Goal: Task Accomplishment & Management: Manage account settings

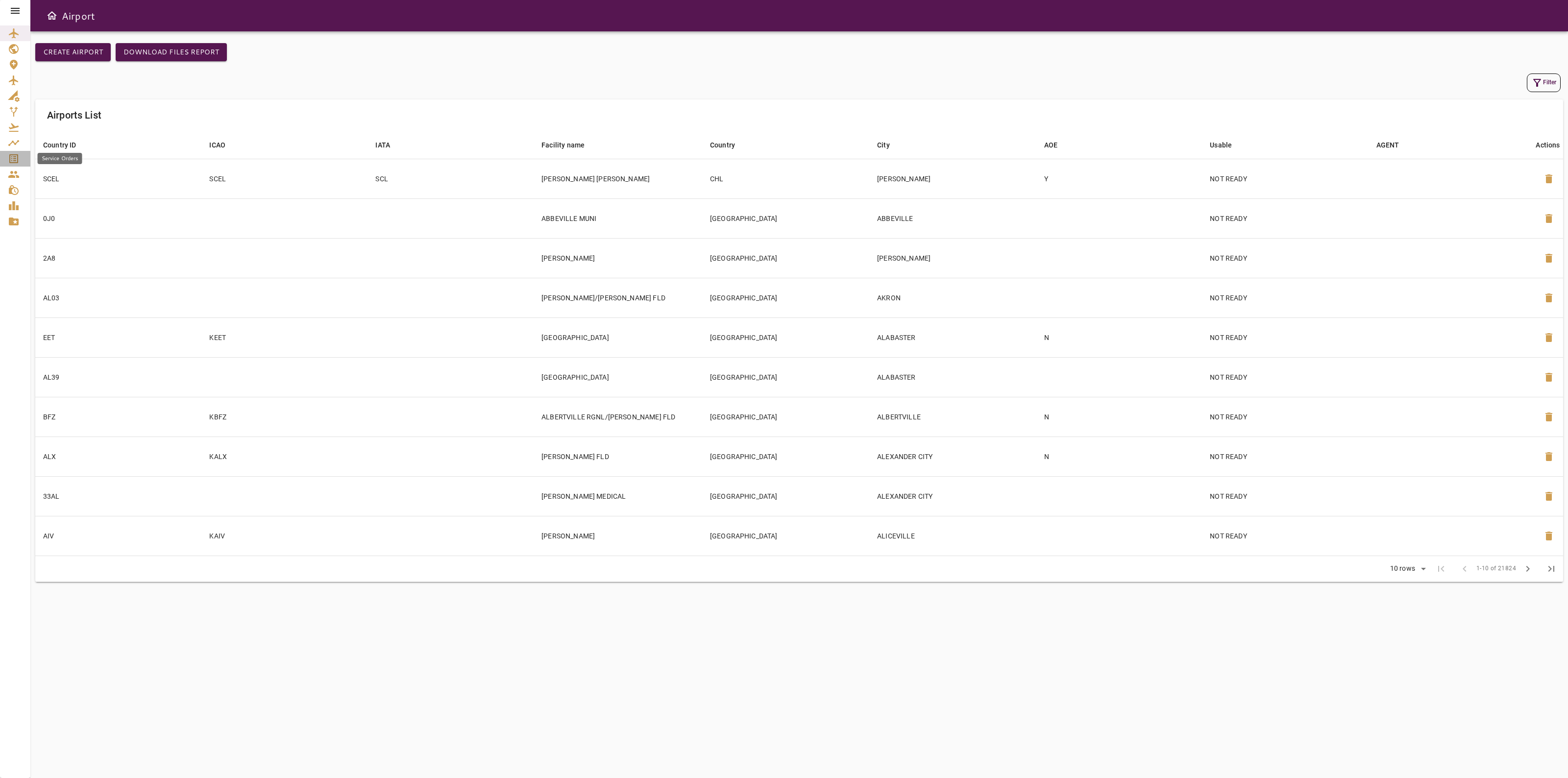
click at [16, 158] on icon "Service Orders" at bounding box center [13, 158] width 12 height 12
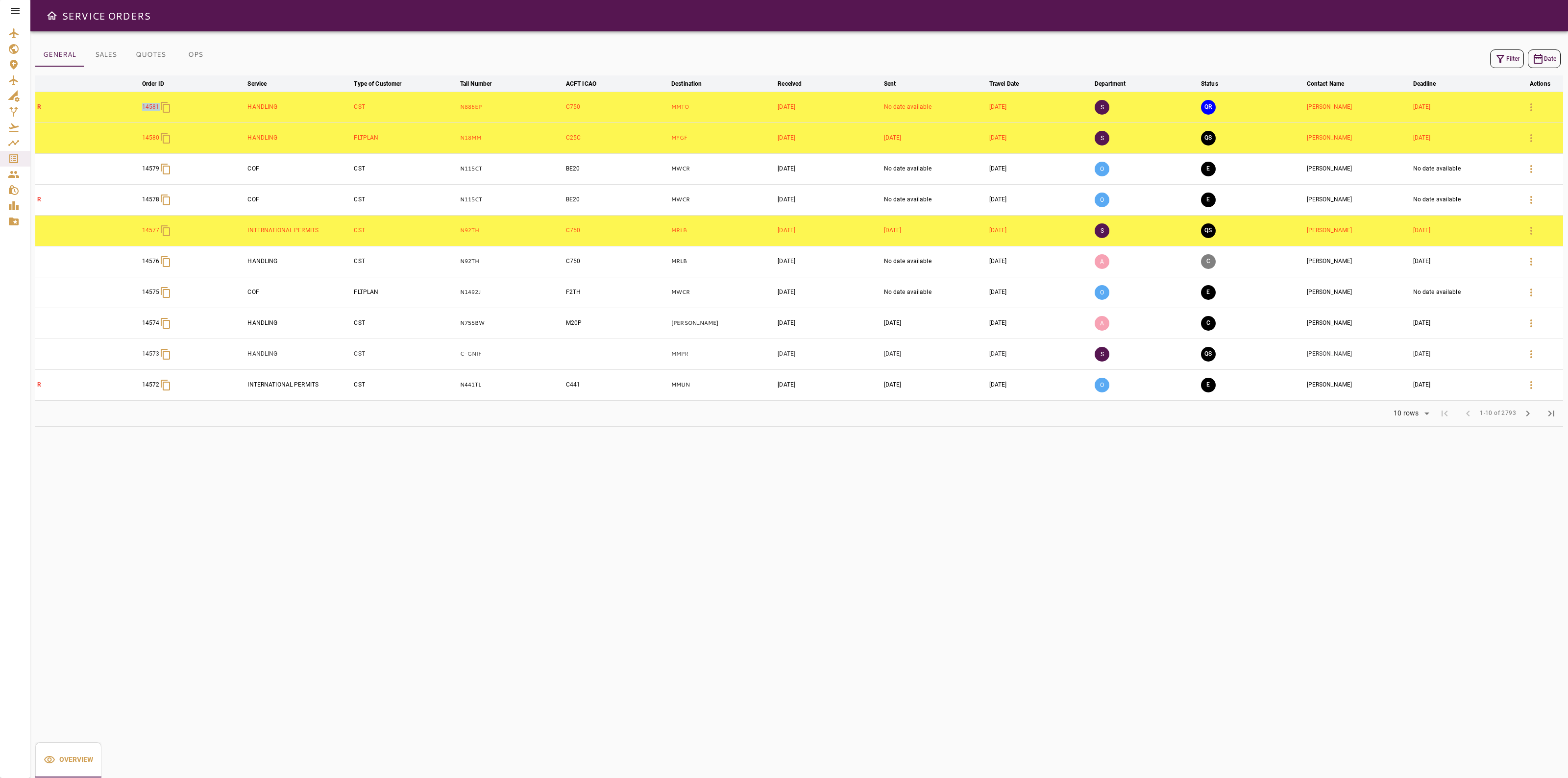
drag, startPoint x: 134, startPoint y: 103, endPoint x: 167, endPoint y: 103, distance: 33.0
click at [167, 103] on tr "R 14581 HANDLING CST N886EP C750 MMTO Sep 18, 2025 No date available Sep 21, 20…" at bounding box center [799, 107] width 1528 height 31
copy tr "14581"
click at [1536, 113] on icon "button" at bounding box center [1531, 107] width 12 height 12
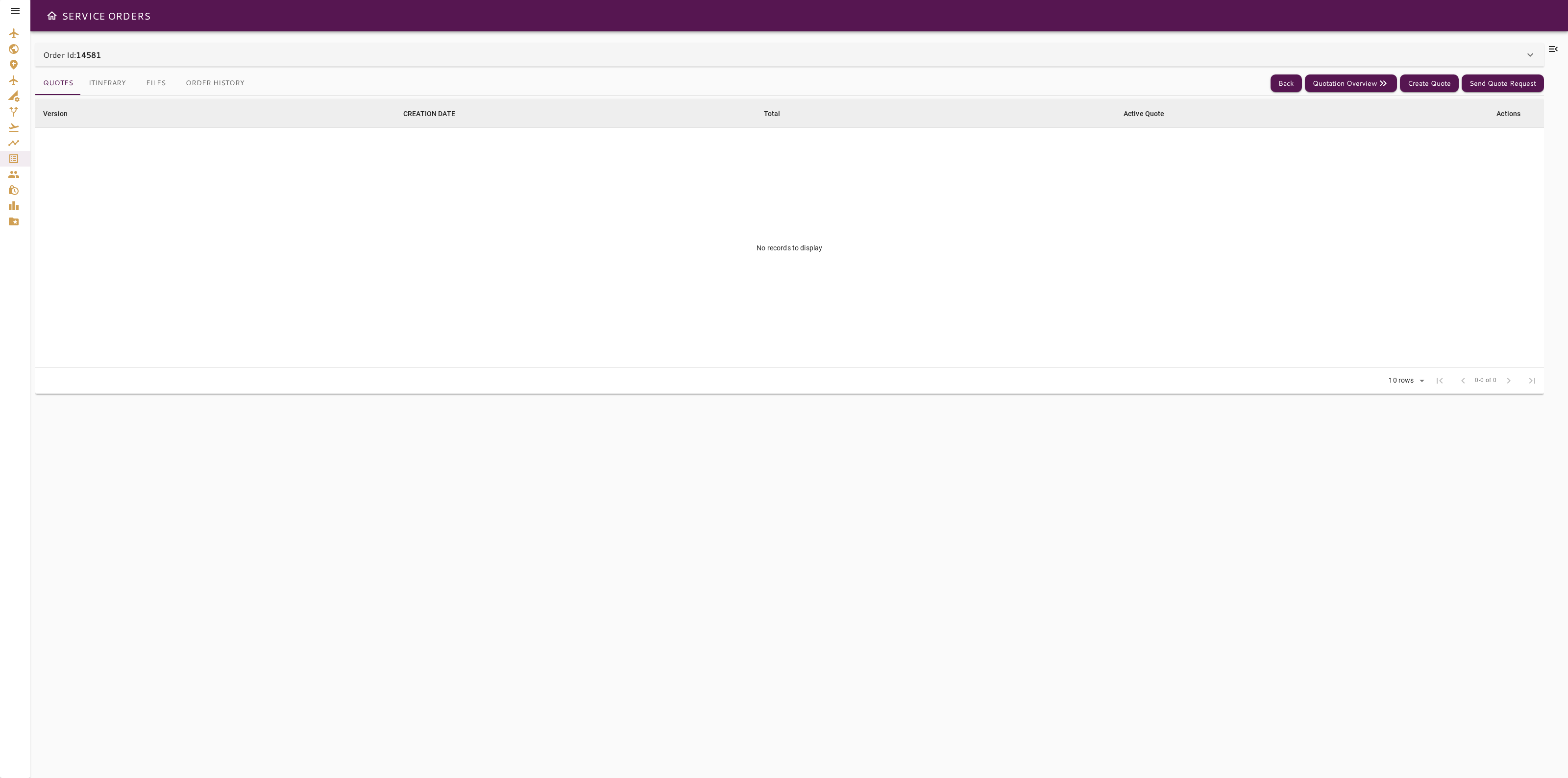
click at [1290, 55] on div "Order Id: 14581" at bounding box center [784, 54] width 1482 height 12
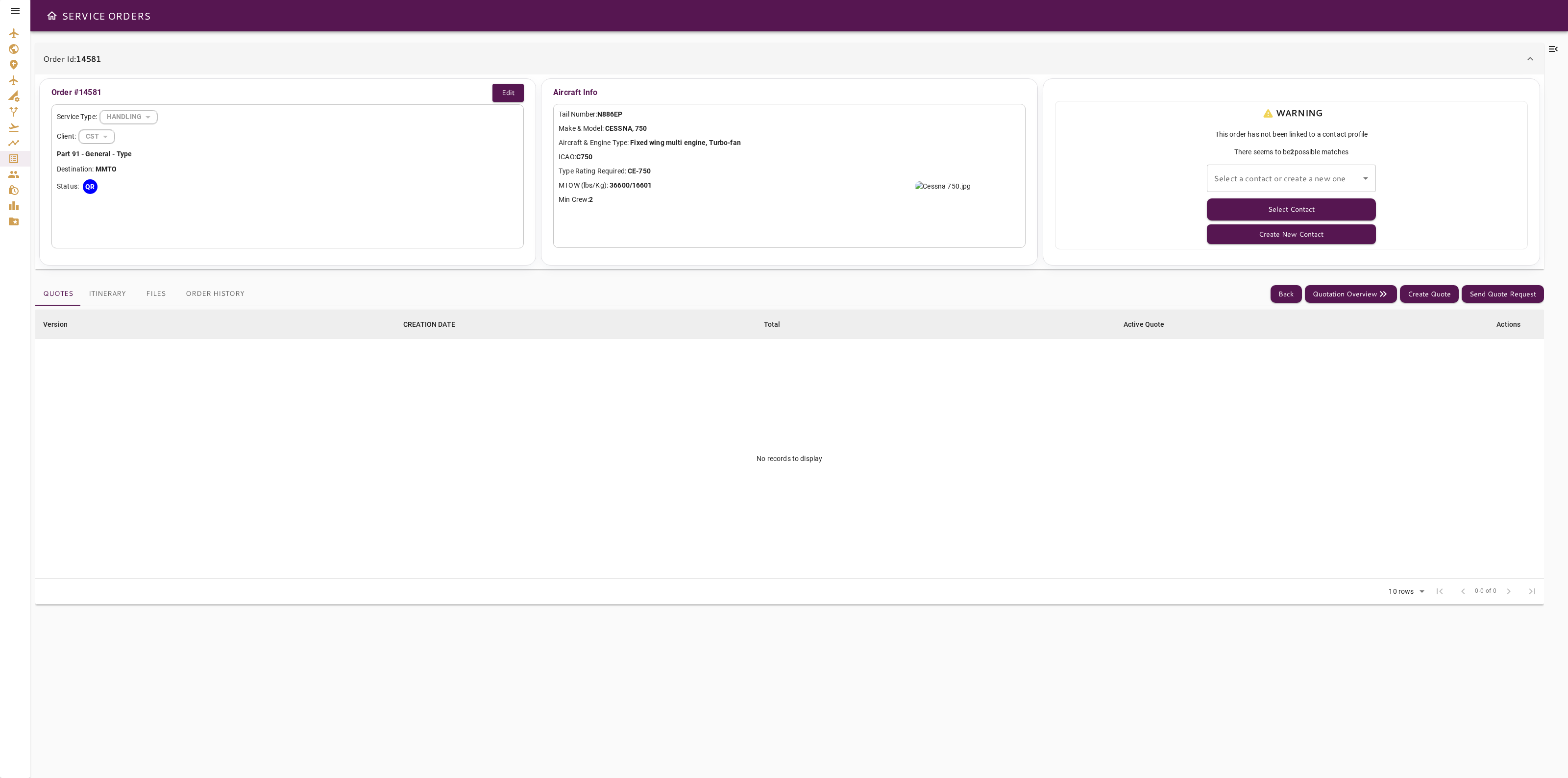
click at [1300, 172] on div "Select a contact or create a new one Select a contact or create a new one" at bounding box center [1292, 178] width 169 height 27
click at [1291, 195] on ul "CHADD HARMON MERTZ - SARALYN NEMSER -" at bounding box center [1292, 214] width 169 height 43
click at [1291, 202] on li "CHADD HARMON MERTZ -" at bounding box center [1292, 205] width 169 height 18
type input "**********"
click at [1292, 203] on button "Select Contact" at bounding box center [1292, 209] width 169 height 22
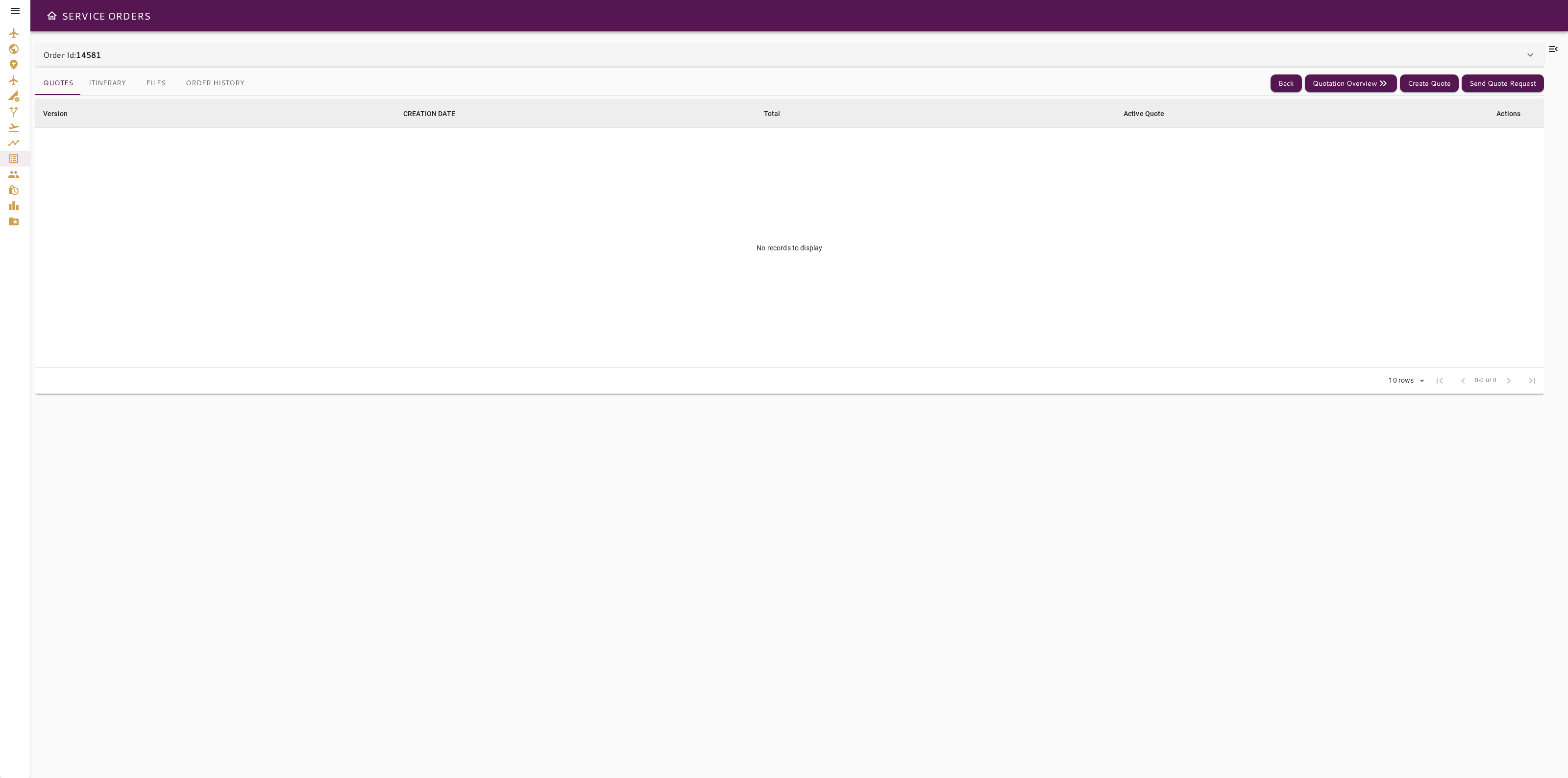
click at [282, 57] on div "Order Id: 14581" at bounding box center [784, 54] width 1482 height 12
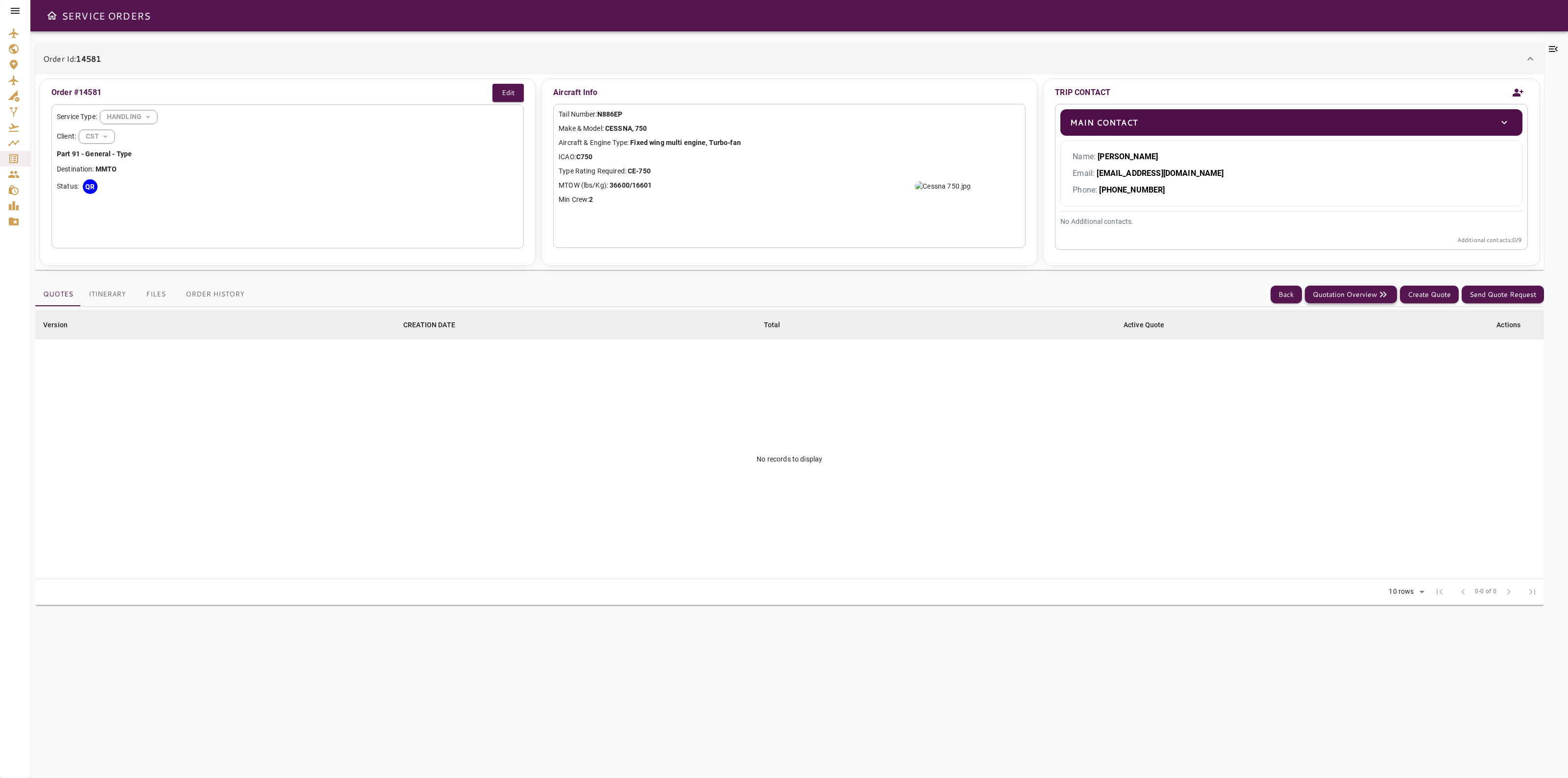
click at [1346, 288] on button "Quotation Overview" at bounding box center [1351, 295] width 92 height 18
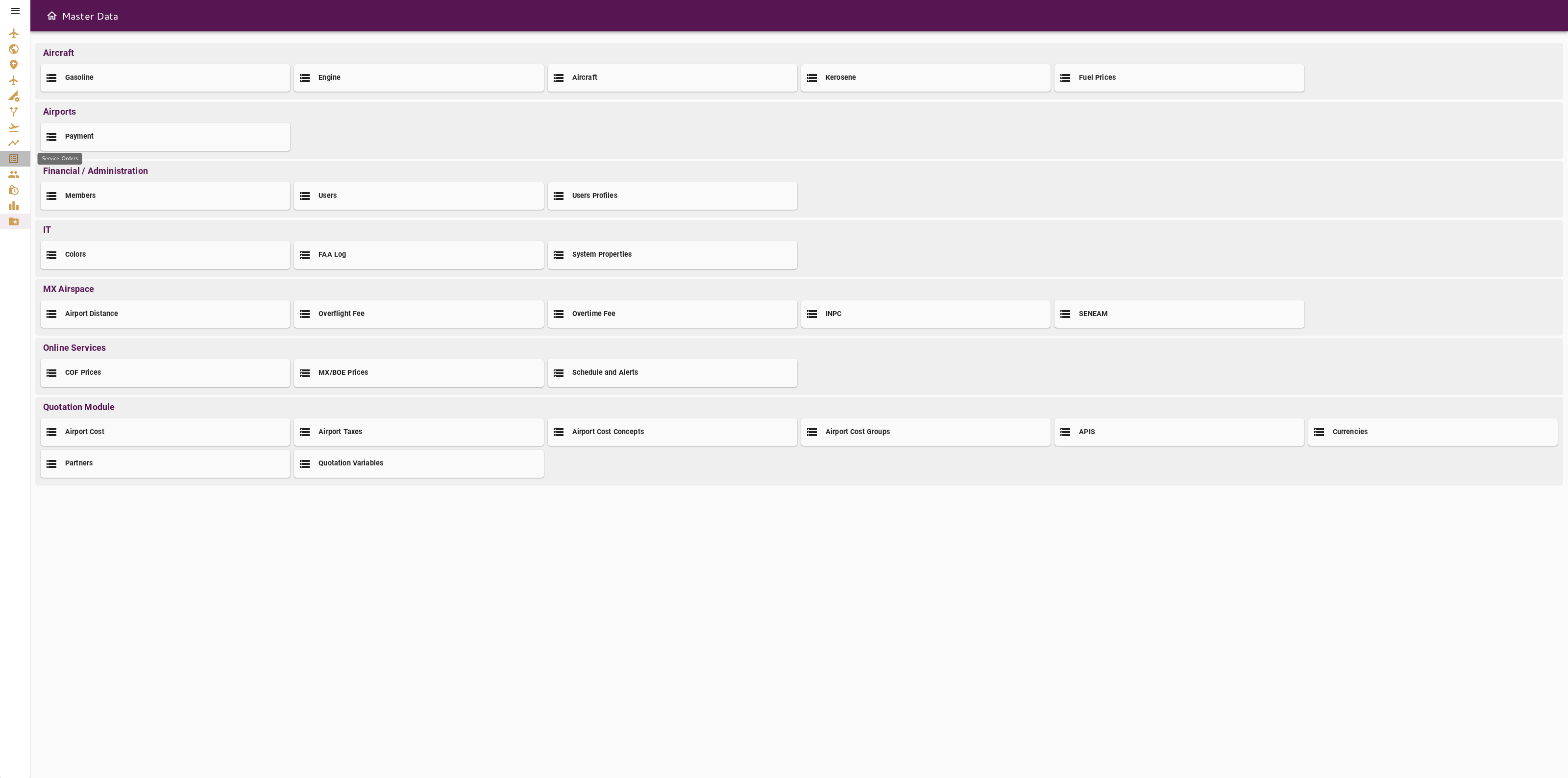
click at [16, 158] on icon "Service Orders" at bounding box center [13, 158] width 12 height 12
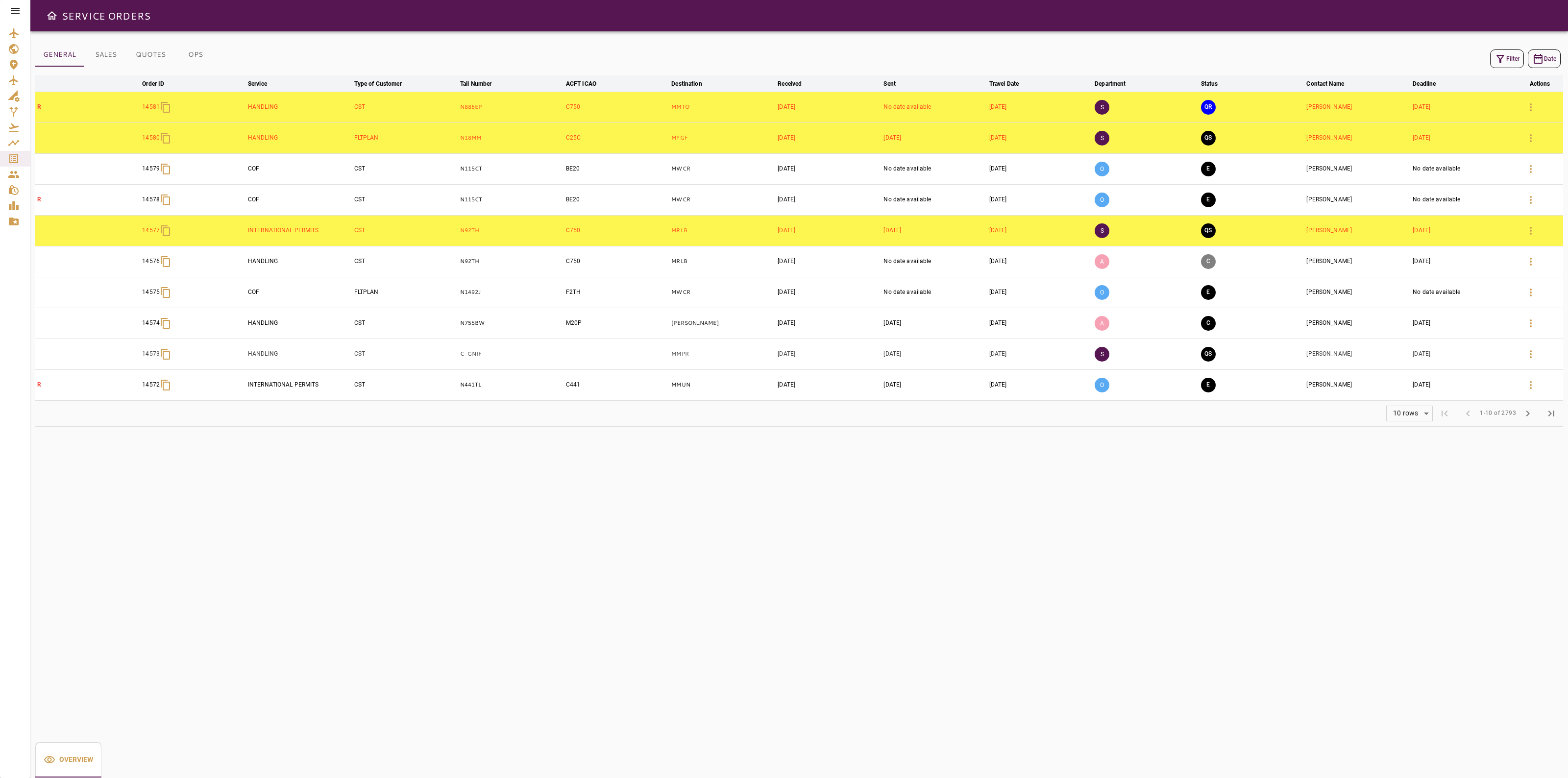
click at [1527, 108] on icon "button" at bounding box center [1530, 107] width 12 height 12
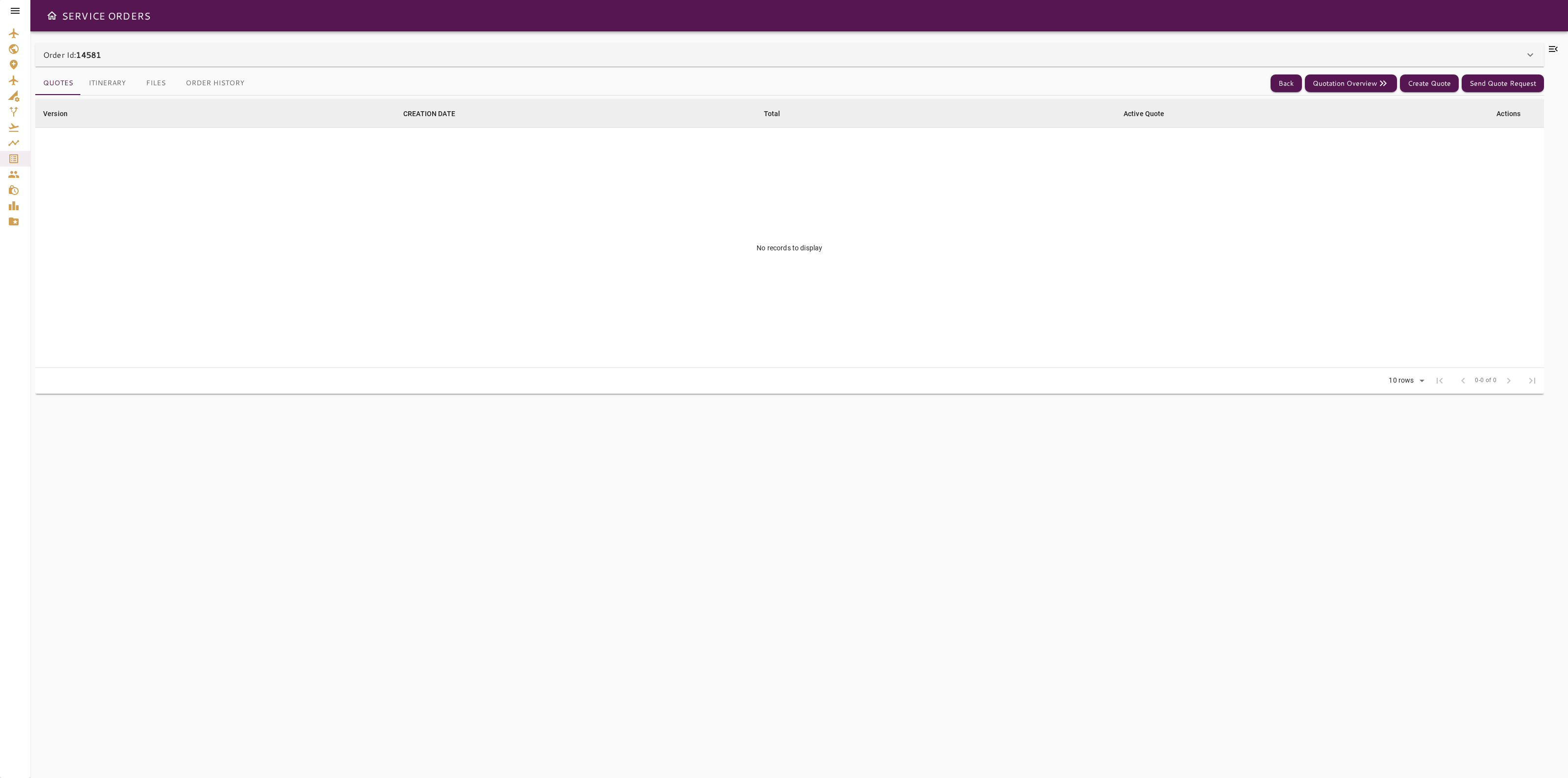
click at [125, 62] on div "Order Id: 14581" at bounding box center [789, 55] width 1509 height 24
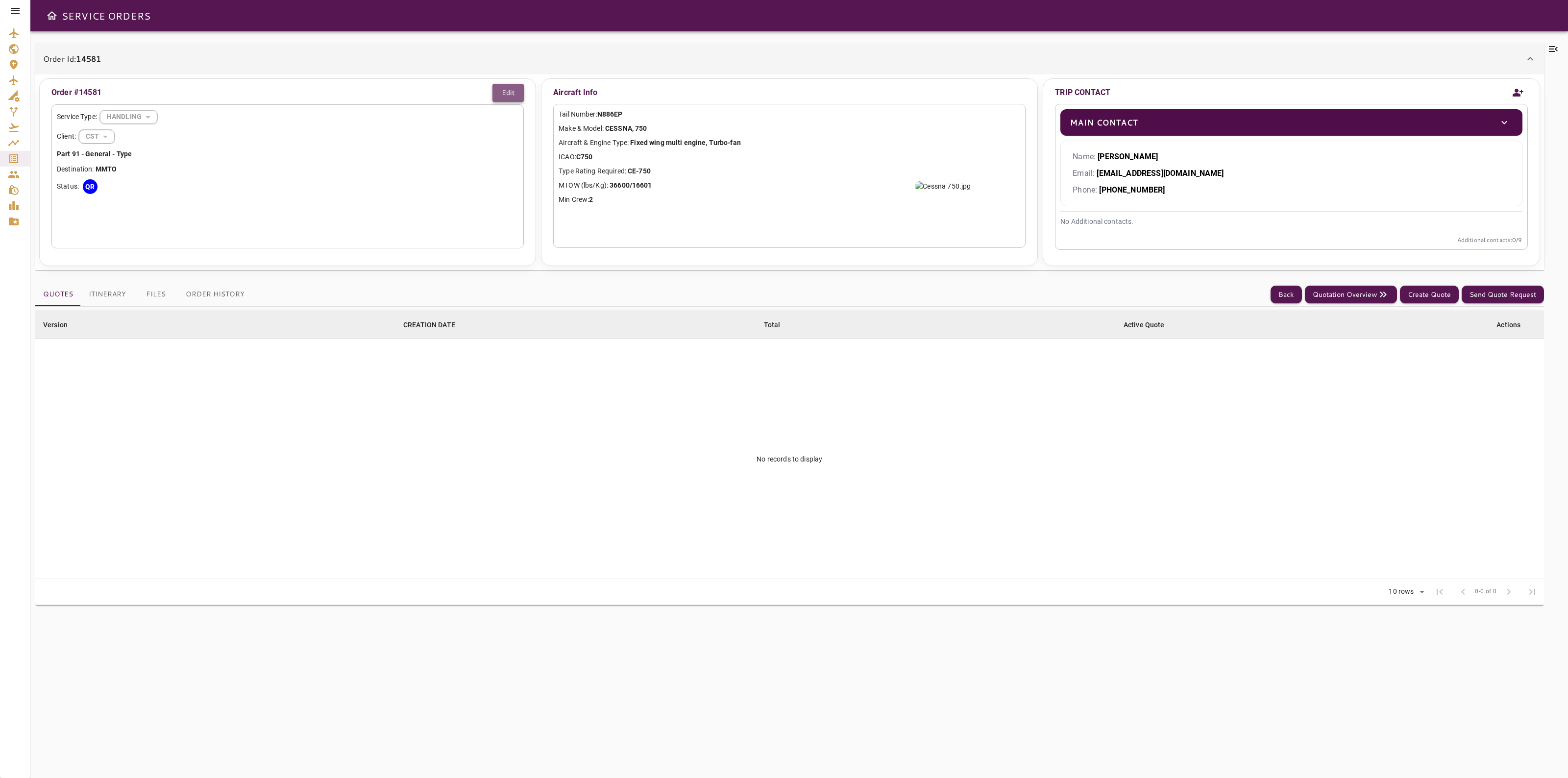
click at [507, 92] on button "Edit" at bounding box center [508, 93] width 32 height 18
click at [97, 142] on body "SERVICE ORDERS Order Id: 14581 Order #14581 Cancel Save Service Type: HANDLING …" at bounding box center [784, 389] width 1568 height 778
click at [94, 183] on li "FLTPLAN" at bounding box center [114, 180] width 84 height 18
type input "*******"
click at [502, 89] on button "Save" at bounding box center [507, 93] width 34 height 18
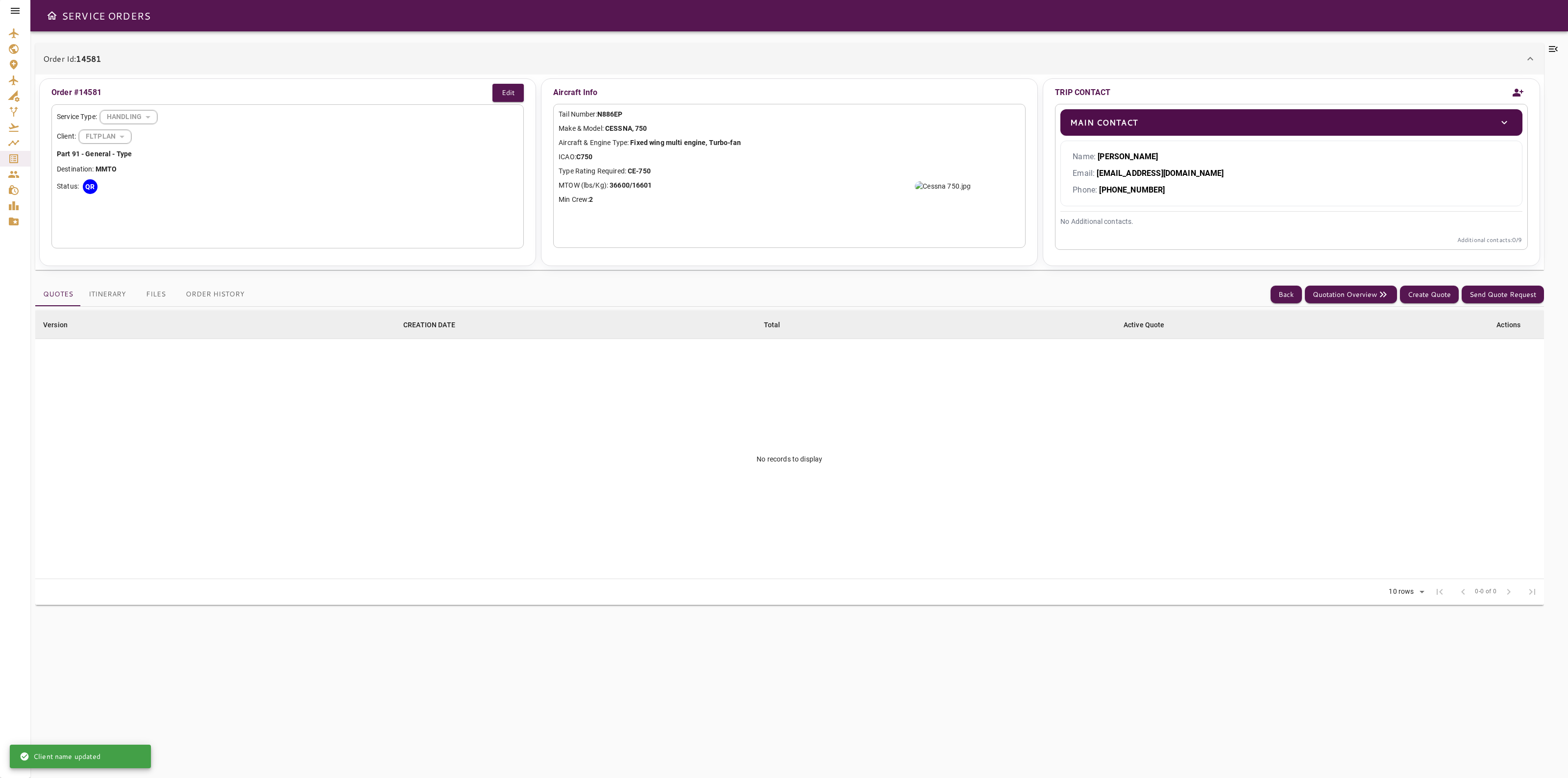
click at [315, 32] on div "Order Id: 14581 Order #14581 Edit Service Type: HANDLING ******** ​ Client: FLT…" at bounding box center [799, 405] width 1538 height 747
click at [1343, 300] on button "Quotation Overview" at bounding box center [1351, 295] width 92 height 18
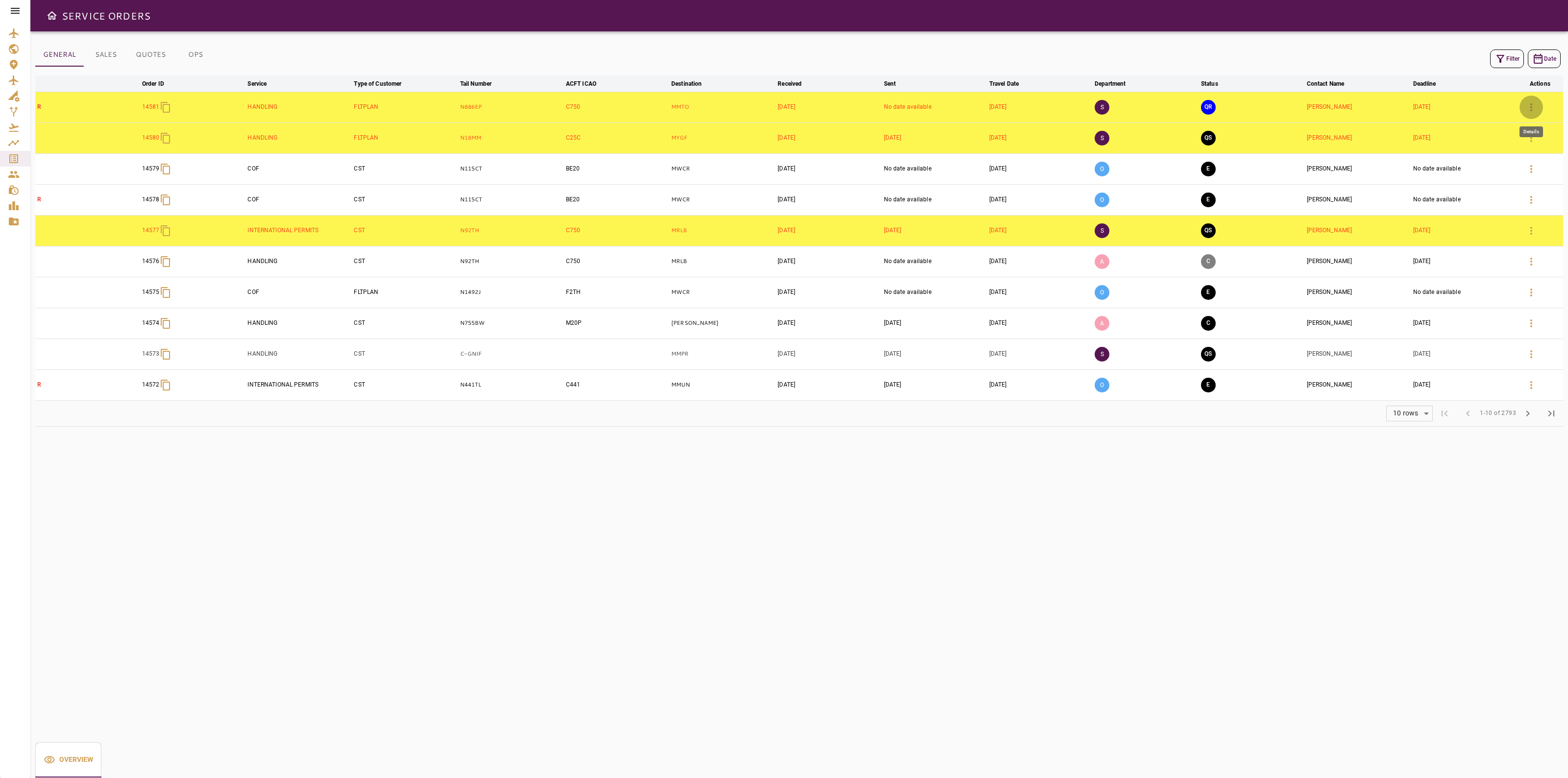
click at [1527, 116] on button "button" at bounding box center [1531, 107] width 24 height 24
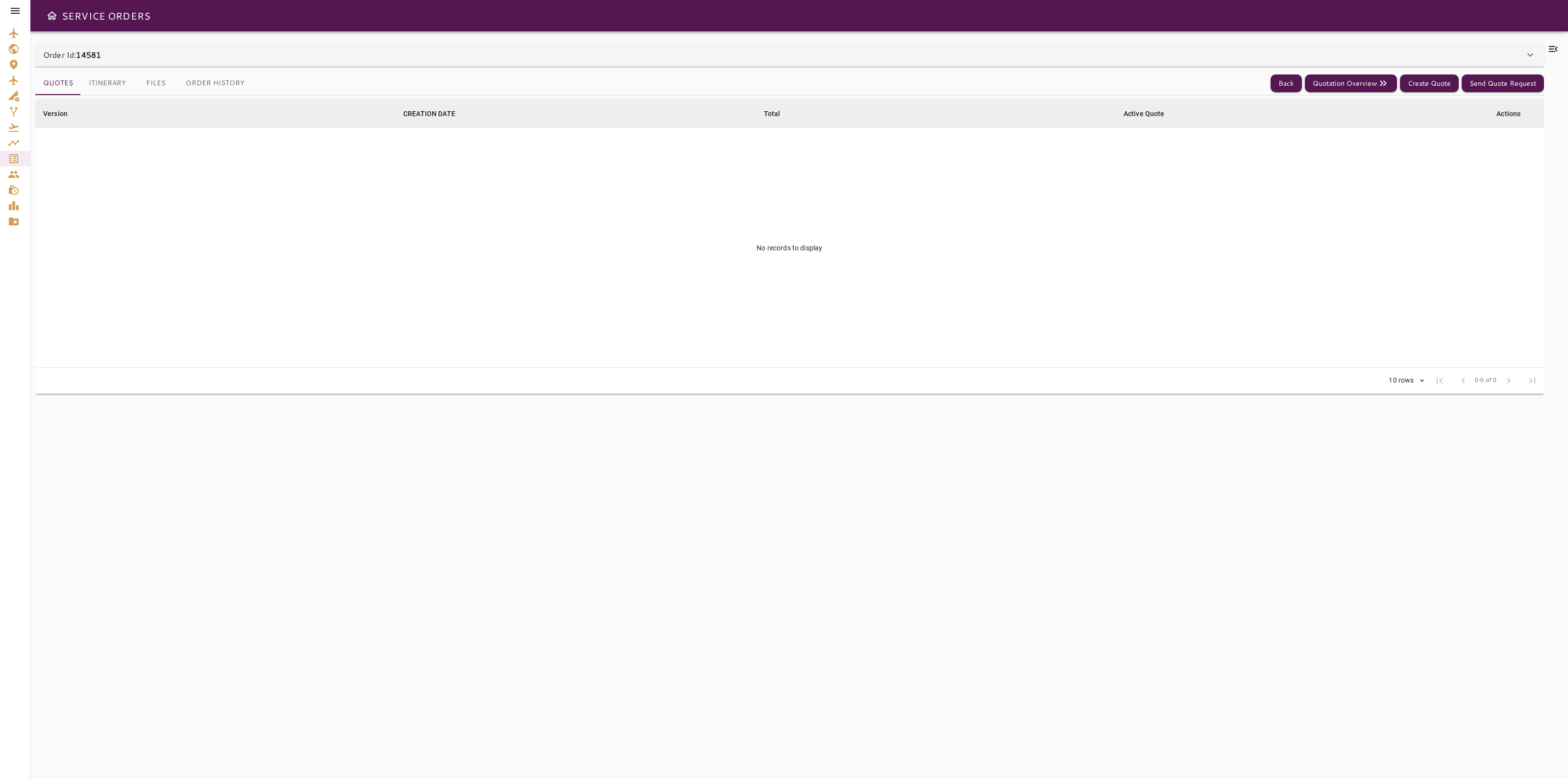
click at [175, 62] on div "Order Id: 14581" at bounding box center [789, 55] width 1509 height 24
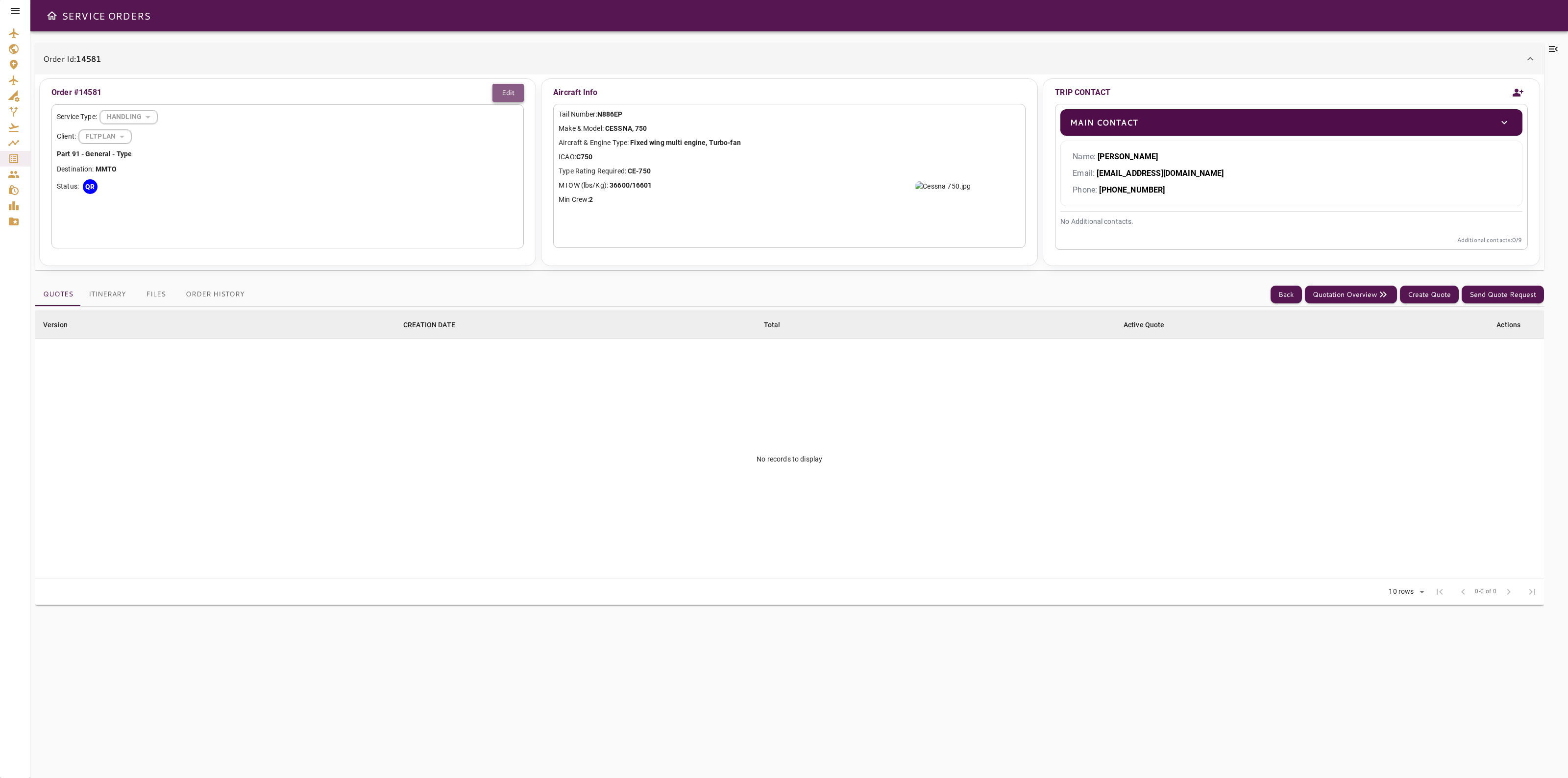
click at [516, 86] on button "Edit" at bounding box center [508, 93] width 32 height 18
click at [108, 136] on body "SERVICE ORDERS Order Id: 14581 Order #14581 Cancel Save Service Type: HANDLING …" at bounding box center [784, 389] width 1568 height 778
click at [113, 159] on li "CST" at bounding box center [121, 162] width 84 height 18
type input "***"
click at [506, 99] on button "Save" at bounding box center [507, 93] width 34 height 18
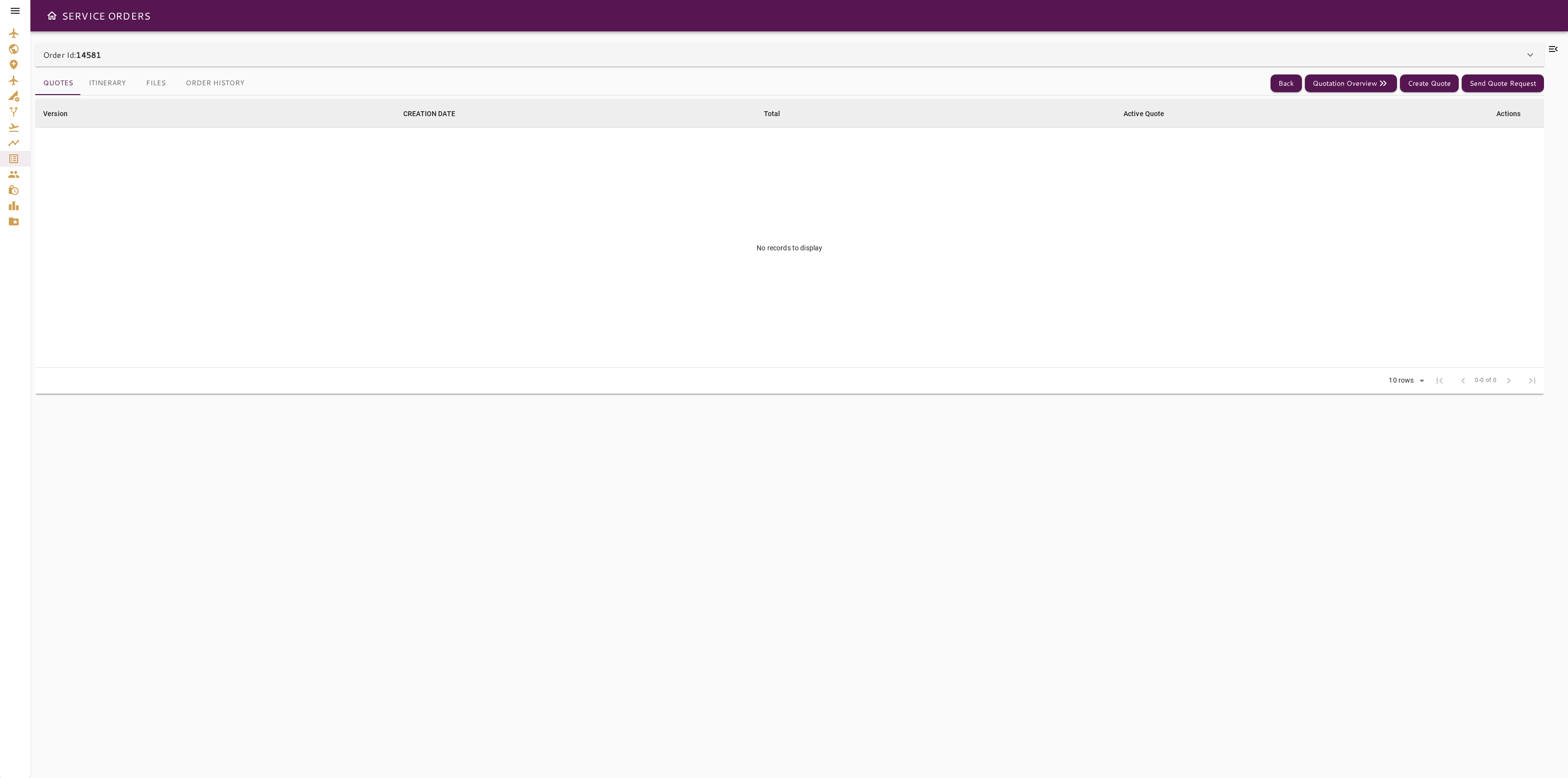
click at [1353, 54] on div "Order Id: 14581" at bounding box center [784, 54] width 1482 height 12
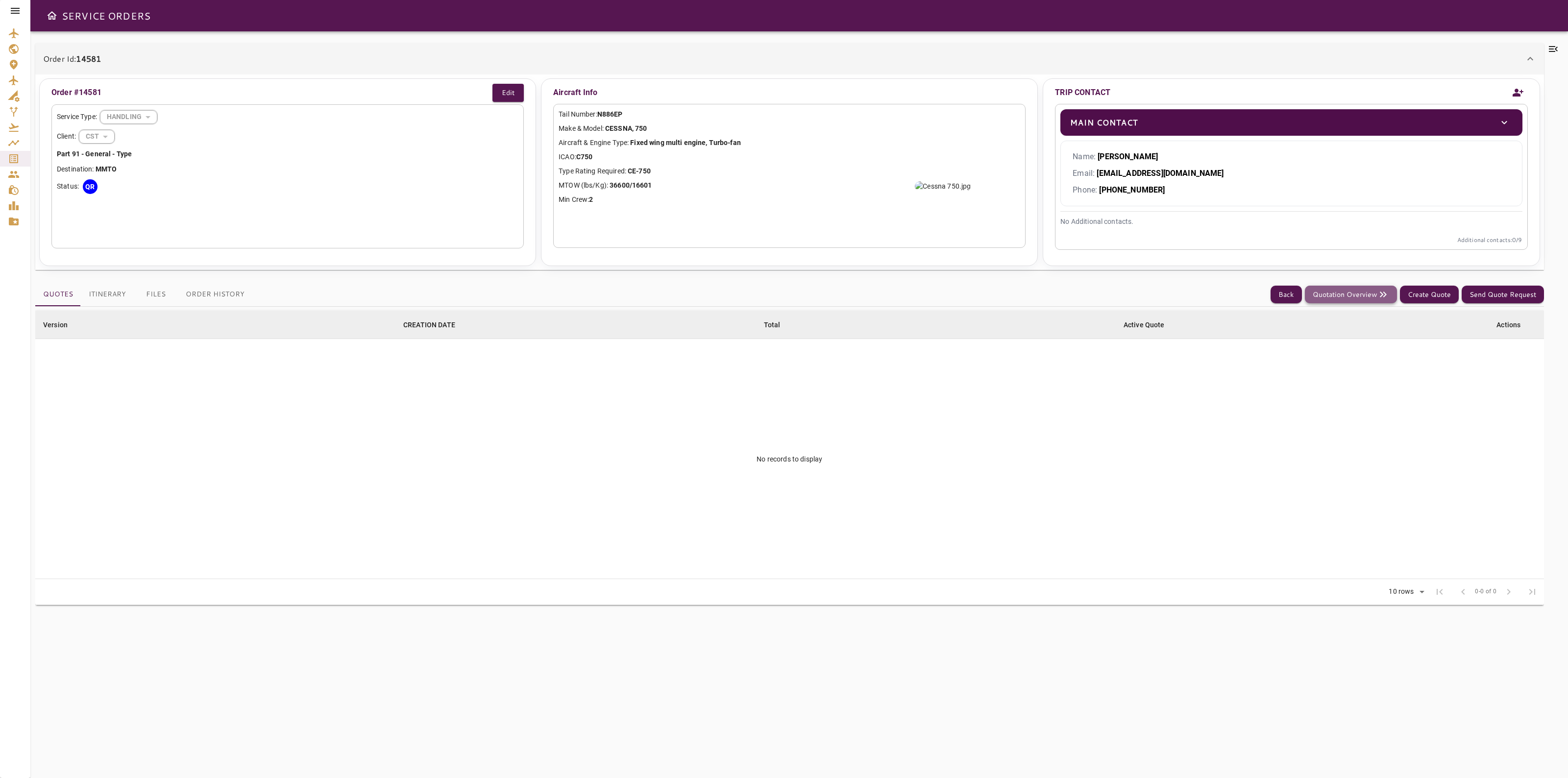
click at [1365, 294] on button "Quotation Overview" at bounding box center [1351, 295] width 92 height 18
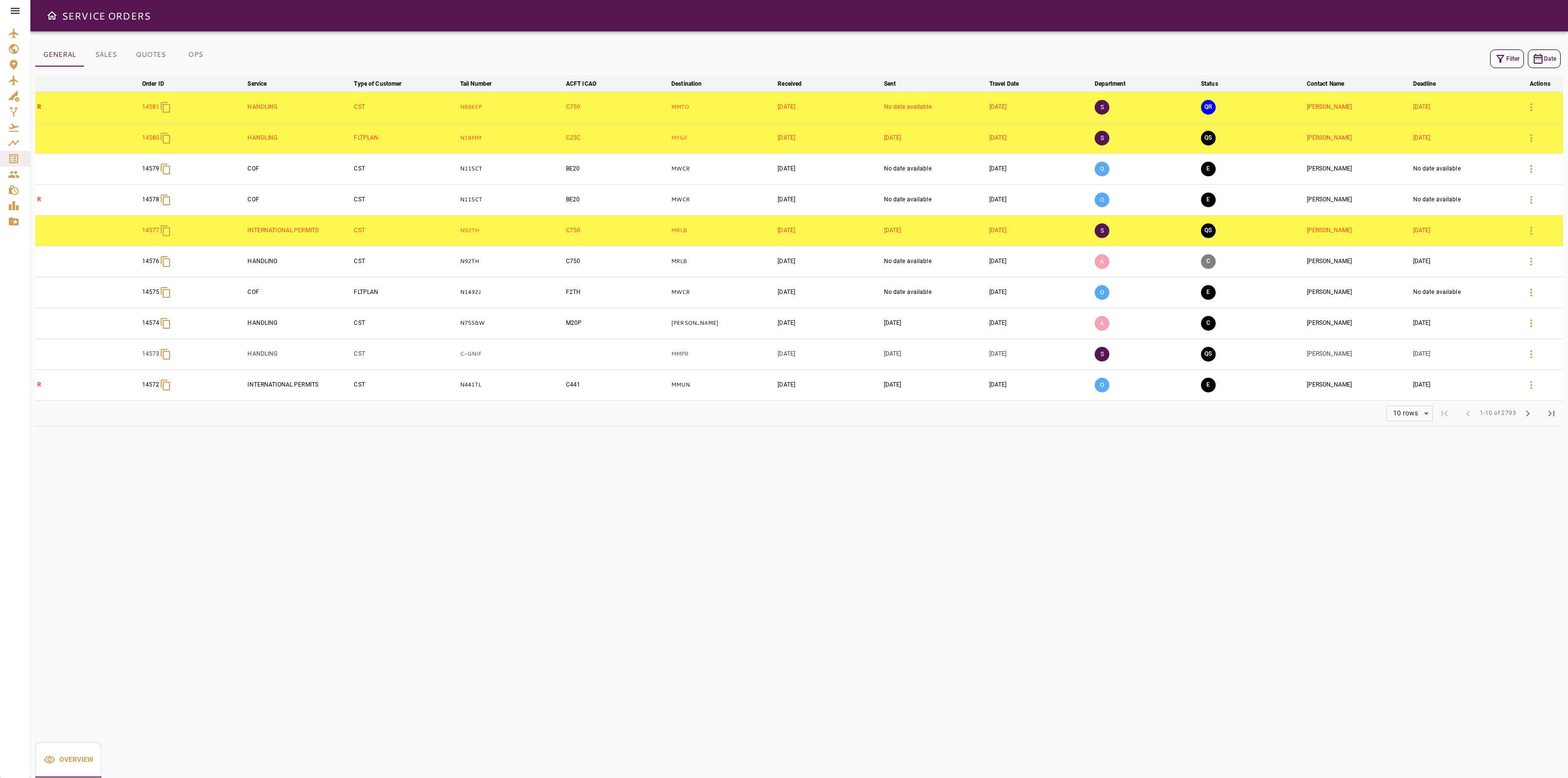
click at [1494, 50] on div "Filter Date" at bounding box center [799, 58] width 1528 height 24
click at [1507, 61] on button "Filter" at bounding box center [1507, 58] width 34 height 19
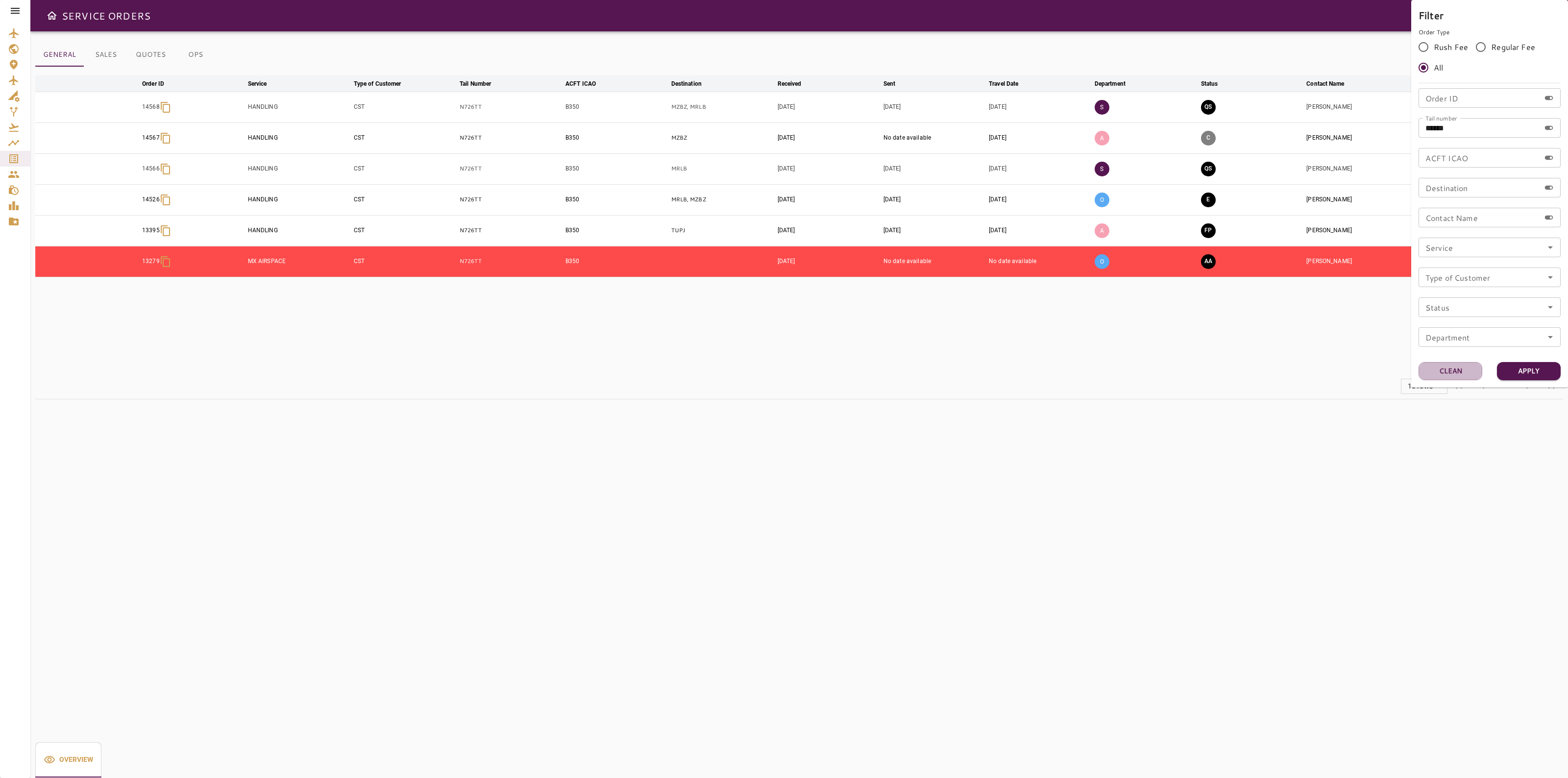
drag, startPoint x: 1446, startPoint y: 366, endPoint x: 1464, endPoint y: 231, distance: 136.2
click at [1444, 365] on button "Clean" at bounding box center [1450, 371] width 64 height 18
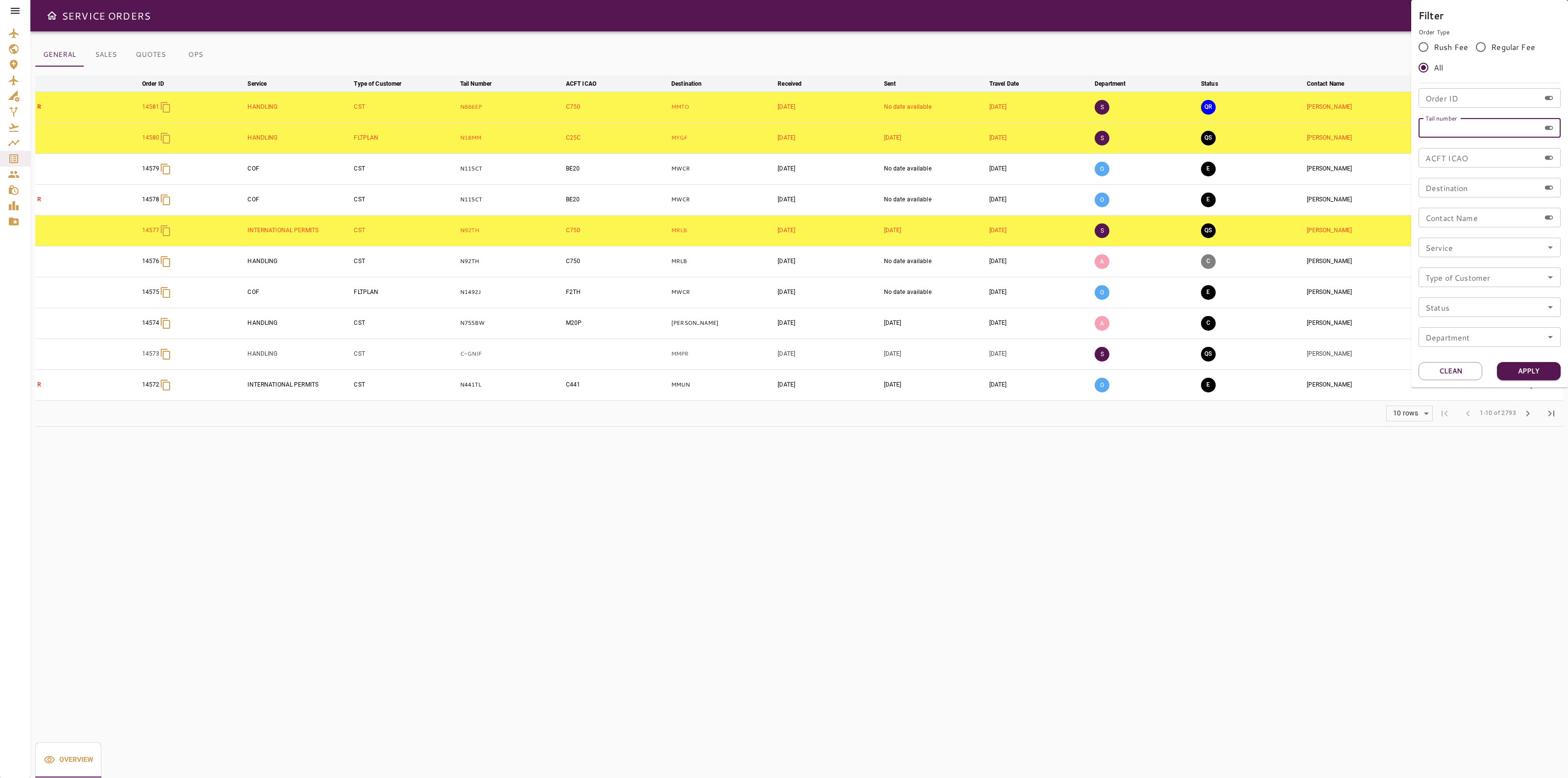
click at [1469, 131] on input "Tail number" at bounding box center [1479, 128] width 122 height 19
paste input "*******"
type input "*******"
click at [1452, 373] on button "Clean" at bounding box center [1450, 371] width 64 height 18
click at [1461, 97] on input "Order ID" at bounding box center [1479, 98] width 122 height 19
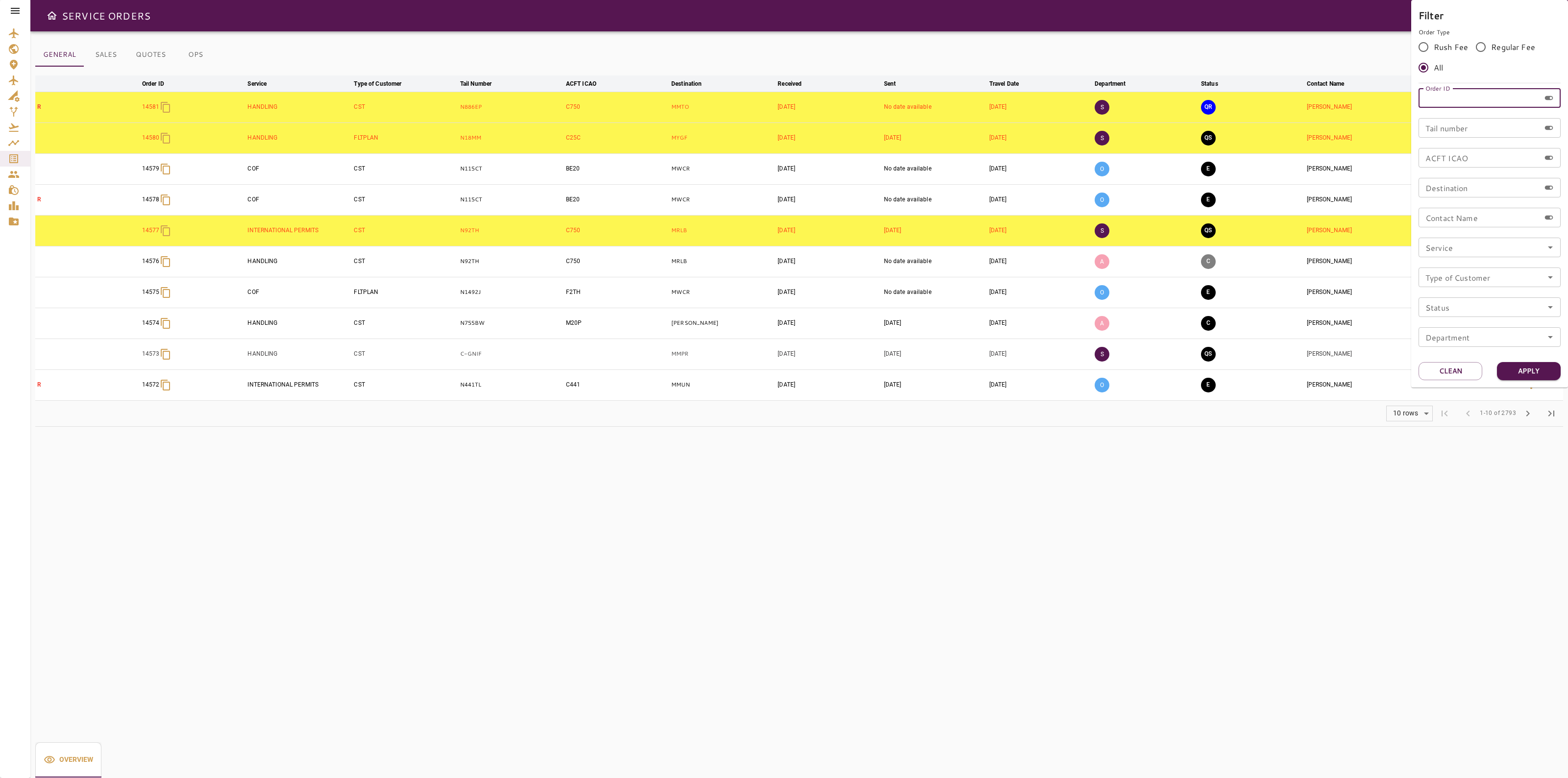
paste input "*******"
type input "*****"
click at [1522, 363] on button "Apply" at bounding box center [1528, 371] width 64 height 18
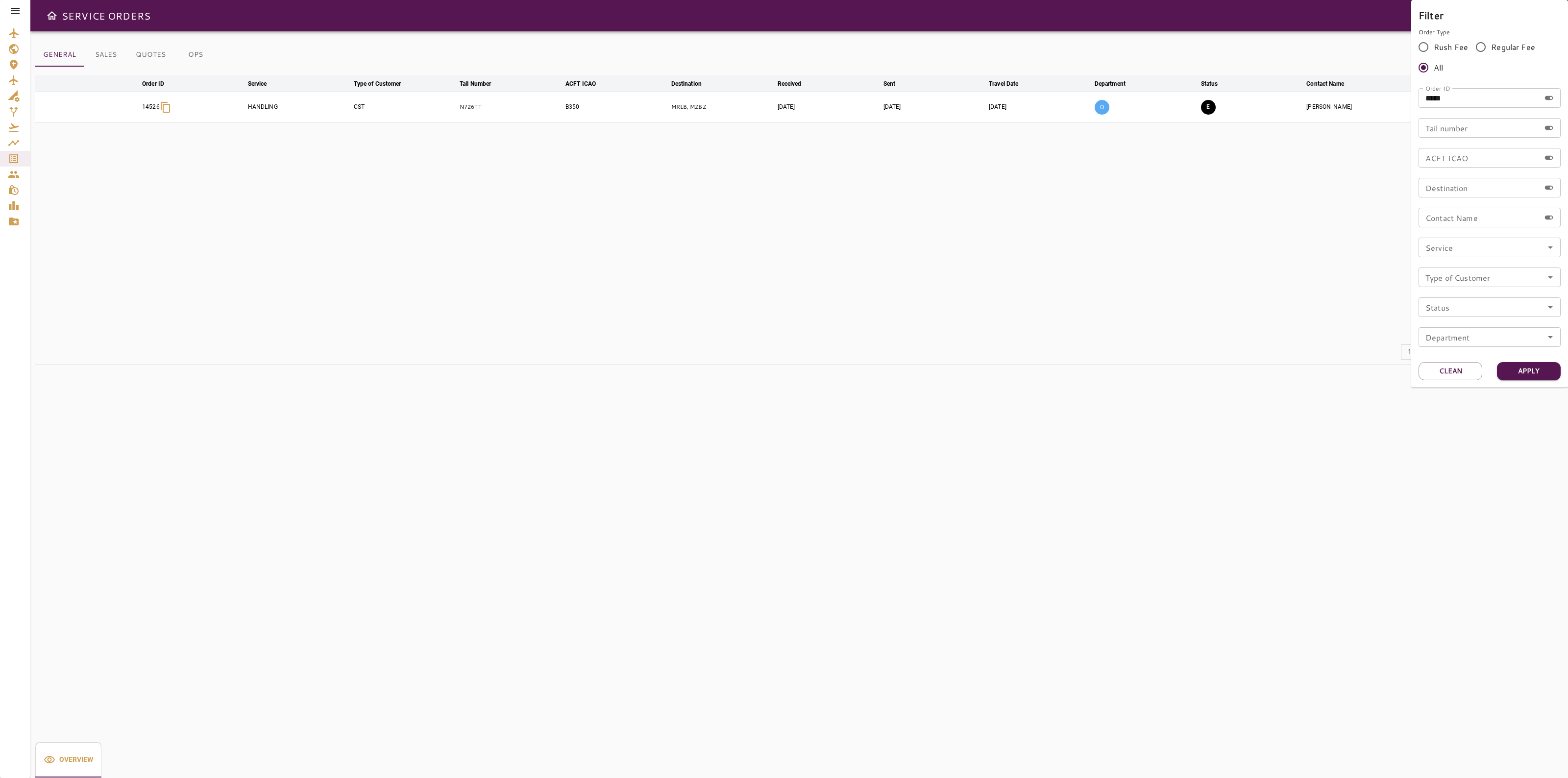
click at [935, 340] on div at bounding box center [784, 389] width 1568 height 778
click at [1531, 111] on icon "button" at bounding box center [1531, 107] width 2 height 8
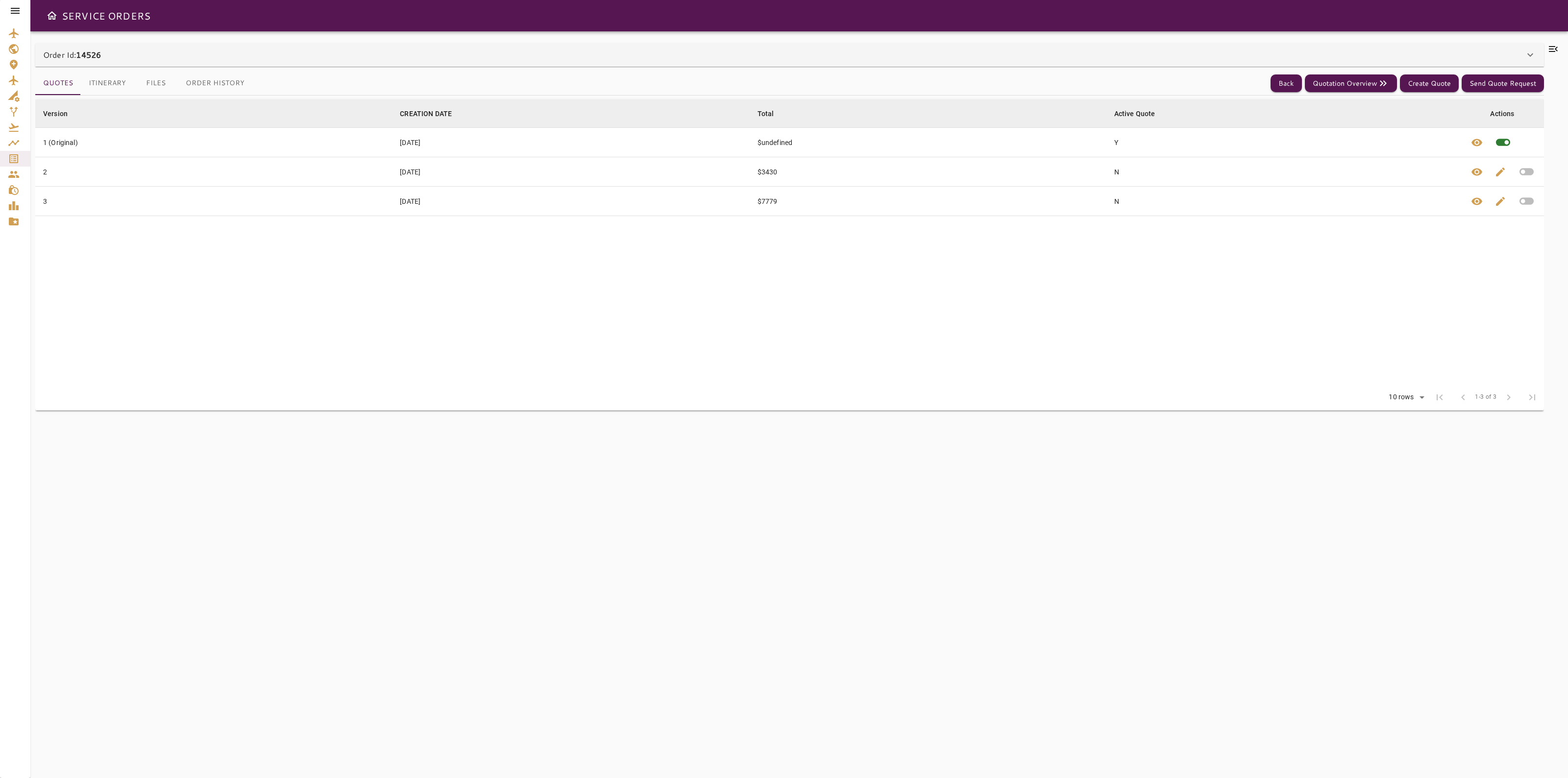
click at [128, 82] on button "Itinerary" at bounding box center [107, 83] width 53 height 24
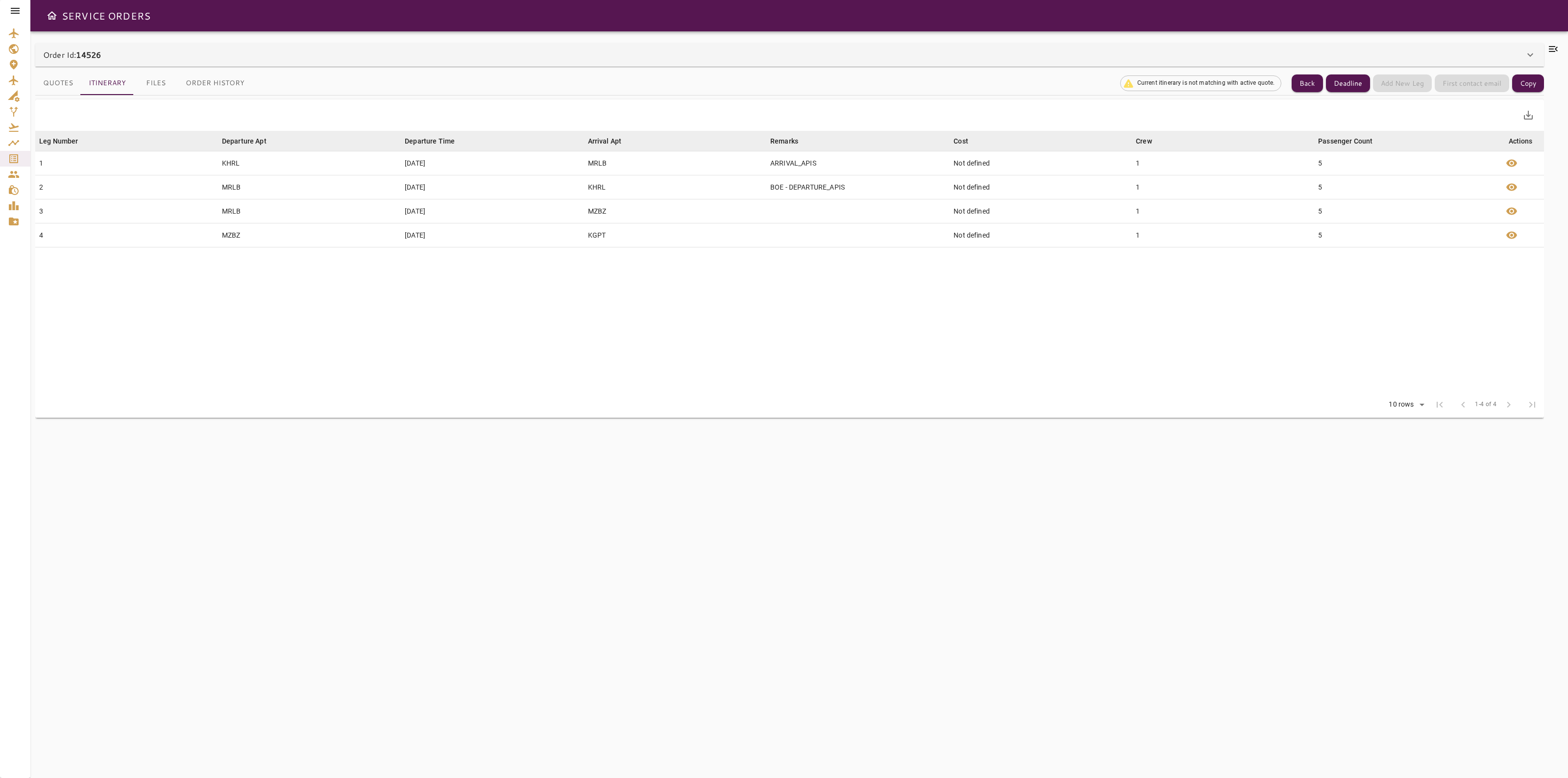
click at [58, 86] on button "Quotes" at bounding box center [58, 83] width 46 height 24
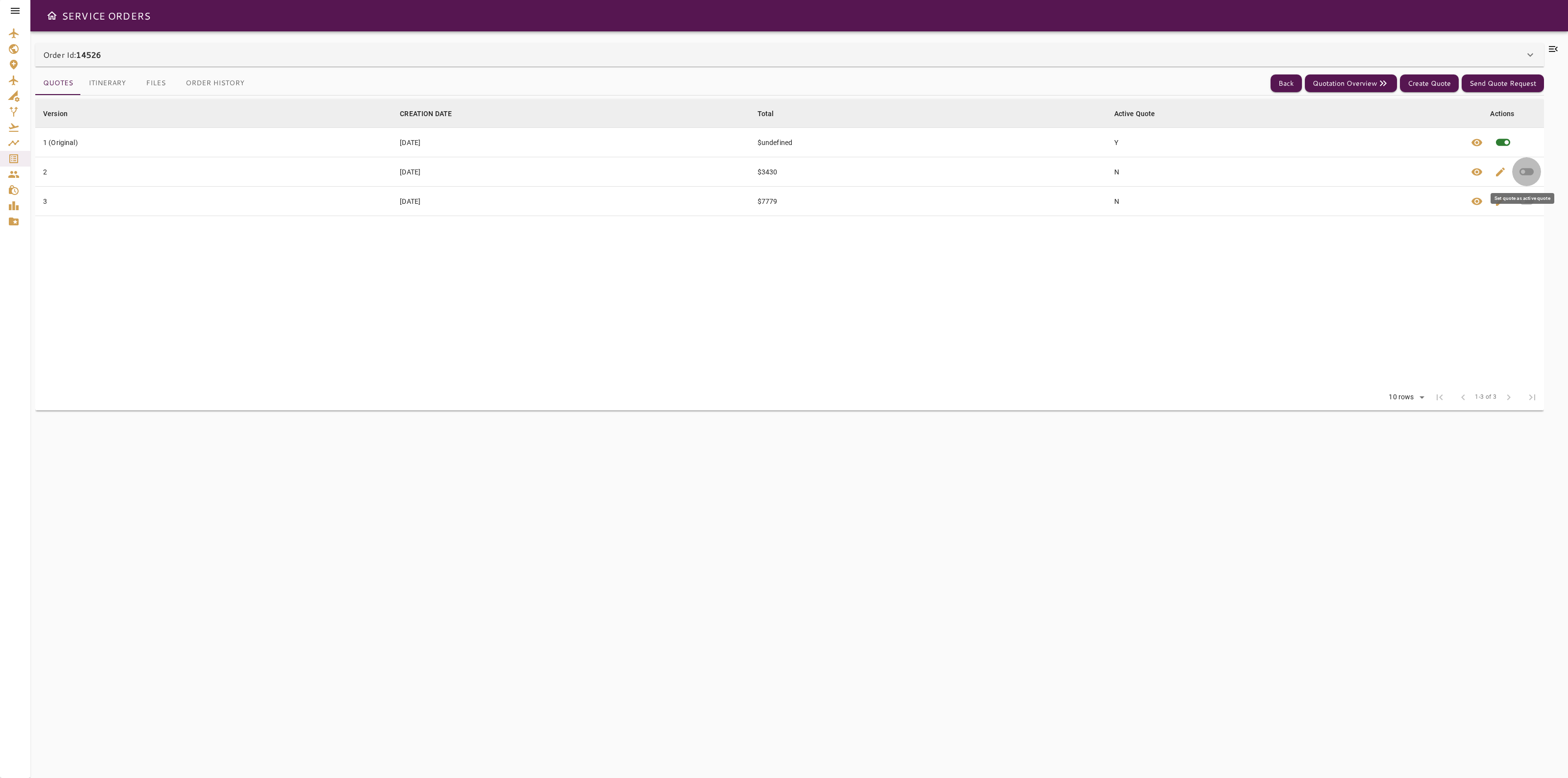
click at [1531, 172] on icon "button" at bounding box center [1526, 172] width 14 height 7
click at [105, 83] on button "Itinerary" at bounding box center [107, 83] width 53 height 24
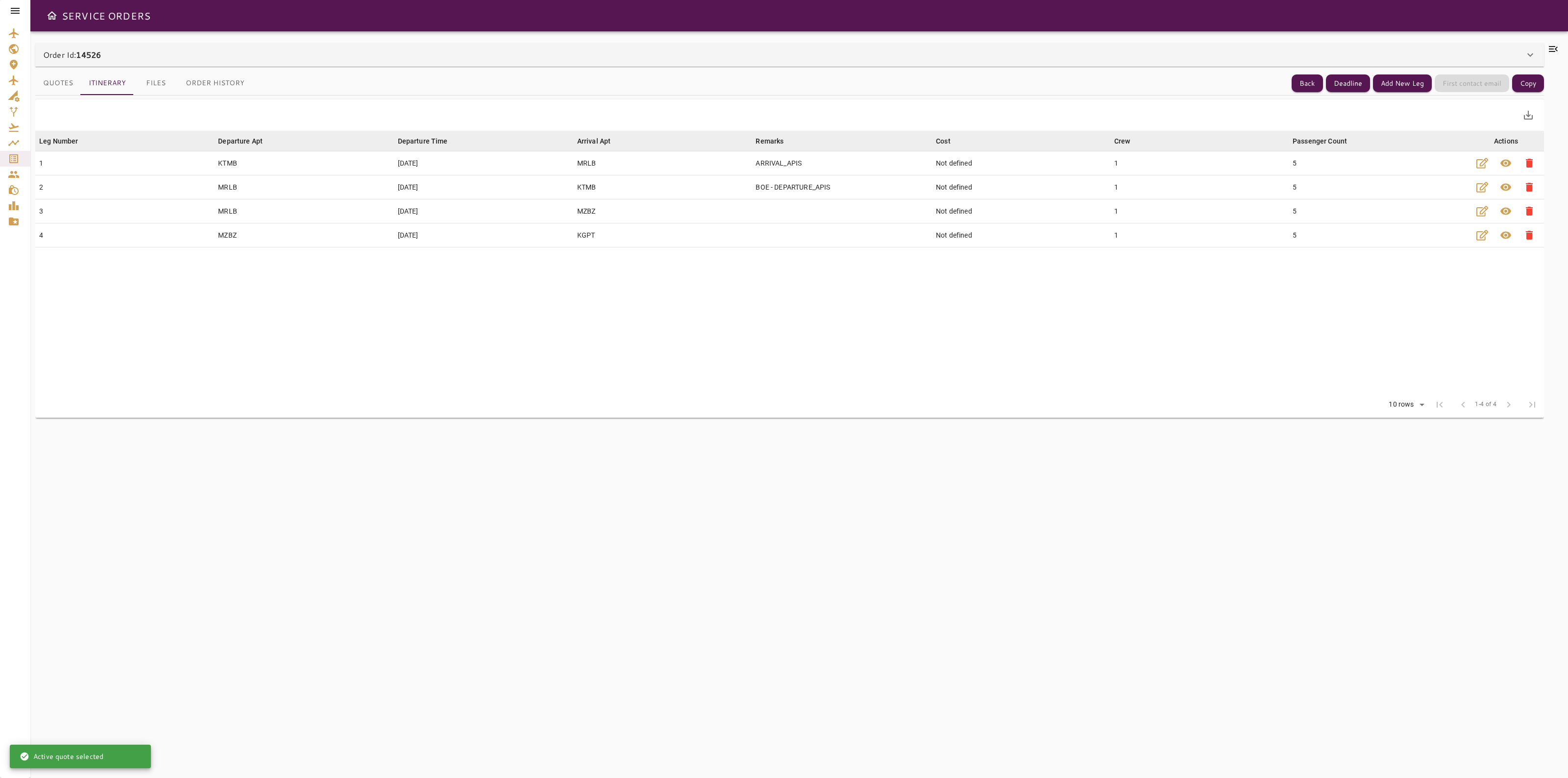
click at [74, 79] on button "Quotes" at bounding box center [58, 83] width 46 height 24
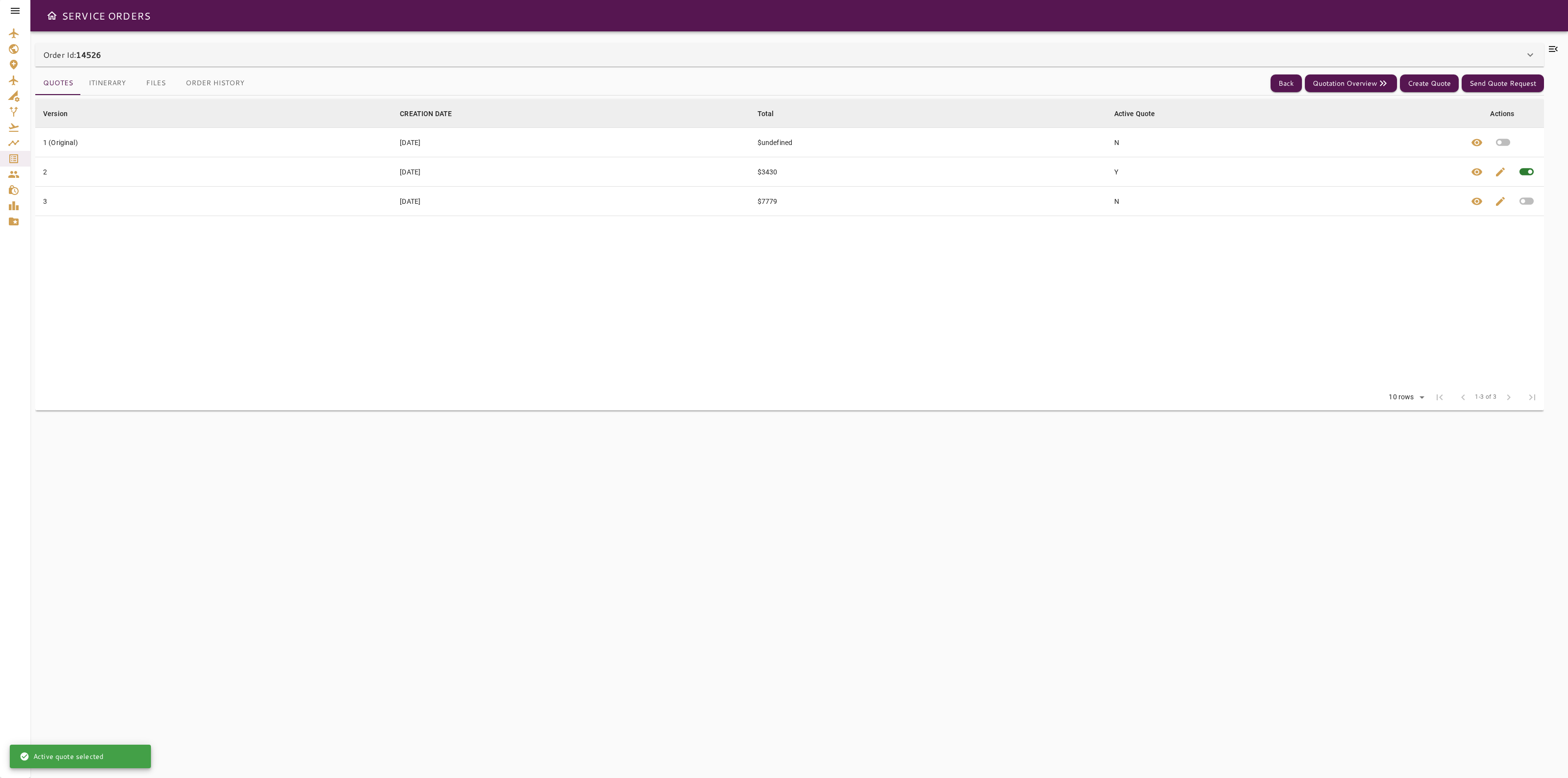
click at [1556, 44] on icon at bounding box center [1553, 49] width 12 height 12
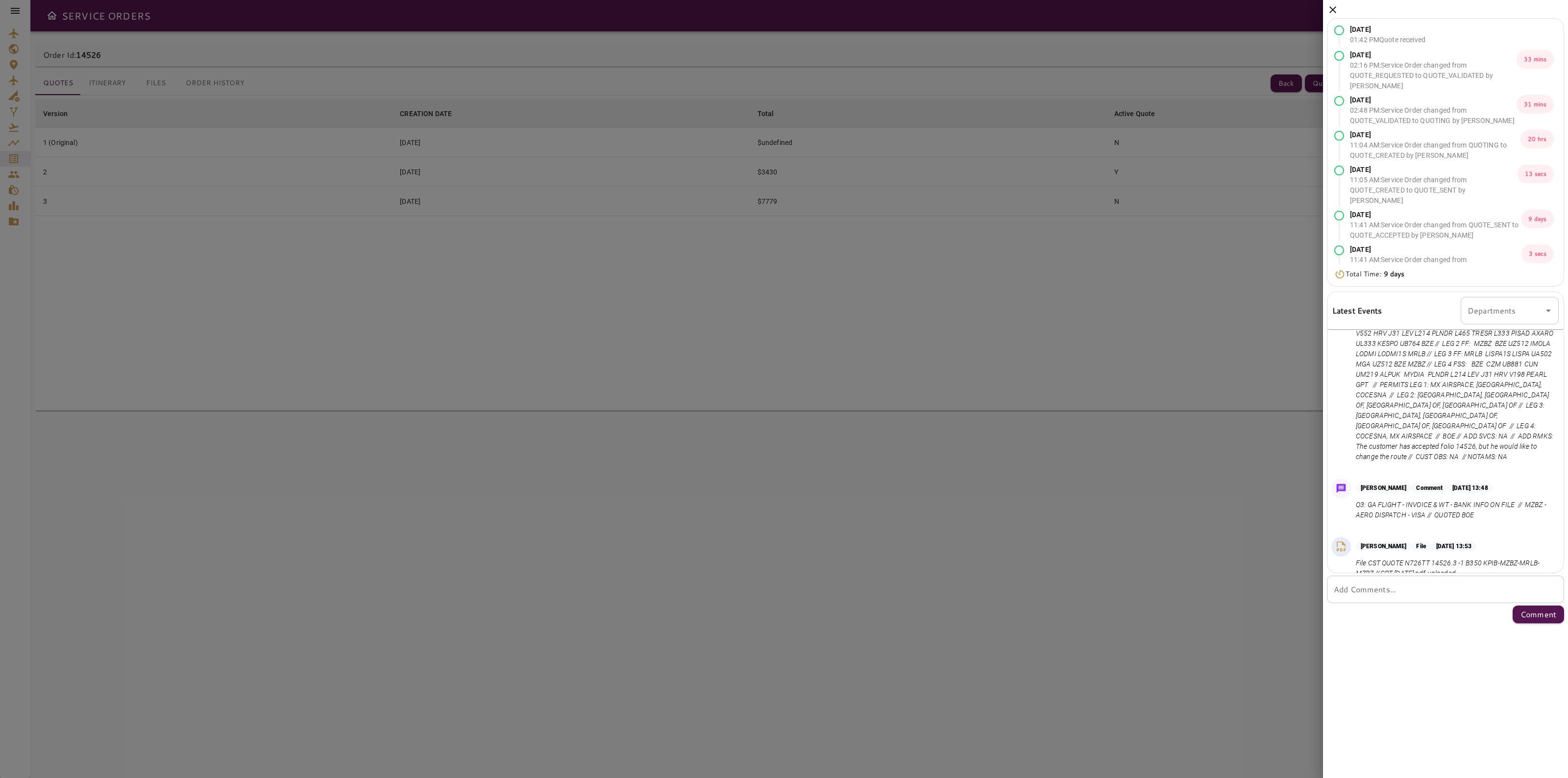
scroll to position [831, 0]
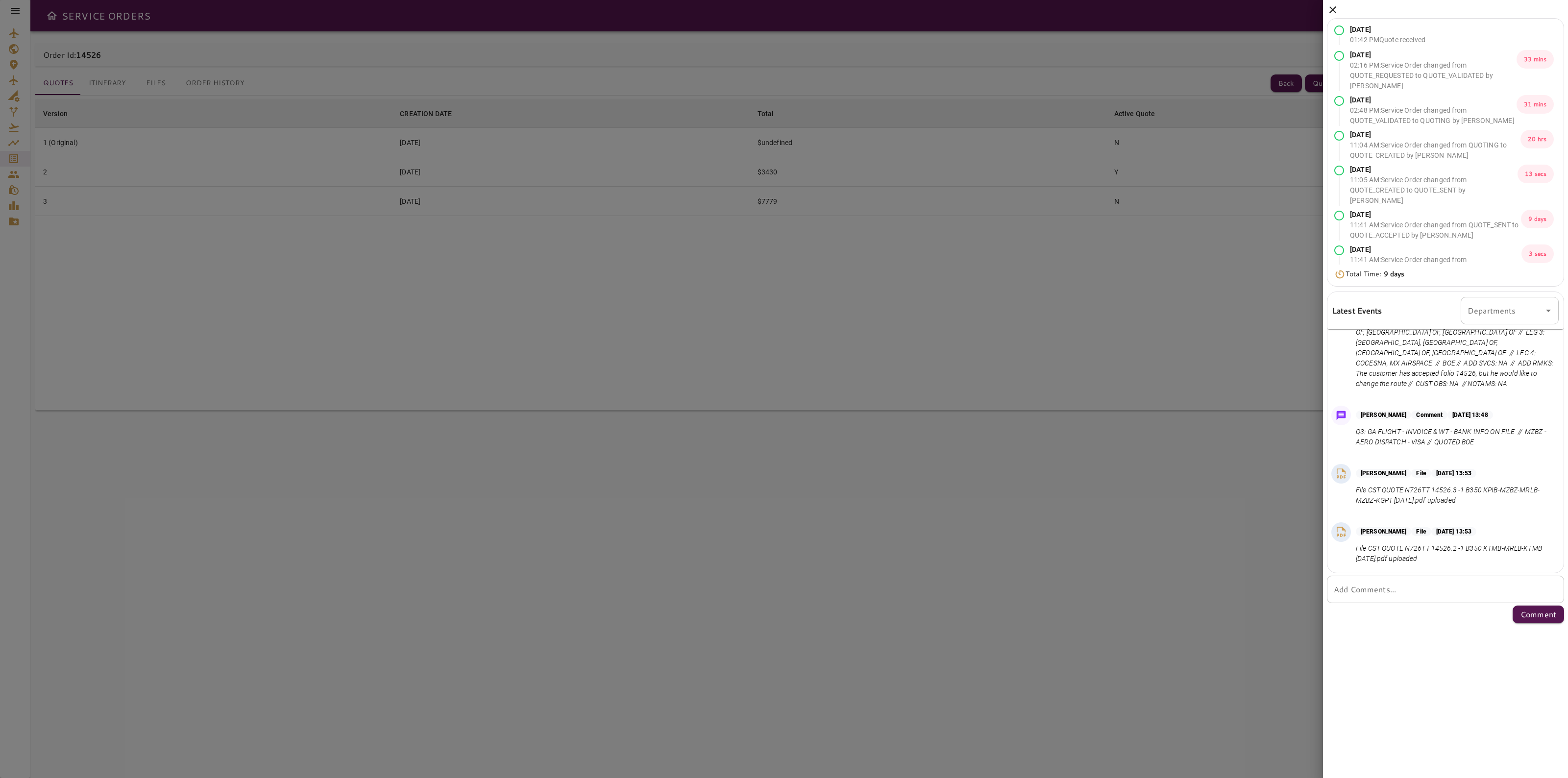
click at [1335, 17] on div "Sep 02, 2025 01:42 PM Quote received Sep 02, 2025 02:16 PM : Service Order chan…" at bounding box center [1446, 314] width 245 height 627
click at [1331, 9] on icon at bounding box center [1332, 9] width 12 height 12
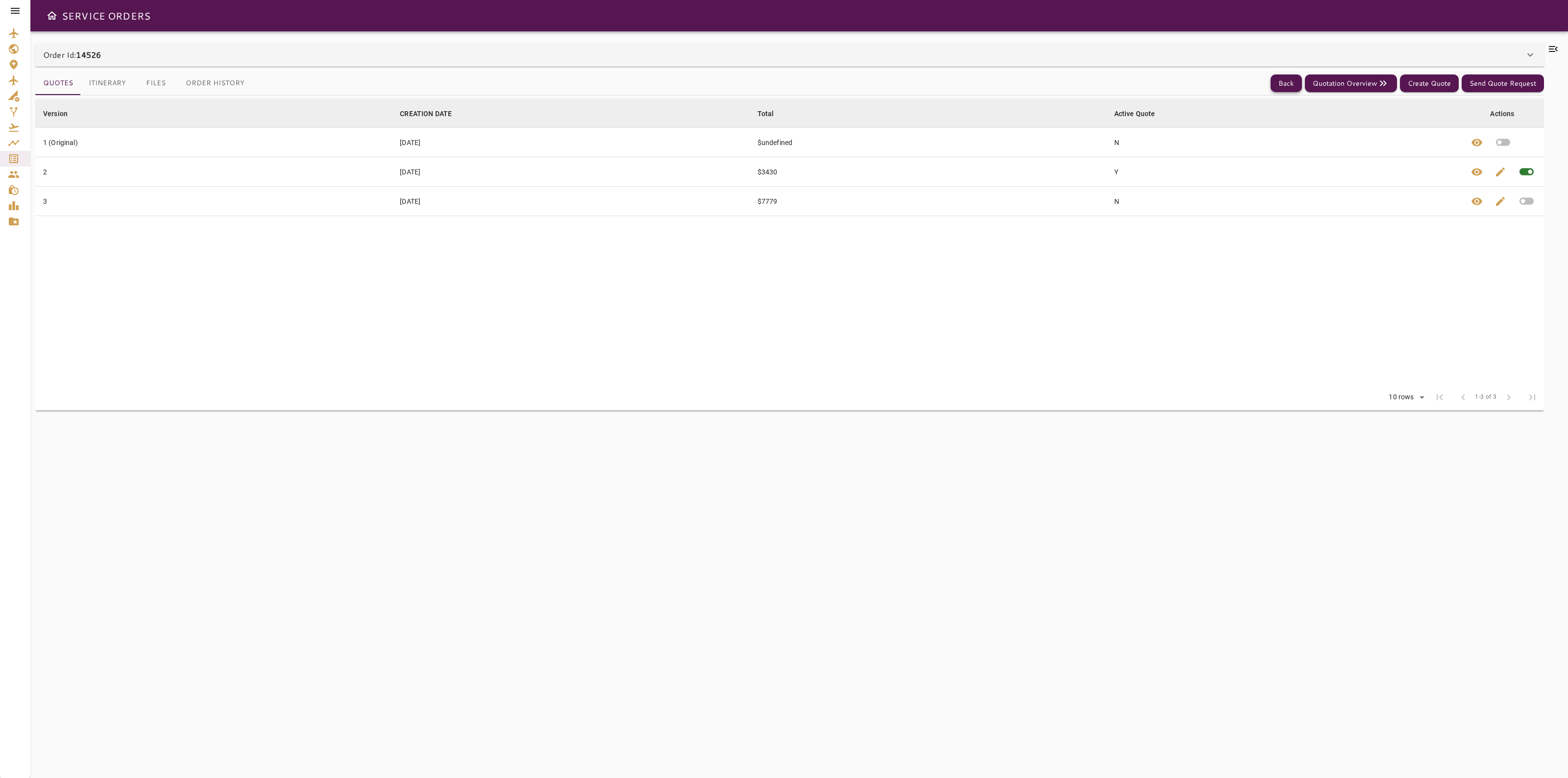
click at [1275, 86] on button "Back" at bounding box center [1286, 83] width 32 height 18
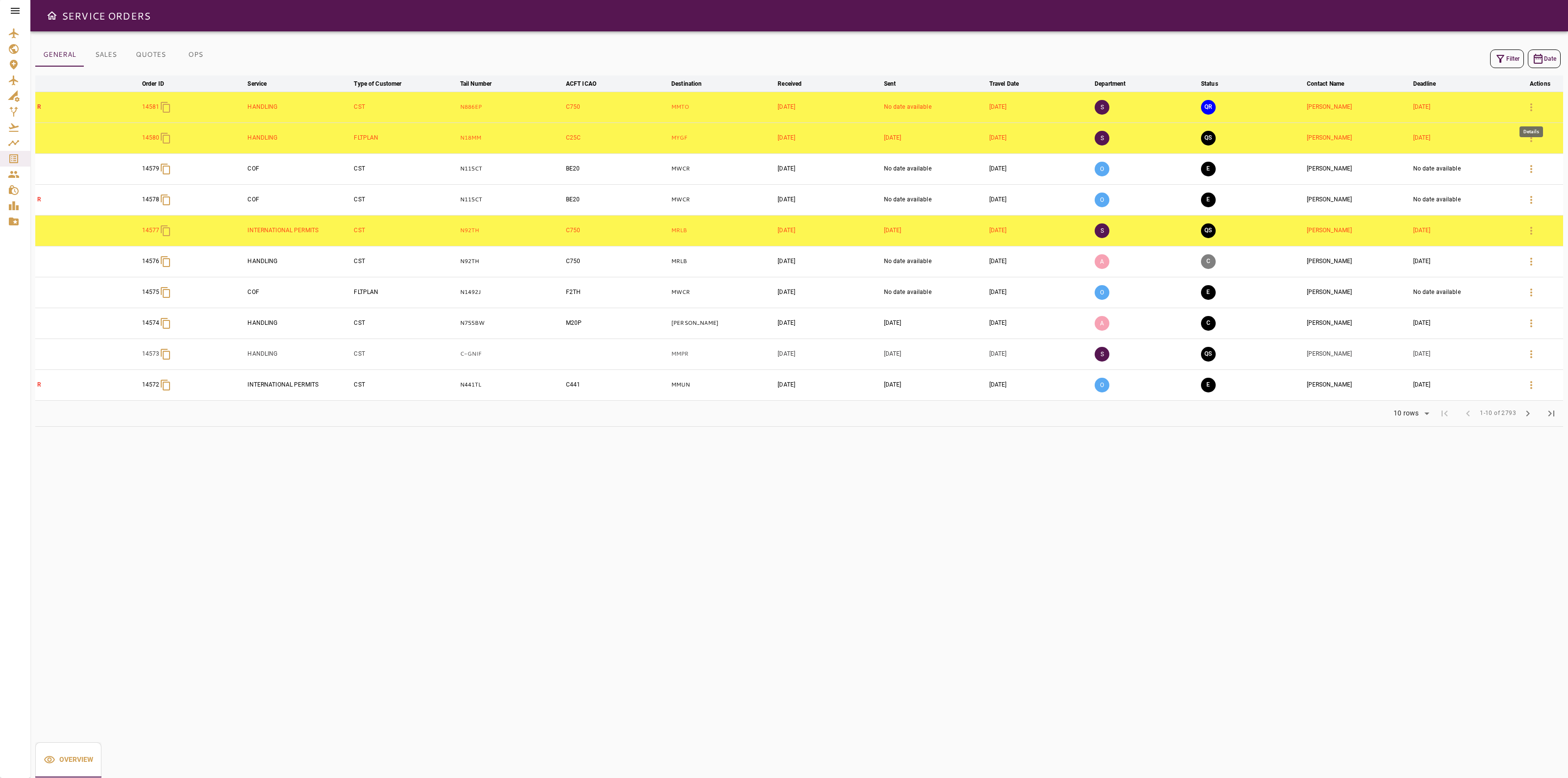
click at [1531, 102] on icon "button" at bounding box center [1531, 107] width 12 height 12
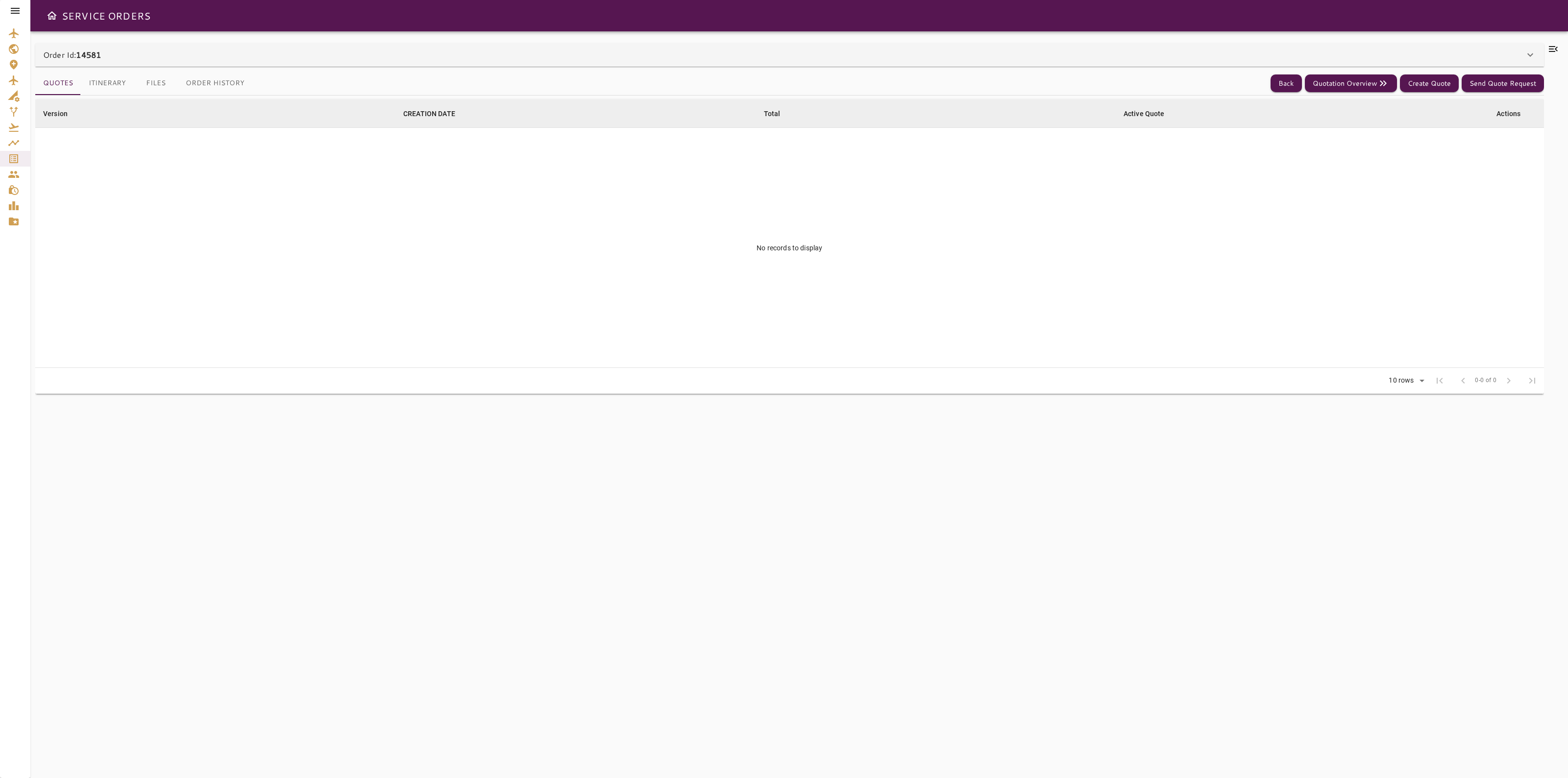
click at [1126, 44] on div "Order Id: 14581" at bounding box center [789, 55] width 1509 height 24
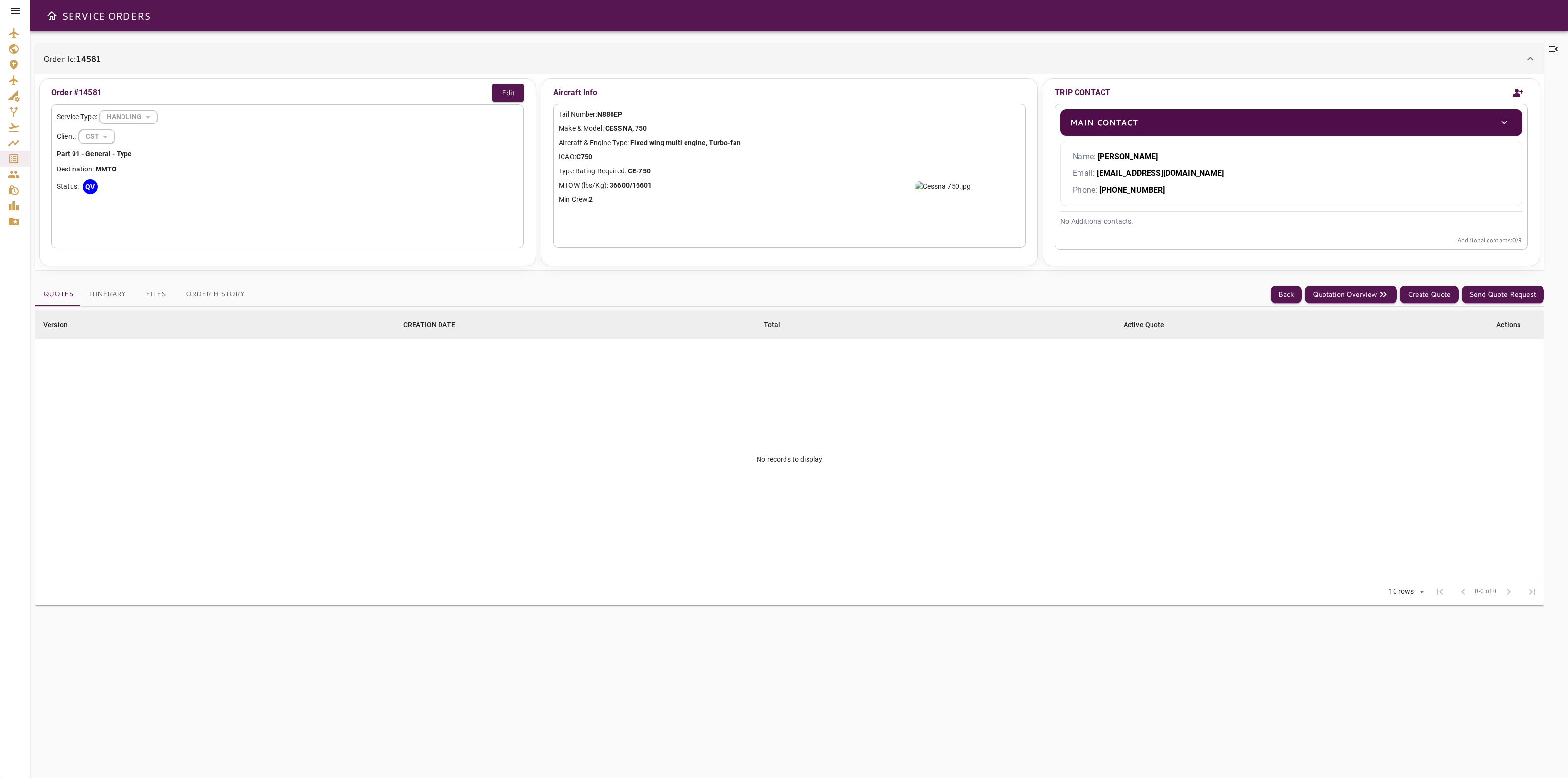
click at [1554, 54] on icon at bounding box center [1553, 49] width 12 height 12
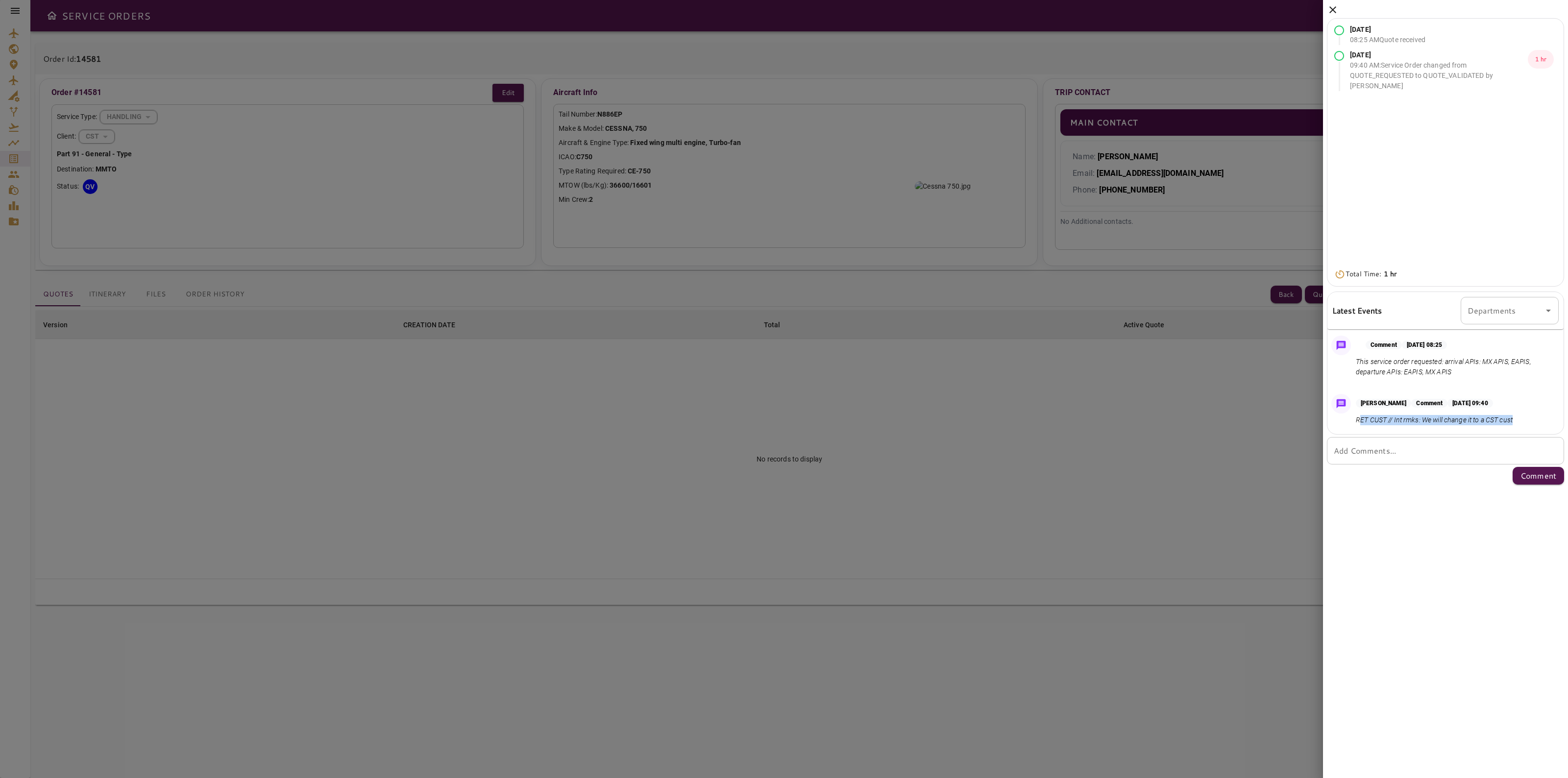
drag, startPoint x: 1510, startPoint y: 423, endPoint x: 1362, endPoint y: 421, distance: 148.0
click at [1362, 421] on div "Diego Perez Comment Sep 18, 2025 at 09:40 RET CUST // Int rmks: We will change …" at bounding box center [1446, 412] width 236 height 44
click at [1270, 454] on div at bounding box center [784, 389] width 1568 height 778
click at [1331, 15] on icon at bounding box center [1332, 9] width 12 height 12
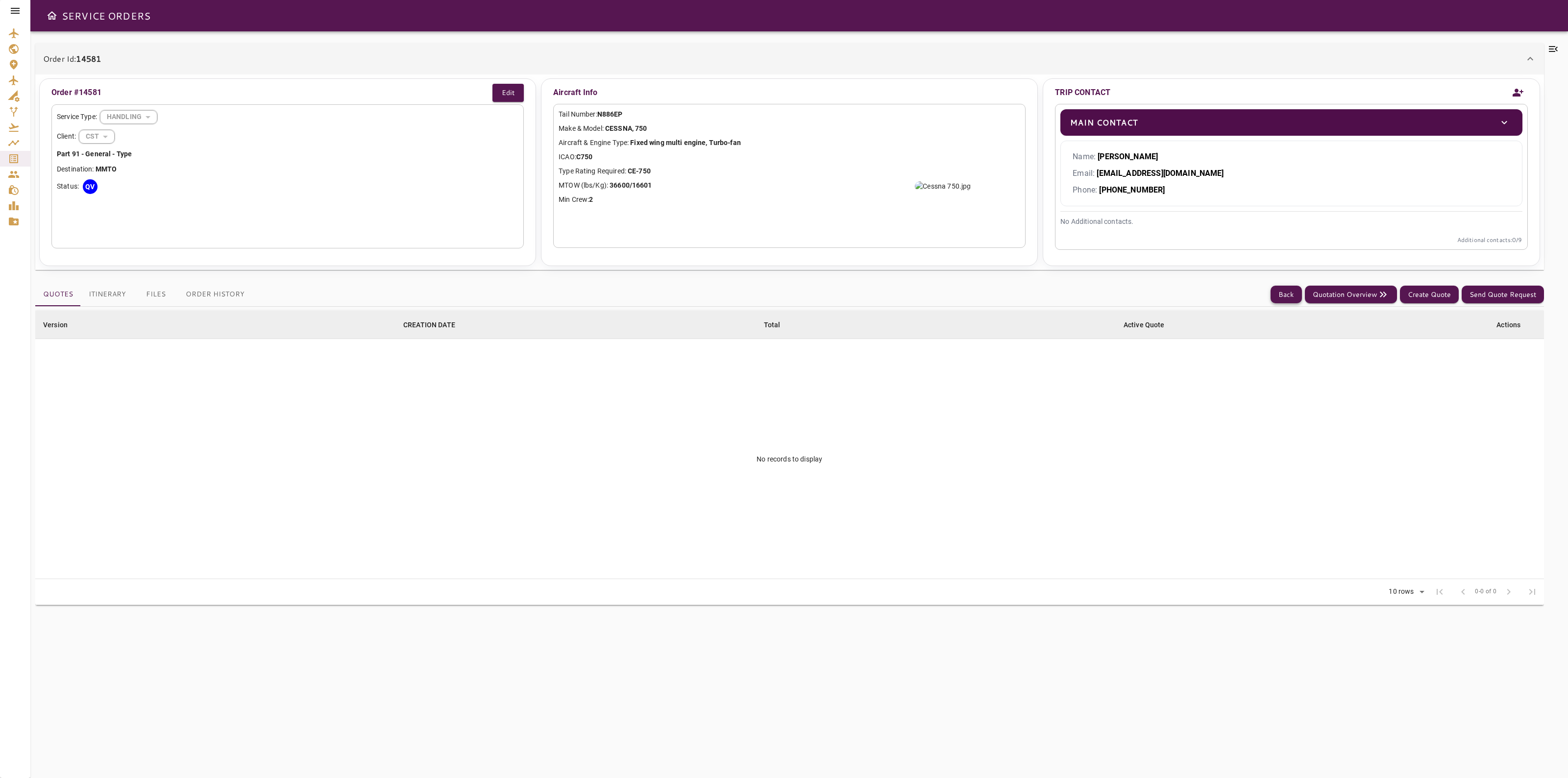
click at [1286, 286] on button "Back" at bounding box center [1286, 295] width 32 height 18
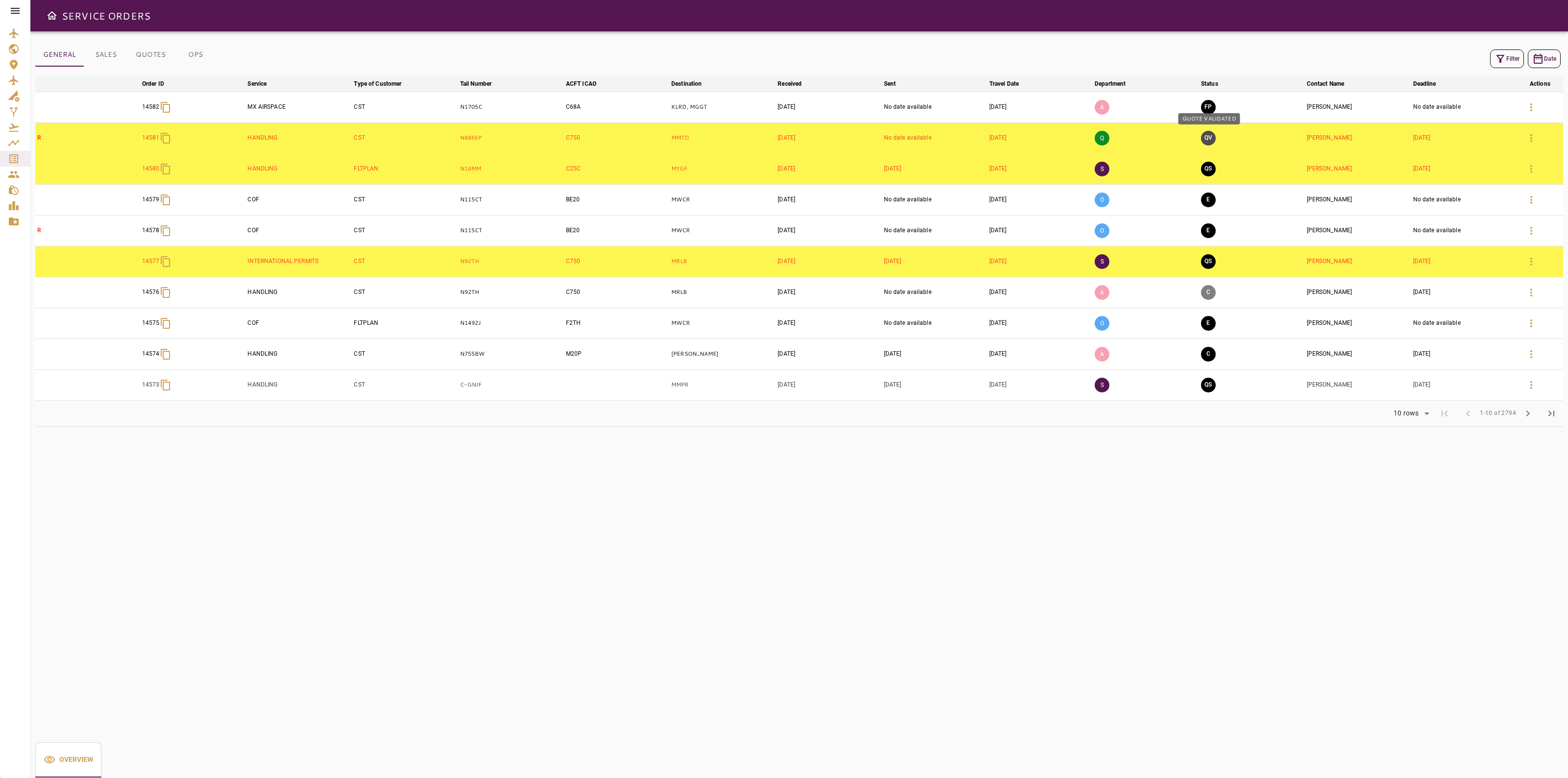
click at [1207, 139] on button "QV" at bounding box center [1208, 138] width 15 height 15
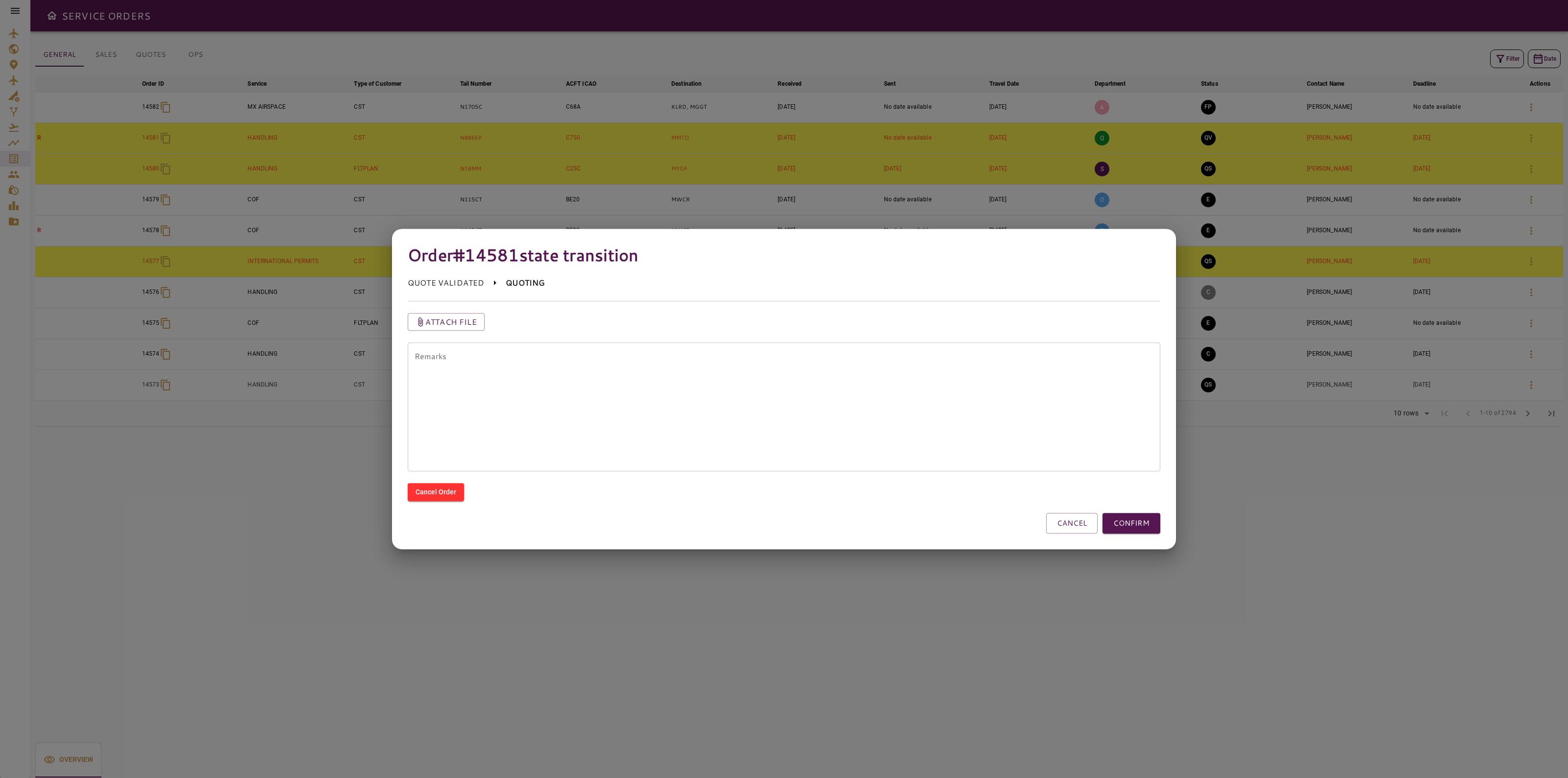
click at [637, 449] on textarea "Remarks" at bounding box center [784, 407] width 739 height 113
click at [509, 357] on textarea "**********" at bounding box center [784, 407] width 739 height 113
paste textarea "**********"
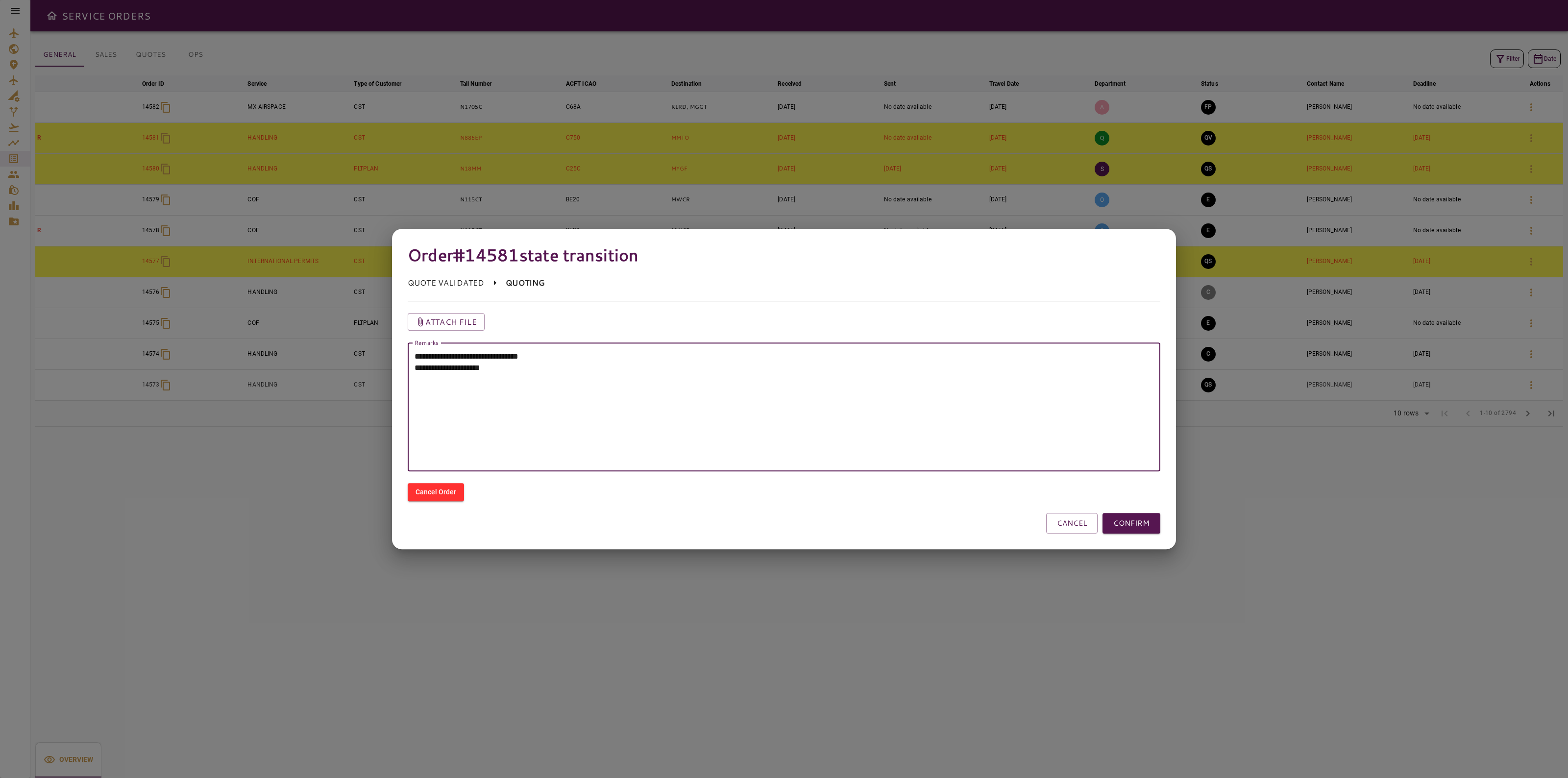
click at [614, 364] on textarea "**********" at bounding box center [784, 407] width 739 height 113
click at [603, 351] on textarea "**********" at bounding box center [784, 407] width 739 height 113
click at [572, 371] on textarea "**********" at bounding box center [784, 407] width 739 height 113
click at [898, 373] on textarea "**********" at bounding box center [784, 407] width 739 height 113
paste textarea "**********"
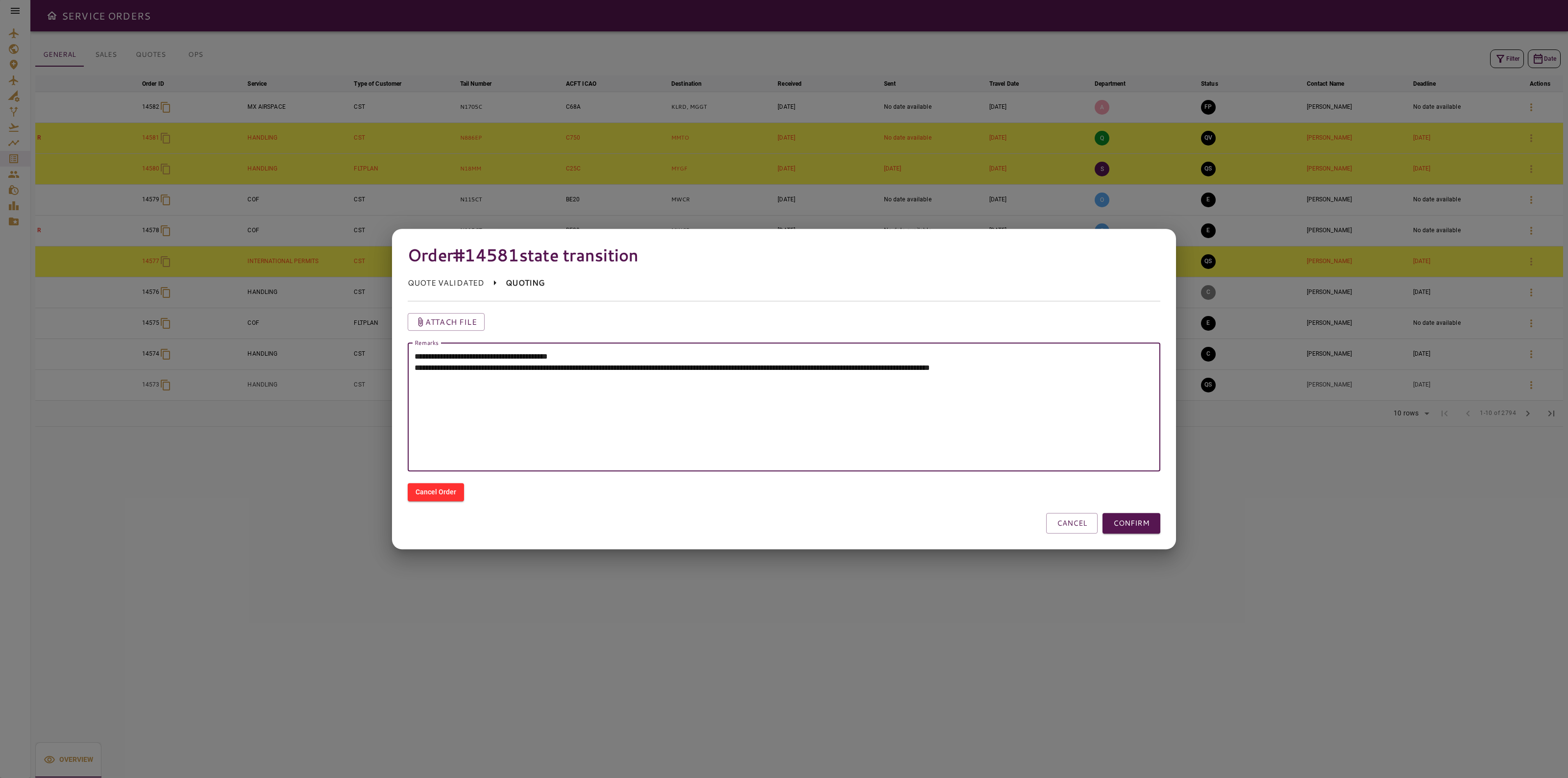
click at [1130, 368] on textarea "**********" at bounding box center [784, 407] width 739 height 113
click at [1137, 359] on textarea "**********" at bounding box center [784, 407] width 739 height 113
click at [1143, 366] on textarea "**********" at bounding box center [784, 407] width 739 height 113
paste textarea "********"
drag, startPoint x: 567, startPoint y: 396, endPoint x: 378, endPoint y: 321, distance: 203.3
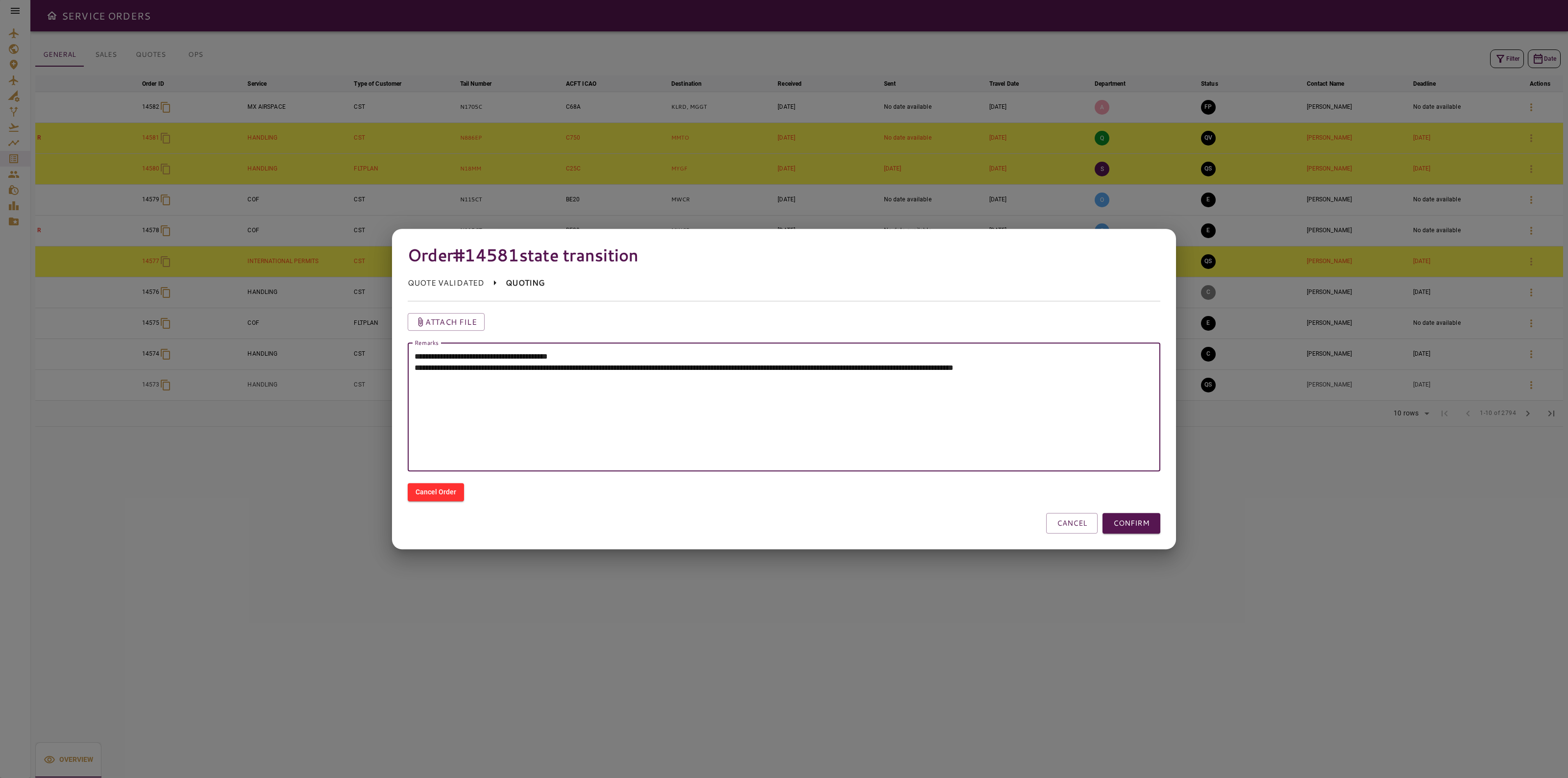
click at [378, 321] on div "**********" at bounding box center [784, 389] width 1568 height 778
type textarea "**********"
click at [1155, 524] on button "CONFIRM" at bounding box center [1131, 524] width 58 height 21
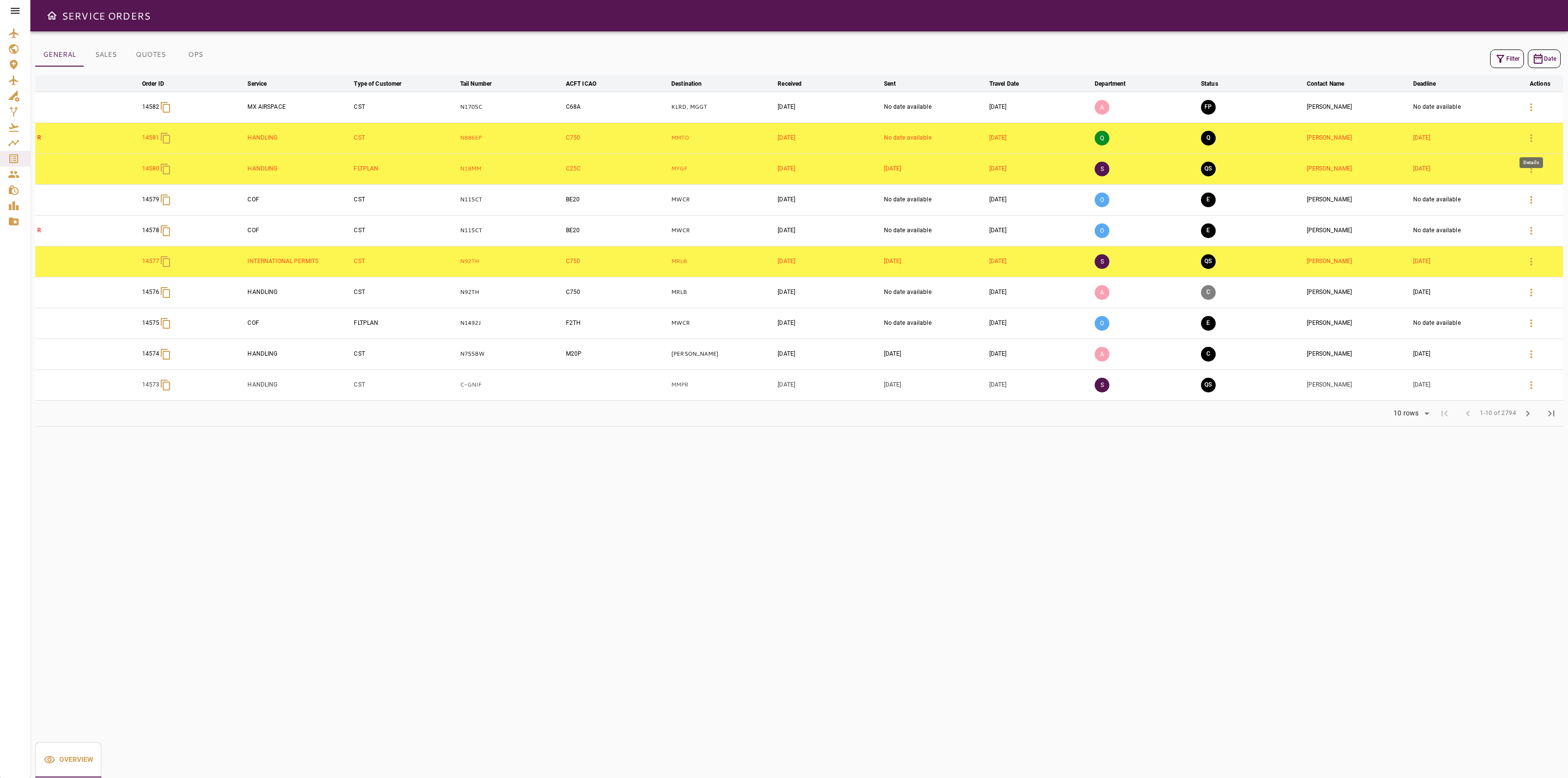
click at [1525, 144] on icon "button" at bounding box center [1531, 138] width 12 height 12
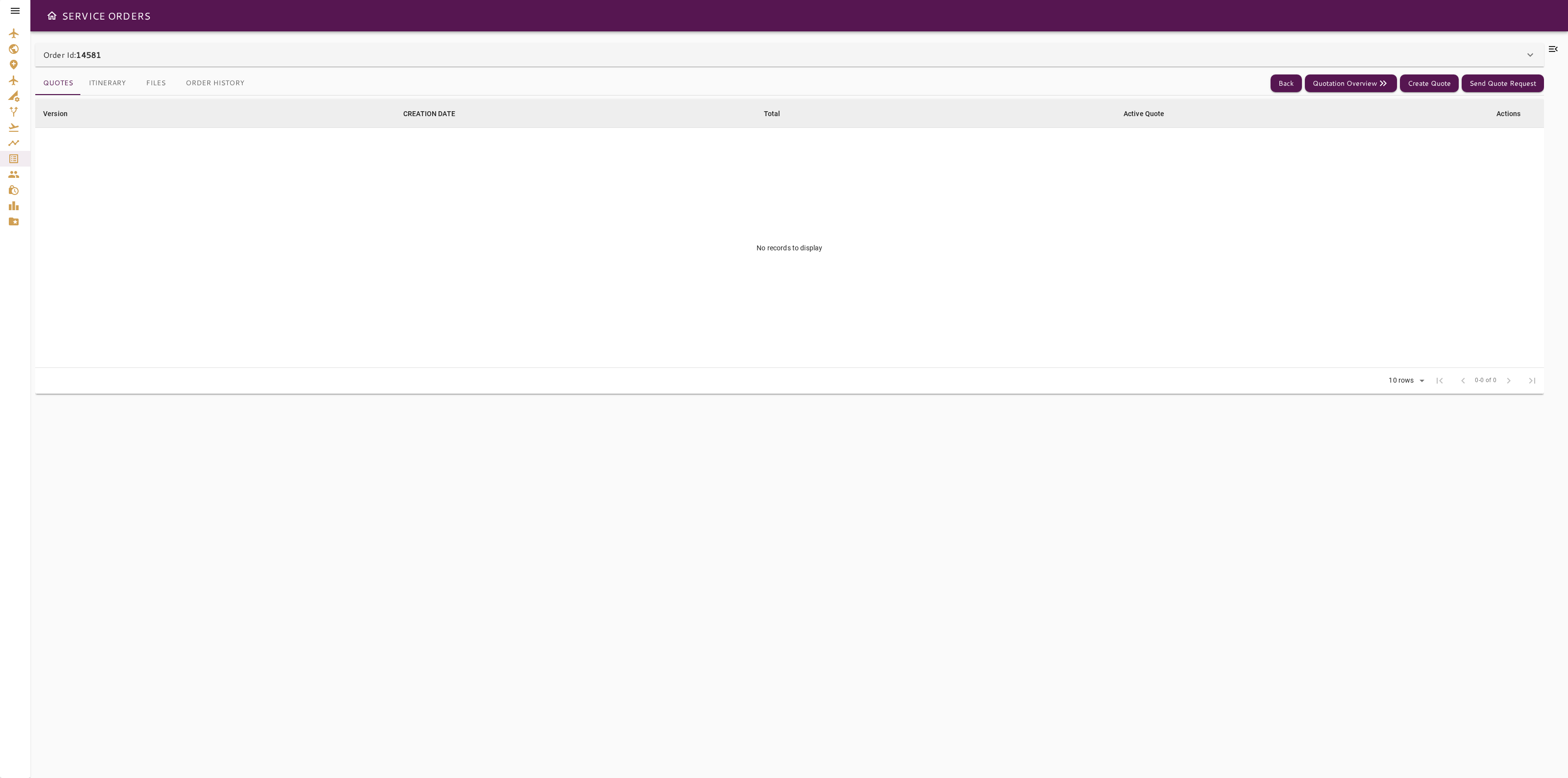
click at [1252, 43] on div "Order Id: 14581" at bounding box center [789, 55] width 1509 height 24
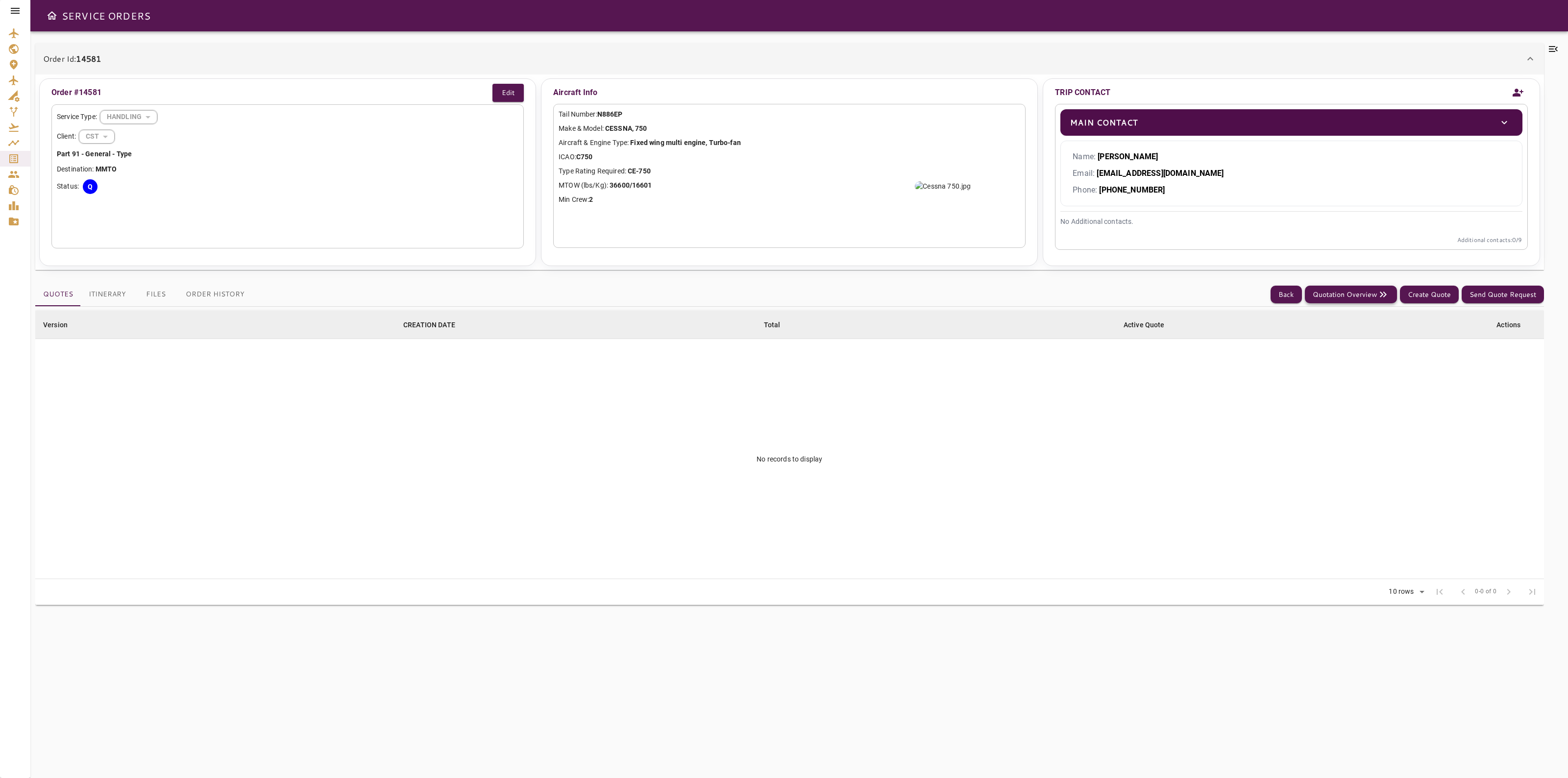
click at [1356, 297] on button "Quotation Overview" at bounding box center [1351, 295] width 92 height 18
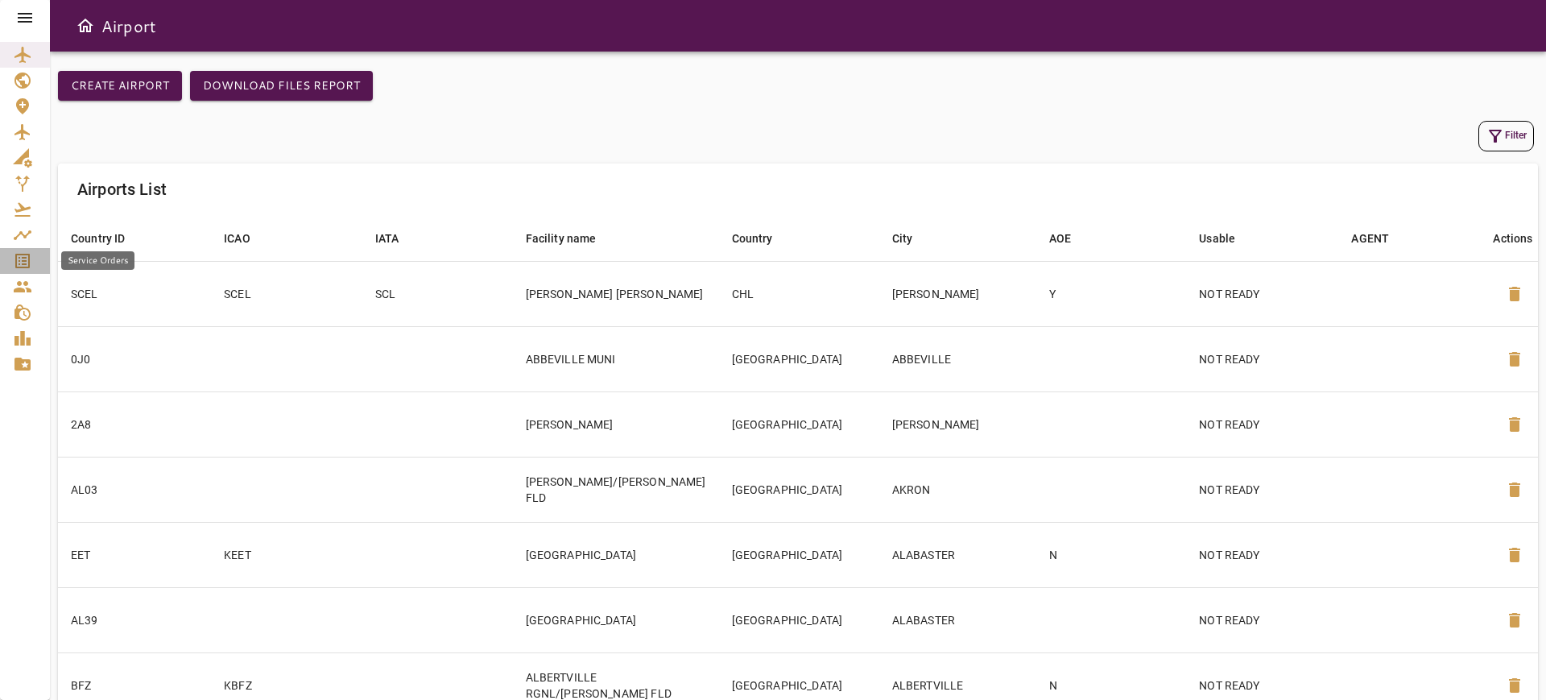
click at [4, 267] on link "Service Orders" at bounding box center [25, 261] width 50 height 26
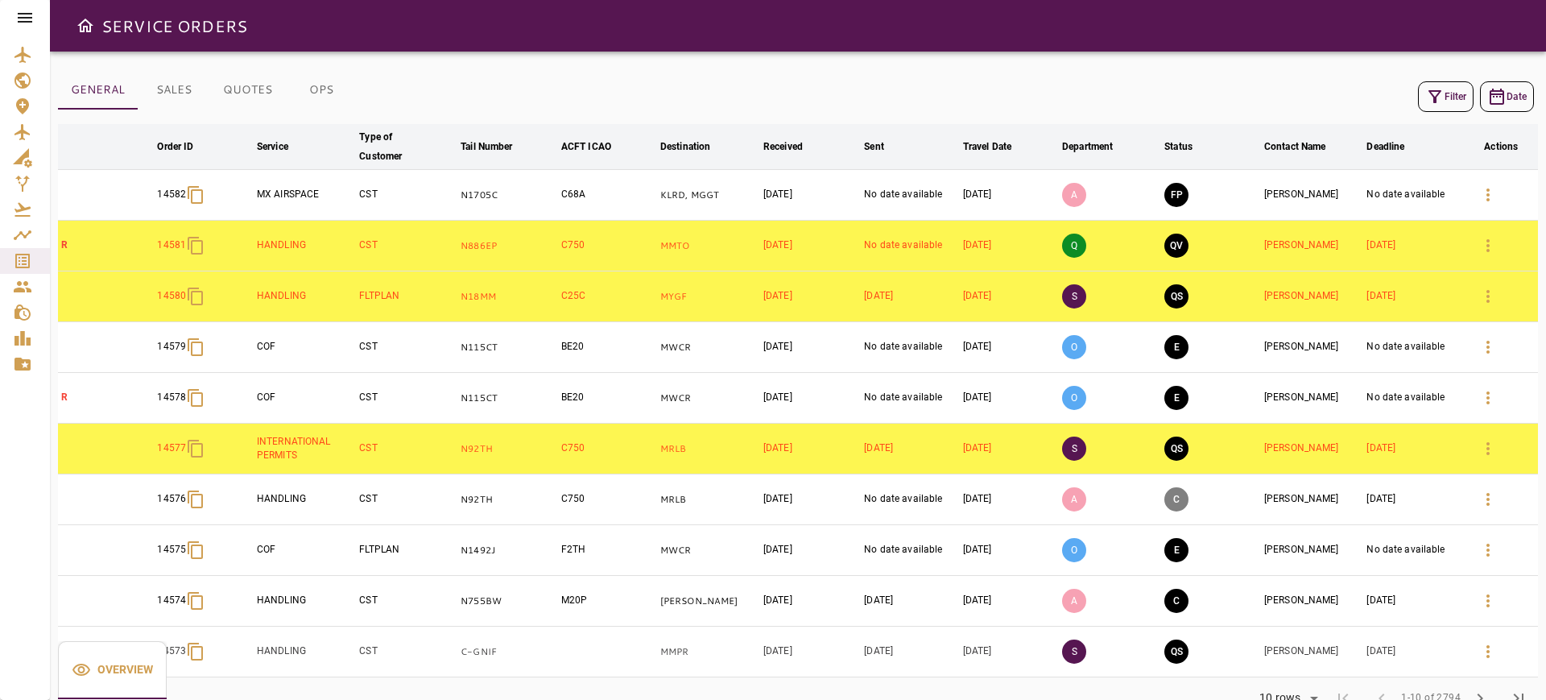
click at [1487, 249] on icon "button" at bounding box center [1487, 245] width 3 height 13
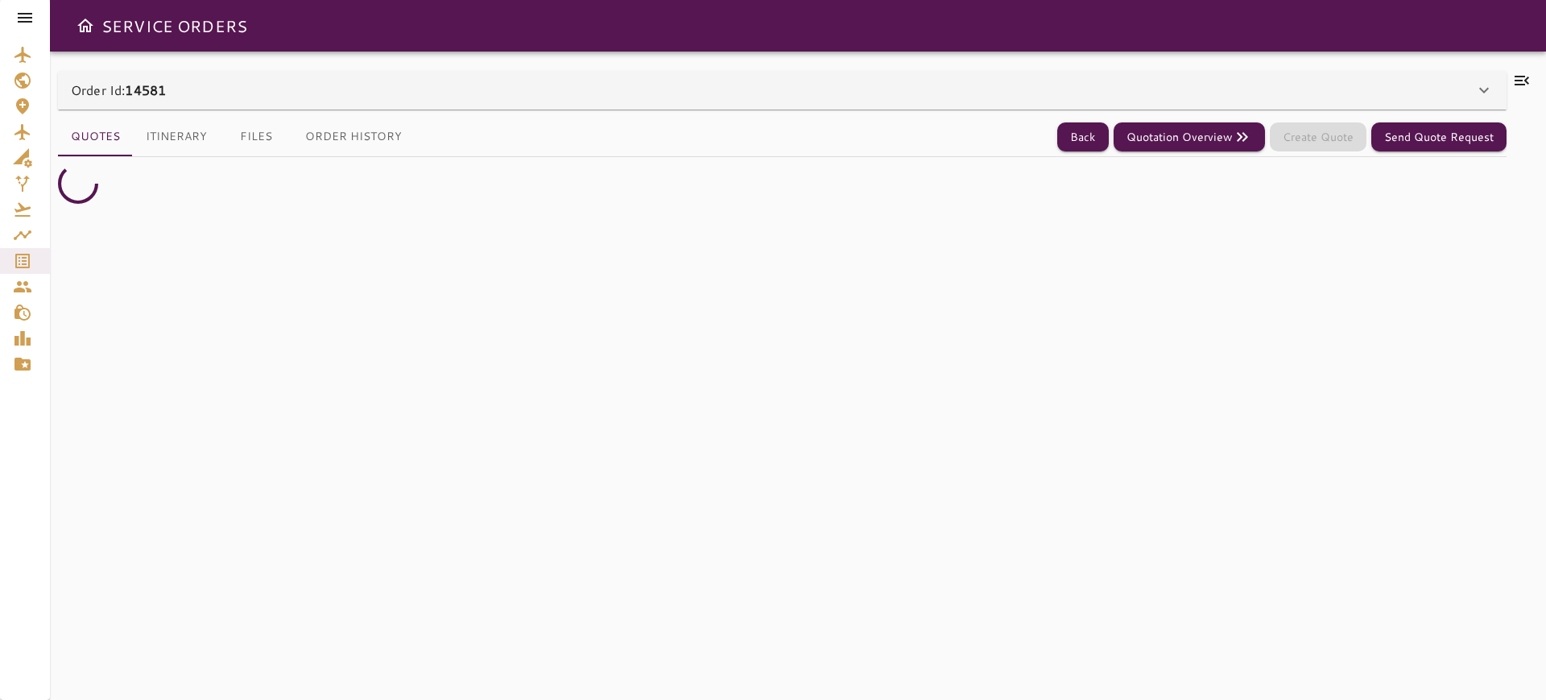
click at [1519, 79] on icon at bounding box center [1521, 80] width 19 height 19
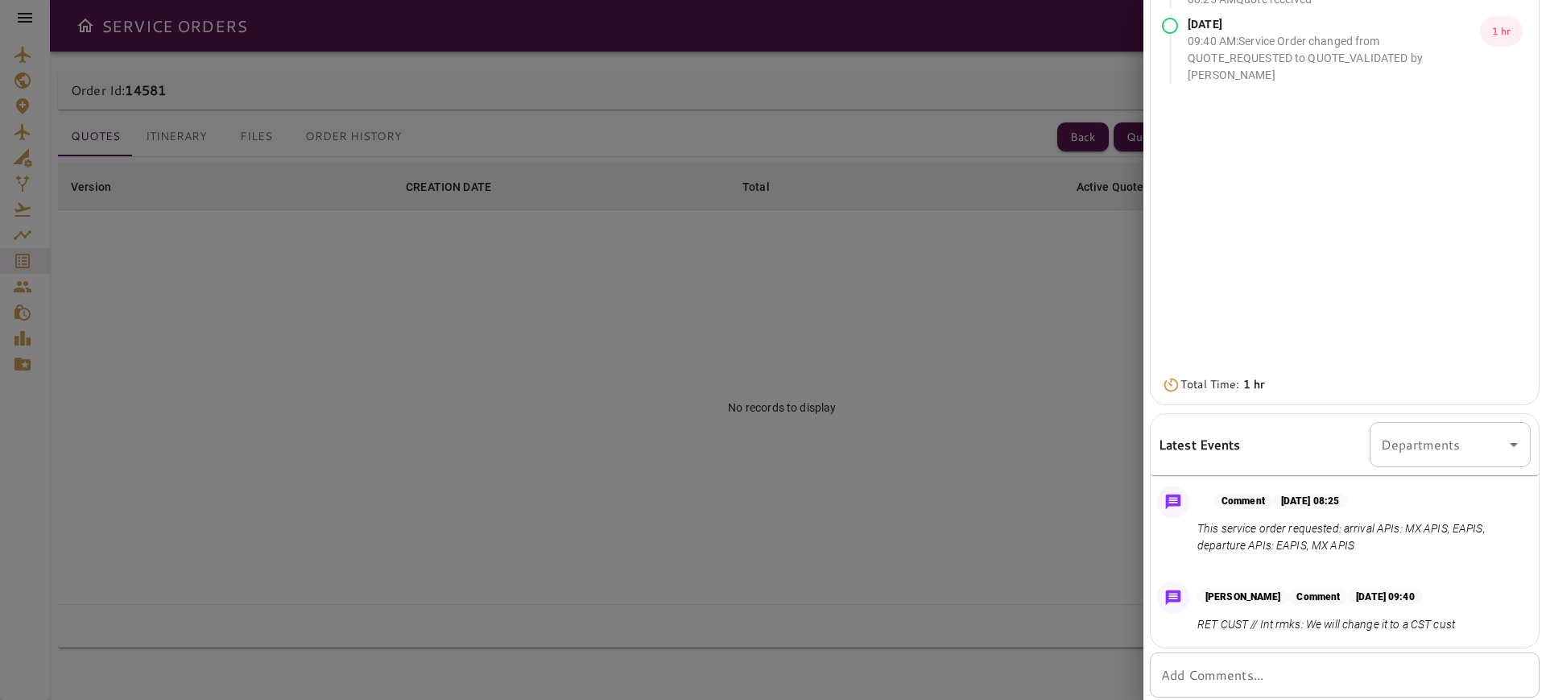
scroll to position [101, 0]
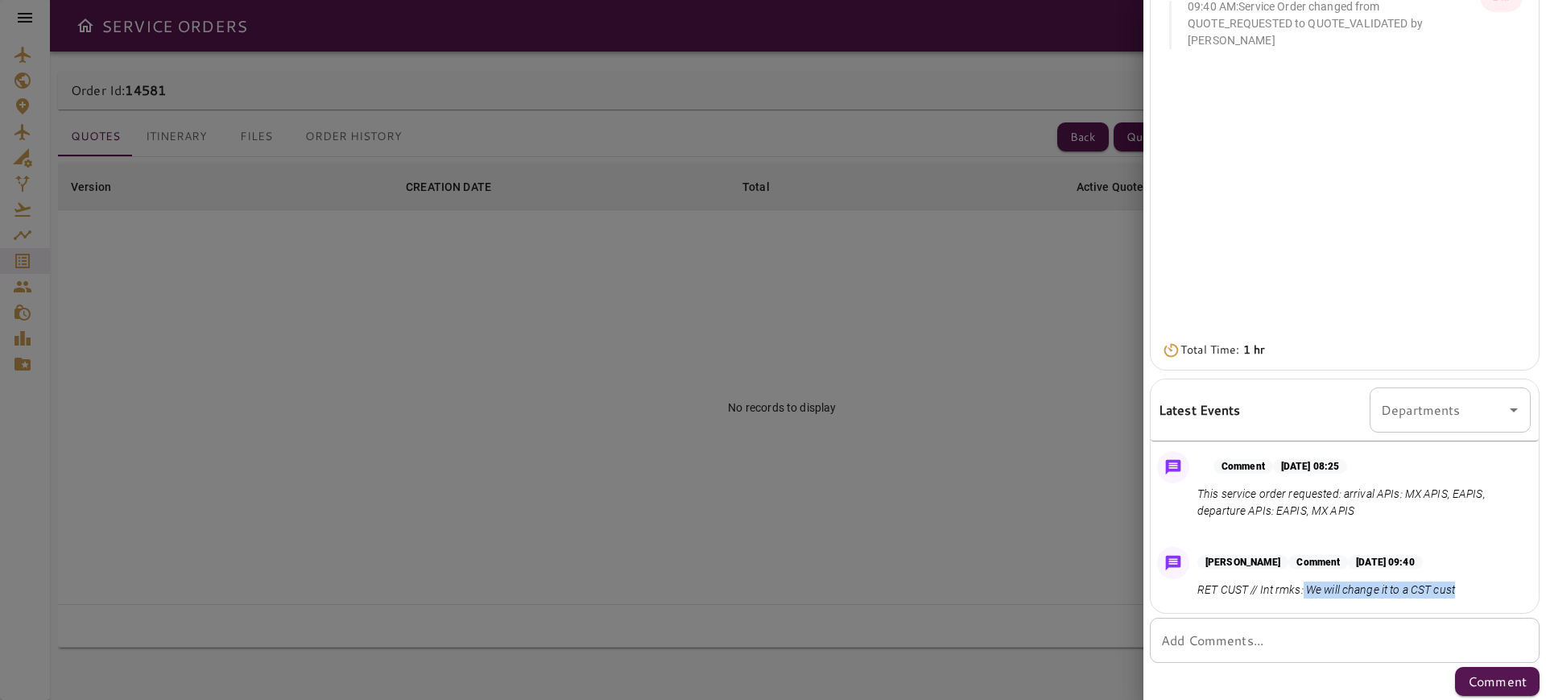
drag, startPoint x: 1467, startPoint y: 584, endPoint x: 1305, endPoint y: 592, distance: 162.0
click at [1305, 592] on div "[PERSON_NAME] Comment [DATE] 09:40 RET CUST // Int rmks: We will change it to a…" at bounding box center [1344, 576] width 388 height 72
copy p "We will change it to a CST cust"
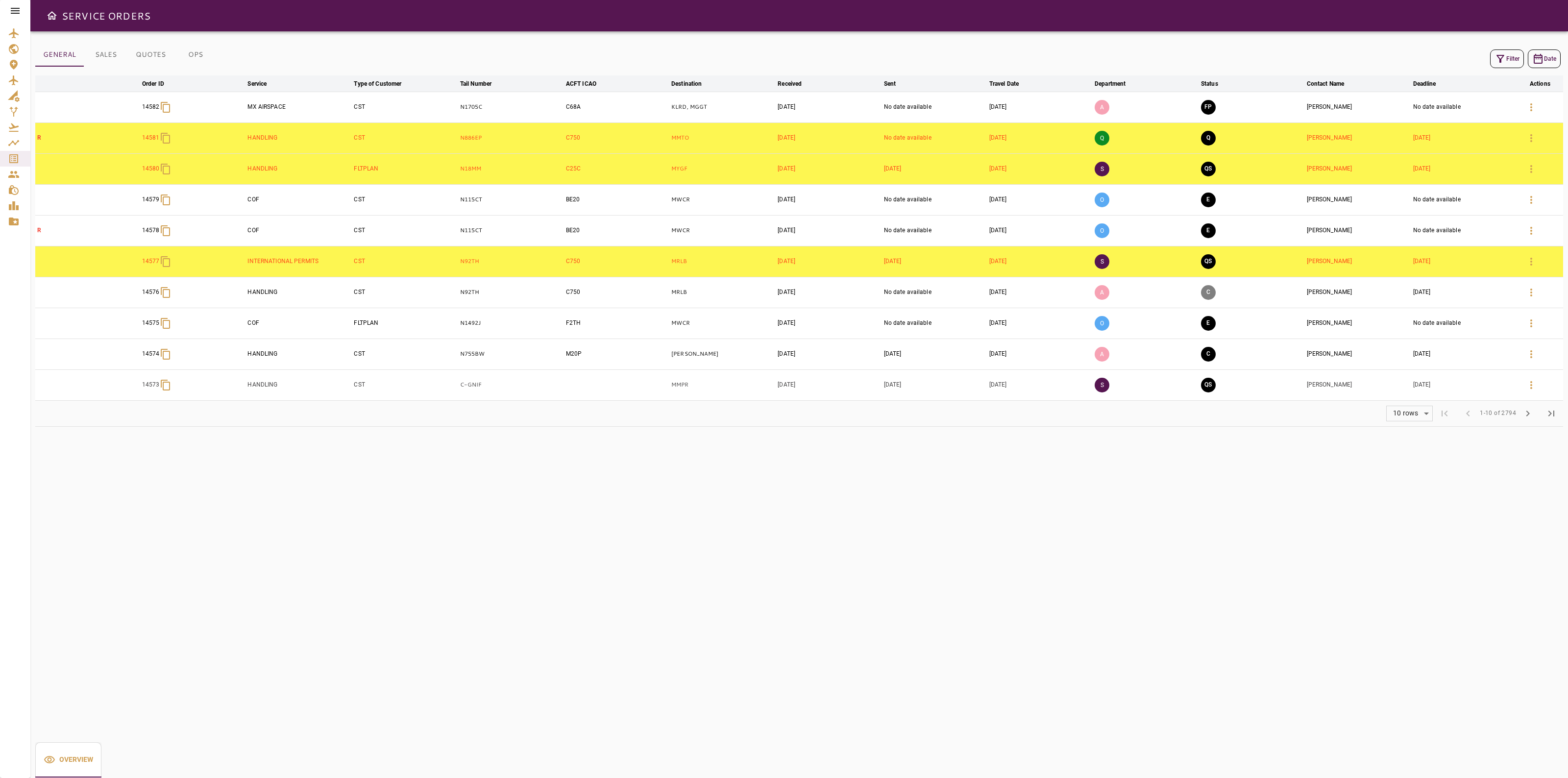
click at [1208, 146] on td "Q" at bounding box center [1252, 138] width 106 height 31
click at [1206, 141] on button "Q" at bounding box center [1208, 138] width 15 height 15
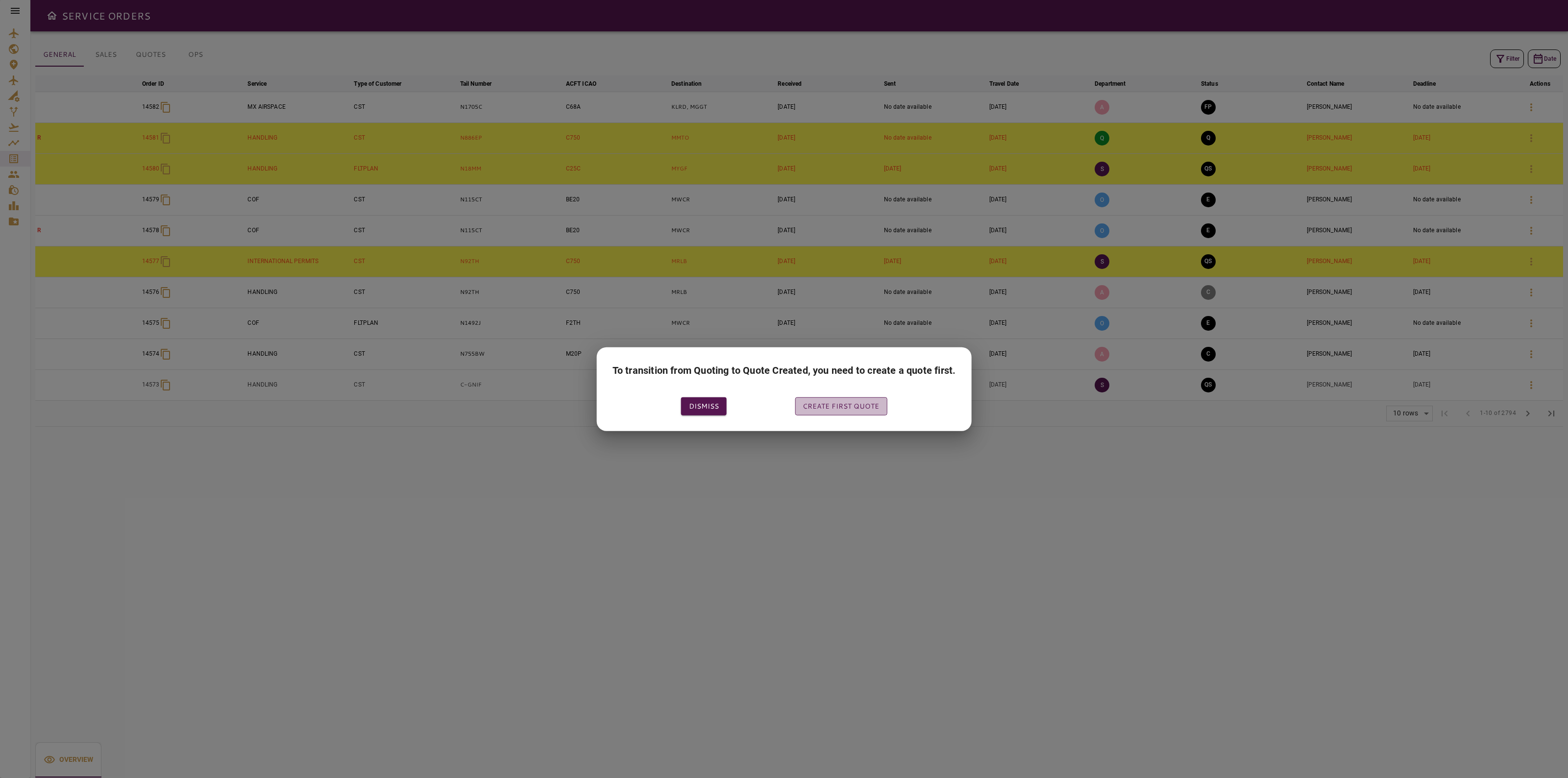
click at [870, 410] on button "Create first quote" at bounding box center [841, 407] width 92 height 18
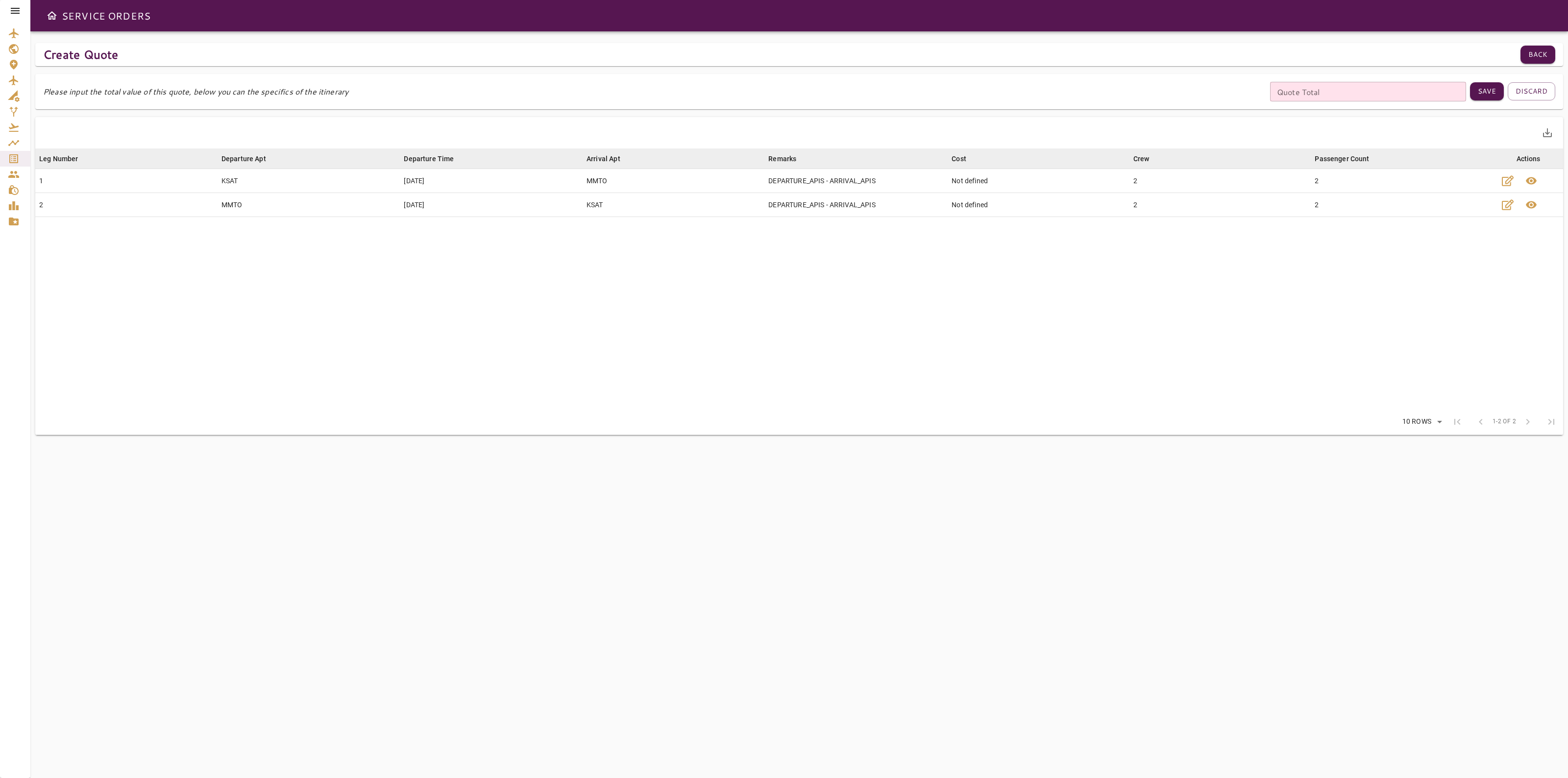
click at [1353, 97] on input "Quote Total" at bounding box center [1368, 91] width 196 height 19
type input "*****"
click at [1478, 92] on button "Save" at bounding box center [1487, 91] width 34 height 18
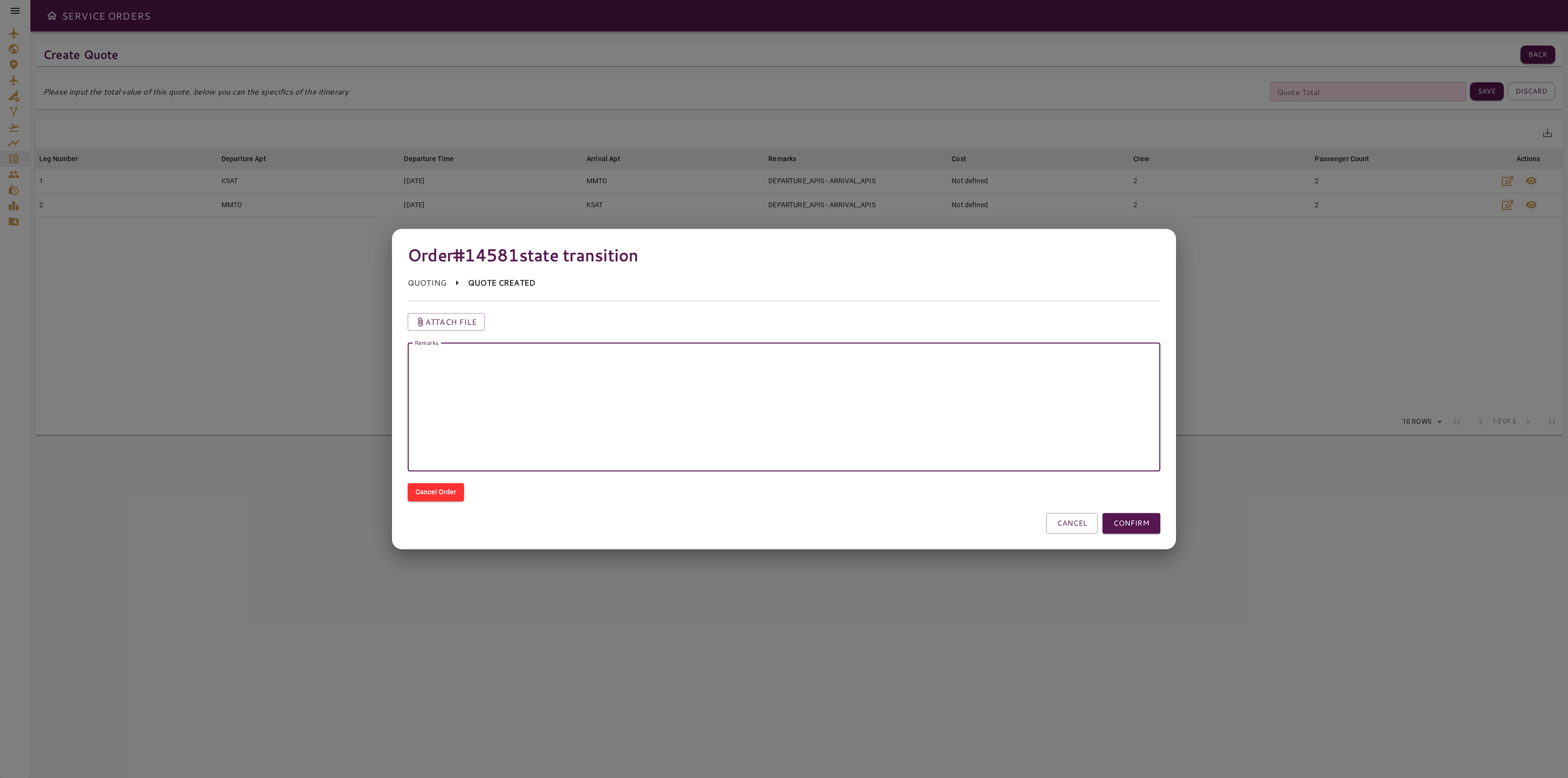
click at [581, 458] on textarea "Remarks" at bounding box center [784, 407] width 739 height 113
type textarea "**********"
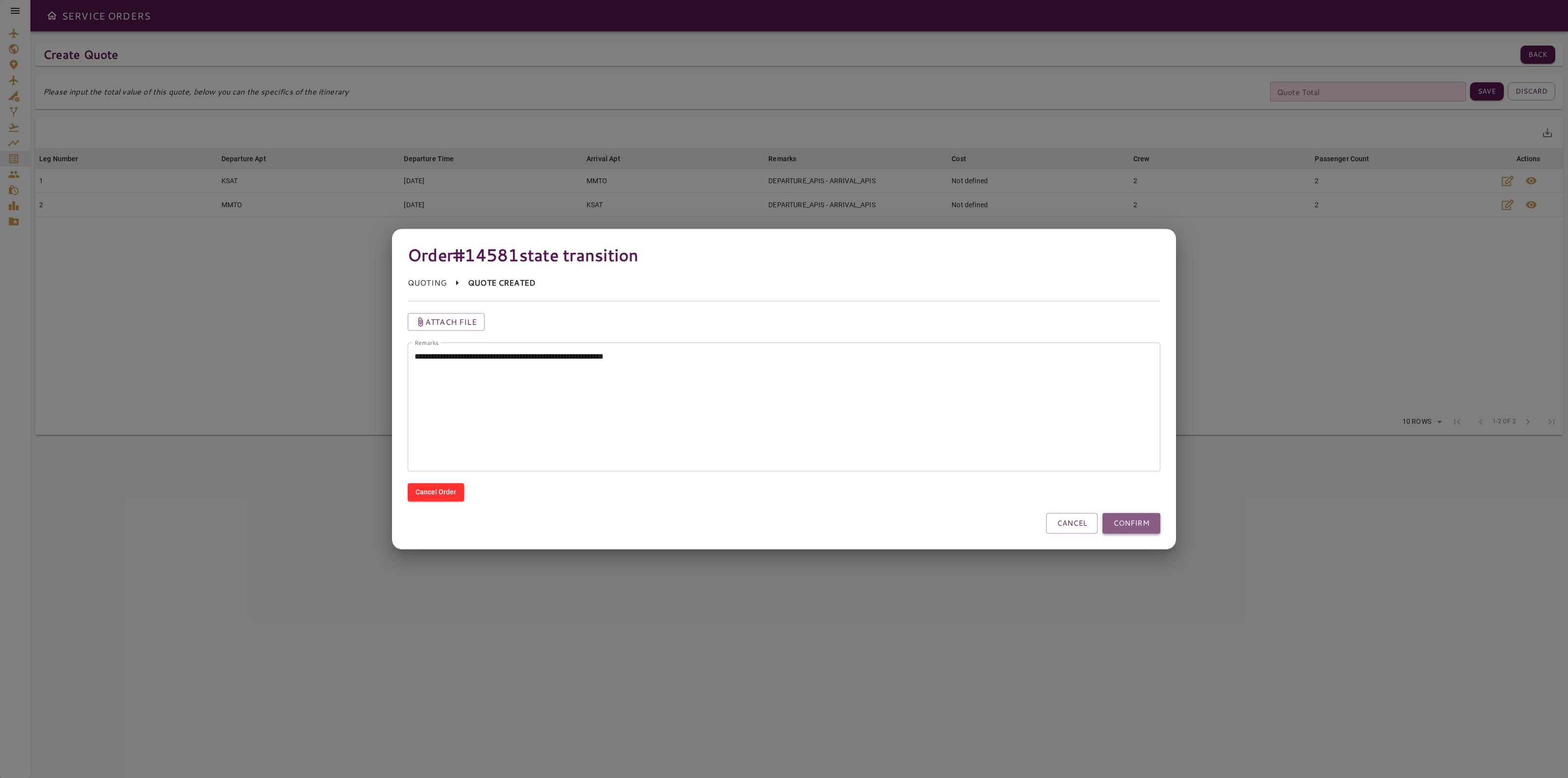
click at [1137, 524] on button "CONFIRM" at bounding box center [1131, 524] width 58 height 21
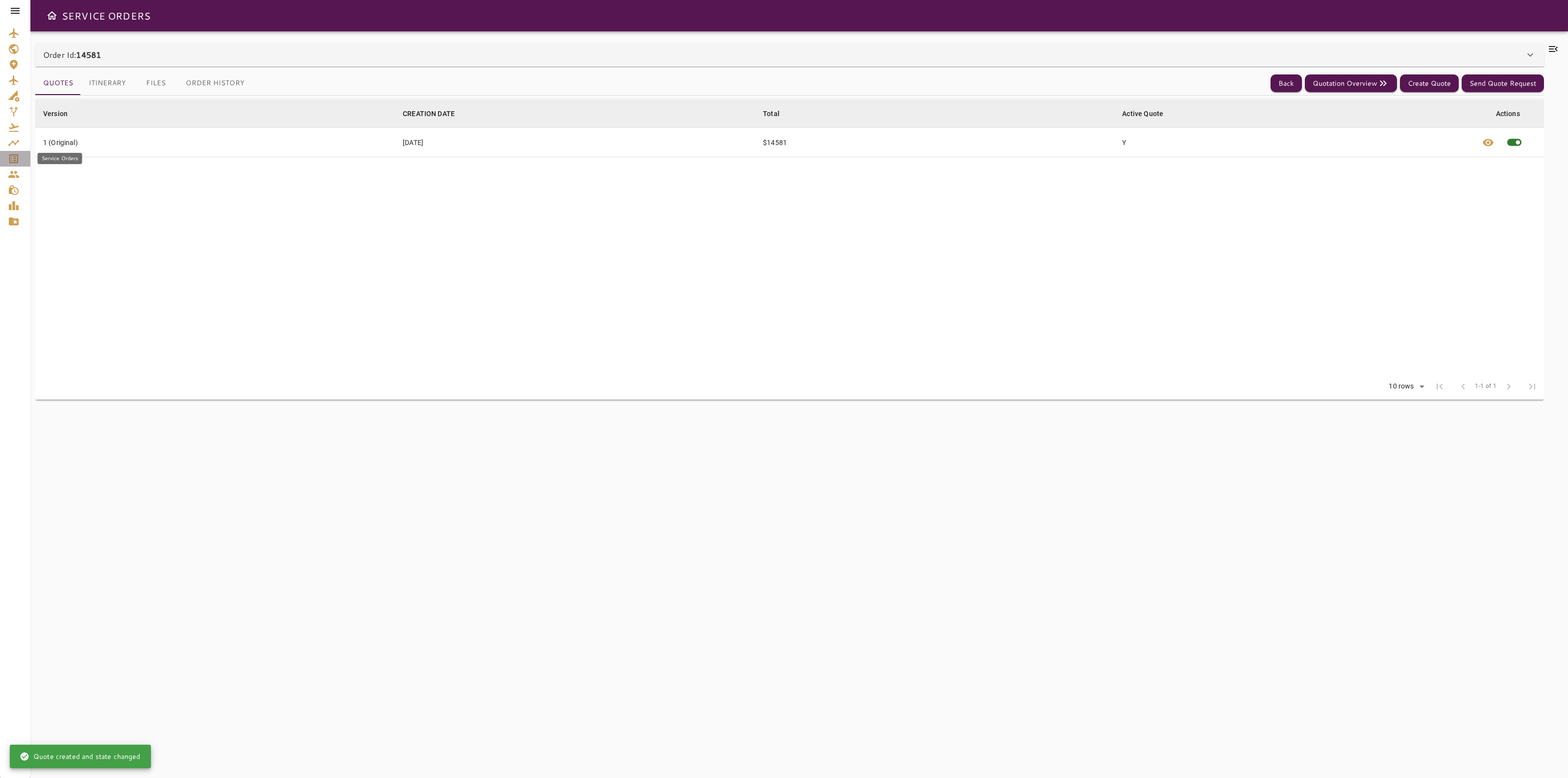
click at [18, 161] on icon "Service Orders" at bounding box center [13, 159] width 9 height 9
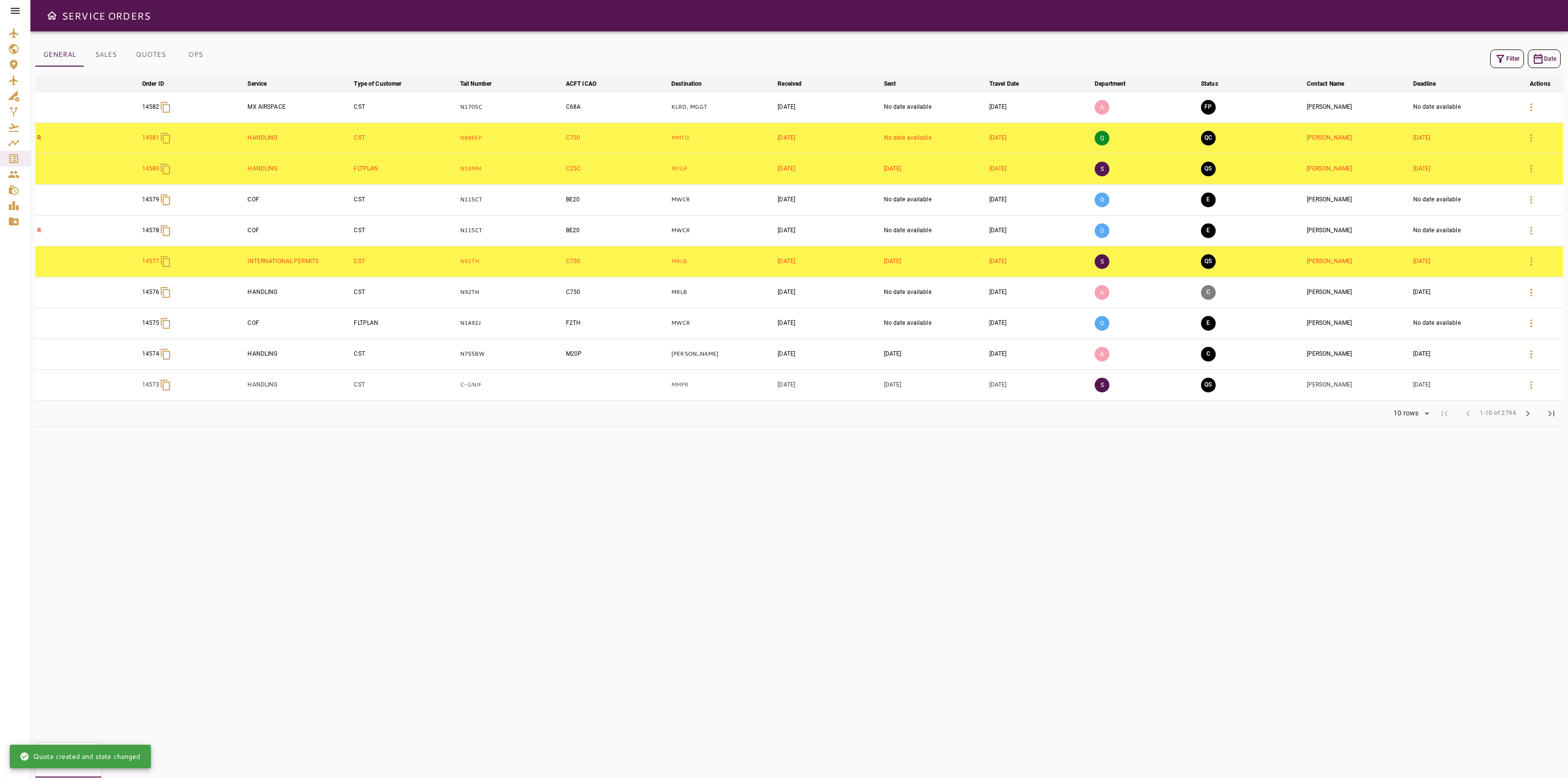
drag, startPoint x: 1205, startPoint y: 107, endPoint x: 1205, endPoint y: 142, distance: 35.0
click at [1209, 155] on tbody "14582 MX AIRSPACE CST N1705C C68A KLRD, MGGT [DATE] No date available [DATE] A …" at bounding box center [799, 246] width 1528 height 309
click at [1201, 135] on td "QC" at bounding box center [1252, 138] width 106 height 31
click at [1206, 135] on button "QC" at bounding box center [1208, 138] width 15 height 15
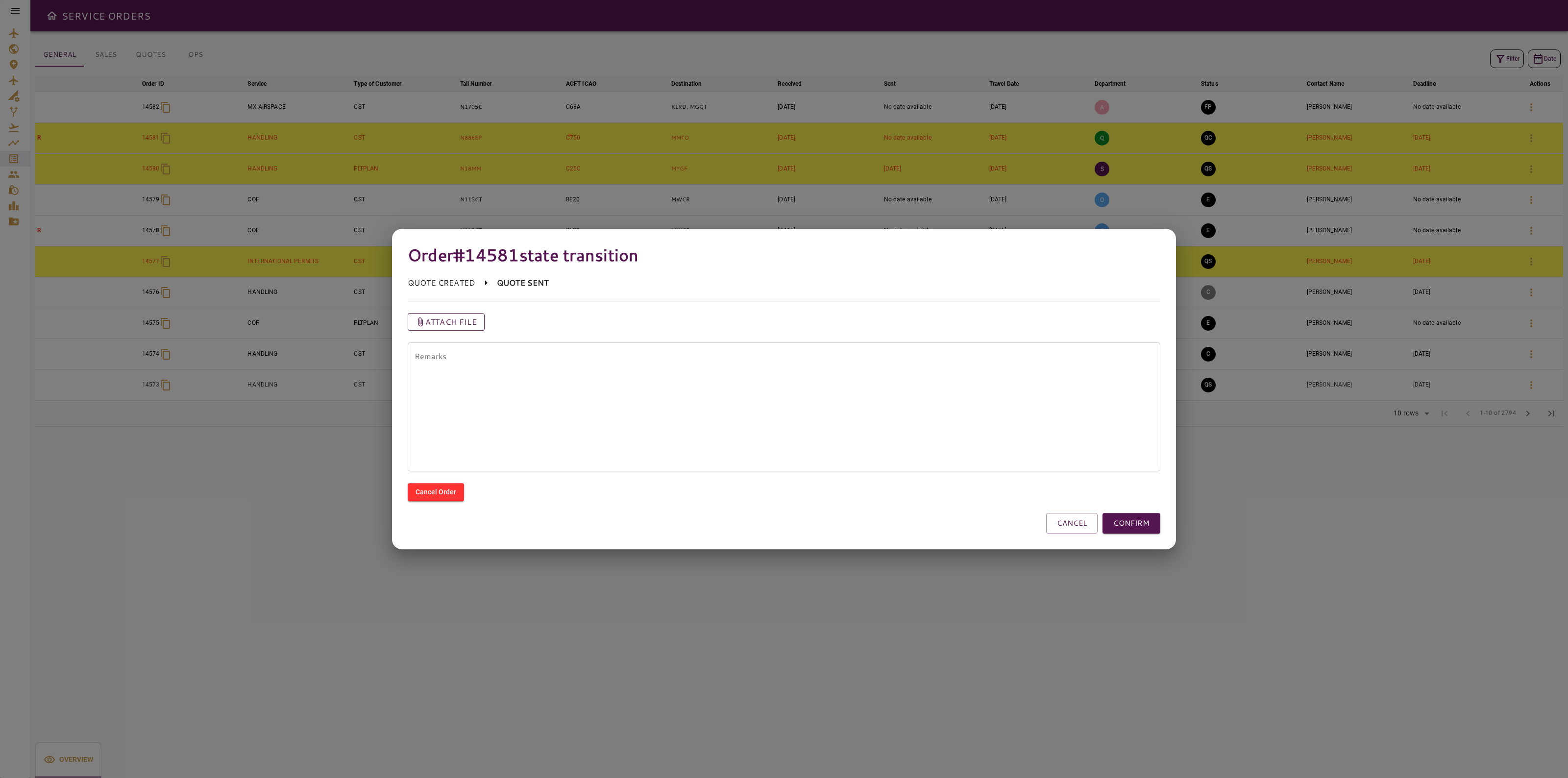
click at [443, 321] on p "Attach file" at bounding box center [451, 321] width 52 height 12
click at [0, 0] on input "Attach file" at bounding box center [0, 0] width 0 height 0
click at [1133, 520] on button "CONFIRM" at bounding box center [1131, 524] width 58 height 21
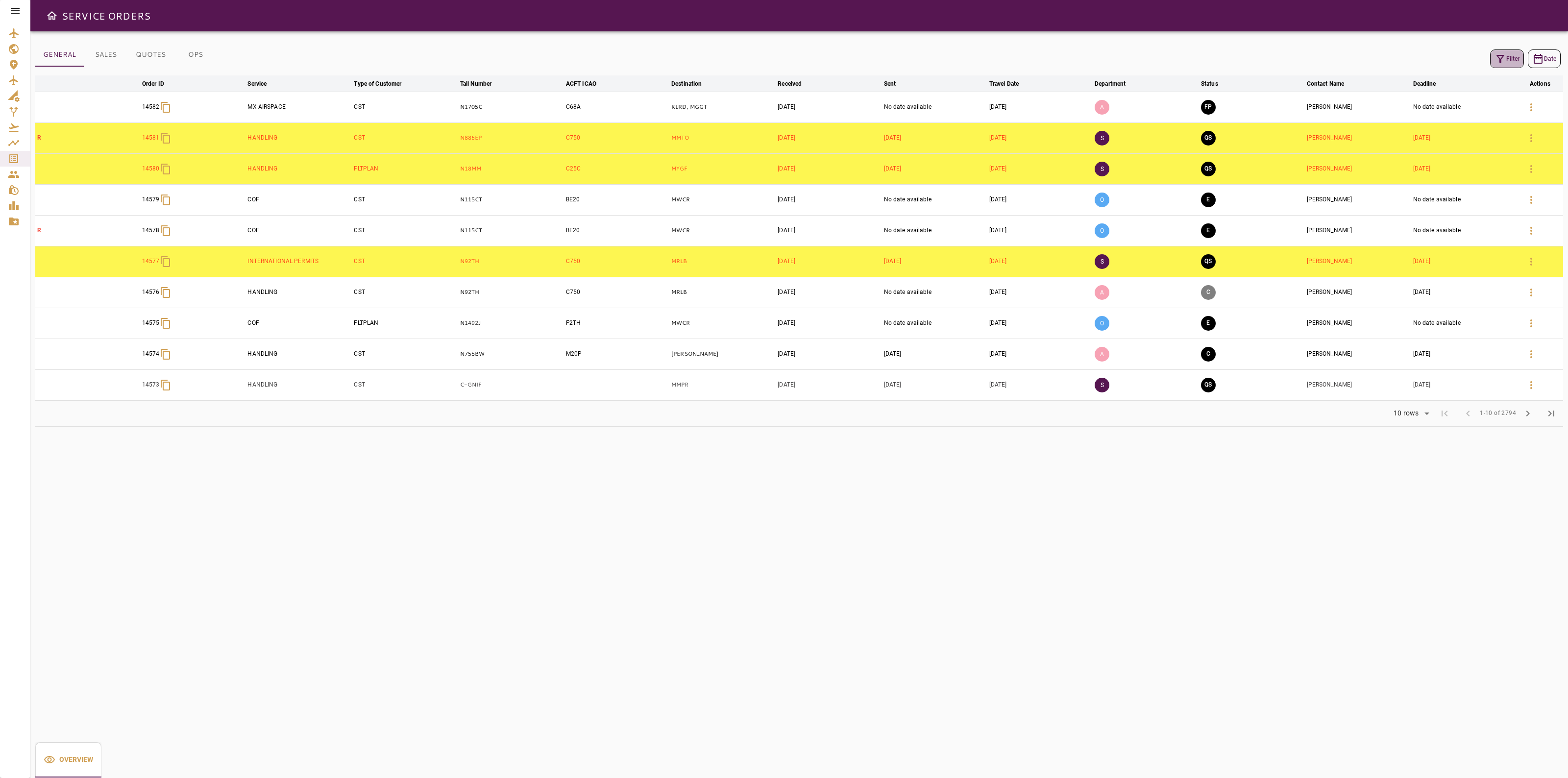
click at [1495, 66] on button "Filter" at bounding box center [1507, 58] width 34 height 19
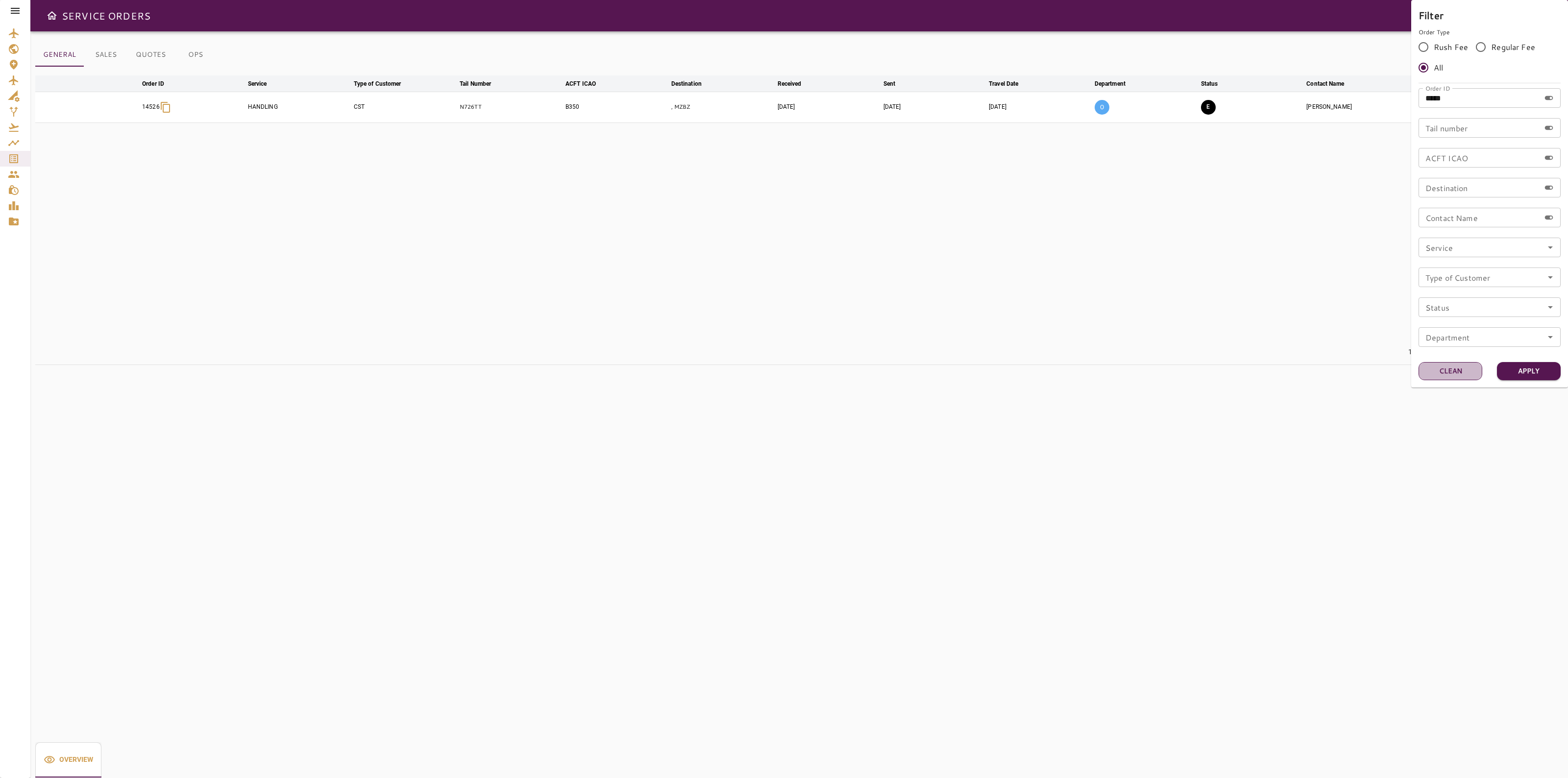
click at [1439, 368] on button "Clean" at bounding box center [1450, 371] width 64 height 18
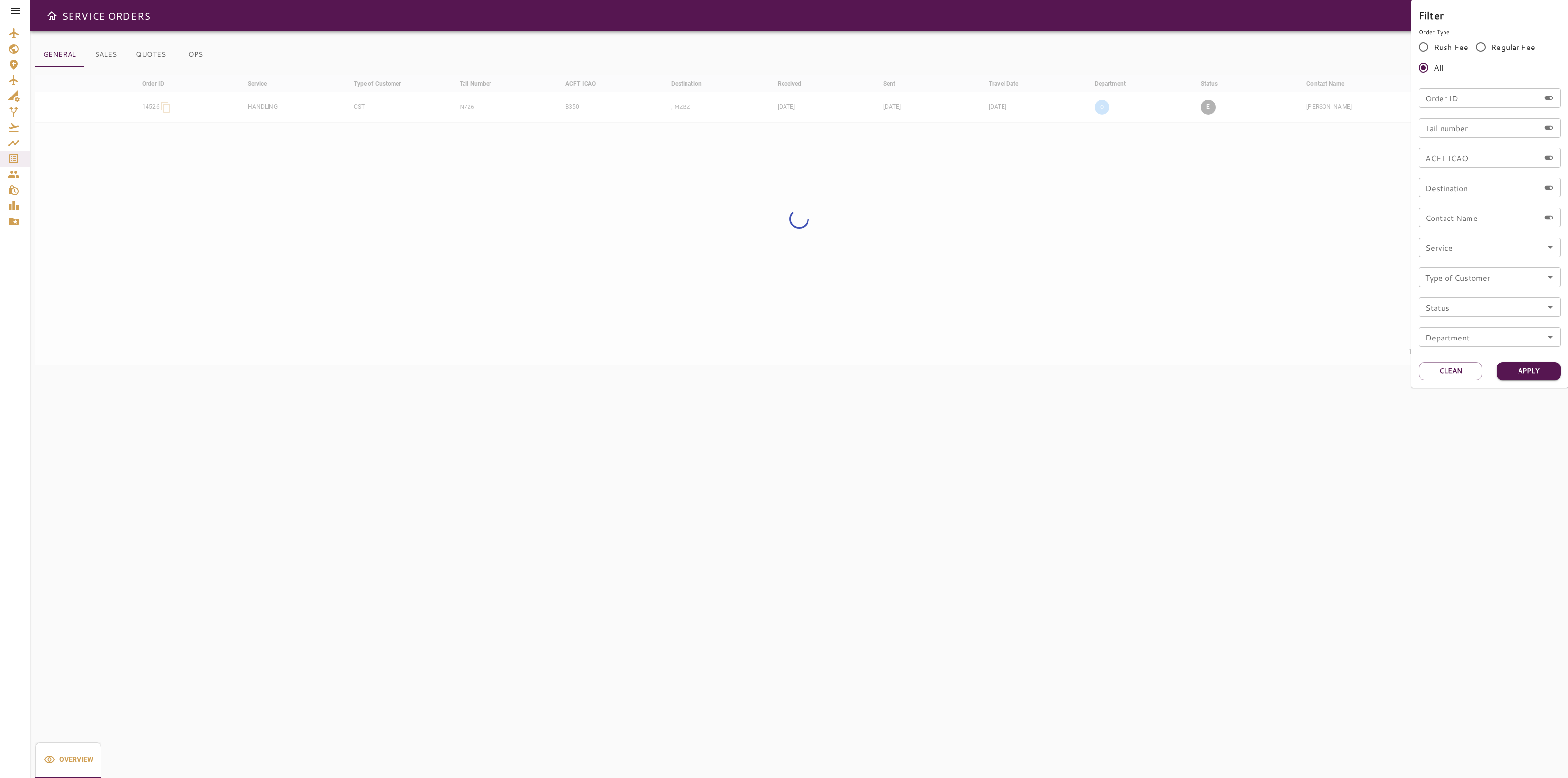
click at [1432, 123] on div "Tail number Tail number" at bounding box center [1489, 128] width 142 height 19
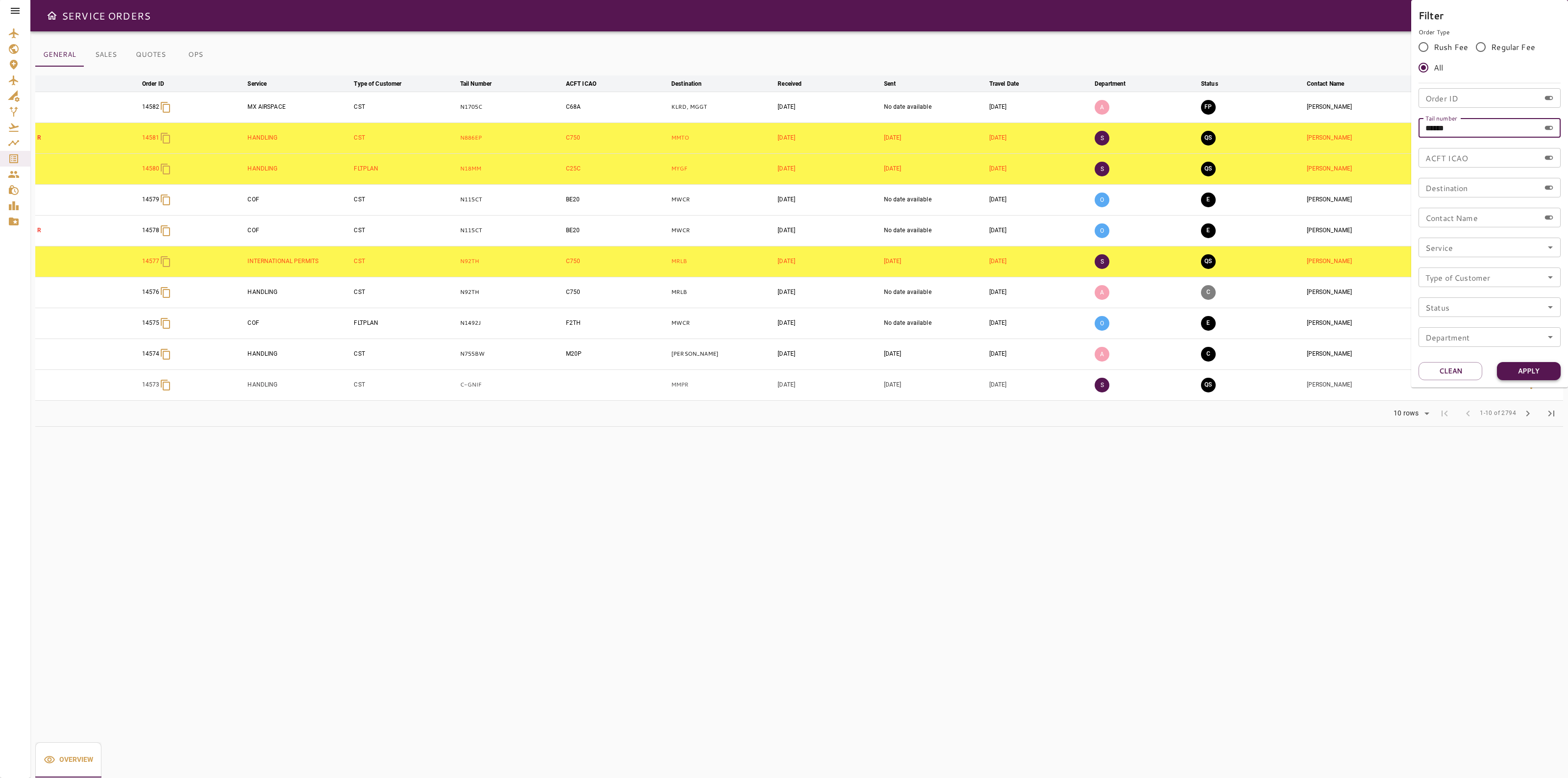
type input "******"
click at [1529, 373] on button "Apply" at bounding box center [1528, 371] width 64 height 18
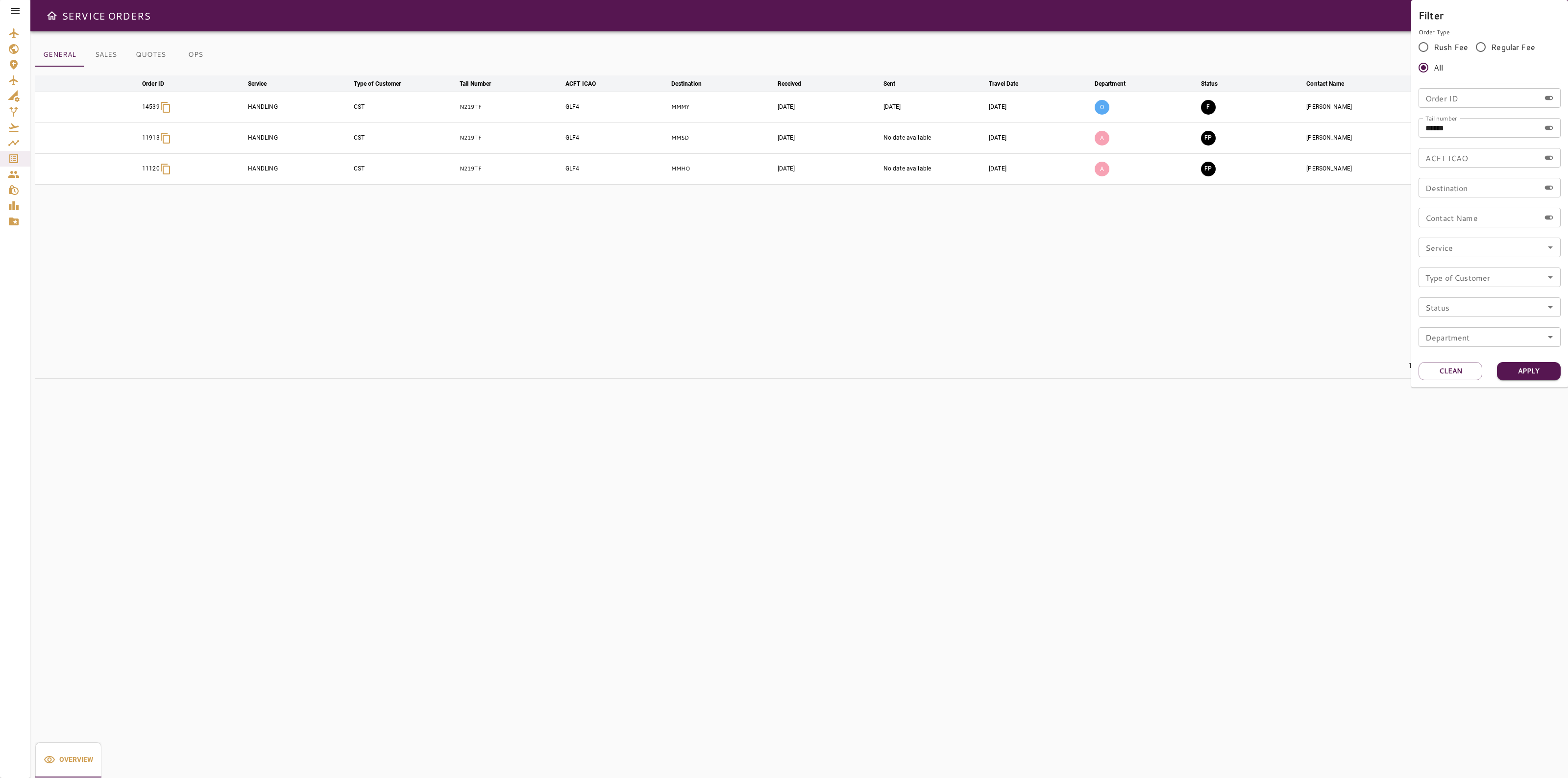
click at [1106, 33] on div at bounding box center [784, 389] width 1568 height 778
click at [1527, 104] on icon "button" at bounding box center [1531, 107] width 12 height 12
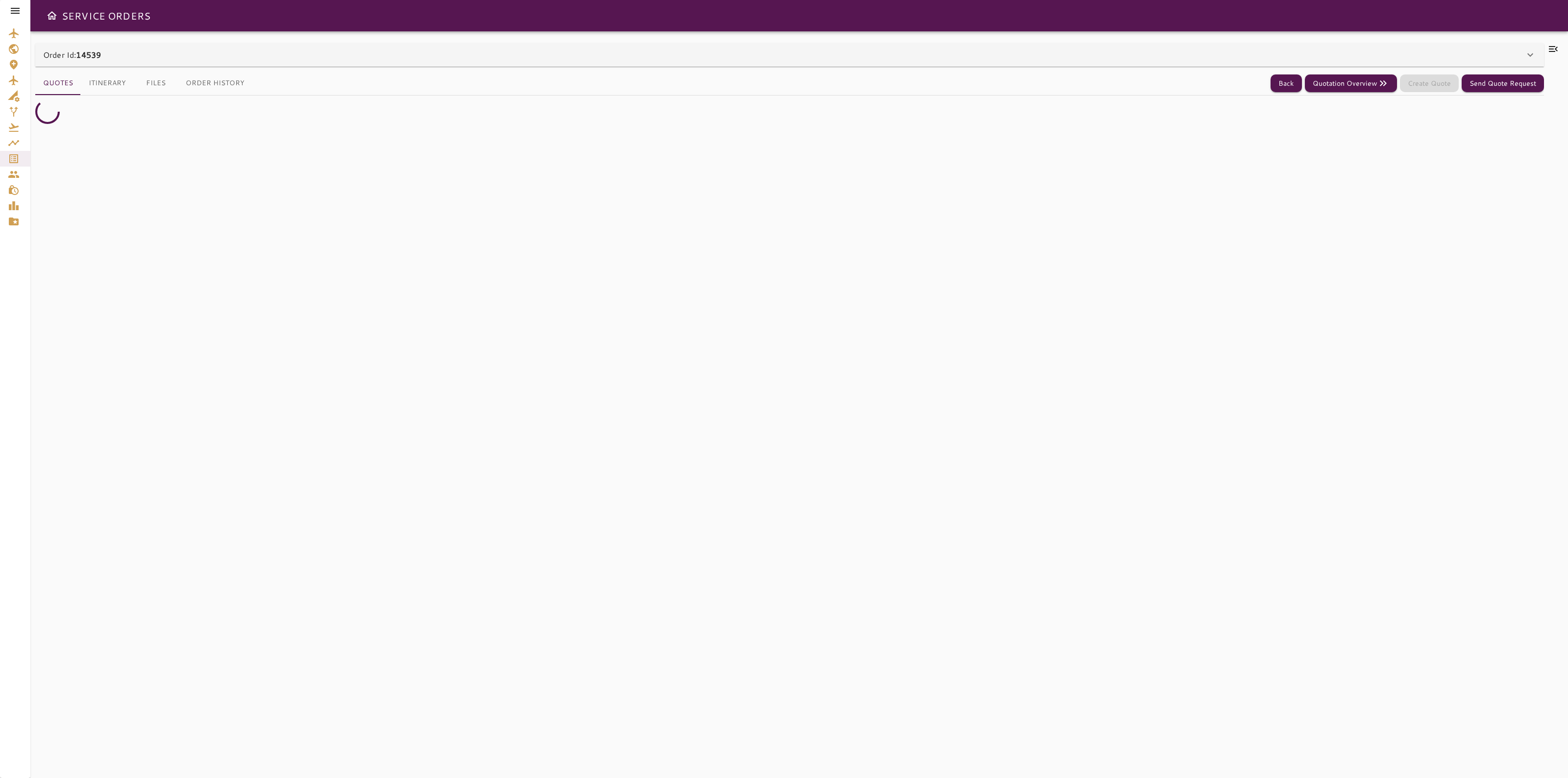
click at [116, 54] on div "Order Id: 14539" at bounding box center [784, 54] width 1482 height 12
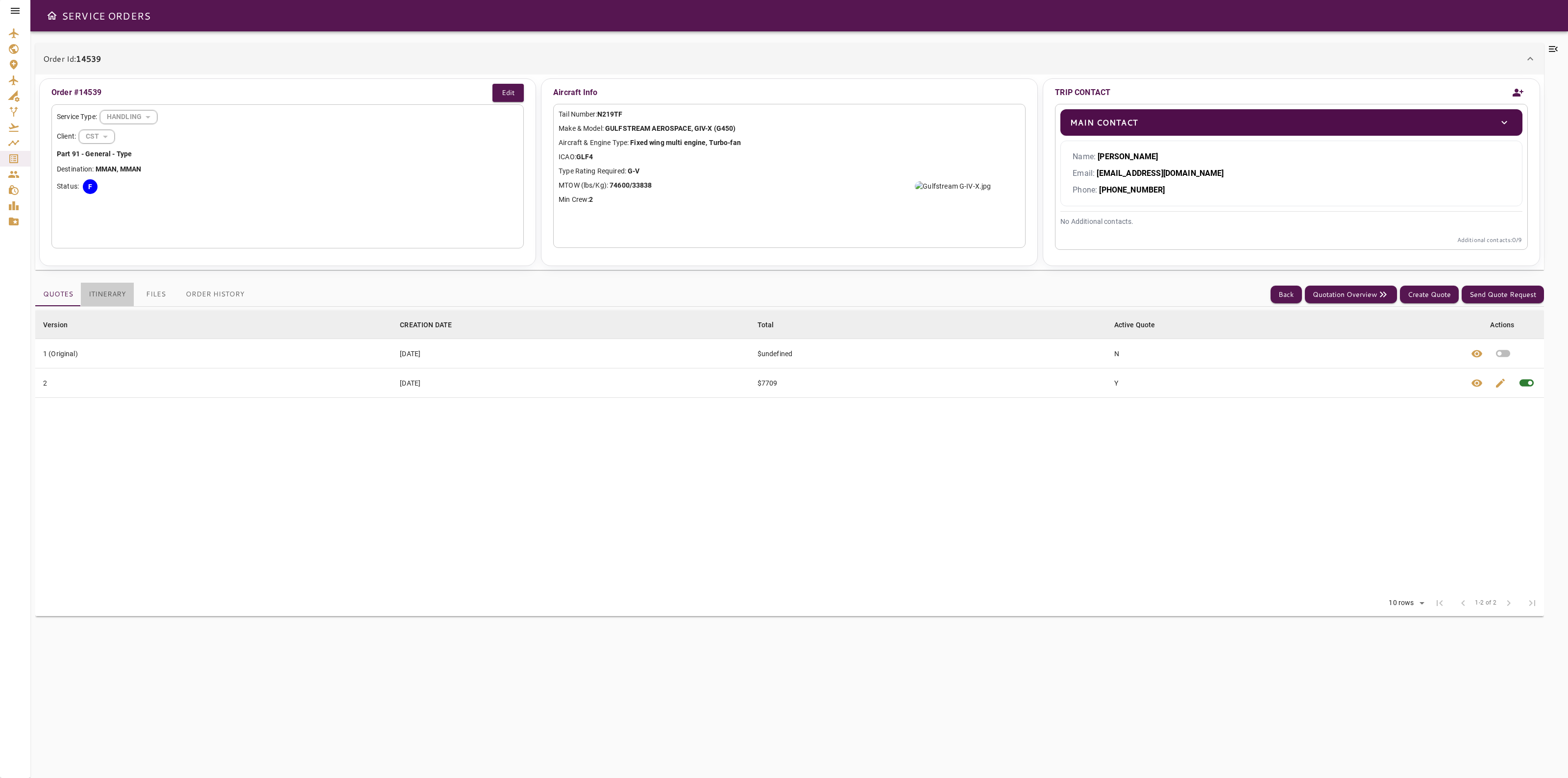
click at [122, 299] on button "Itinerary" at bounding box center [107, 294] width 53 height 24
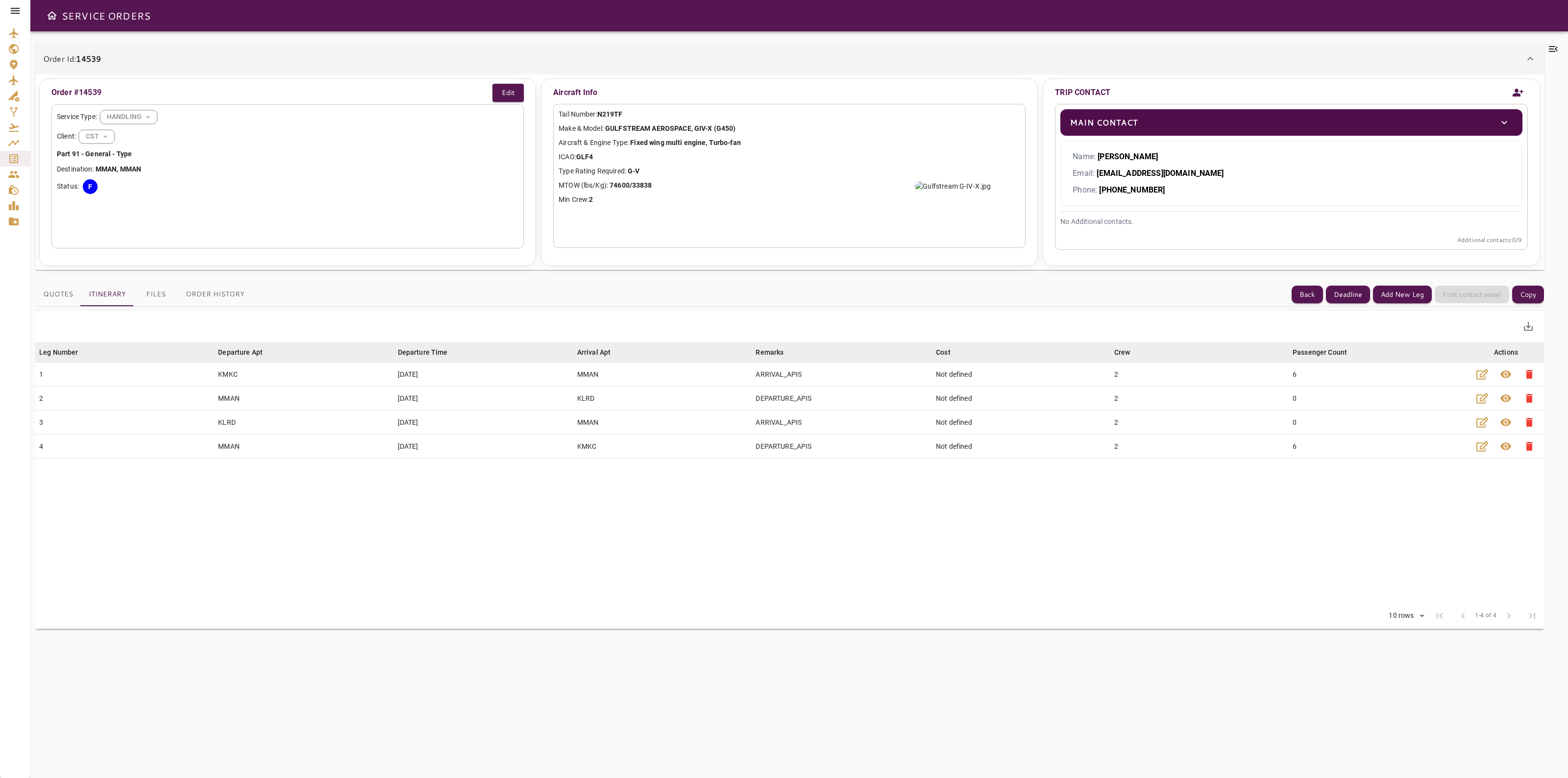
click at [1552, 50] on icon at bounding box center [1553, 49] width 12 height 12
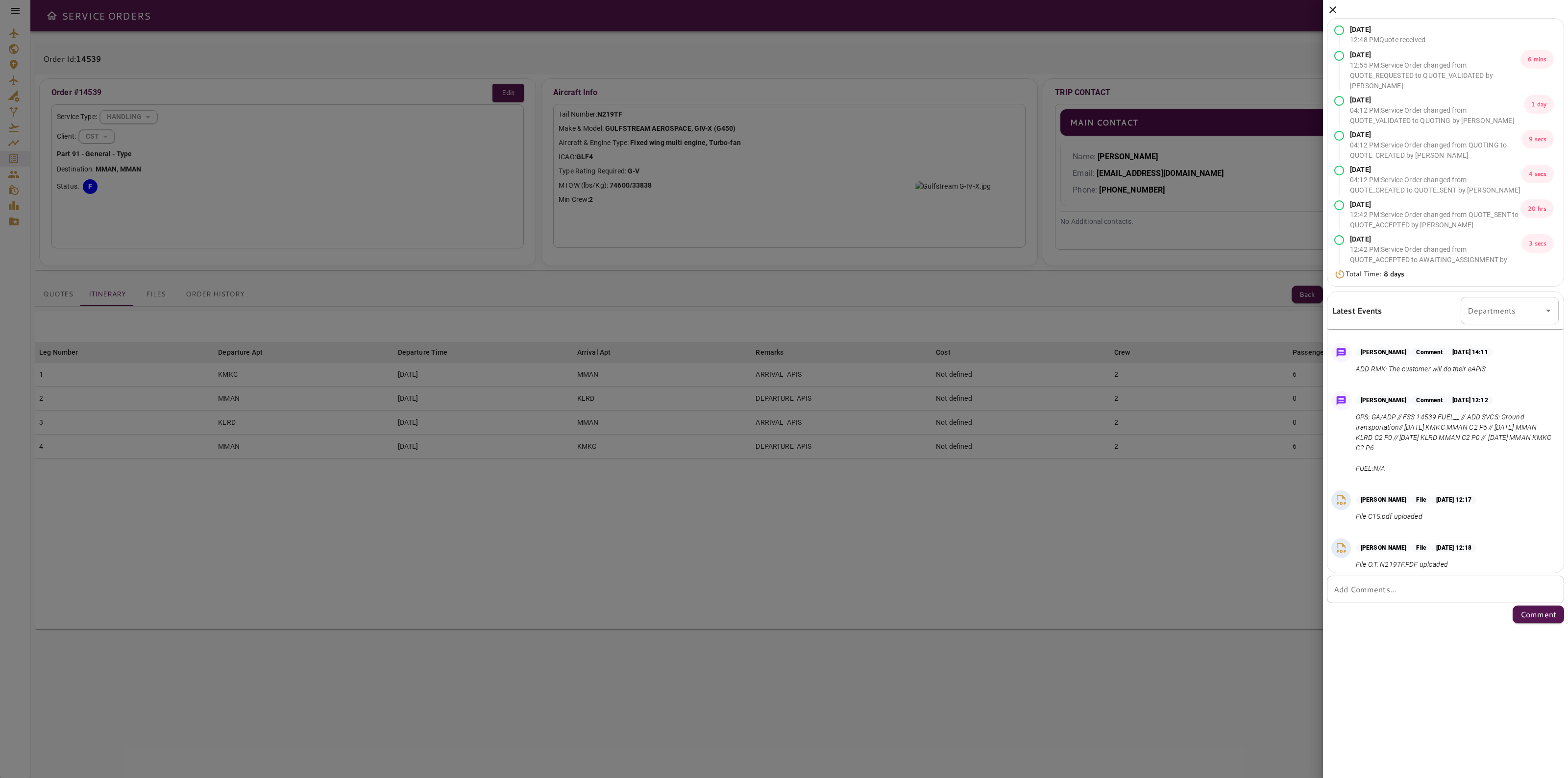
scroll to position [612, 0]
click at [1332, 9] on icon at bounding box center [1332, 9] width 7 height 7
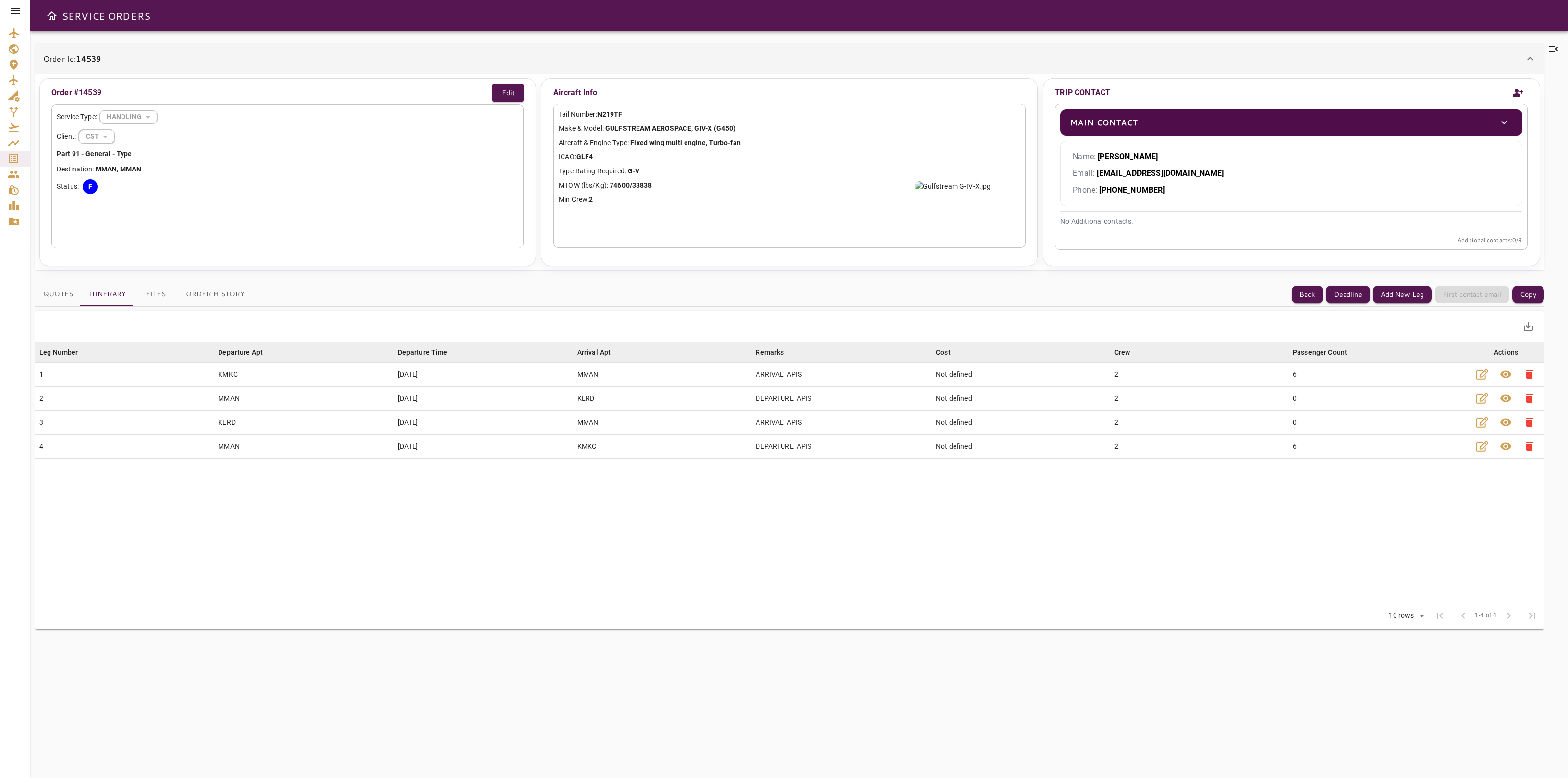
click at [144, 292] on button "Files" at bounding box center [156, 294] width 44 height 24
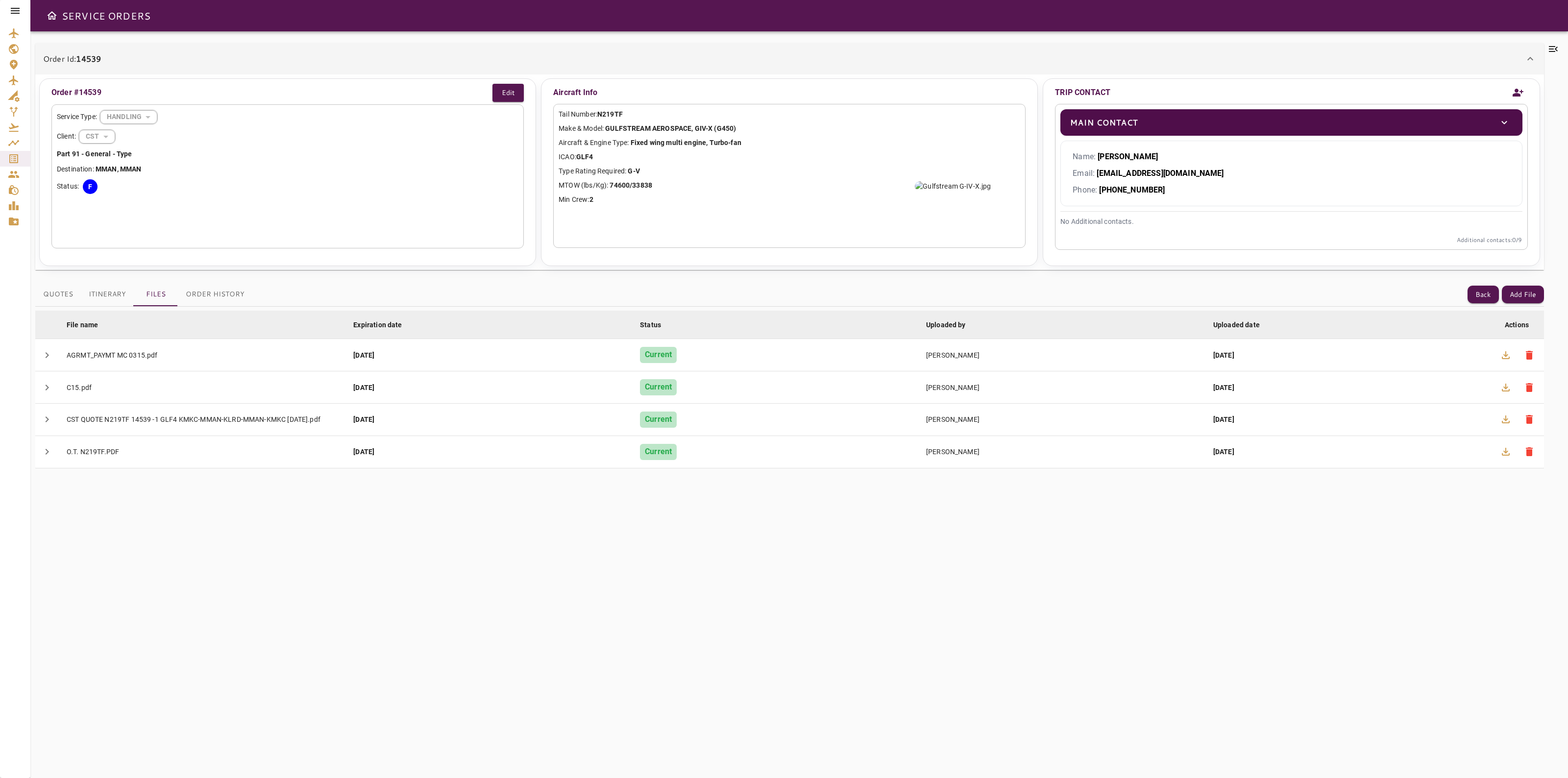
click at [1556, 50] on icon at bounding box center [1553, 49] width 9 height 6
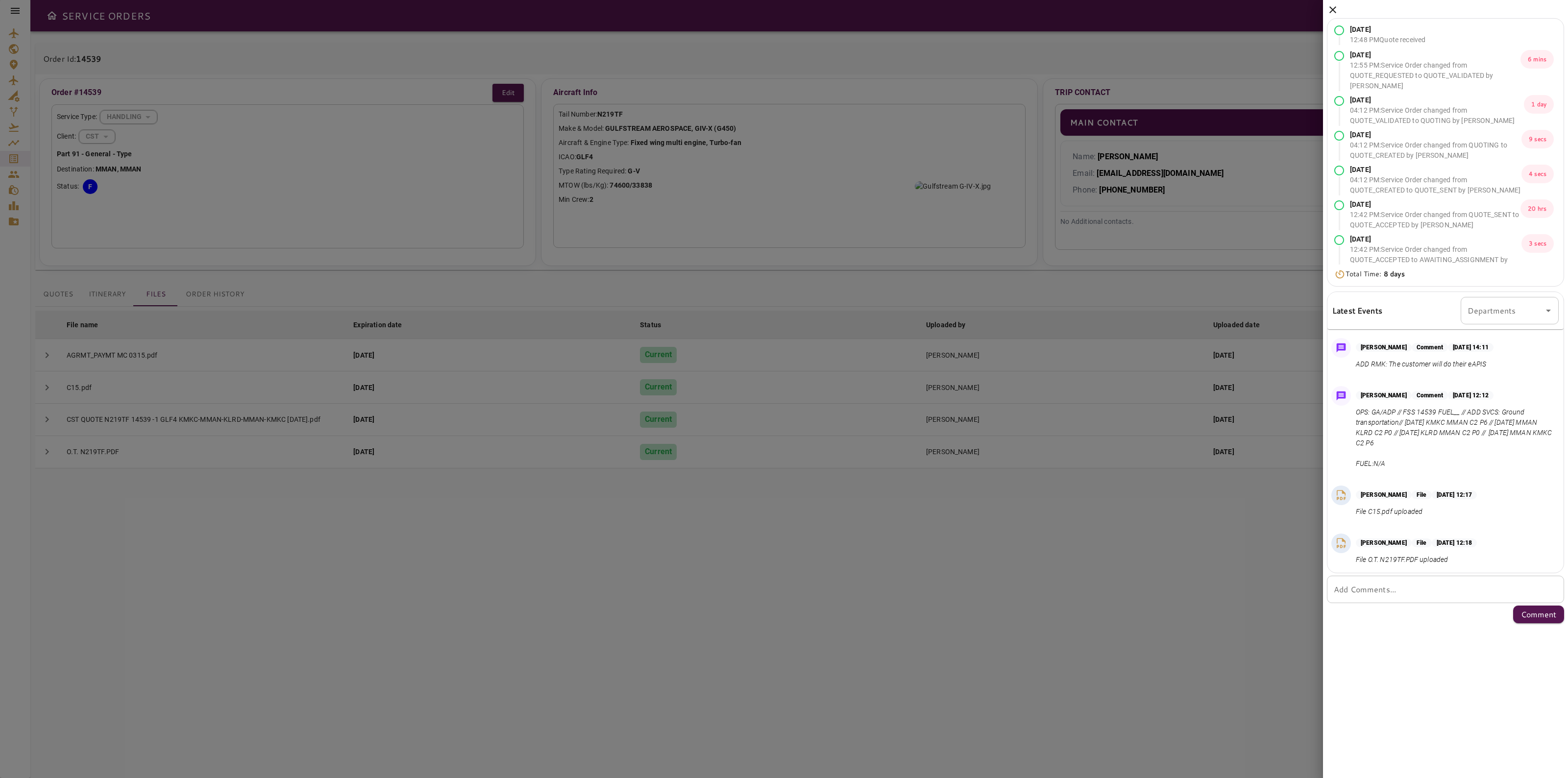
click at [1331, 10] on icon at bounding box center [1332, 9] width 7 height 7
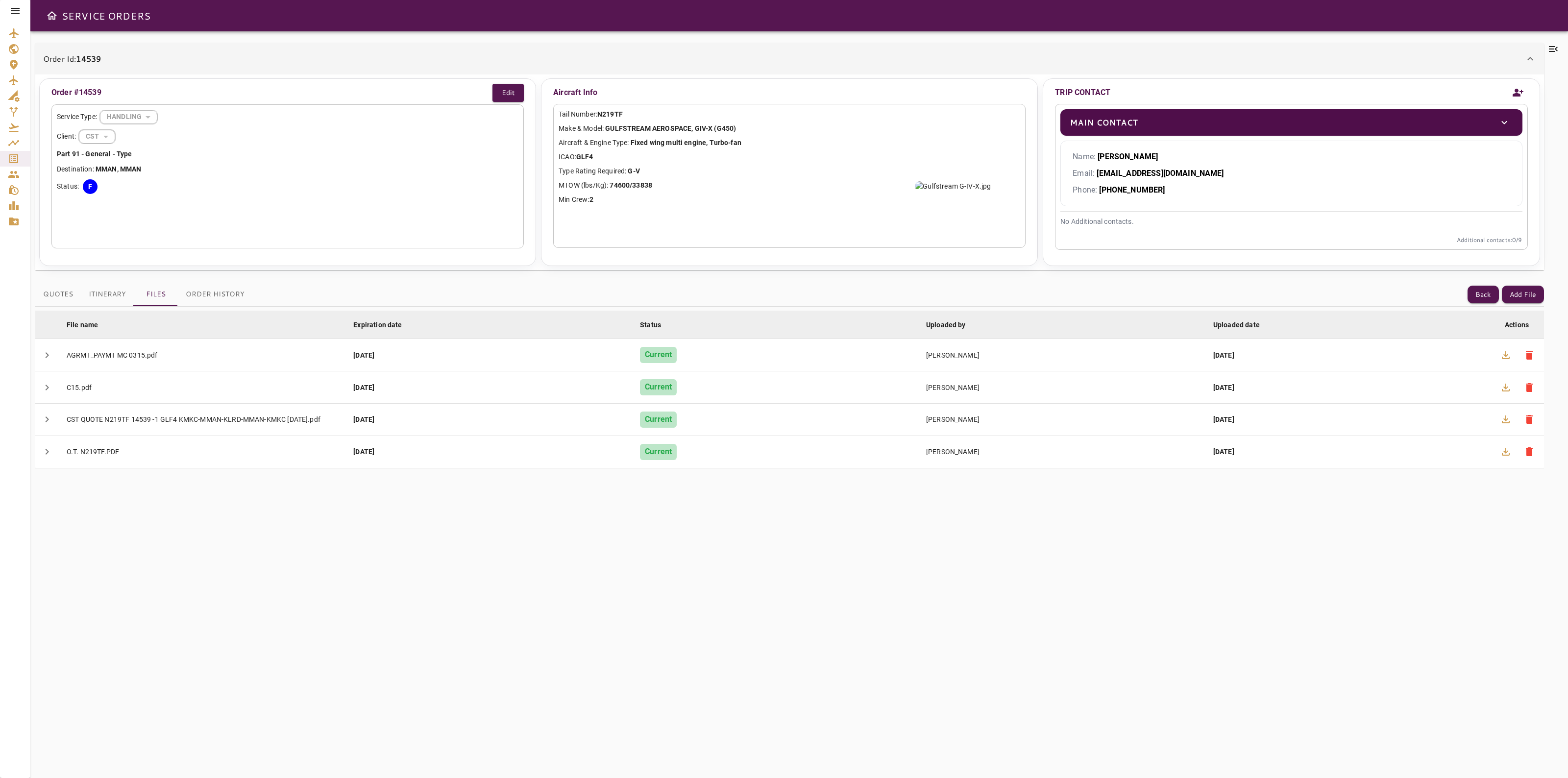
click at [622, 113] on b "N219TF" at bounding box center [610, 114] width 26 height 8
drag, startPoint x: 615, startPoint y: 116, endPoint x: 600, endPoint y: 119, distance: 15.3
click at [600, 119] on p "Tail Number: N219TF" at bounding box center [789, 114] width 461 height 10
copy b "N219TF"
click at [1556, 45] on icon at bounding box center [1553, 49] width 12 height 12
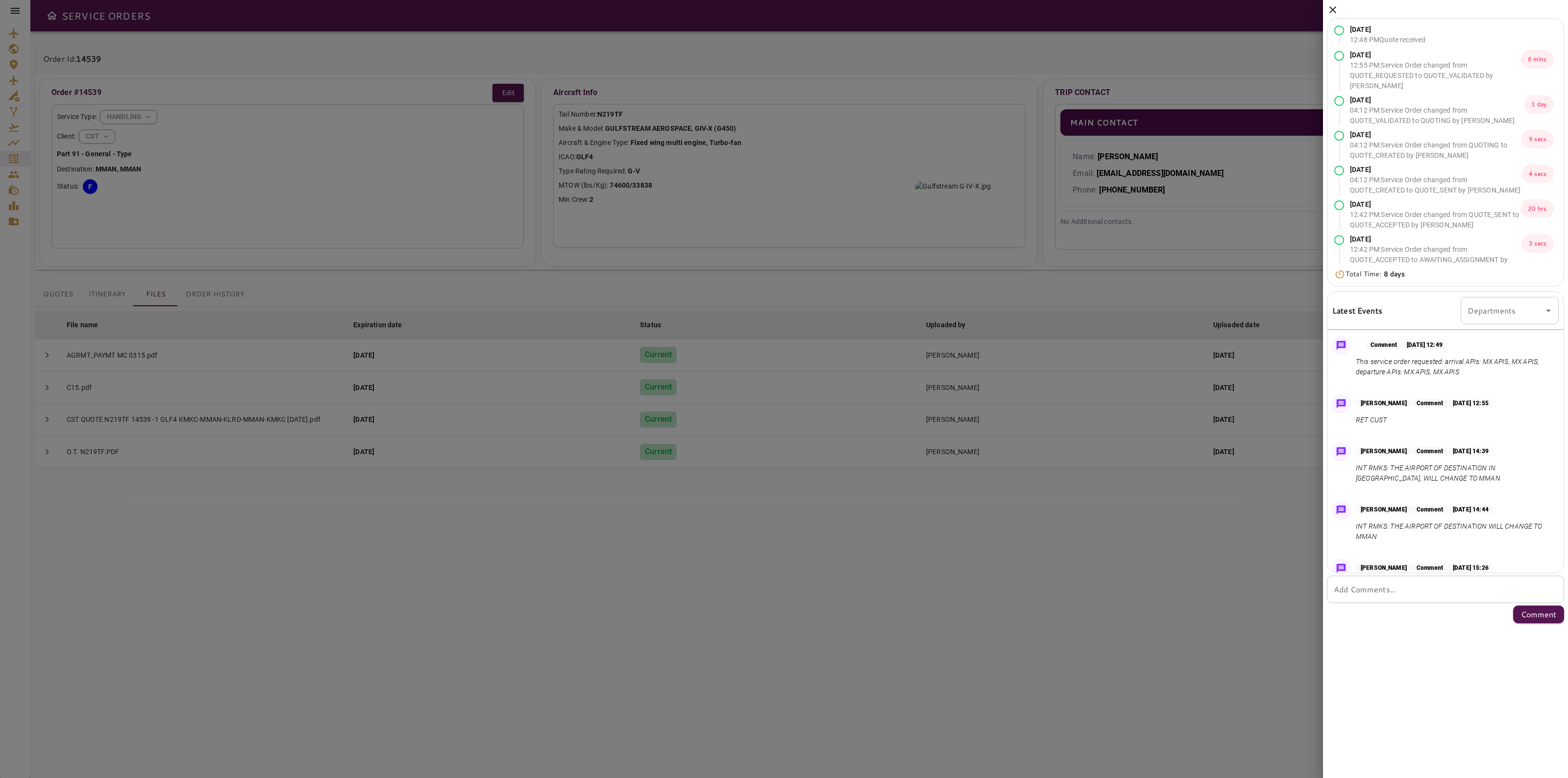
drag, startPoint x: 1552, startPoint y: 374, endPoint x: 1556, endPoint y: 366, distance: 8.9
click at [1554, 371] on div "Comment Sep 03, 2025 at 12:49 This service order requested: arrival APIs: MX AP…" at bounding box center [1446, 359] width 236 height 54
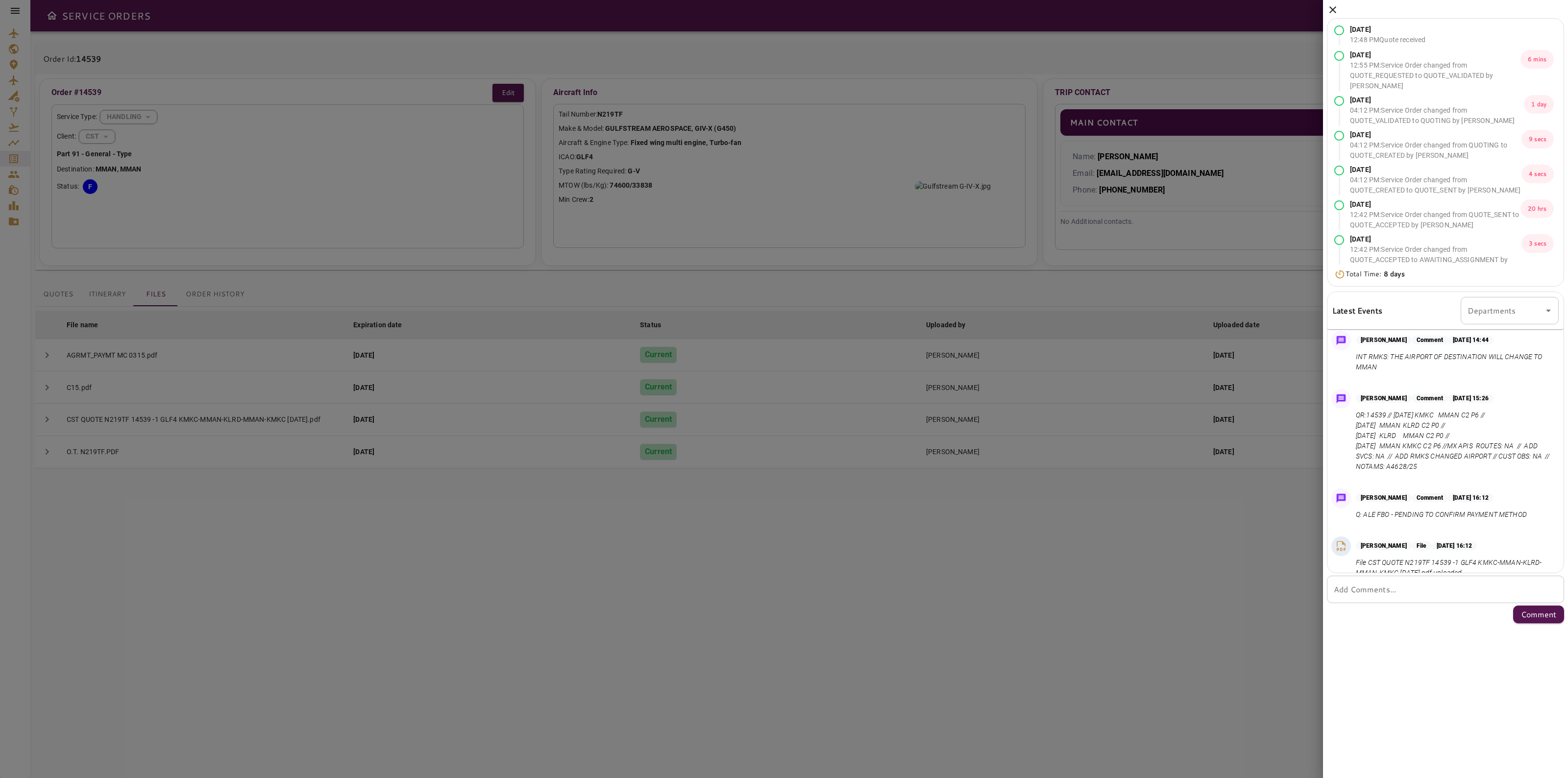
scroll to position [108, 0]
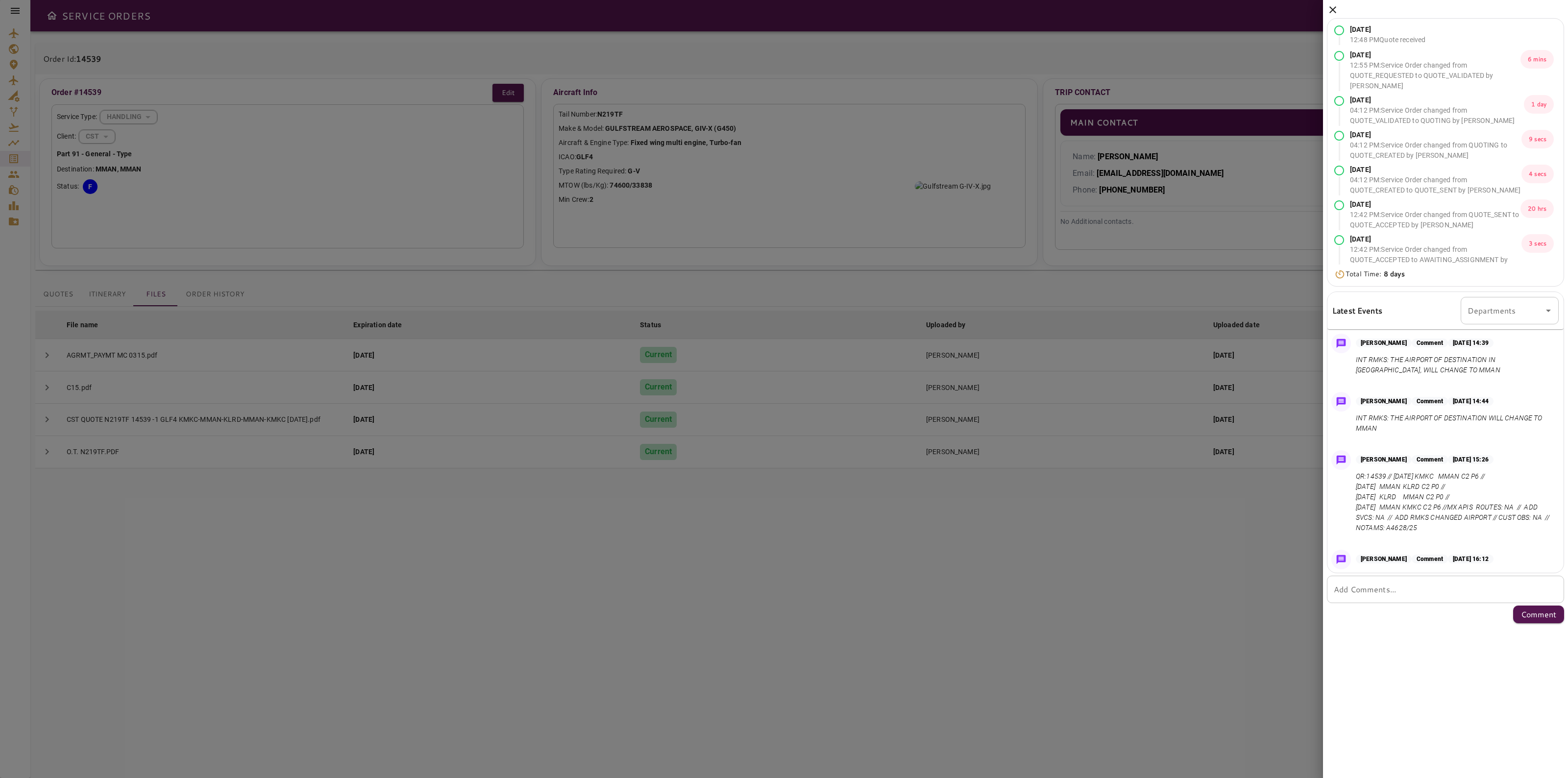
click at [1335, 6] on icon at bounding box center [1332, 9] width 7 height 7
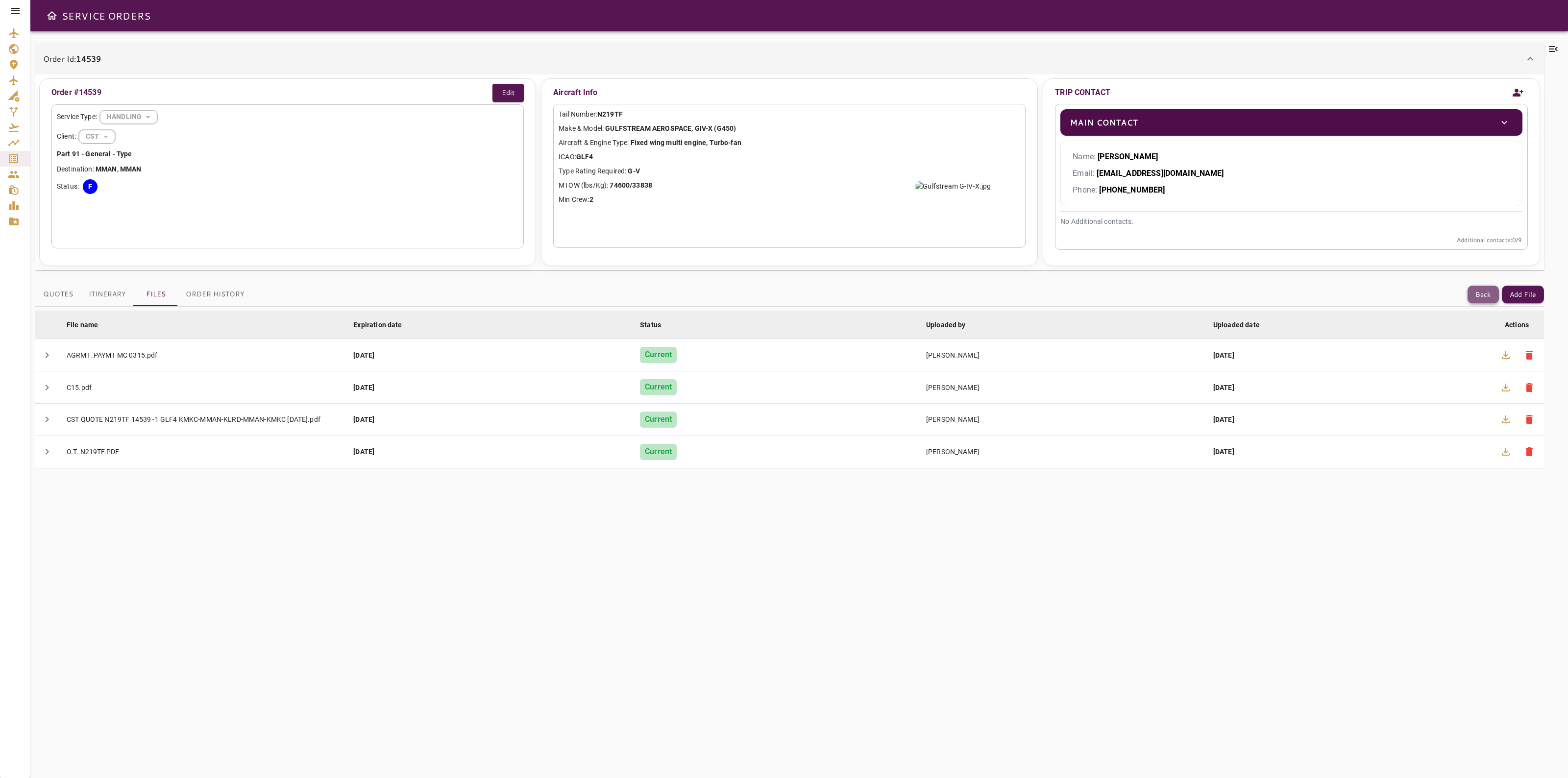
click at [1476, 296] on button "Back" at bounding box center [1483, 295] width 32 height 18
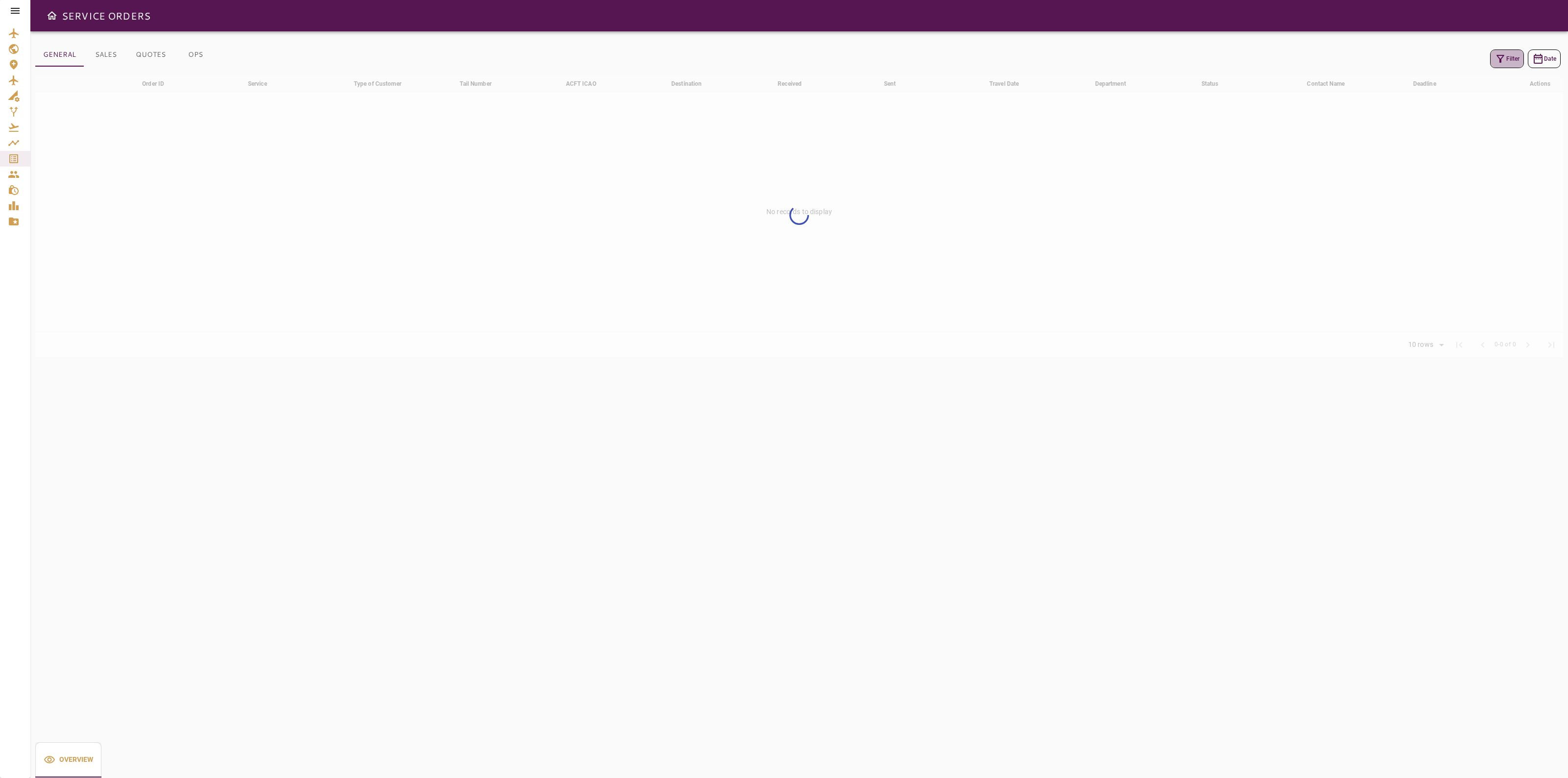
click at [1501, 57] on icon "button" at bounding box center [1500, 58] width 12 height 12
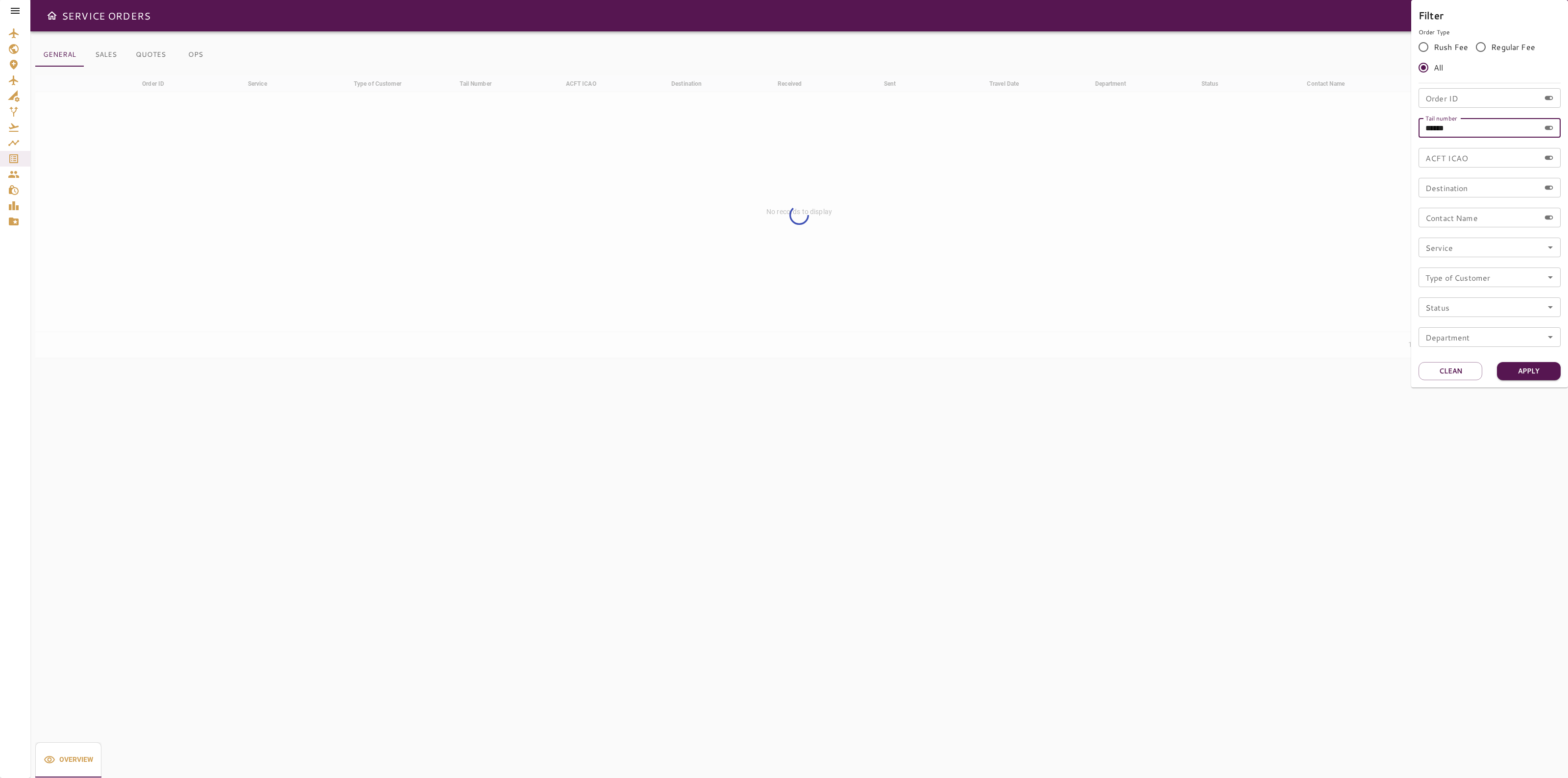
drag, startPoint x: 1469, startPoint y: 131, endPoint x: 1354, endPoint y: 132, distance: 115.0
click at [1354, 132] on div "Filter Order Type Rush Fee Regular Fee All Order ID Order ID Tail number ******…" at bounding box center [784, 389] width 1568 height 778
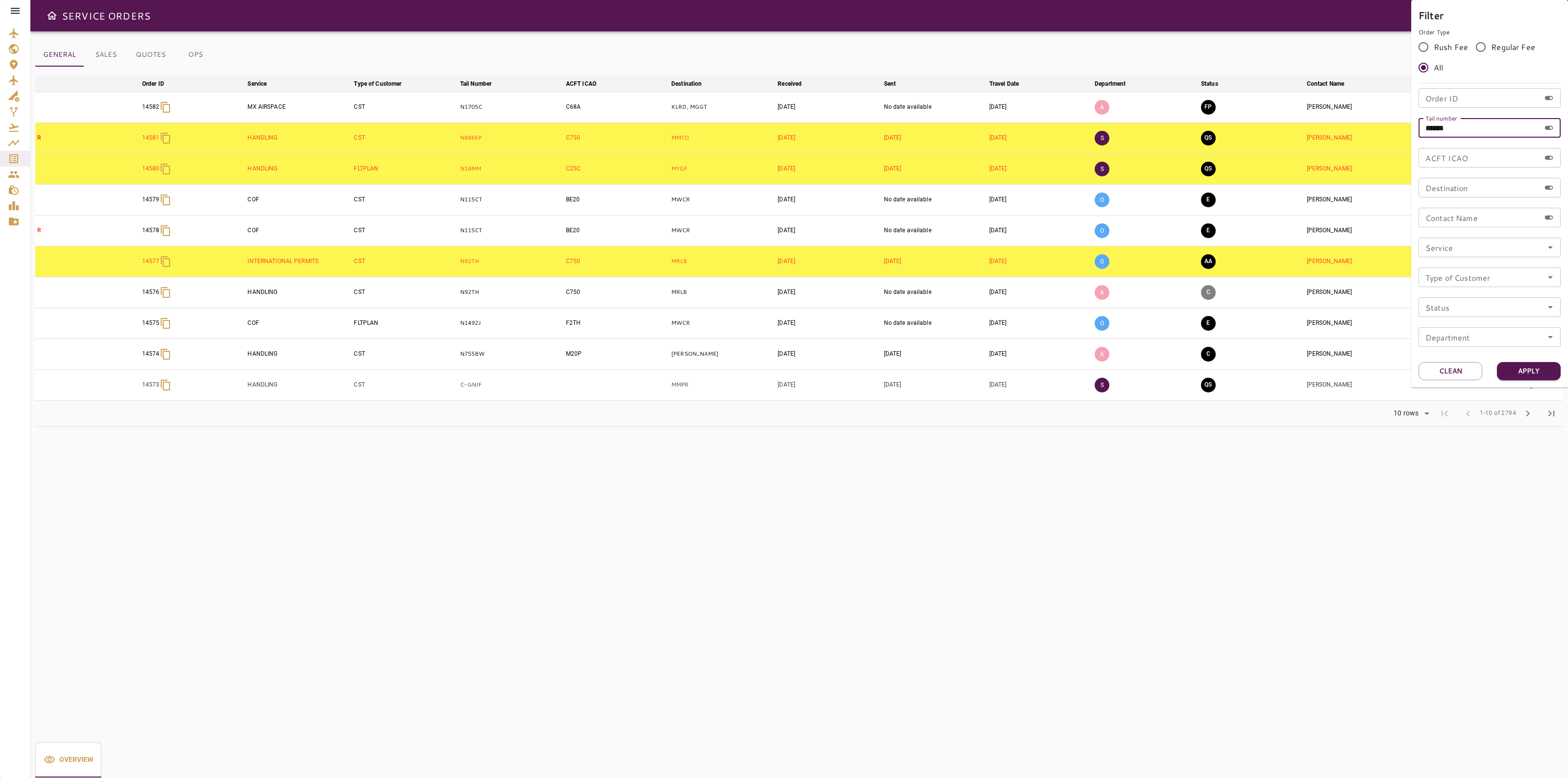
paste input "text"
type input "******"
drag, startPoint x: 1534, startPoint y: 365, endPoint x: 1539, endPoint y: 368, distance: 5.8
click at [1539, 368] on button "Apply" at bounding box center [1528, 371] width 64 height 18
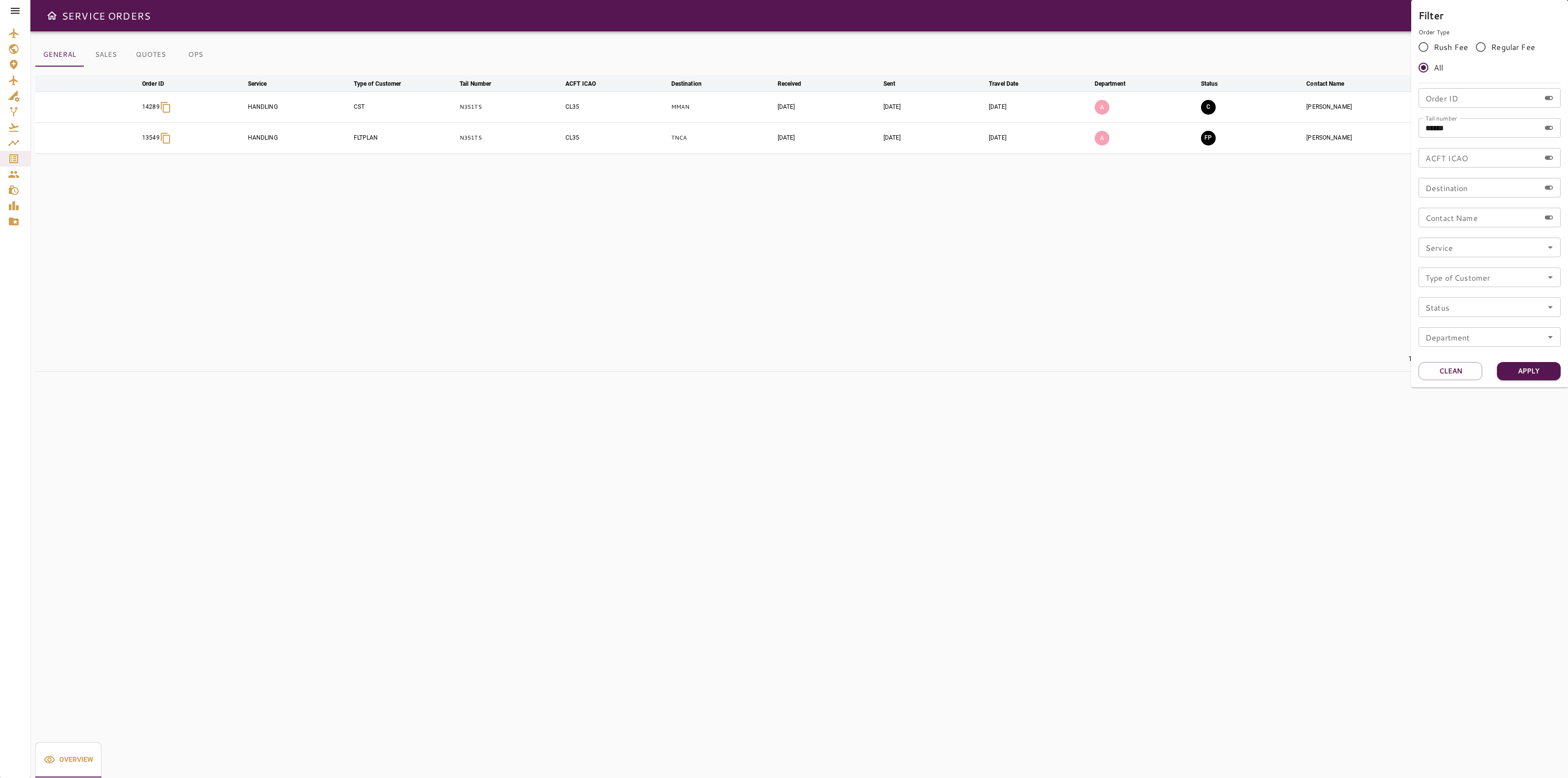
click at [1167, 40] on div at bounding box center [784, 389] width 1568 height 778
click at [1519, 52] on button "Filter" at bounding box center [1507, 58] width 34 height 19
click at [1454, 141] on div "Order ID Order ID Tail number ****** Tail number ACFT ICAO ACFT ICAO Destinatio…" at bounding box center [1489, 222] width 142 height 267
click at [1454, 131] on input "******" at bounding box center [1479, 128] width 122 height 19
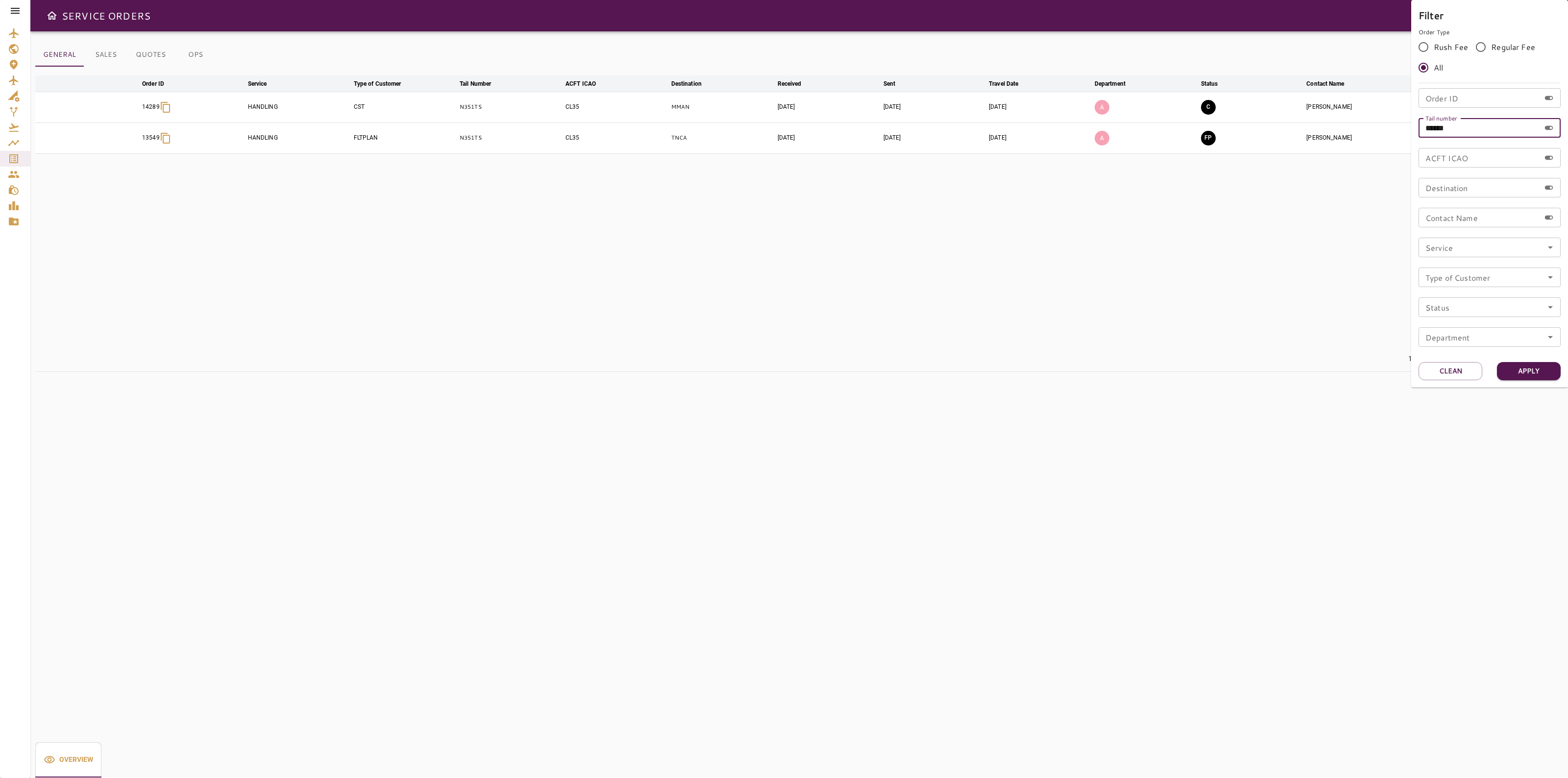
paste input "text"
type input "******"
click at [1524, 366] on button "Apply" at bounding box center [1528, 371] width 64 height 18
click at [946, 280] on div at bounding box center [784, 389] width 1568 height 778
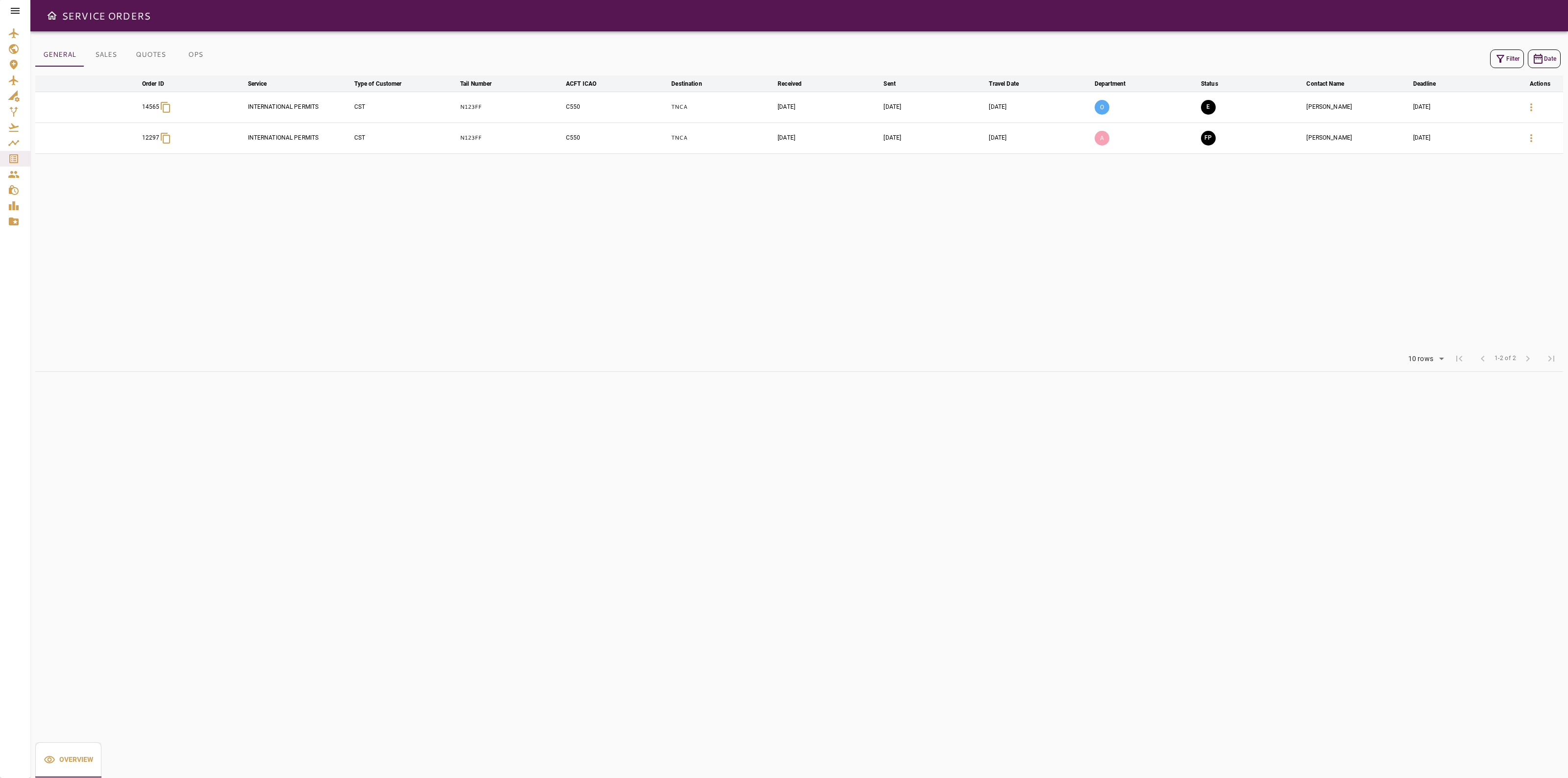
drag, startPoint x: 1533, startPoint y: 105, endPoint x: 1494, endPoint y: 190, distance: 93.5
click at [1489, 192] on table "arrow_downward Order ID arrow_downward Service arrow_downward Type of Customer …" at bounding box center [799, 211] width 1528 height 270
click at [1534, 131] on button "button" at bounding box center [1531, 138] width 24 height 24
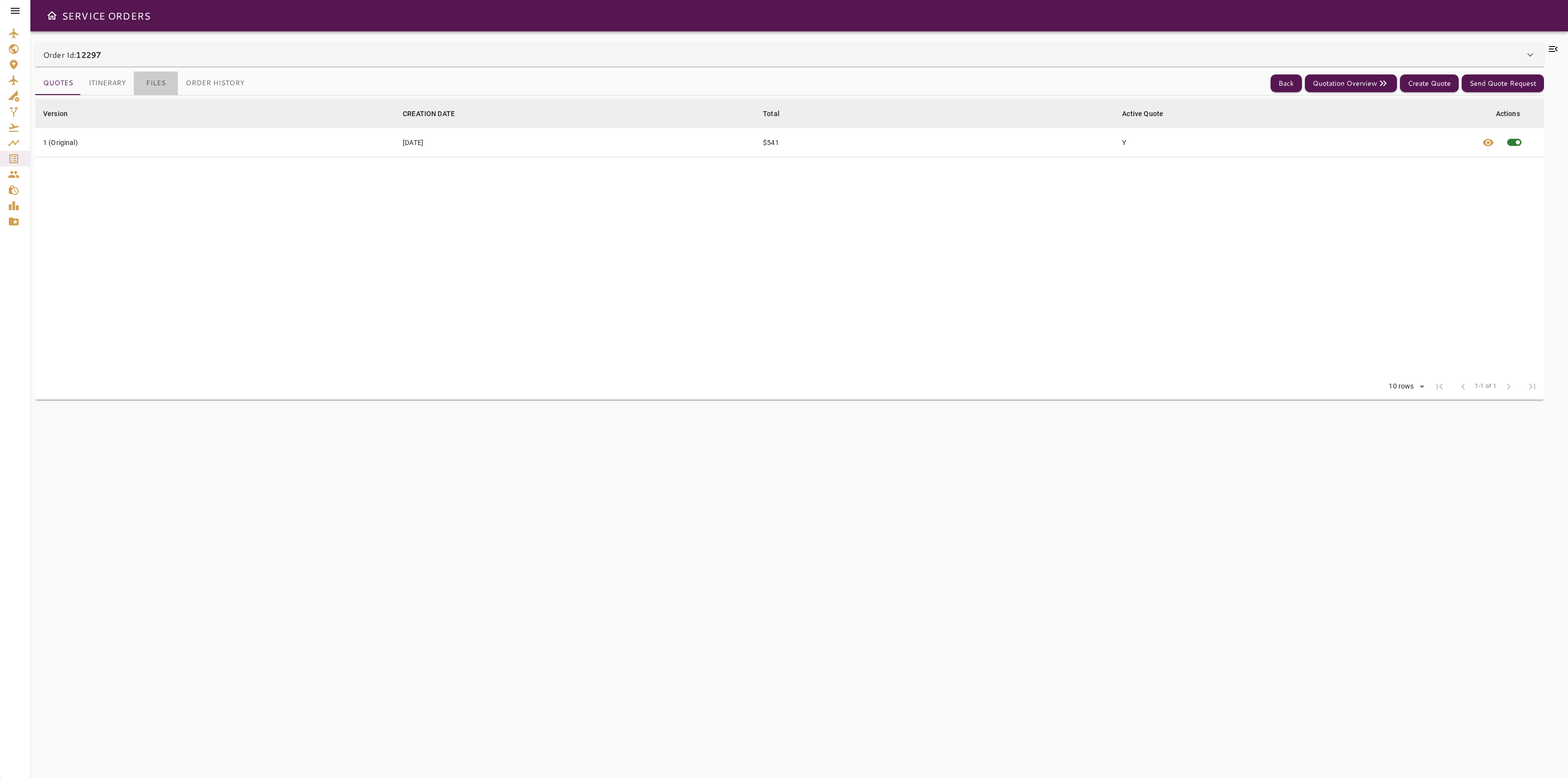
click at [144, 79] on button "Files" at bounding box center [156, 83] width 44 height 24
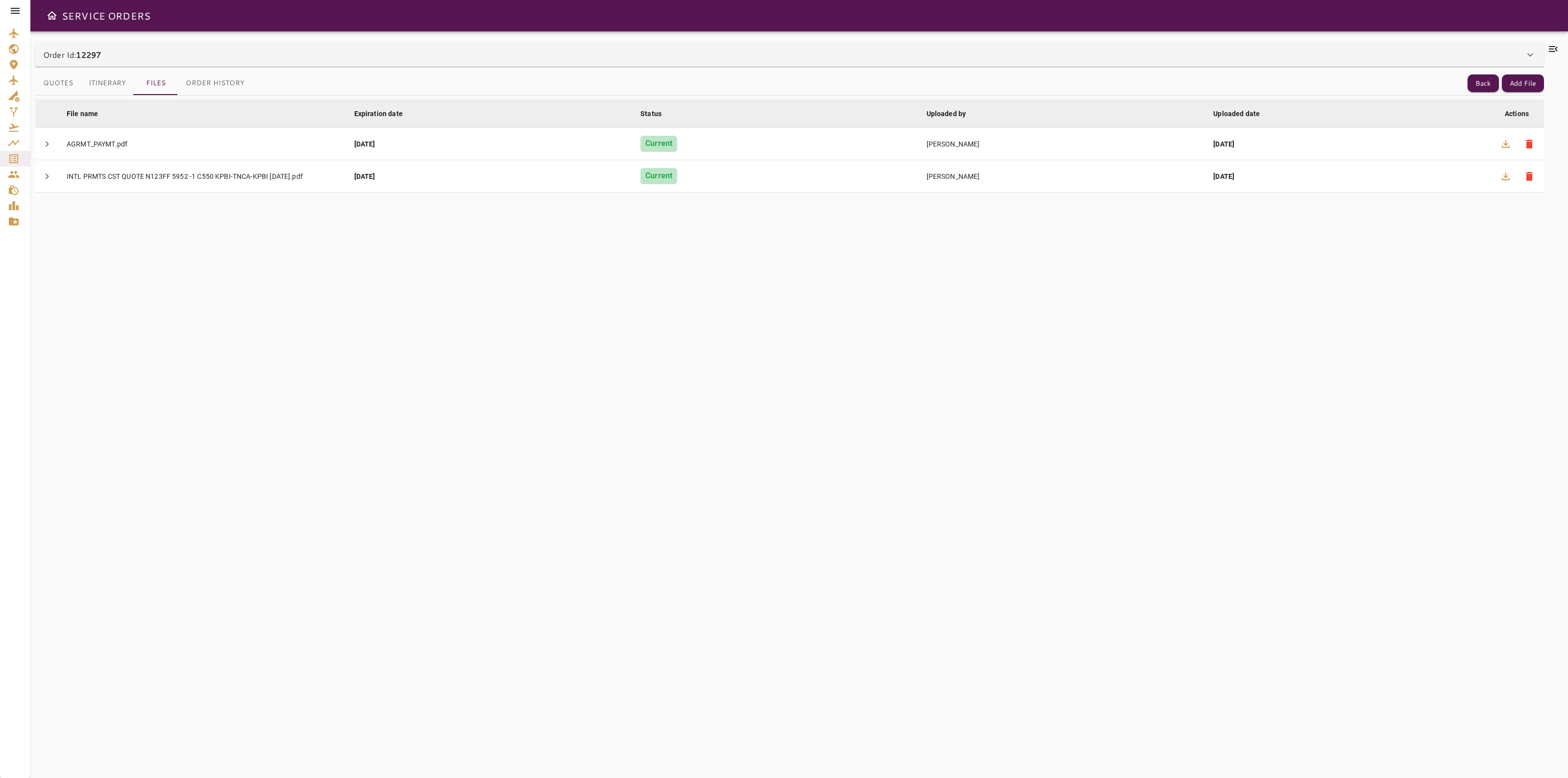
click at [1551, 53] on icon at bounding box center [1553, 49] width 12 height 12
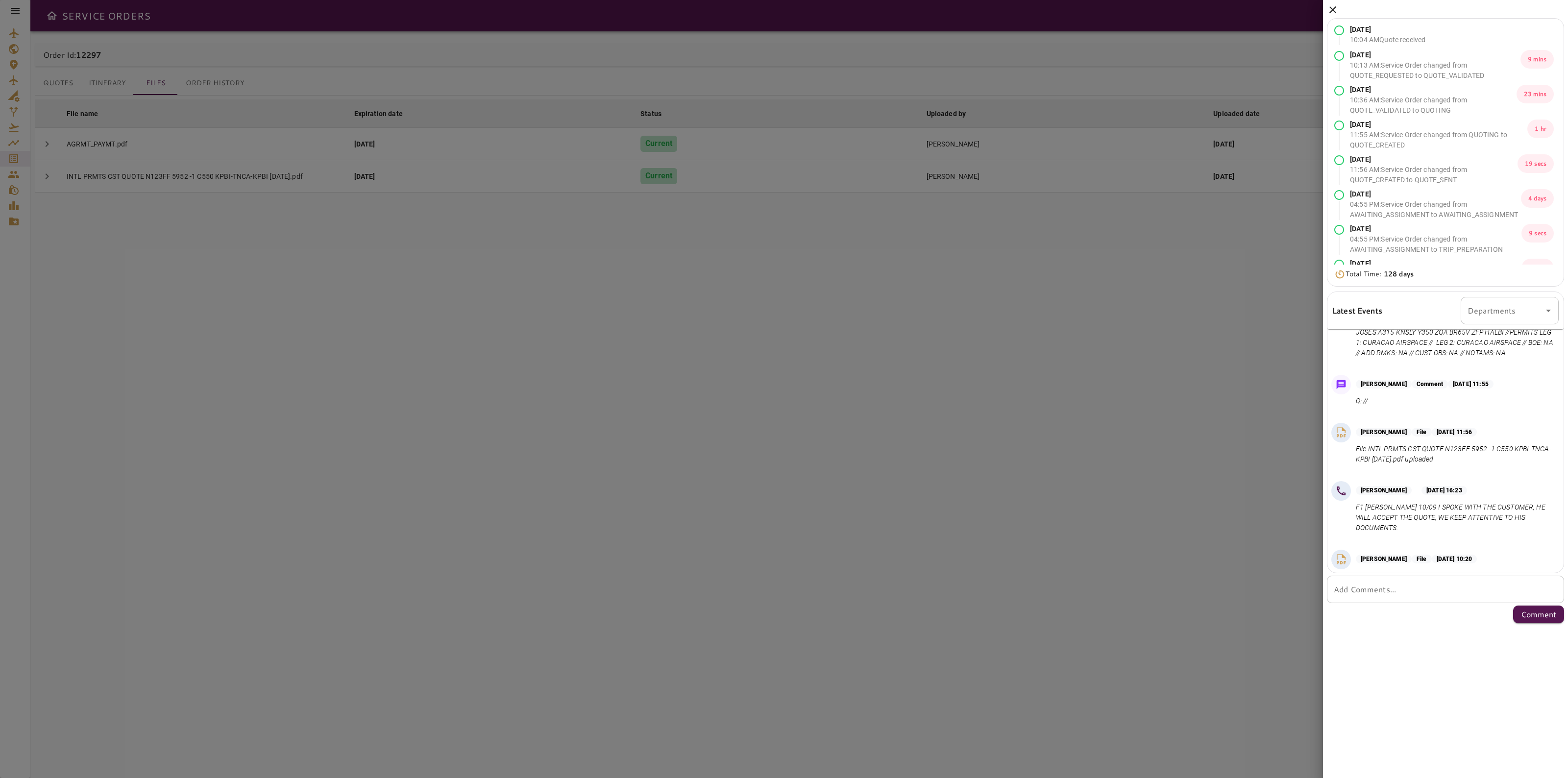
scroll to position [225, 0]
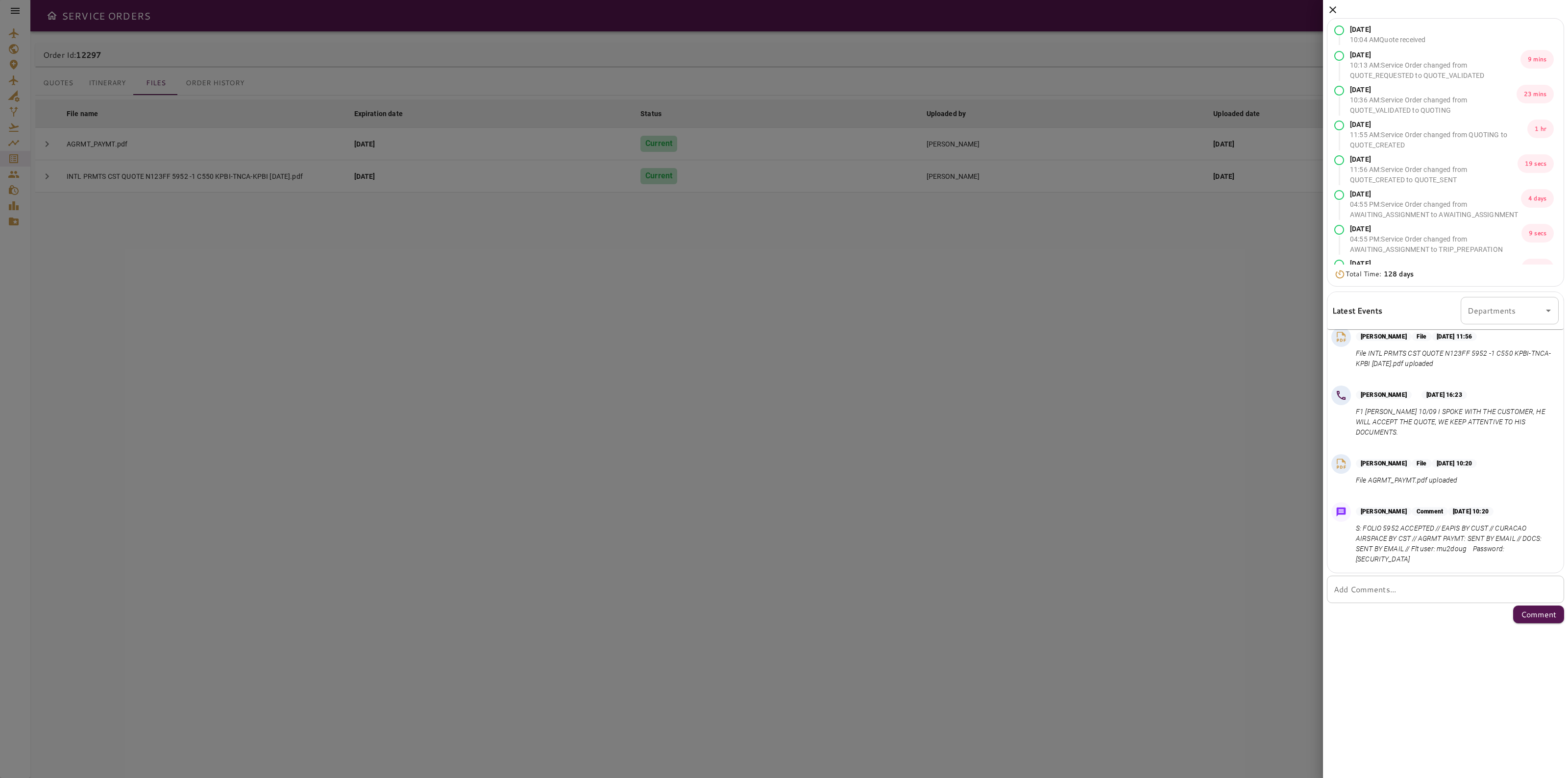
click at [1334, 13] on icon at bounding box center [1332, 9] width 12 height 12
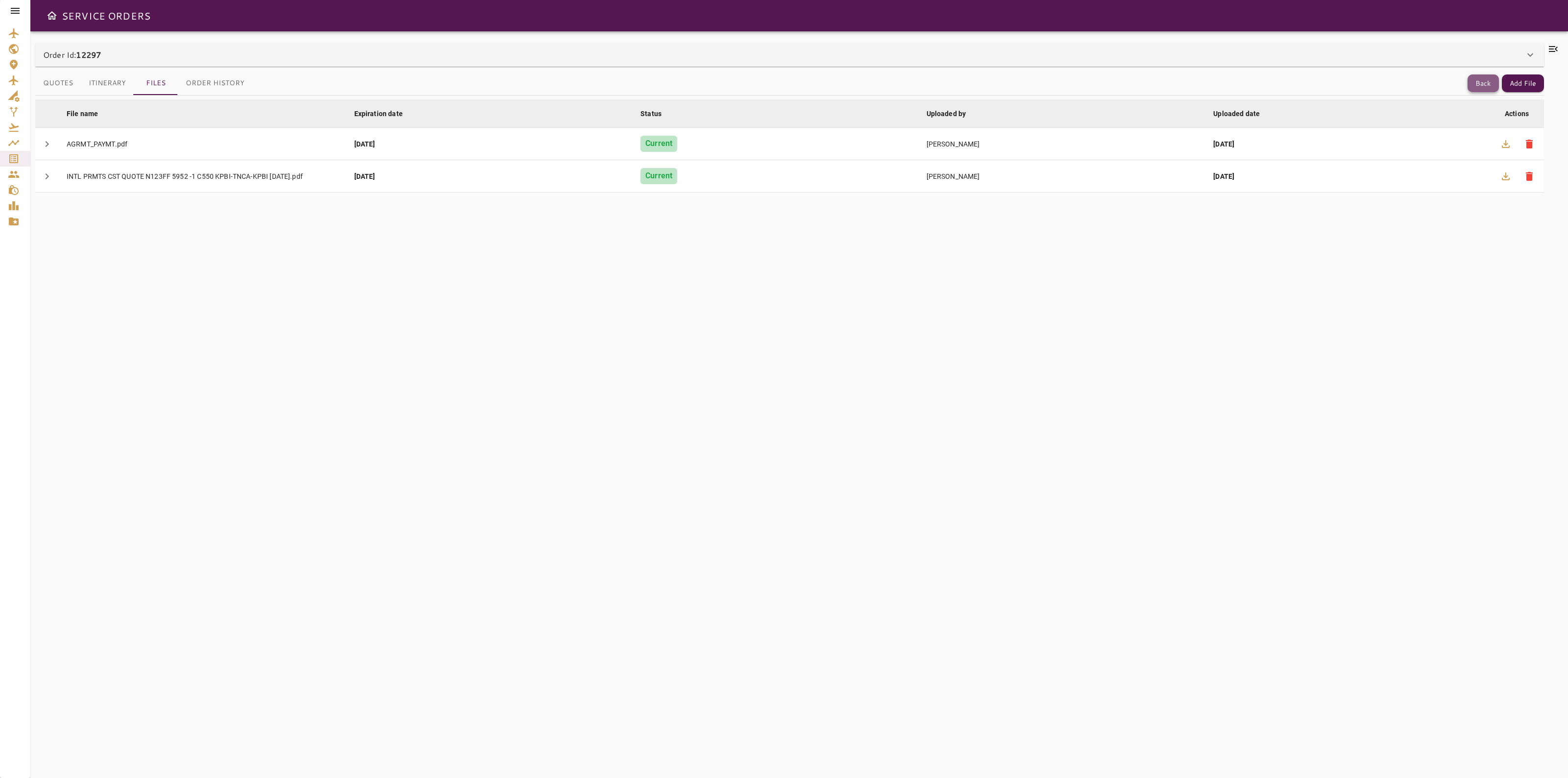
click at [1491, 80] on button "Back" at bounding box center [1483, 83] width 32 height 18
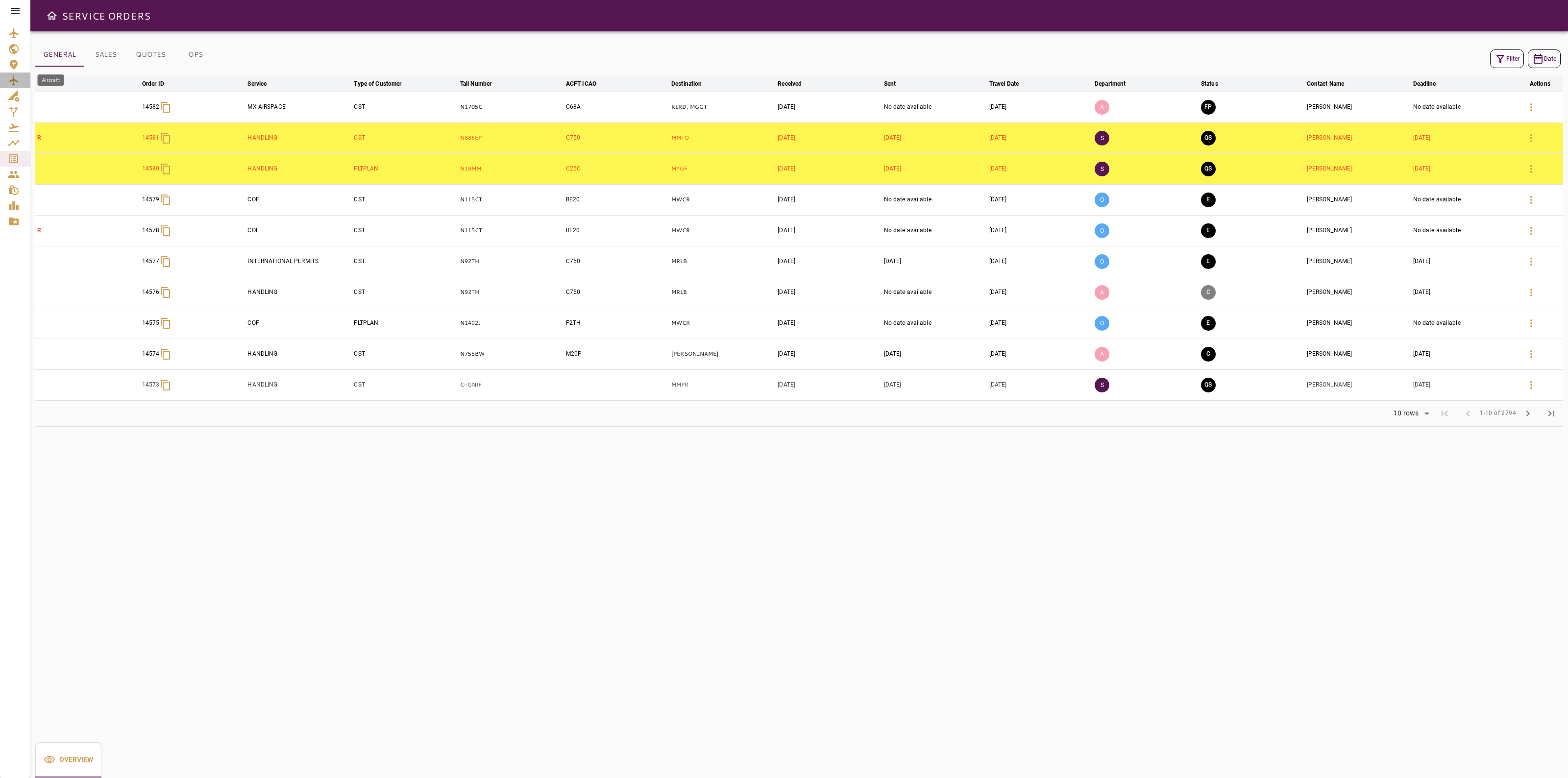
click at [18, 80] on icon "Aircraft" at bounding box center [13, 80] width 12 height 12
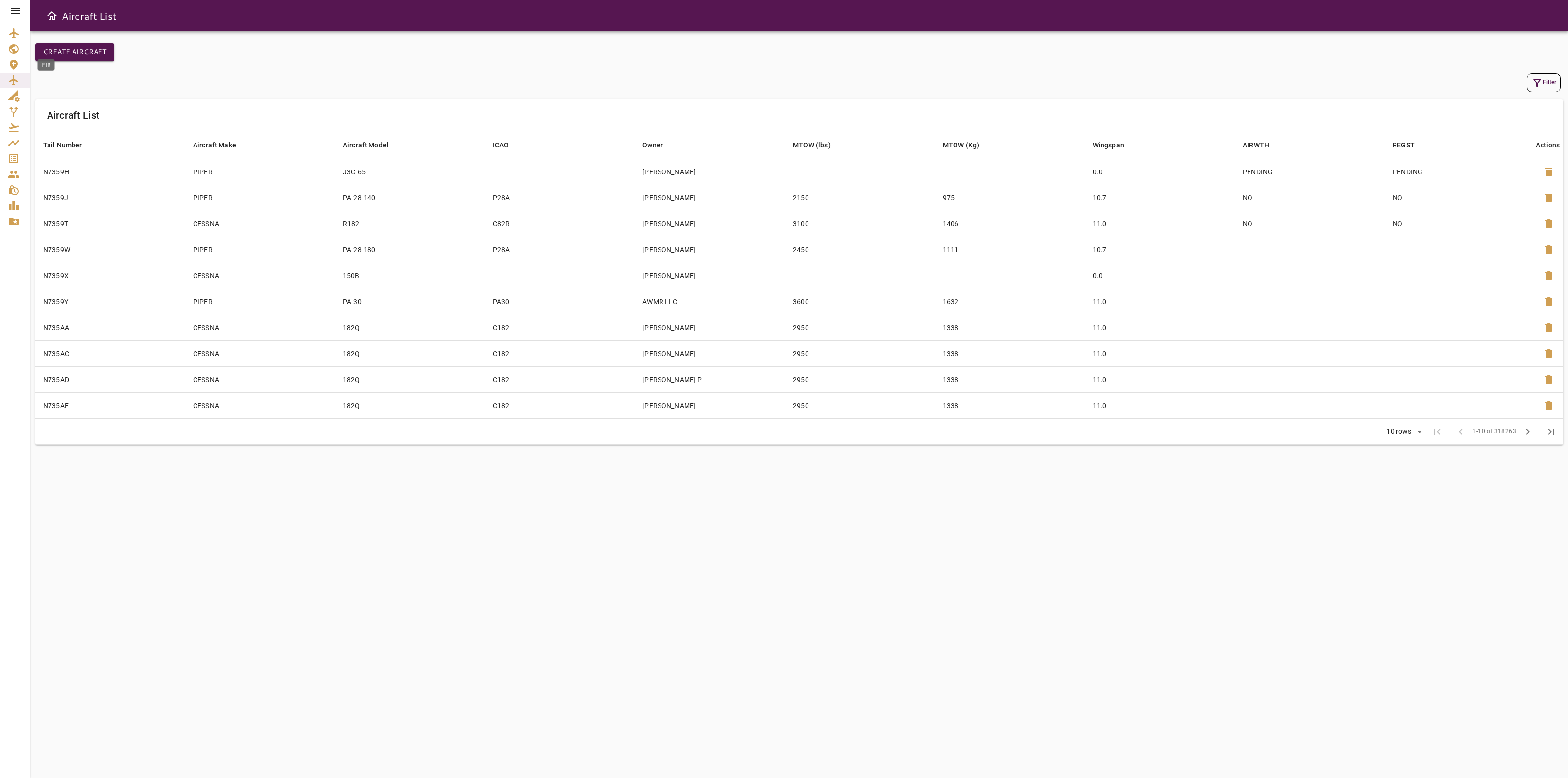
click at [10, 64] on icon "FIR" at bounding box center [13, 65] width 8 height 10
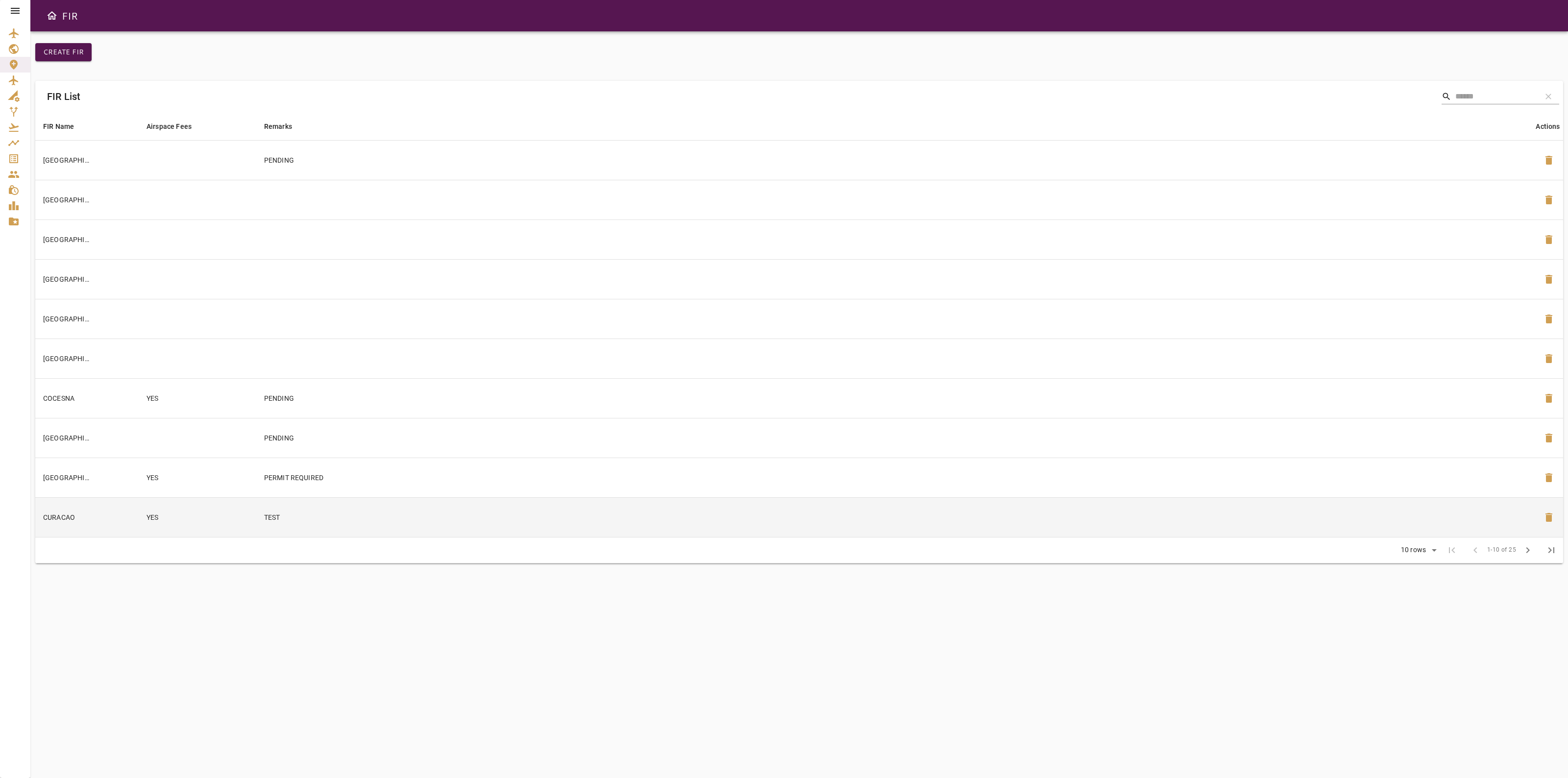
click at [243, 532] on td "YES" at bounding box center [197, 517] width 117 height 40
click at [13, 13] on icon at bounding box center [15, 11] width 9 height 6
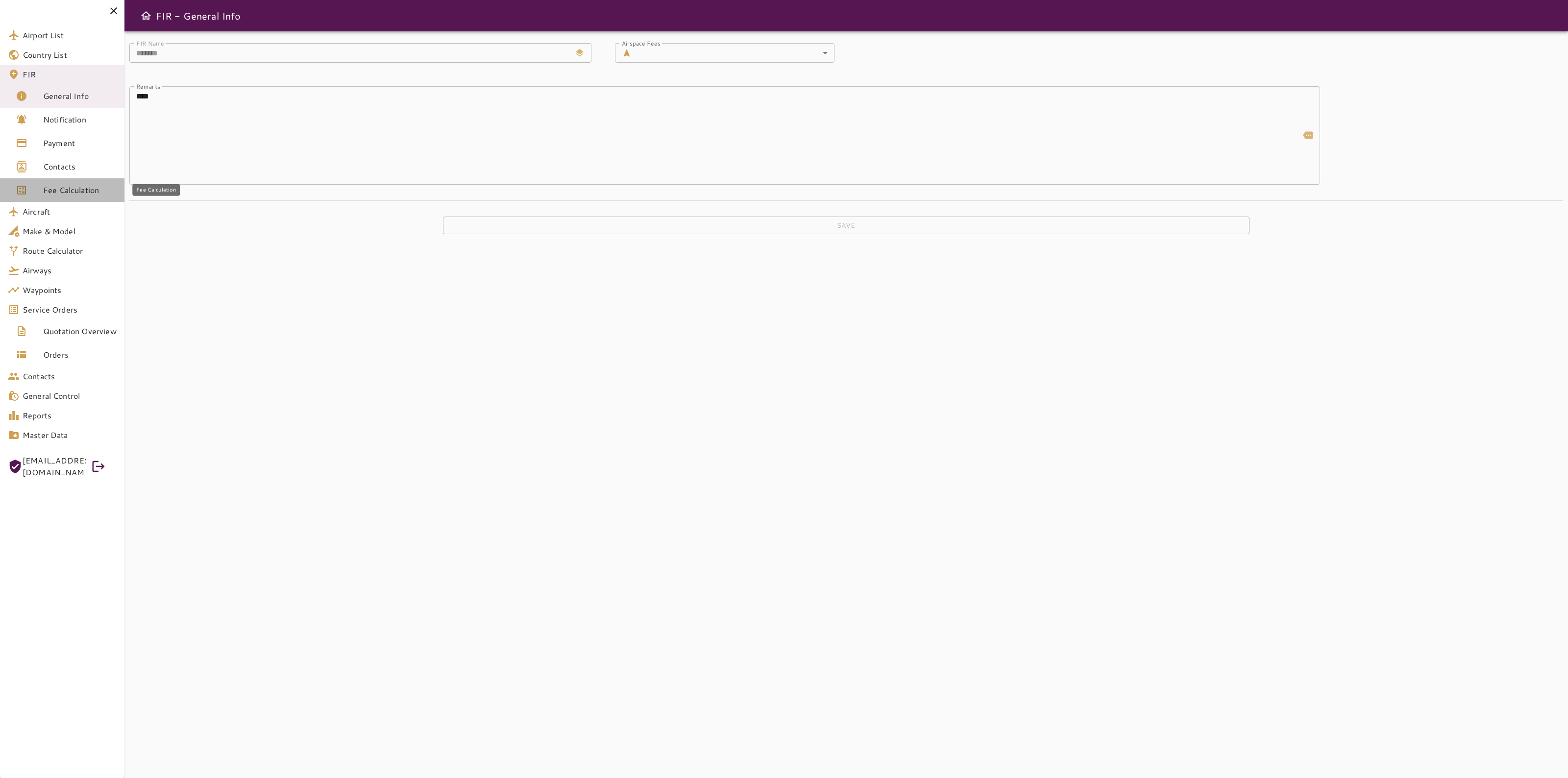
click at [54, 197] on link "Fee Calculation" at bounding box center [62, 190] width 124 height 24
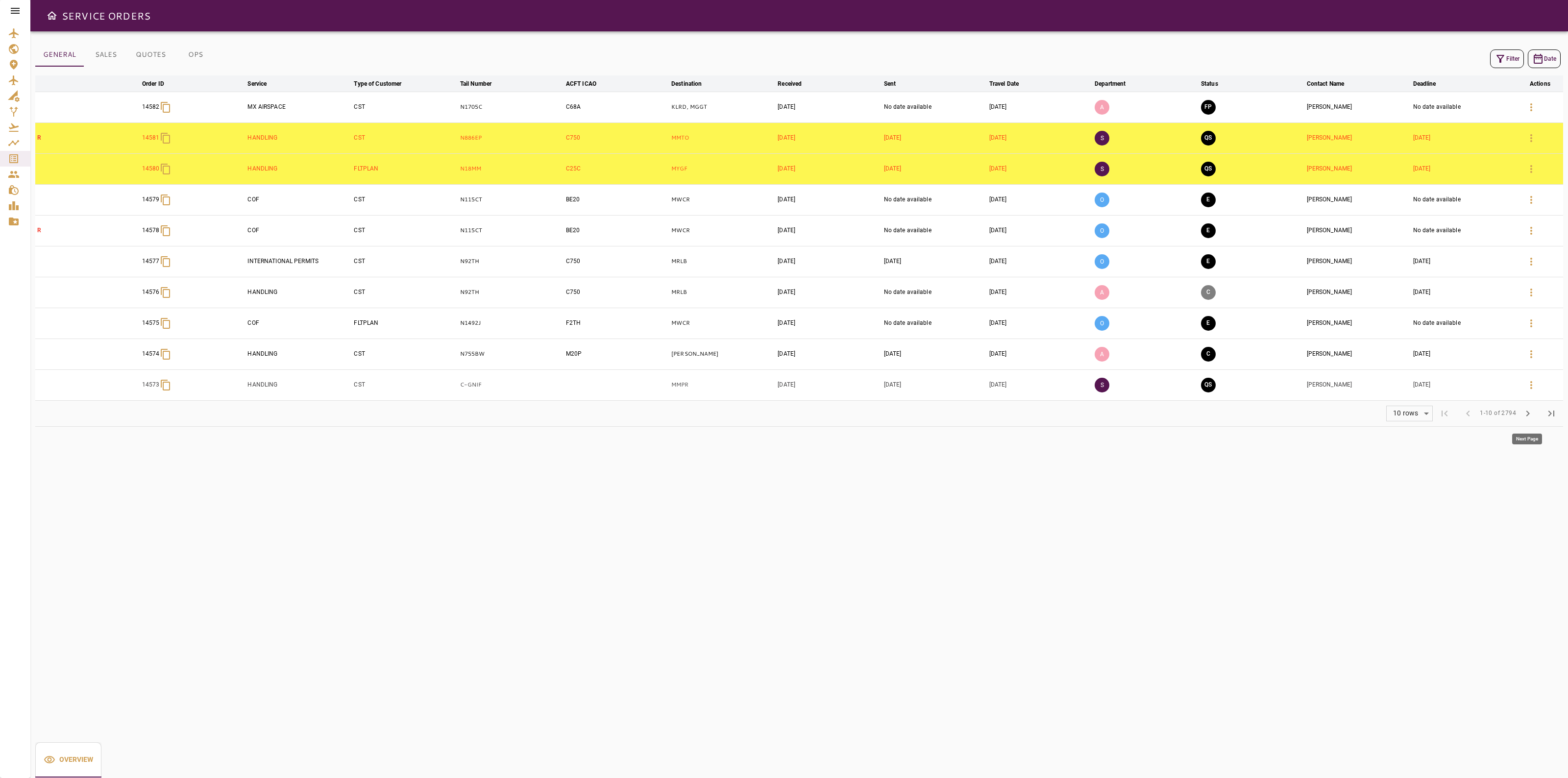
click at [1529, 419] on span "chevron_right" at bounding box center [1527, 413] width 12 height 12
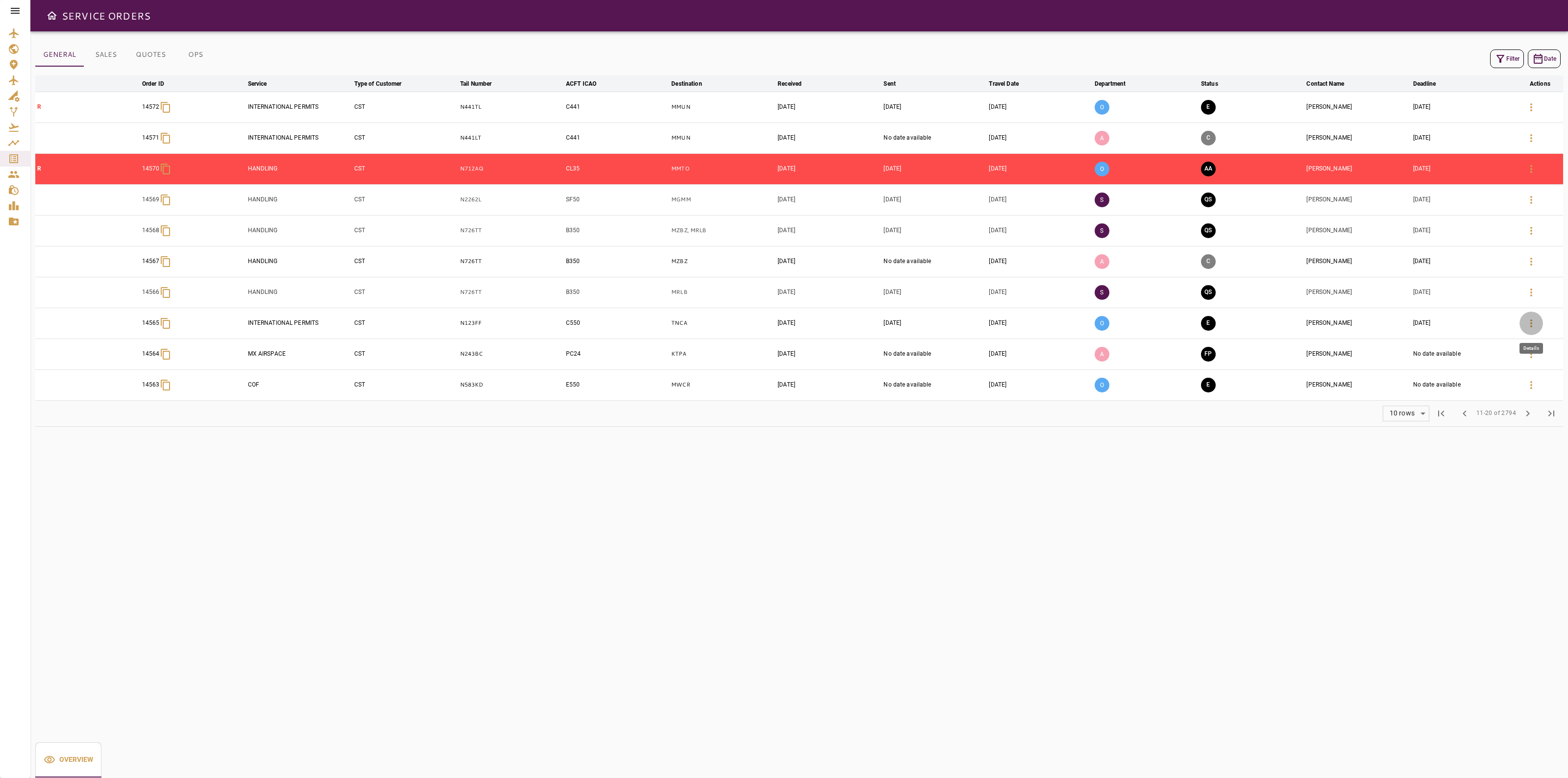
click at [1539, 329] on button "button" at bounding box center [1531, 323] width 24 height 24
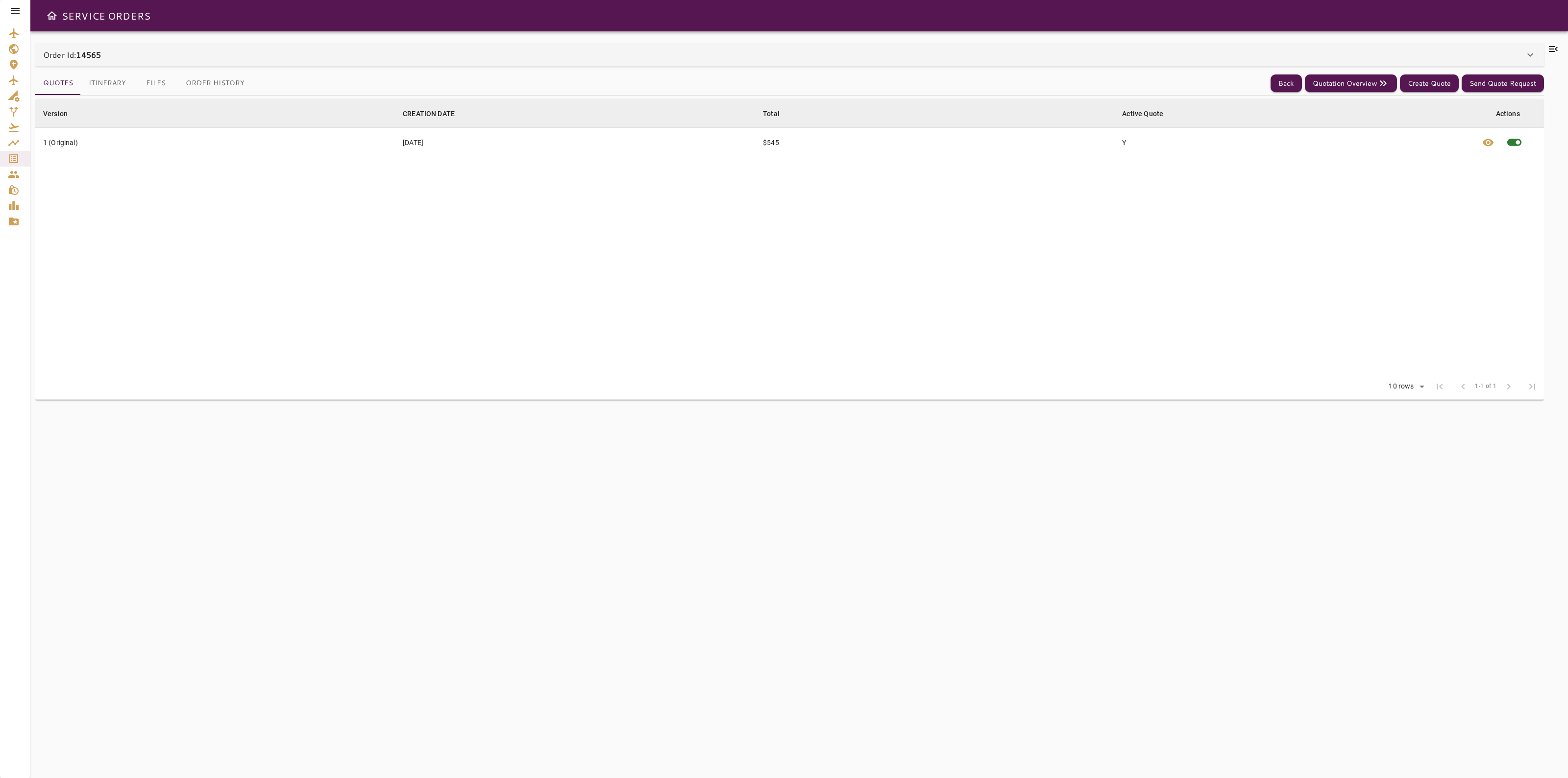
click at [827, 50] on div "Order Id: 14565" at bounding box center [784, 54] width 1482 height 12
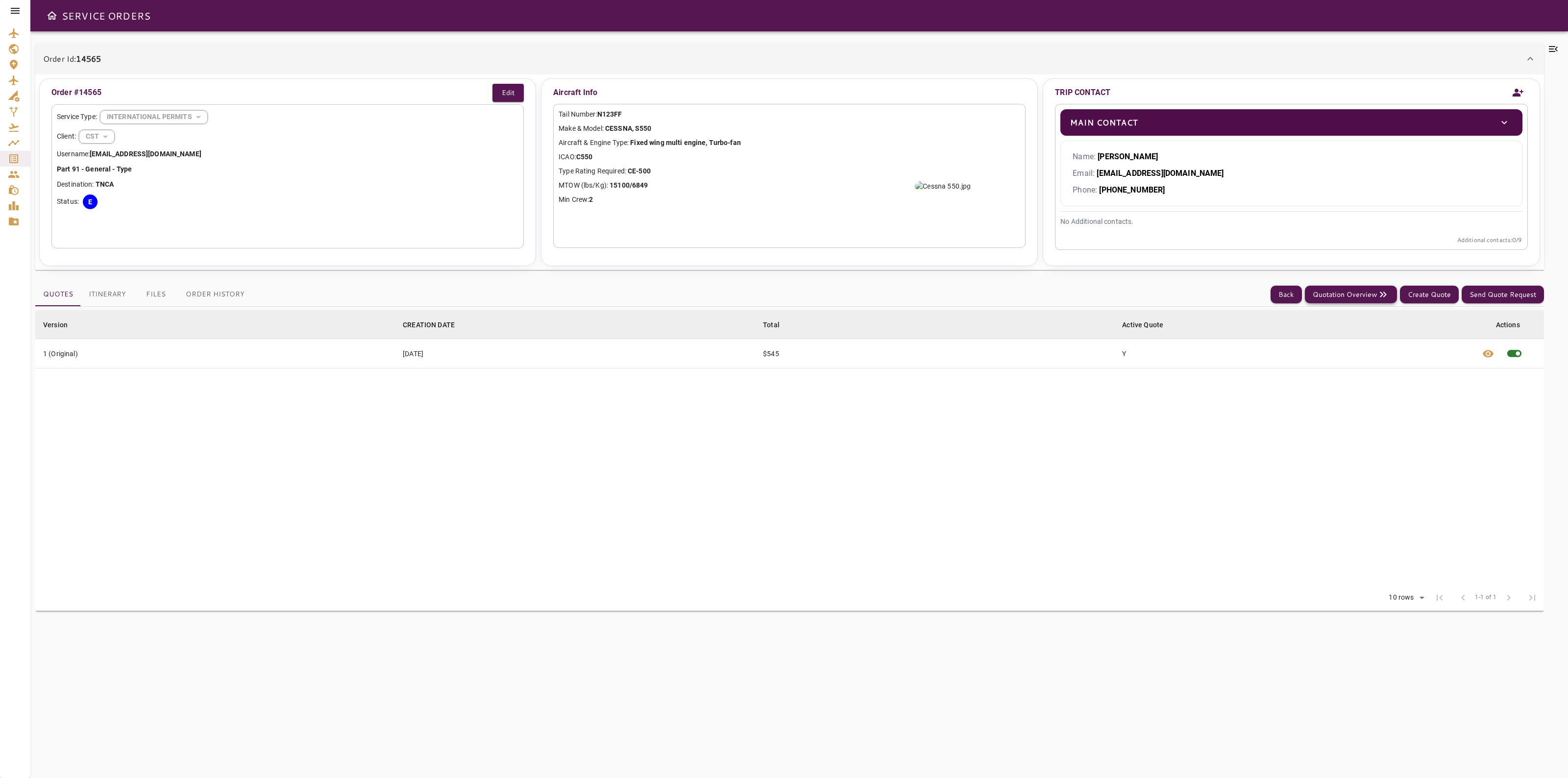
click at [1358, 294] on button "Quotation Overview" at bounding box center [1351, 295] width 92 height 18
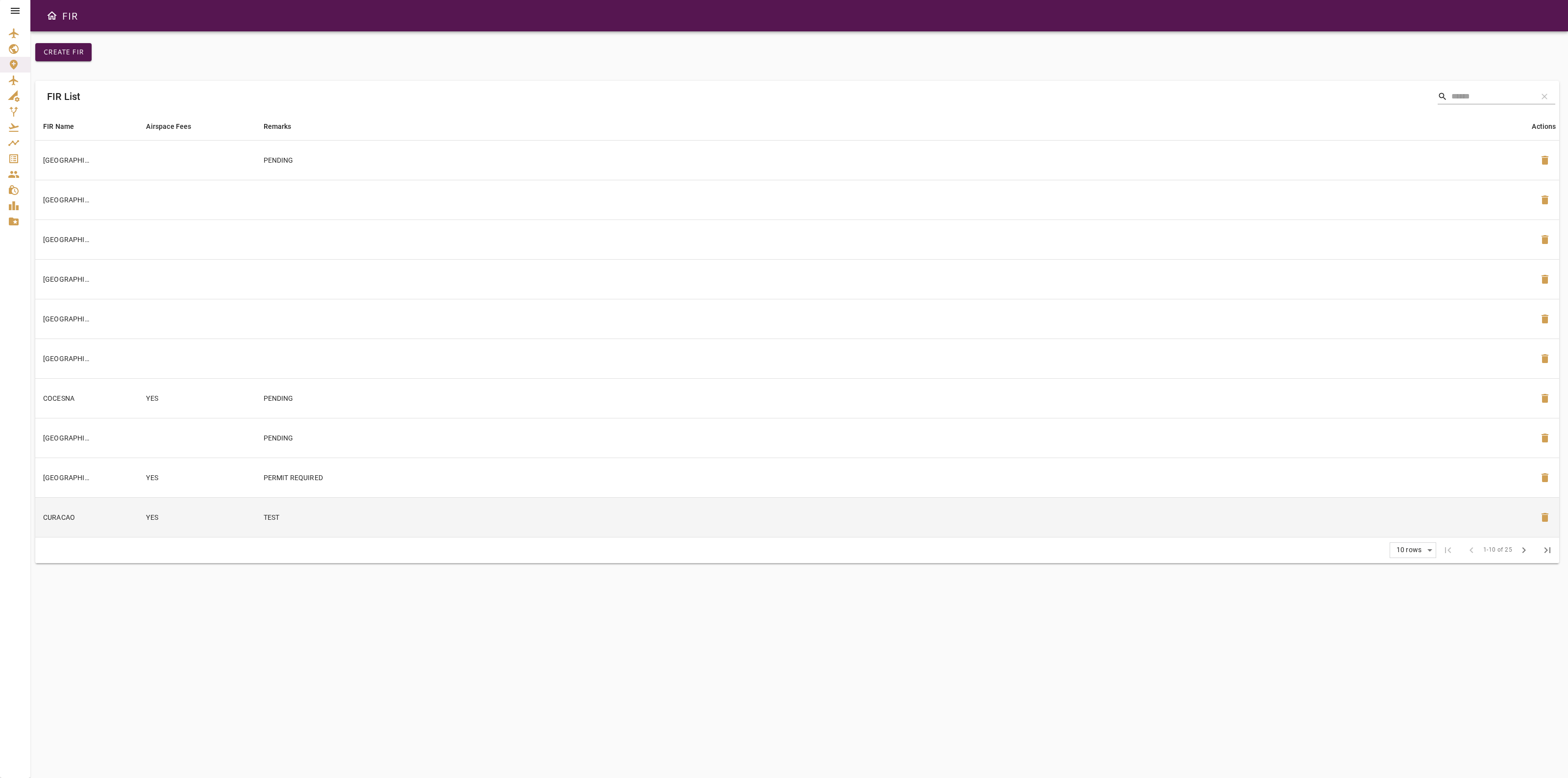
click at [1484, 517] on td "TEST" at bounding box center [893, 517] width 1275 height 40
click at [19, 8] on icon at bounding box center [15, 11] width 9 height 6
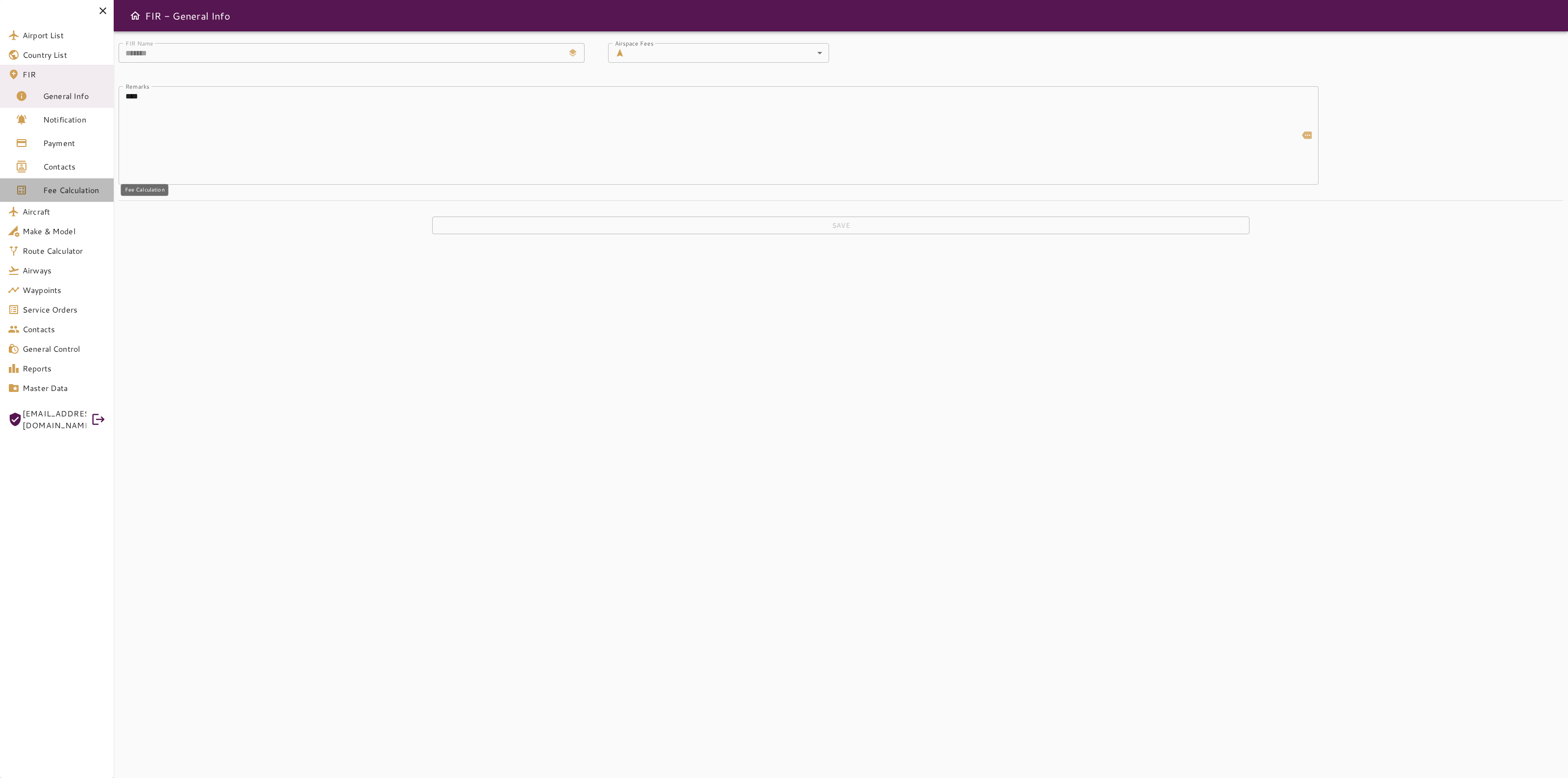
click at [54, 194] on span "Fee Calculation" at bounding box center [74, 190] width 63 height 12
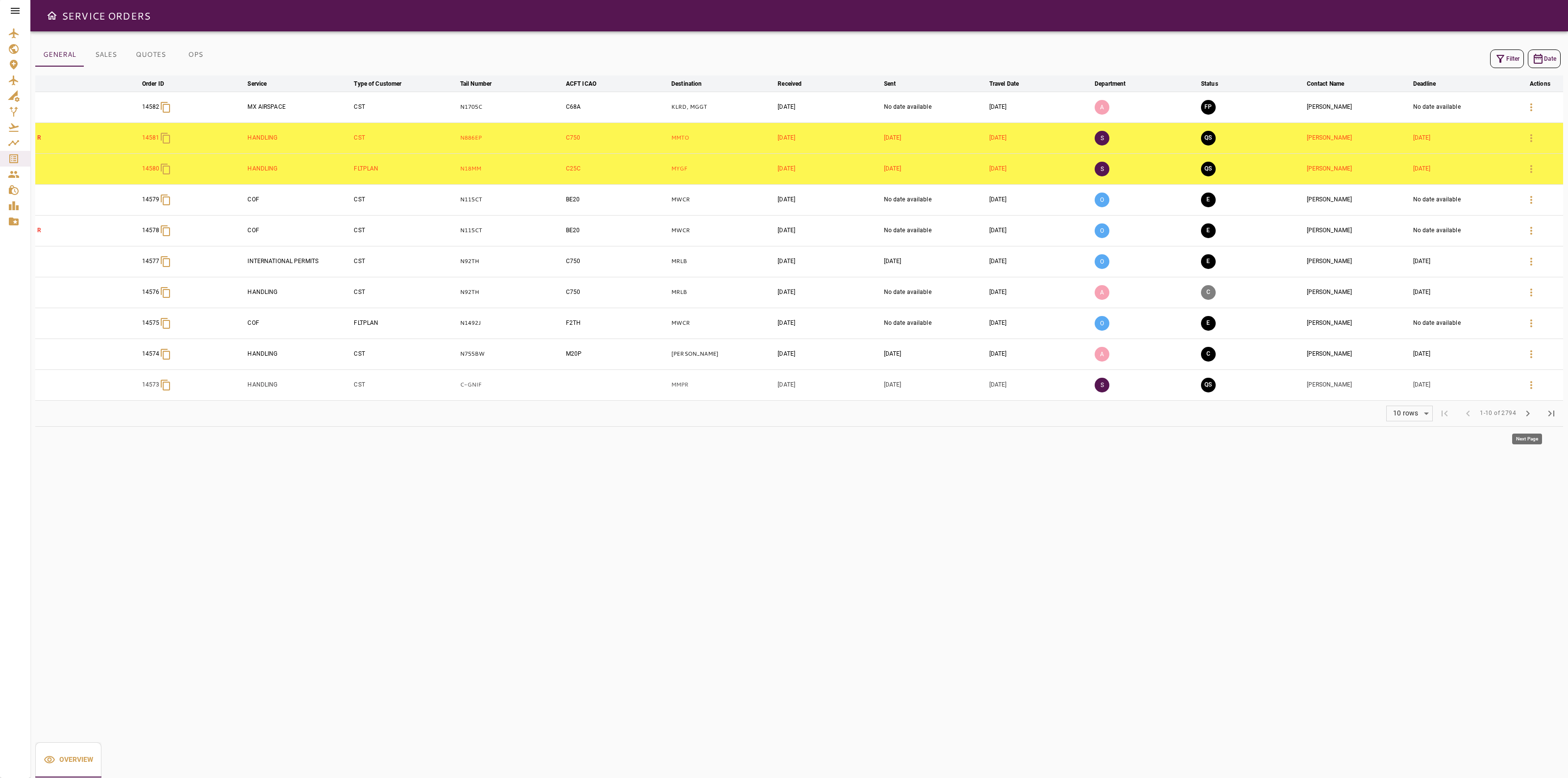
click at [1522, 415] on span "chevron_right" at bounding box center [1527, 413] width 12 height 12
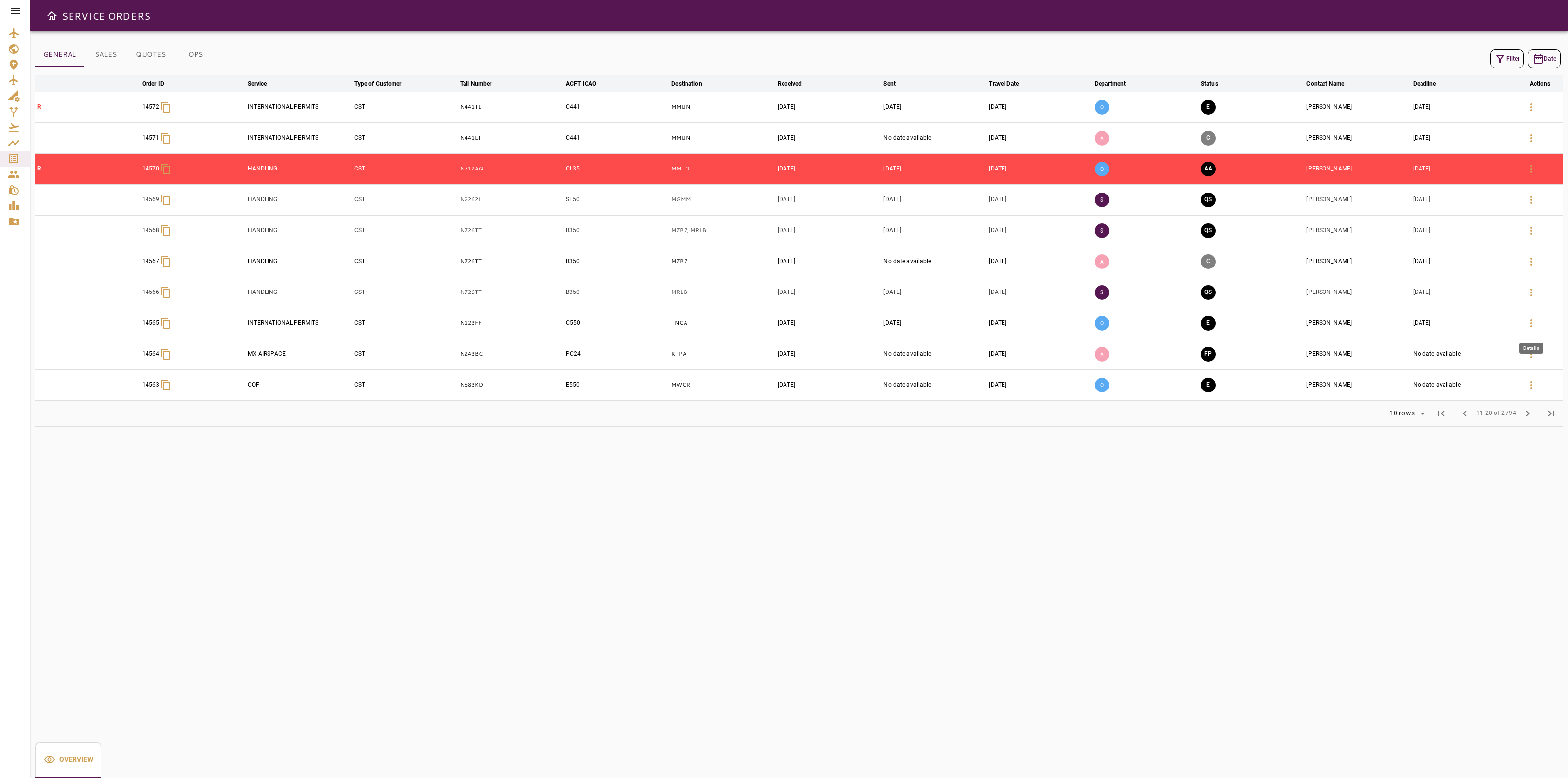
click at [1525, 322] on icon "button" at bounding box center [1531, 323] width 12 height 12
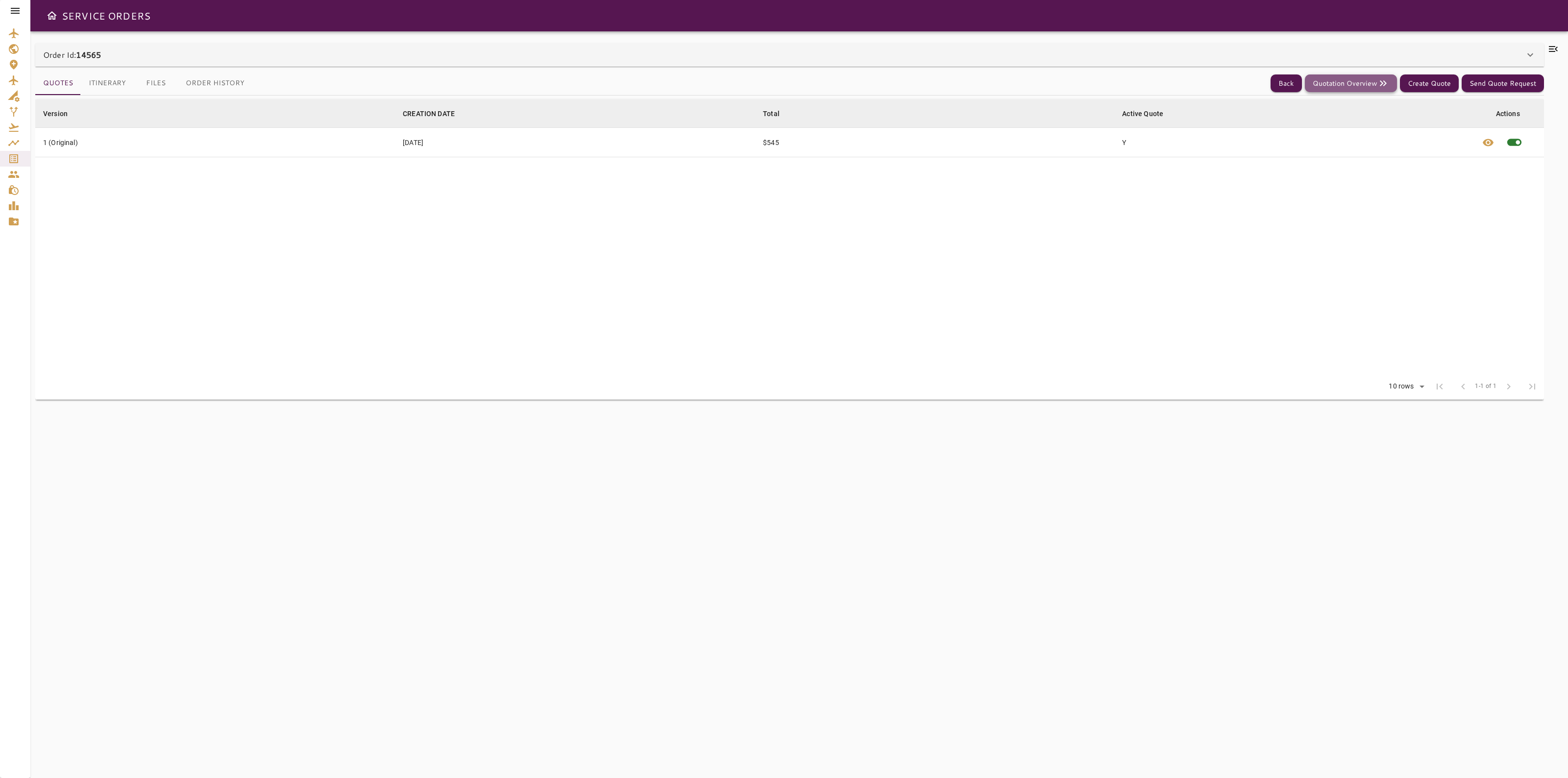
click at [1346, 89] on button "Quotation Overview" at bounding box center [1351, 83] width 92 height 18
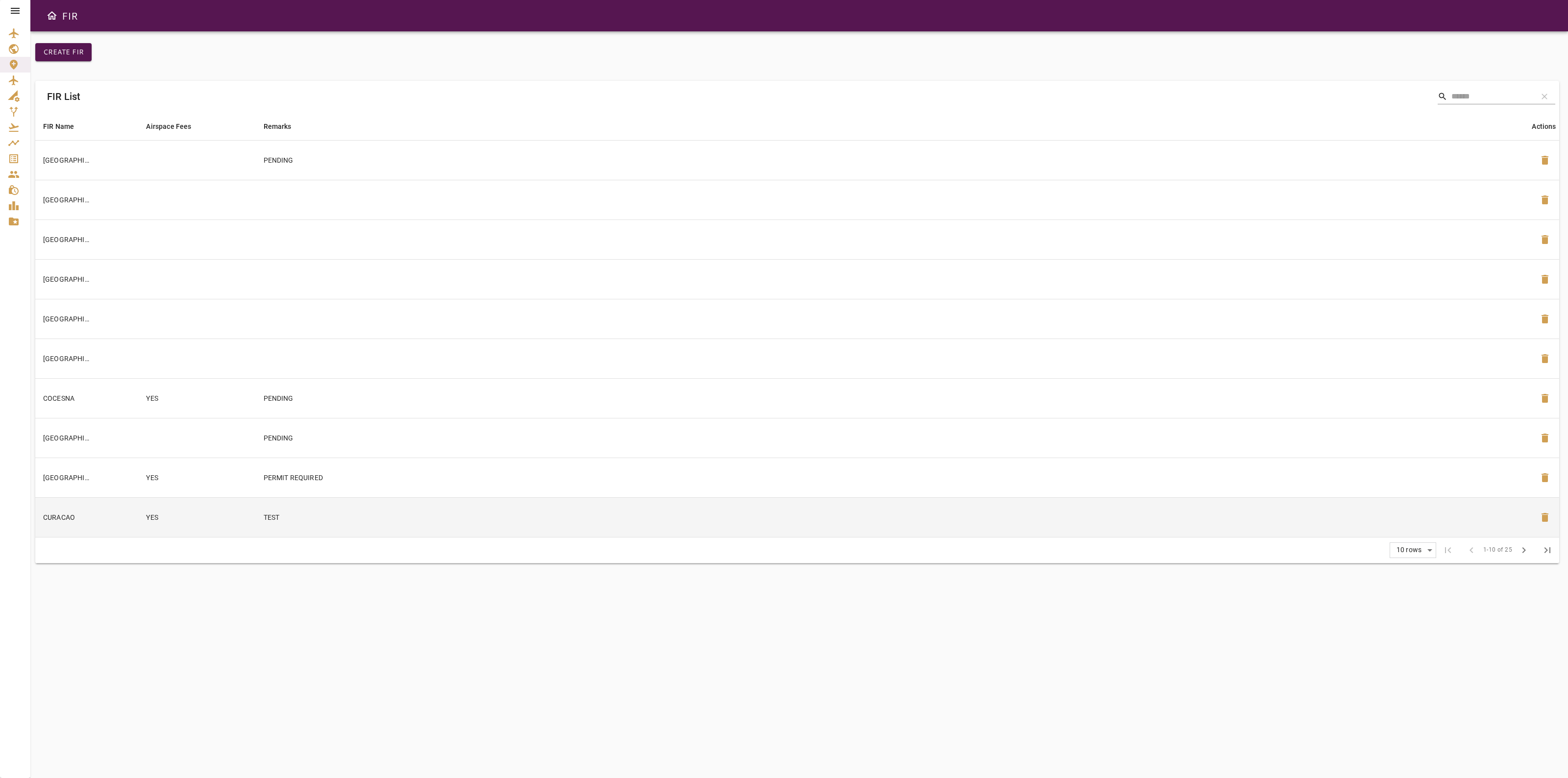
click at [454, 503] on td "TEST" at bounding box center [893, 517] width 1275 height 40
click at [18, 14] on icon at bounding box center [15, 10] width 12 height 12
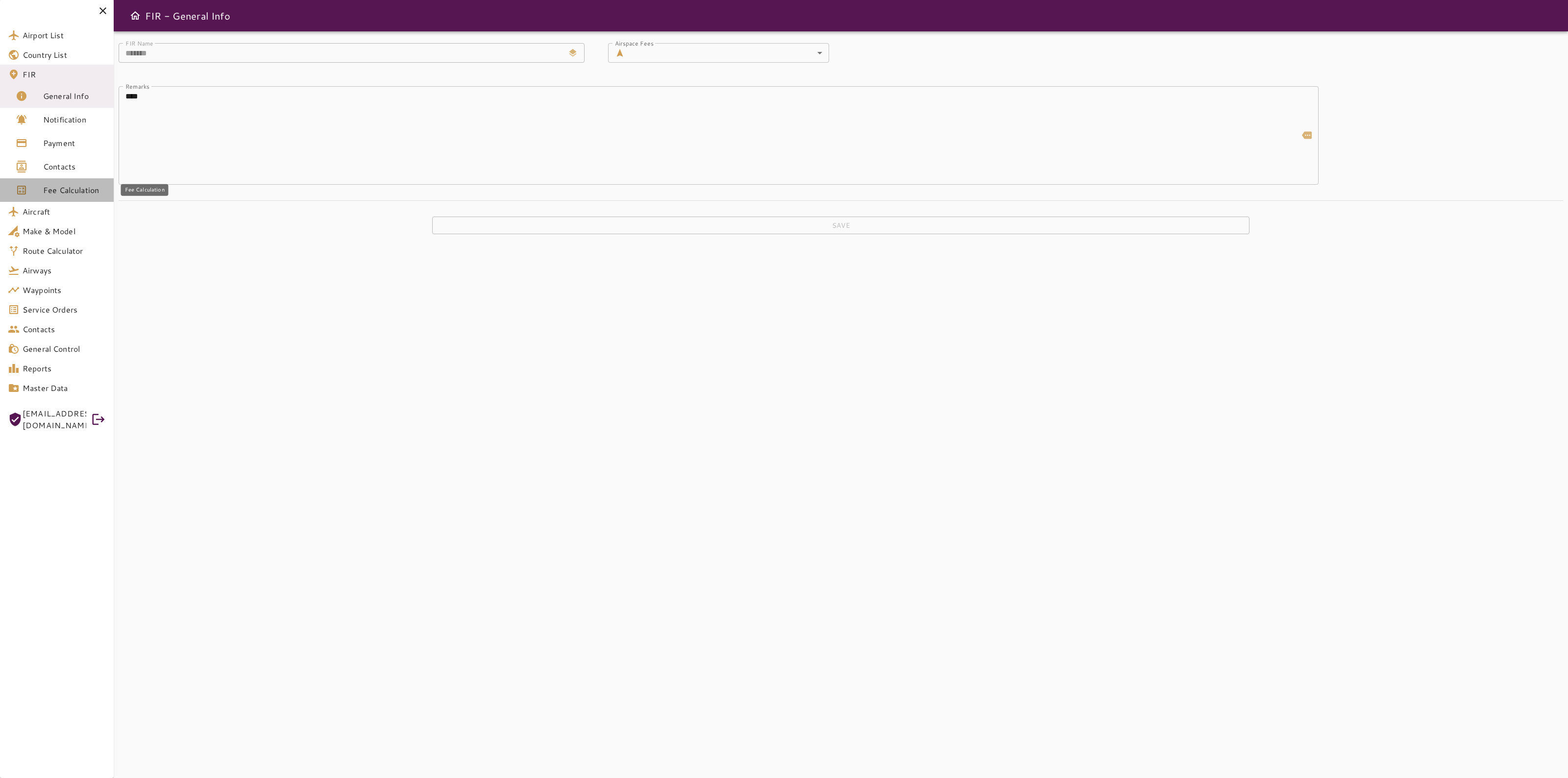
click at [69, 187] on span "Fee Calculation" at bounding box center [74, 190] width 63 height 12
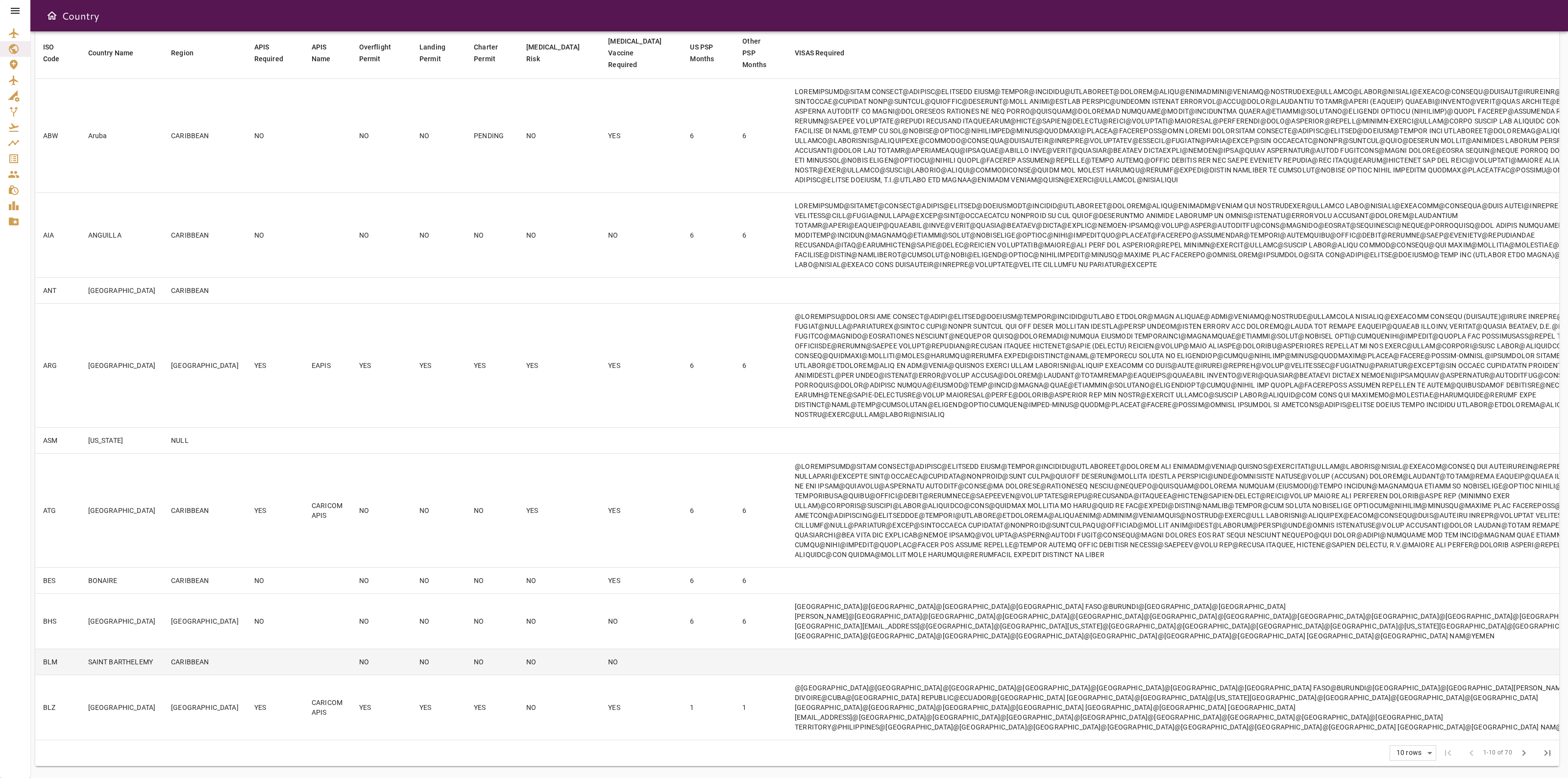
scroll to position [265, 0]
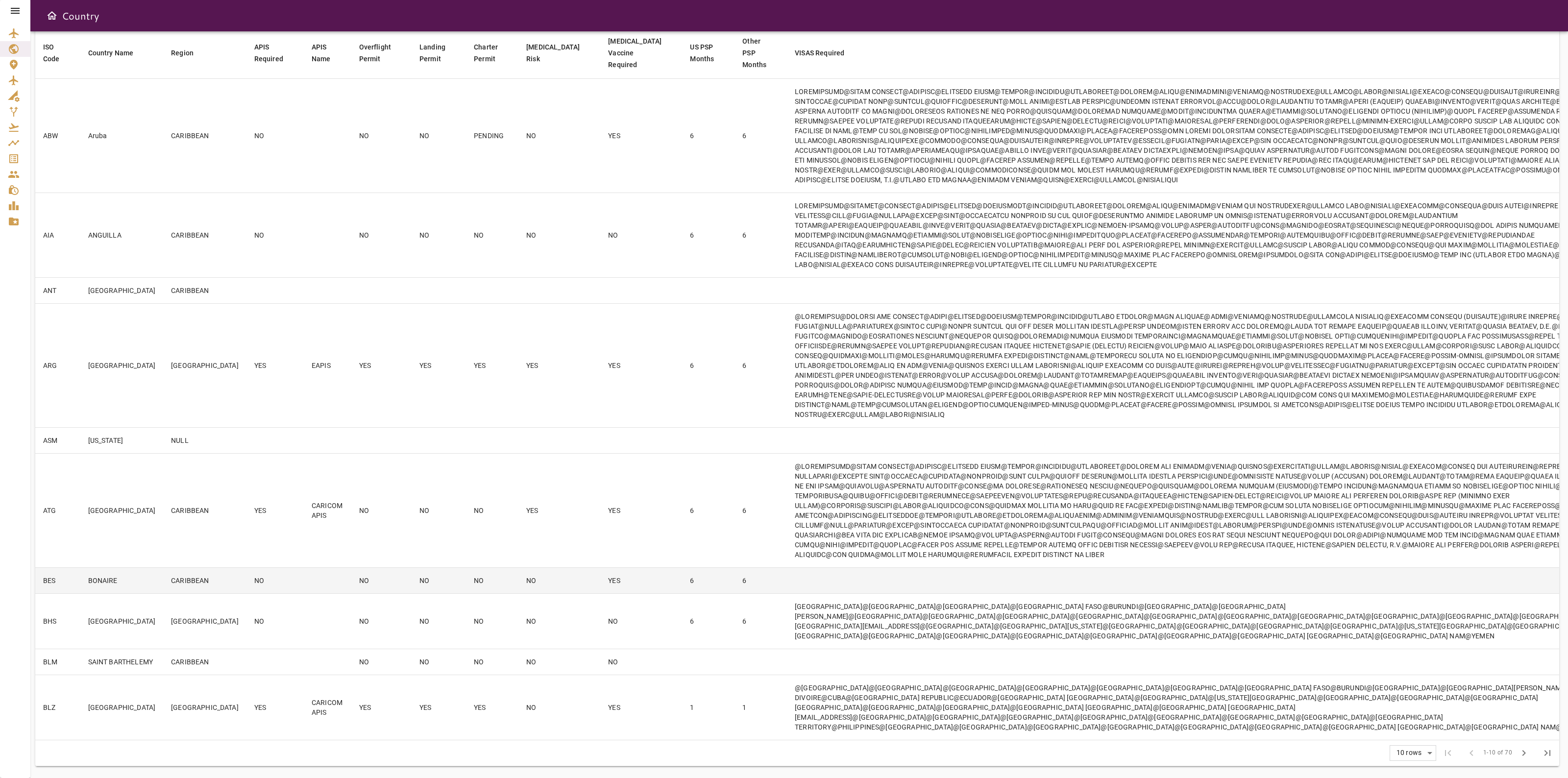
click at [304, 568] on td at bounding box center [327, 581] width 47 height 26
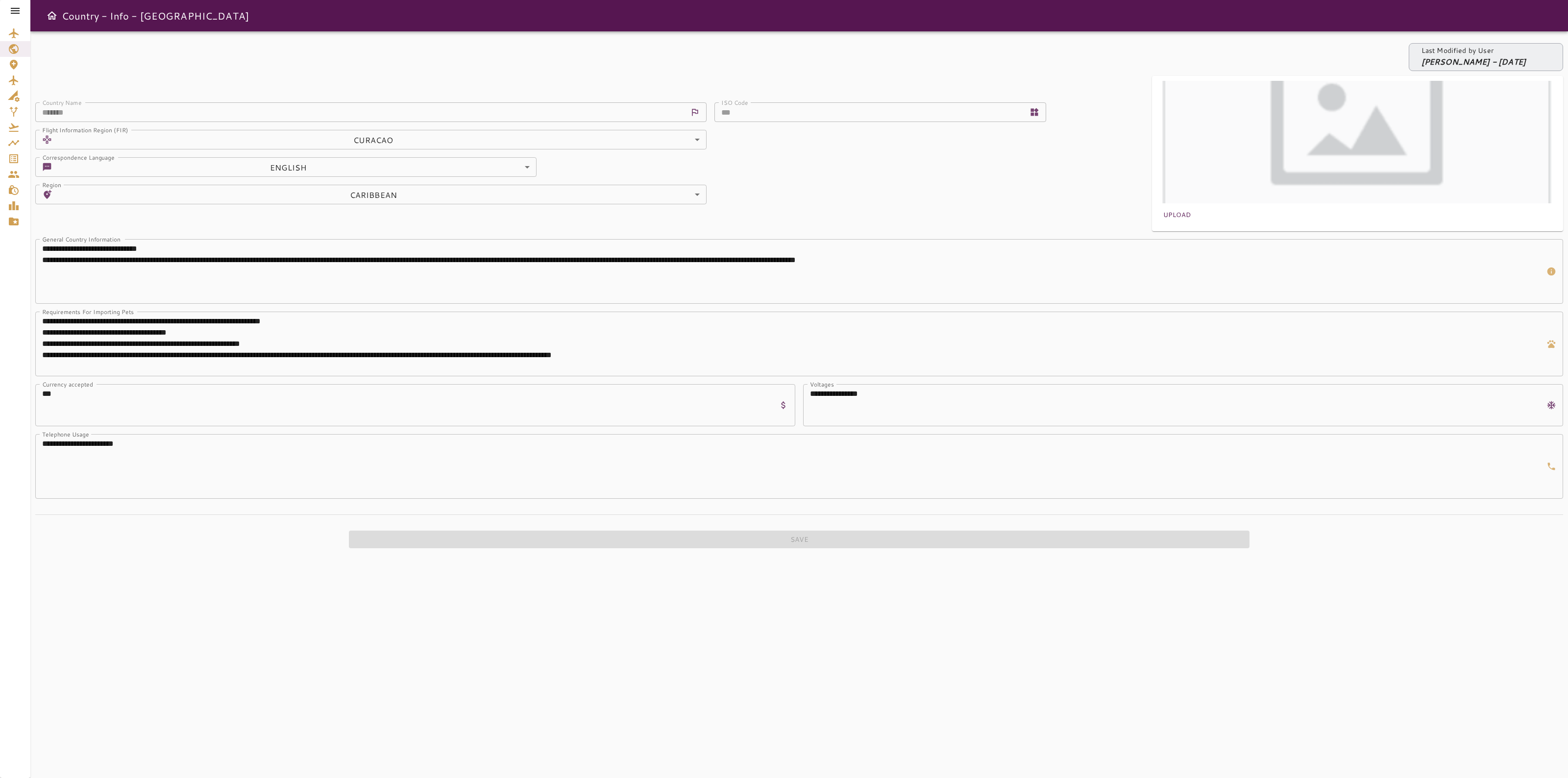
click at [11, 6] on icon at bounding box center [15, 10] width 12 height 12
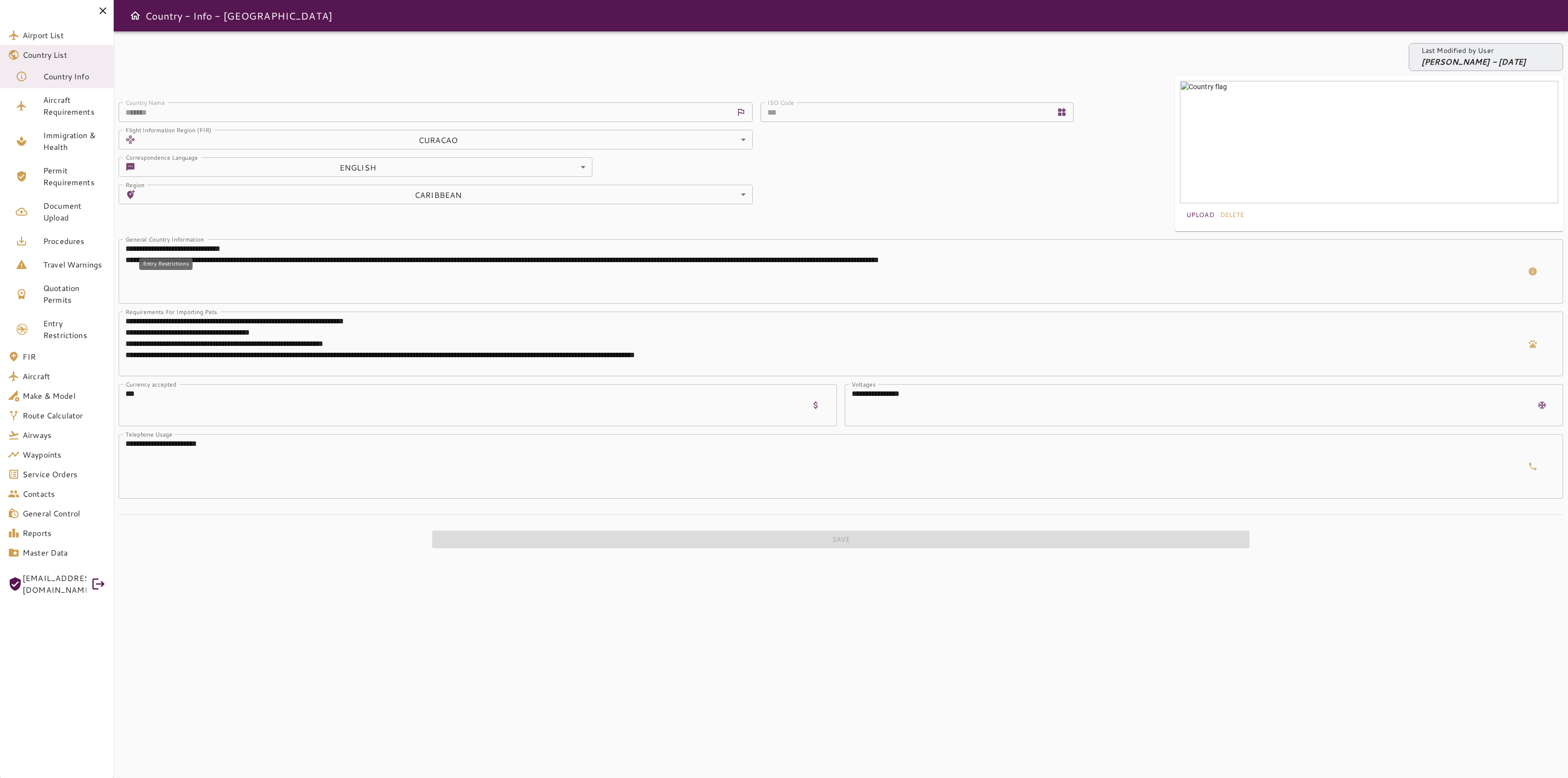
click at [82, 318] on span "Entry Restrictions" at bounding box center [74, 329] width 63 height 24
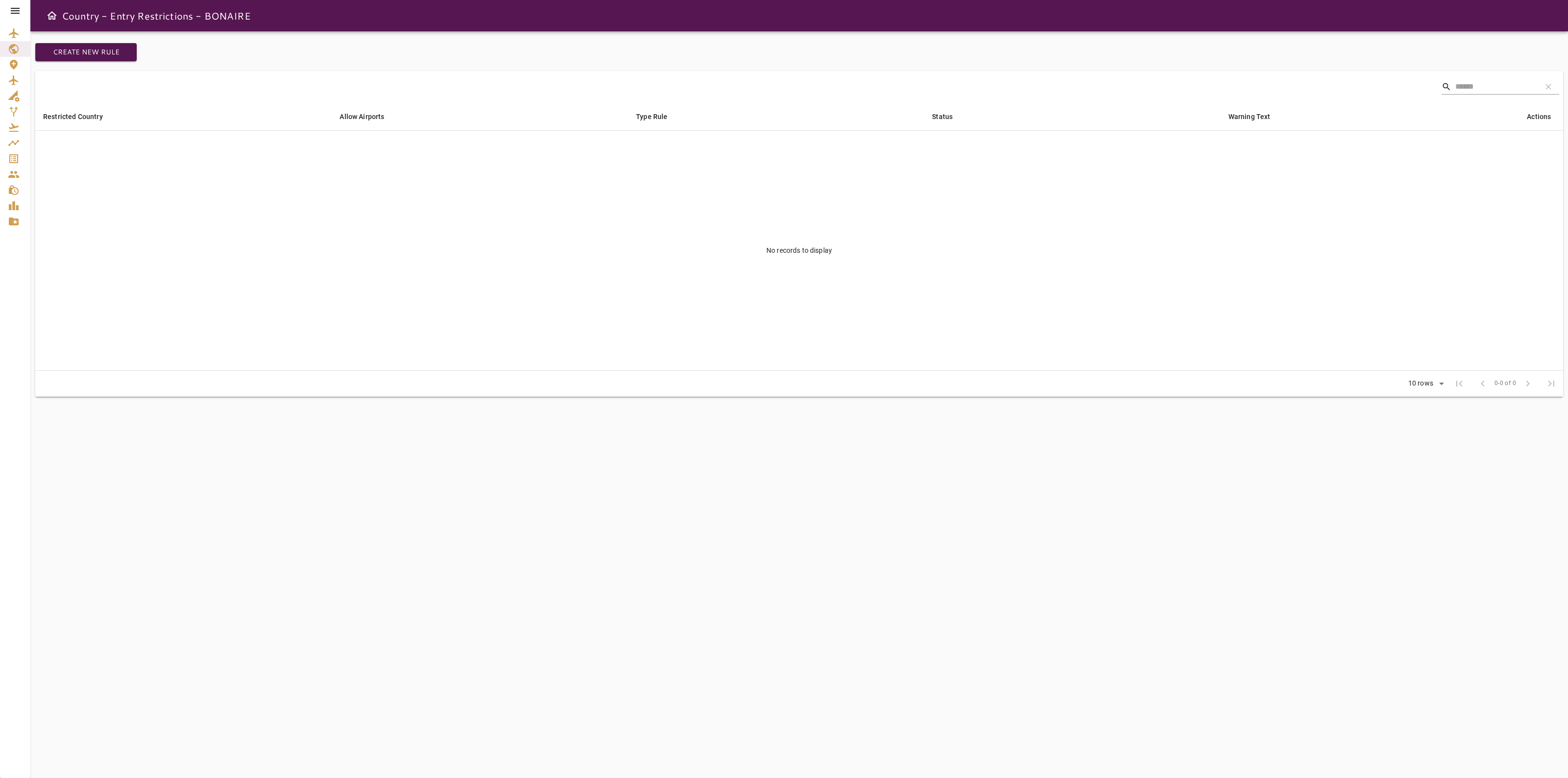
click at [18, 7] on icon at bounding box center [15, 10] width 12 height 12
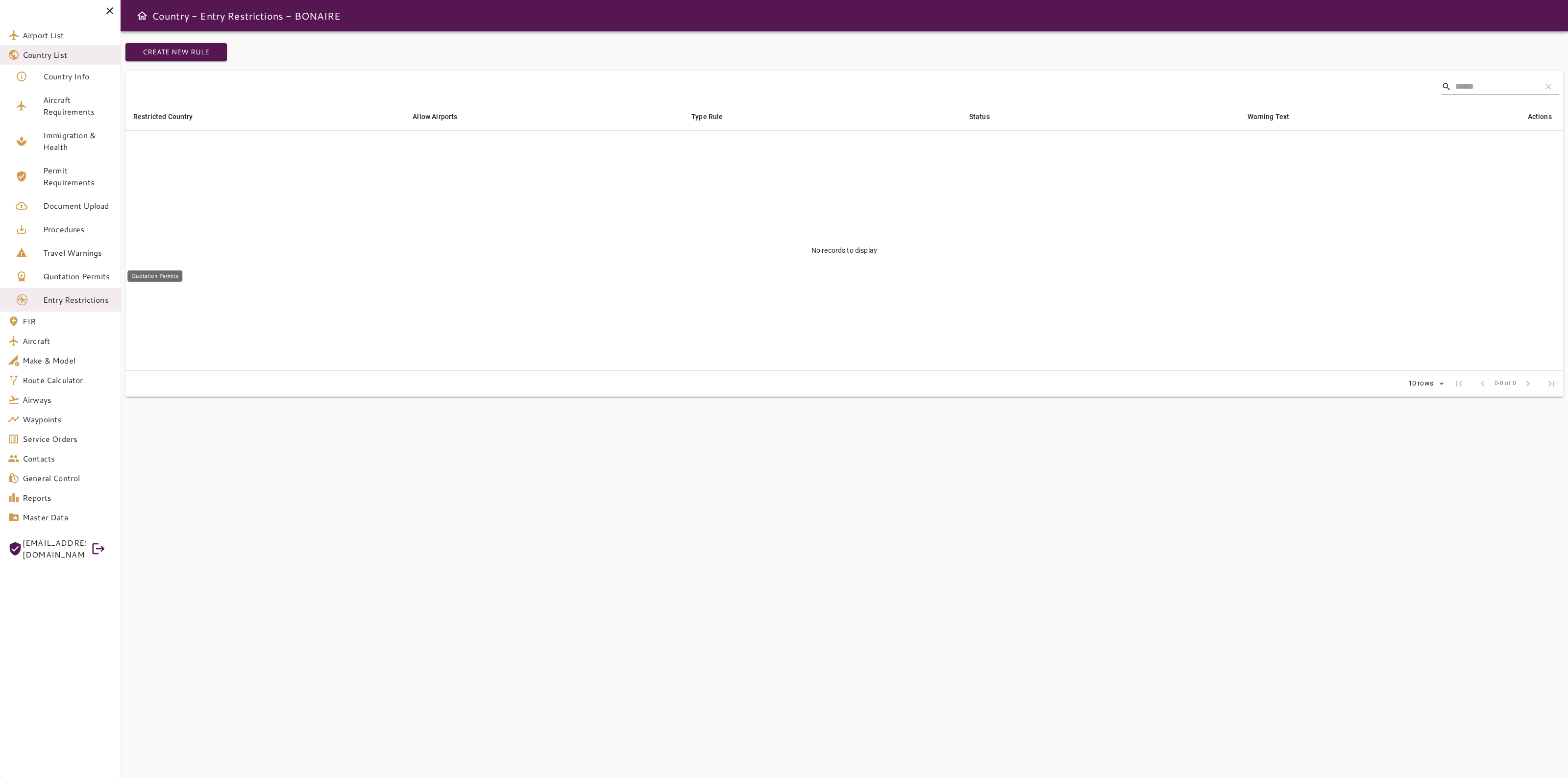
click at [94, 278] on span "Quotation Permits" at bounding box center [78, 276] width 69 height 12
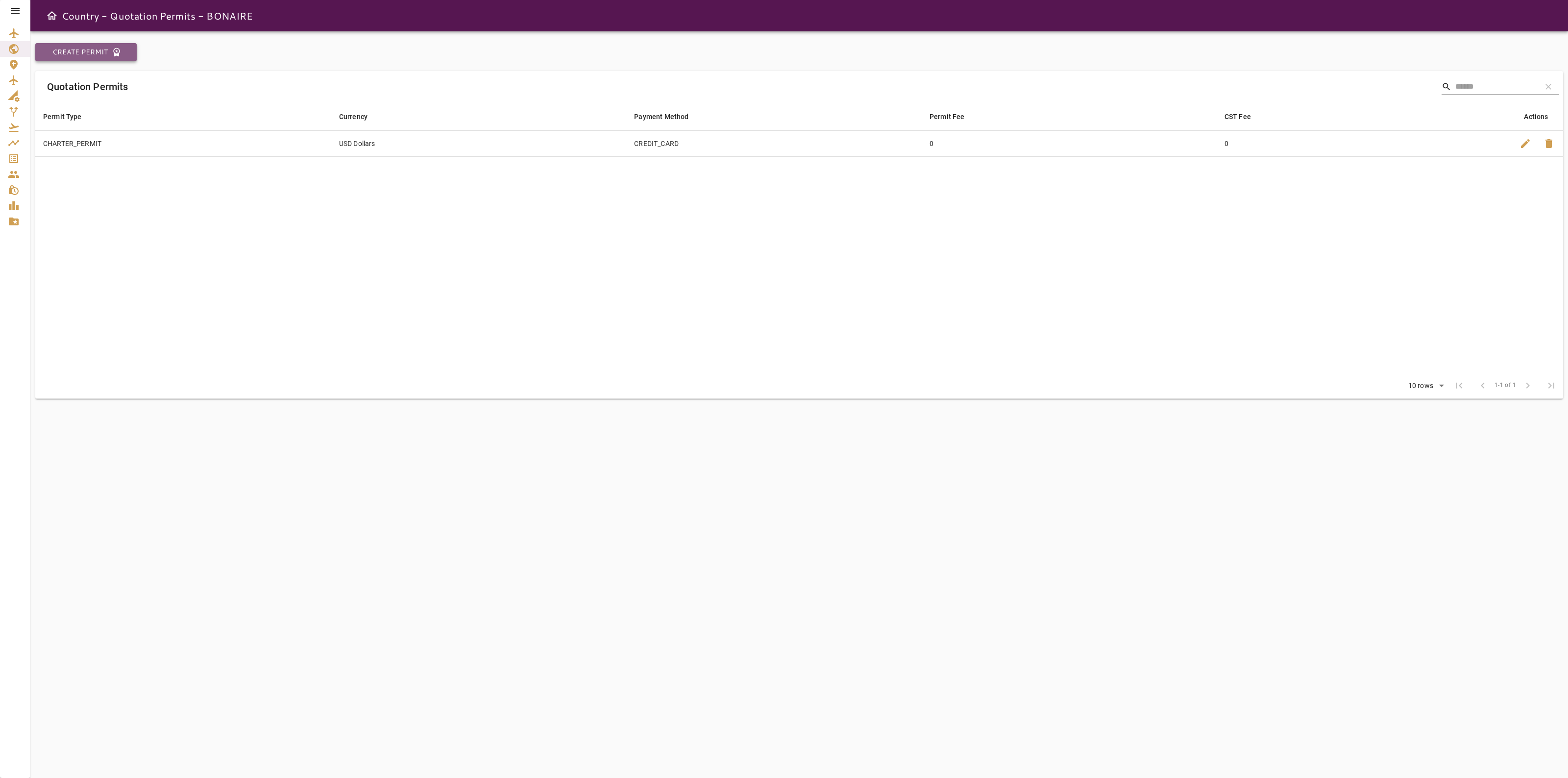
click at [61, 50] on button "Create Permit" at bounding box center [86, 52] width 102 height 18
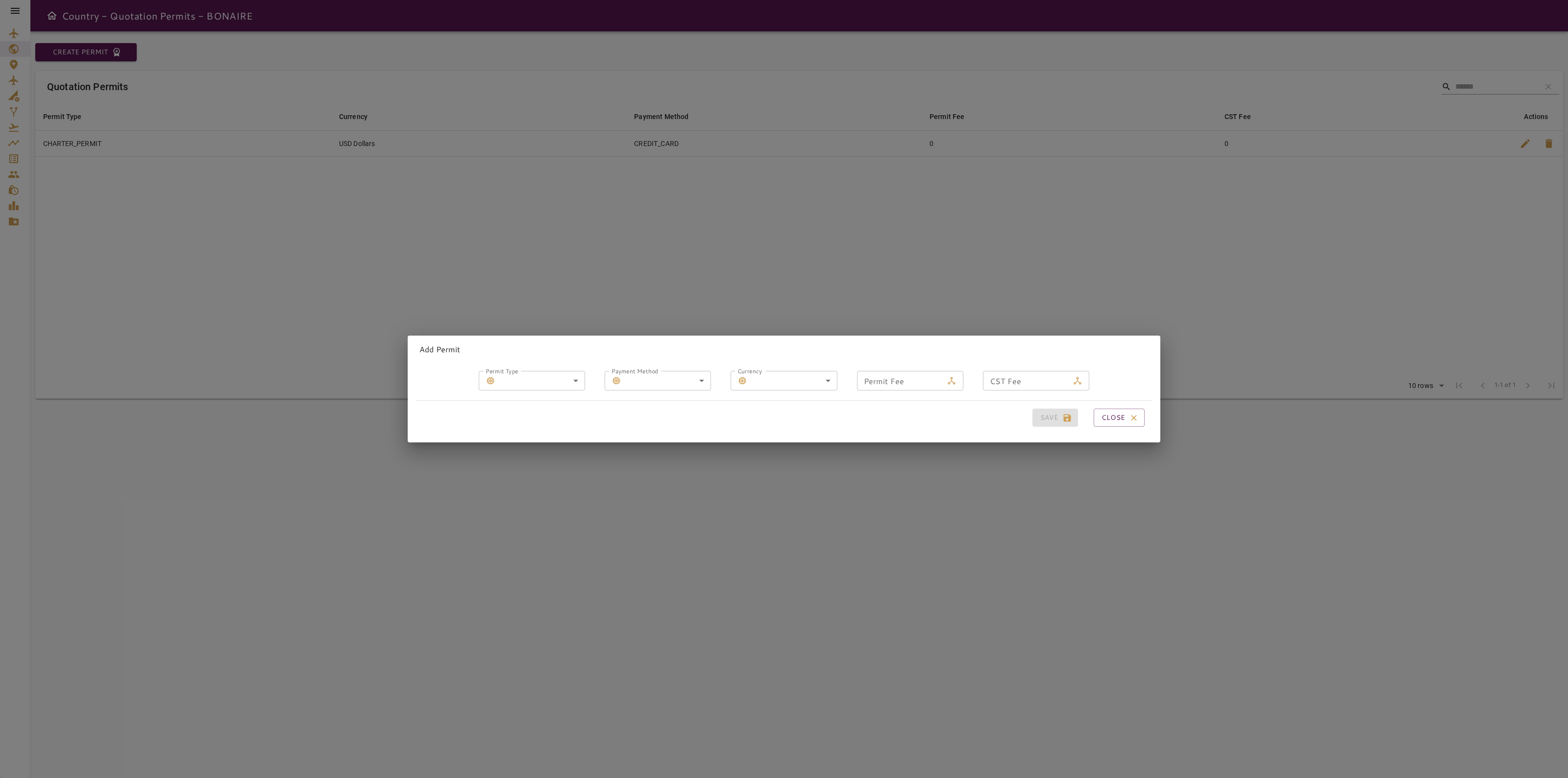
click at [545, 375] on body "Country - Quotation Permits - BONAIRE Create Permit Quotation Permits search cl…" at bounding box center [784, 389] width 1568 height 778
click at [555, 436] on li "LANDING PERMIT" at bounding box center [541, 434] width 100 height 18
type input "**********"
click at [652, 376] on body "**********" at bounding box center [784, 389] width 1568 height 778
click at [657, 397] on li "CC" at bounding box center [665, 399] width 84 height 18
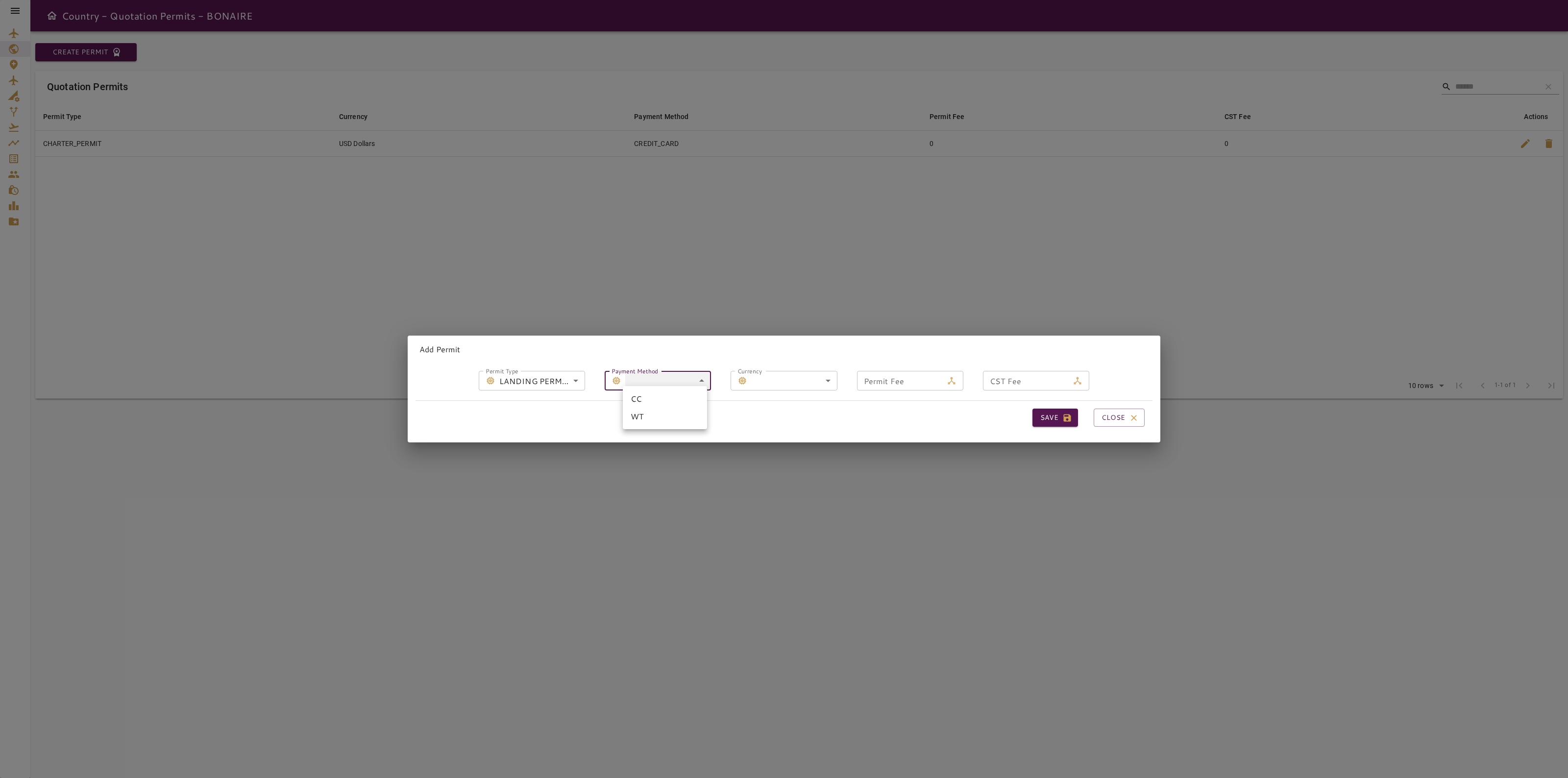
type input "**********"
click at [772, 373] on body "**********" at bounding box center [784, 389] width 1568 height 778
click at [777, 429] on li "USD DOLLARS" at bounding box center [789, 434] width 84 height 18
type input "*"
click at [871, 371] on div "Permit Fee Permit Fee" at bounding box center [910, 380] width 107 height 19
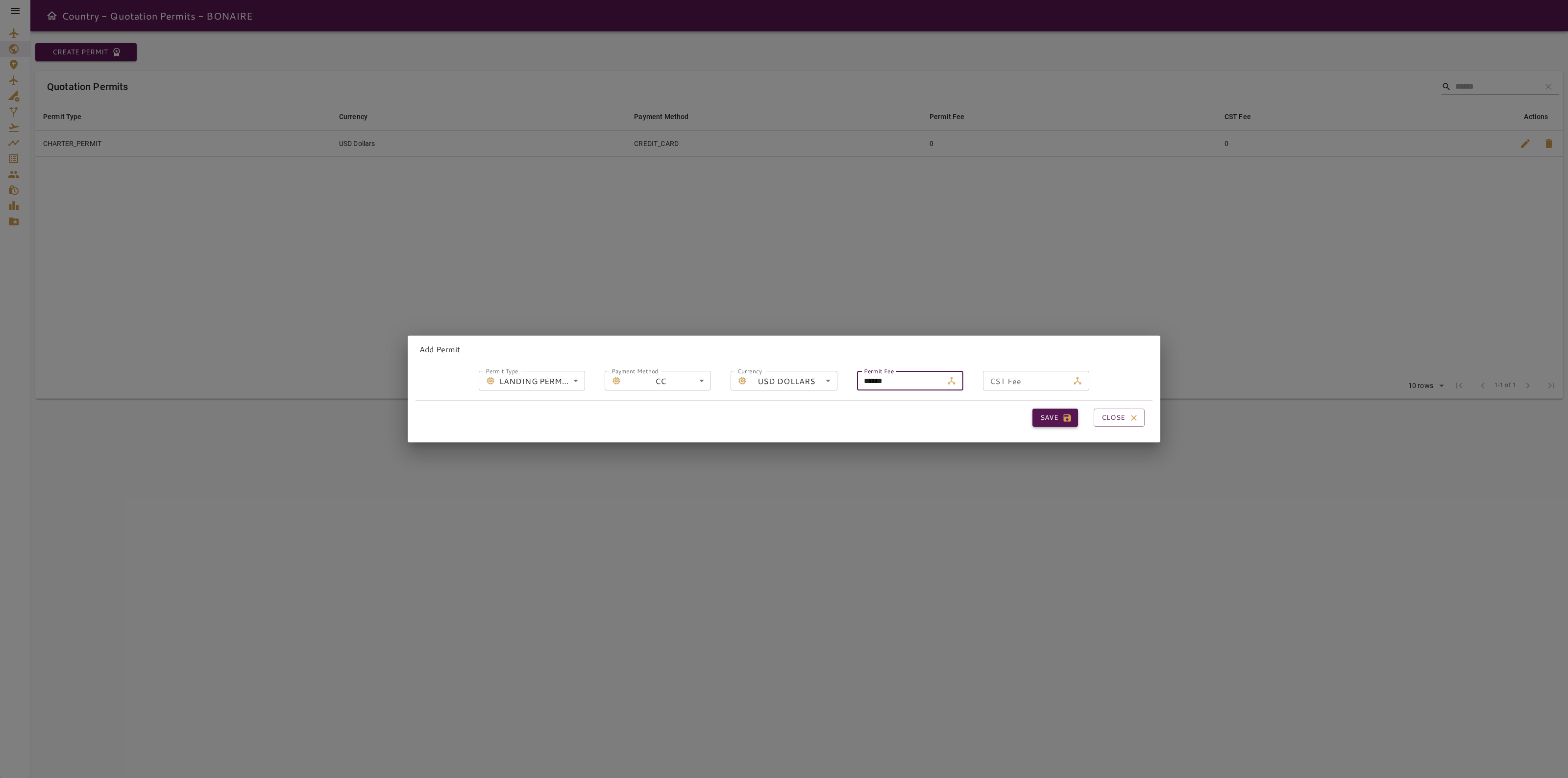
type input "******"
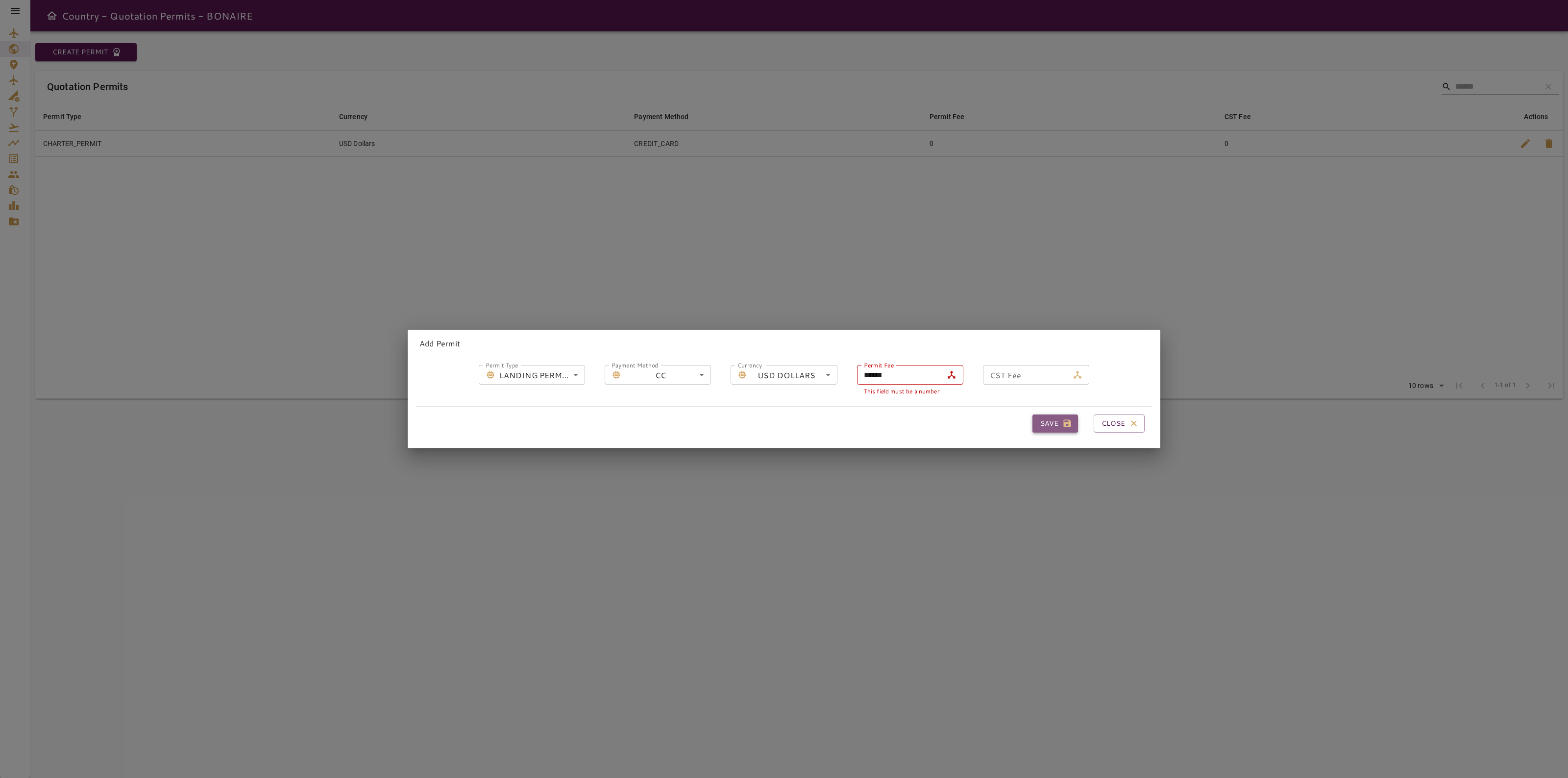
click at [1050, 415] on button "Save" at bounding box center [1055, 424] width 46 height 18
click at [1021, 373] on input "CST Fee" at bounding box center [1026, 375] width 86 height 19
type input "*"
click at [1037, 423] on button "Save" at bounding box center [1055, 424] width 46 height 18
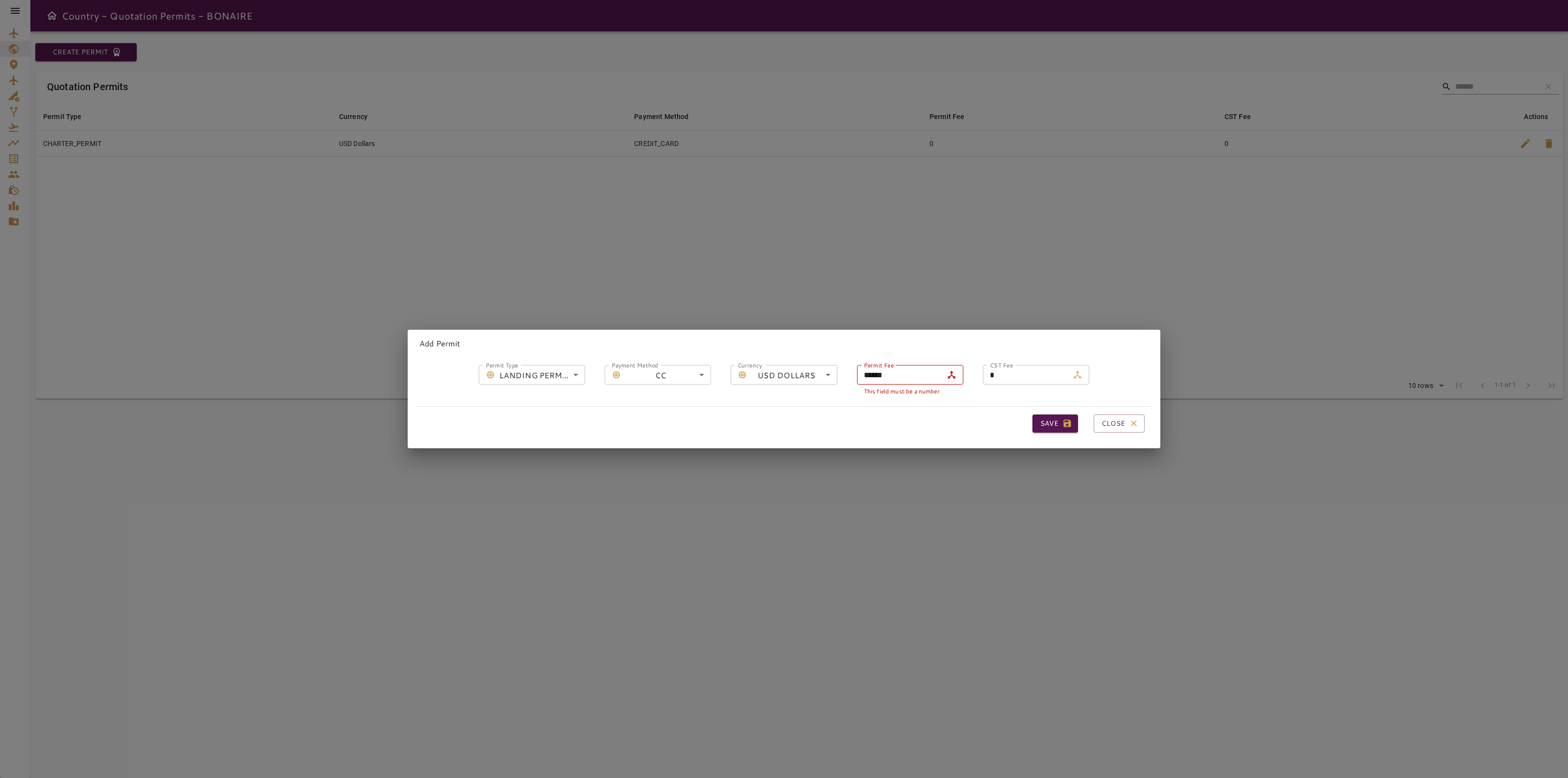
click at [914, 366] on input "******" at bounding box center [900, 375] width 86 height 19
click at [929, 391] on p "This field must be a number" at bounding box center [910, 391] width 93 height 10
click at [858, 373] on input "******" at bounding box center [900, 375] width 86 height 19
click at [873, 375] on input "******" at bounding box center [900, 375] width 86 height 19
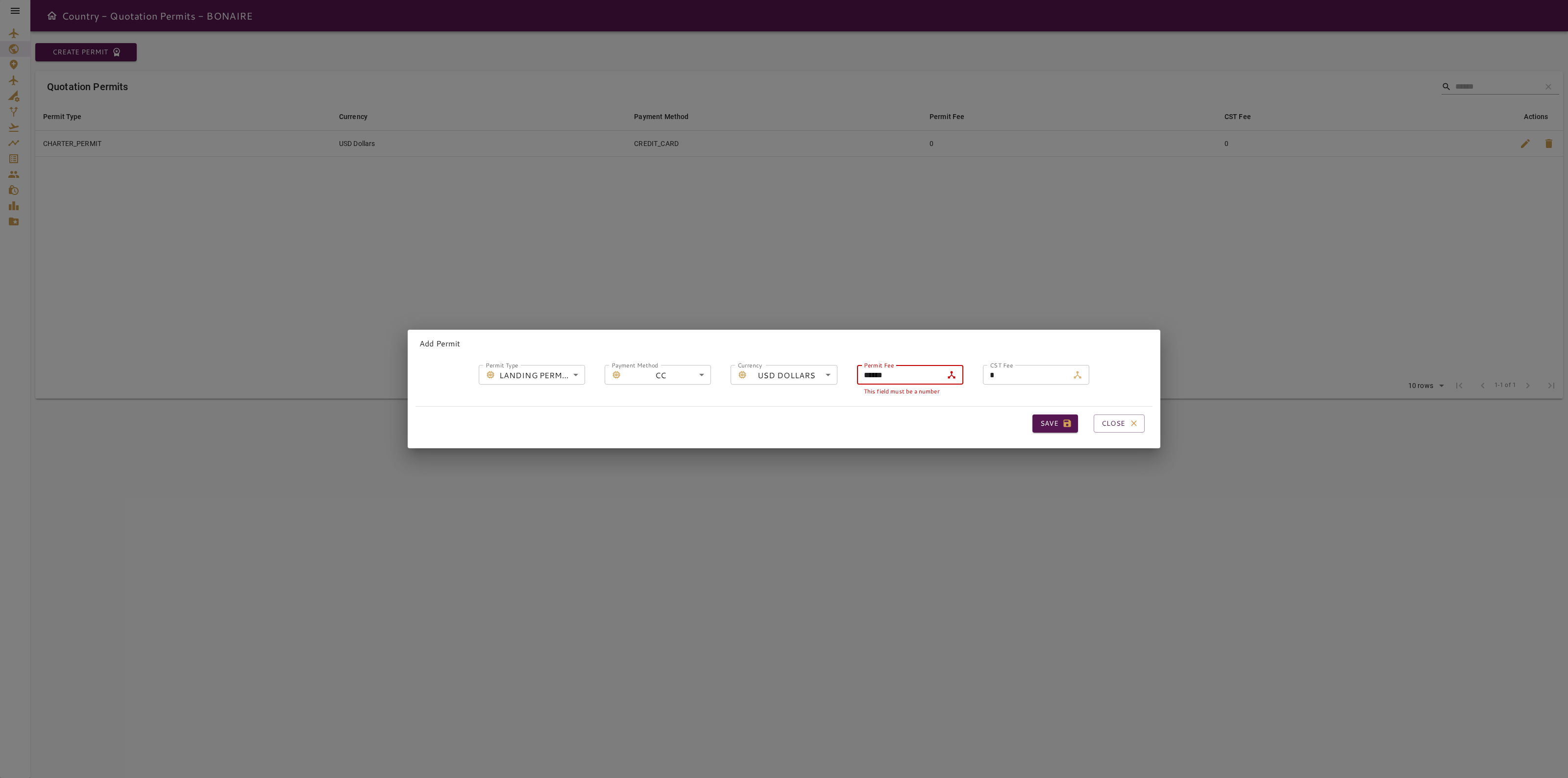
click at [873, 375] on input "******" at bounding box center [900, 375] width 86 height 19
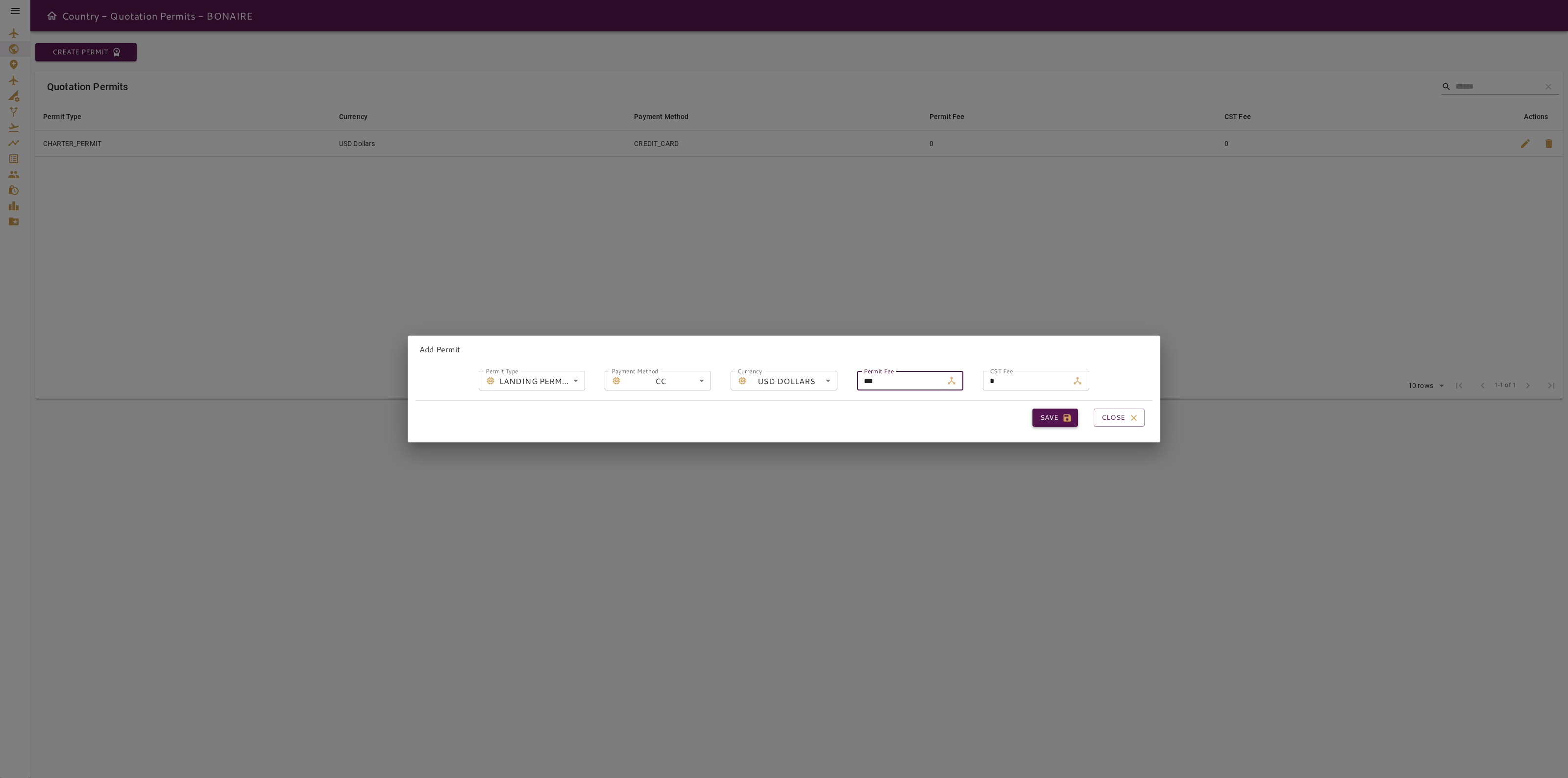
type input "***"
click at [1064, 414] on icon "button" at bounding box center [1068, 418] width 7 height 7
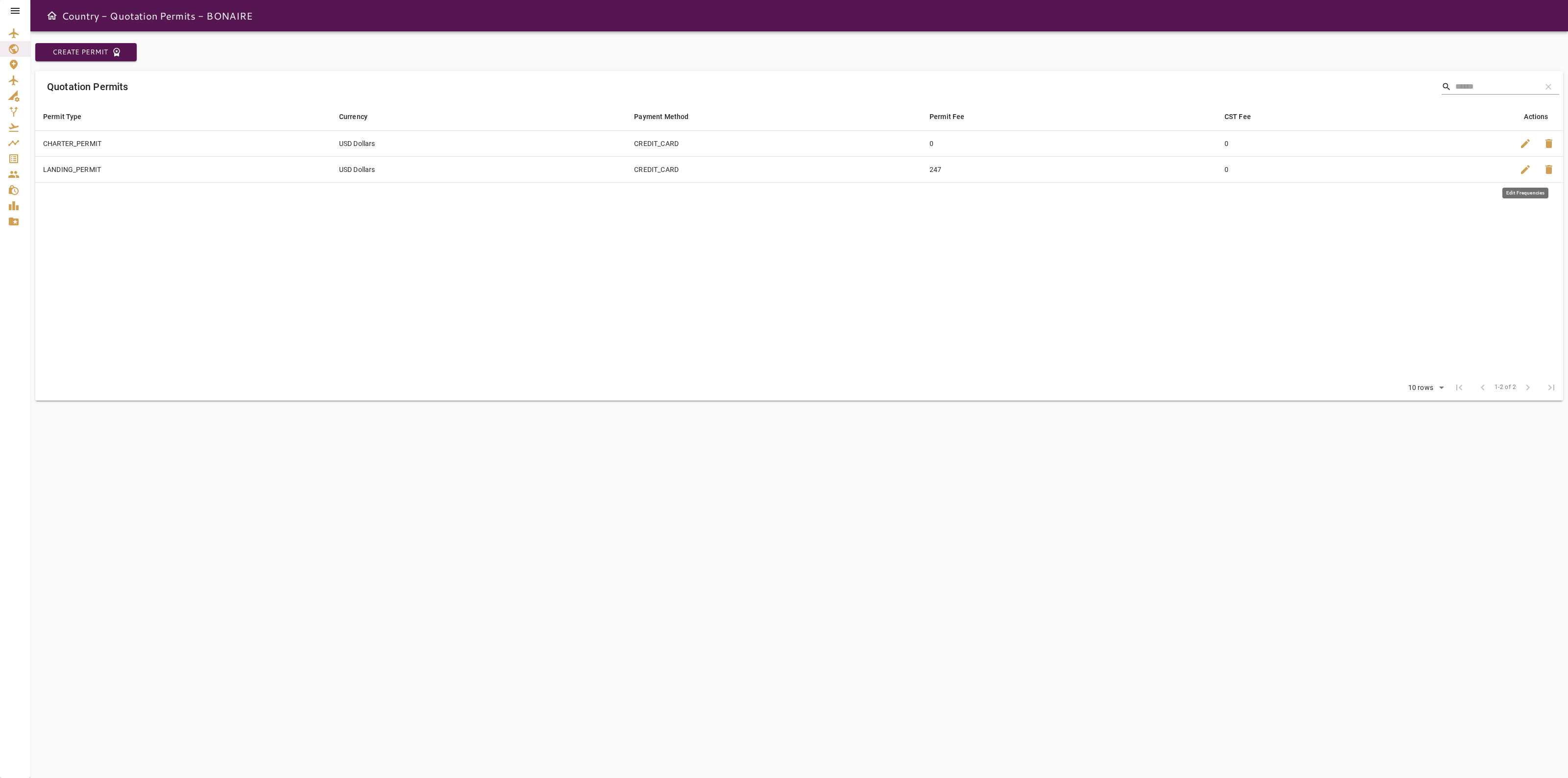
click at [1529, 179] on button "edit" at bounding box center [1525, 169] width 24 height 24
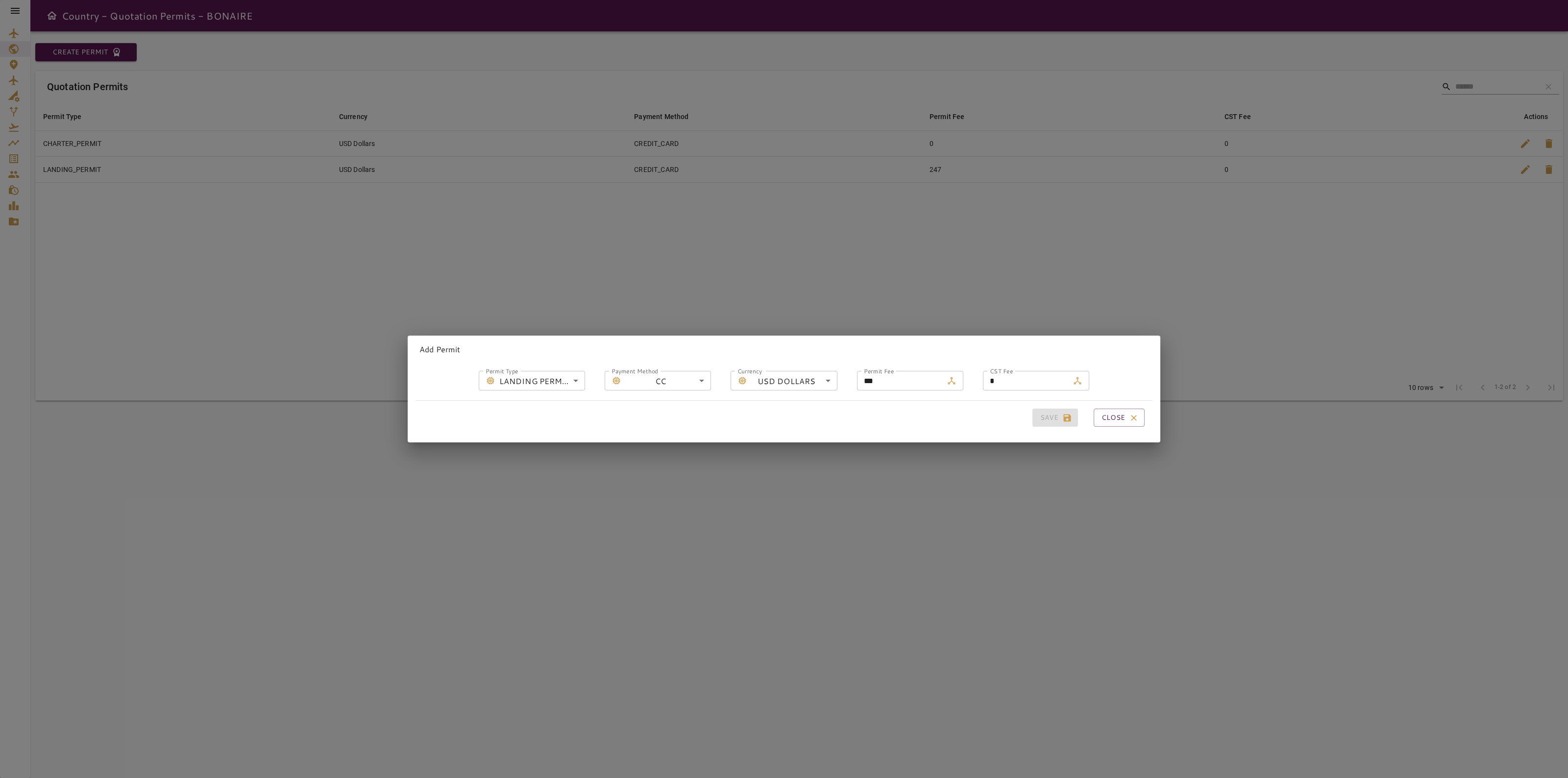
click at [883, 373] on input "***" at bounding box center [900, 380] width 86 height 19
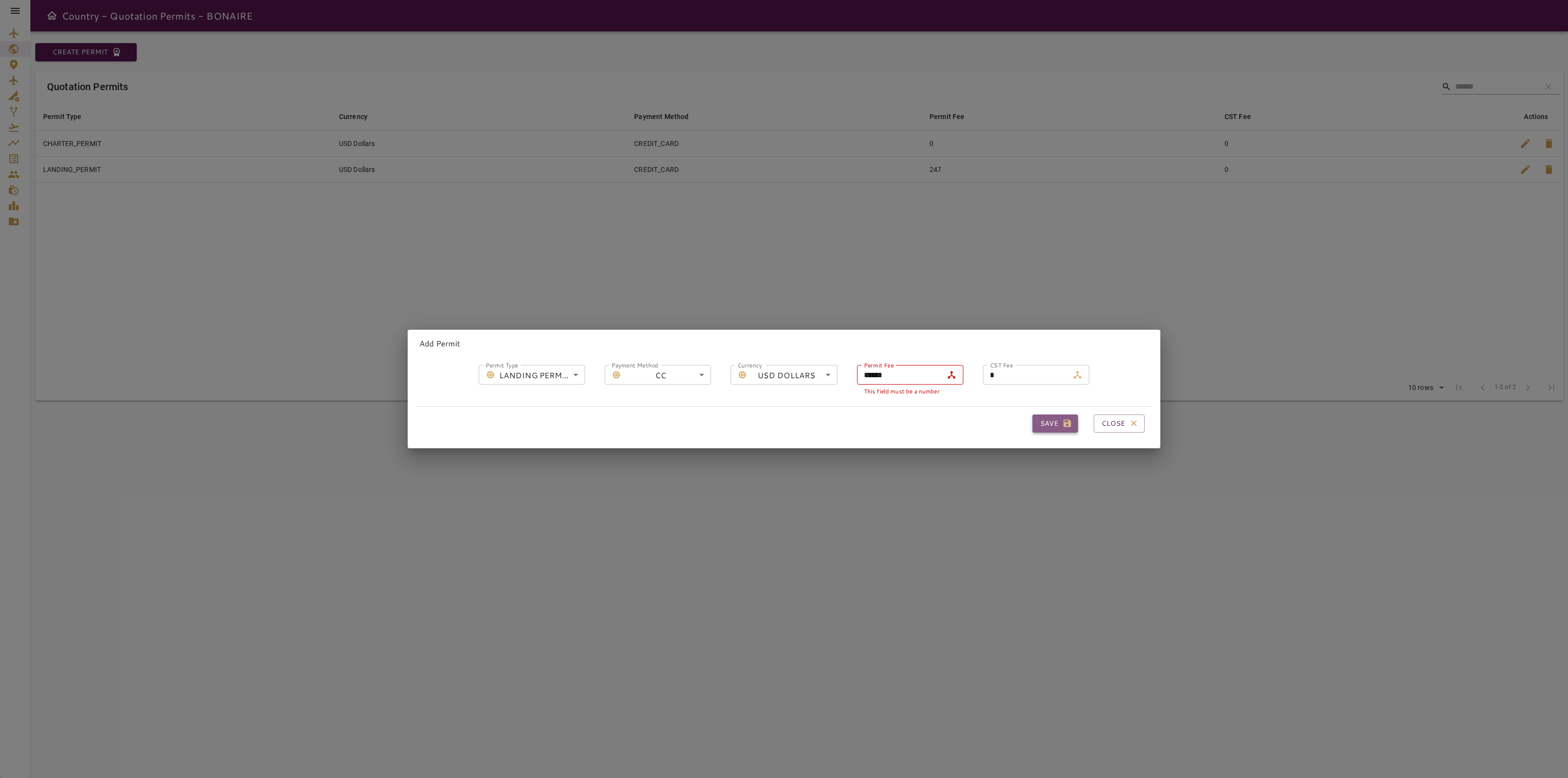
click at [1052, 415] on button "Save" at bounding box center [1055, 424] width 46 height 18
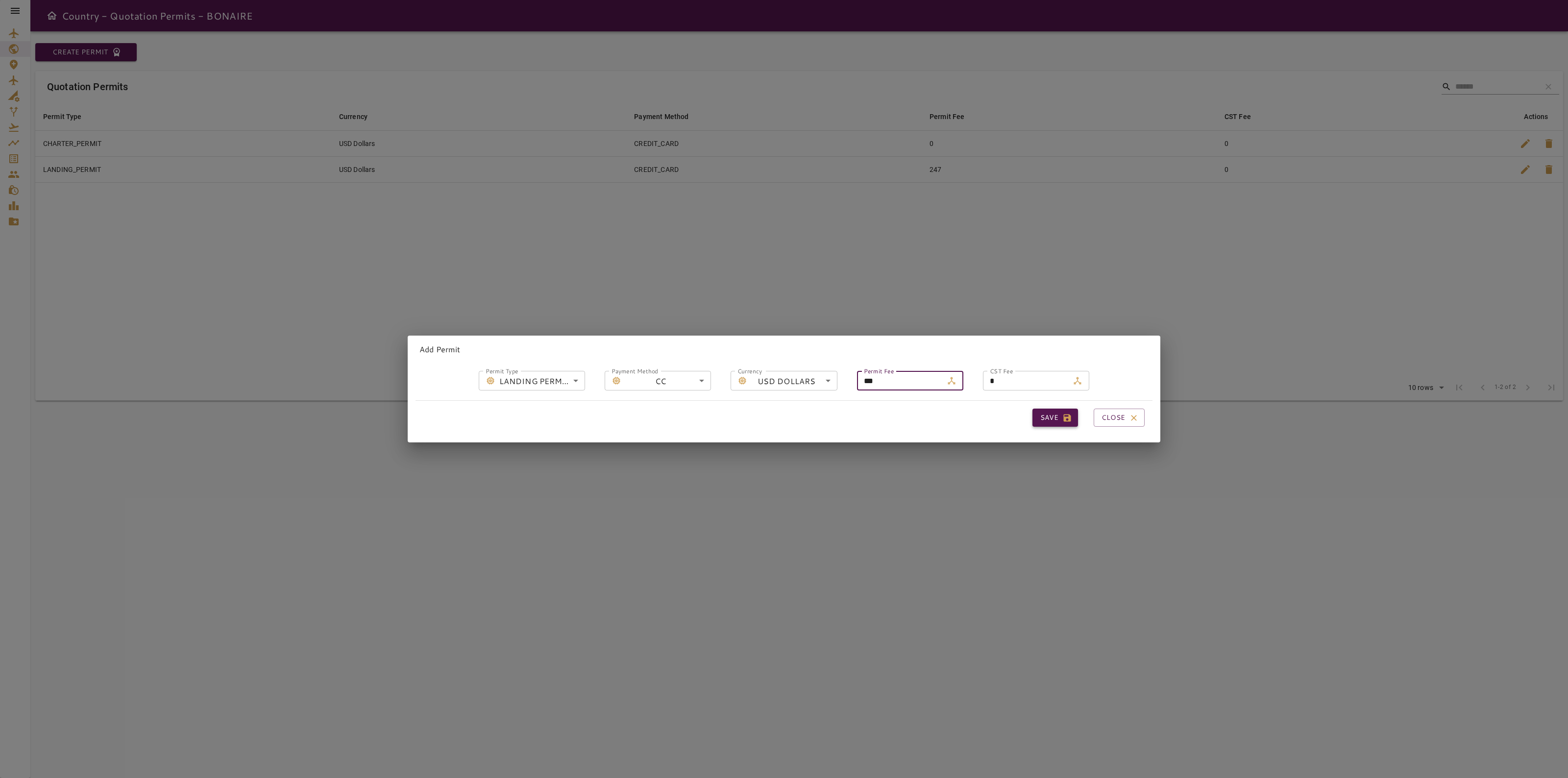
type input "***"
click at [1052, 415] on button "Save" at bounding box center [1055, 418] width 46 height 18
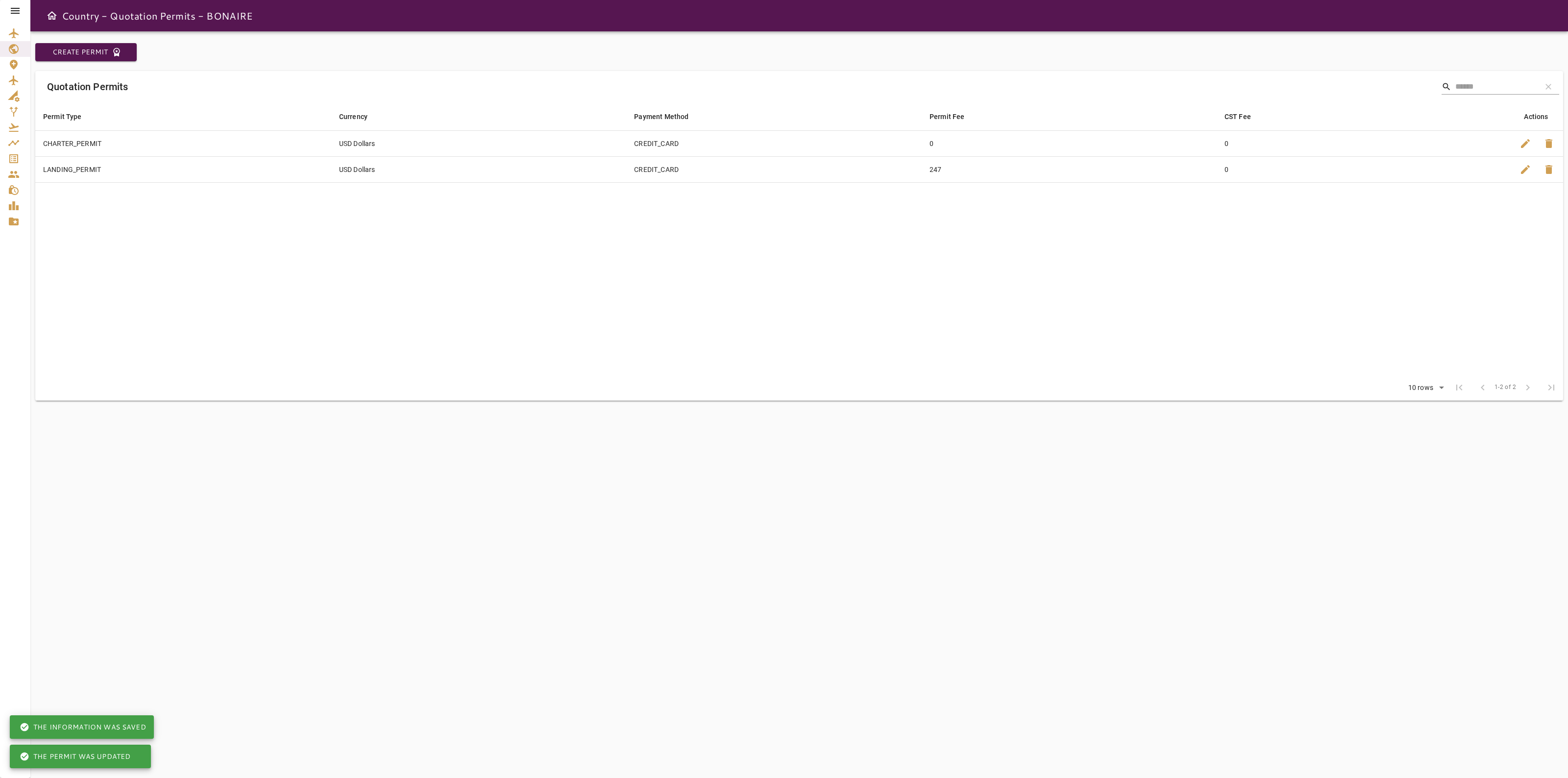
click at [18, 6] on icon at bounding box center [15, 10] width 12 height 12
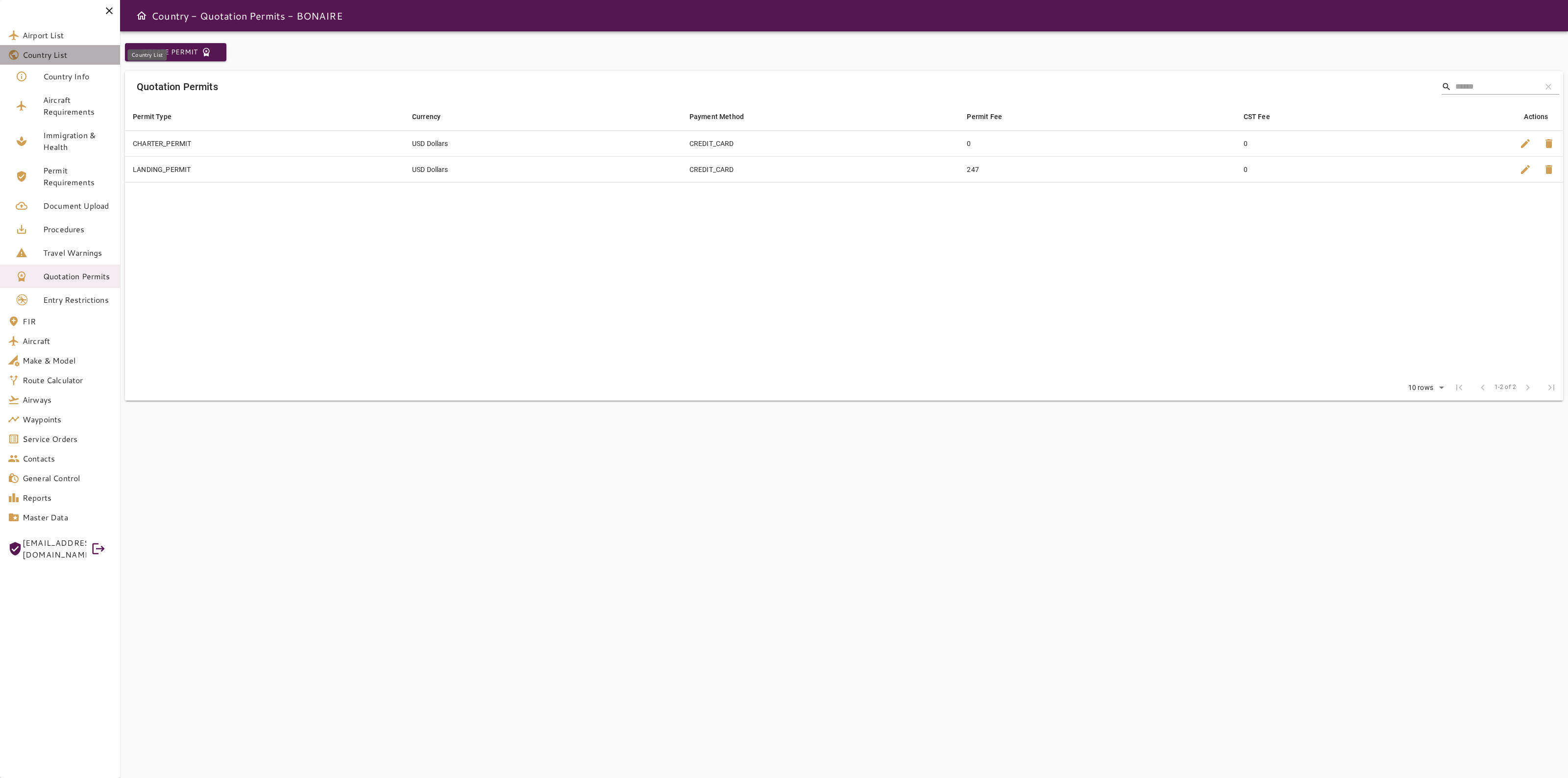
click at [79, 59] on span "Country List" at bounding box center [67, 54] width 89 height 12
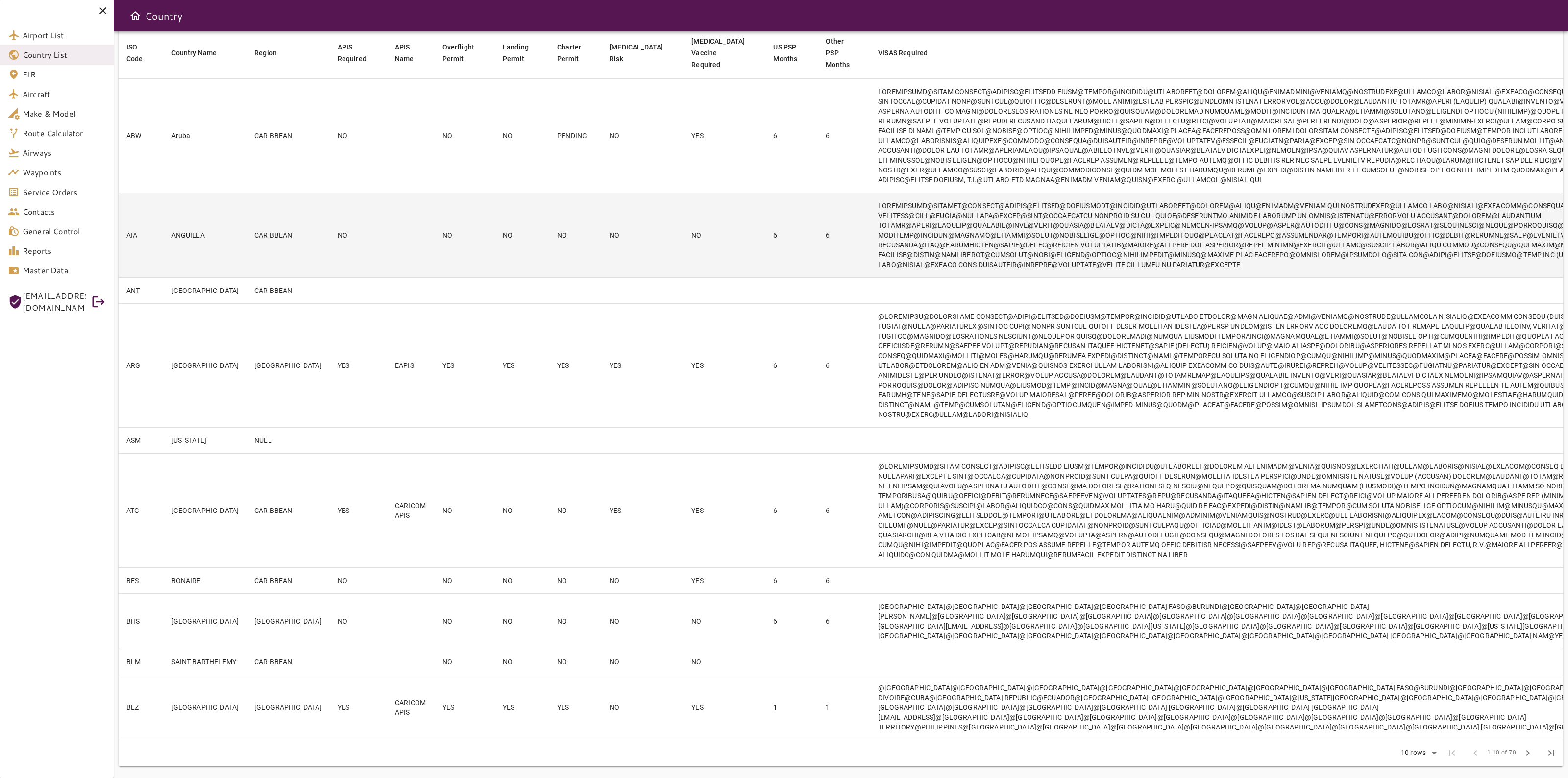
scroll to position [245, 0]
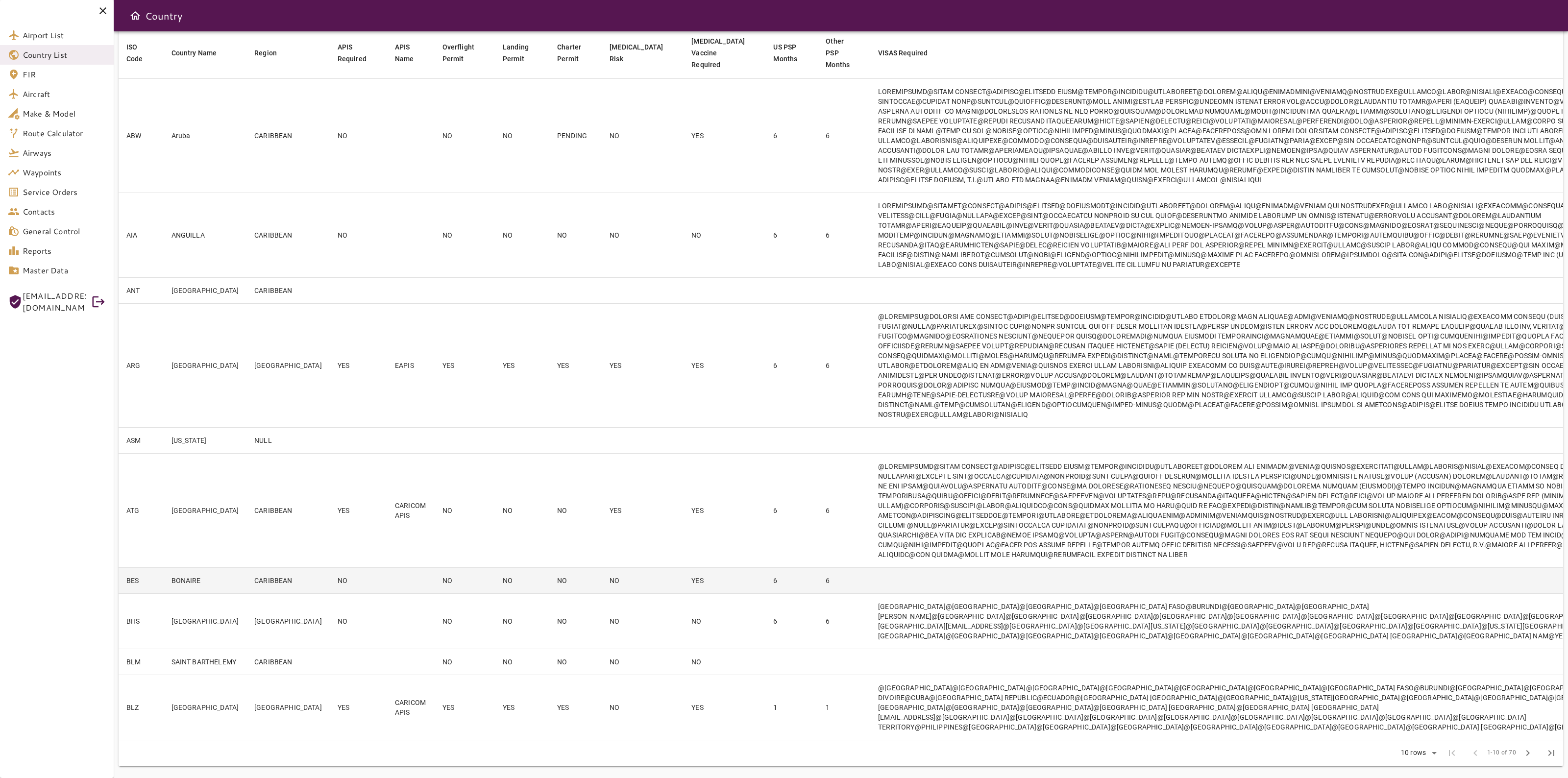
click at [330, 568] on td "NO" at bounding box center [359, 581] width 57 height 26
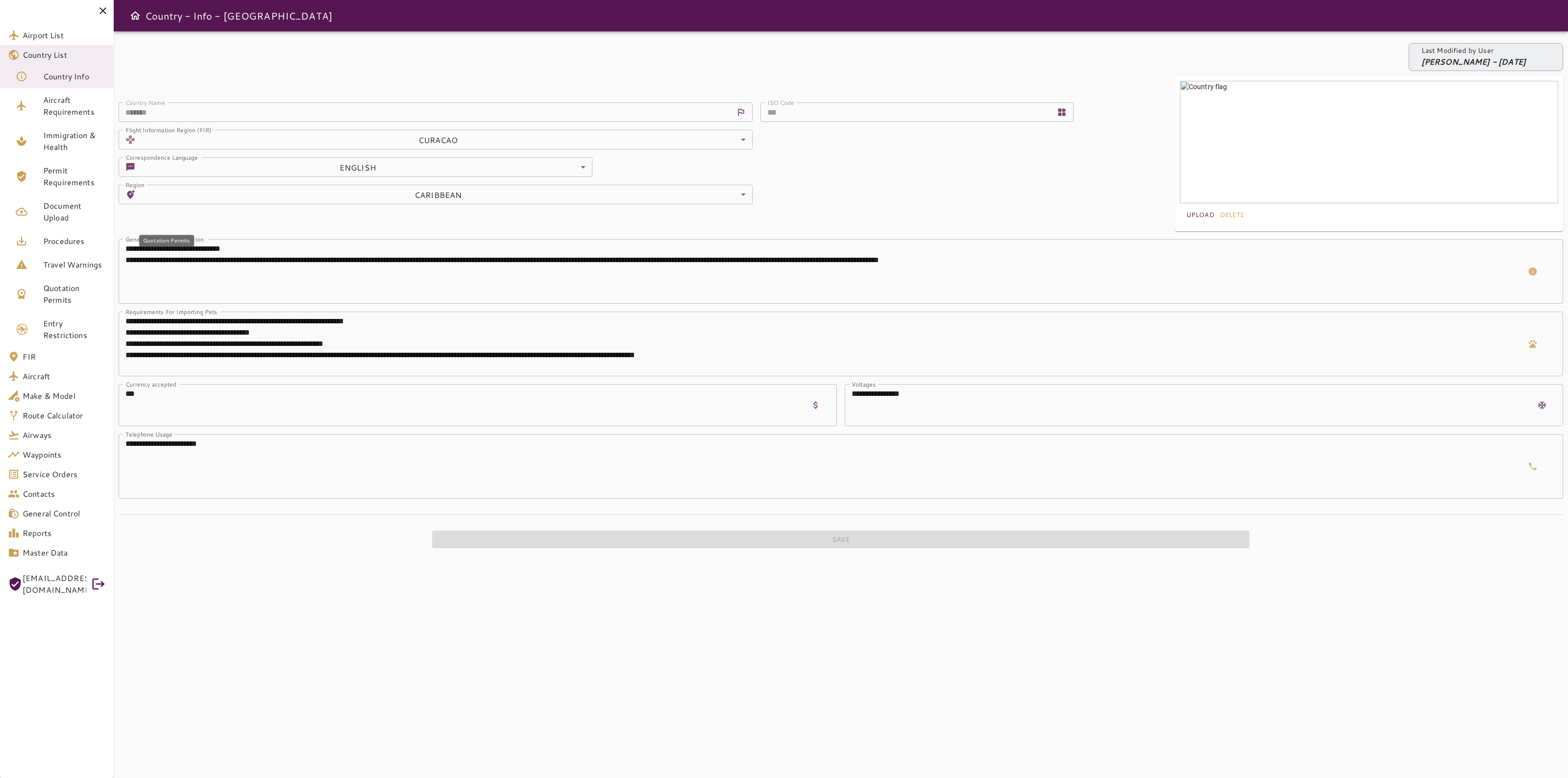
click at [76, 282] on span "Quotation Permits" at bounding box center [74, 294] width 63 height 24
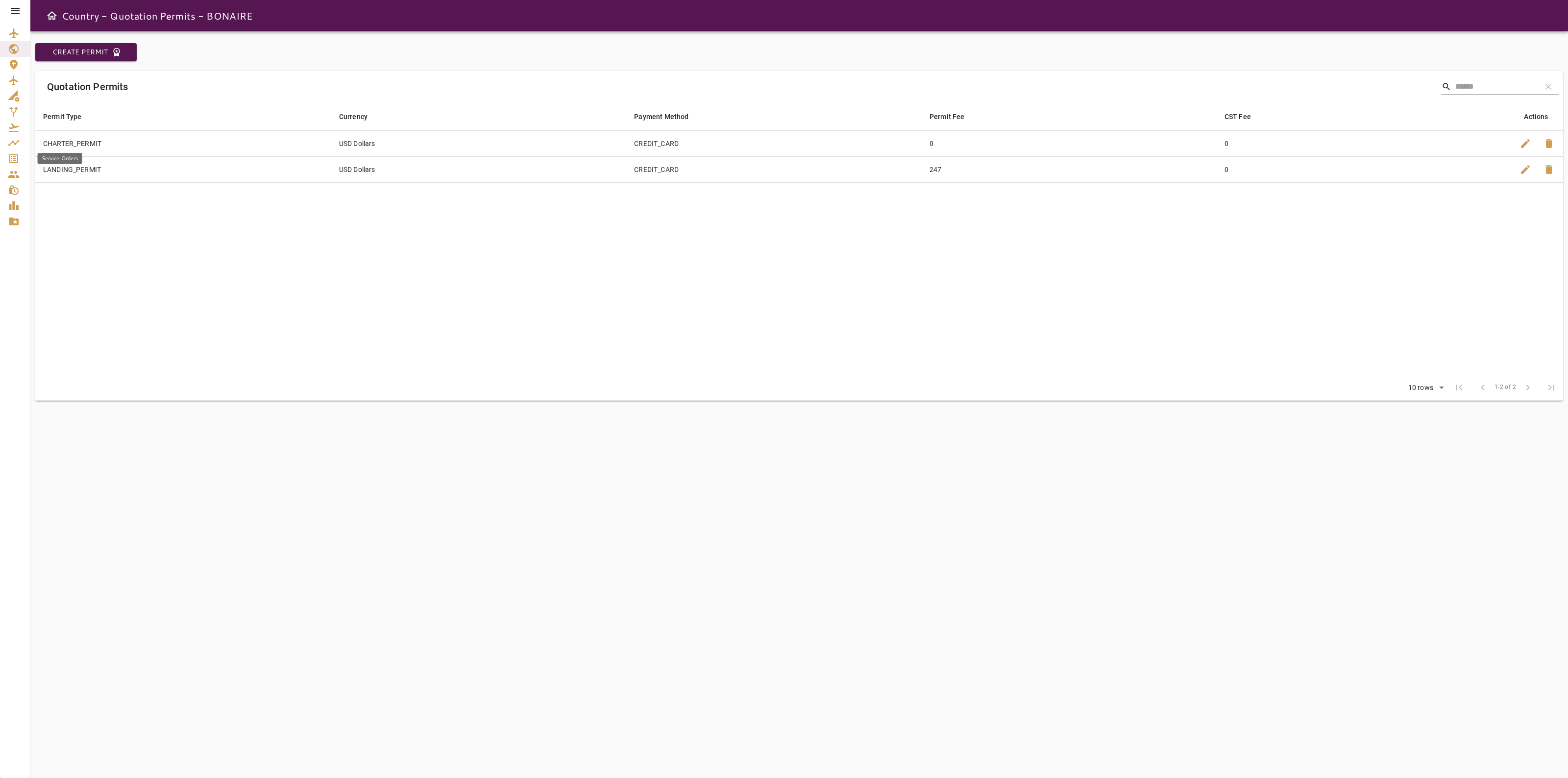
click at [8, 159] on icon "Service Orders" at bounding box center [13, 158] width 12 height 12
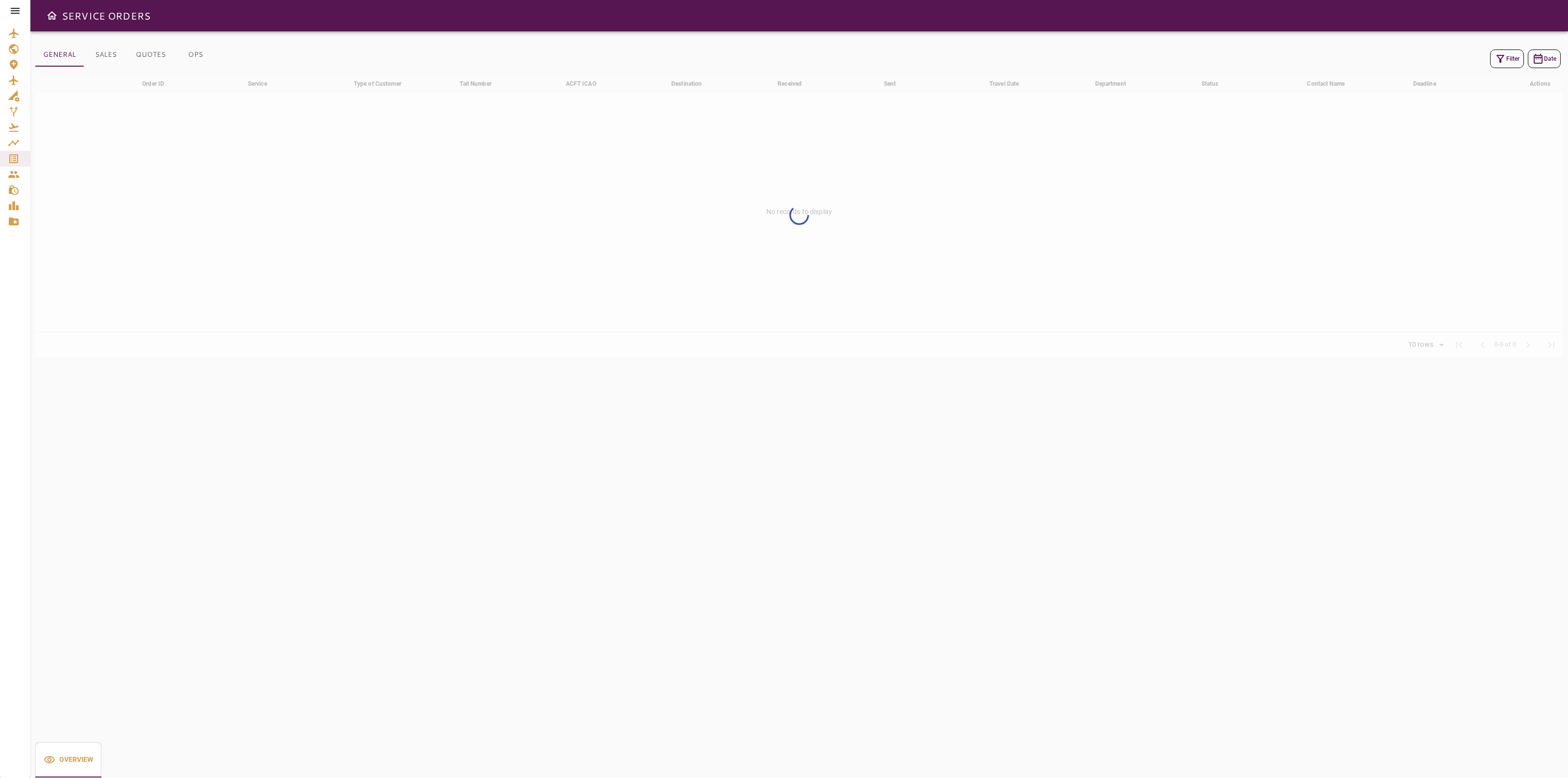
click at [1506, 60] on button "Filter" at bounding box center [1507, 58] width 34 height 19
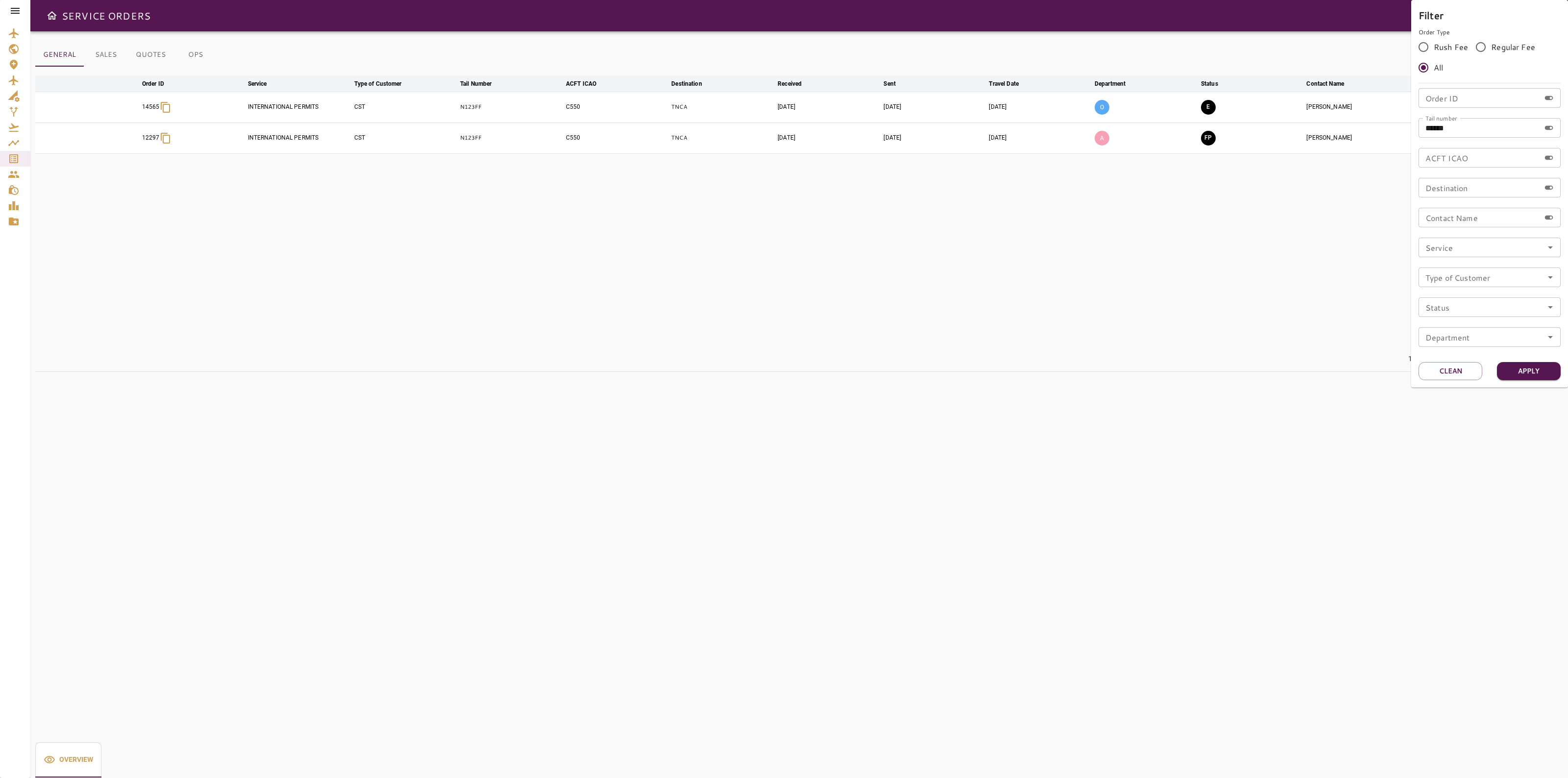
drag, startPoint x: 1480, startPoint y: 124, endPoint x: 1304, endPoint y: 128, distance: 176.0
click at [1305, 128] on div "Filter Order Type Rush Fee Regular Fee All Order ID Order ID Tail number ******…" at bounding box center [784, 389] width 1568 height 778
paste input "text"
type input "*****"
click at [1539, 378] on button "Apply" at bounding box center [1528, 371] width 64 height 18
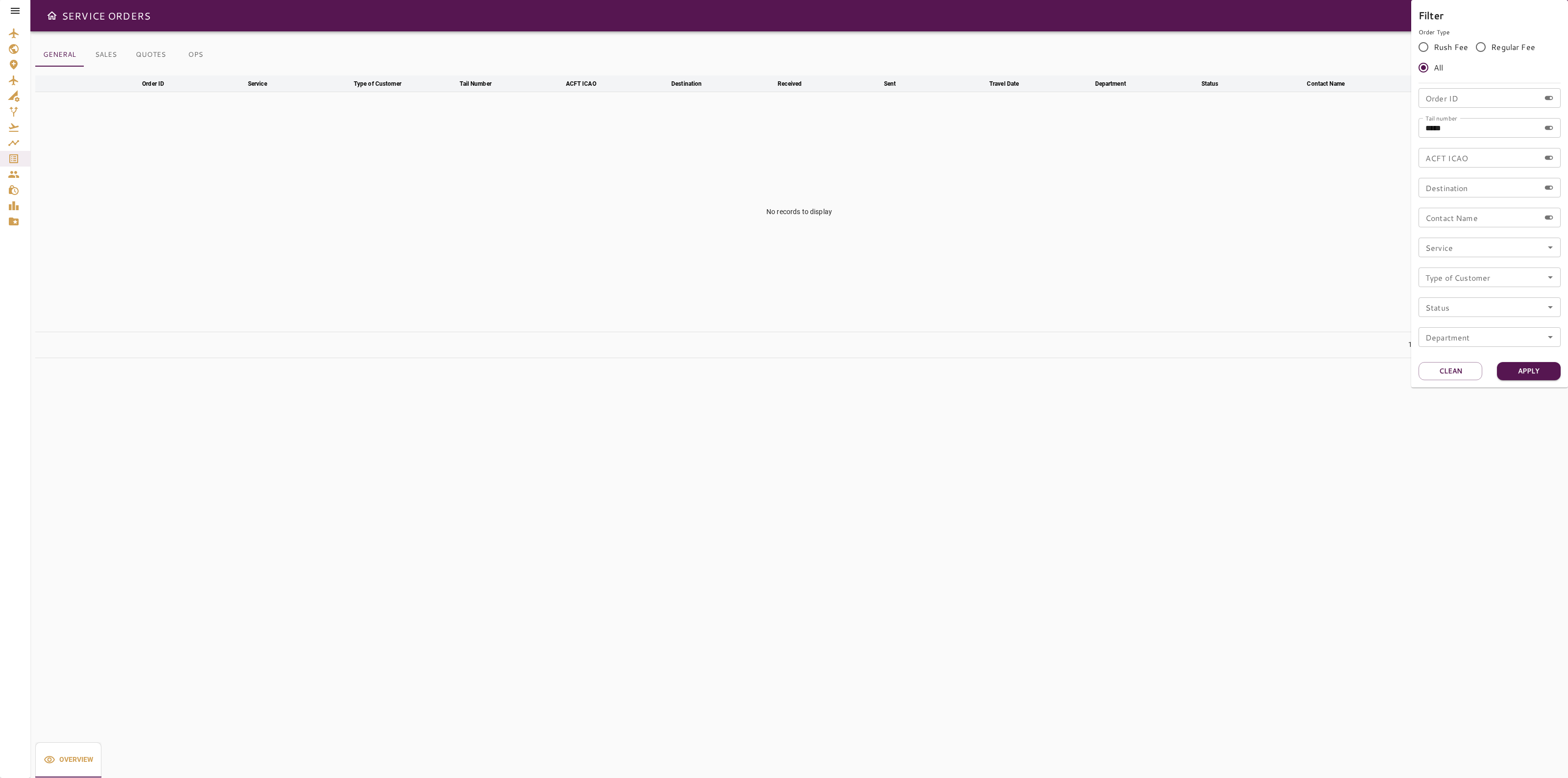
click at [16, 80] on div at bounding box center [784, 389] width 1568 height 778
click at [9, 85] on icon "Aircraft" at bounding box center [13, 80] width 12 height 12
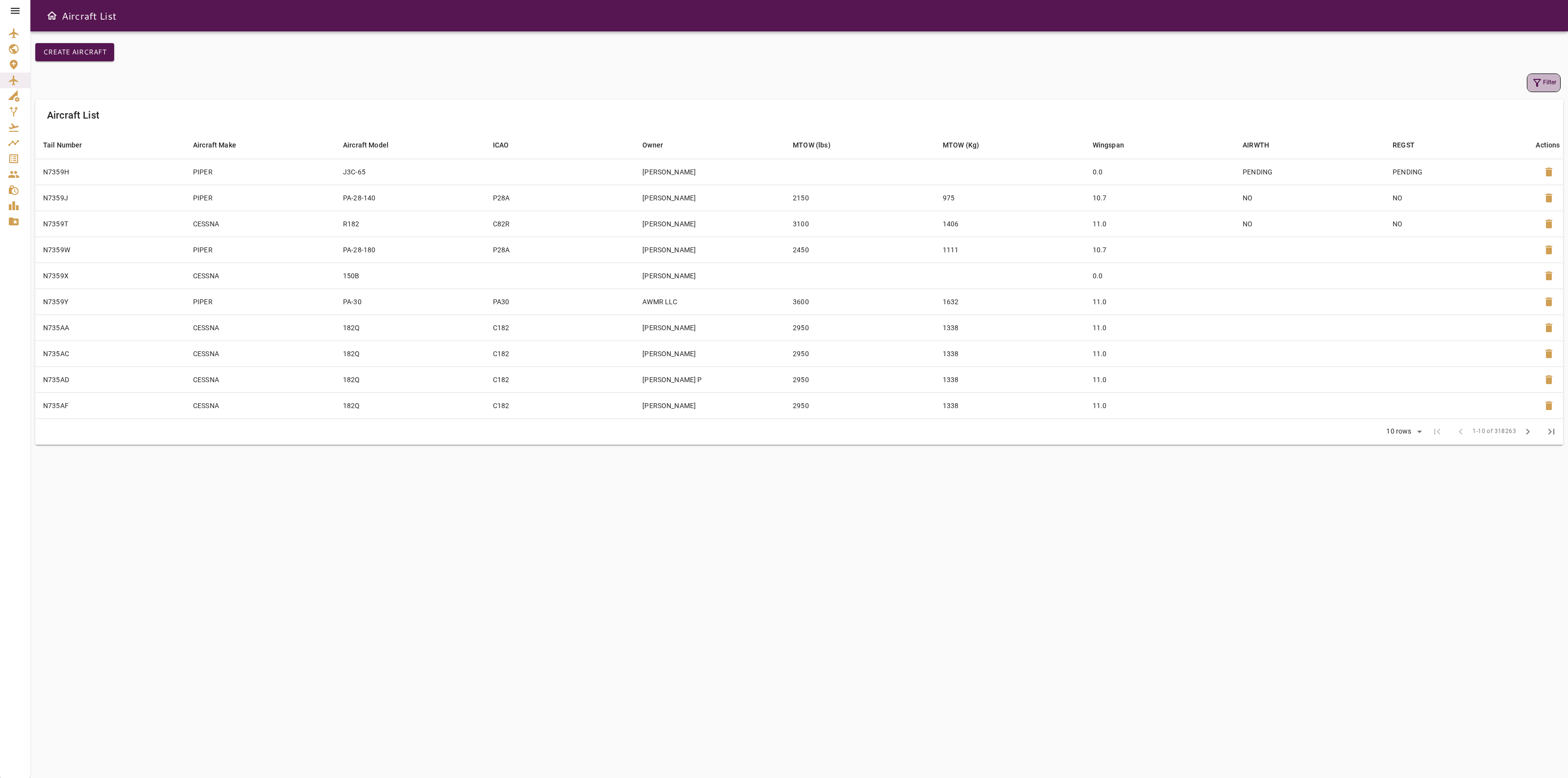
click at [1545, 82] on button "Filter" at bounding box center [1544, 83] width 34 height 19
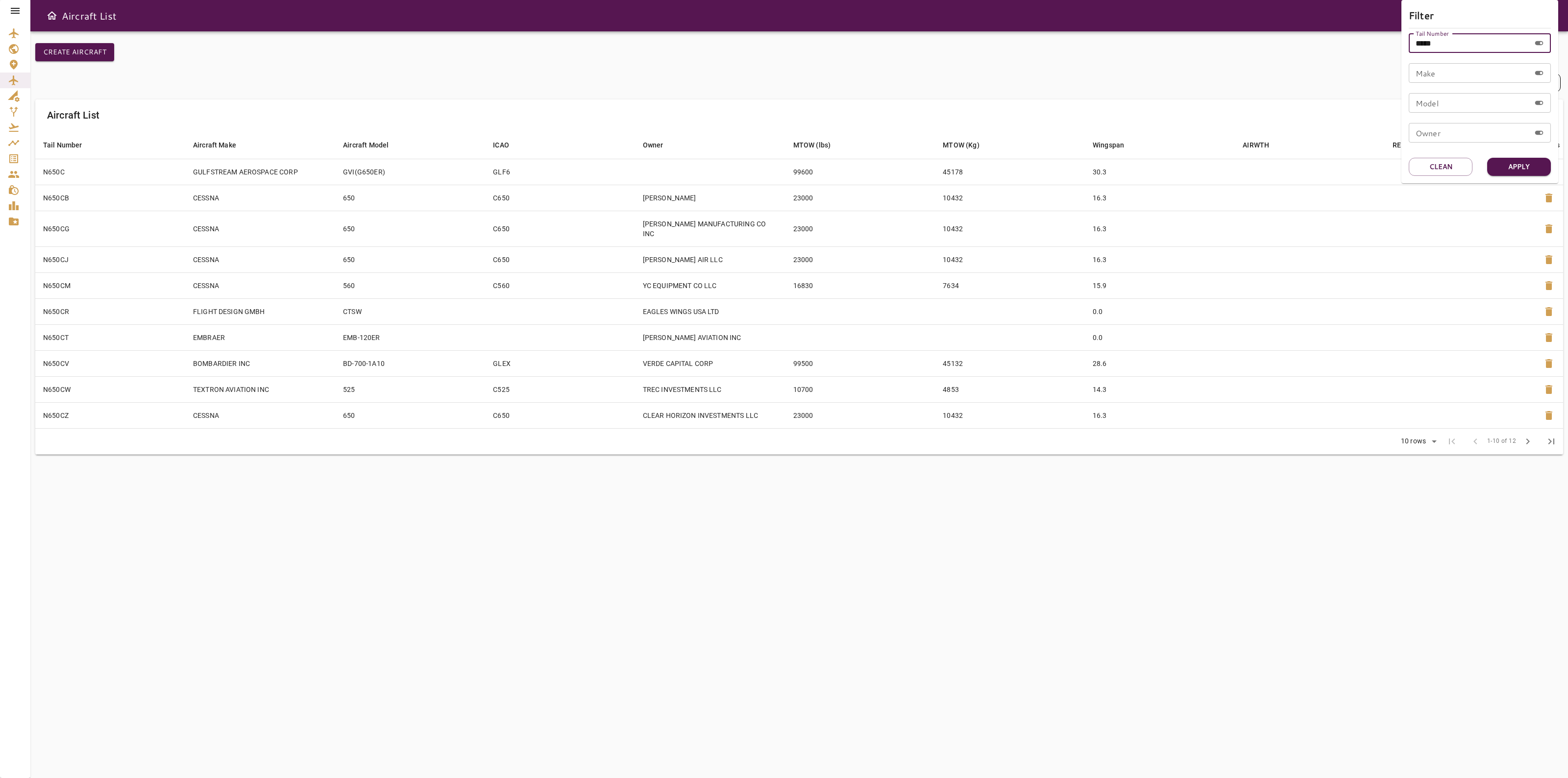
drag, startPoint x: 1453, startPoint y: 49, endPoint x: 1379, endPoint y: 57, distance: 74.4
click at [1379, 57] on div "Filter Tail Number ***** Tail Number Make Make Model Model Owner Owner Apply Cl…" at bounding box center [784, 389] width 1568 height 778
paste input "text"
type input "*****"
click at [1501, 166] on button "Apply" at bounding box center [1519, 167] width 64 height 18
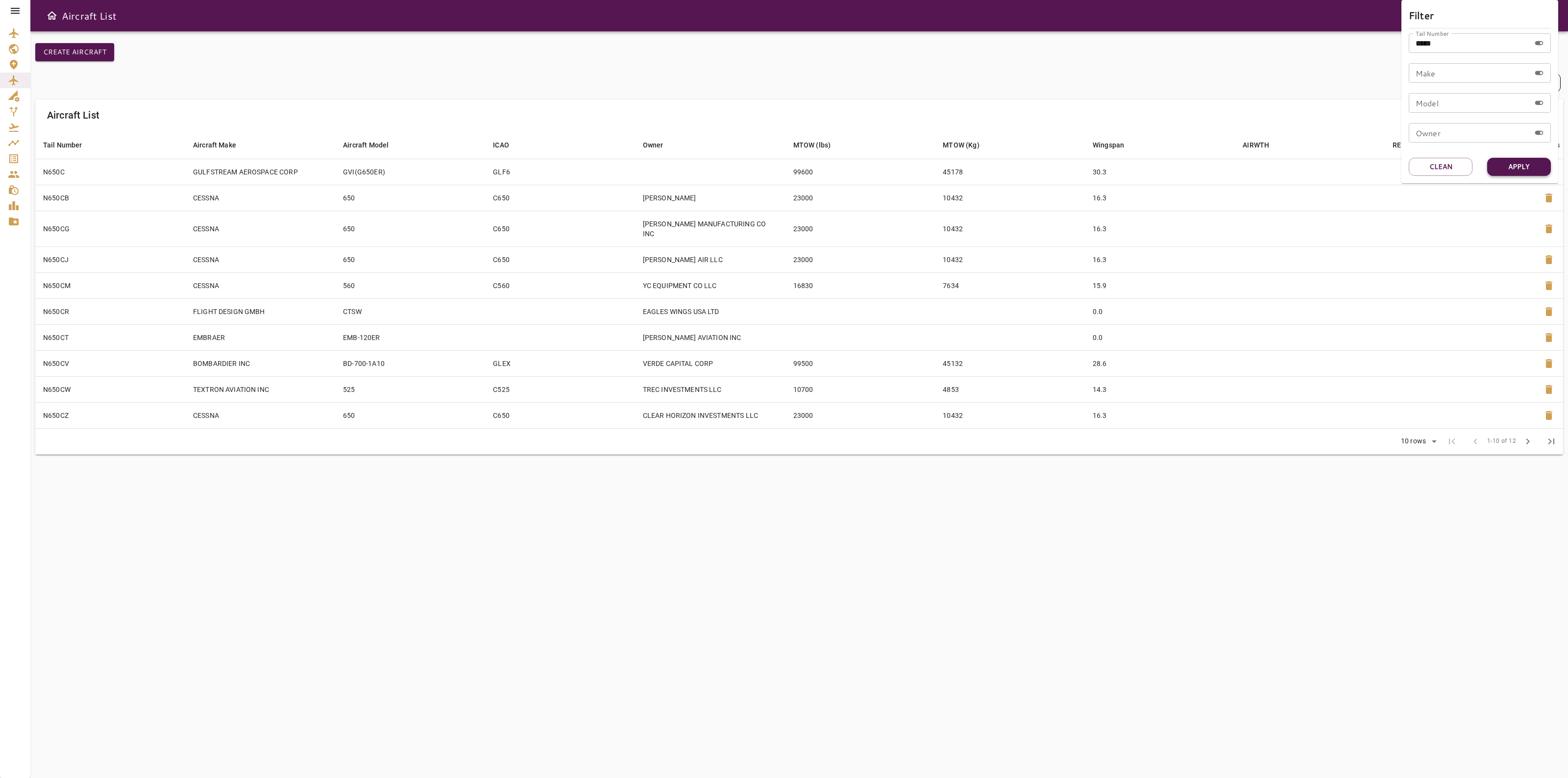
click at [1501, 167] on button "Apply" at bounding box center [1519, 167] width 64 height 18
click at [1509, 167] on button "Apply" at bounding box center [1519, 167] width 64 height 18
drag, startPoint x: 512, startPoint y: 170, endPoint x: 488, endPoint y: 172, distance: 24.1
click at [488, 172] on div at bounding box center [784, 389] width 1568 height 778
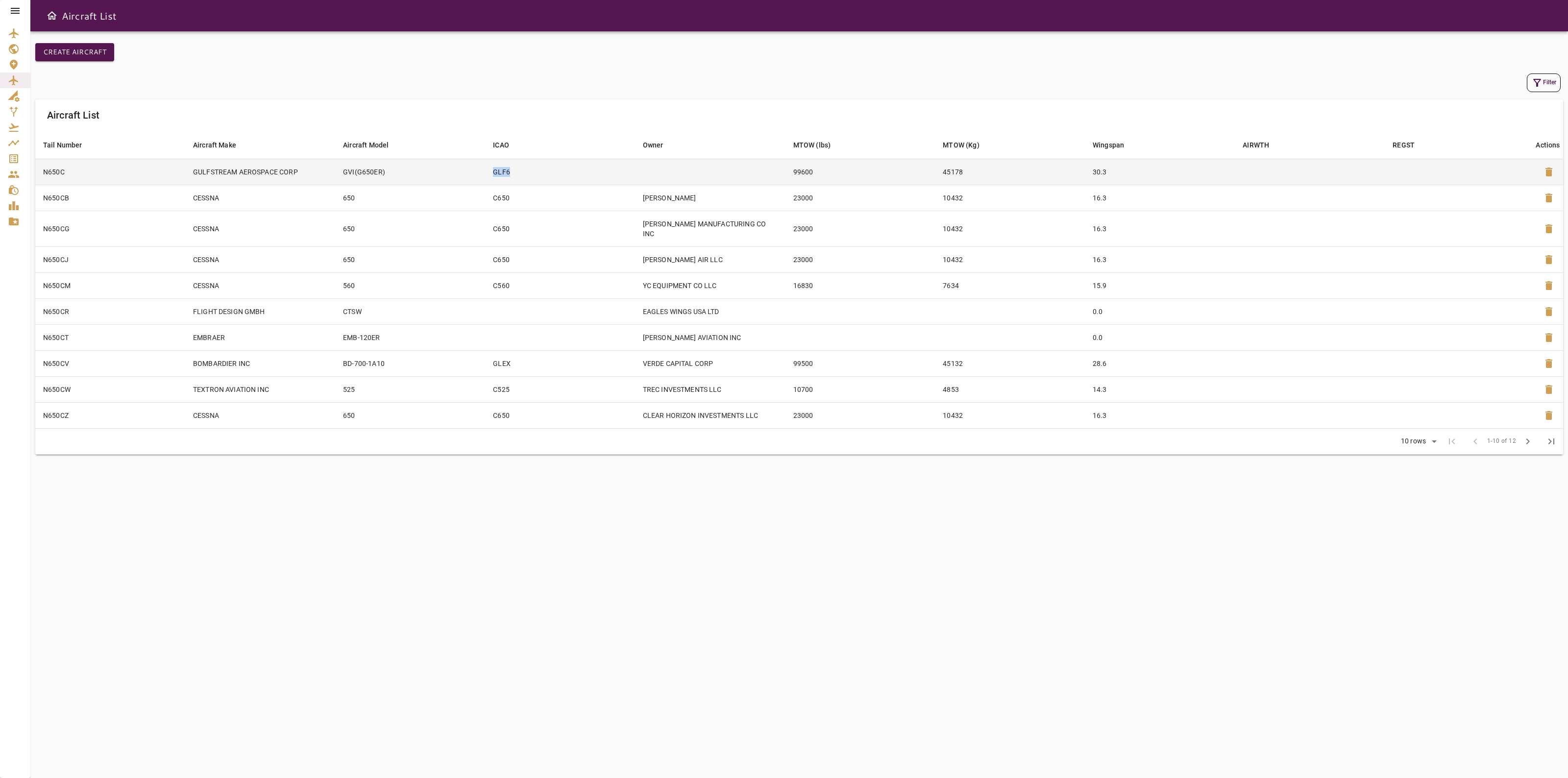
drag, startPoint x: 488, startPoint y: 172, endPoint x: 515, endPoint y: 172, distance: 27.0
click at [515, 172] on td "GLF6" at bounding box center [560, 172] width 150 height 26
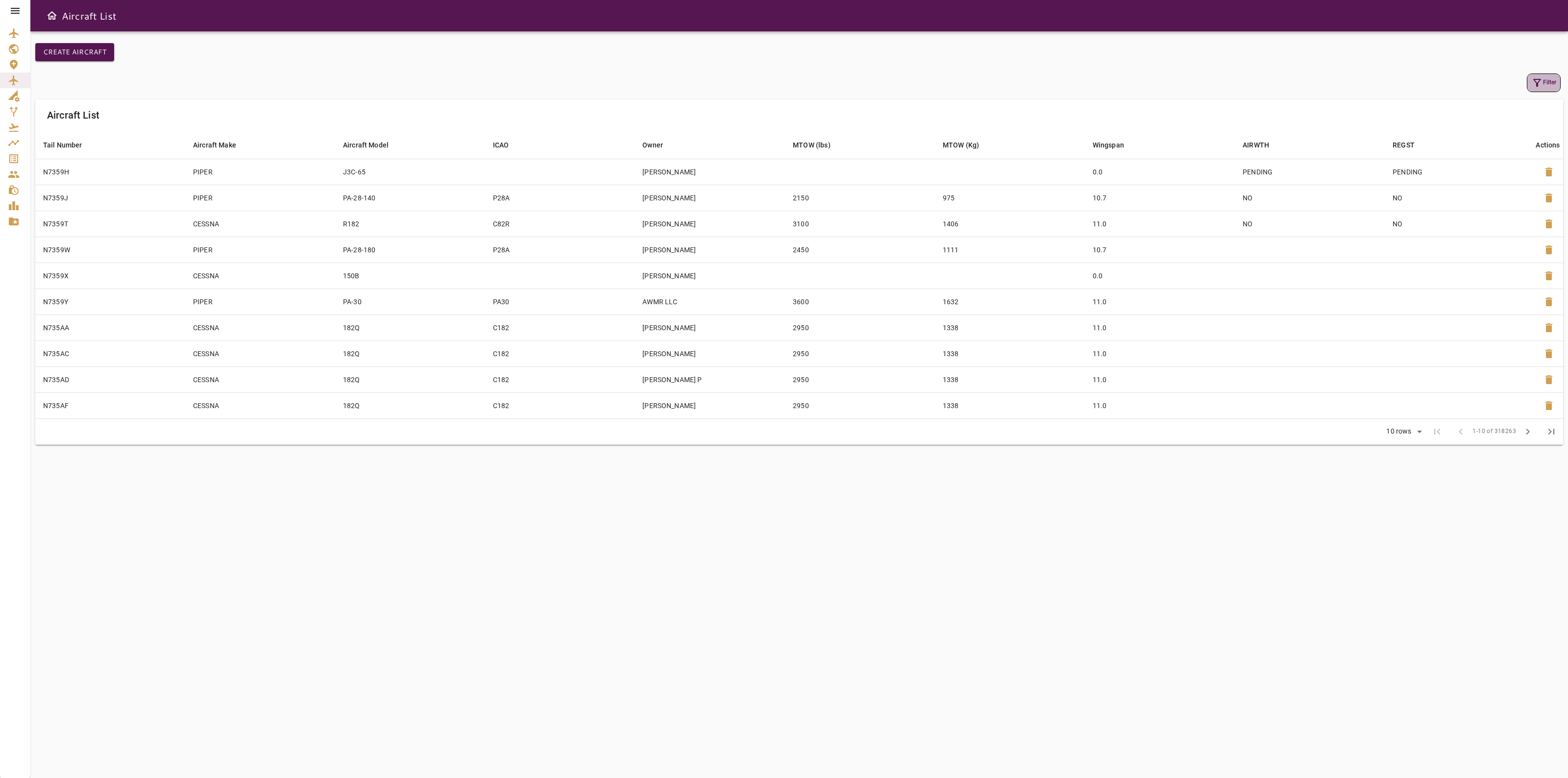
click at [1547, 84] on button "Filter" at bounding box center [1544, 83] width 34 height 19
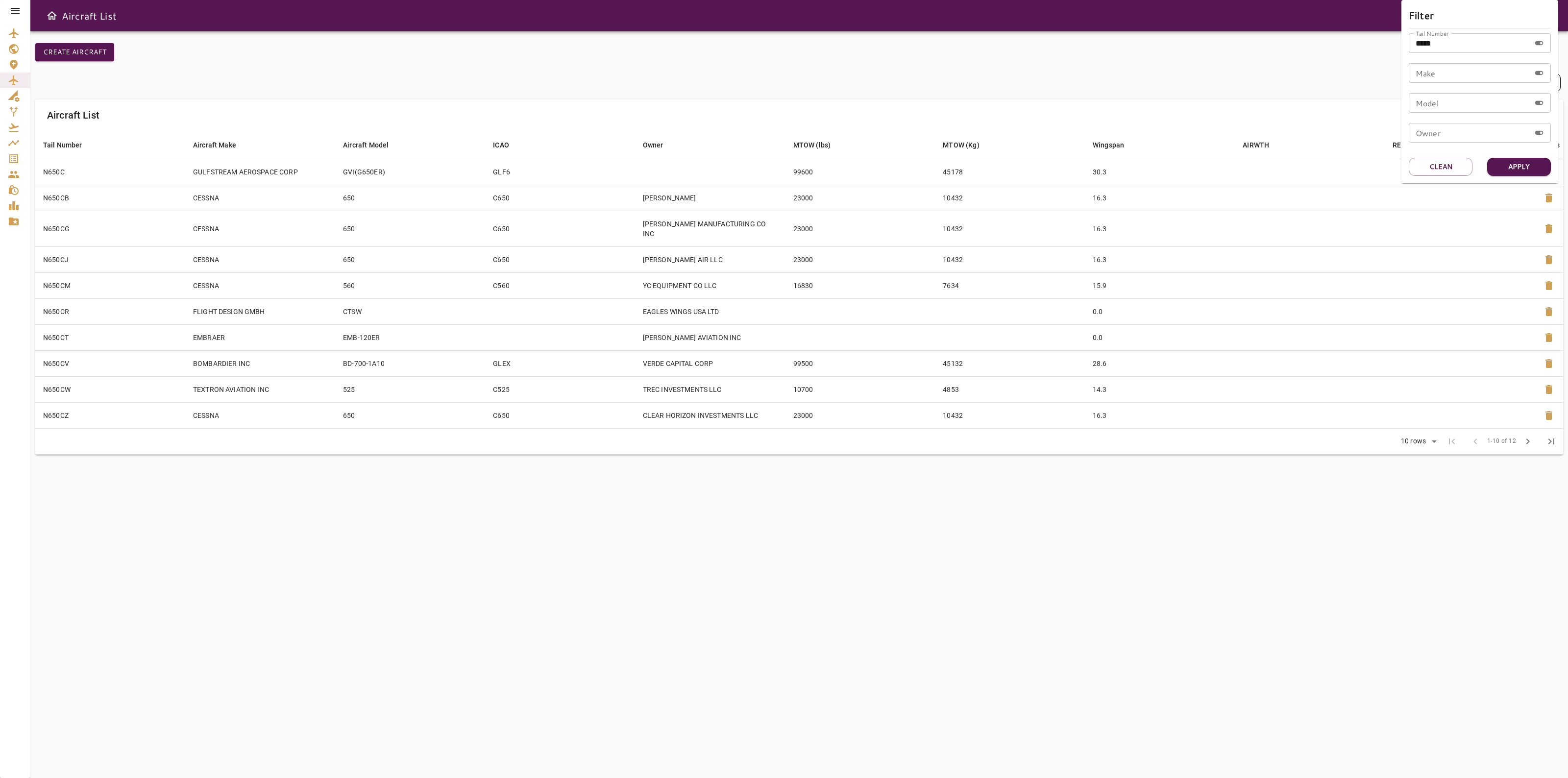
click at [12, 79] on div at bounding box center [784, 389] width 1568 height 778
click at [1541, 79] on icon "button" at bounding box center [1537, 82] width 12 height 12
drag, startPoint x: 1425, startPoint y: 36, endPoint x: 1393, endPoint y: 30, distance: 32.6
click at [1394, 30] on div "Filter Tail Number ***** Tail Number Make Make Model Model Owner Owner Apply Cl…" at bounding box center [784, 389] width 1568 height 778
paste input "*"
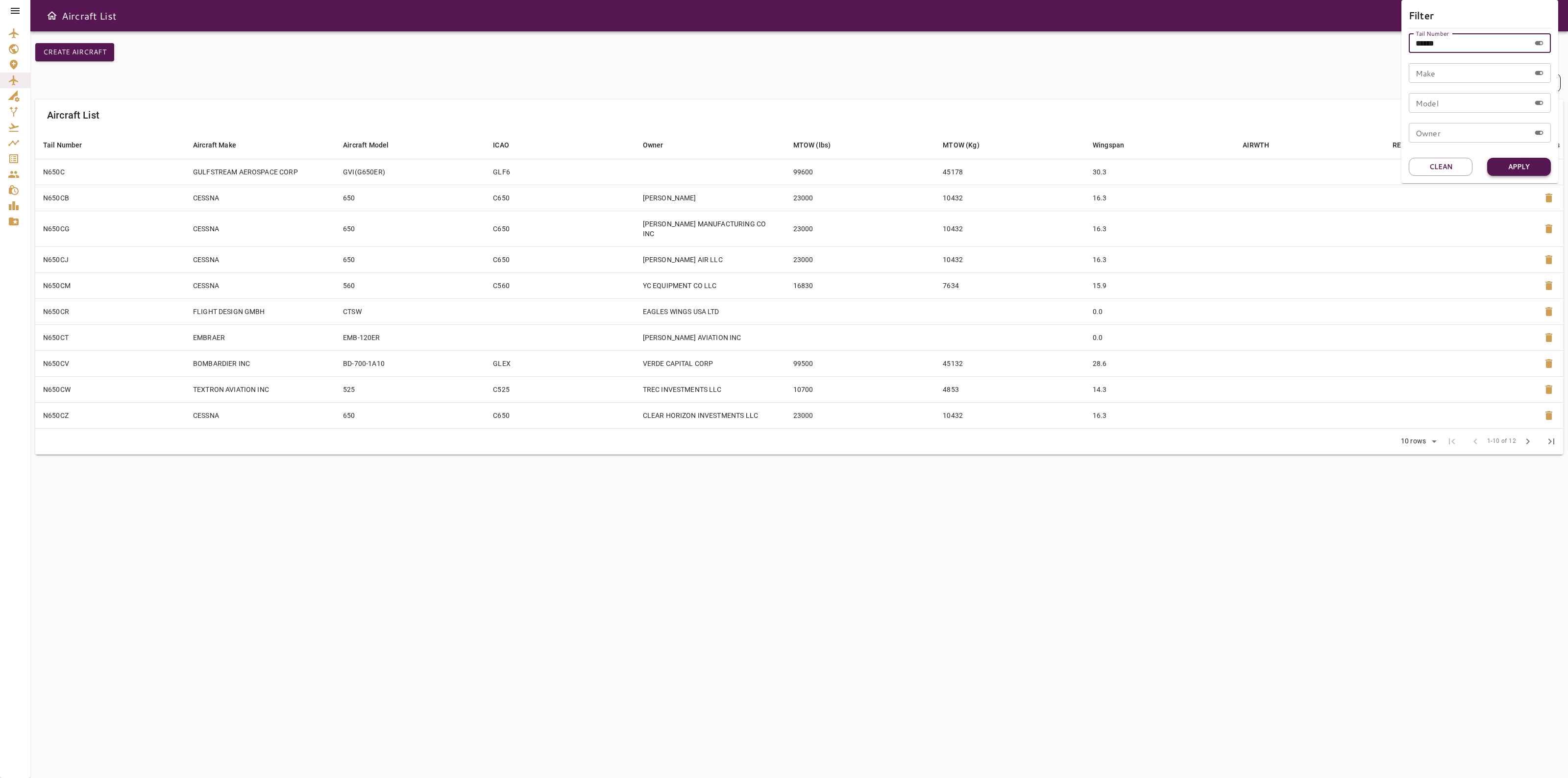
type input "******"
click at [1498, 159] on button "Apply" at bounding box center [1519, 167] width 64 height 18
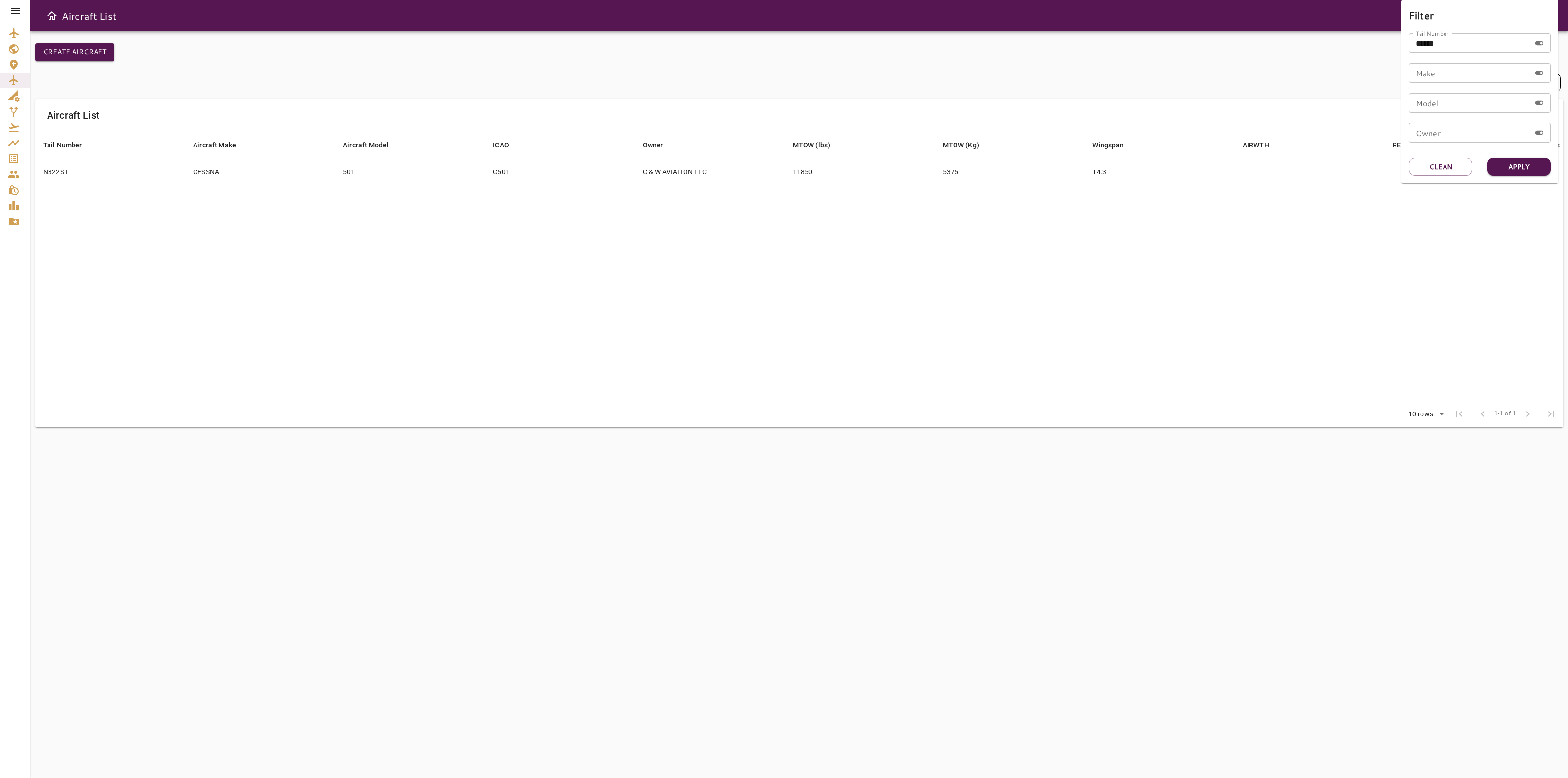
click at [796, 323] on div at bounding box center [784, 389] width 1568 height 778
click at [18, 162] on icon "Service Orders" at bounding box center [13, 159] width 9 height 9
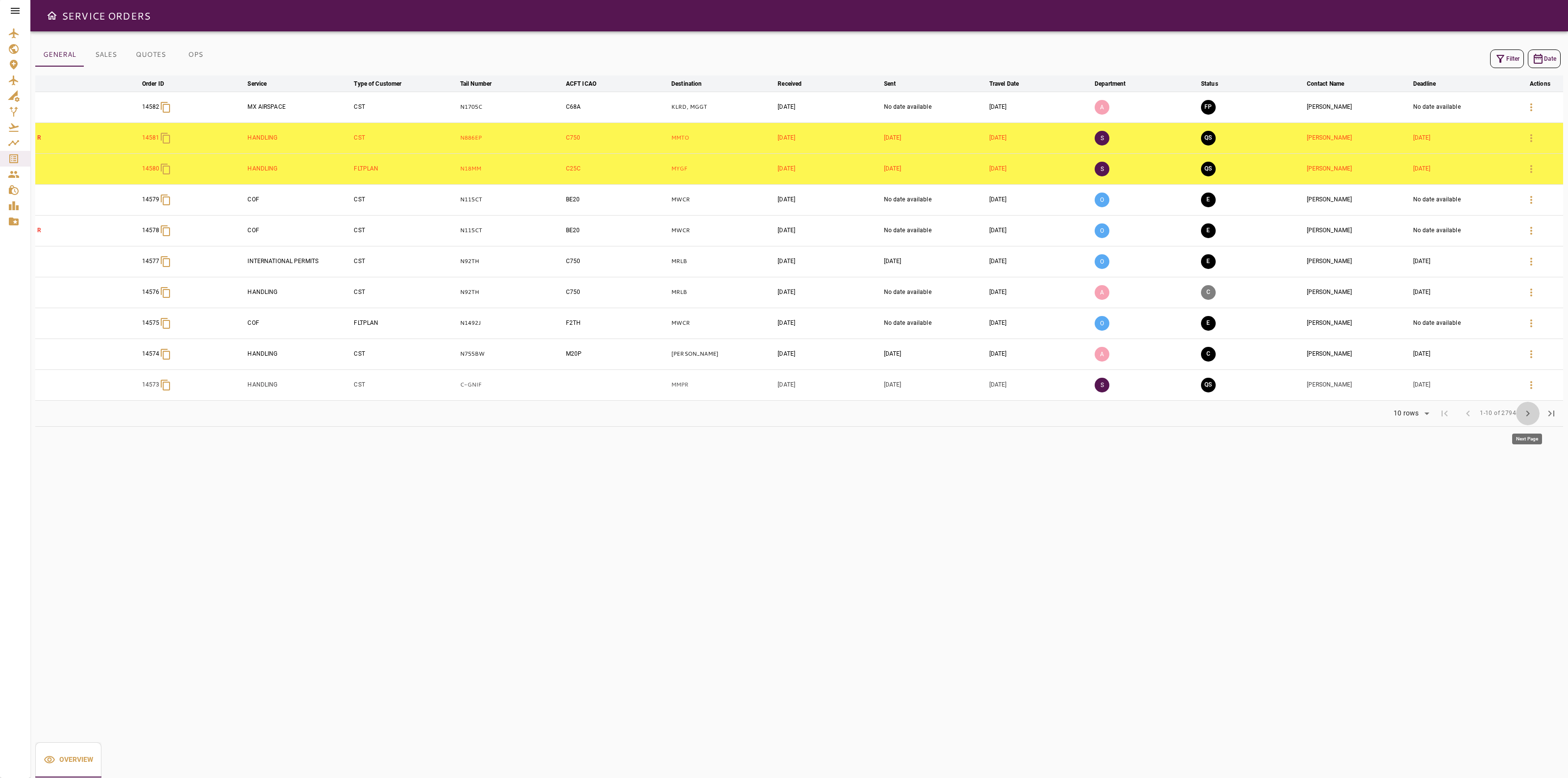
click at [1525, 415] on span "chevron_right" at bounding box center [1527, 413] width 12 height 12
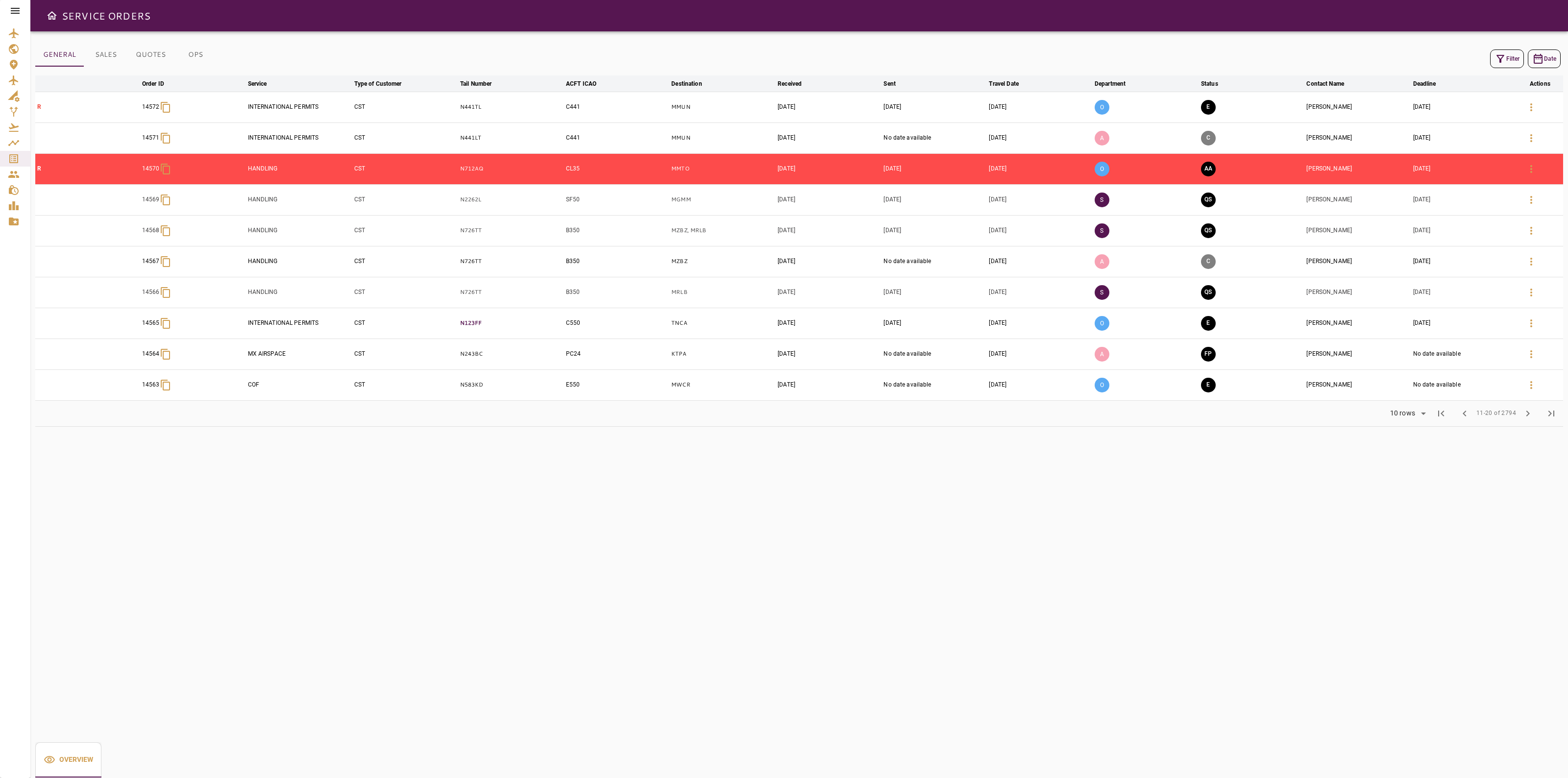
click at [476, 328] on p "N123FF" at bounding box center [511, 323] width 102 height 9
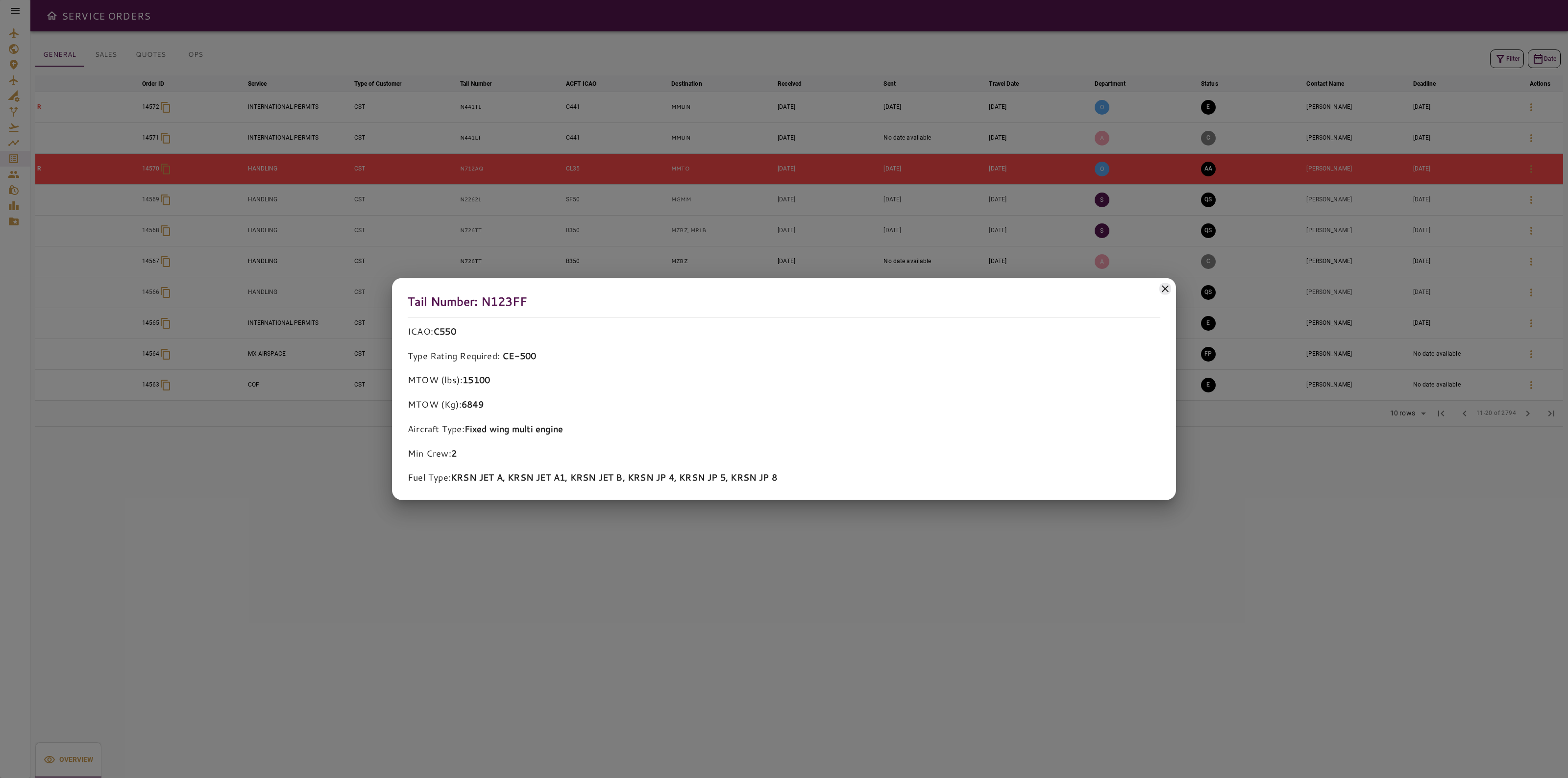
click at [1164, 294] on icon at bounding box center [1165, 288] width 12 height 12
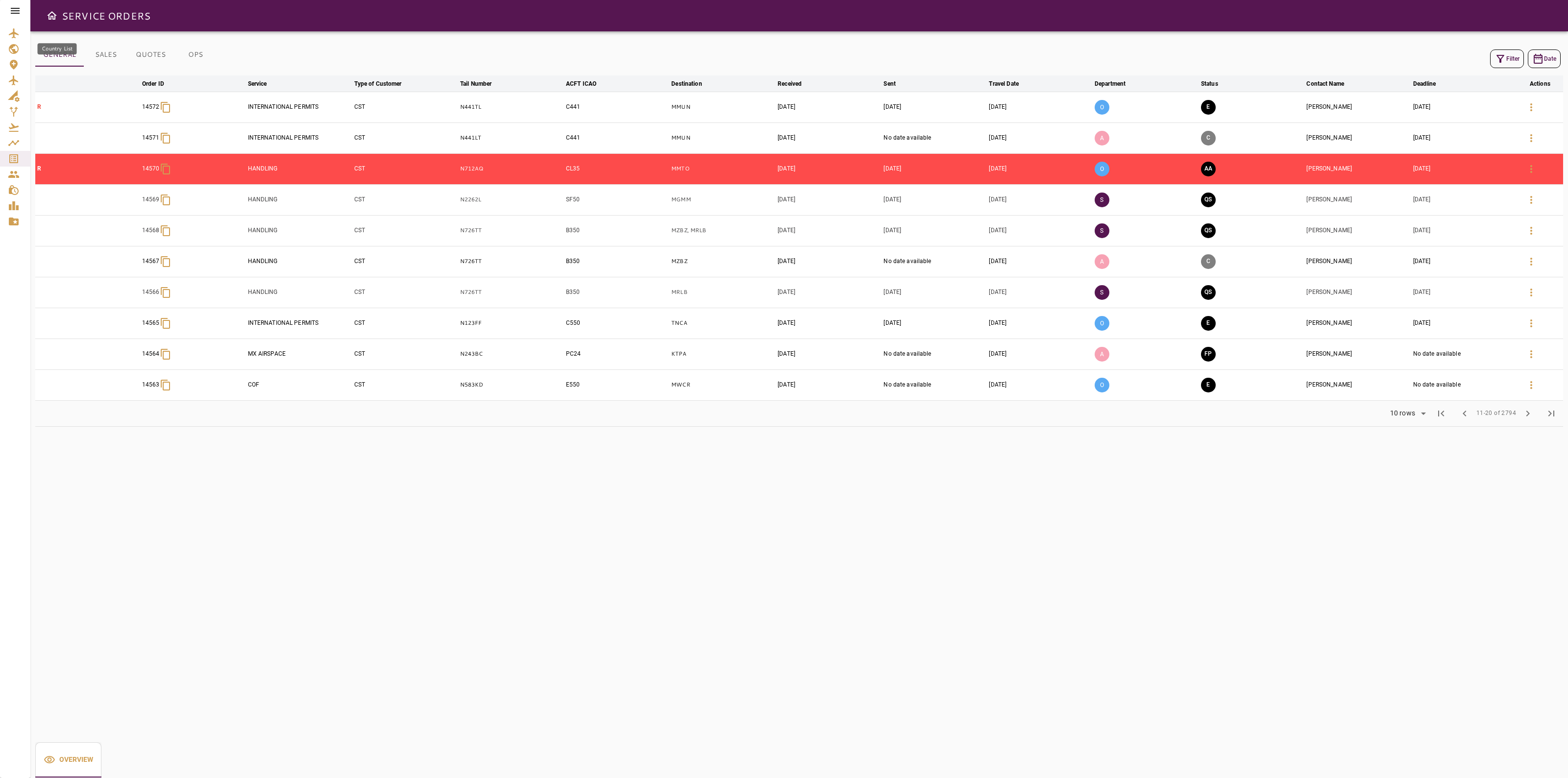
click at [12, 47] on icon "Country List" at bounding box center [13, 49] width 10 height 10
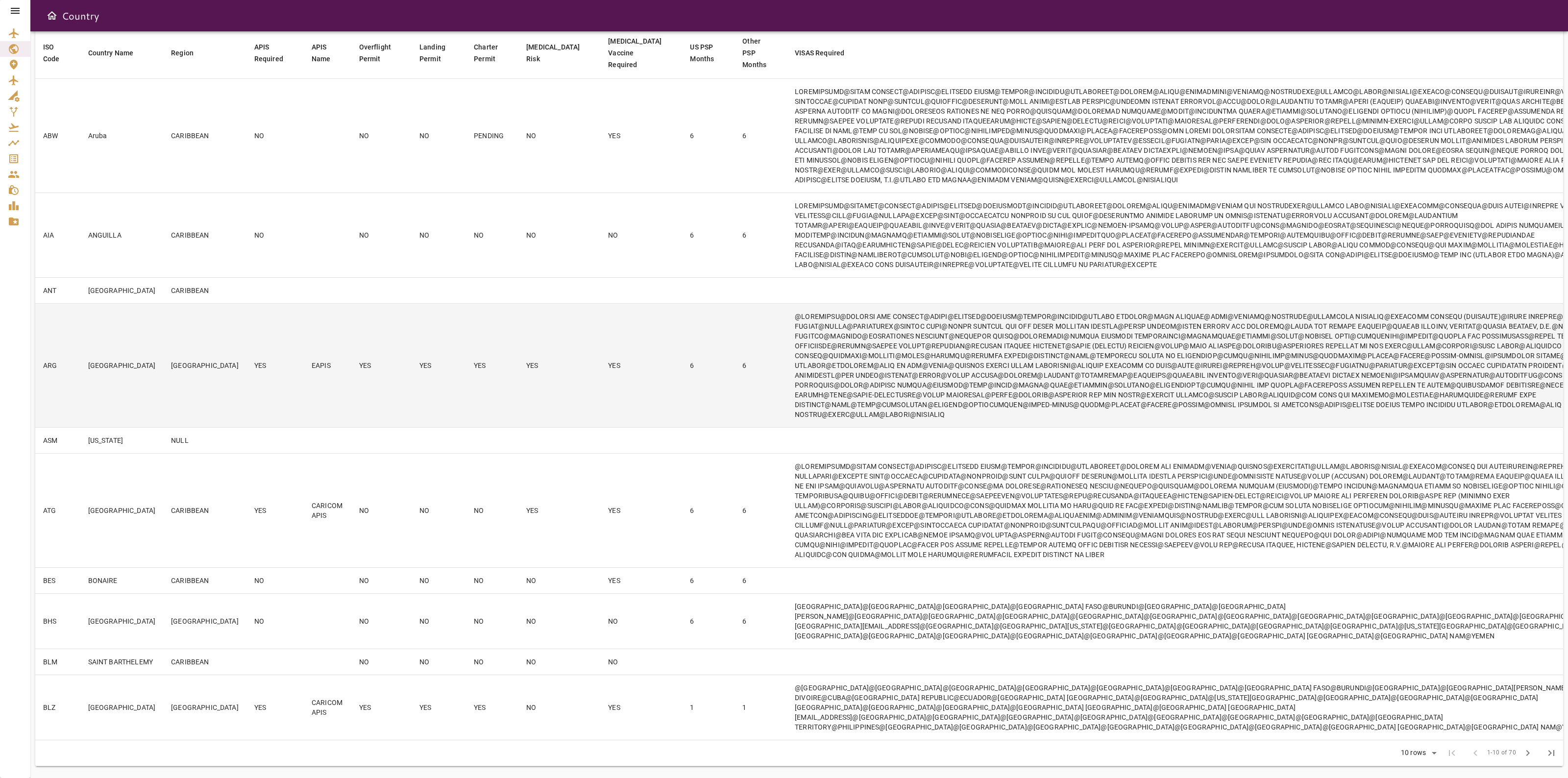
scroll to position [245, 0]
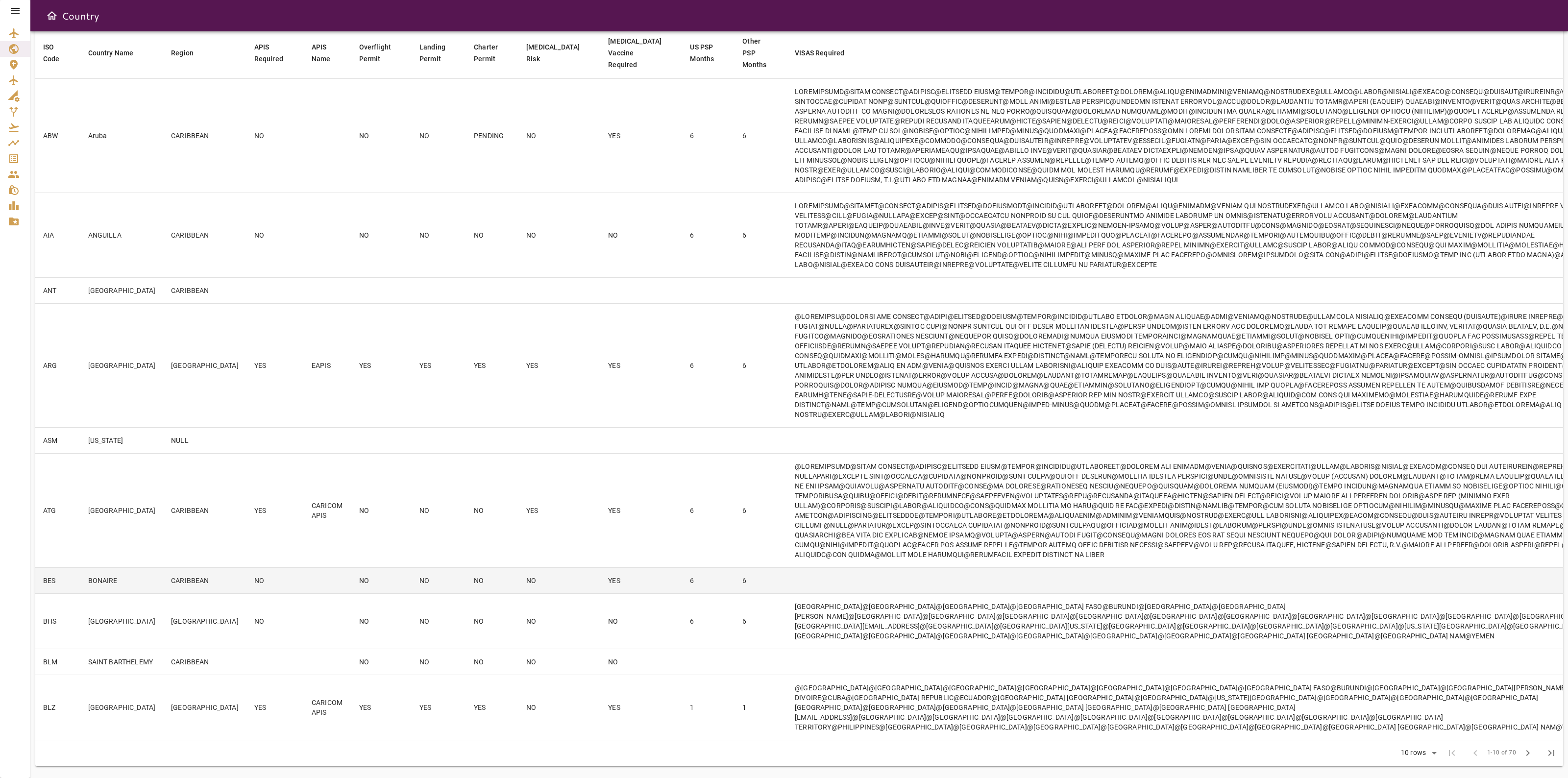
click at [531, 568] on td "NO" at bounding box center [559, 581] width 82 height 26
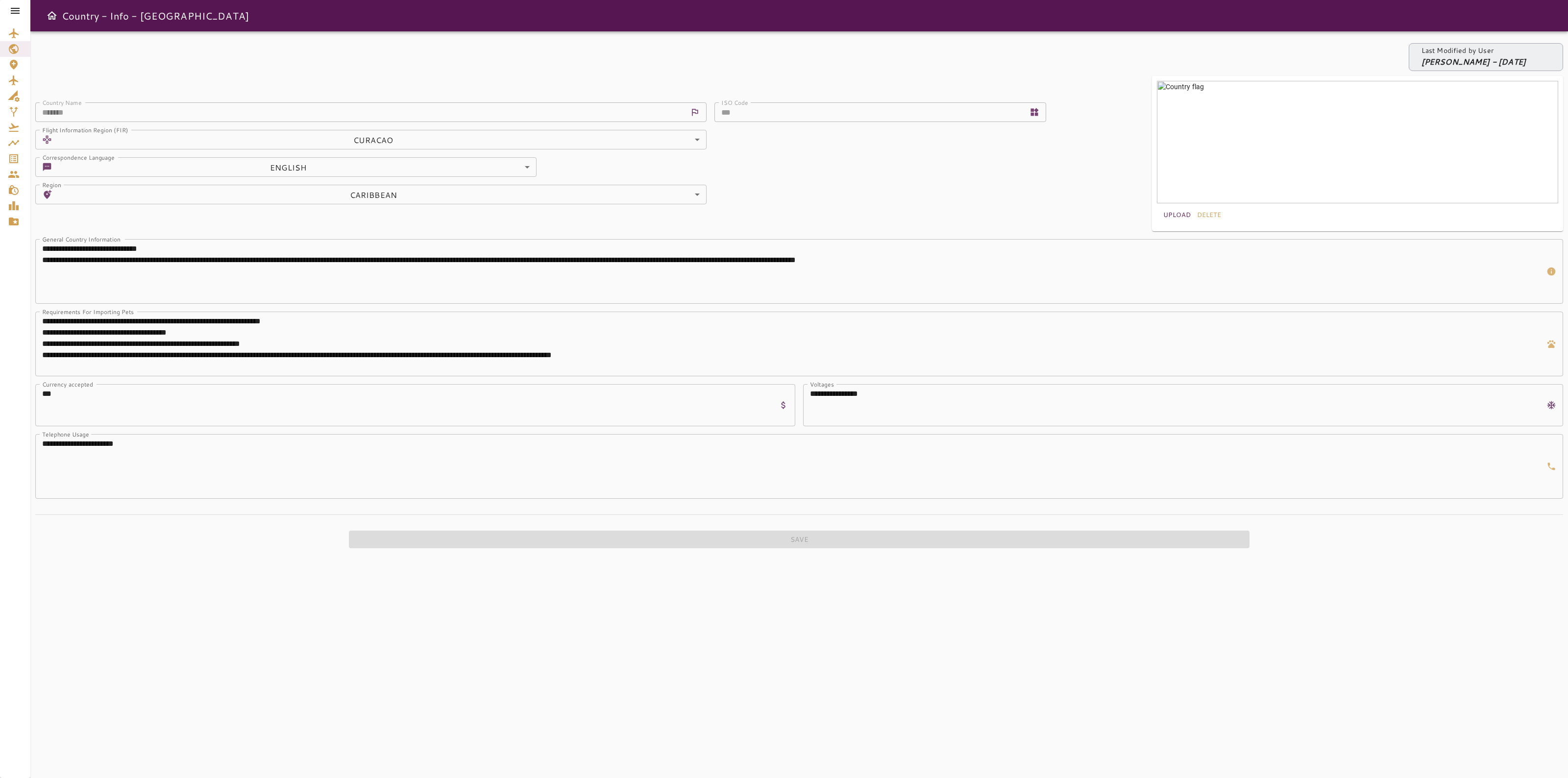
click at [15, 12] on icon at bounding box center [15, 10] width 12 height 12
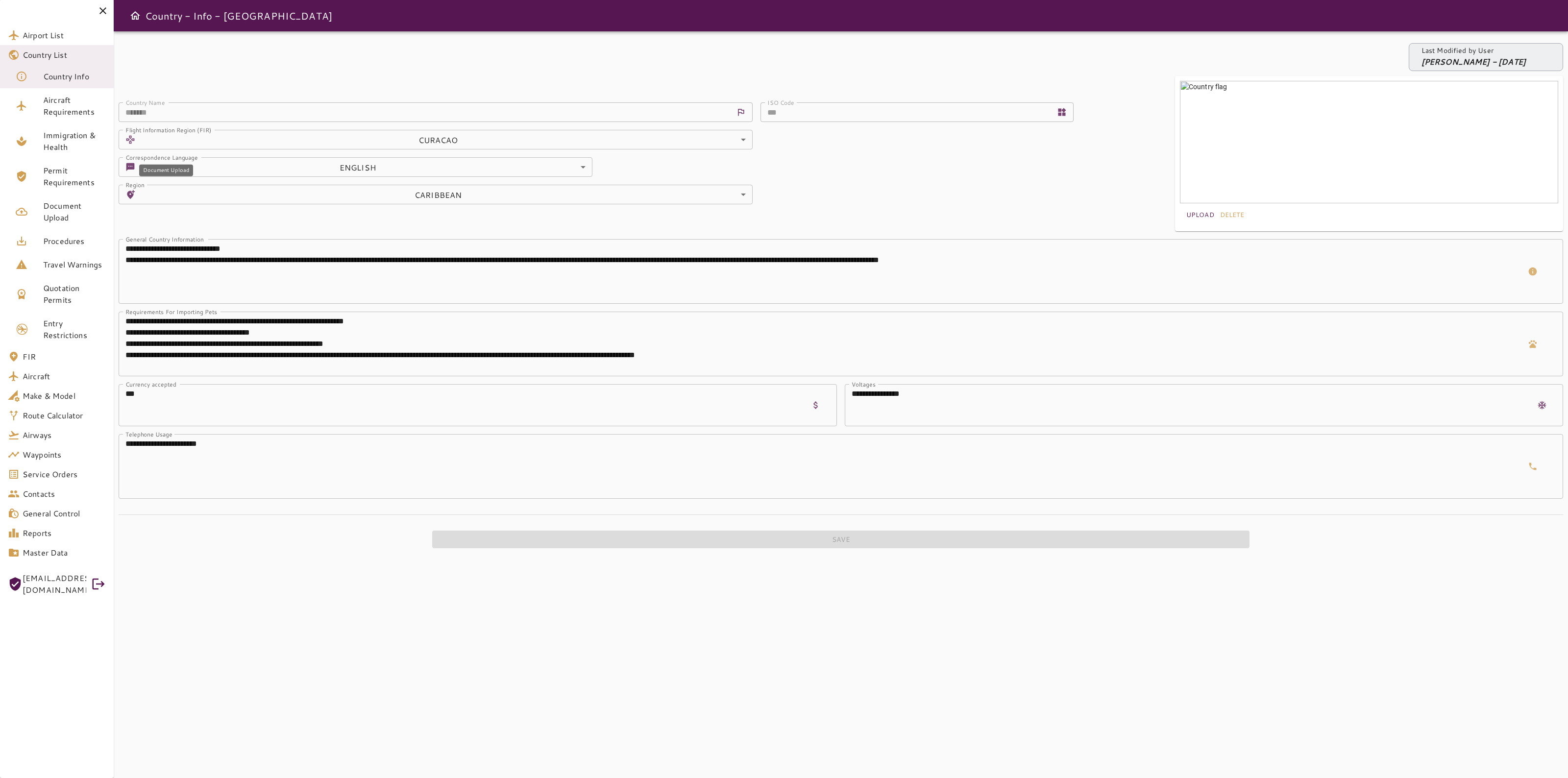
click at [77, 200] on span "Document Upload" at bounding box center [74, 211] width 63 height 24
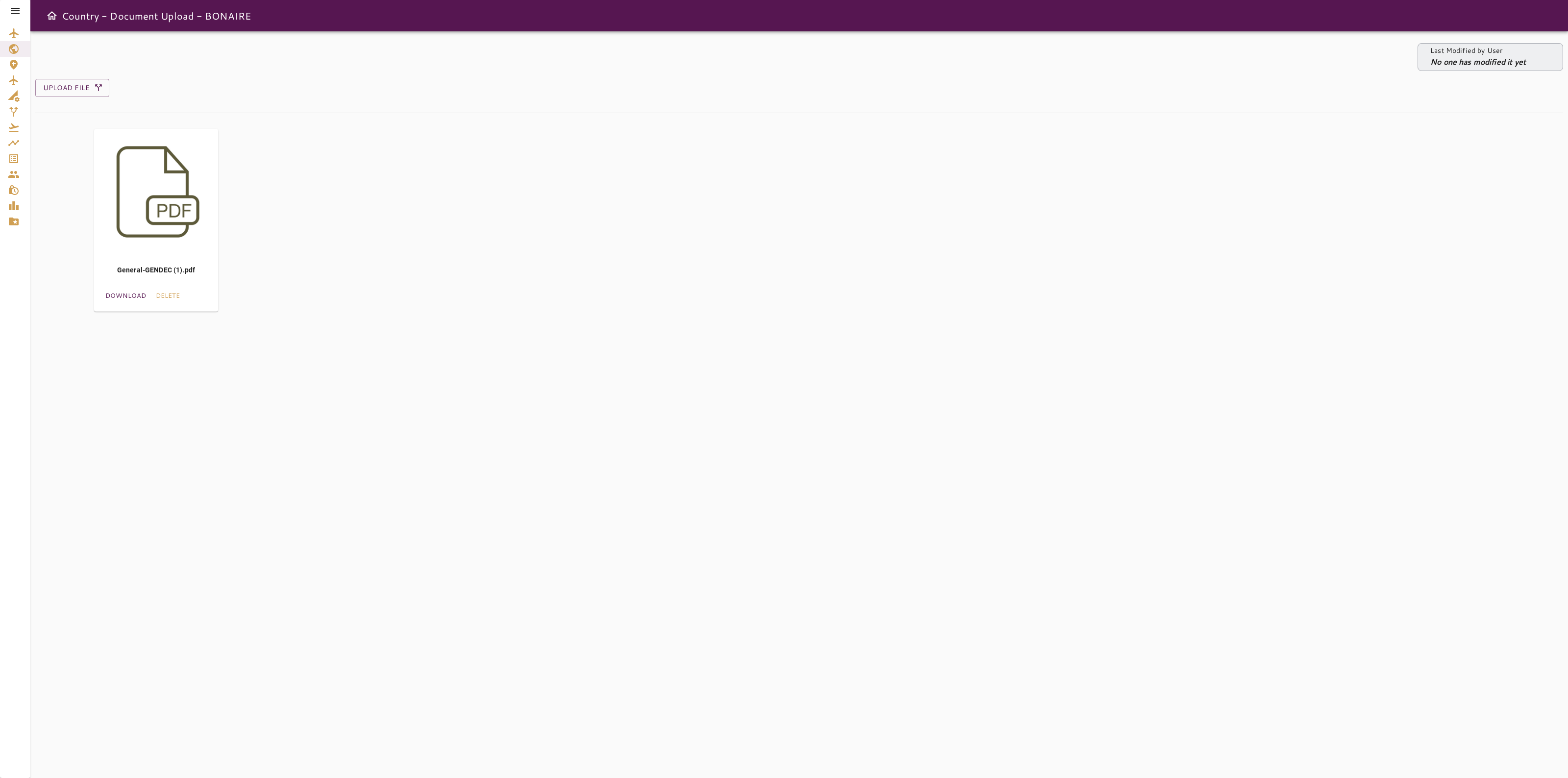
click at [19, 4] on div at bounding box center [15, 10] width 30 height 21
click at [17, 10] on icon at bounding box center [15, 10] width 12 height 12
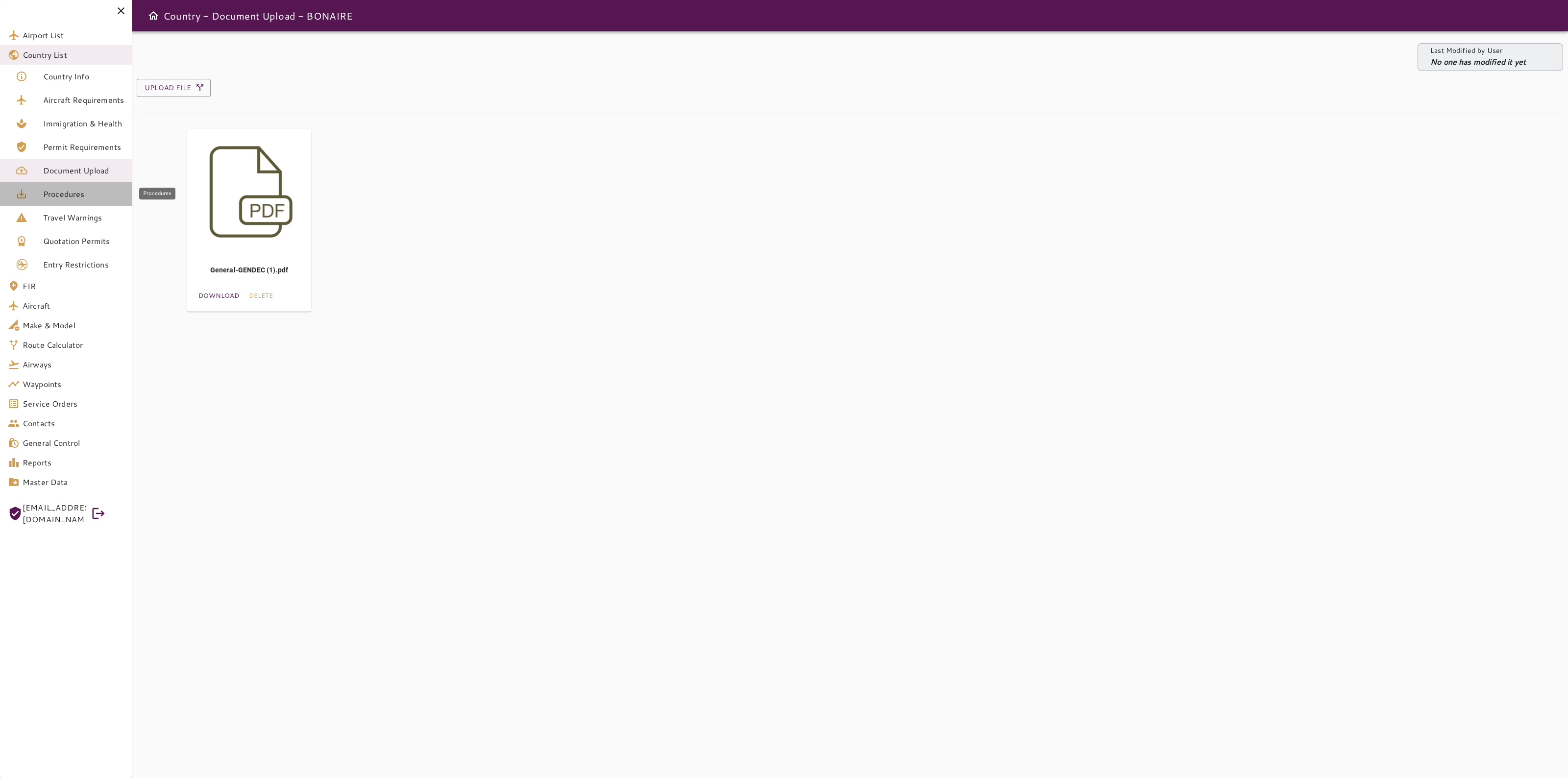
click at [59, 190] on span "Procedures" at bounding box center [83, 194] width 81 height 12
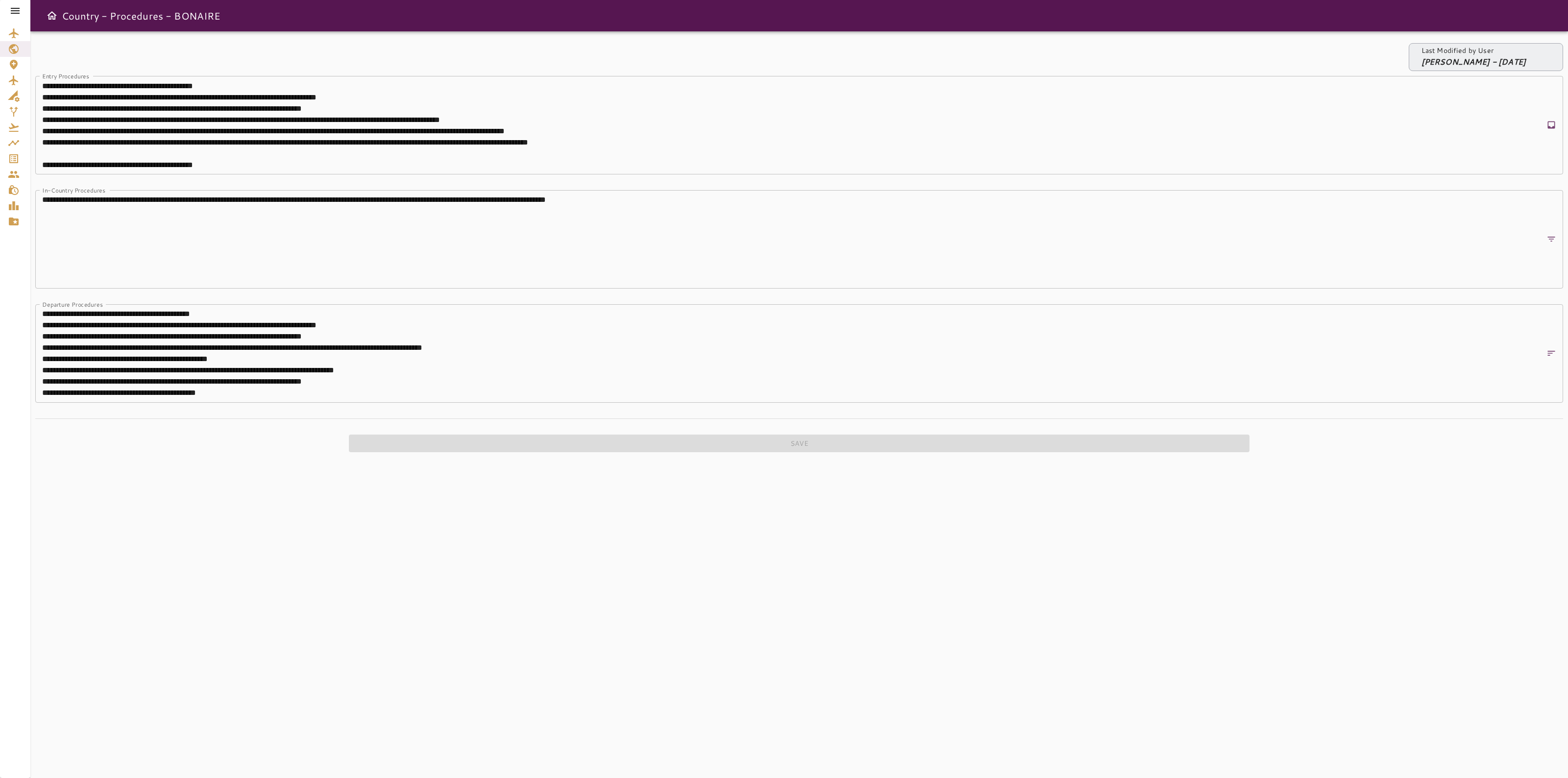
click at [24, 12] on div at bounding box center [15, 10] width 30 height 21
click at [19, 15] on icon at bounding box center [15, 10] width 12 height 12
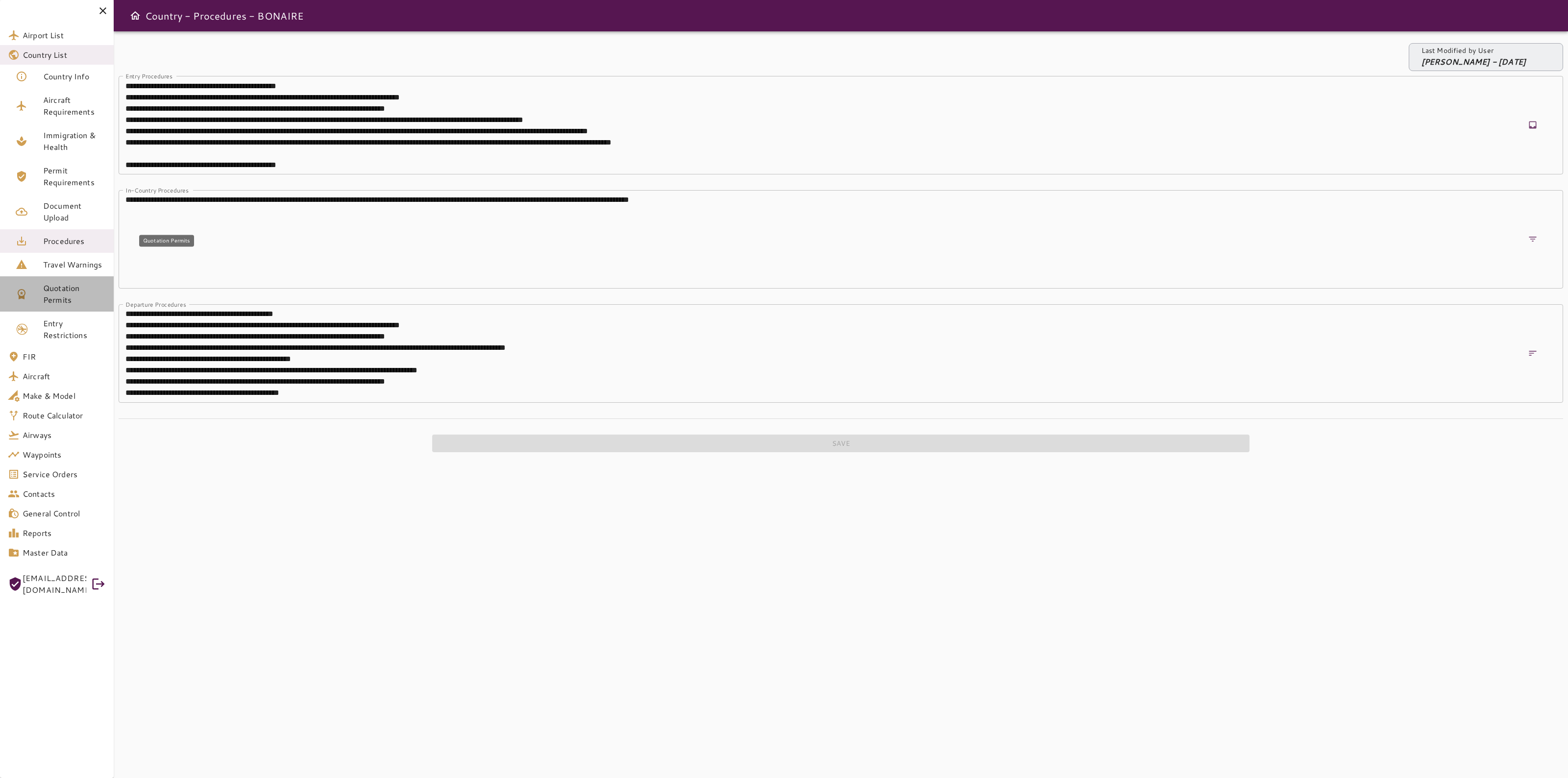
click at [42, 276] on link "Quotation Permits" at bounding box center [57, 294] width 114 height 35
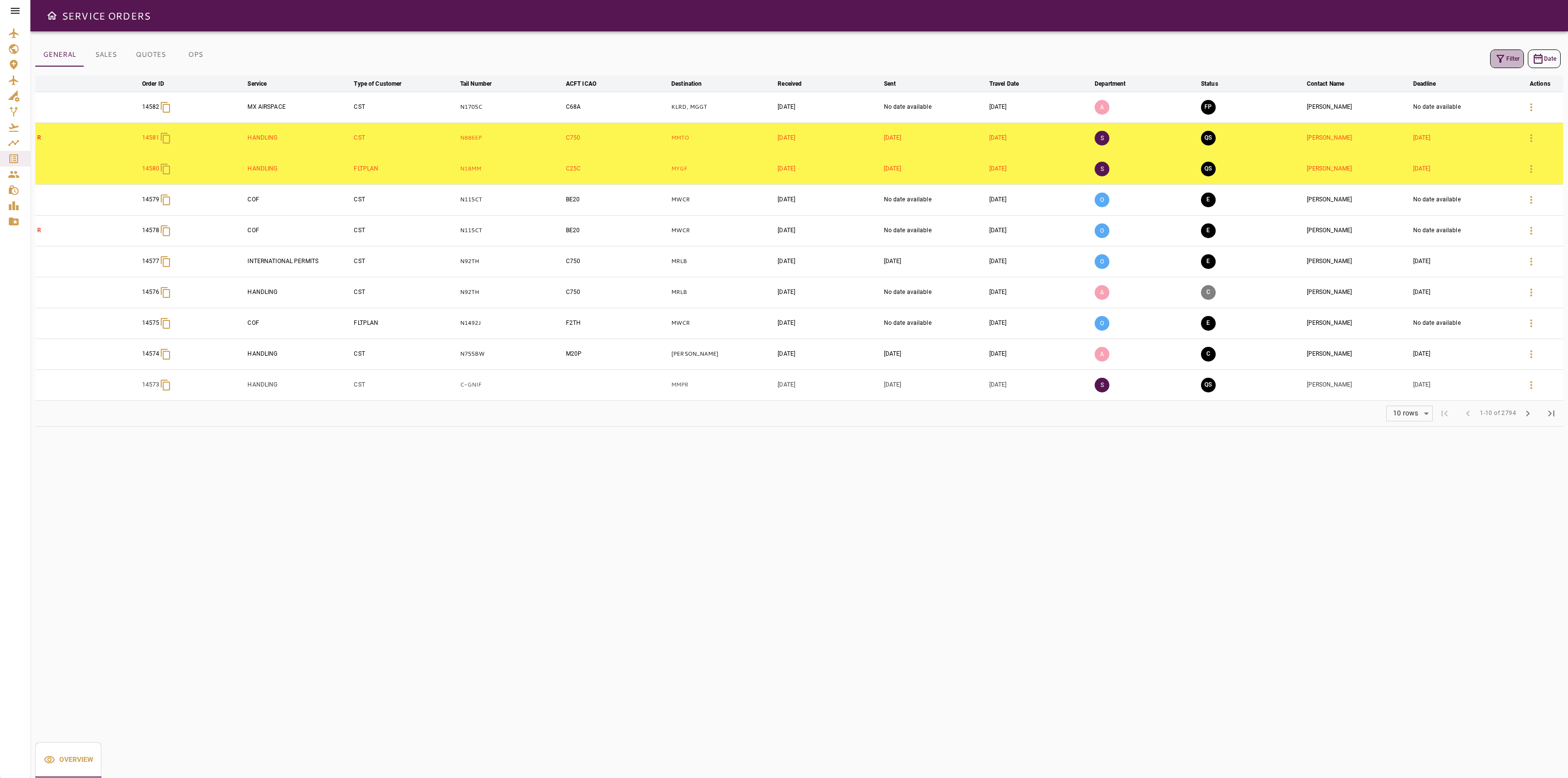
click at [1501, 61] on icon "button" at bounding box center [1500, 58] width 12 height 12
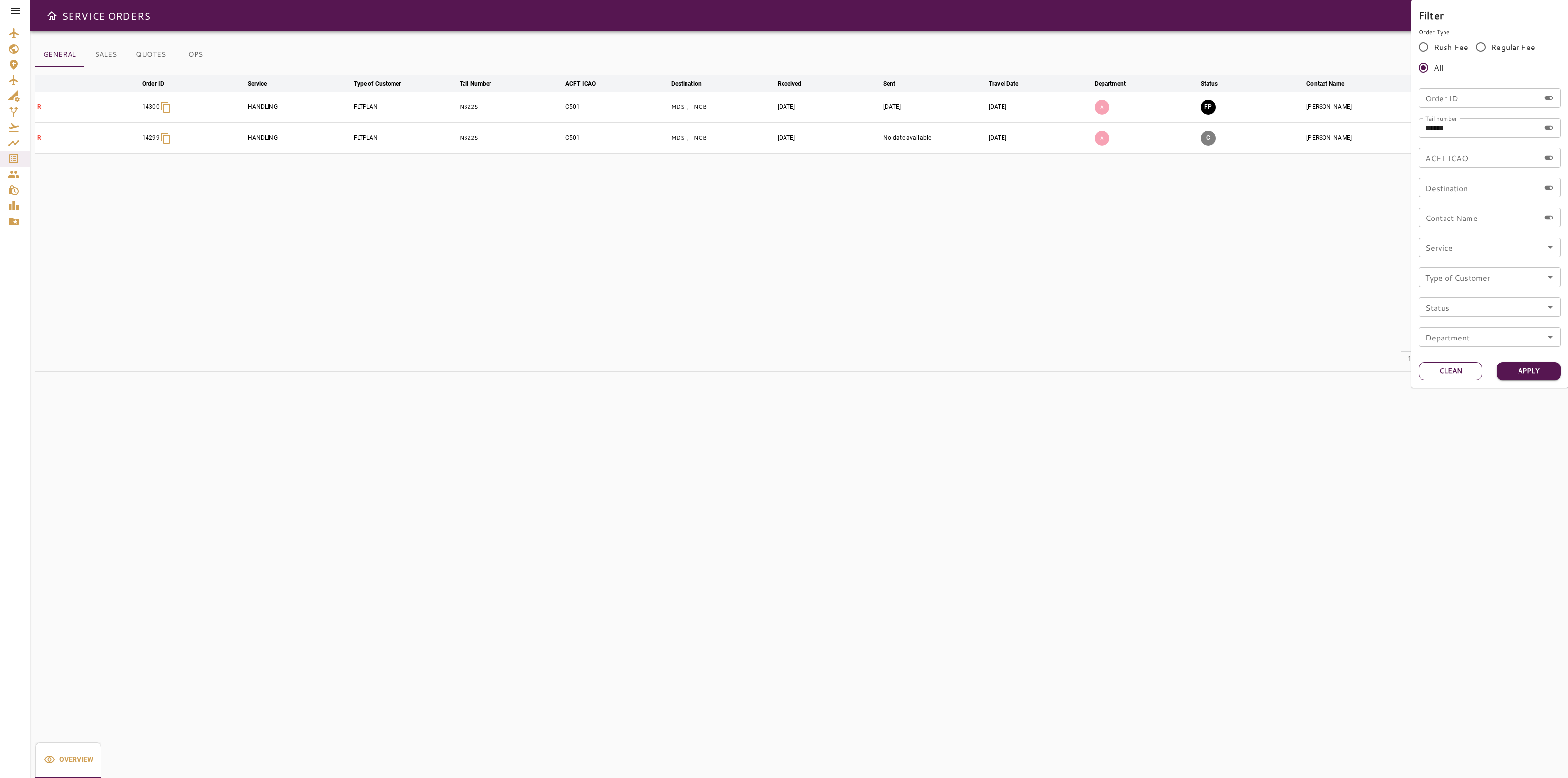
click at [1472, 363] on button "Clean" at bounding box center [1450, 371] width 64 height 18
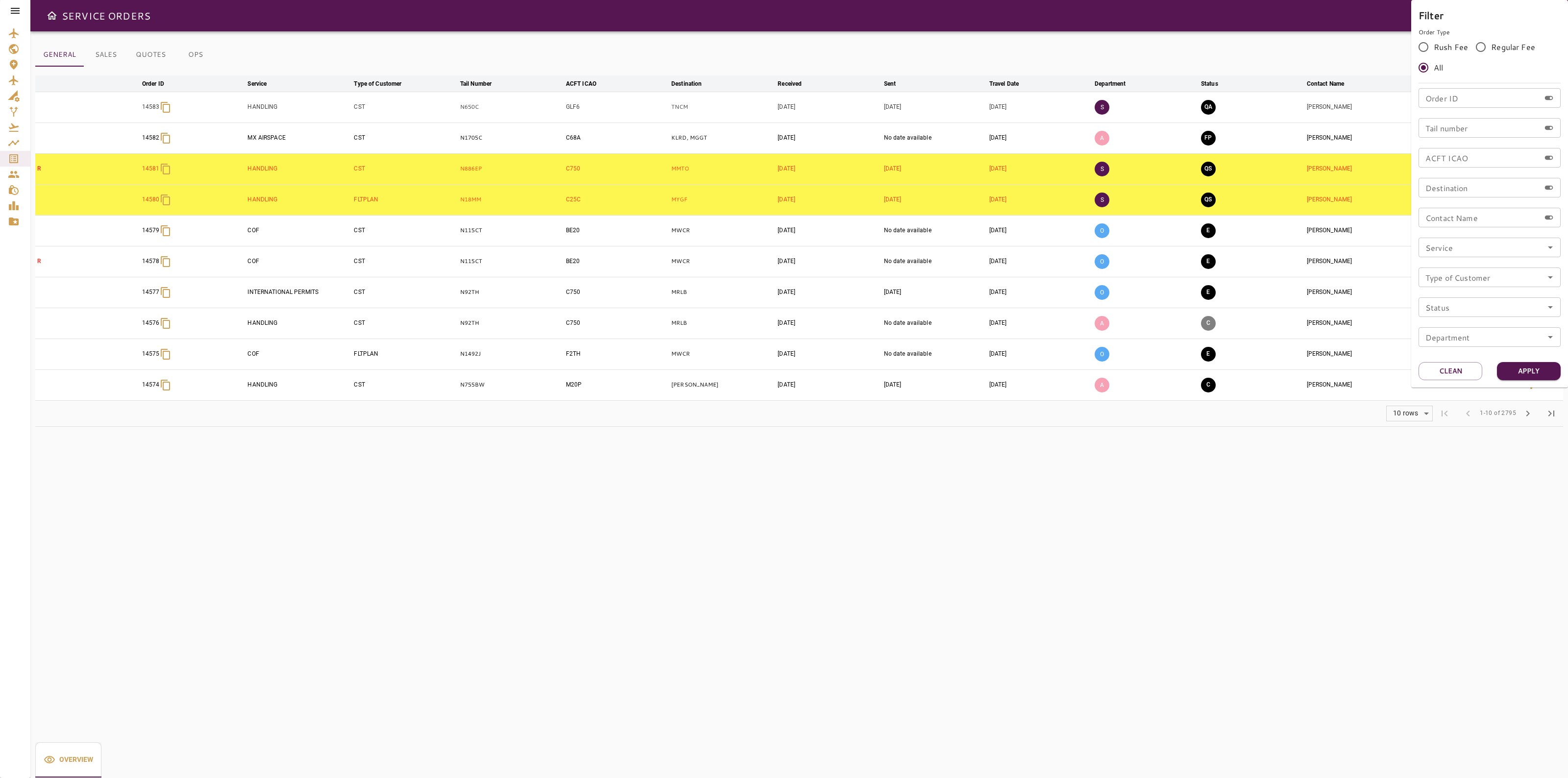
click at [1302, 526] on div at bounding box center [784, 389] width 1568 height 778
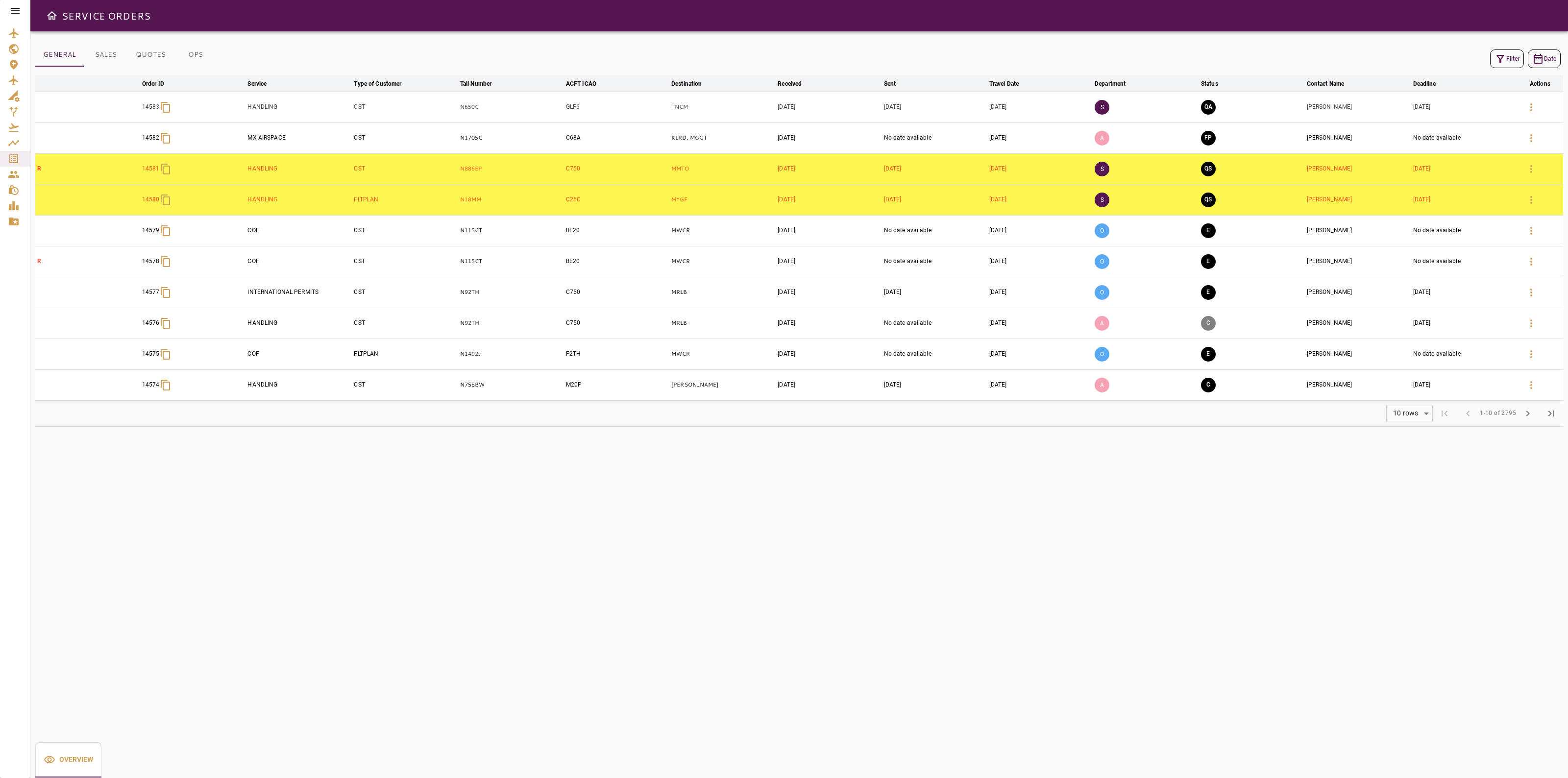
click at [1497, 51] on button "Filter" at bounding box center [1507, 58] width 34 height 19
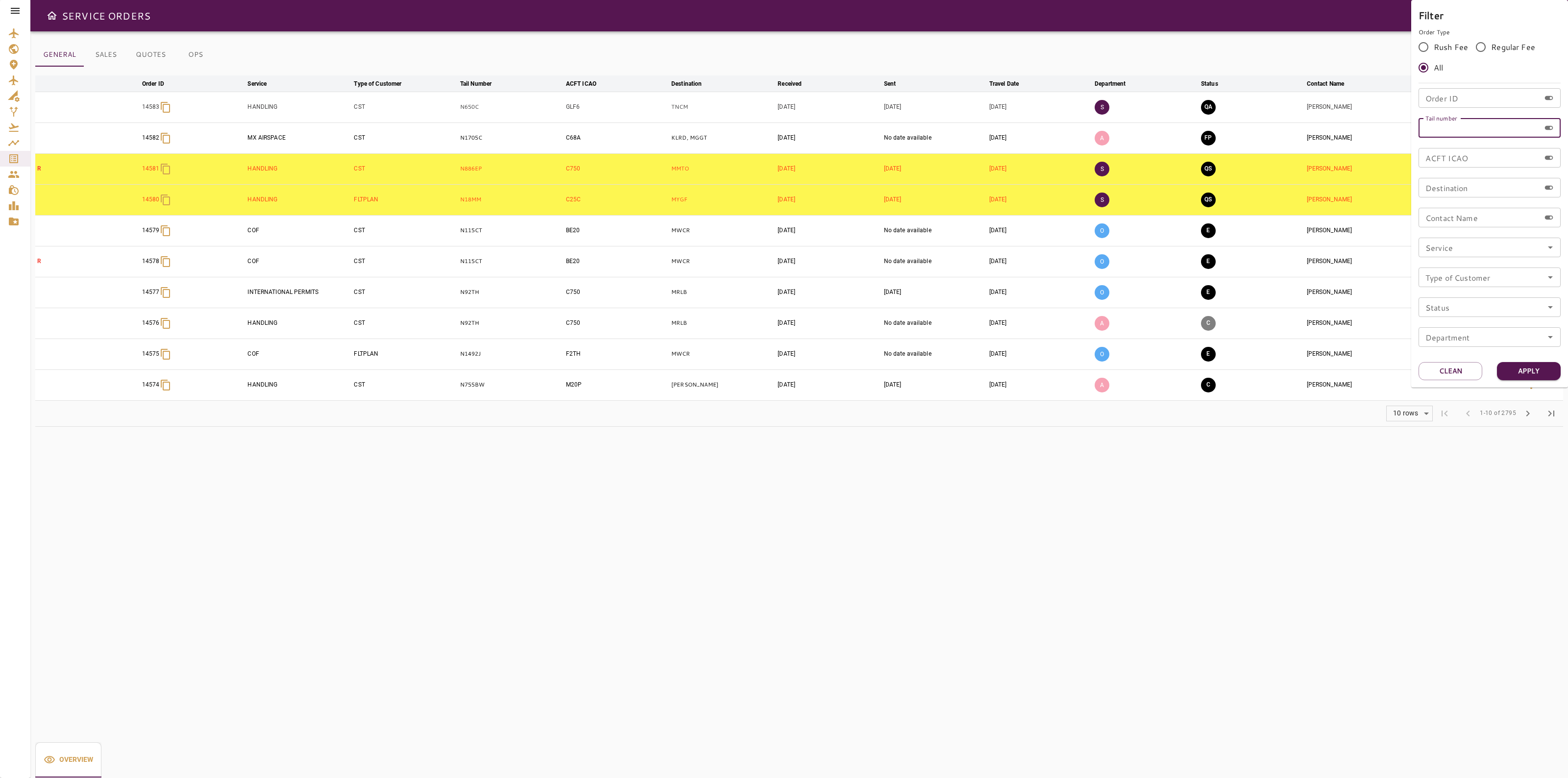
click at [1493, 122] on input "Tail number" at bounding box center [1479, 128] width 122 height 19
paste input "******"
type input "******"
click at [1535, 376] on button "Apply" at bounding box center [1528, 371] width 64 height 18
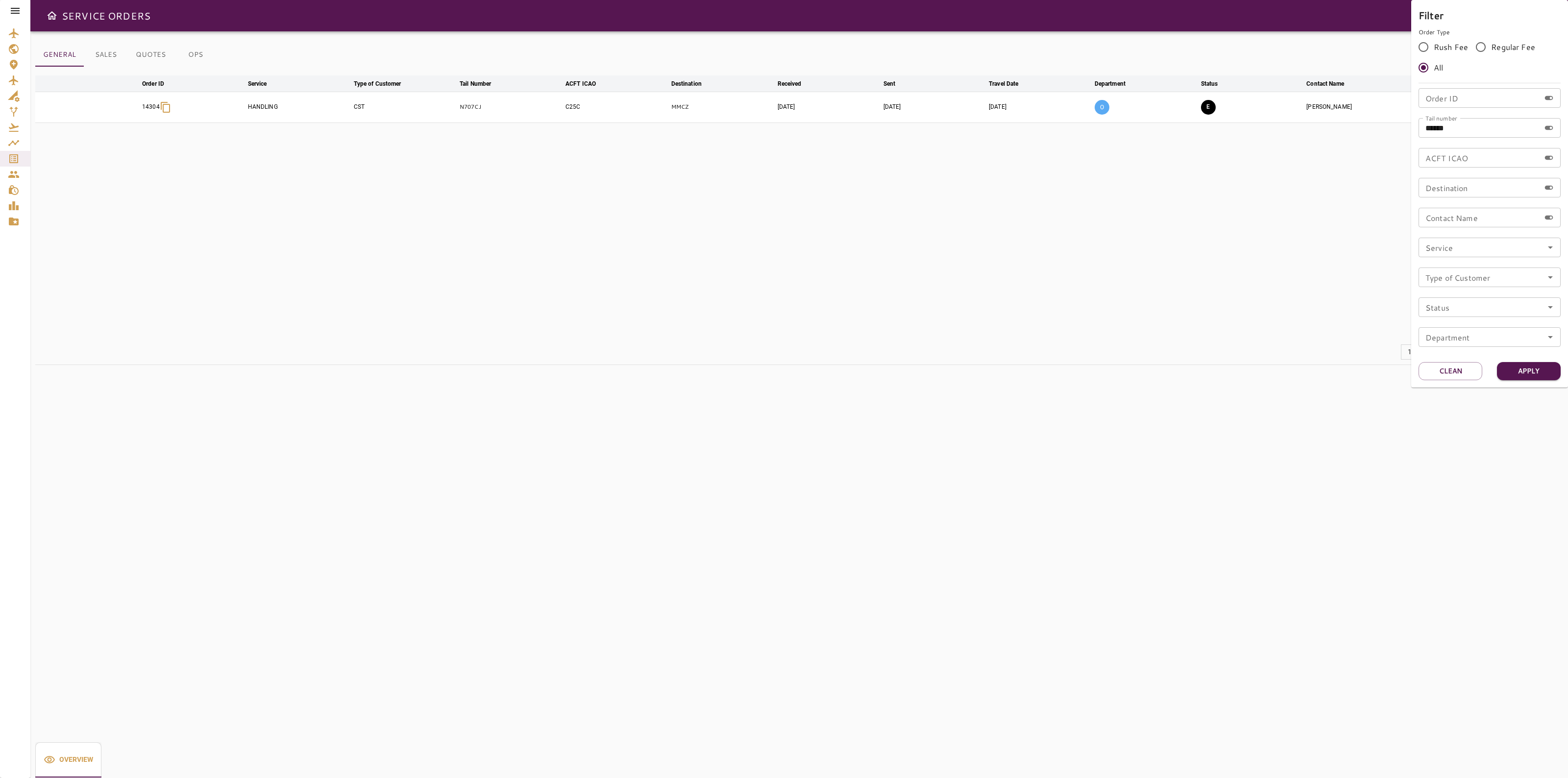
click at [1193, 233] on div at bounding box center [784, 389] width 1568 height 778
click at [1527, 110] on icon "button" at bounding box center [1531, 107] width 12 height 12
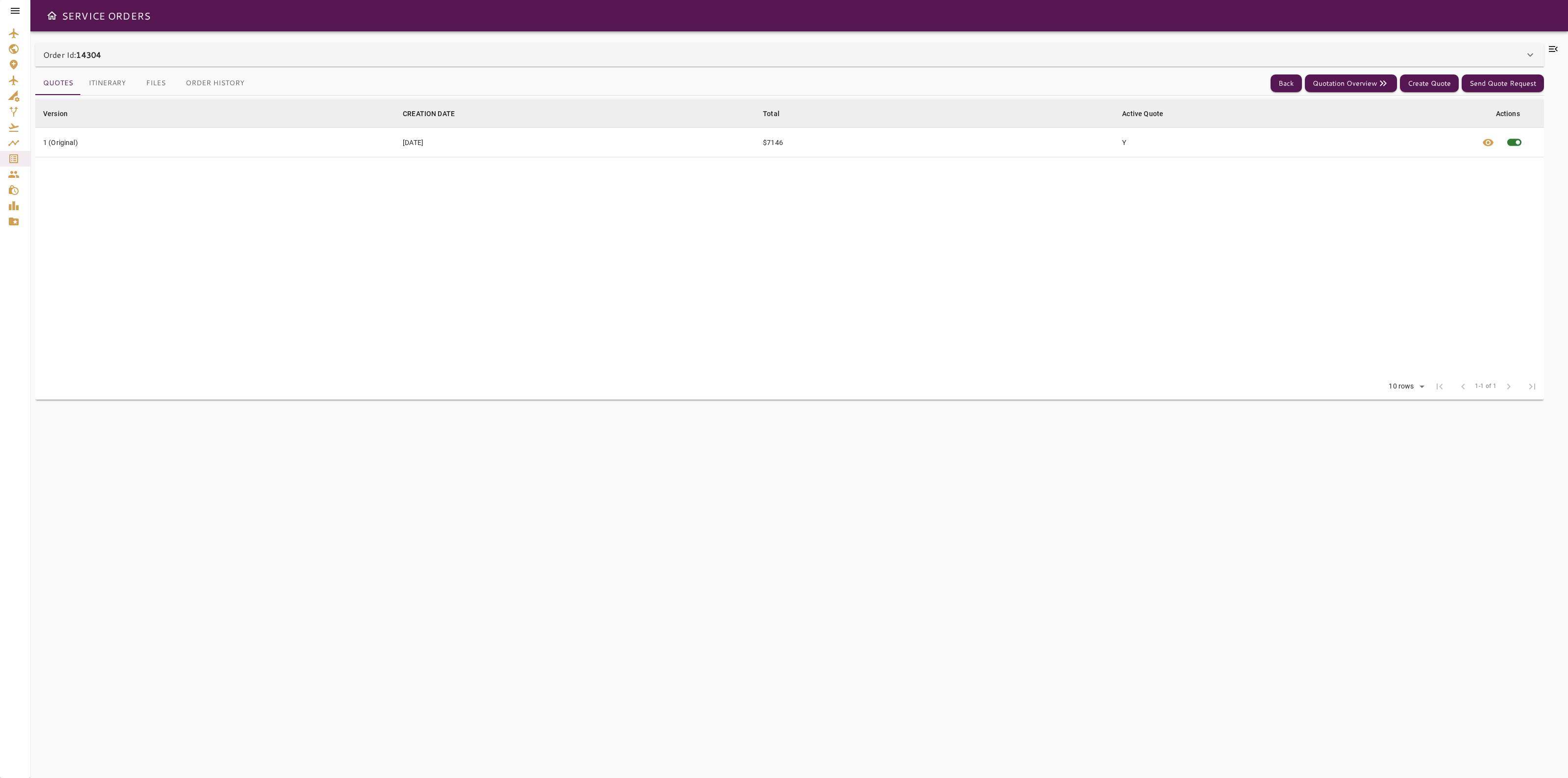
click at [1504, 53] on div "Order Id: 14304" at bounding box center [784, 54] width 1482 height 12
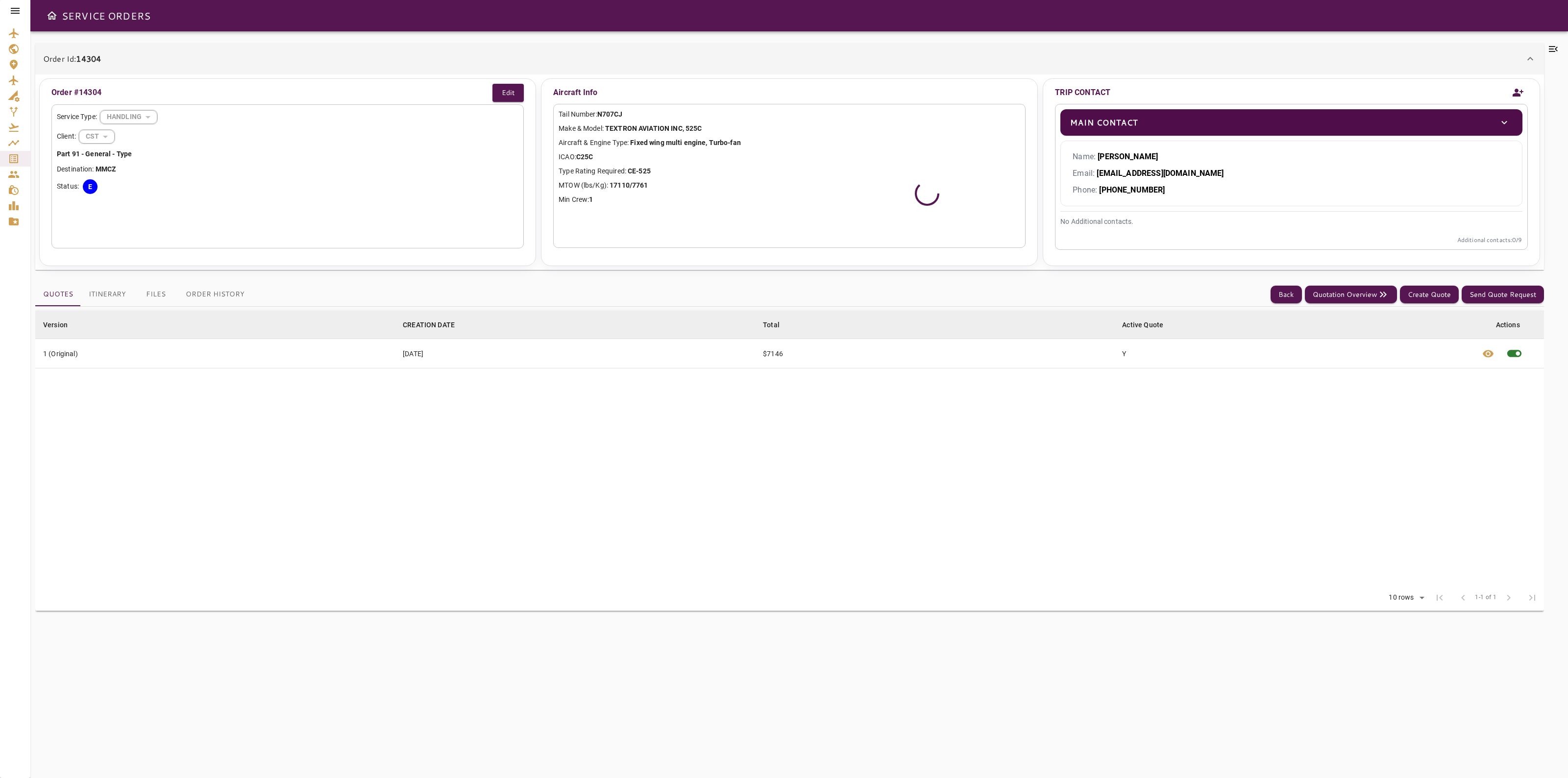
click at [1552, 47] on icon at bounding box center [1553, 49] width 12 height 12
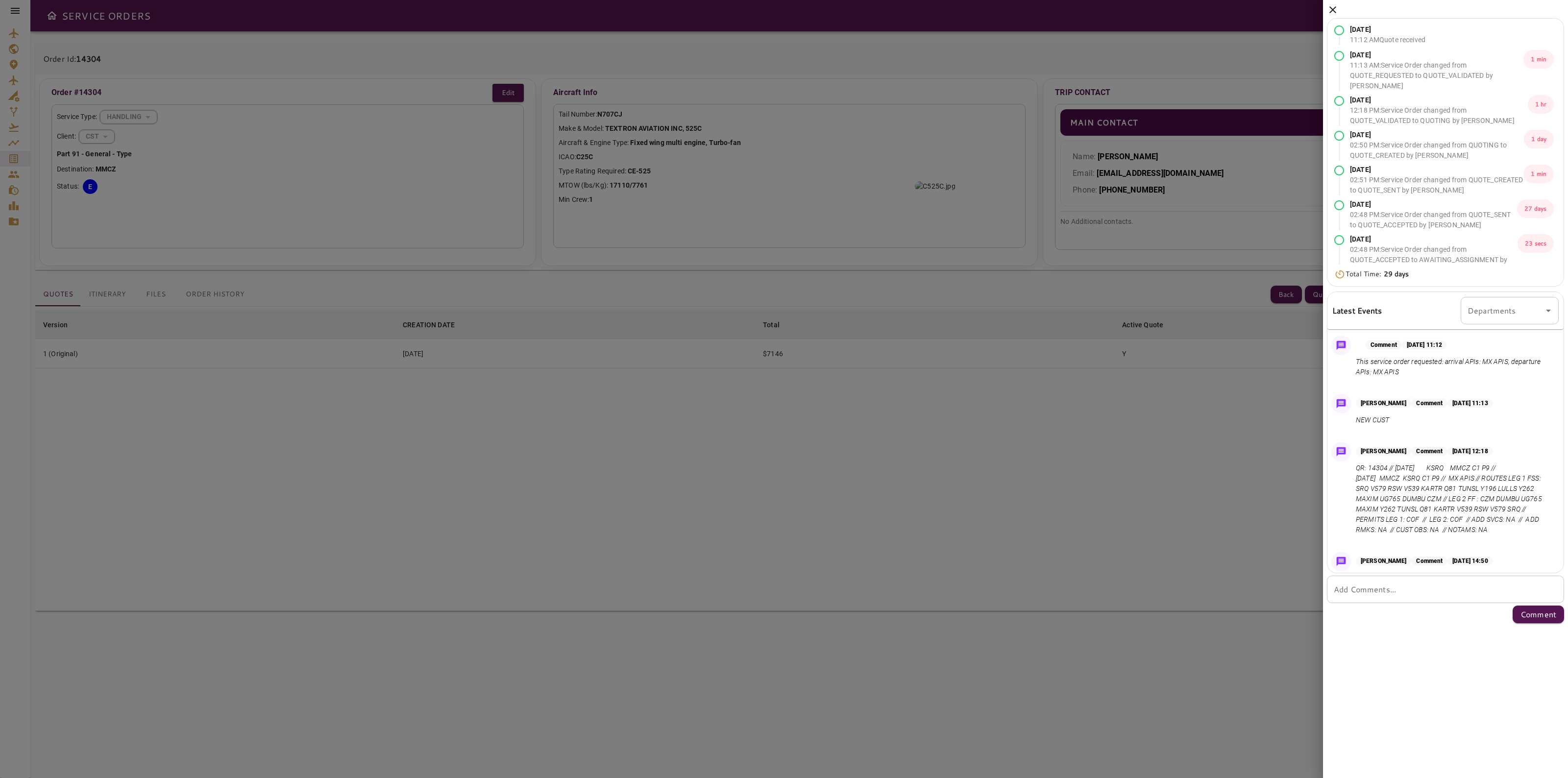
drag, startPoint x: 1334, startPoint y: 6, endPoint x: 1343, endPoint y: 40, distance: 35.2
click at [1334, 6] on icon at bounding box center [1332, 9] width 12 height 12
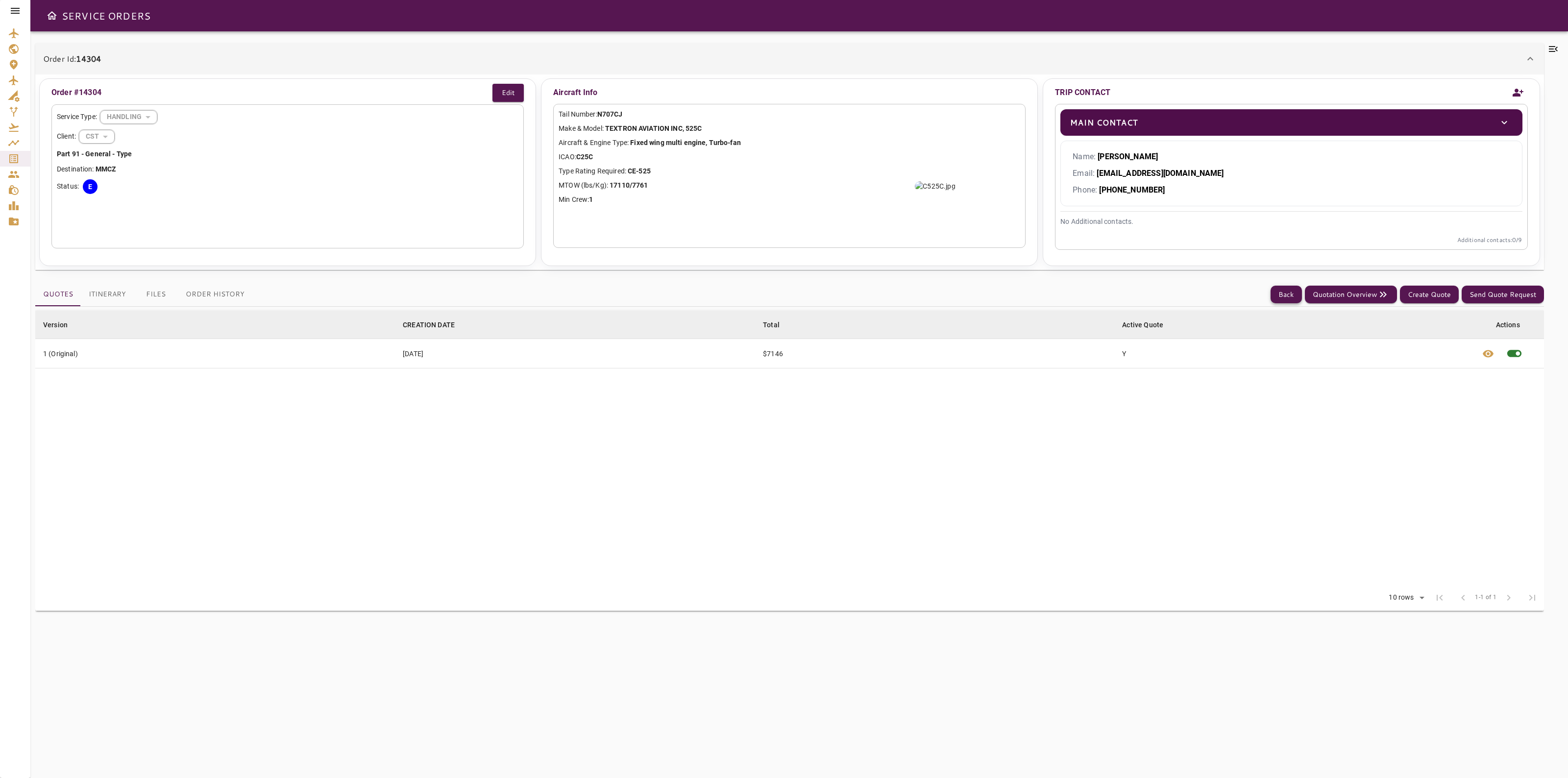
click at [1288, 295] on button "Back" at bounding box center [1286, 295] width 32 height 18
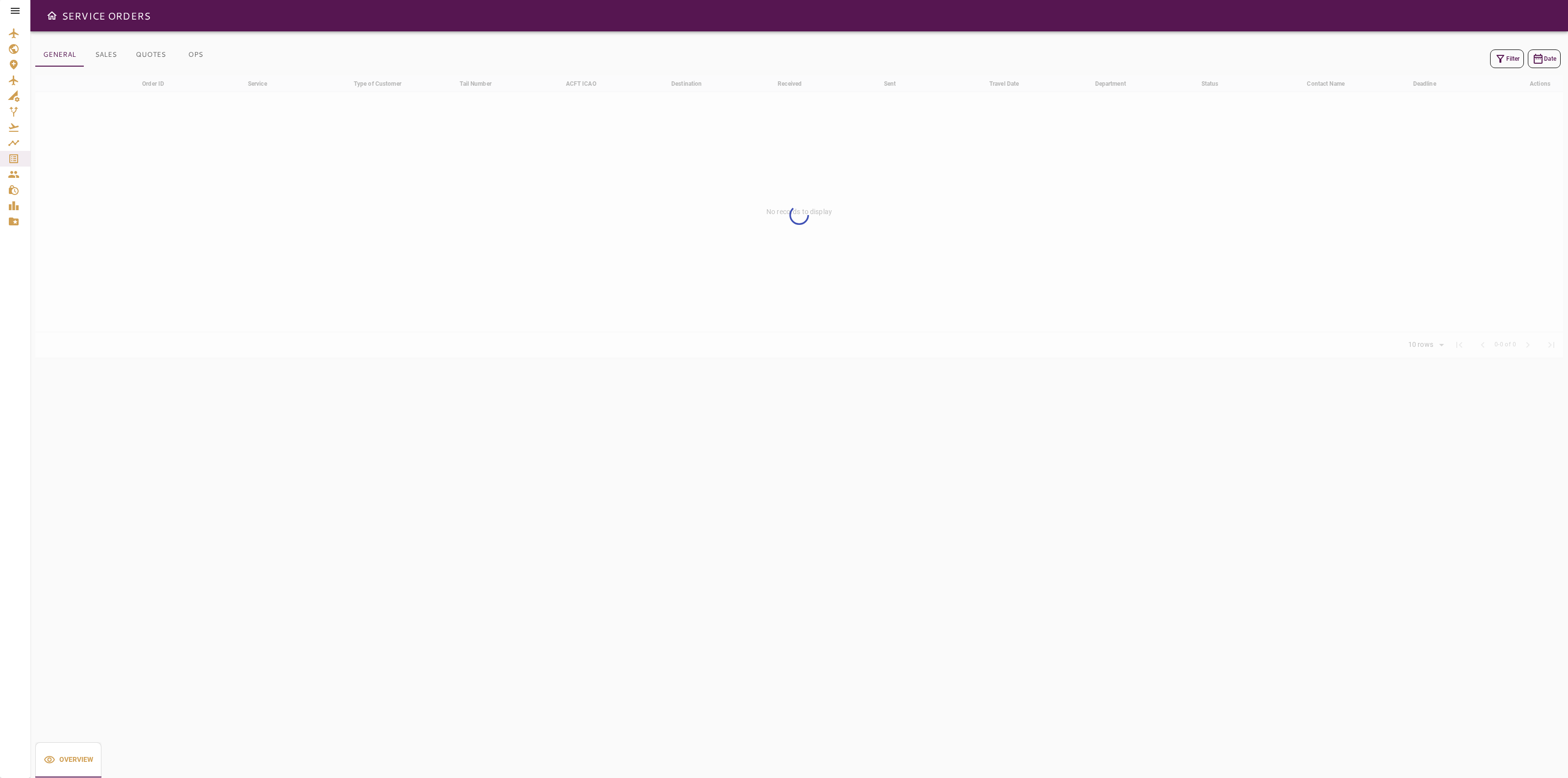
click at [1511, 61] on button "Filter" at bounding box center [1507, 58] width 34 height 19
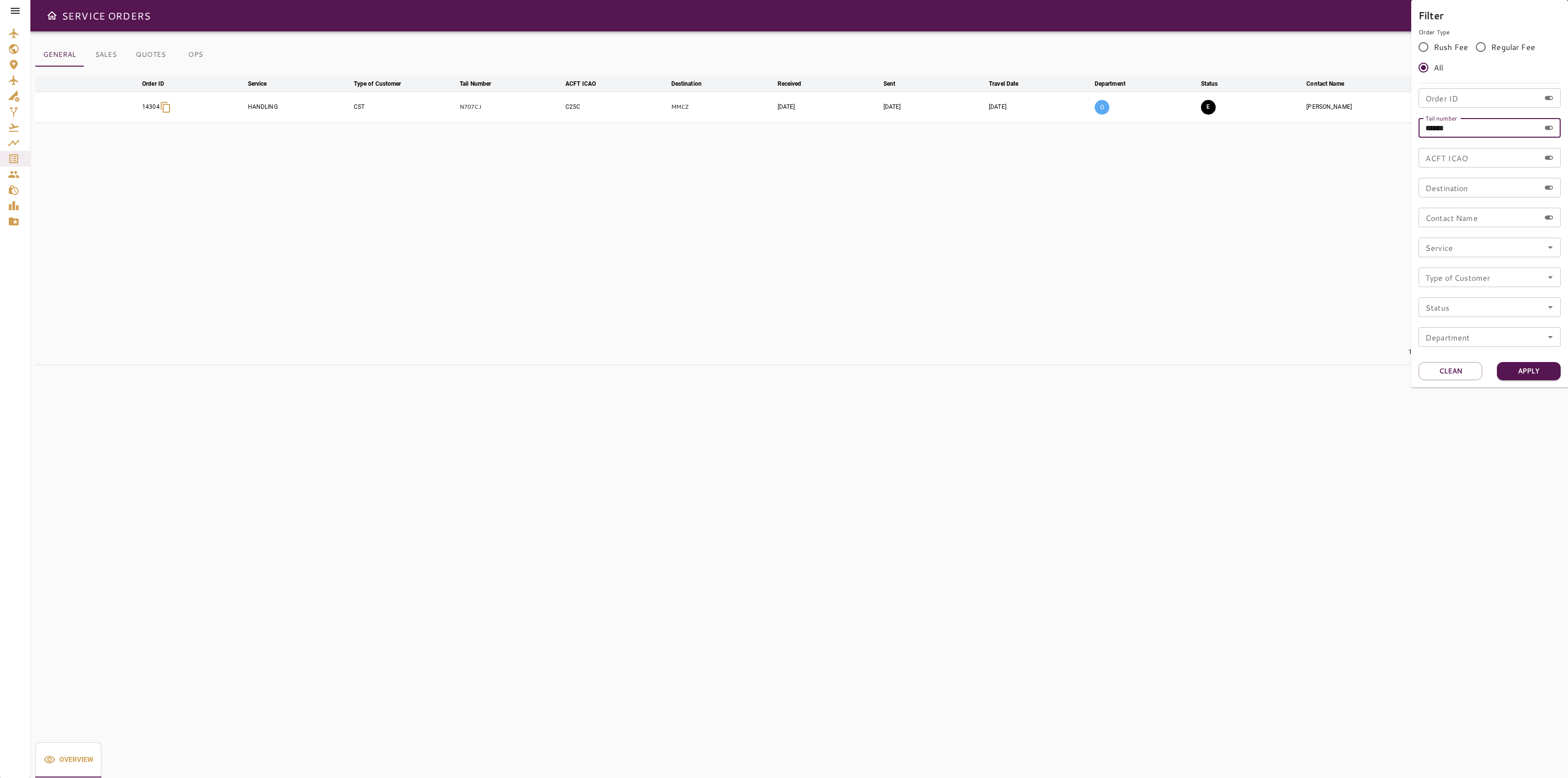
drag, startPoint x: 1466, startPoint y: 134, endPoint x: 1328, endPoint y: 128, distance: 138.1
click at [1328, 128] on div "Filter Order Type Rush Fee Regular Fee All Order ID Order ID Tail number ******…" at bounding box center [784, 389] width 1568 height 778
paste input "text"
type input "******"
click at [1521, 371] on button "Apply" at bounding box center [1528, 371] width 64 height 18
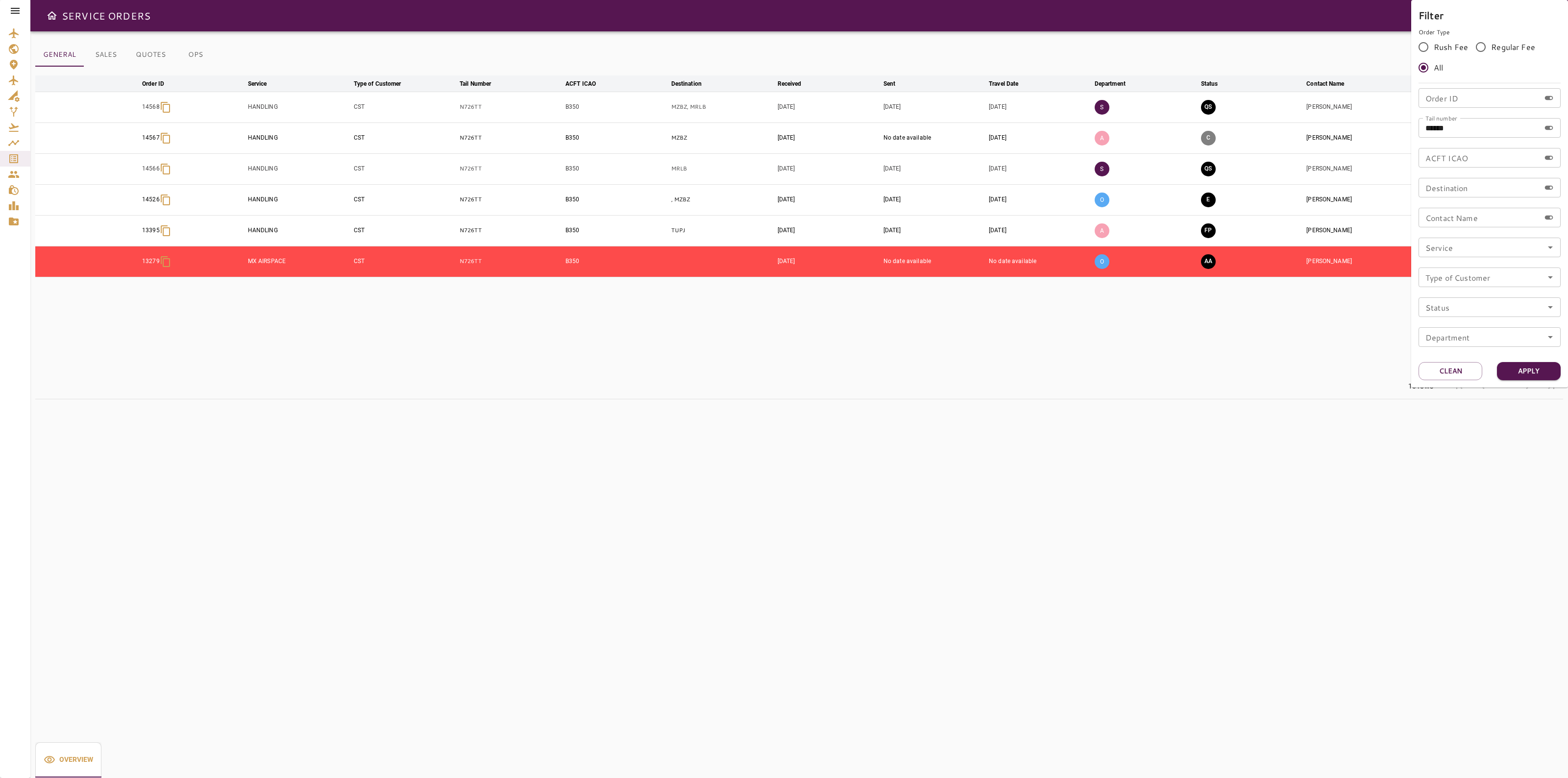
click at [1010, 338] on div at bounding box center [784, 389] width 1568 height 778
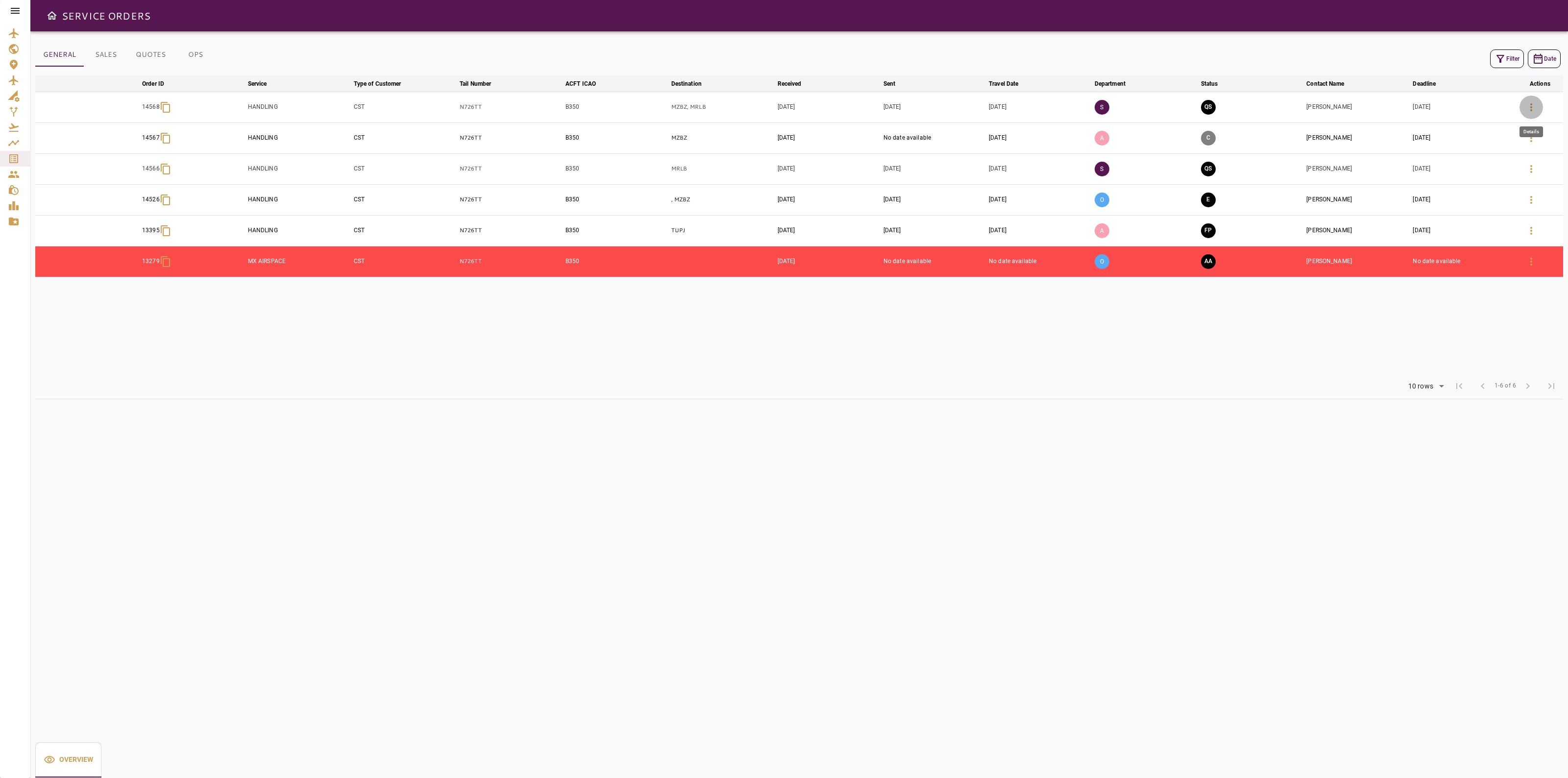
click at [1527, 106] on icon "button" at bounding box center [1531, 107] width 12 height 12
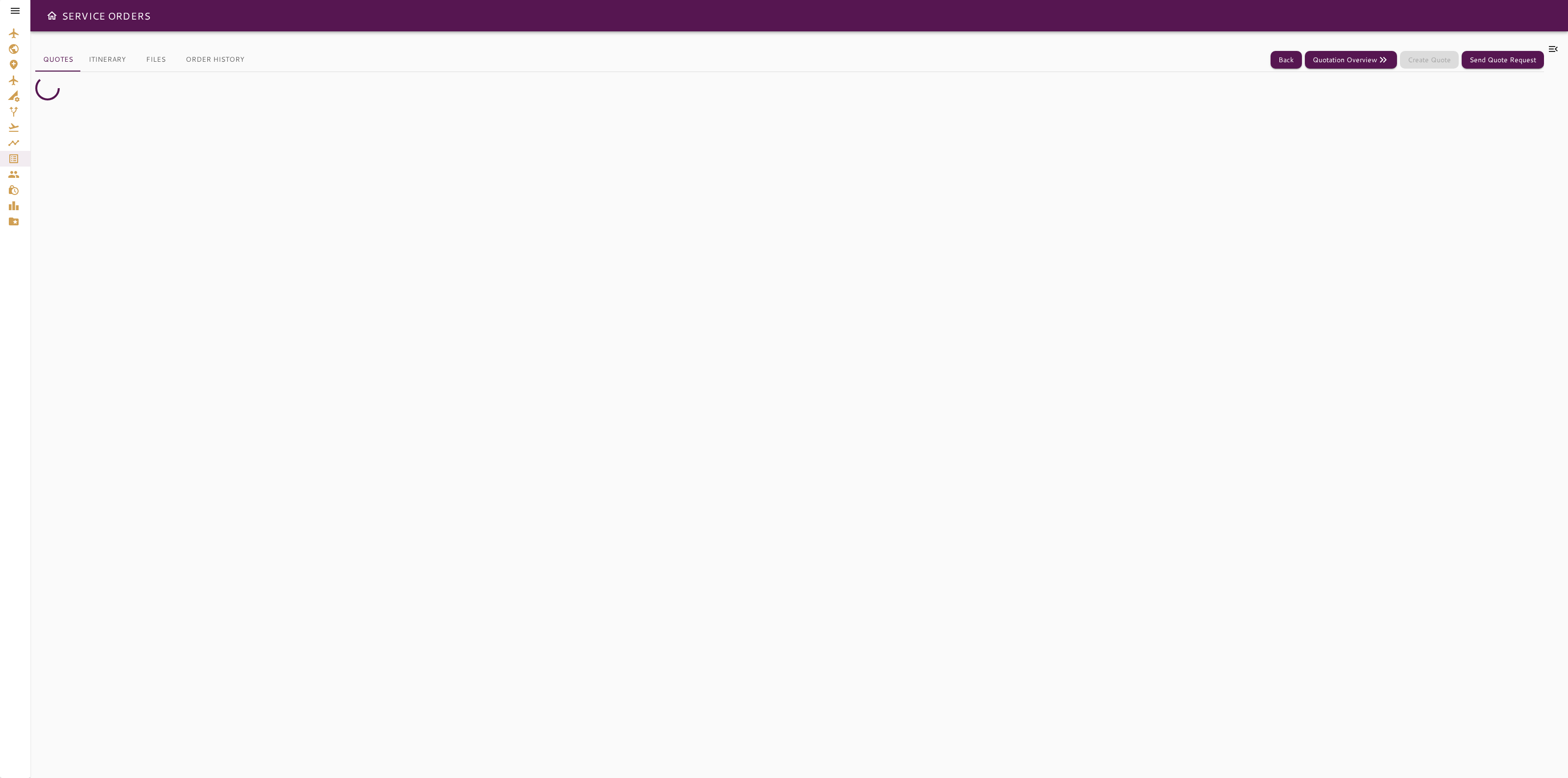
click at [1547, 48] on div at bounding box center [1554, 405] width 19 height 723
click at [1551, 49] on icon at bounding box center [1553, 49] width 9 height 6
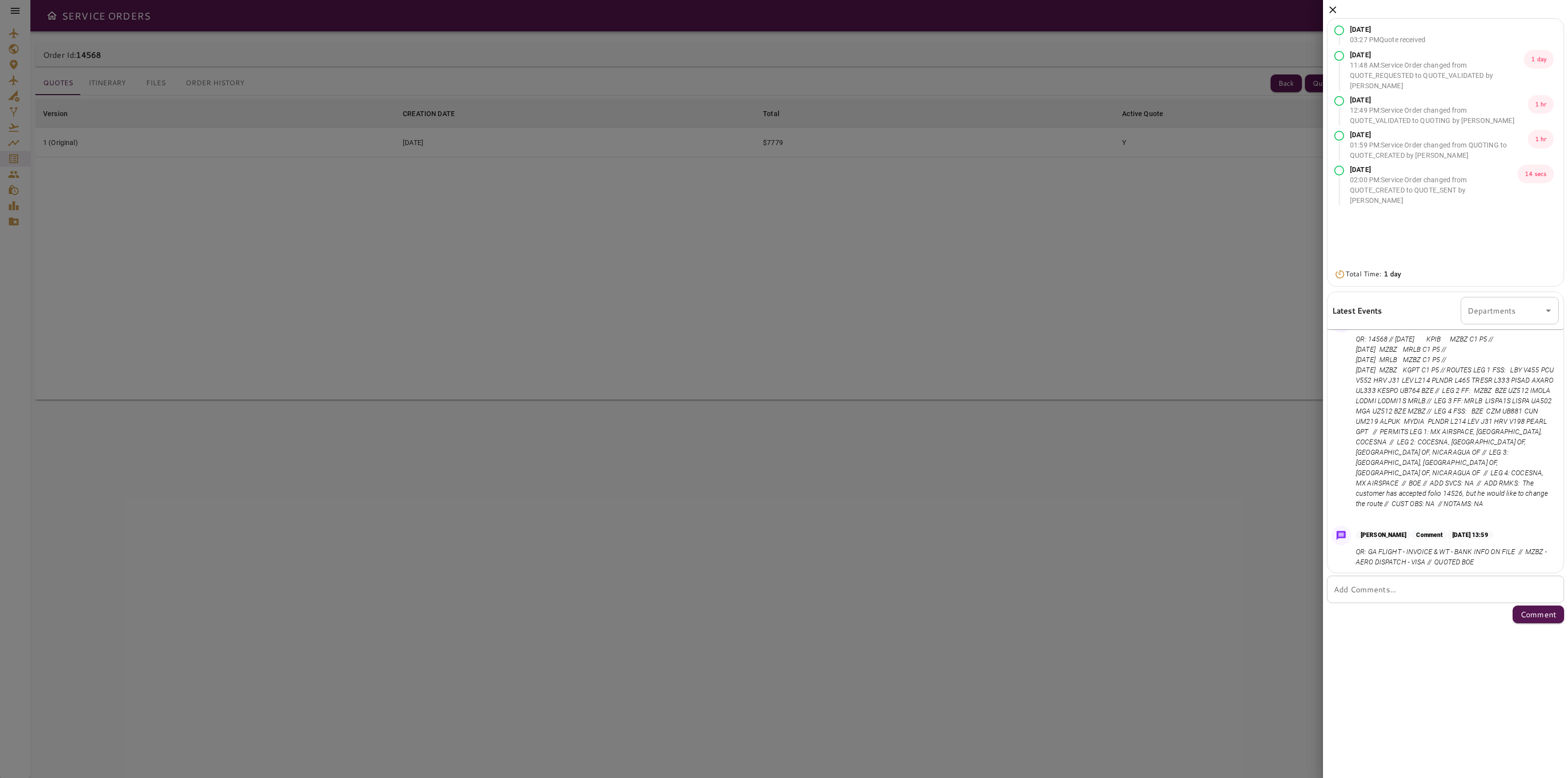
scroll to position [190, 0]
click at [1331, 11] on icon at bounding box center [1332, 9] width 7 height 7
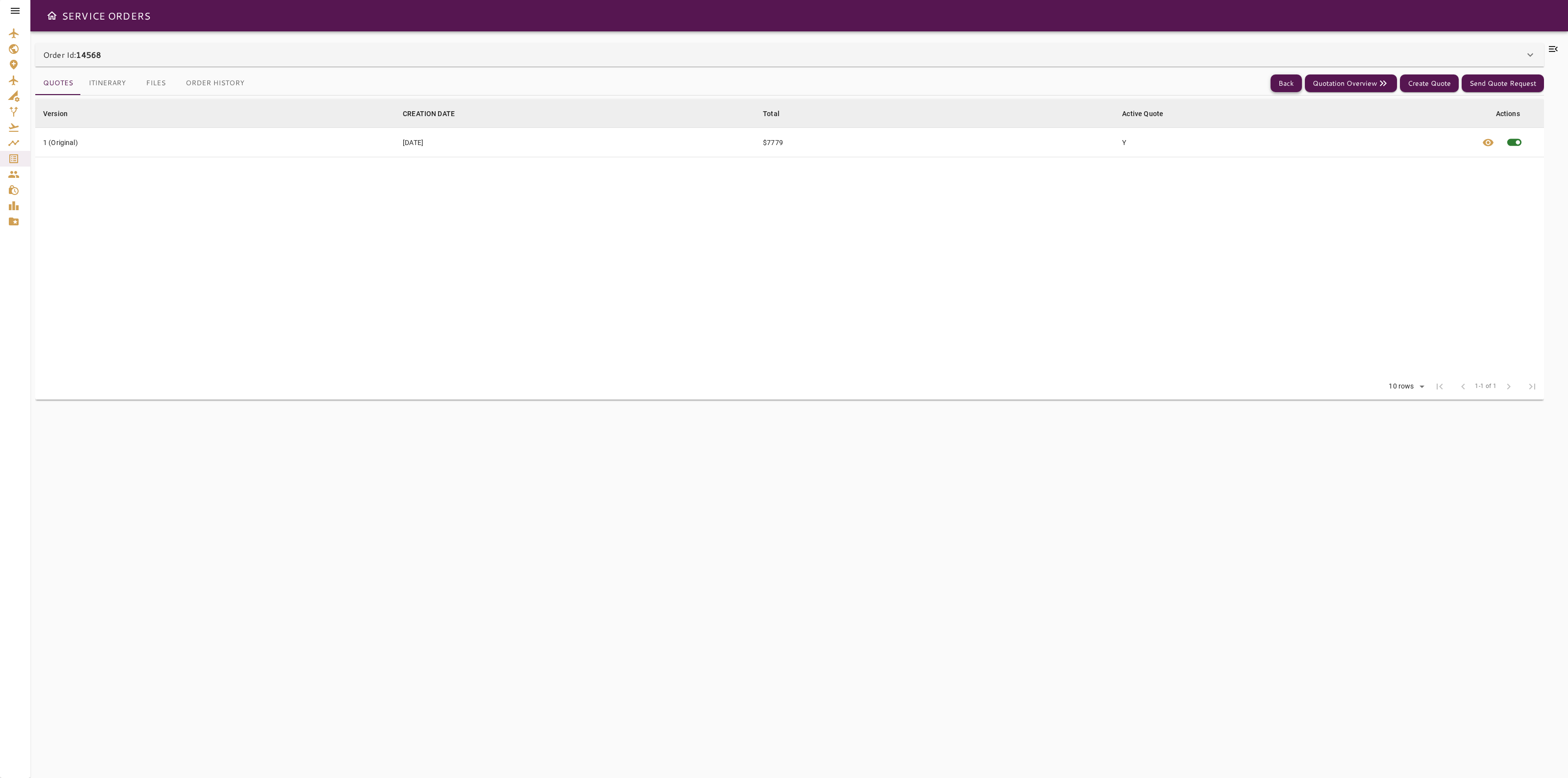
click at [1293, 79] on button "Back" at bounding box center [1286, 83] width 32 height 18
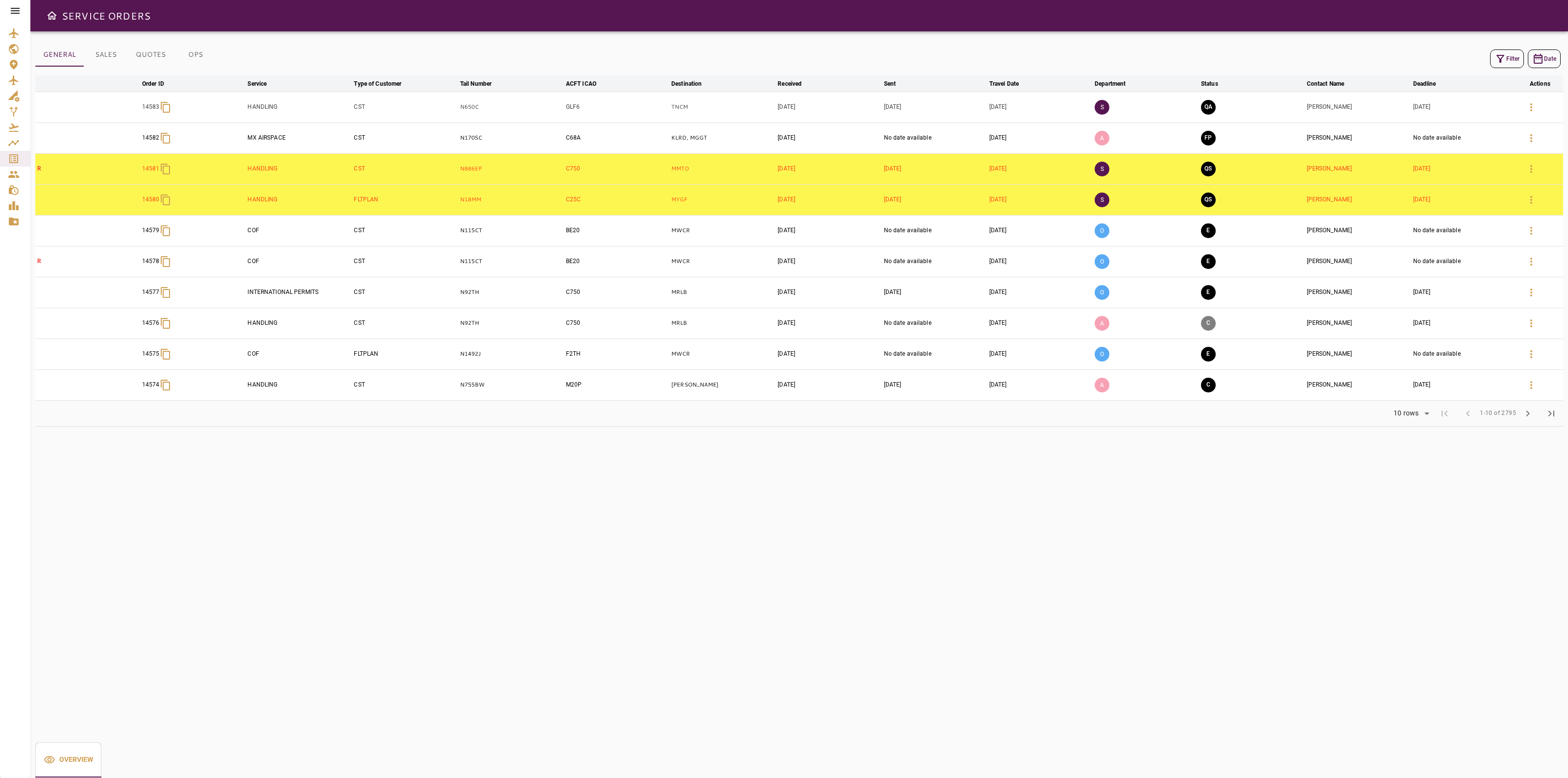
click at [1505, 64] on button "Filter" at bounding box center [1507, 58] width 34 height 19
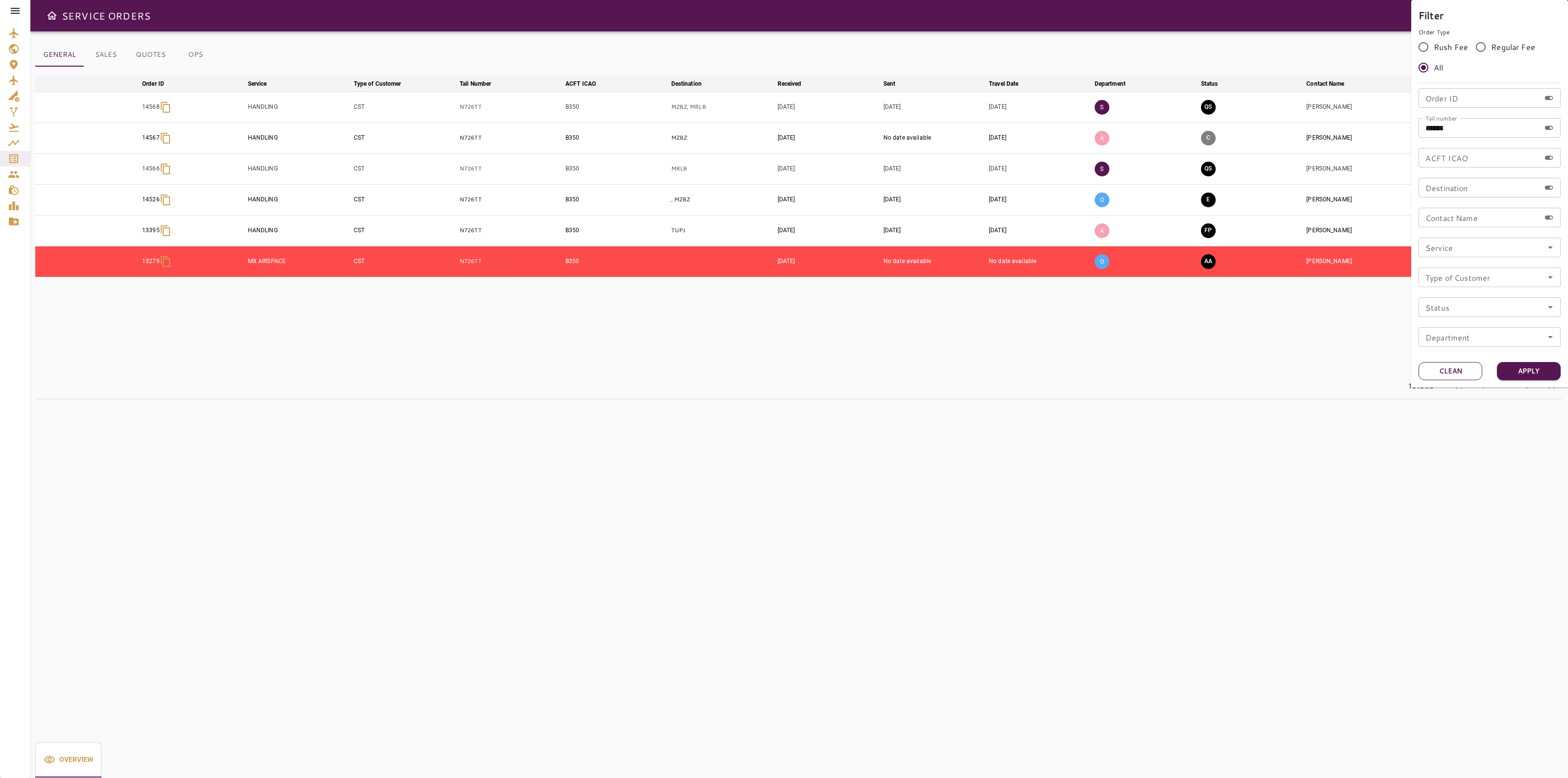
click at [1471, 376] on button "Clean" at bounding box center [1450, 371] width 64 height 18
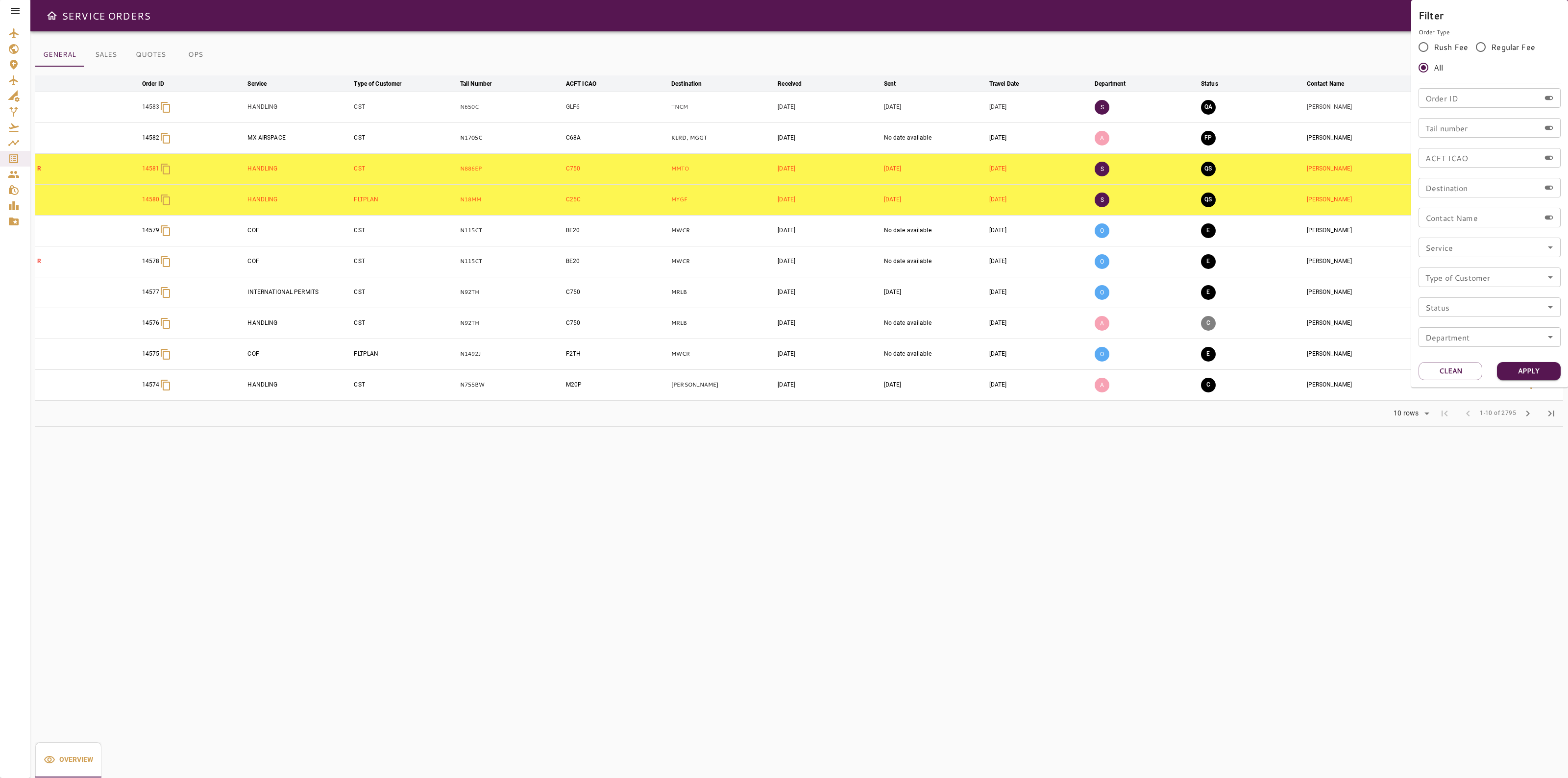
click at [586, 51] on div at bounding box center [784, 389] width 1568 height 778
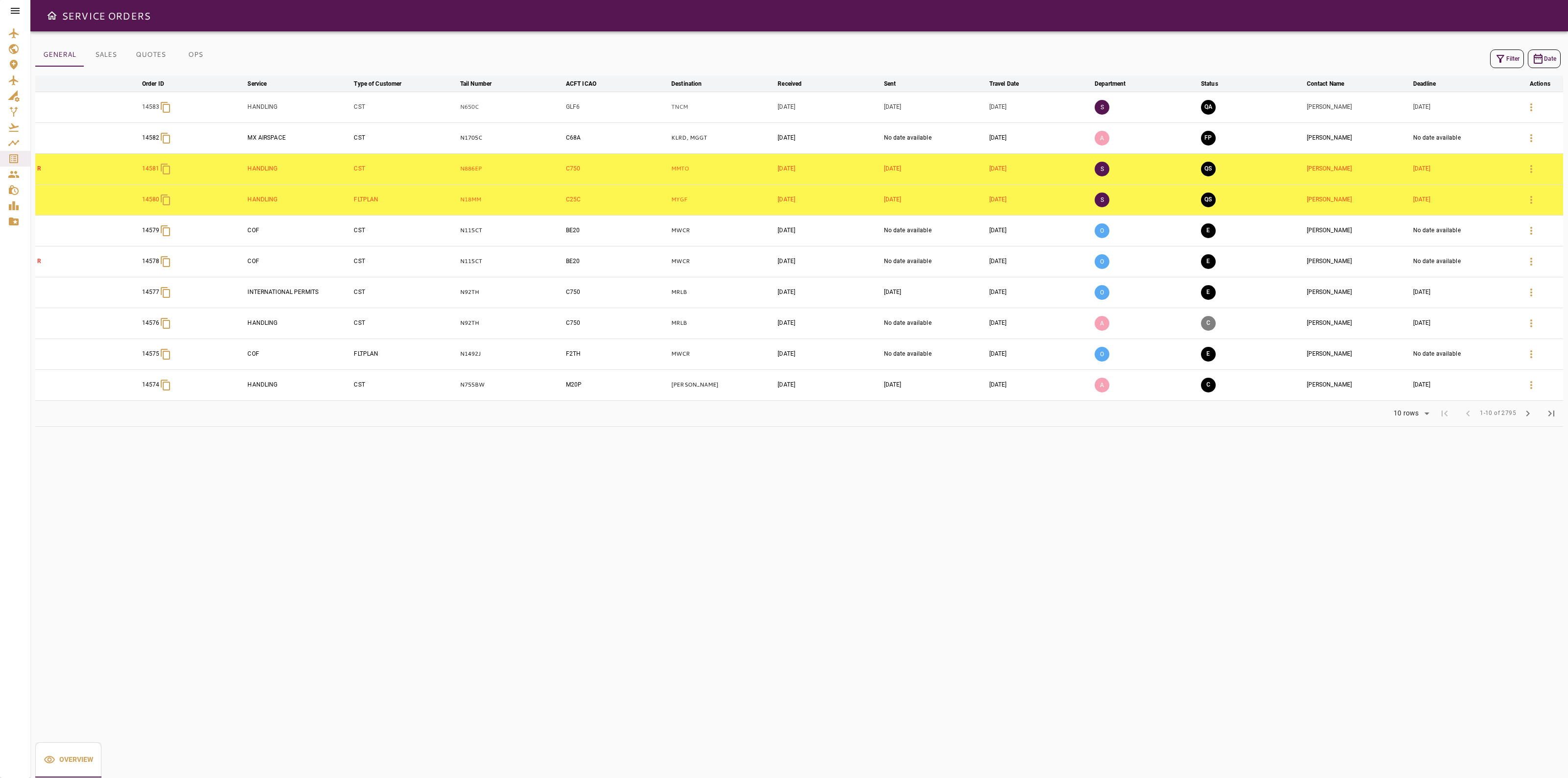
click at [1509, 62] on button "Filter" at bounding box center [1507, 58] width 34 height 19
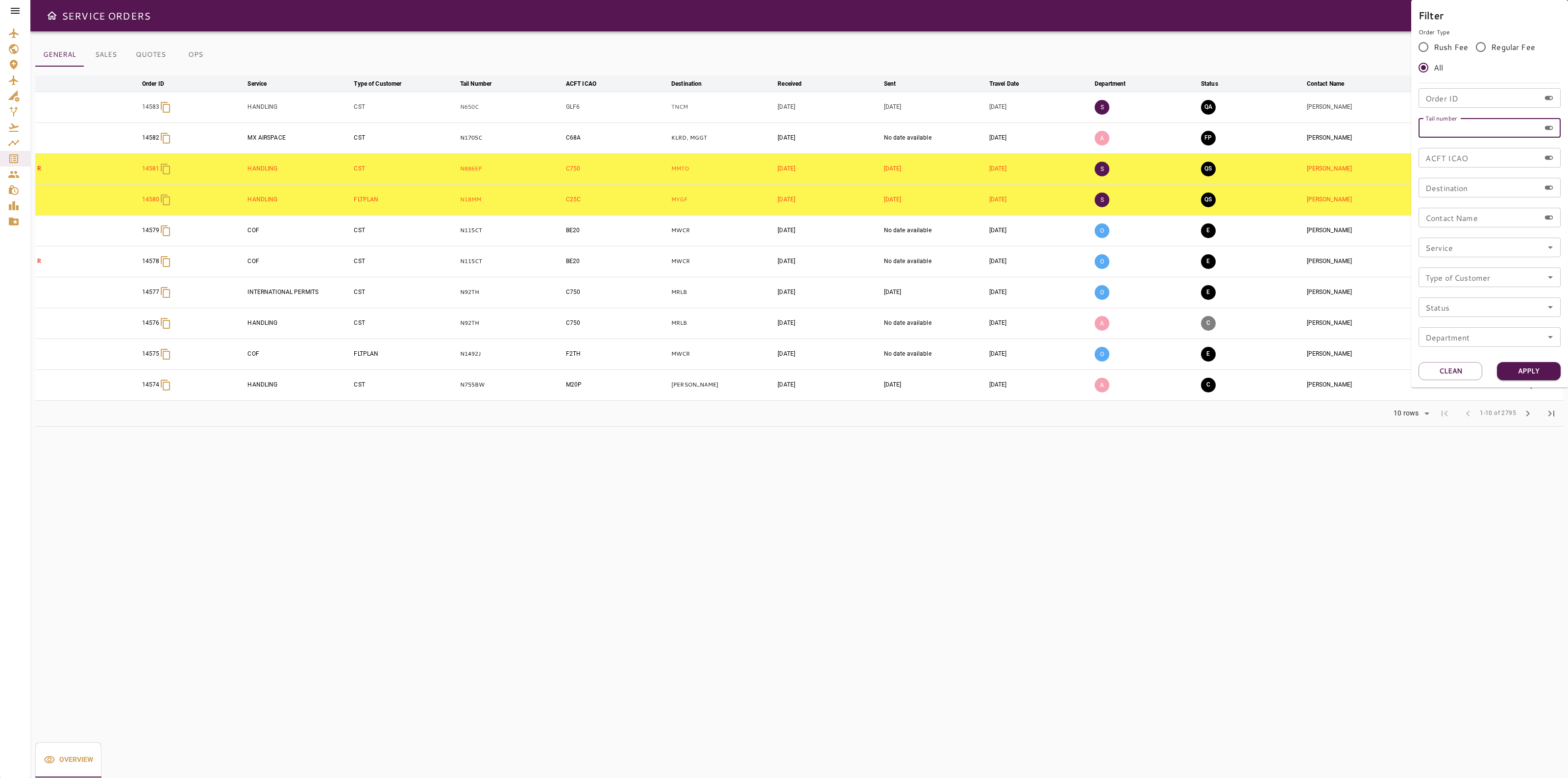
click at [1472, 127] on input "Tail number" at bounding box center [1479, 128] width 122 height 19
paste input "******"
type input "******"
click at [1529, 373] on button "Apply" at bounding box center [1528, 371] width 64 height 18
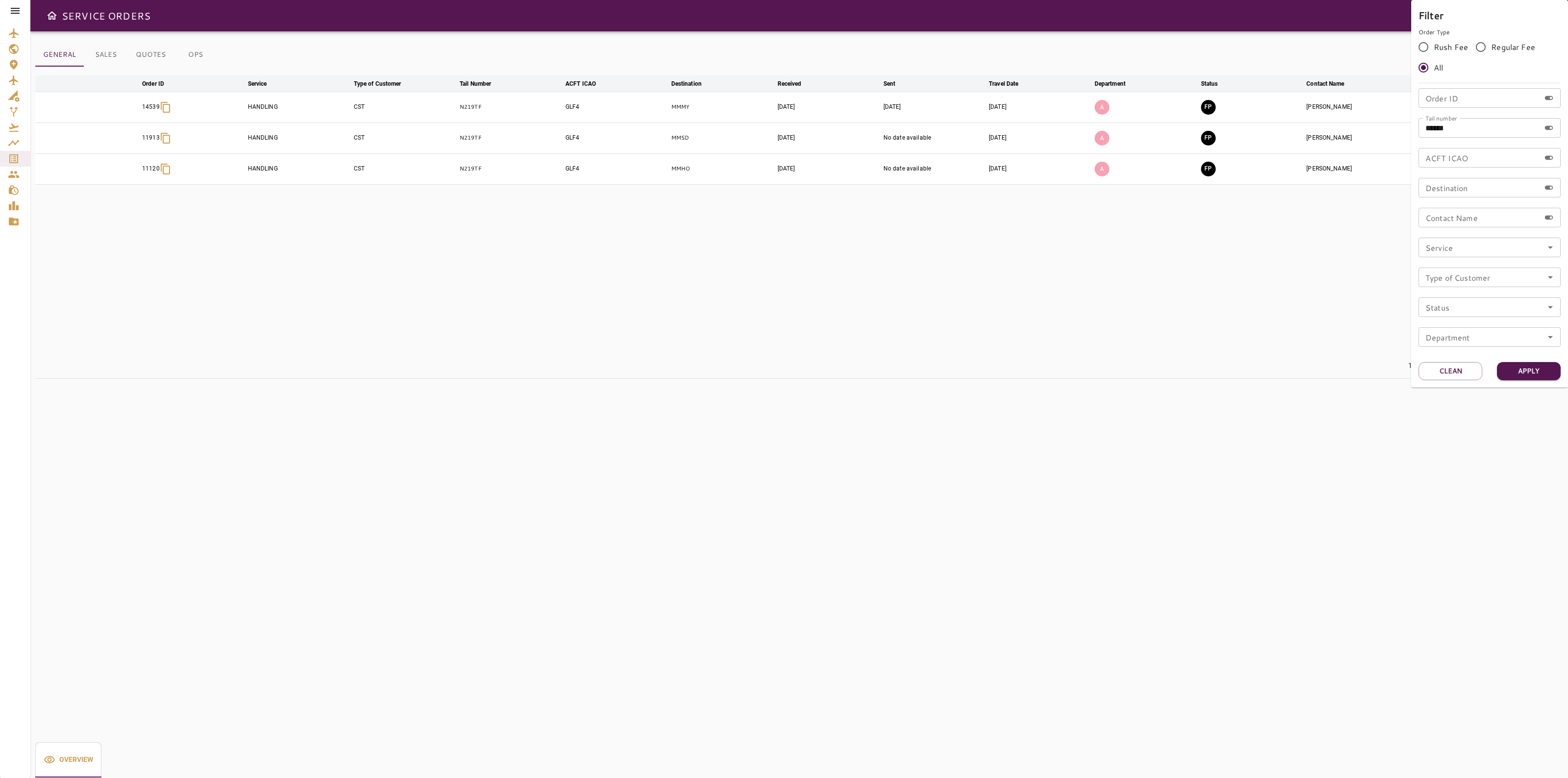
click at [1131, 275] on div at bounding box center [784, 389] width 1568 height 778
click at [1530, 109] on icon "button" at bounding box center [1531, 107] width 12 height 12
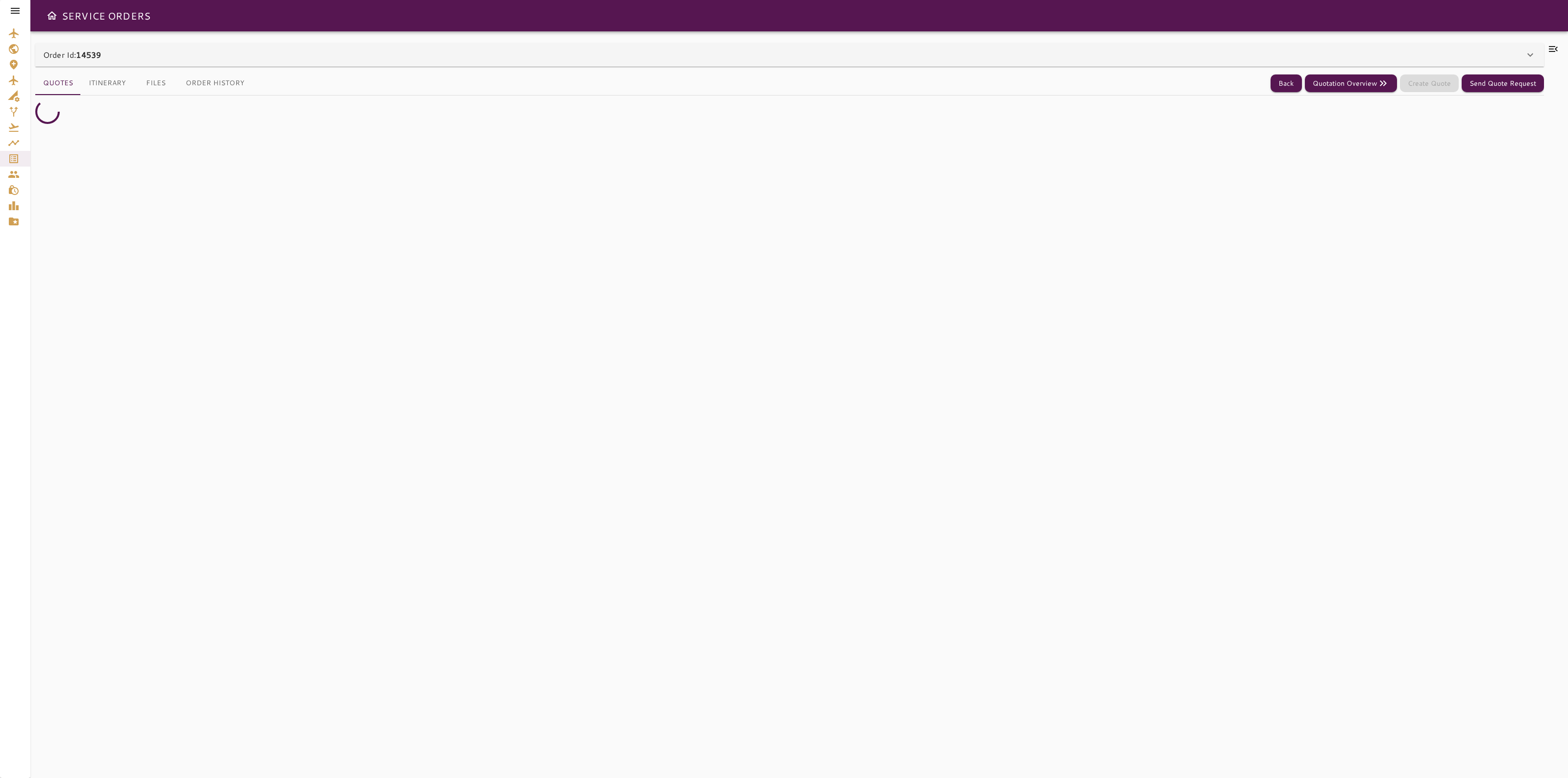
click at [1522, 47] on div "Order Id: 14539" at bounding box center [789, 55] width 1509 height 24
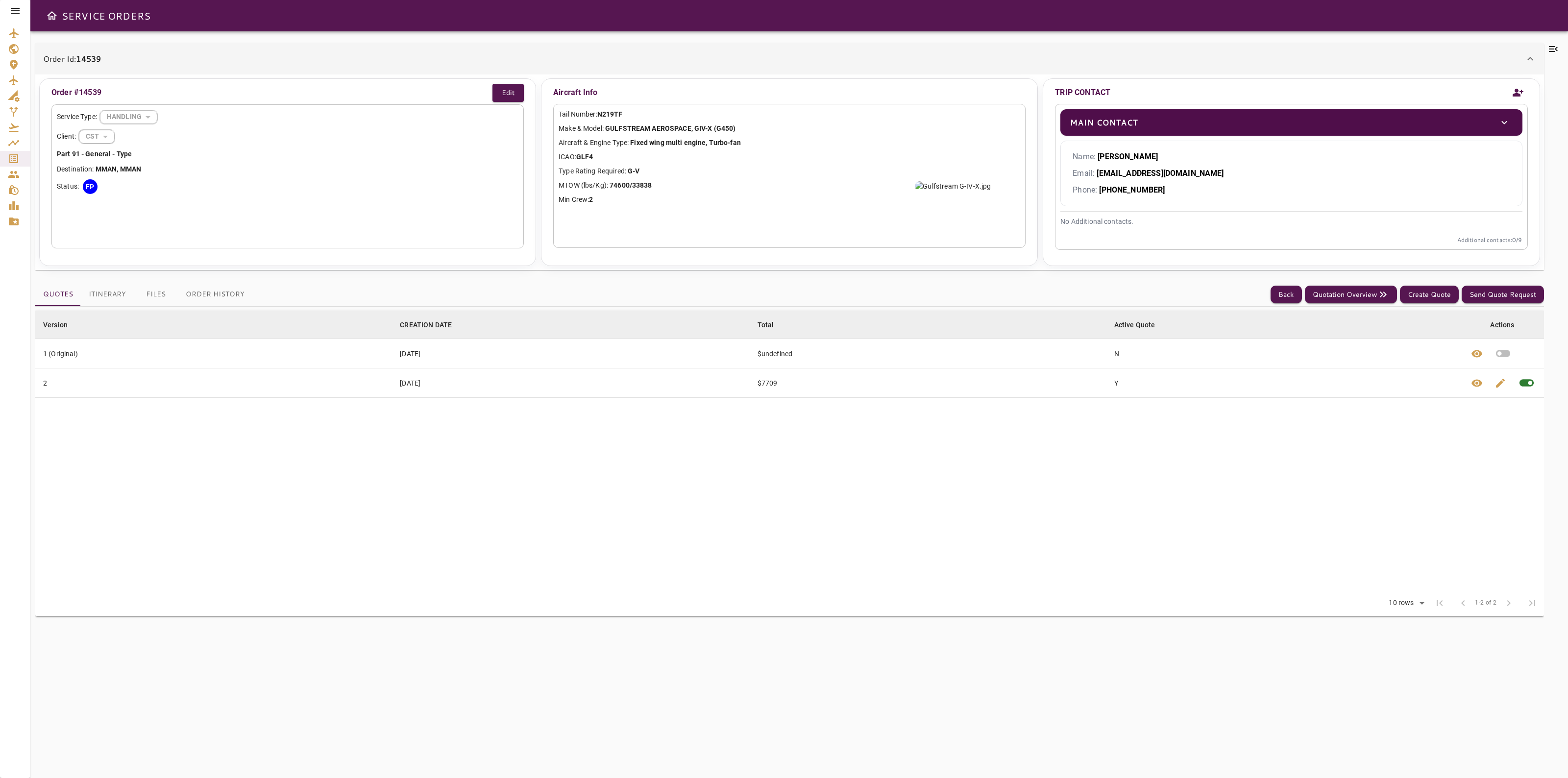
click at [1551, 50] on icon at bounding box center [1553, 49] width 12 height 12
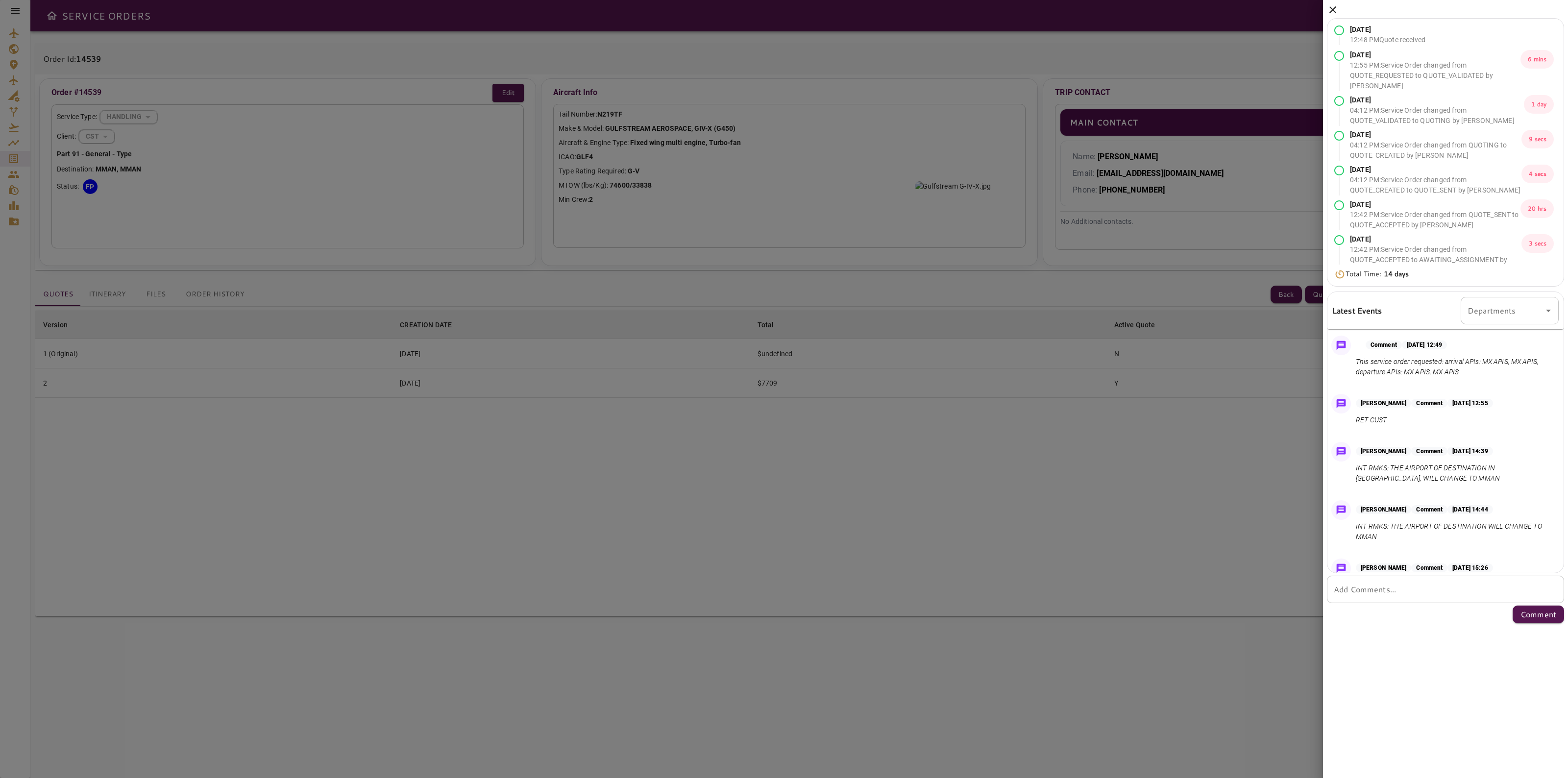
click at [1562, 356] on div "Latest Events Departments Departments Comment Sep 03, 2025 at 12:49 This servic…" at bounding box center [1446, 432] width 237 height 282
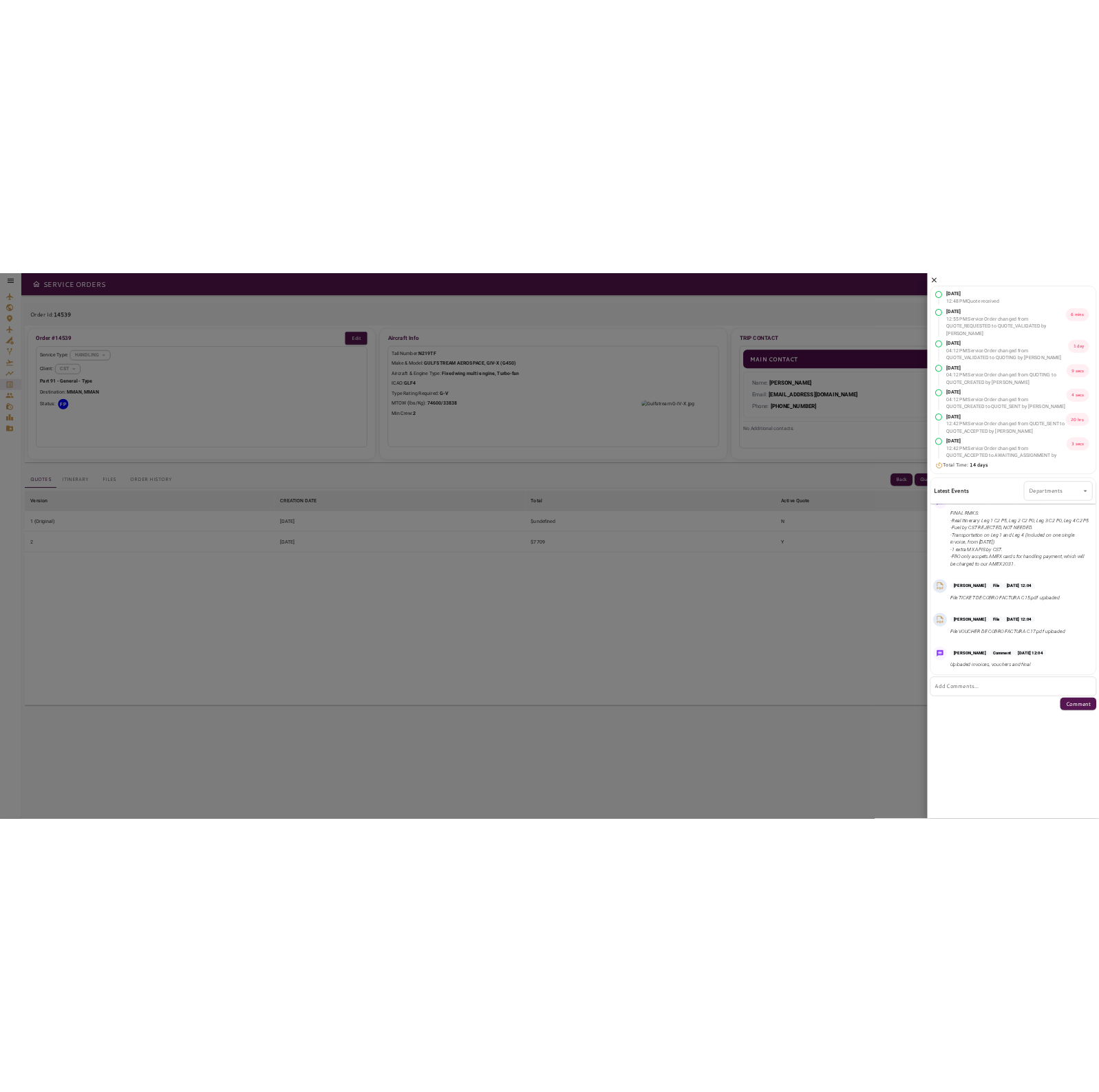
scroll to position [1586, 0]
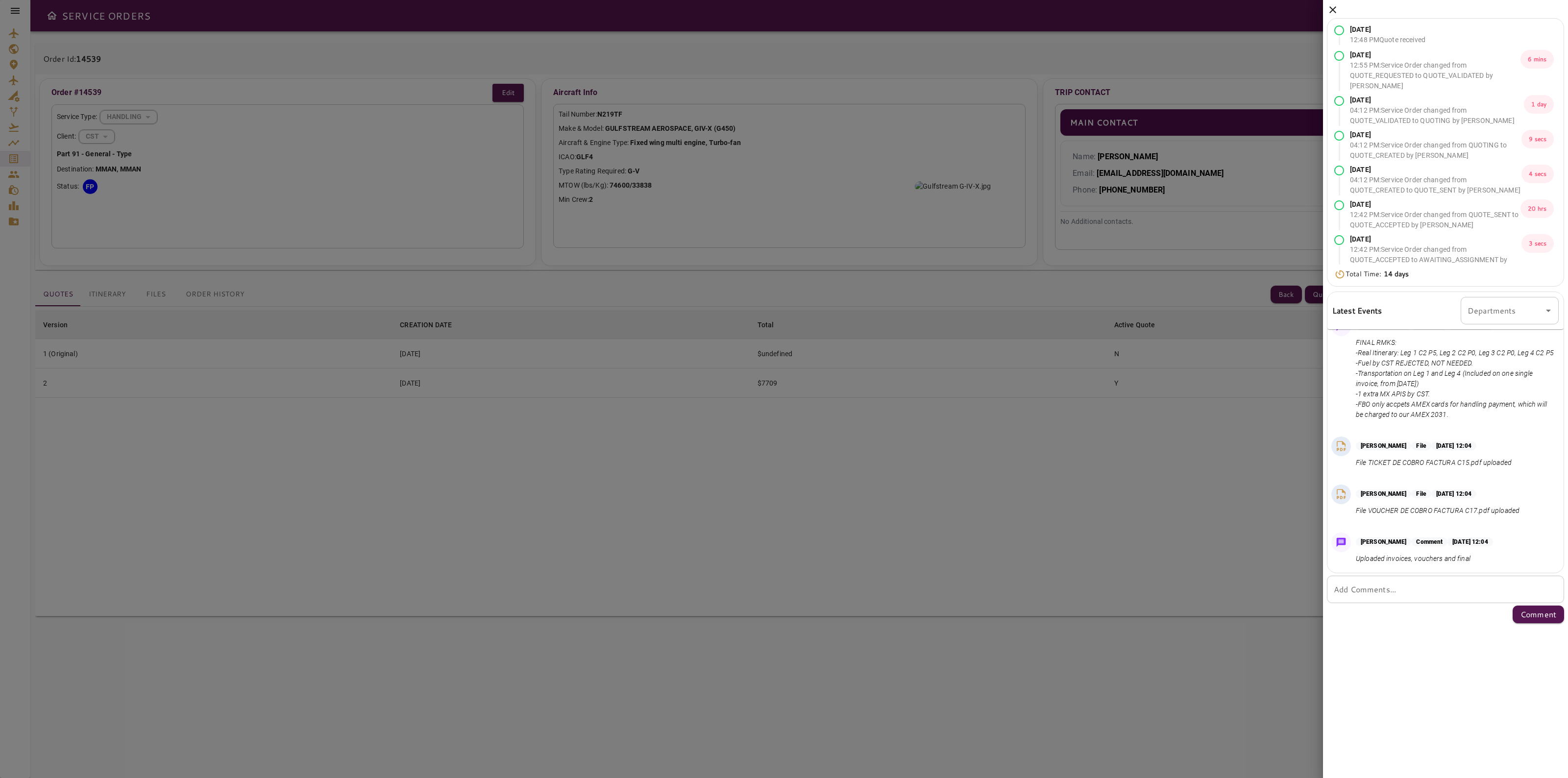
drag, startPoint x: 1469, startPoint y: 417, endPoint x: 1423, endPoint y: 419, distance: 46.0
click at [1423, 419] on p "FINAL RMKS: -Real Itinerary: Leg 1 C2 P5, Leg 2 C2 P0, Leg 3 C2 P0, Leg 4 C2 P5…" at bounding box center [1455, 379] width 199 height 82
copy p "AMEX 2031."
drag, startPoint x: 1332, startPoint y: 5, endPoint x: 1183, endPoint y: 47, distance: 154.8
click at [1332, 5] on icon at bounding box center [1332, 9] width 12 height 12
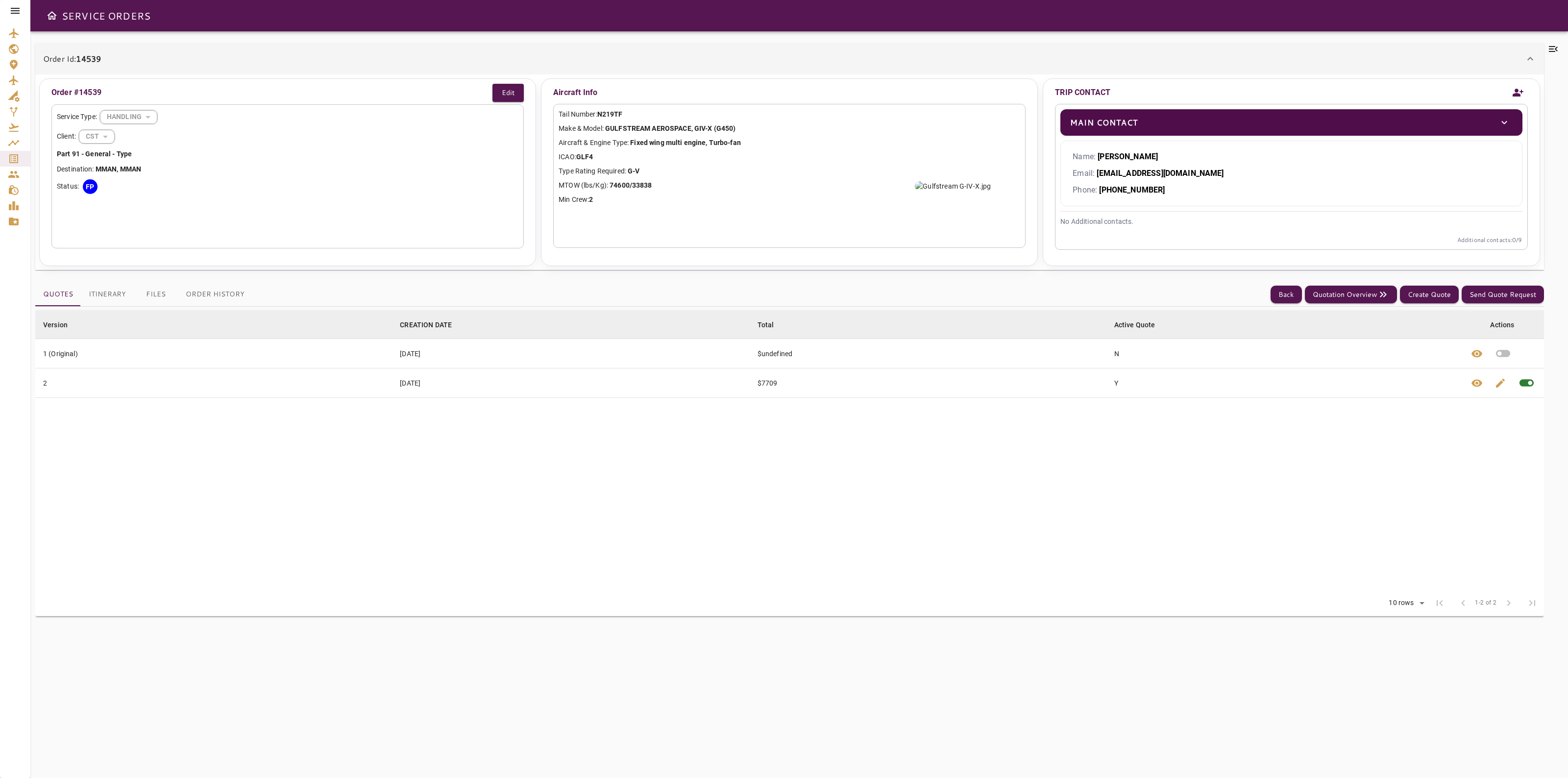
click at [153, 296] on button "Files" at bounding box center [156, 294] width 44 height 24
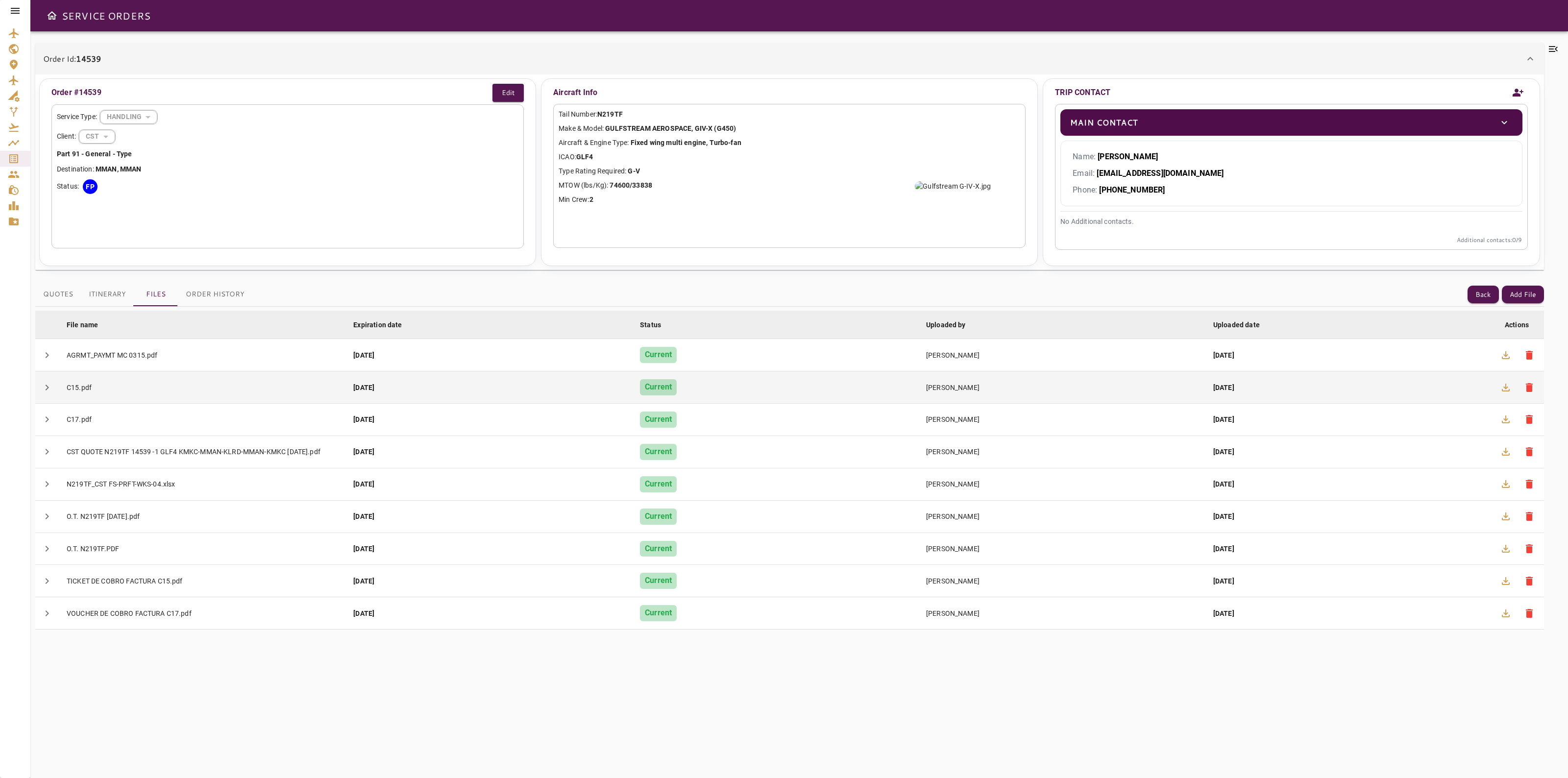
click at [163, 393] on td "C15.pdf" at bounding box center [202, 387] width 287 height 32
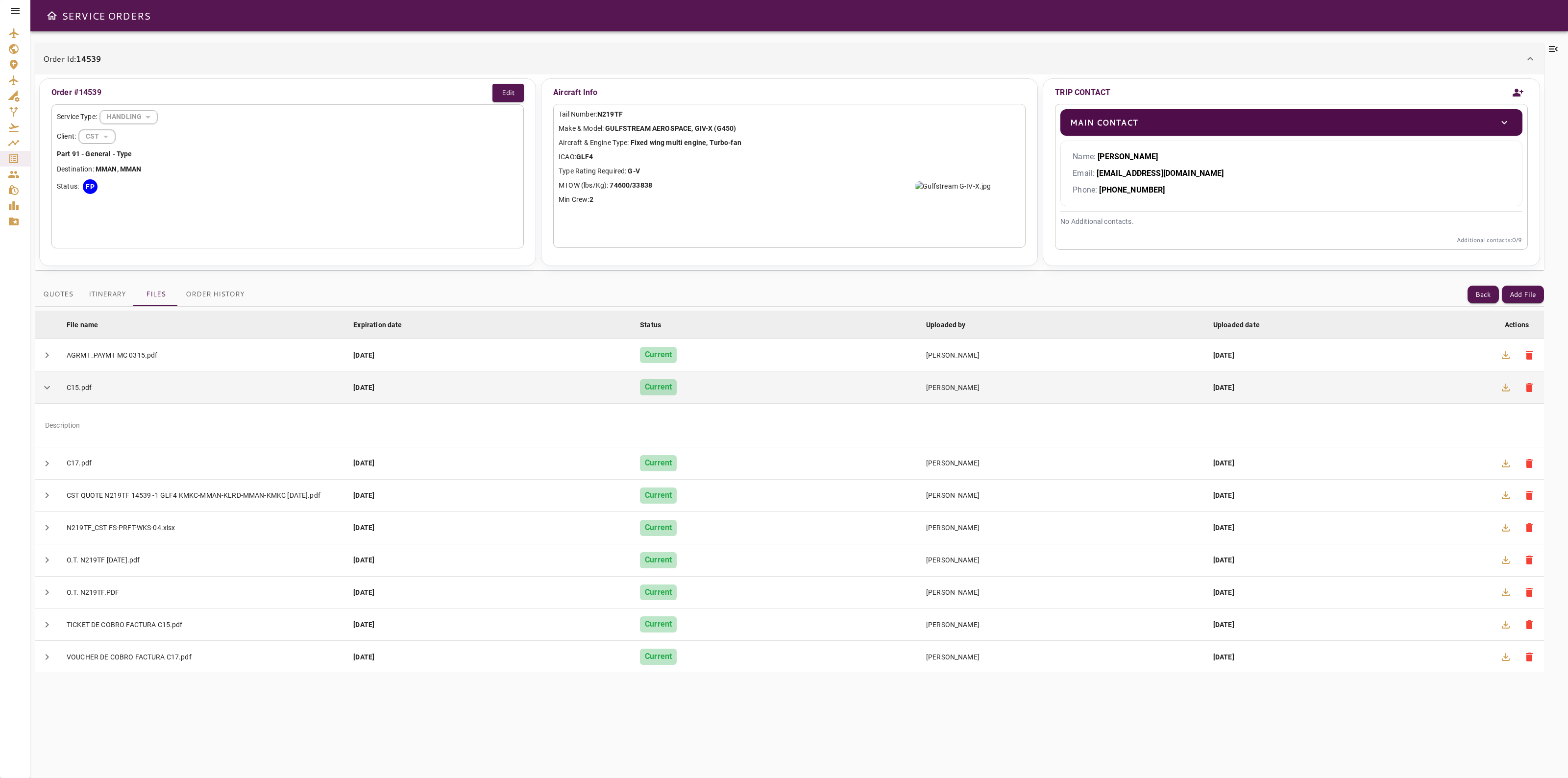
click at [1506, 385] on icon "button" at bounding box center [1505, 387] width 8 height 8
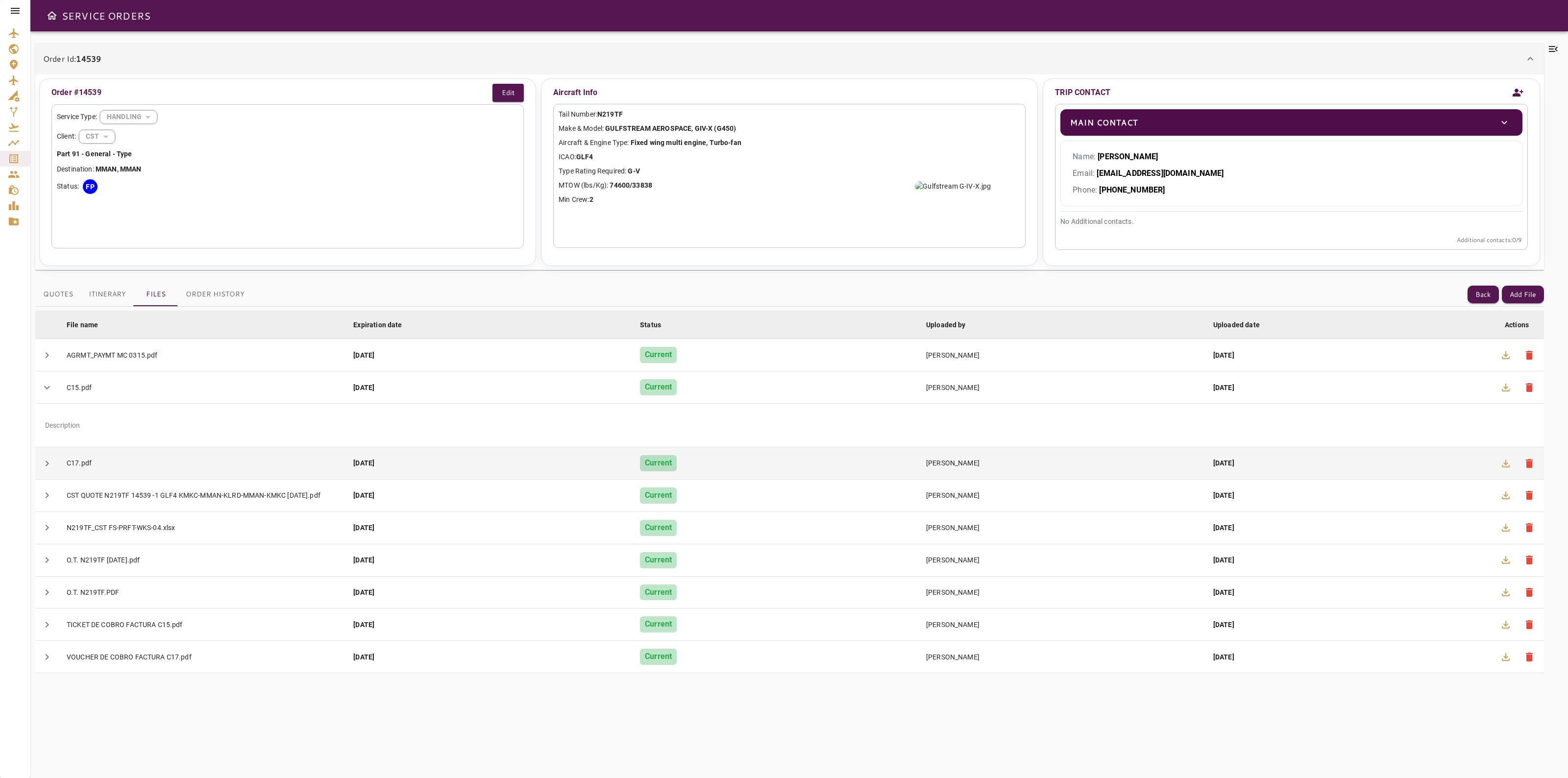
click at [1502, 467] on icon "button" at bounding box center [1505, 463] width 8 height 8
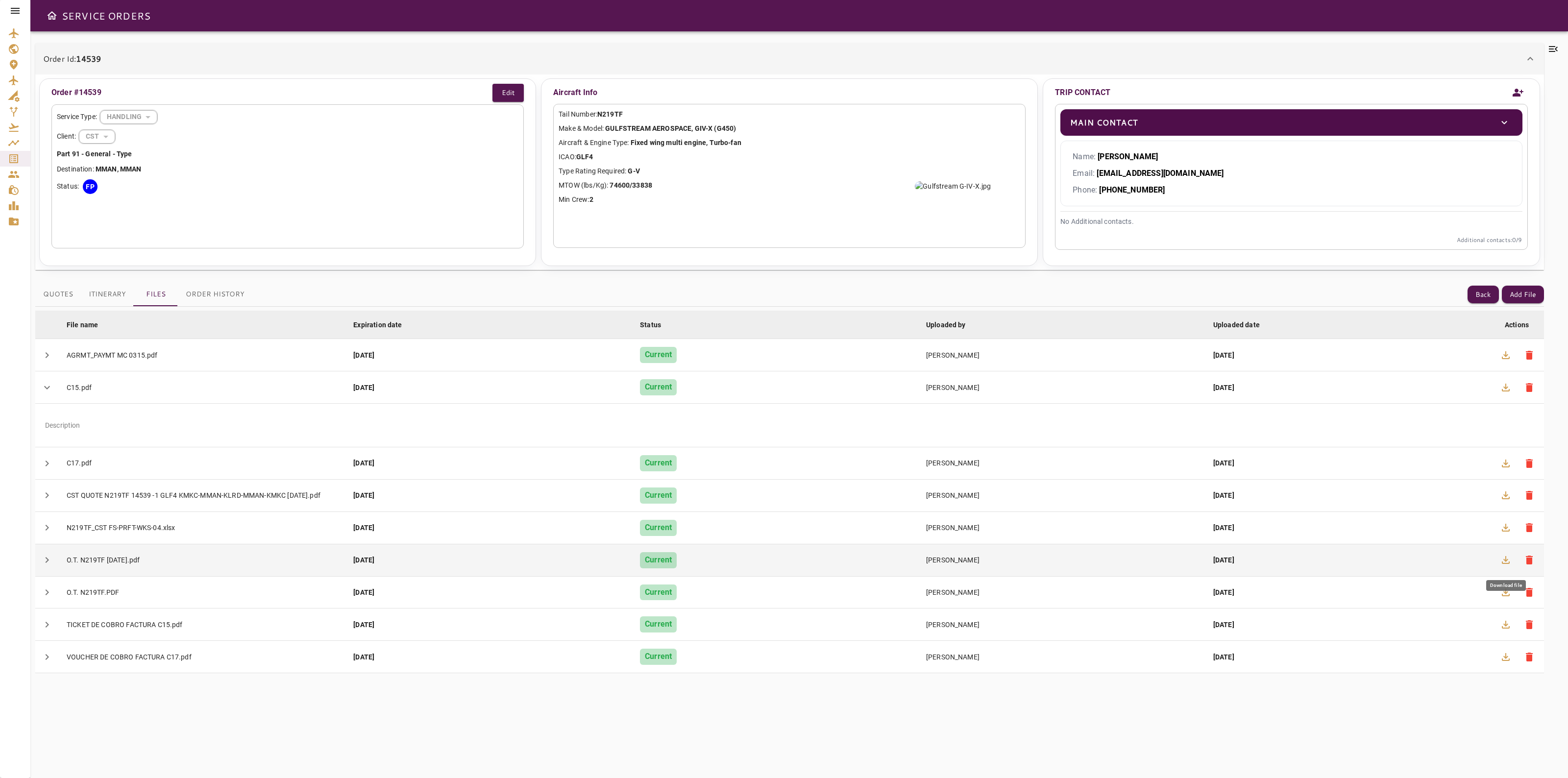
click at [1511, 562] on icon "button" at bounding box center [1505, 559] width 12 height 12
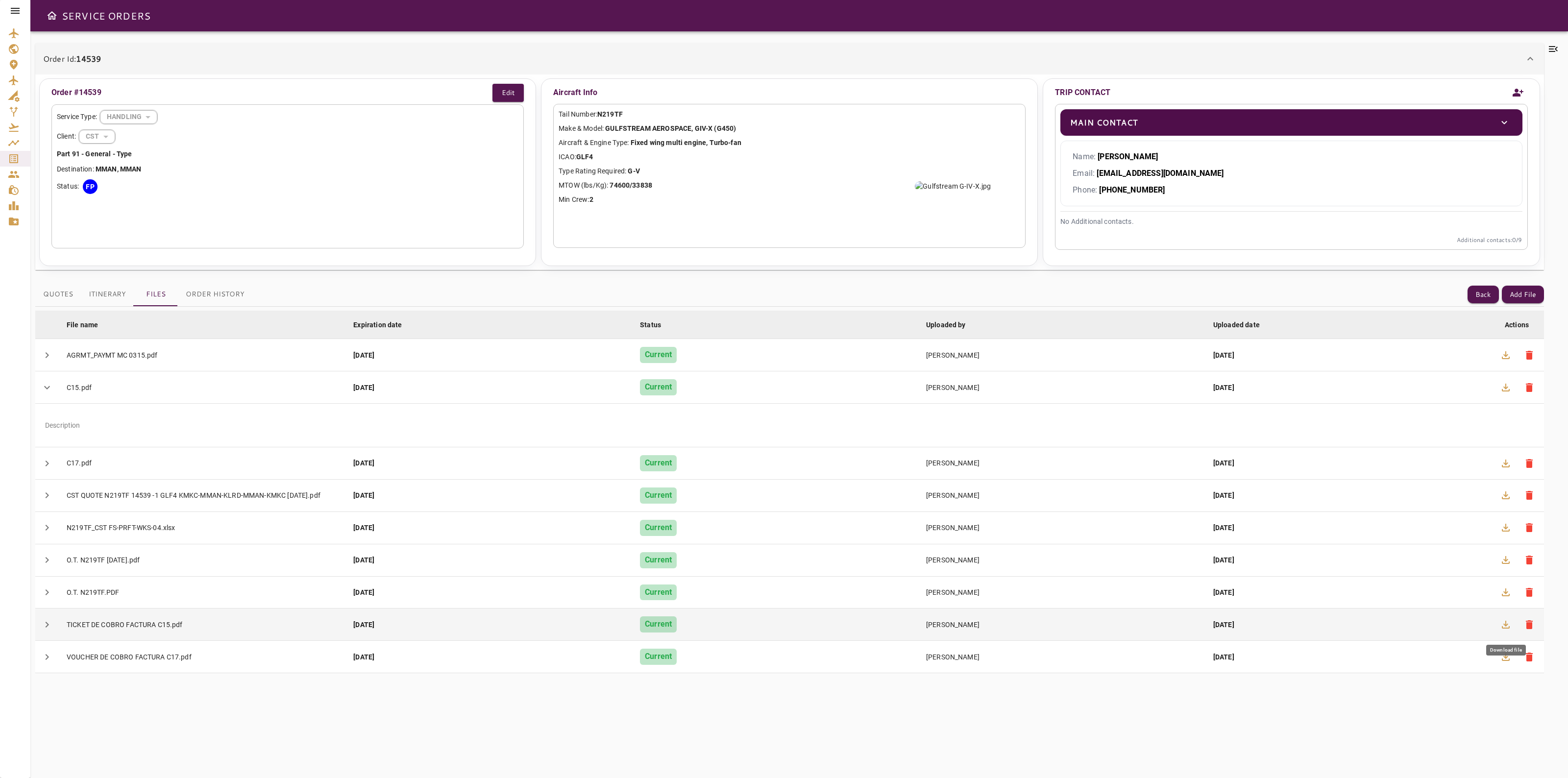
click at [1508, 624] on icon "button" at bounding box center [1505, 625] width 12 height 12
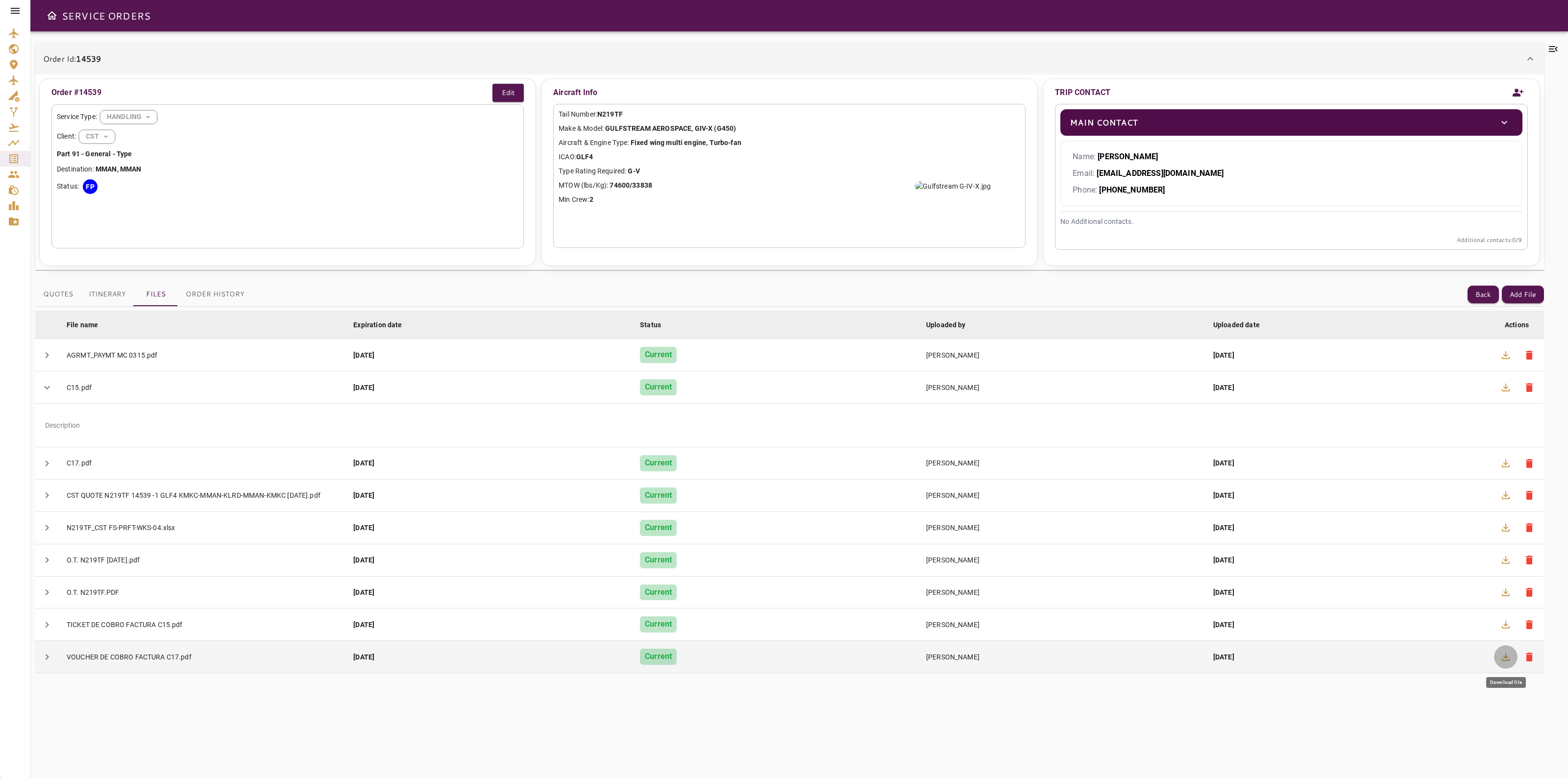
click at [1501, 662] on icon "button" at bounding box center [1505, 657] width 12 height 12
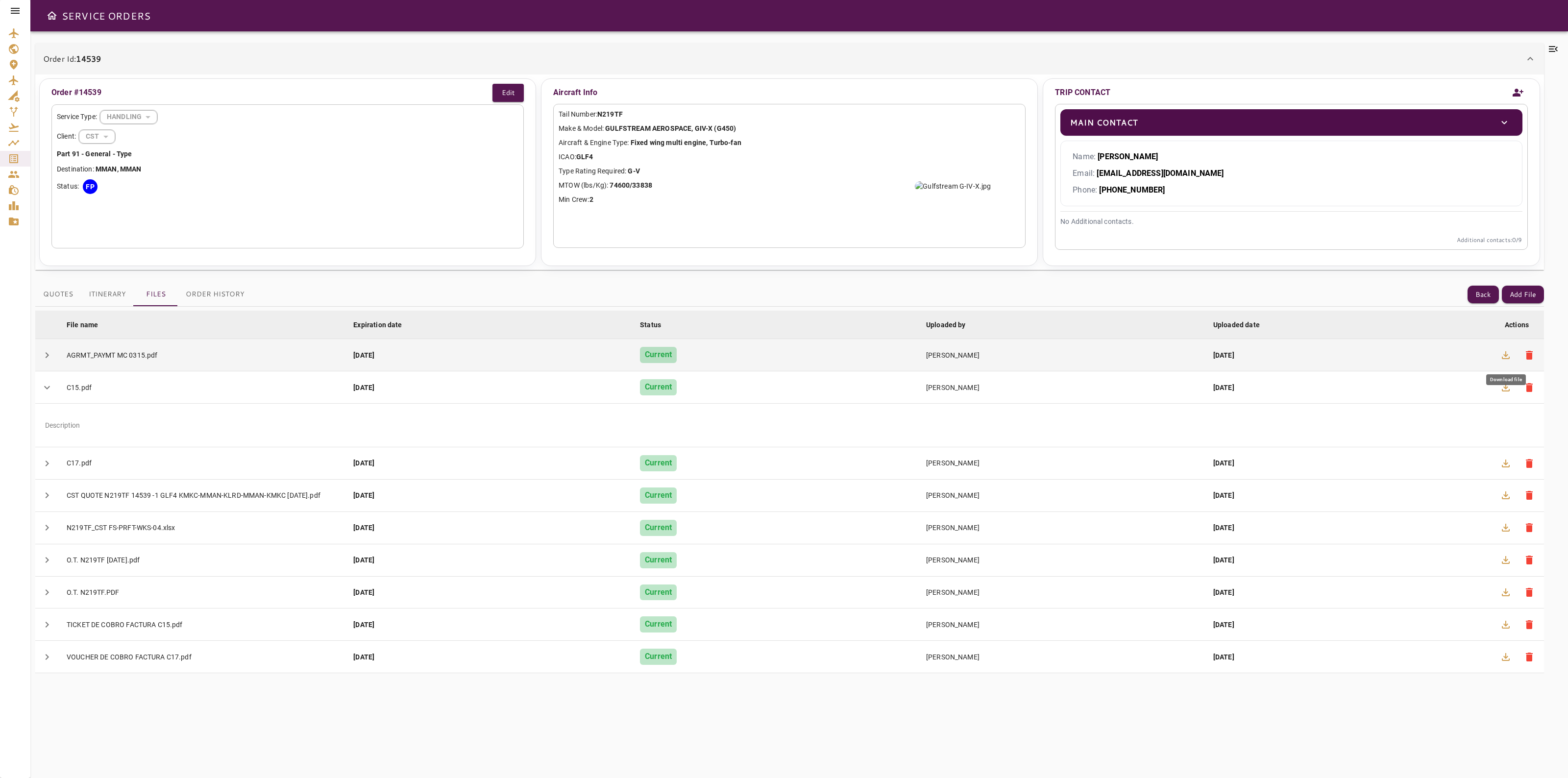
click at [1507, 358] on icon "button" at bounding box center [1505, 355] width 12 height 12
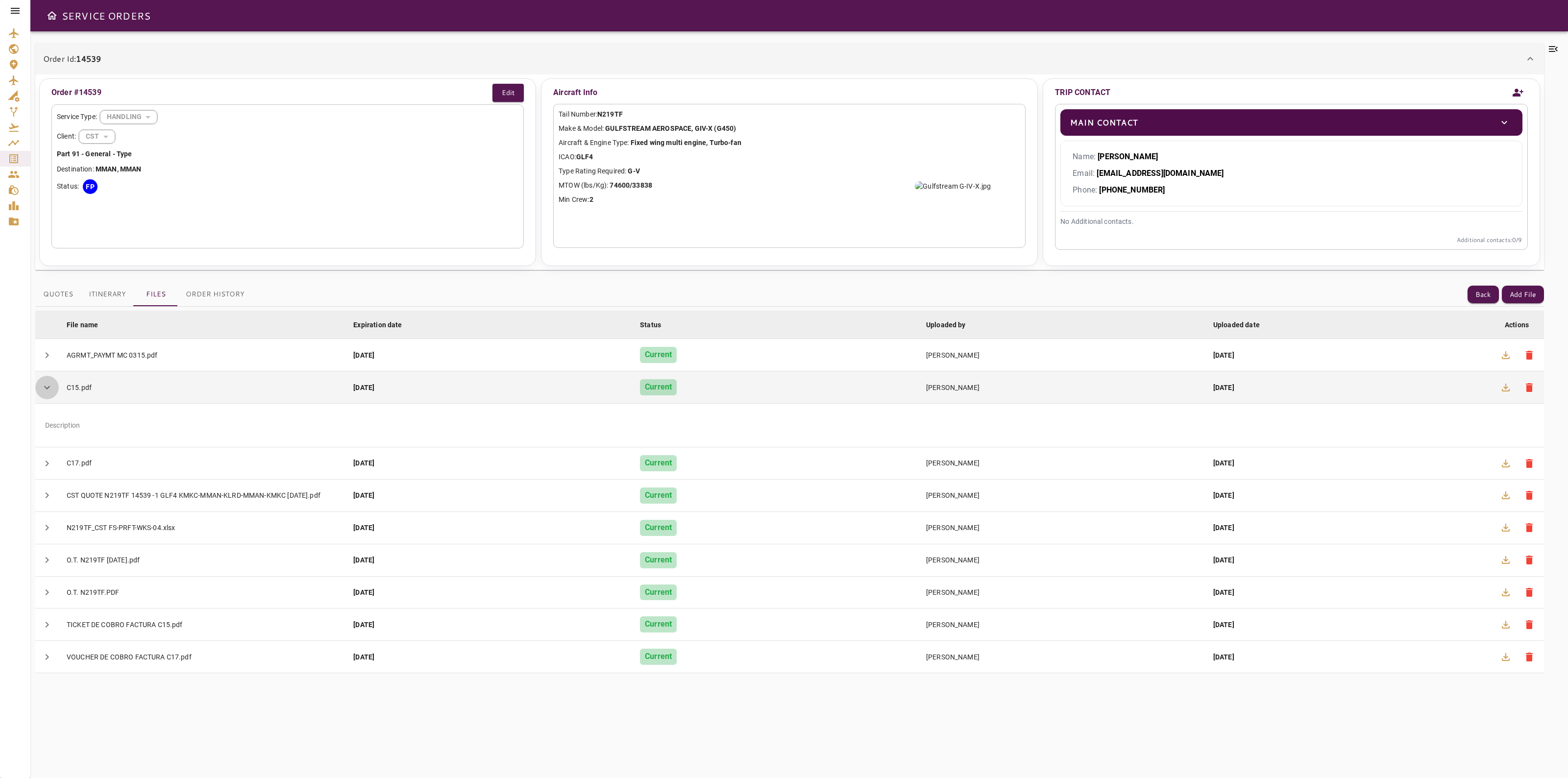
click at [44, 386] on span "chevron_right" at bounding box center [47, 387] width 12 height 12
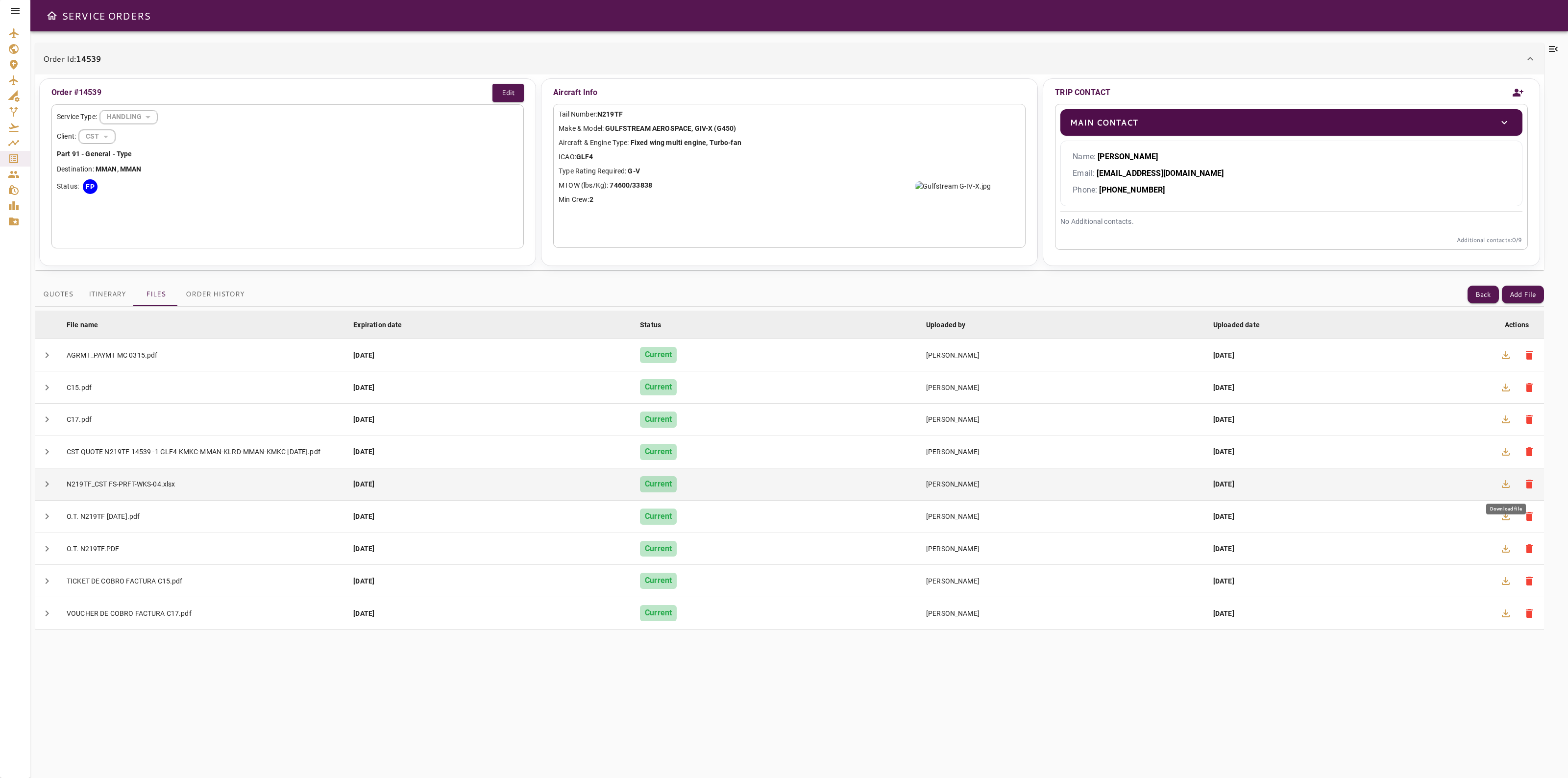
click at [1505, 485] on icon "button" at bounding box center [1505, 484] width 8 height 8
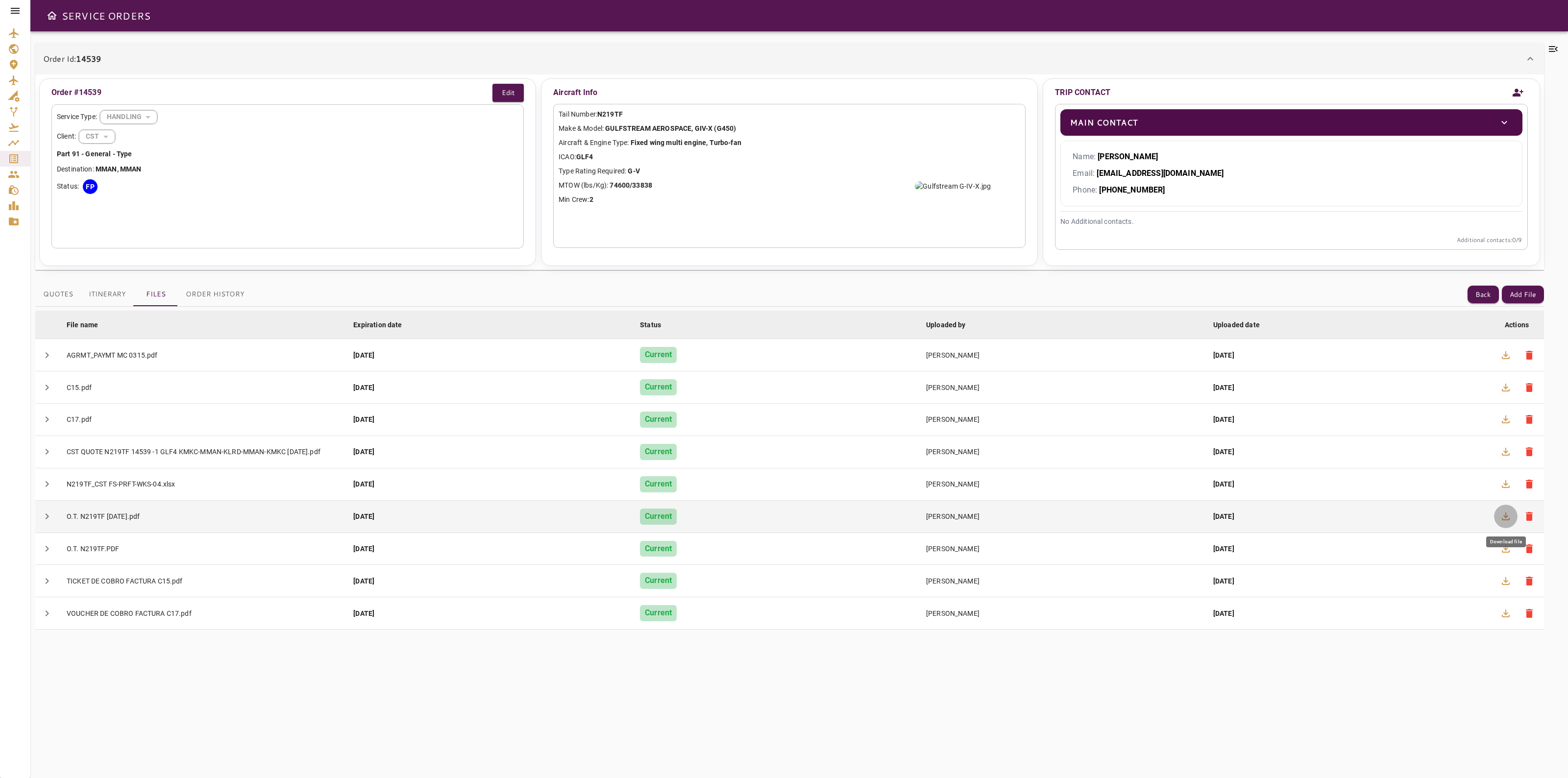
click at [1500, 520] on icon "button" at bounding box center [1505, 516] width 12 height 12
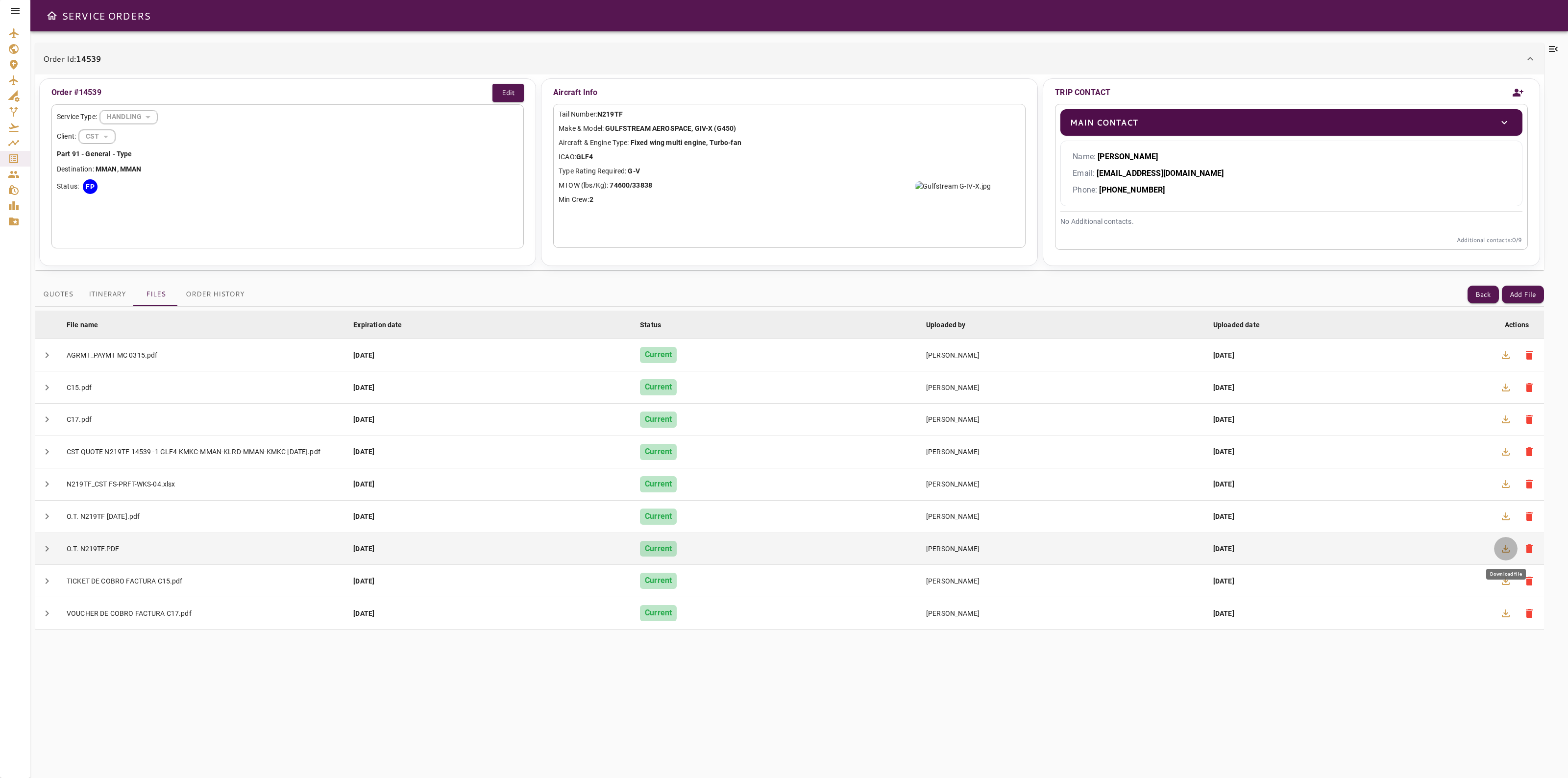
click at [1496, 542] on button "button" at bounding box center [1505, 548] width 24 height 24
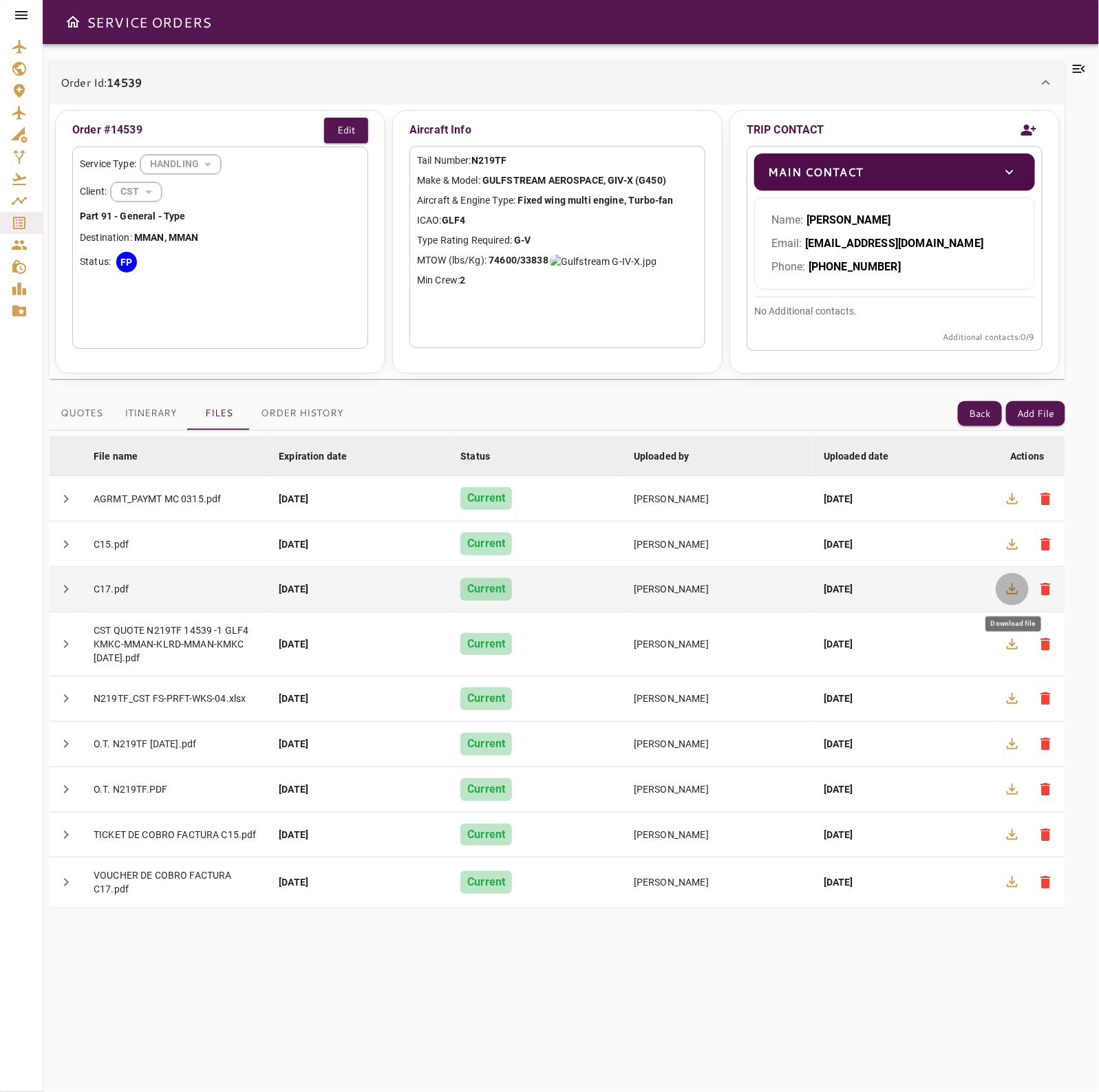
click at [1014, 597] on icon "button" at bounding box center [1011, 588] width 16 height 16
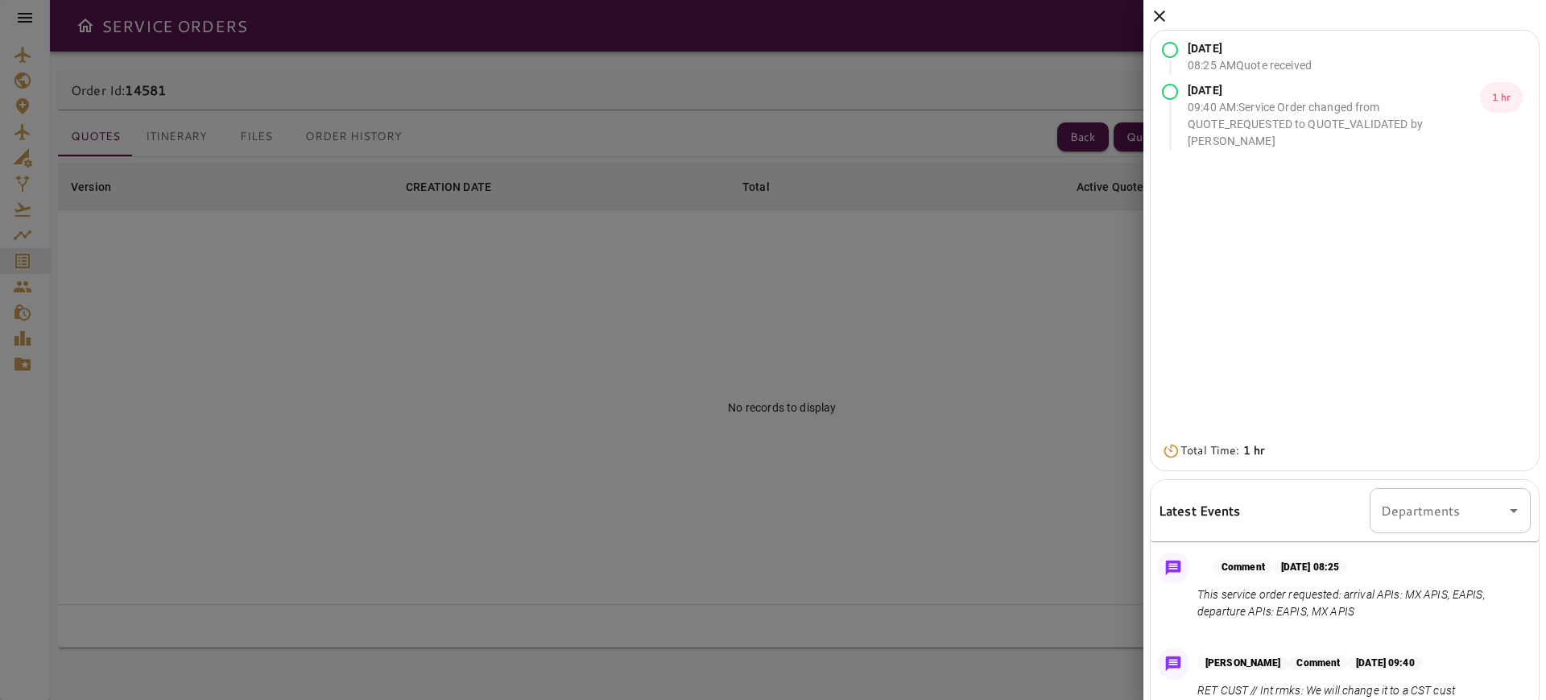
click at [1158, 3] on div "[DATE] 08:25 AM Quote received [DATE] 09:40 AM : Service Order changed from QUO…" at bounding box center [1344, 401] width 402 height 803
click at [1152, 9] on icon at bounding box center [1159, 15] width 19 height 19
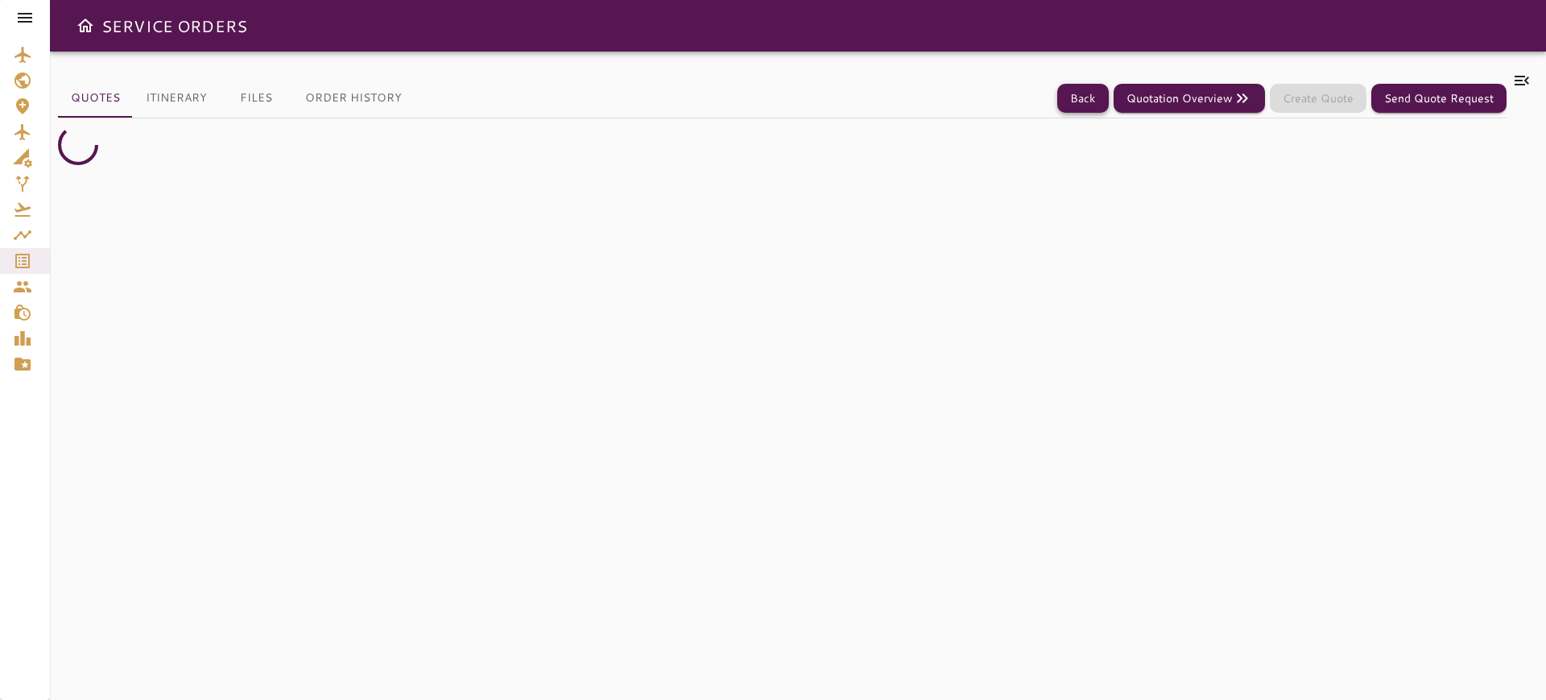
click at [1077, 112] on button "Back" at bounding box center [1083, 99] width 52 height 30
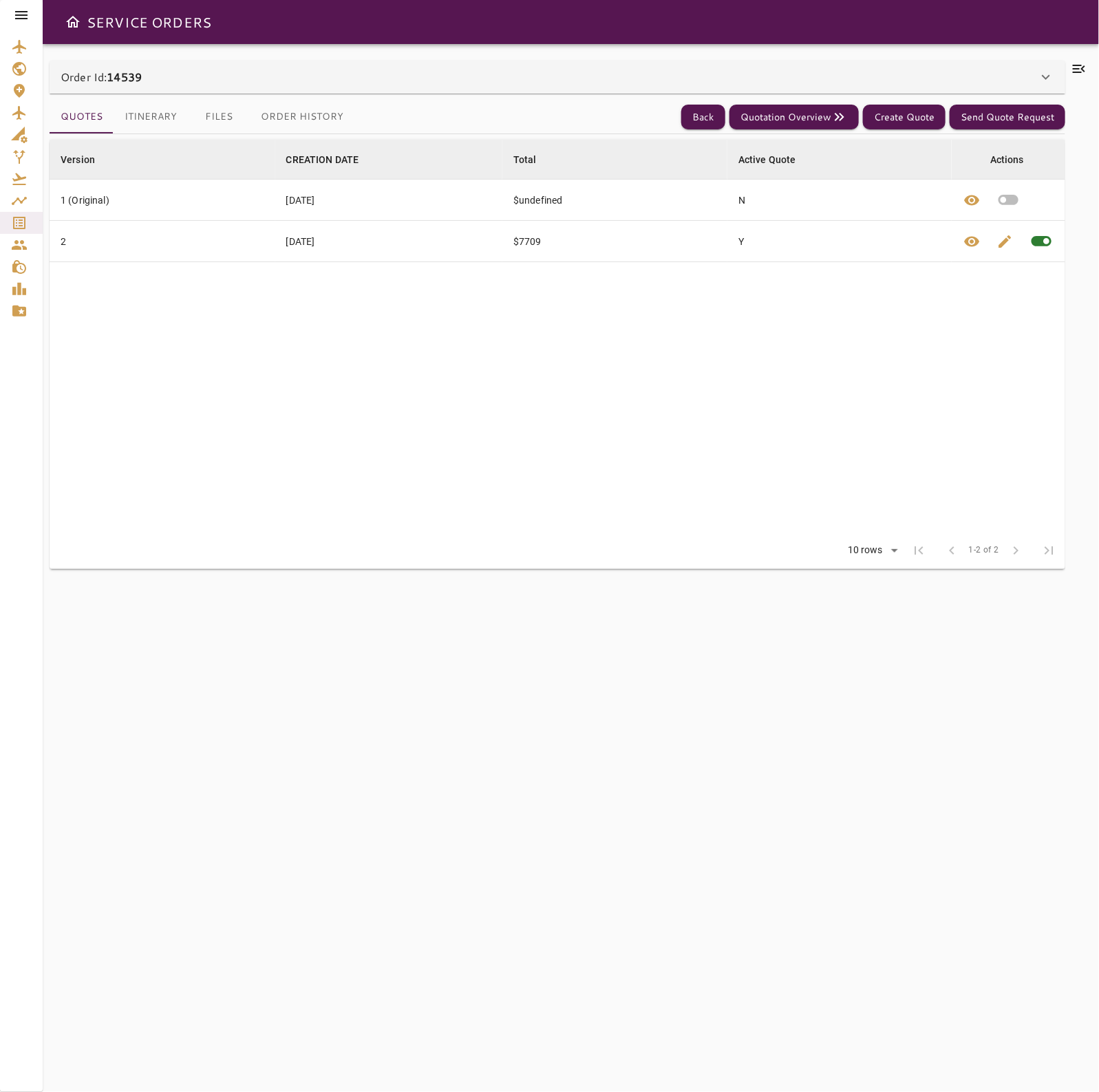
click at [373, 76] on div "Order Id: 14539" at bounding box center [549, 76] width 977 height 16
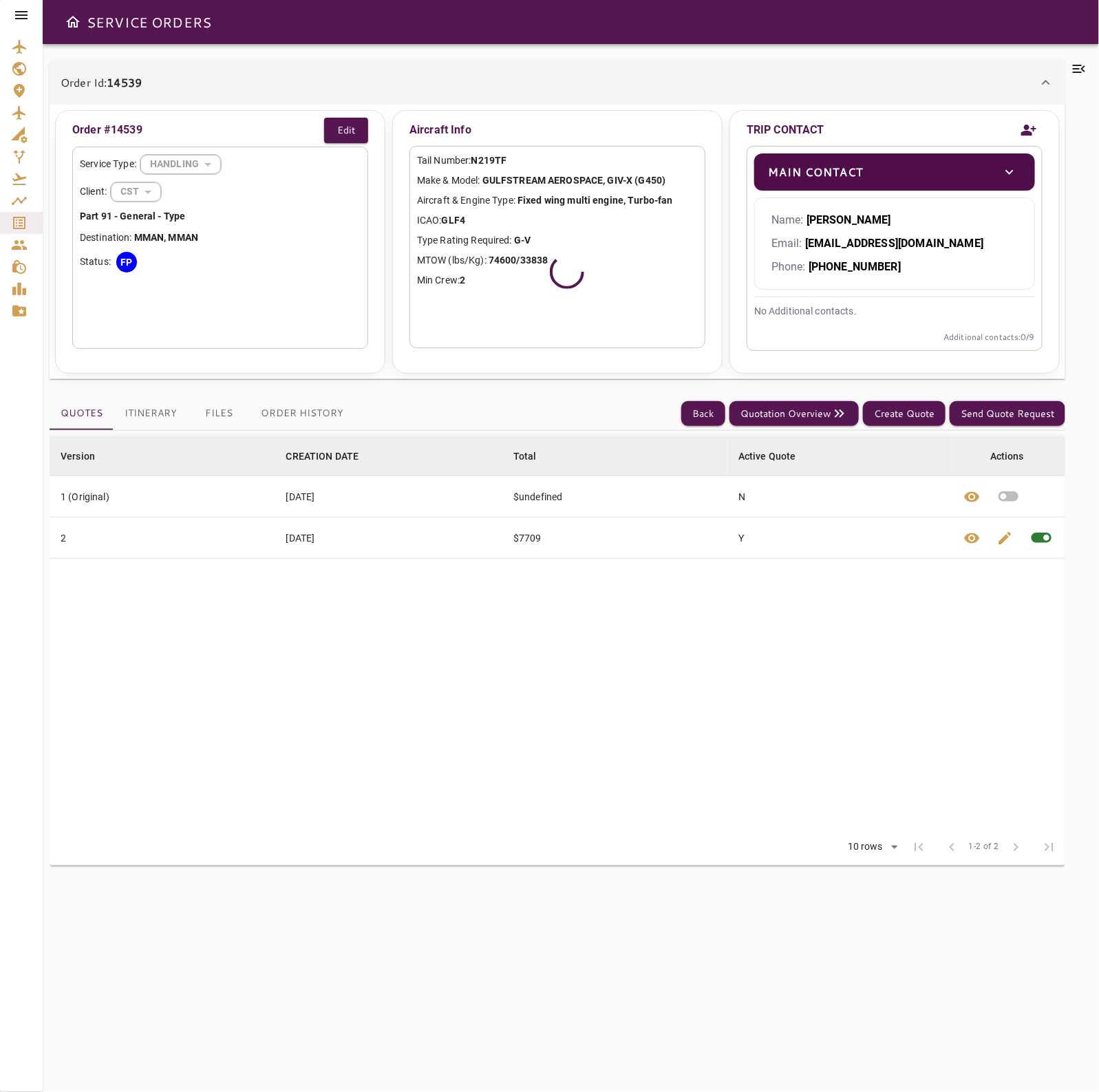
click at [373, 76] on div "Order Id: 14539" at bounding box center [549, 82] width 977 height 16
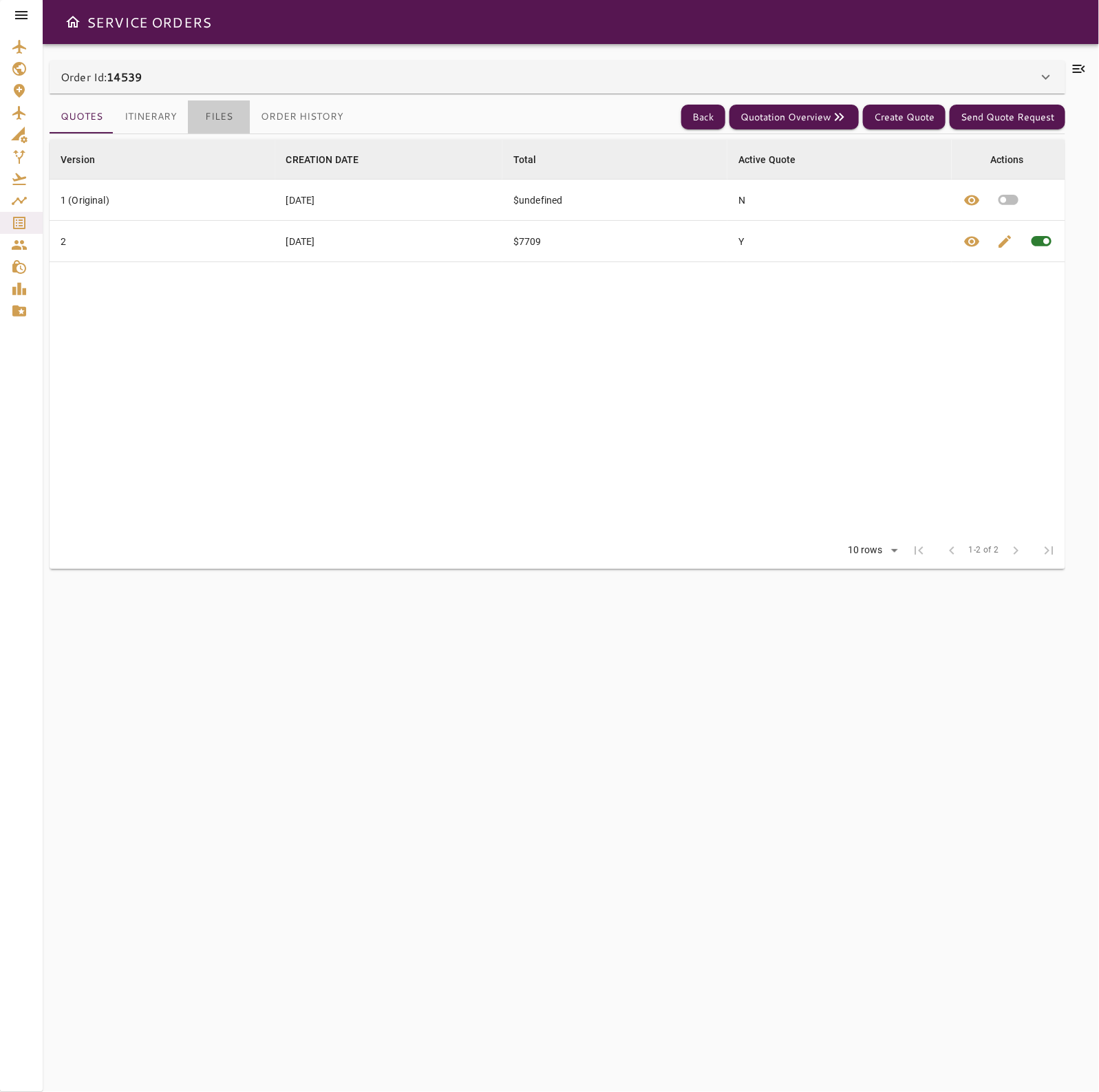
click at [222, 121] on button "Files" at bounding box center [219, 117] width 62 height 33
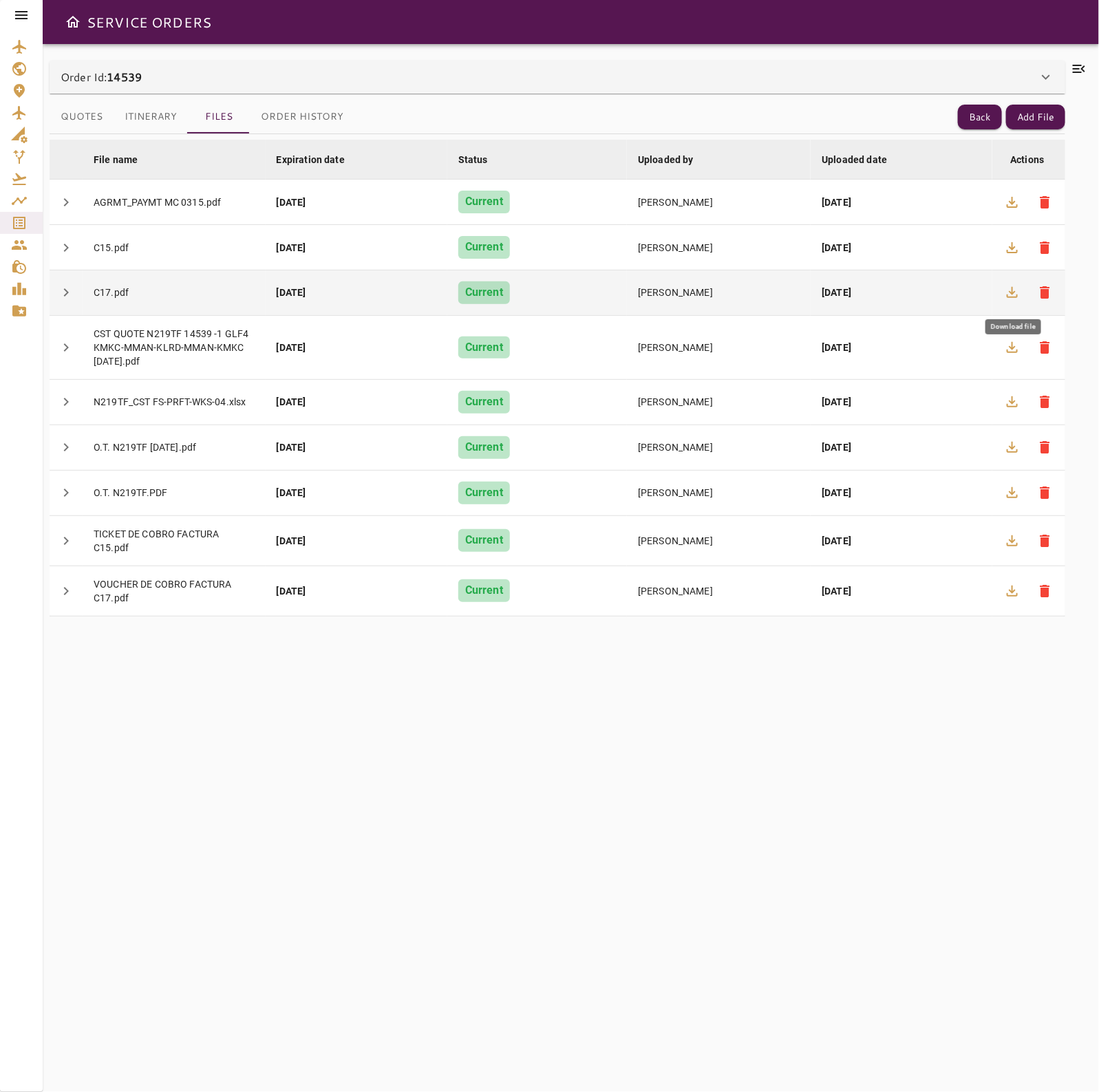
click at [1012, 303] on button "button" at bounding box center [1012, 292] width 33 height 33
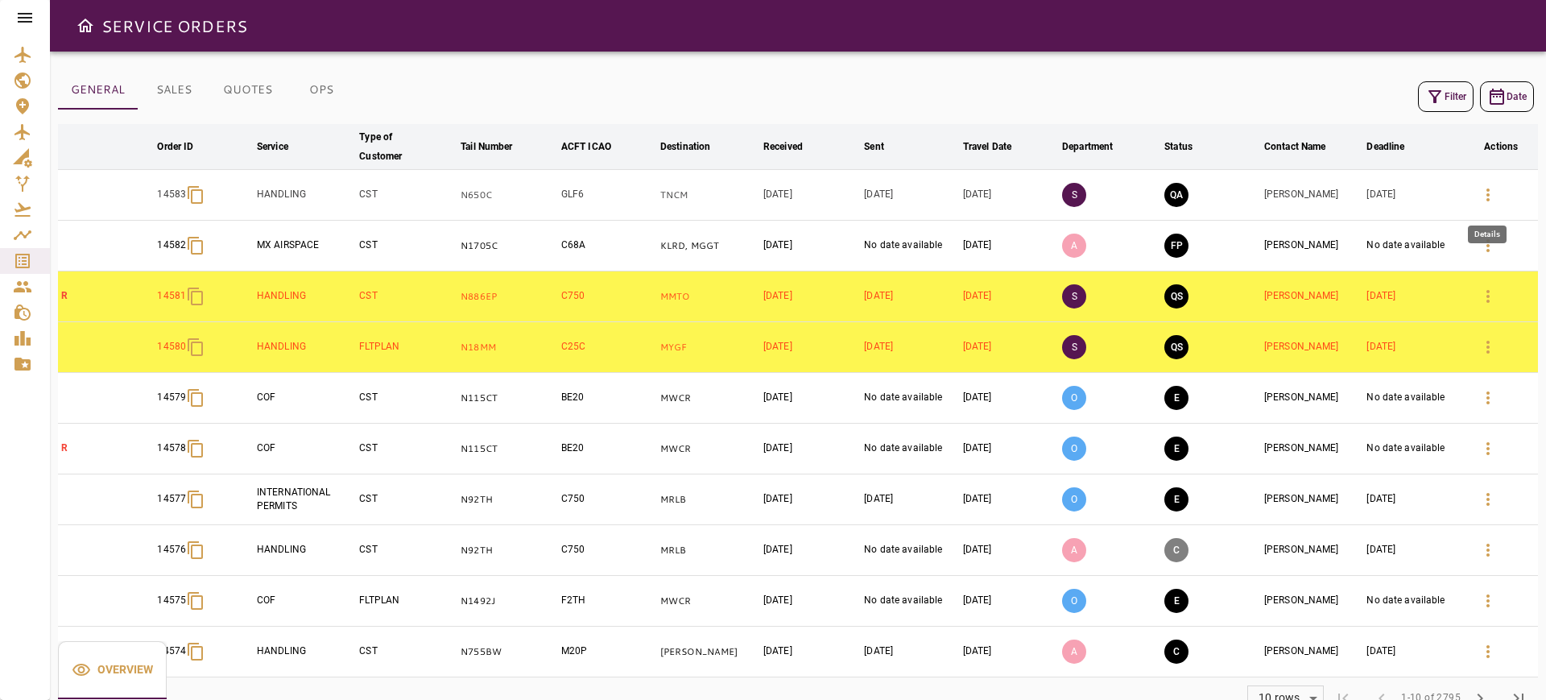
click at [1501, 187] on button "button" at bounding box center [1487, 194] width 39 height 39
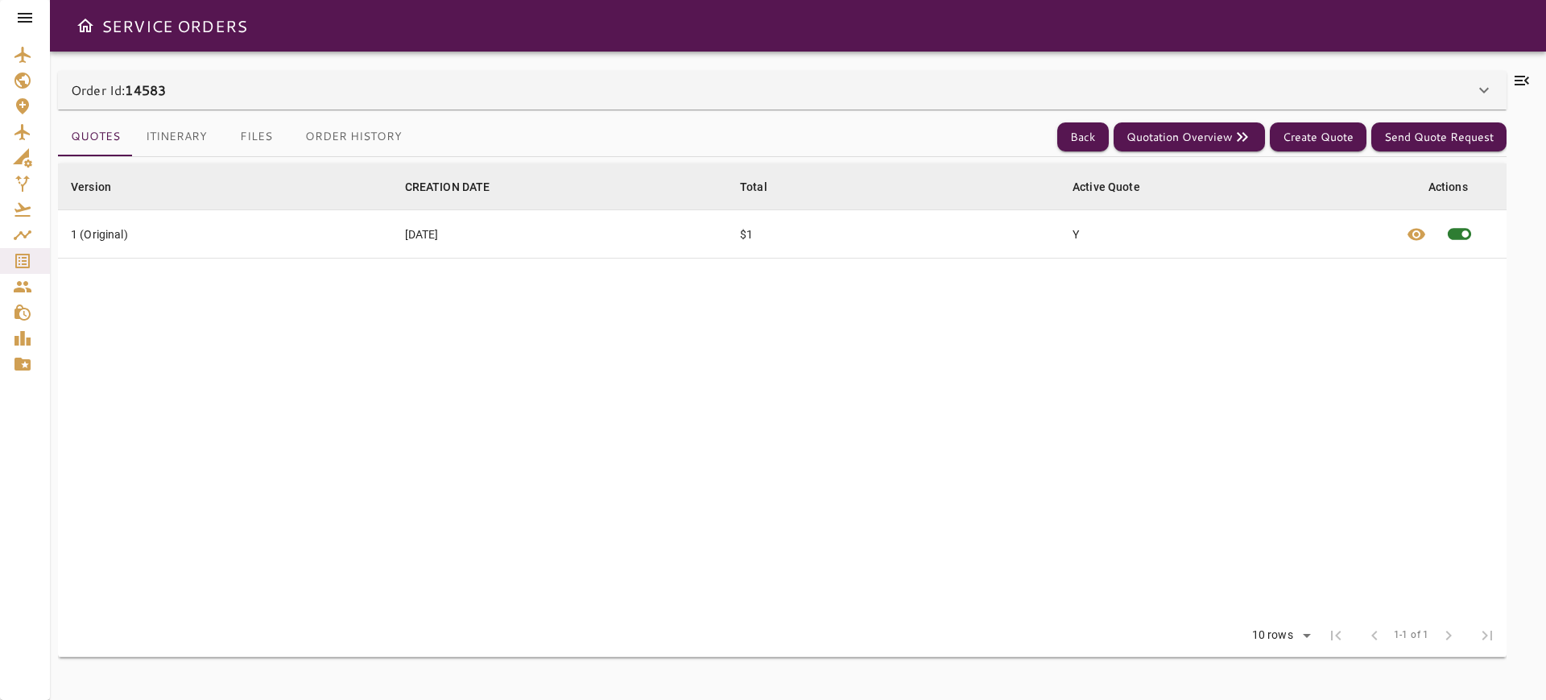
click at [300, 85] on div "Order Id: 14583" at bounding box center [772, 89] width 1403 height 19
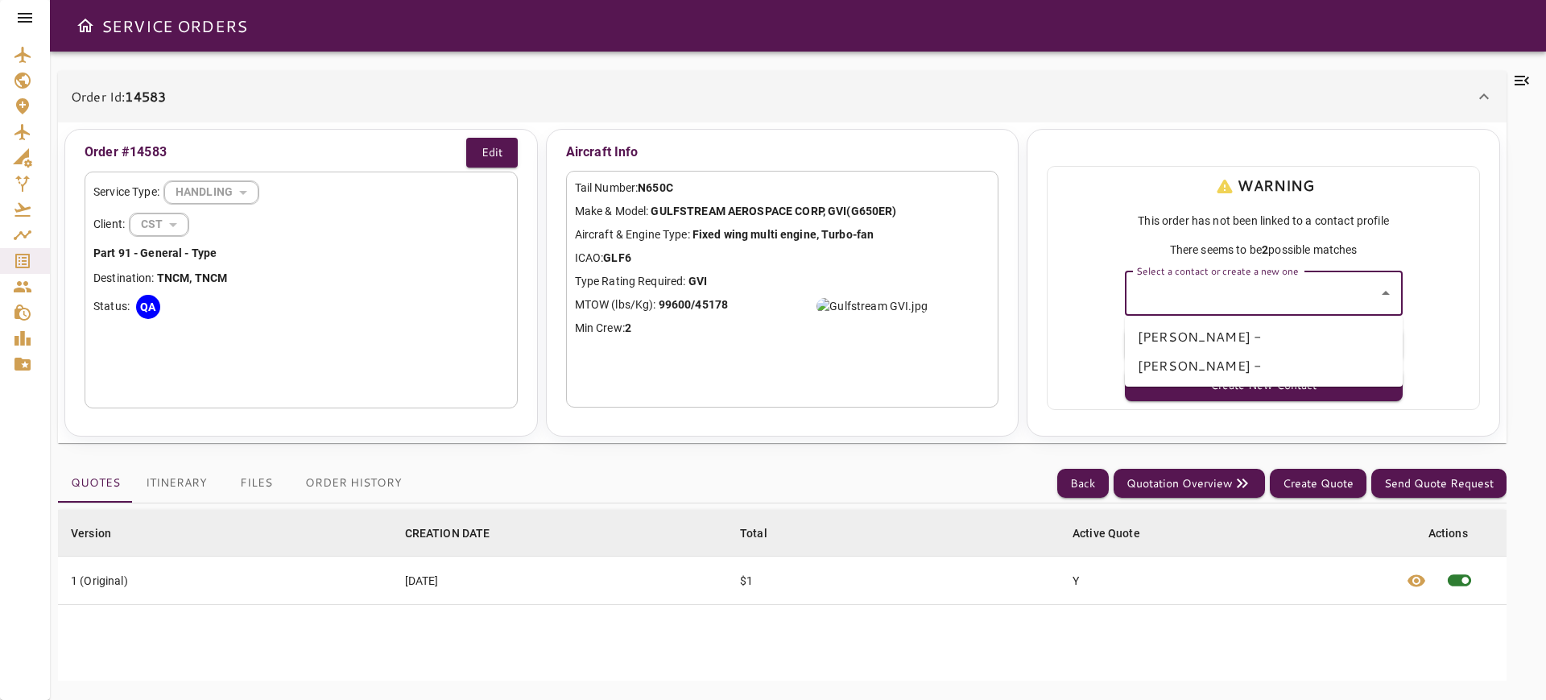
click at [1195, 303] on input "Select a contact or create a new one" at bounding box center [1251, 293] width 239 height 31
click at [1177, 330] on li "[PERSON_NAME] -" at bounding box center [1264, 336] width 278 height 29
type input "**********"
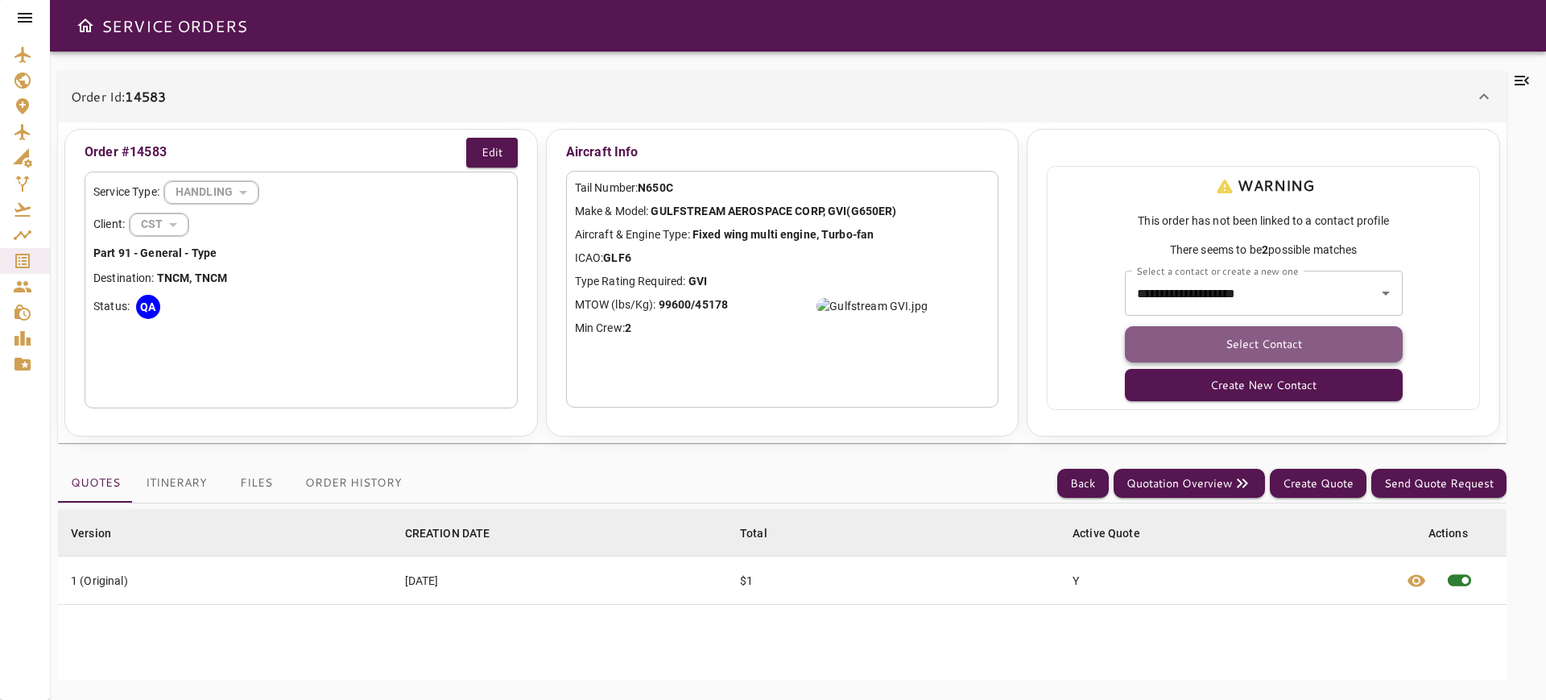
click at [1181, 341] on button "Select Contact" at bounding box center [1264, 344] width 278 height 36
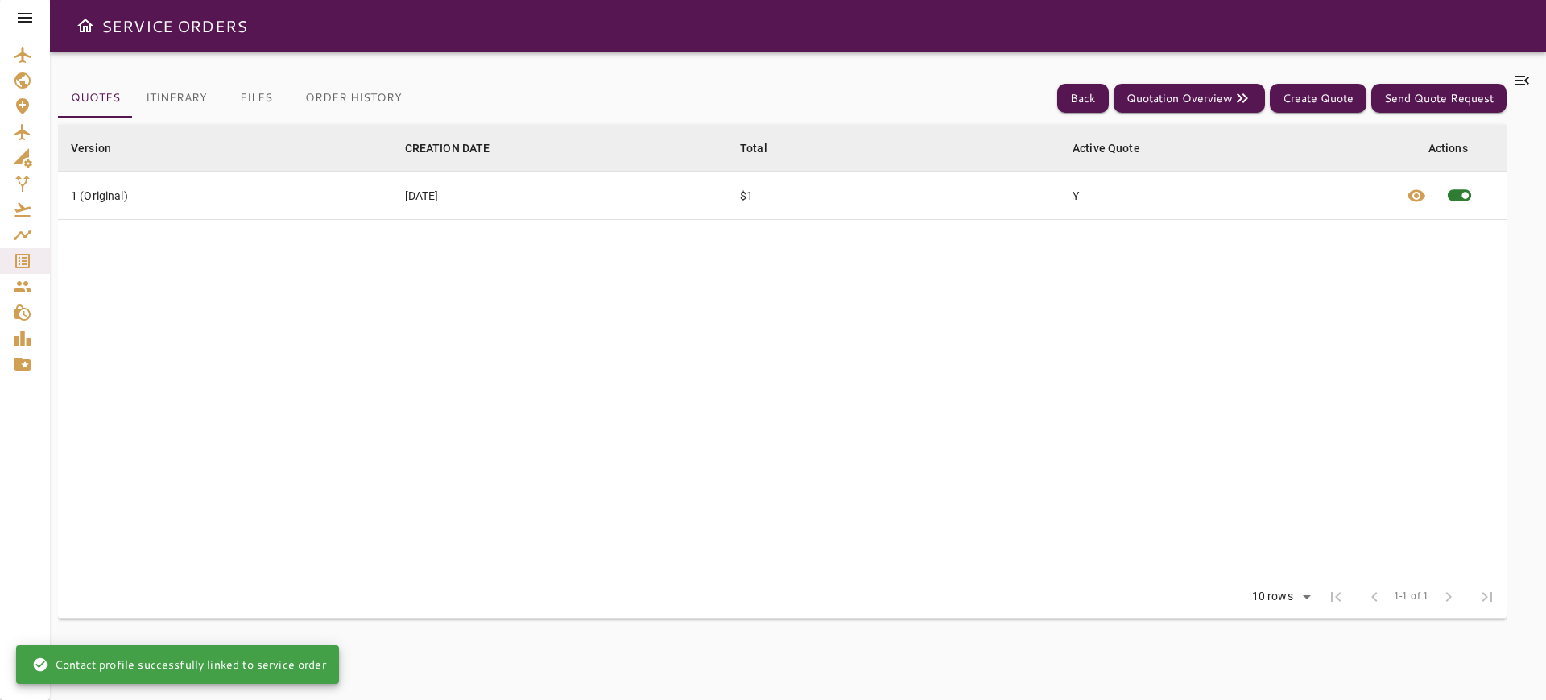
click at [1532, 98] on div at bounding box center [1521, 375] width 31 height 609
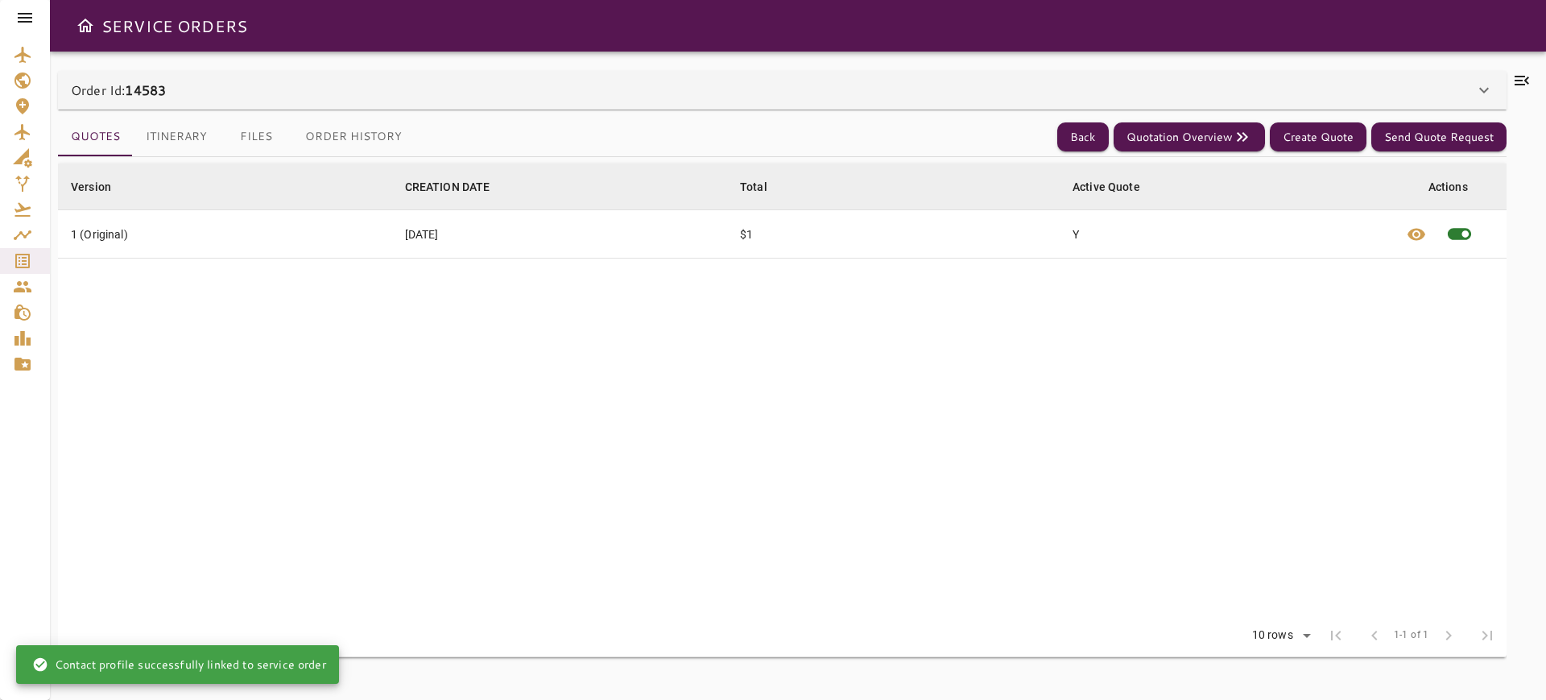
click at [1523, 81] on icon at bounding box center [1521, 80] width 19 height 19
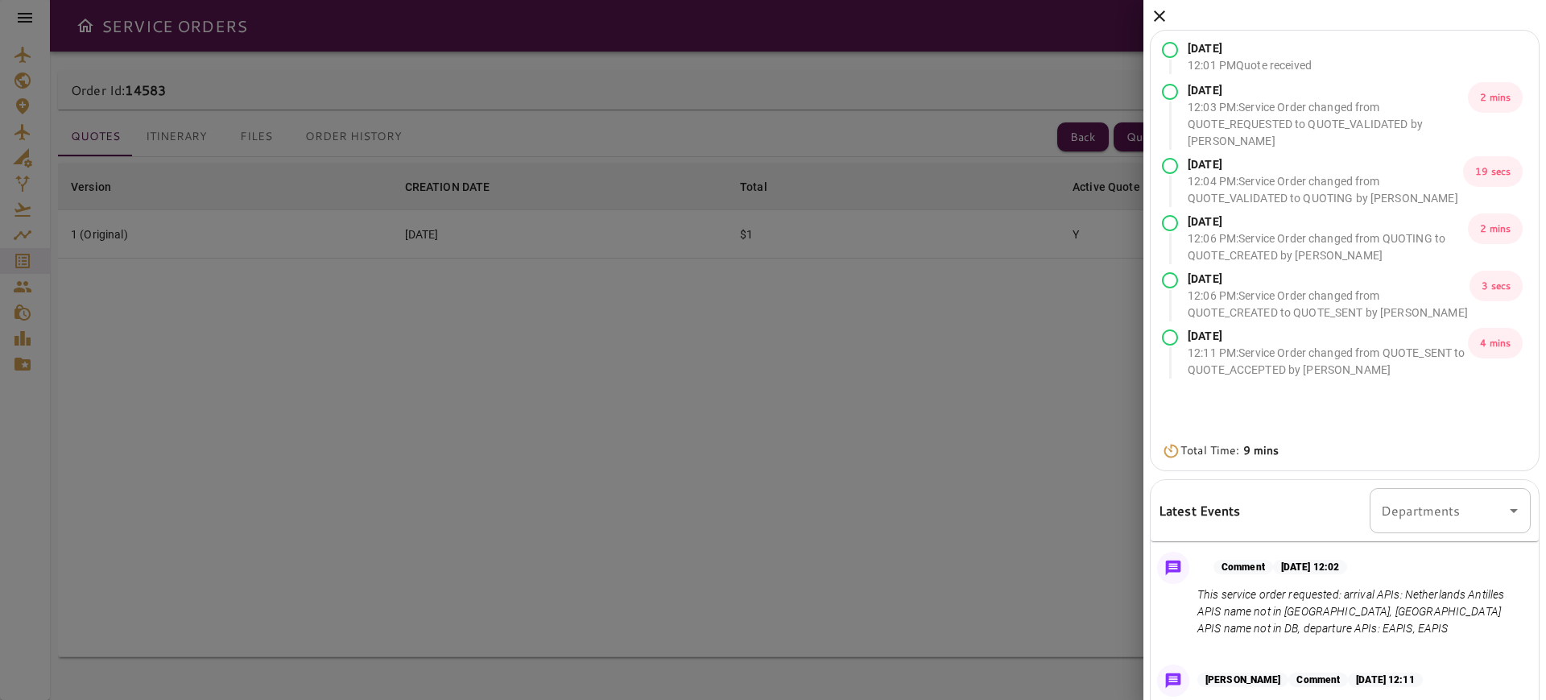
click at [1163, 14] on icon at bounding box center [1159, 15] width 19 height 19
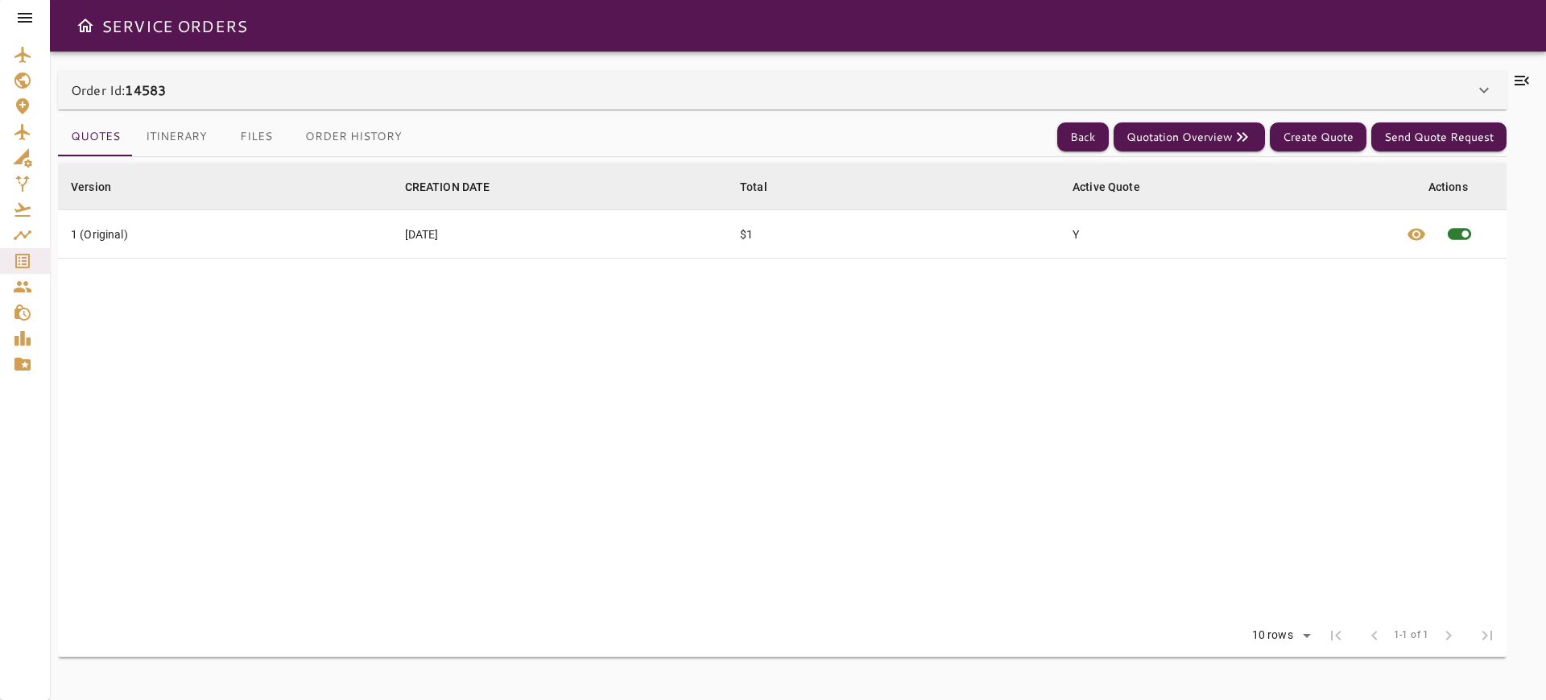
click at [349, 83] on div "Order Id: 14583" at bounding box center [772, 89] width 1403 height 19
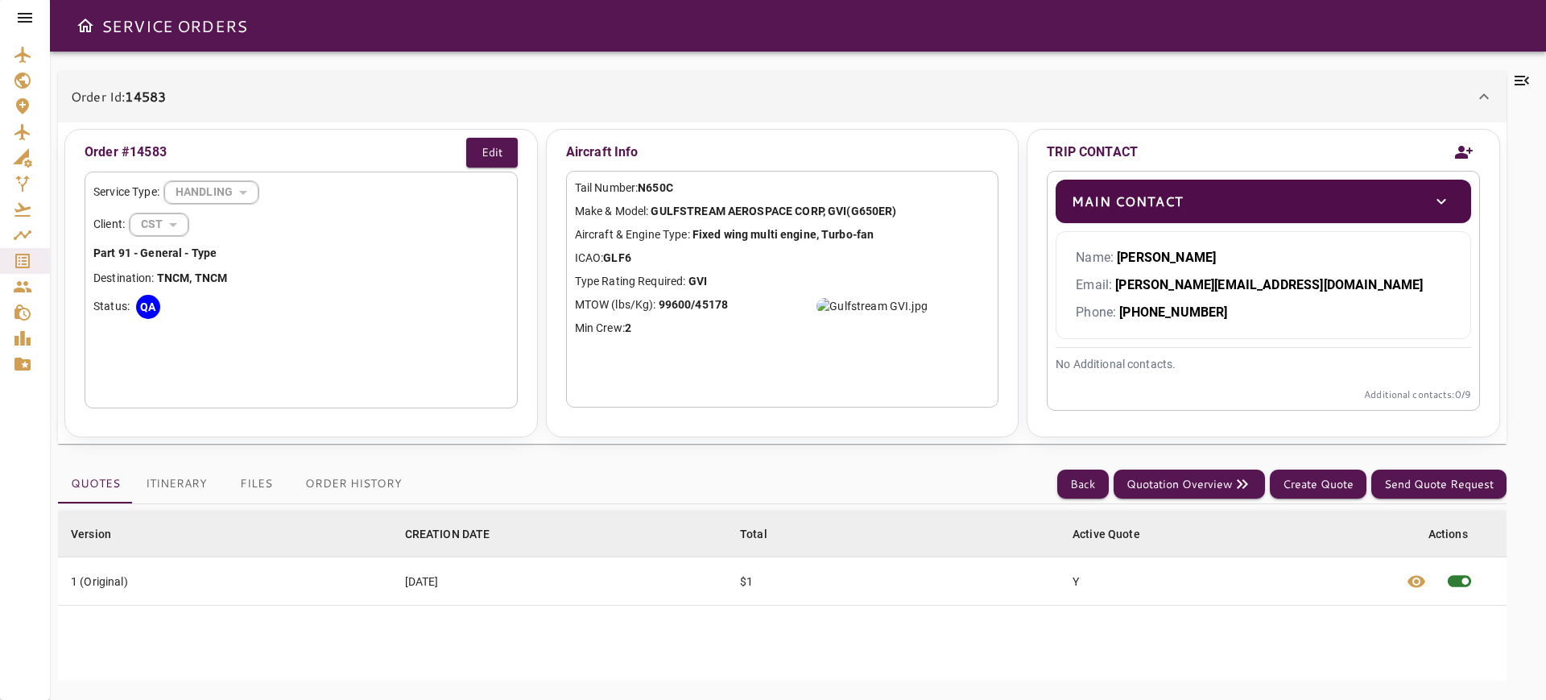
click at [349, 83] on div "Order Id: 14583" at bounding box center [782, 97] width 1448 height 52
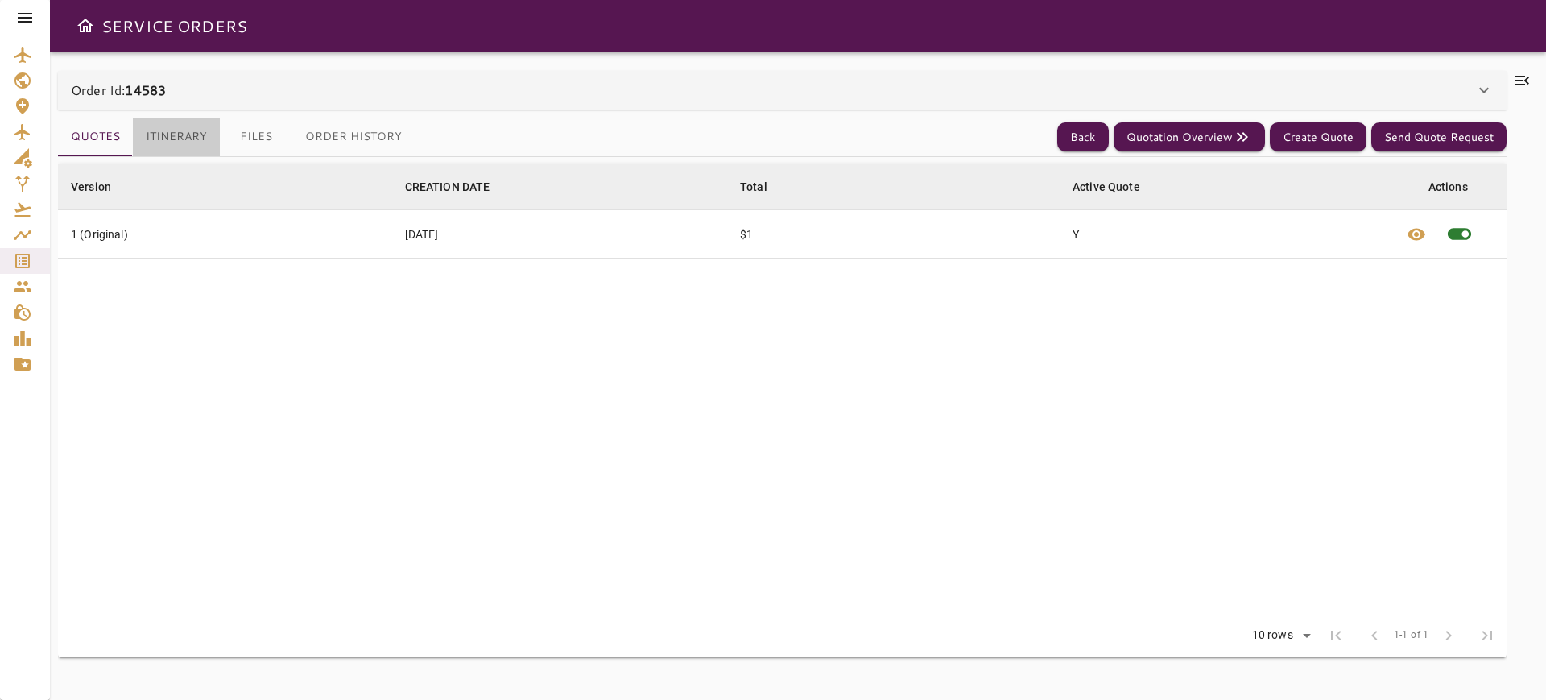
click at [184, 135] on button "Itinerary" at bounding box center [176, 137] width 87 height 39
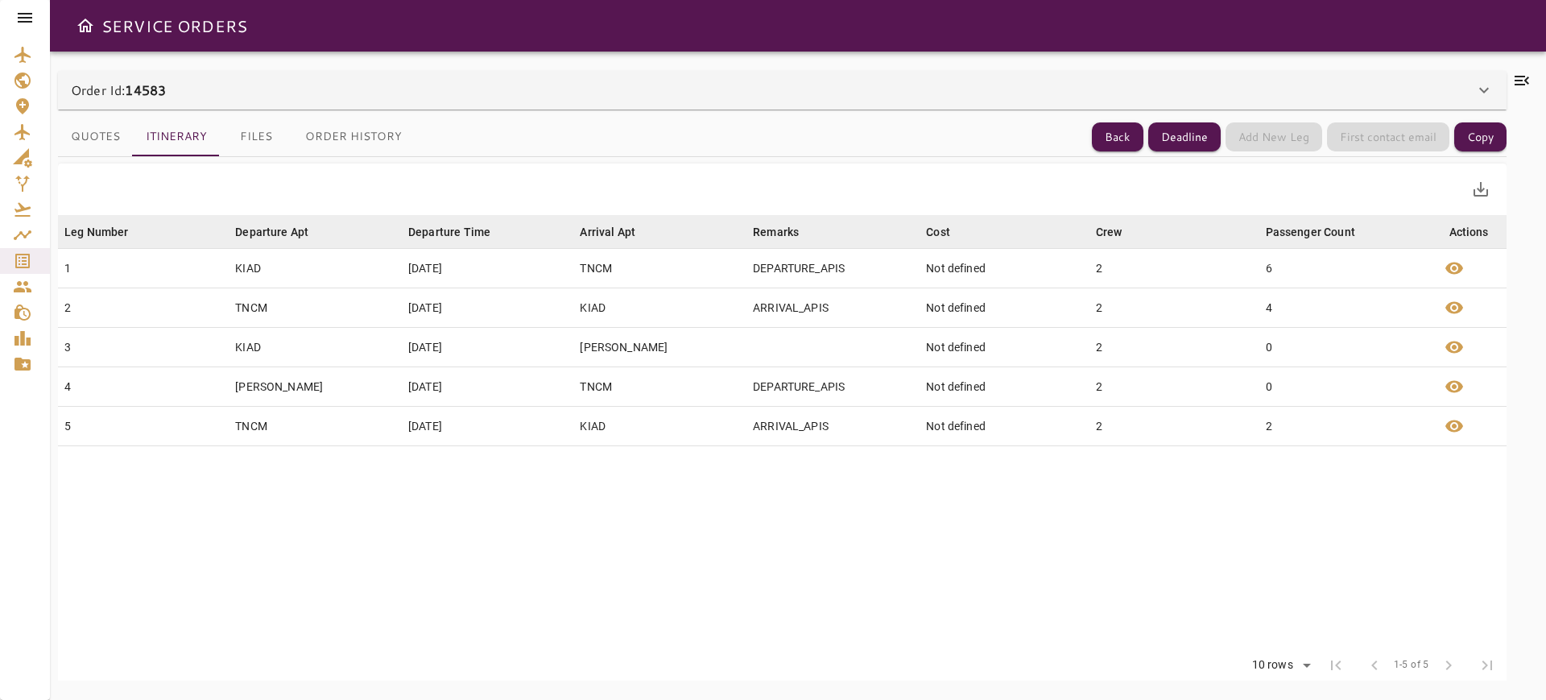
click at [100, 136] on button "Quotes" at bounding box center [95, 137] width 75 height 39
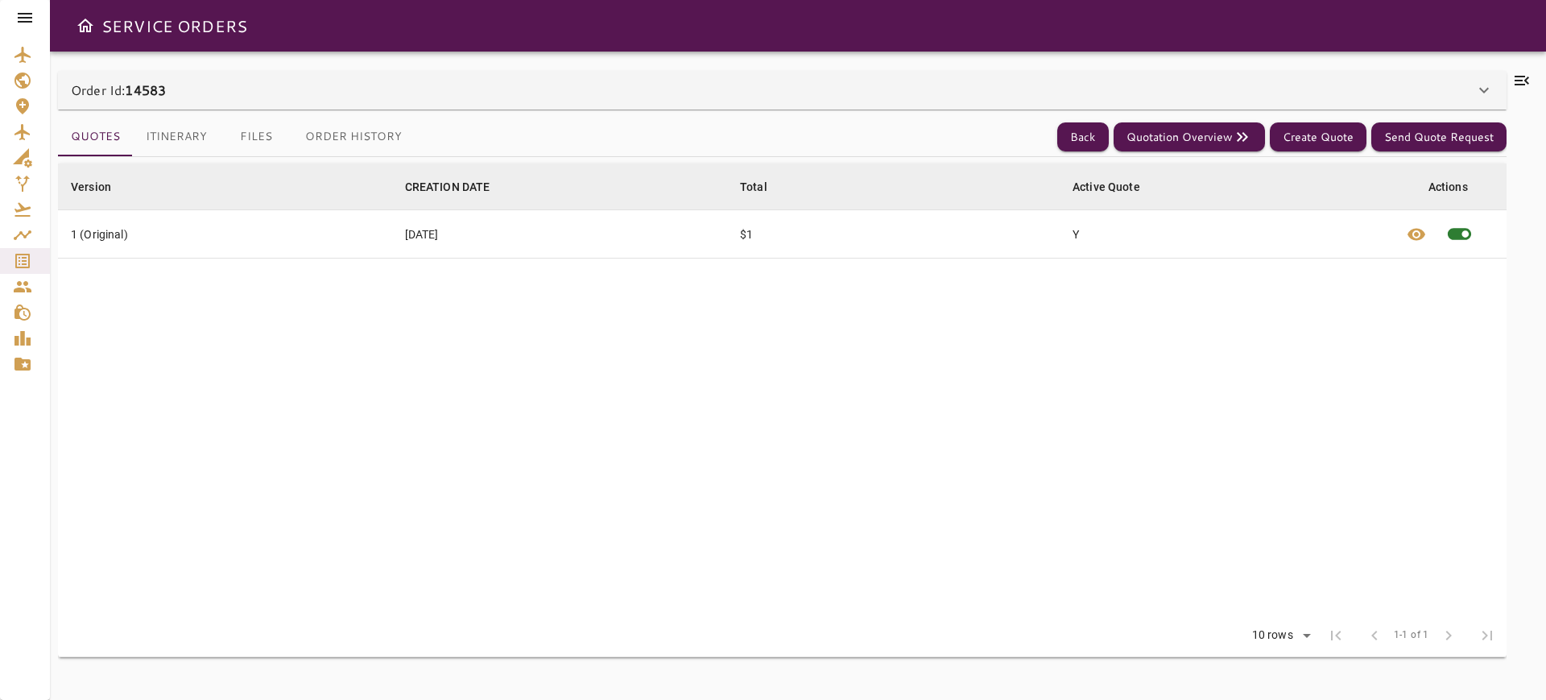
click at [20, 266] on icon "Service Orders" at bounding box center [22, 260] width 19 height 19
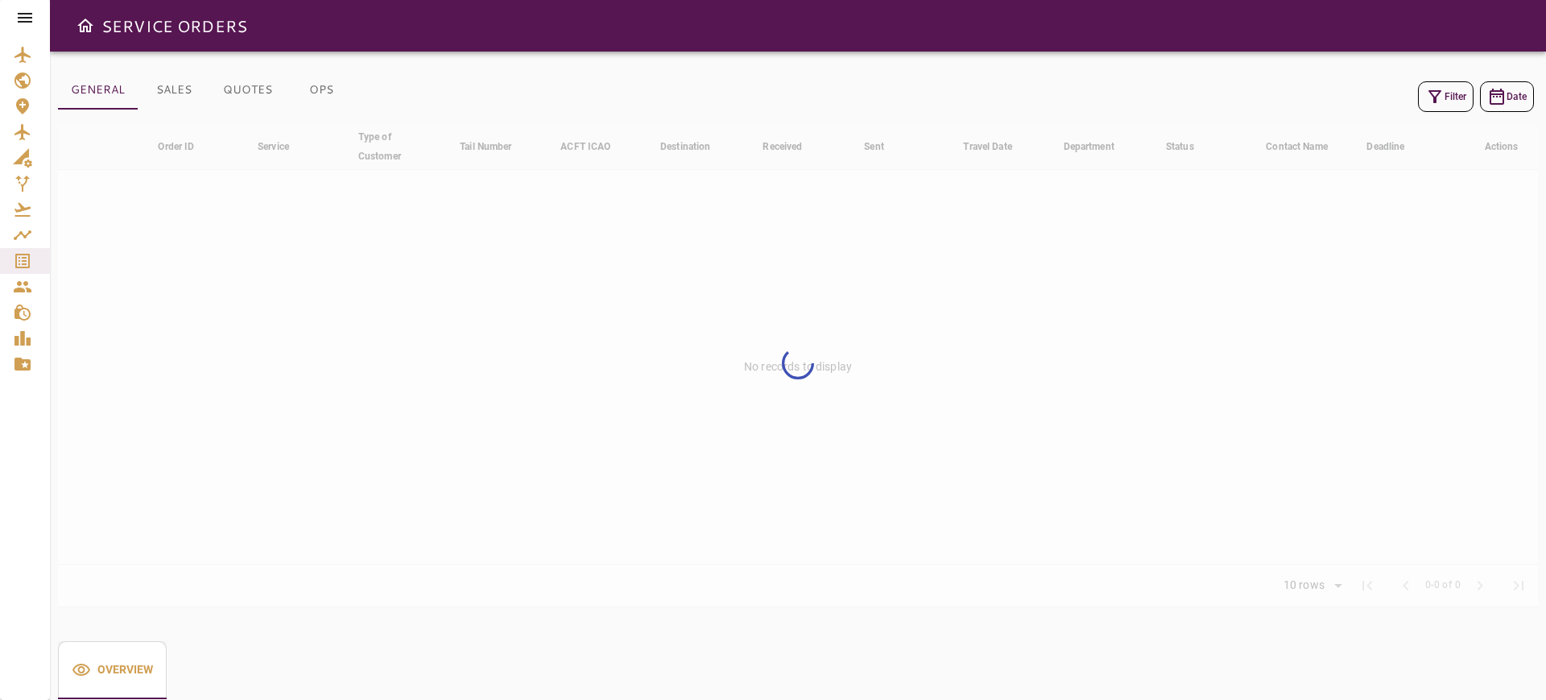
click at [1450, 106] on button "Filter" at bounding box center [1446, 96] width 56 height 31
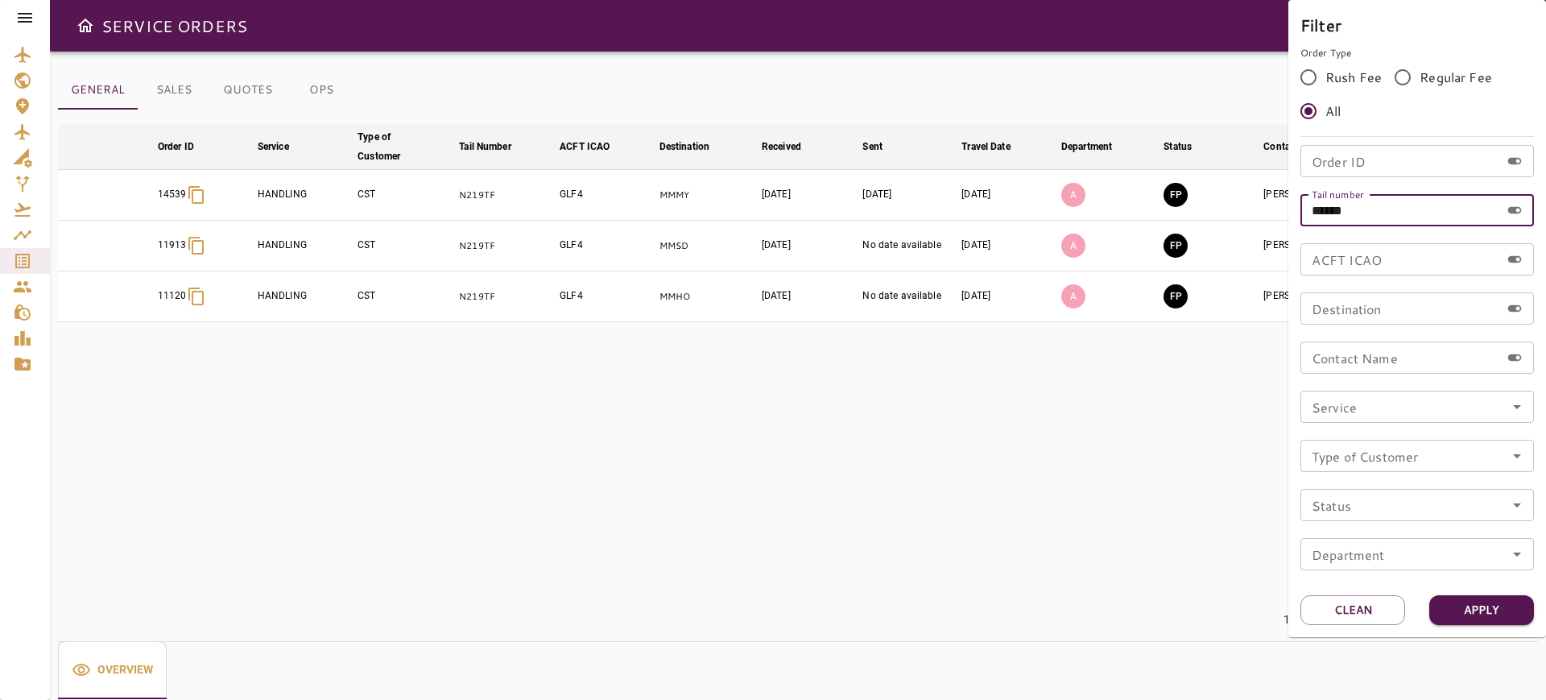
drag, startPoint x: 1263, startPoint y: 210, endPoint x: 1182, endPoint y: 222, distance: 82.2
click at [1183, 221] on div "Filter Order Type Rush Fee Regular Fee All Order ID Order ID Tail number ******…" at bounding box center [773, 350] width 1546 height 700
paste input "text"
type input "*****"
click at [1483, 614] on button "Apply" at bounding box center [1481, 610] width 105 height 30
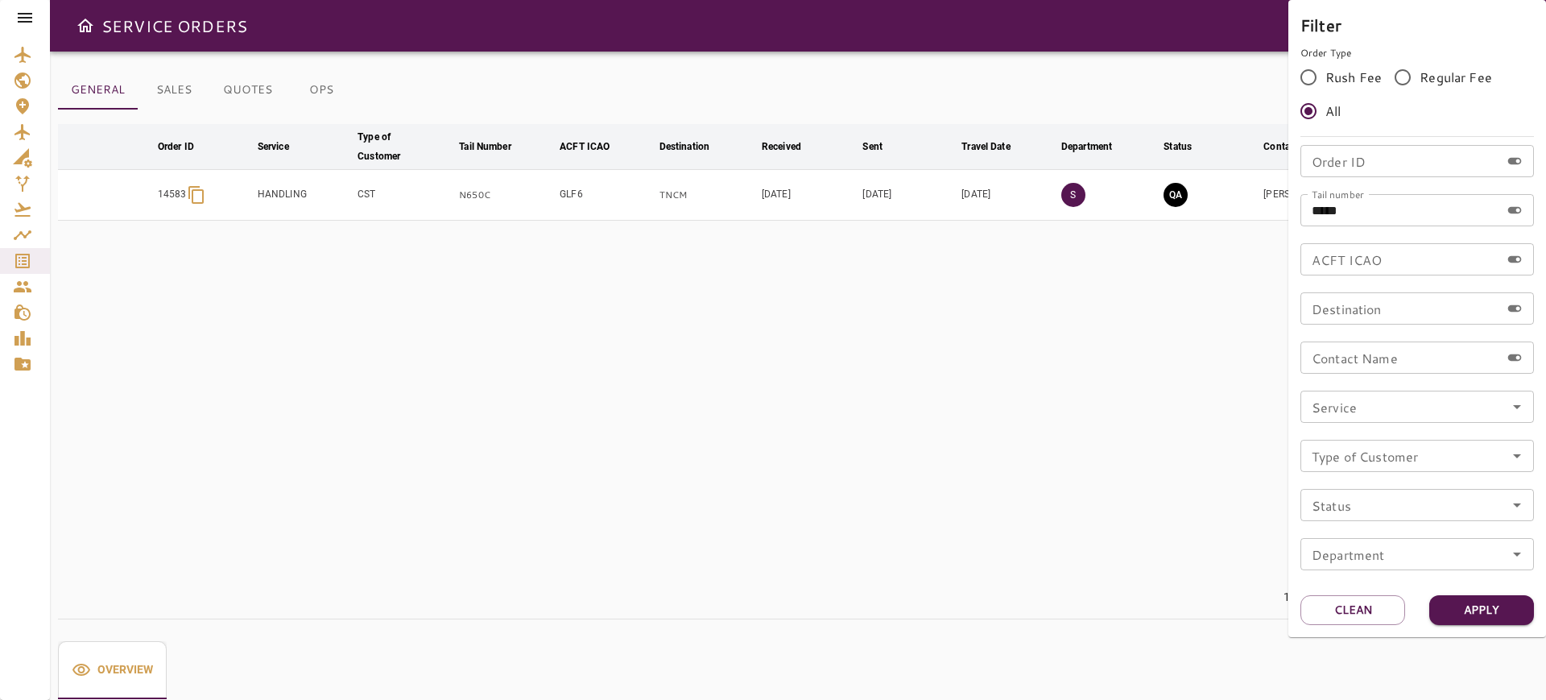
click at [1084, 504] on div at bounding box center [773, 350] width 1546 height 700
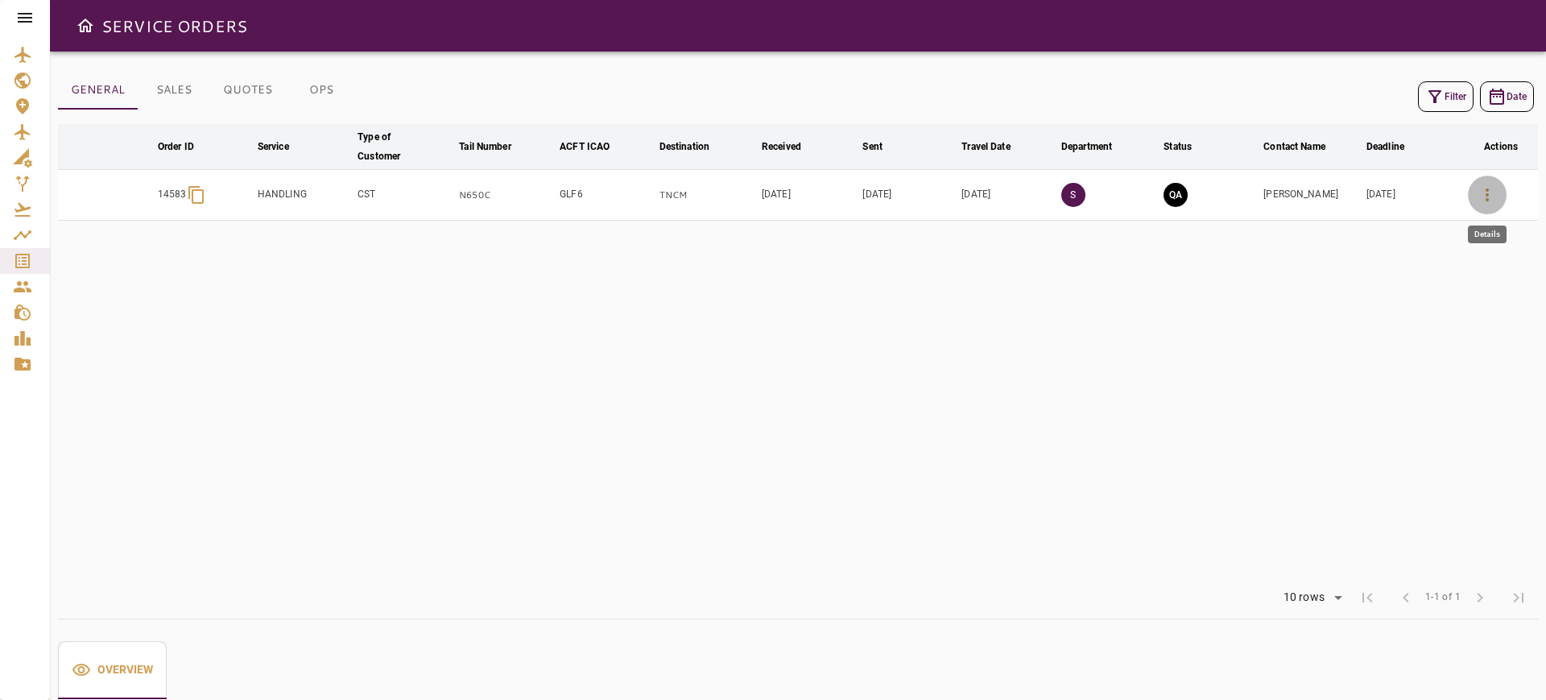
click at [1500, 194] on button "button" at bounding box center [1487, 194] width 39 height 39
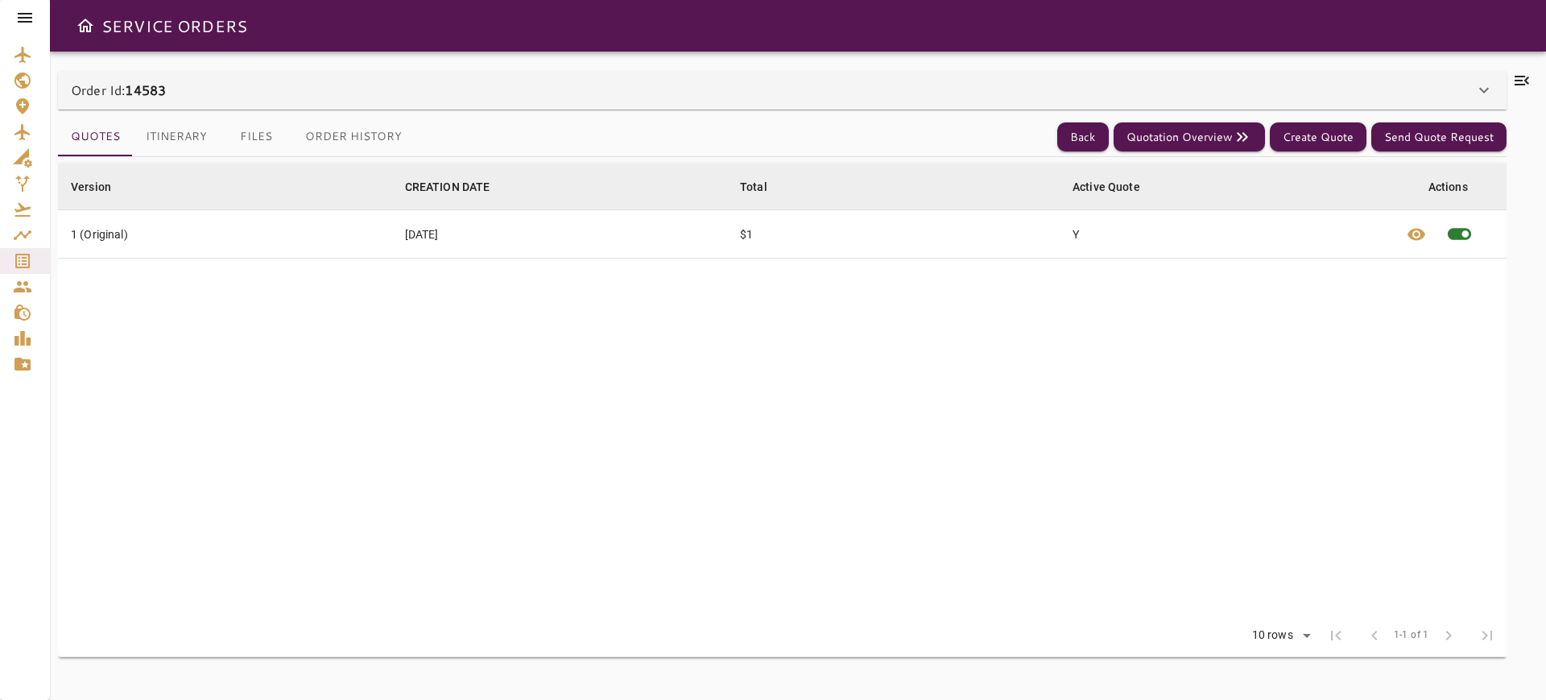
click at [1108, 89] on div "Order Id: 14583" at bounding box center [772, 89] width 1403 height 19
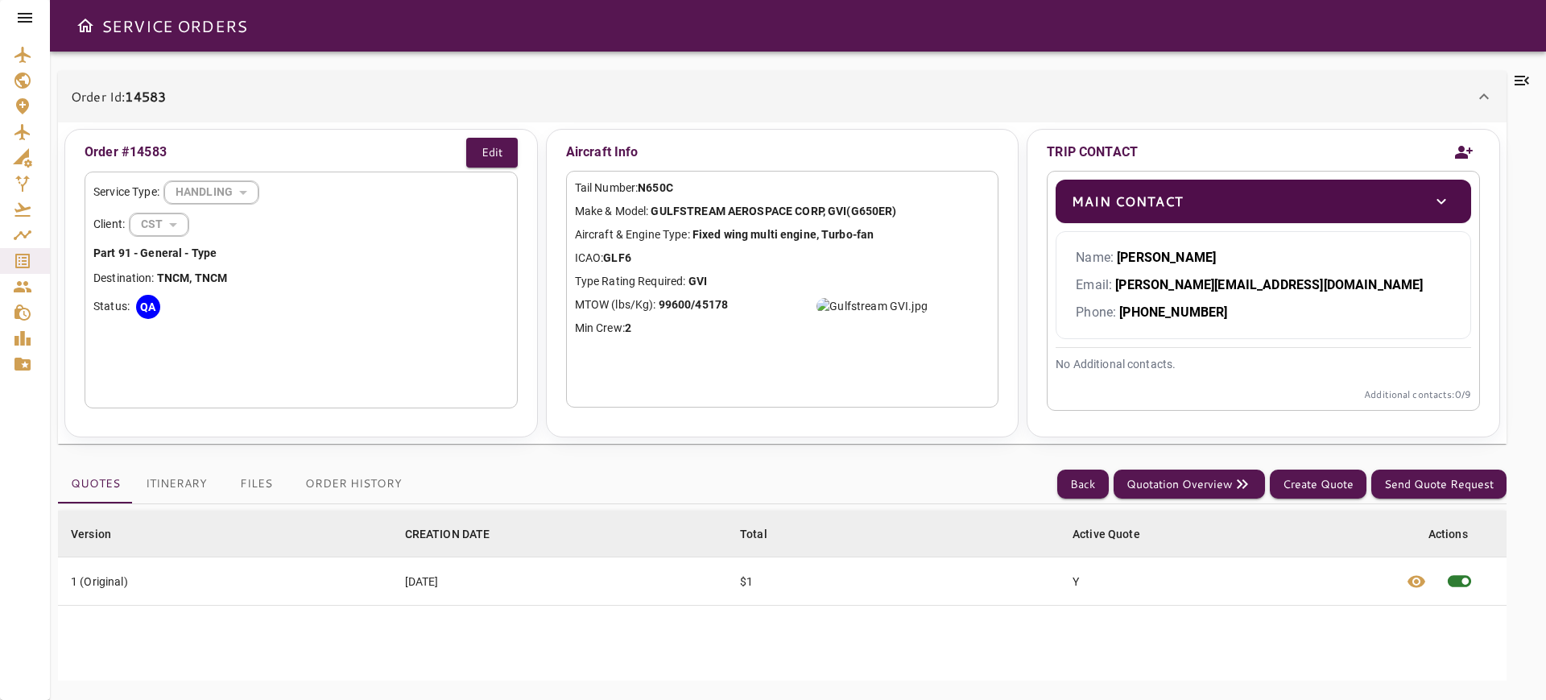
click at [1522, 79] on icon at bounding box center [1521, 80] width 19 height 19
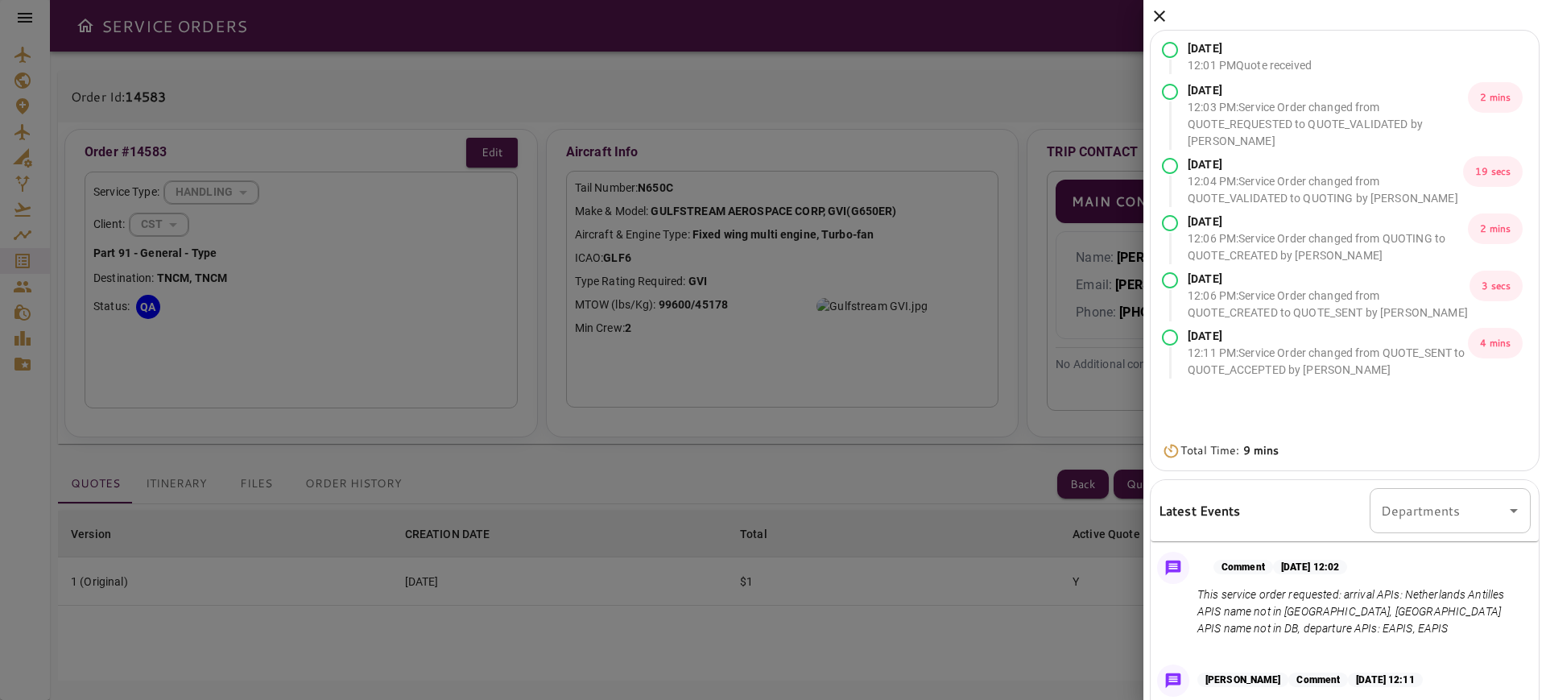
click at [1156, 9] on icon at bounding box center [1159, 15] width 19 height 19
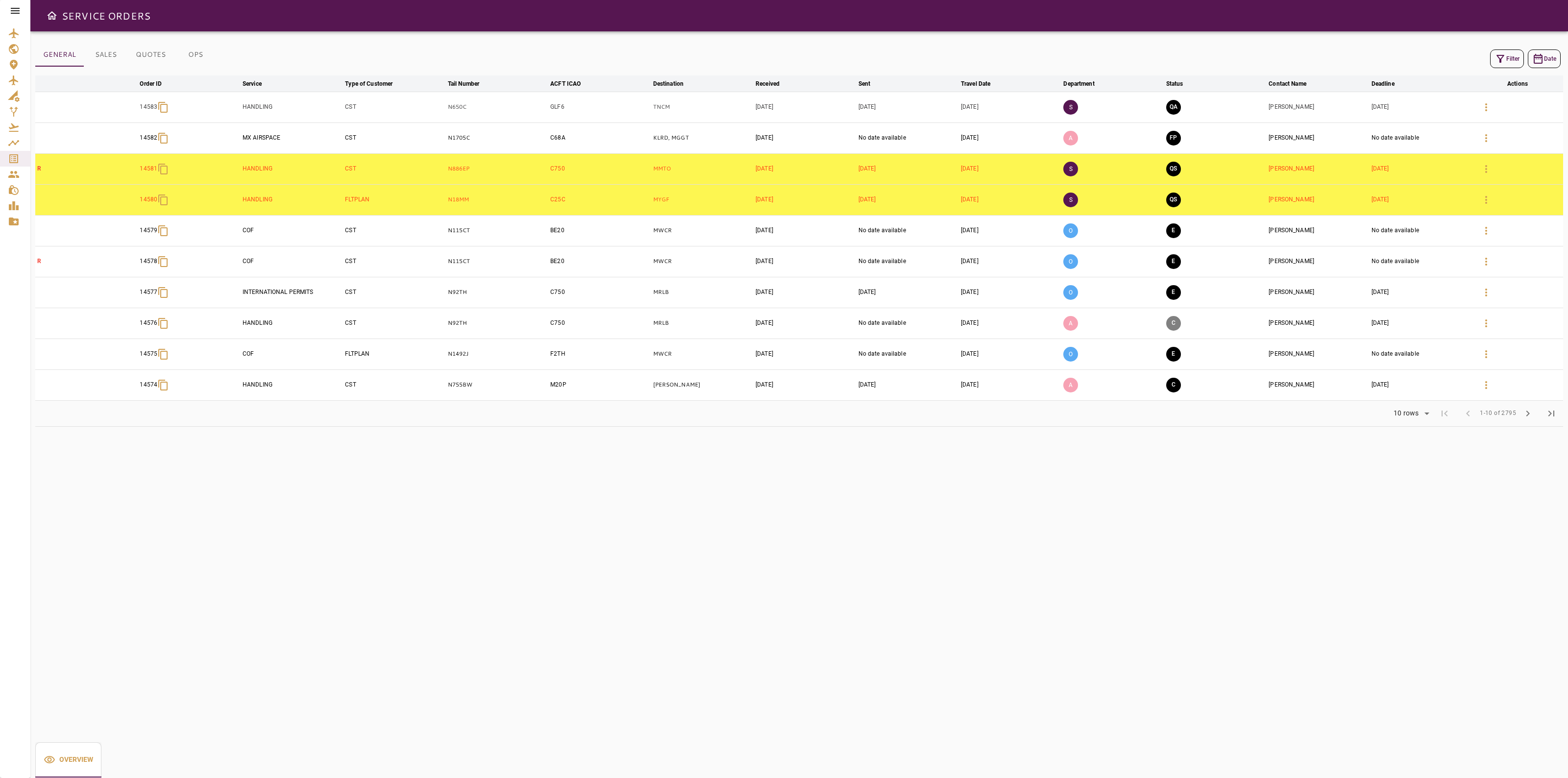
click at [1492, 103] on icon "button" at bounding box center [1486, 107] width 12 height 12
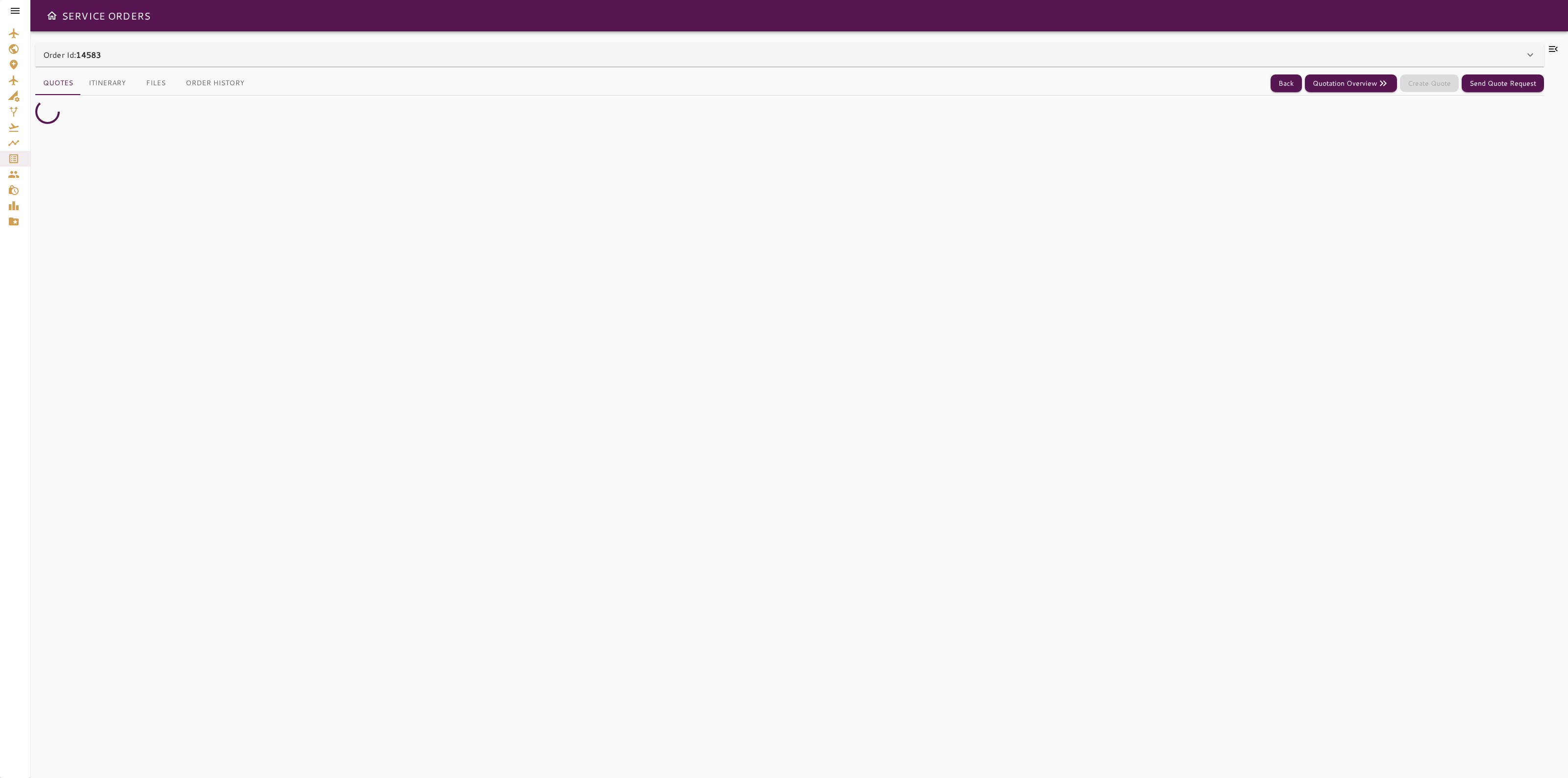
click at [115, 63] on div "Order Id: 14583" at bounding box center [789, 55] width 1509 height 24
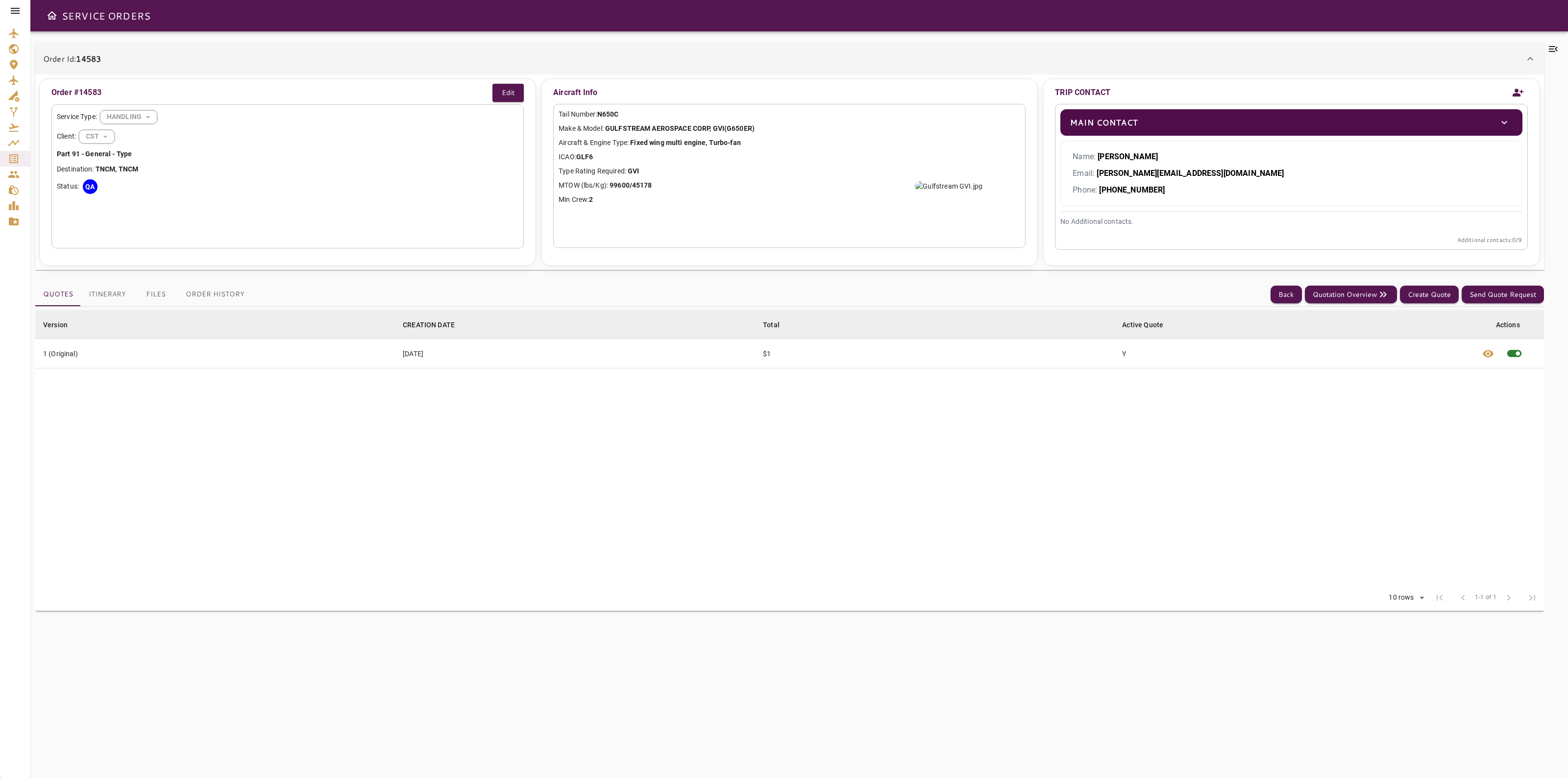
click at [1307, 286] on div "Quotes Itinerary Files Order History Back Quotation Overview Create Quote Send …" at bounding box center [789, 294] width 1509 height 24
click at [1293, 292] on button "Back" at bounding box center [1286, 295] width 32 height 18
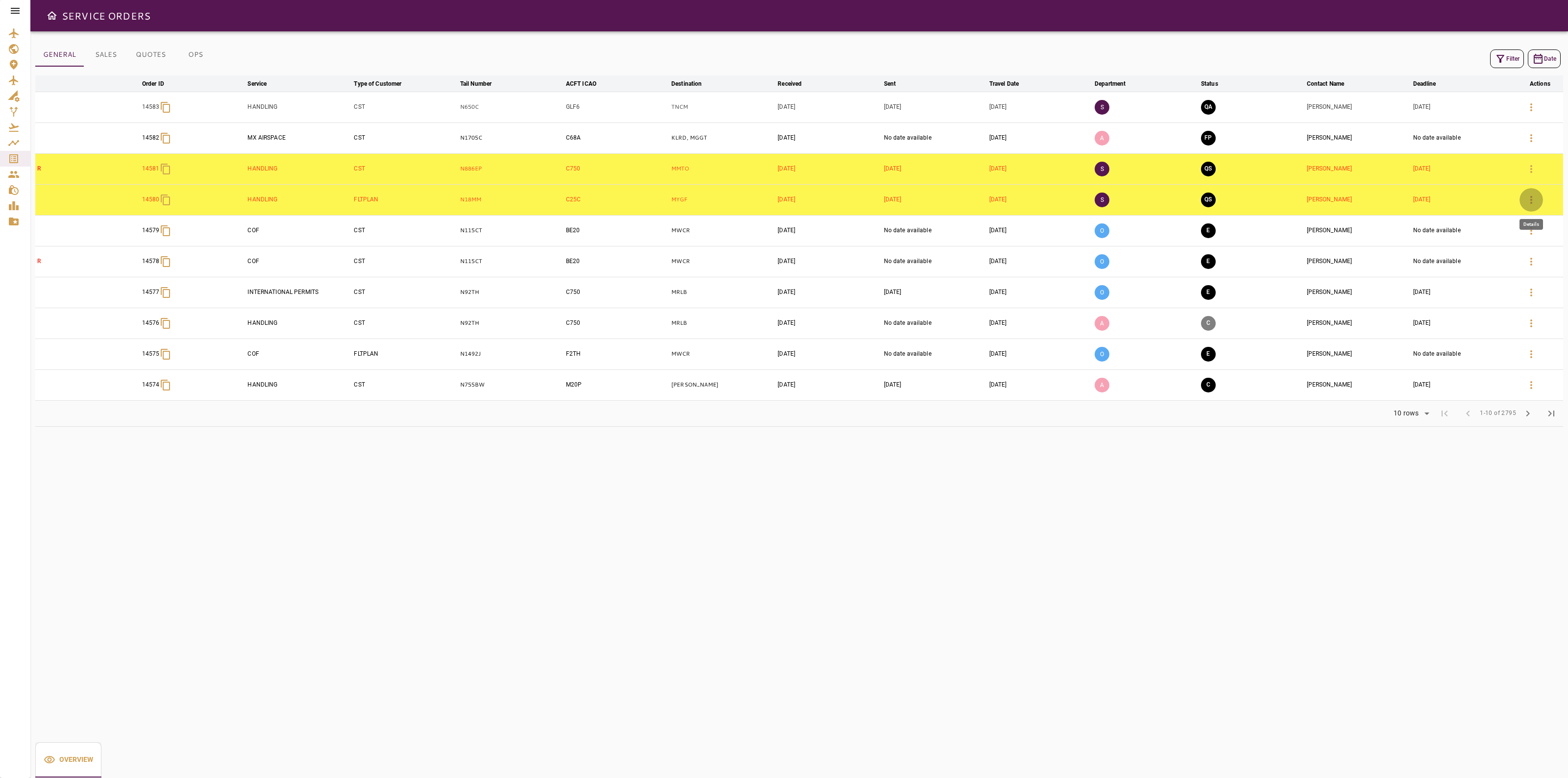
click at [1533, 197] on icon "button" at bounding box center [1531, 200] width 12 height 12
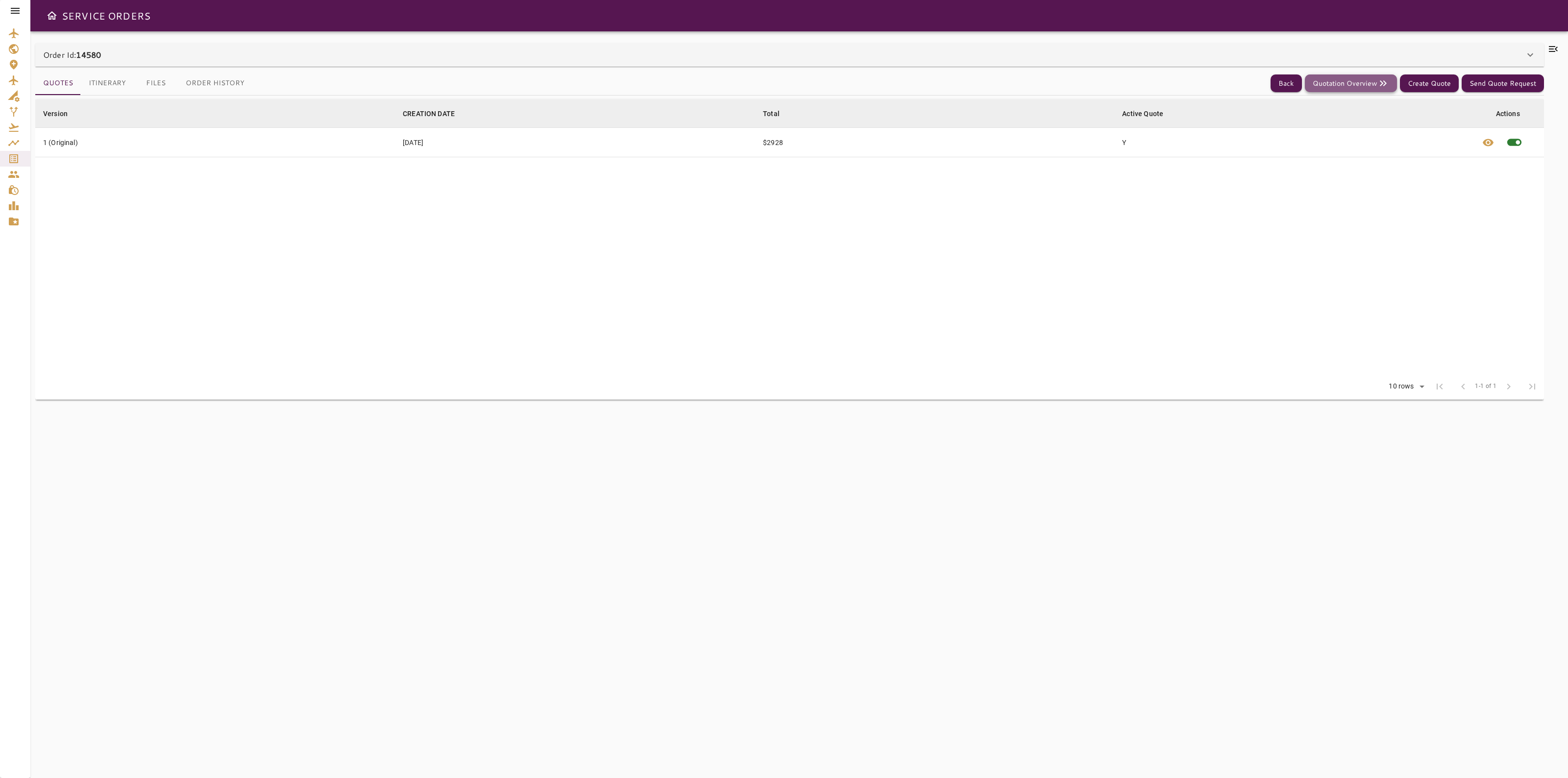
click at [1368, 82] on button "Quotation Overview" at bounding box center [1351, 83] width 92 height 18
click at [116, 81] on button "Itinerary" at bounding box center [107, 83] width 53 height 24
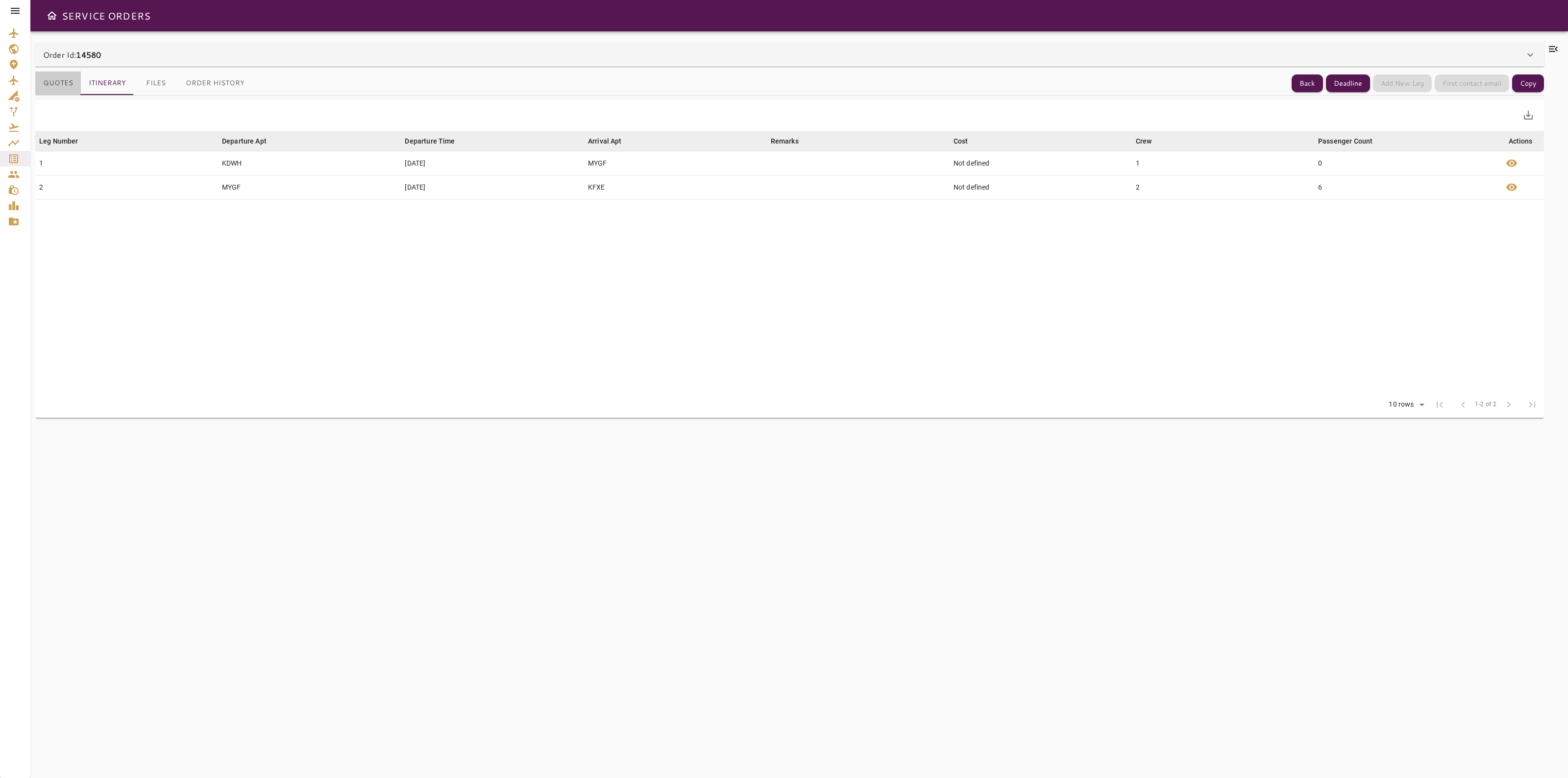
click at [47, 85] on button "Quotes" at bounding box center [58, 83] width 46 height 24
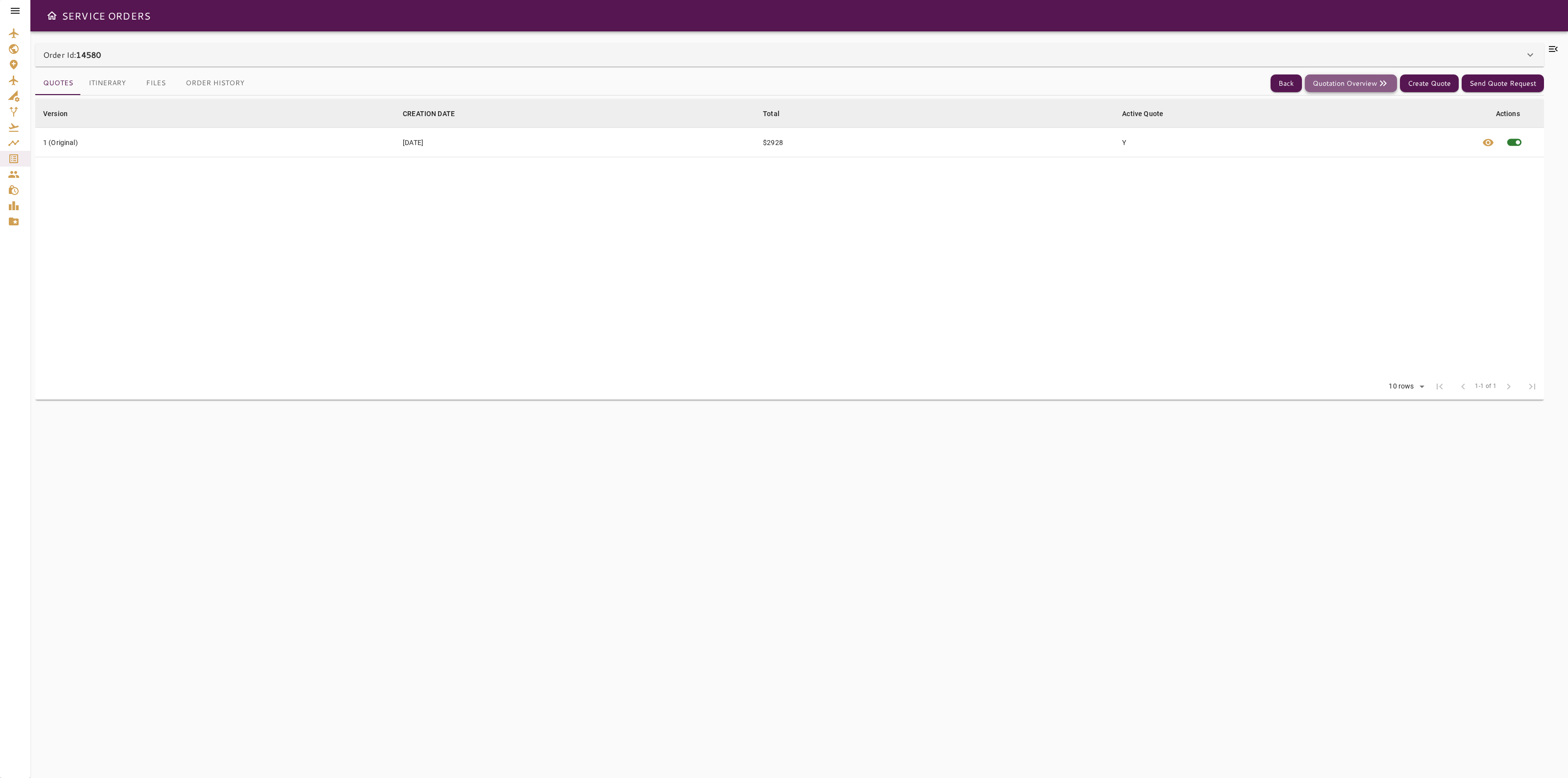
click at [1376, 86] on button "Quotation Overview" at bounding box center [1351, 83] width 92 height 18
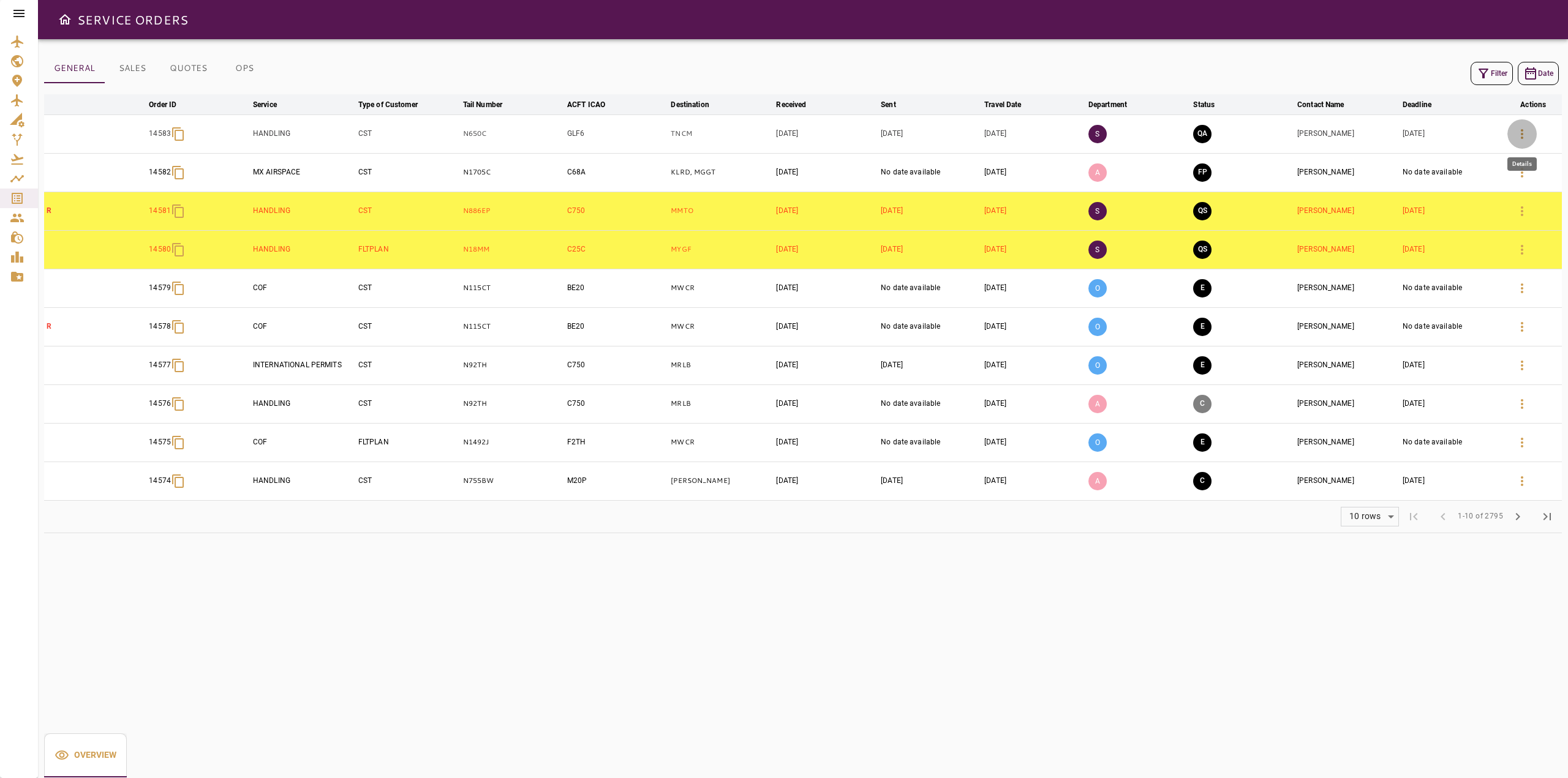
click at [1519, 131] on icon "button" at bounding box center [1522, 134] width 14 height 14
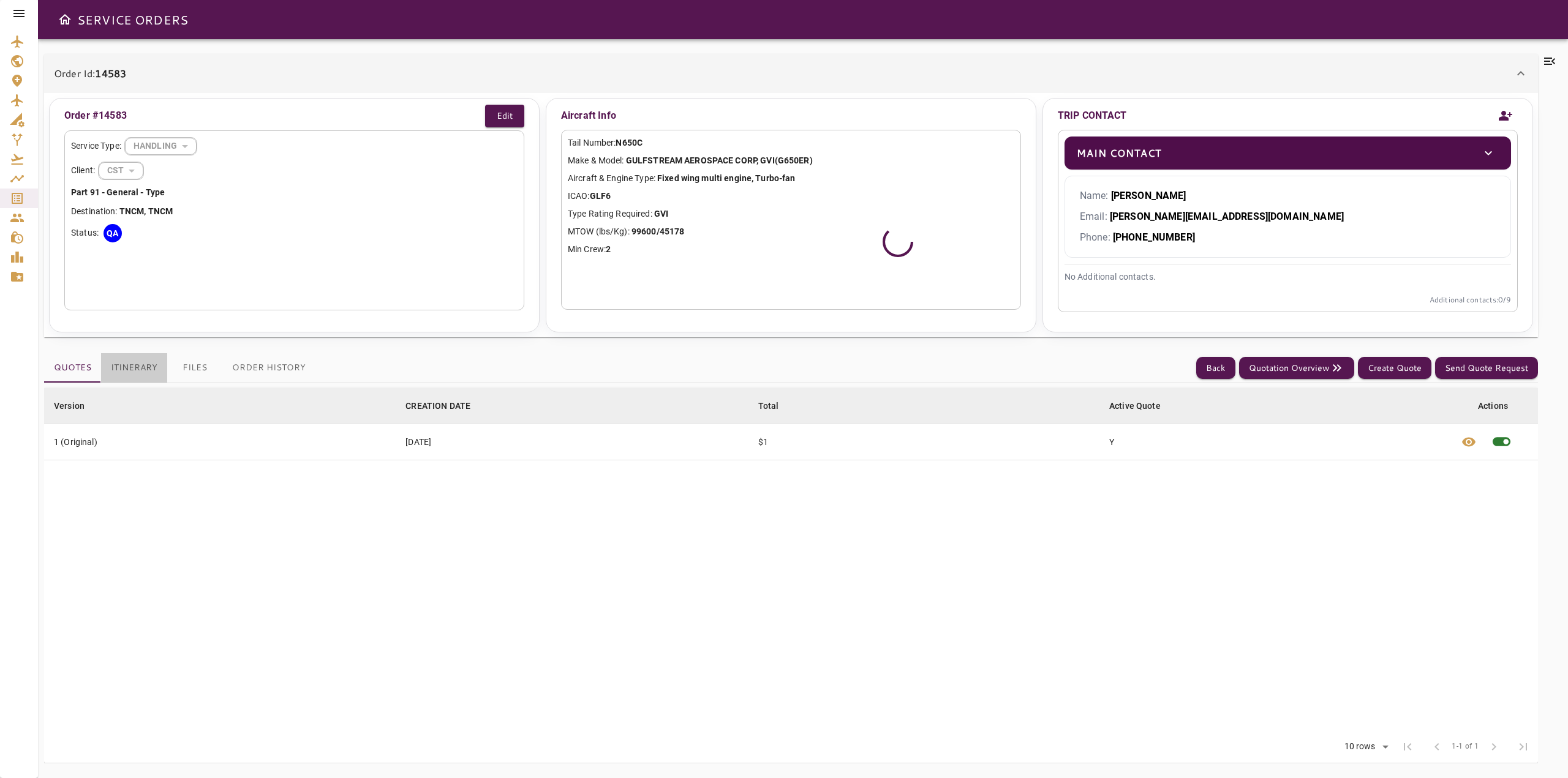
click at [145, 360] on button "Itinerary" at bounding box center [134, 367] width 66 height 30
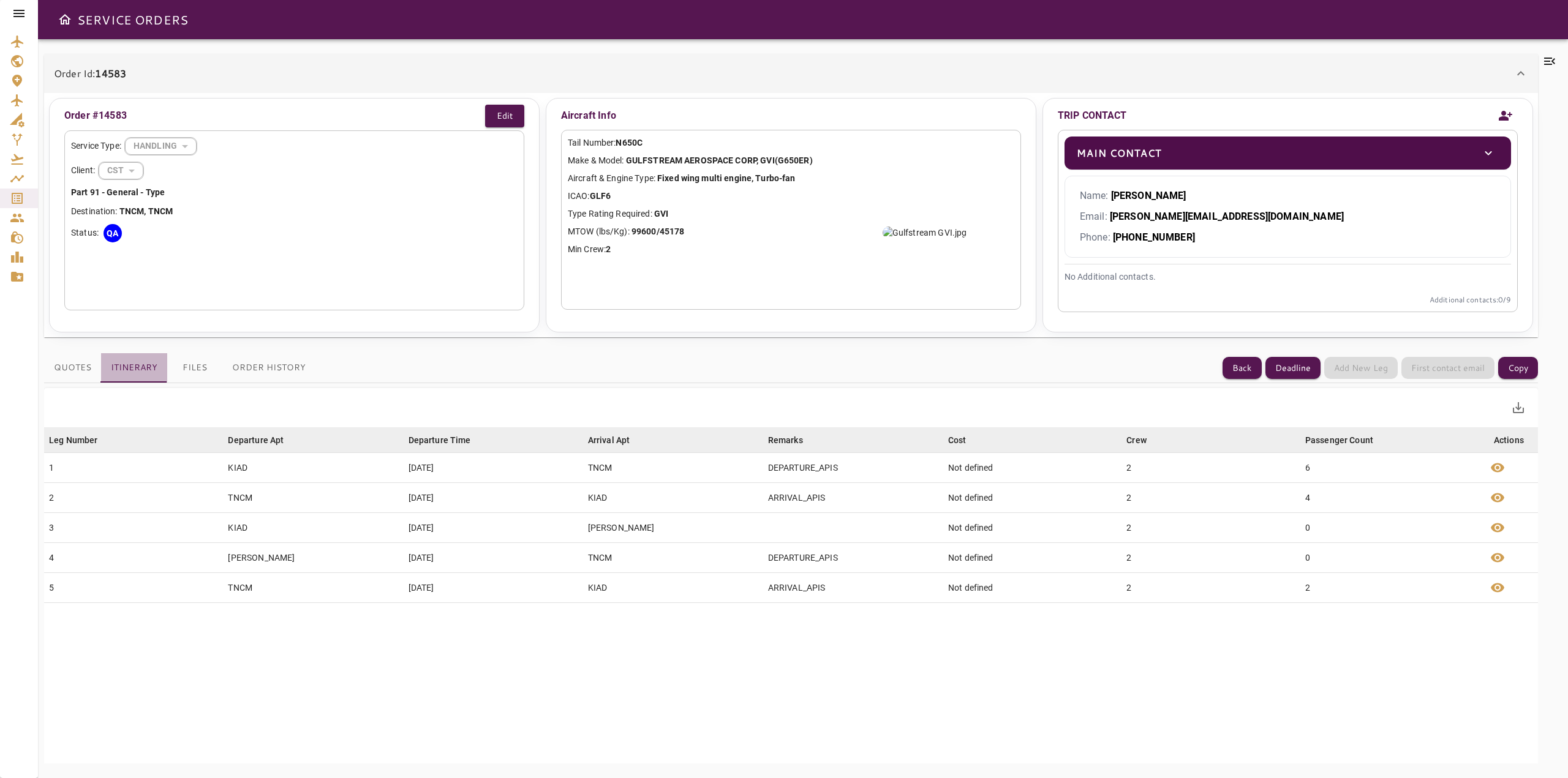
click at [145, 360] on button "Itinerary" at bounding box center [134, 367] width 66 height 30
click at [89, 367] on button "Quotes" at bounding box center [72, 367] width 57 height 30
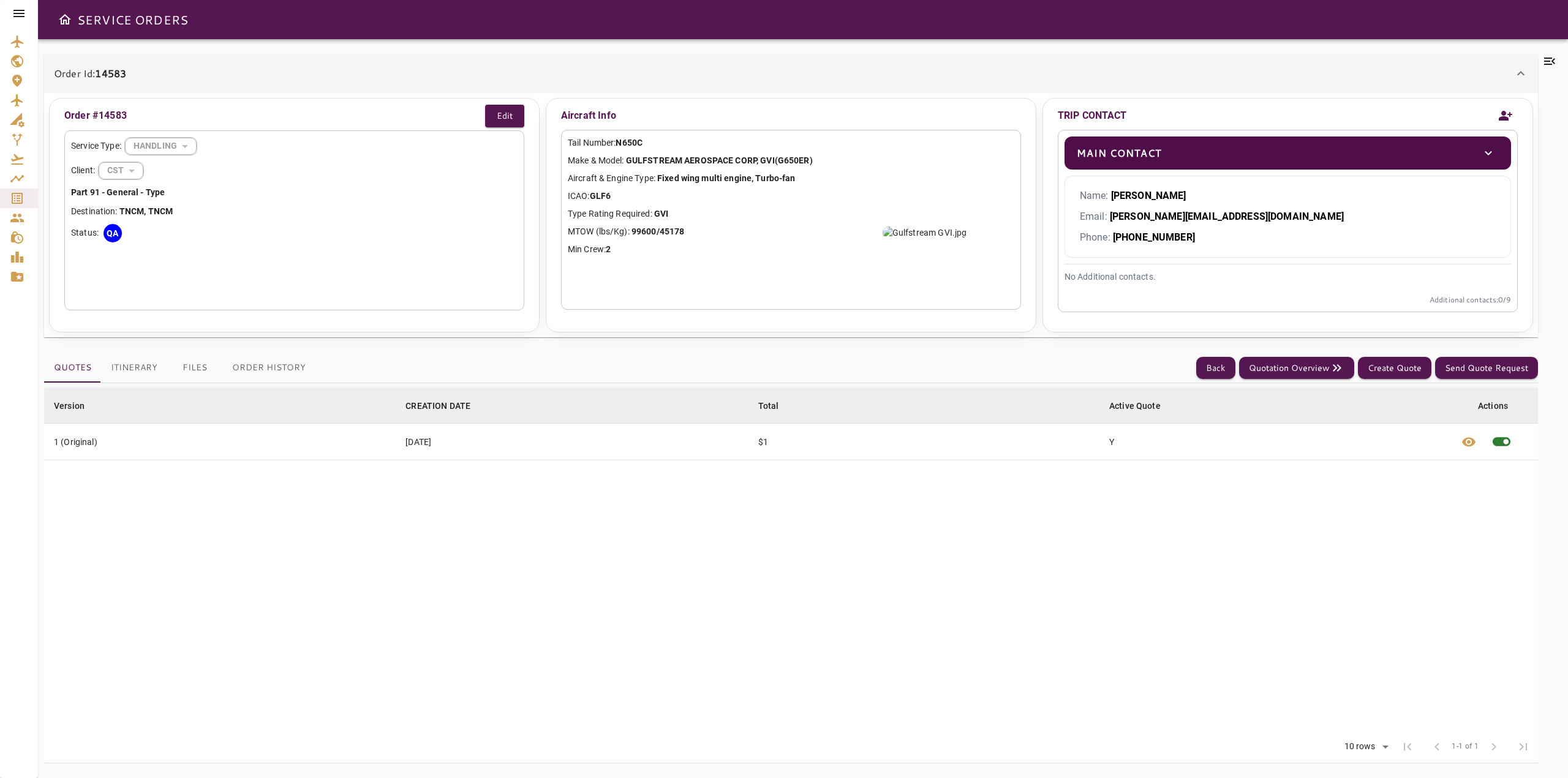
click at [568, 481] on table "Version arrow_downward CREATION DATE arrow_downward Total arrow_downward Active…" at bounding box center [790, 559] width 1493 height 343
click at [482, 83] on div "Order Id: 14583" at bounding box center [790, 74] width 1493 height 40
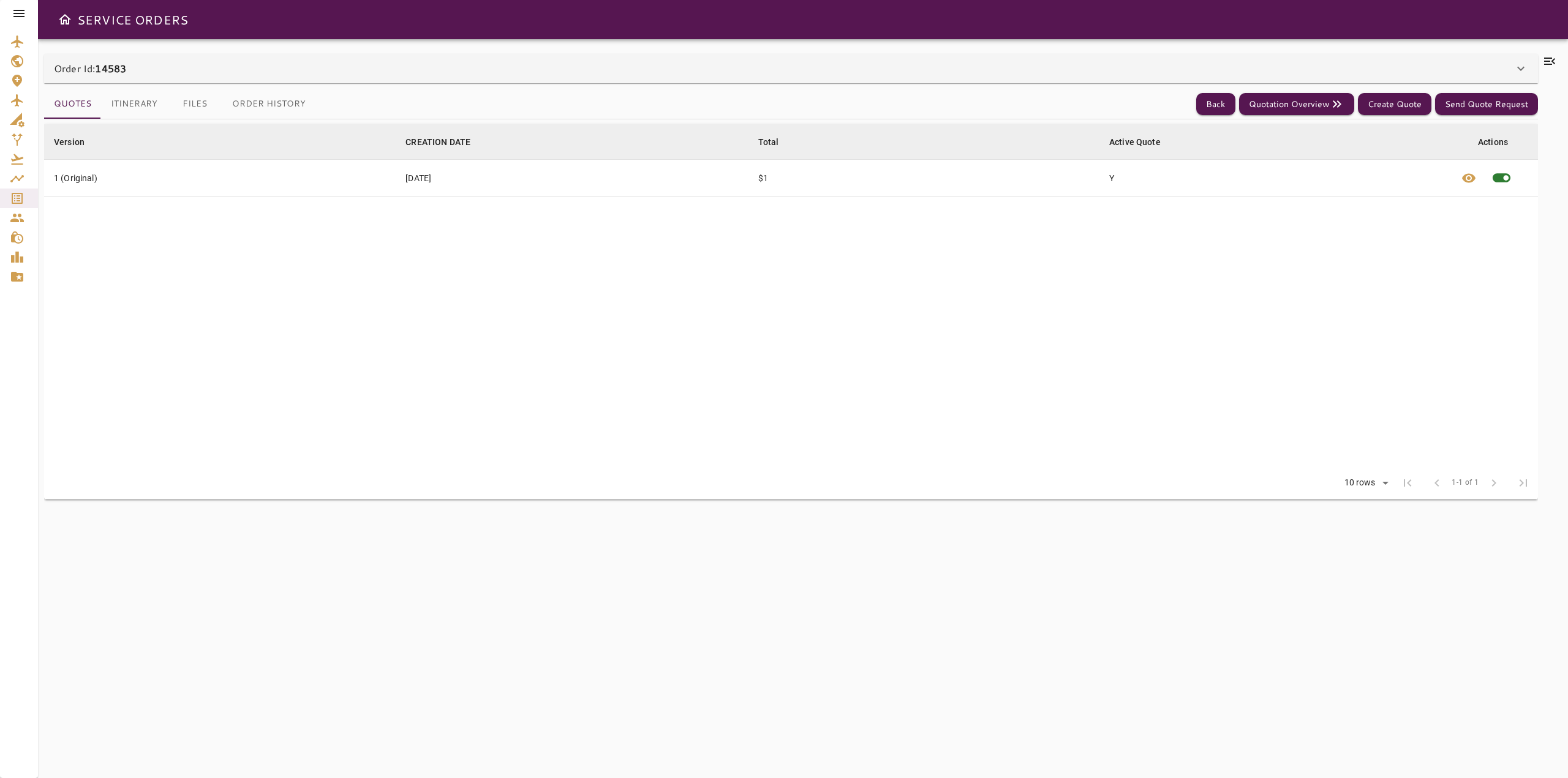
click at [213, 58] on div "Order Id: 14583" at bounding box center [790, 68] width 1493 height 30
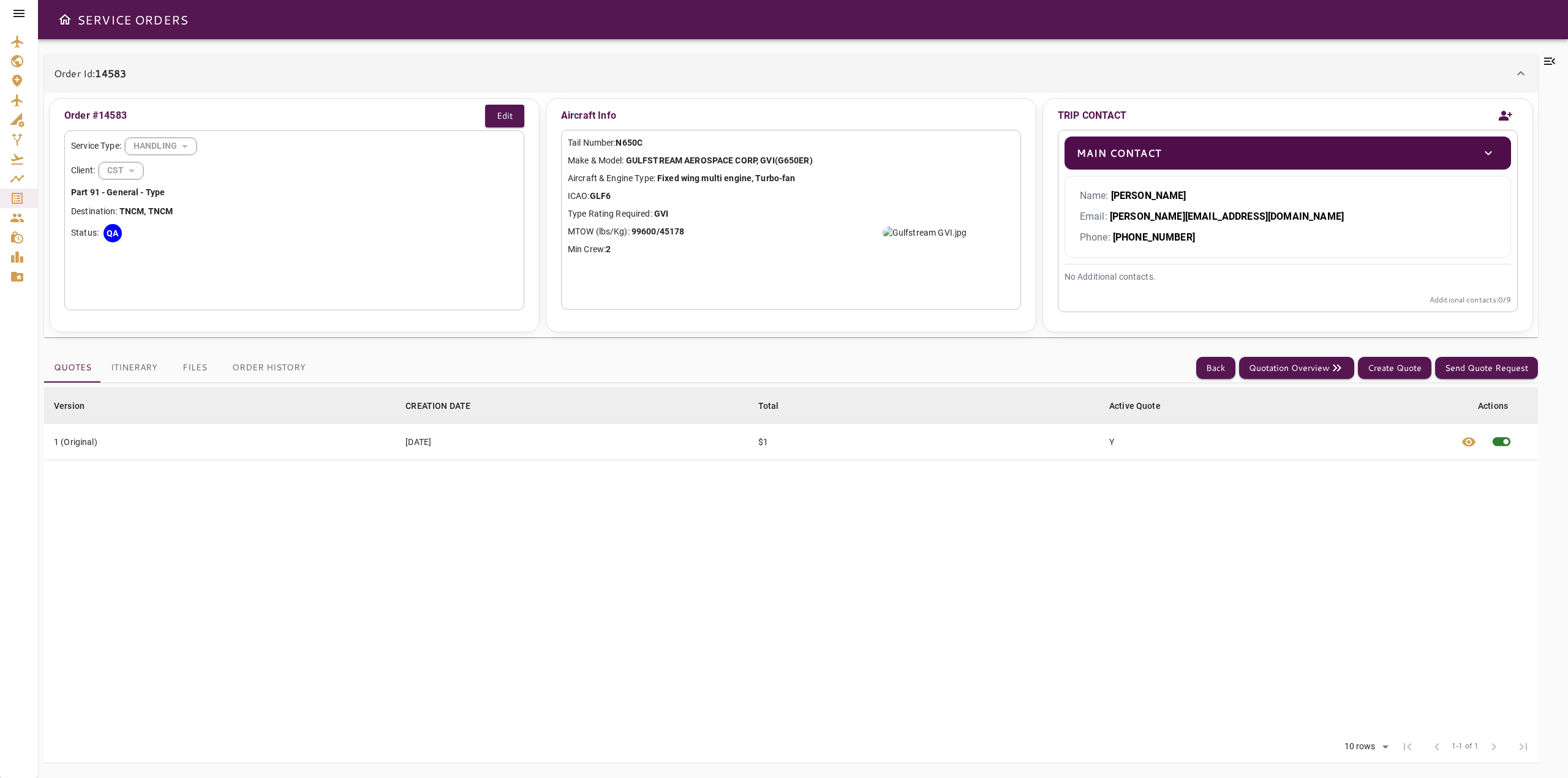
click at [213, 58] on div "Order Id: 14583" at bounding box center [790, 74] width 1493 height 40
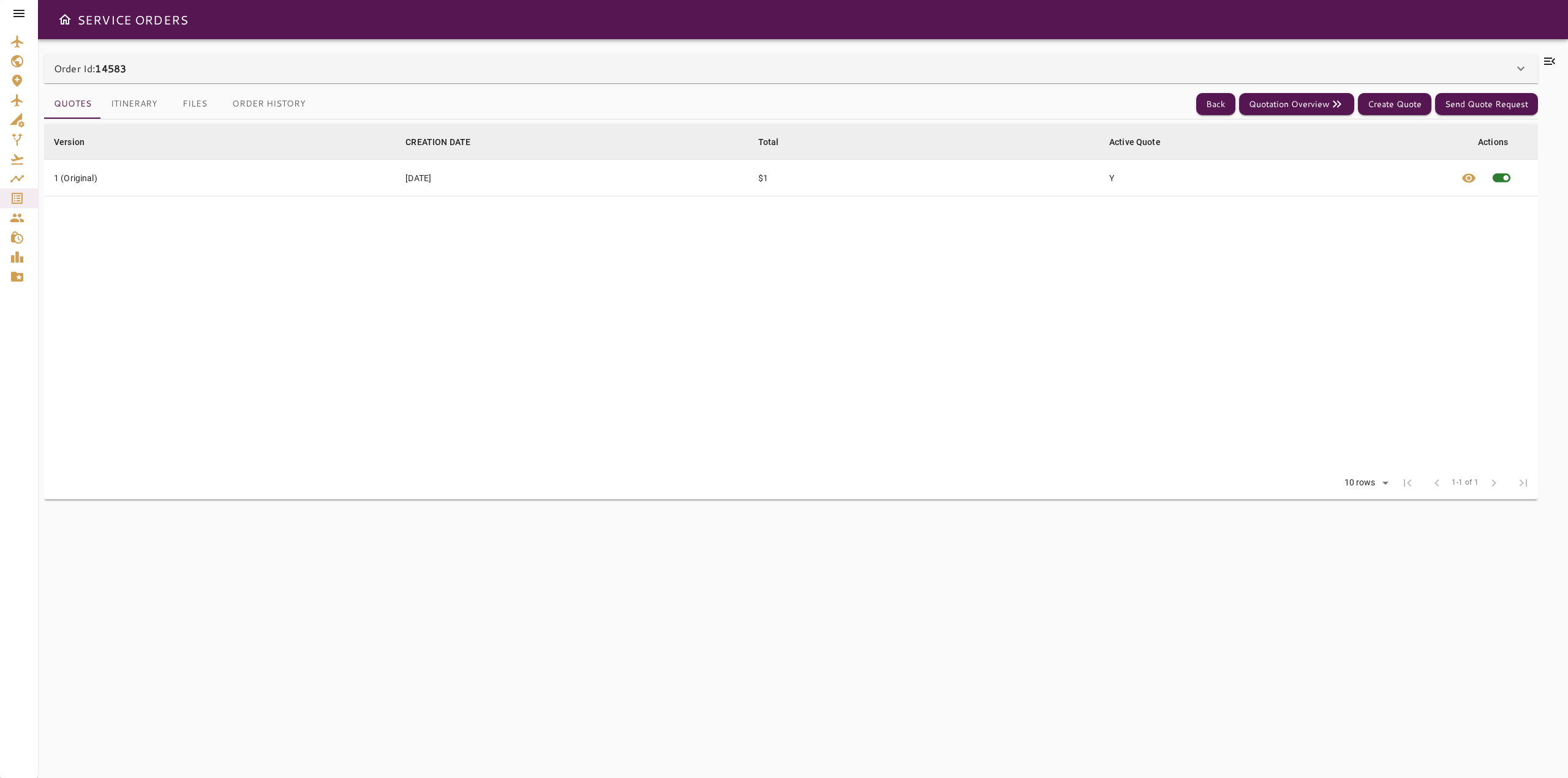
click at [138, 108] on button "Itinerary" at bounding box center [134, 104] width 66 height 30
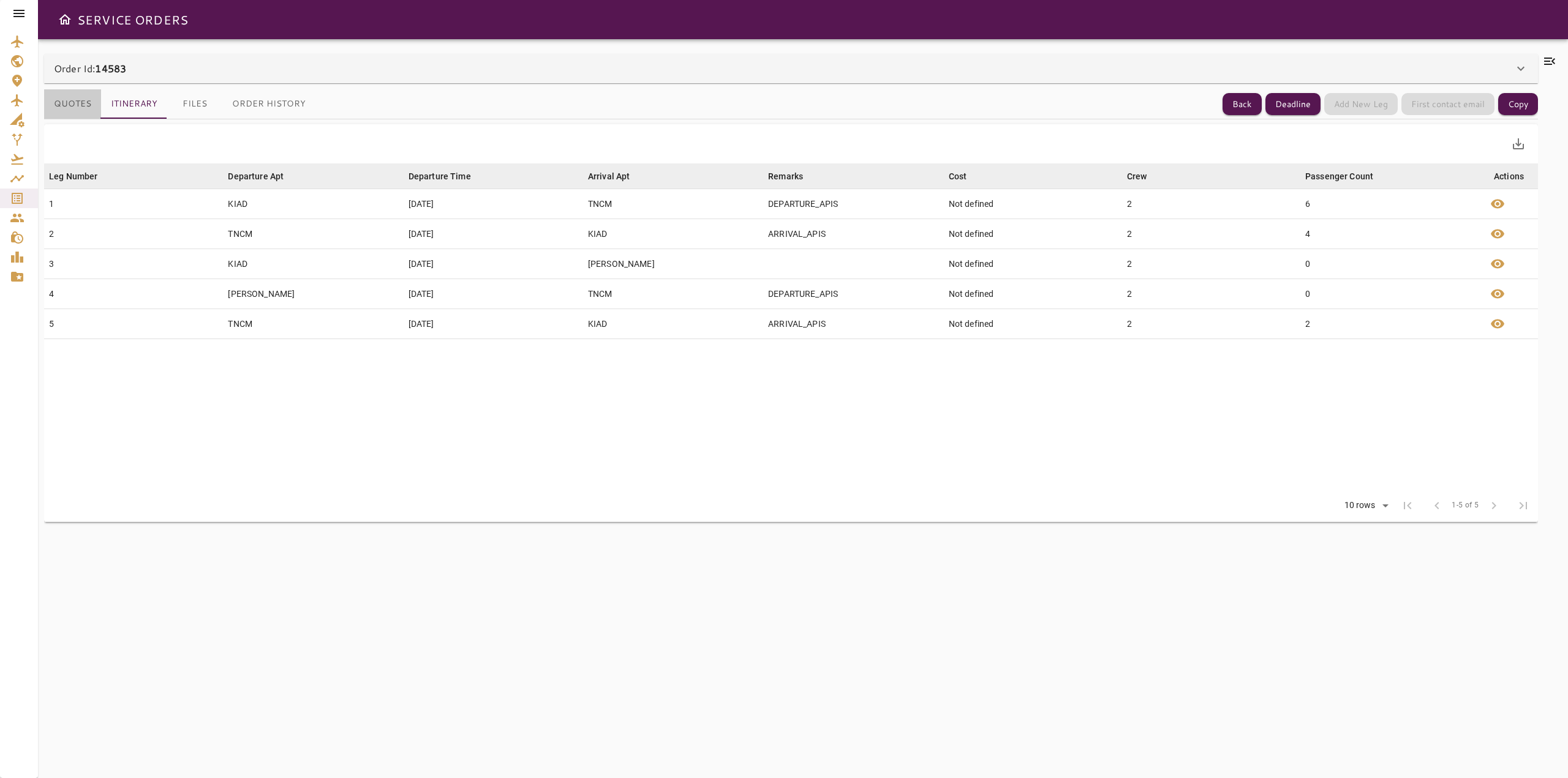
click at [62, 106] on button "Quotes" at bounding box center [72, 104] width 57 height 30
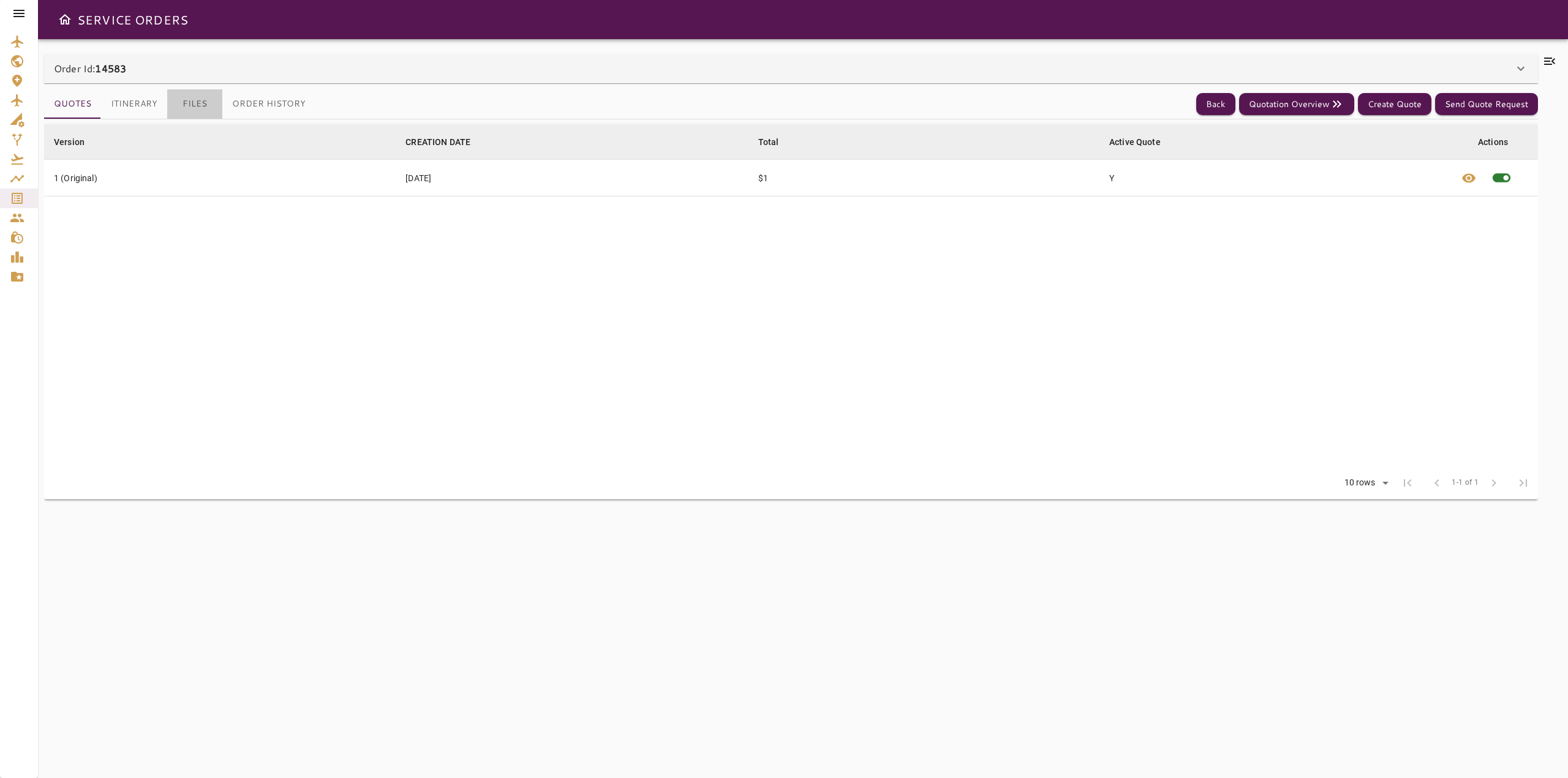
click at [199, 106] on button "Files" at bounding box center [195, 104] width 55 height 30
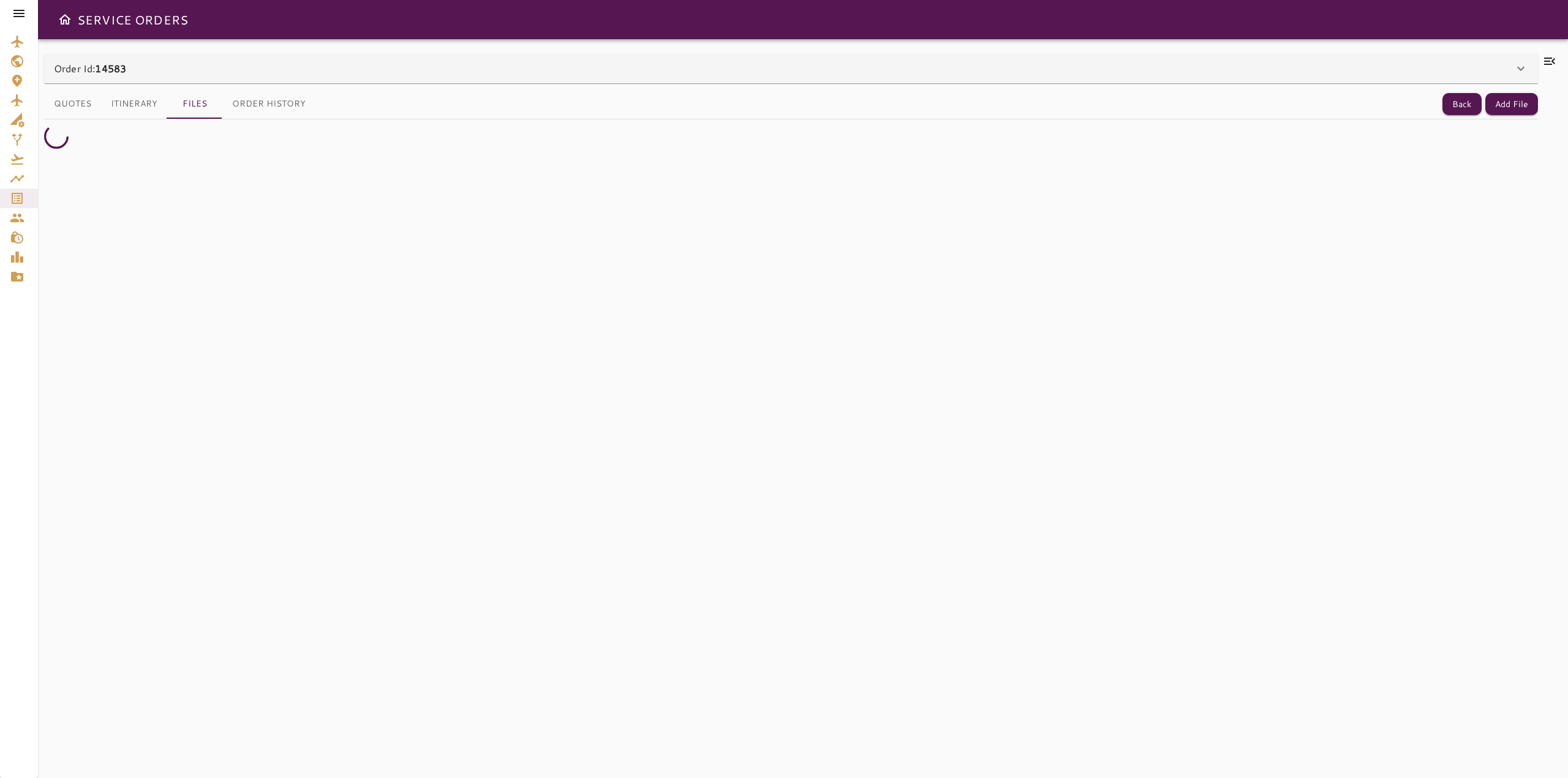
click at [1515, 71] on icon at bounding box center [1520, 68] width 14 height 14
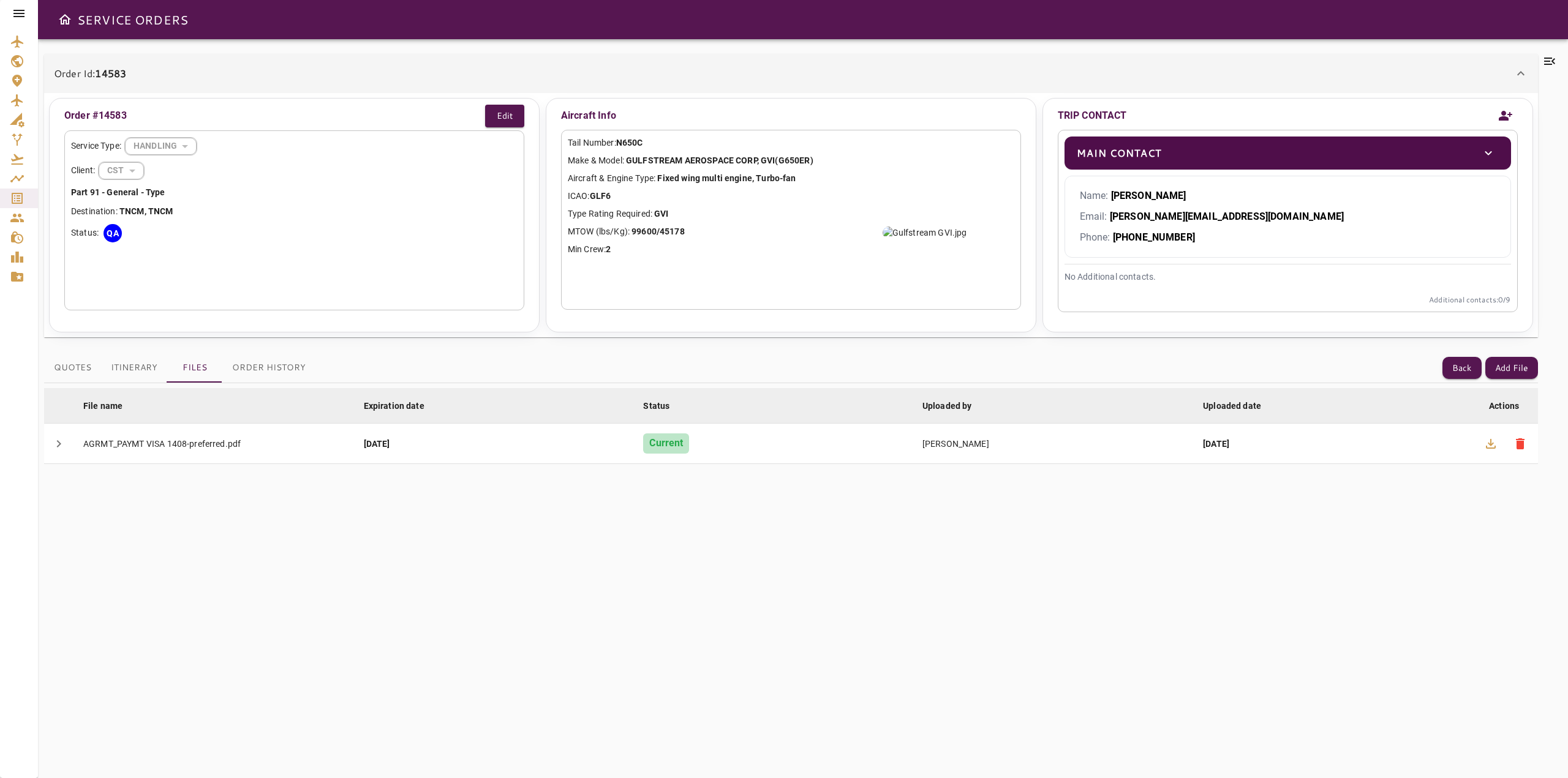
click at [1554, 64] on icon at bounding box center [1549, 62] width 11 height 8
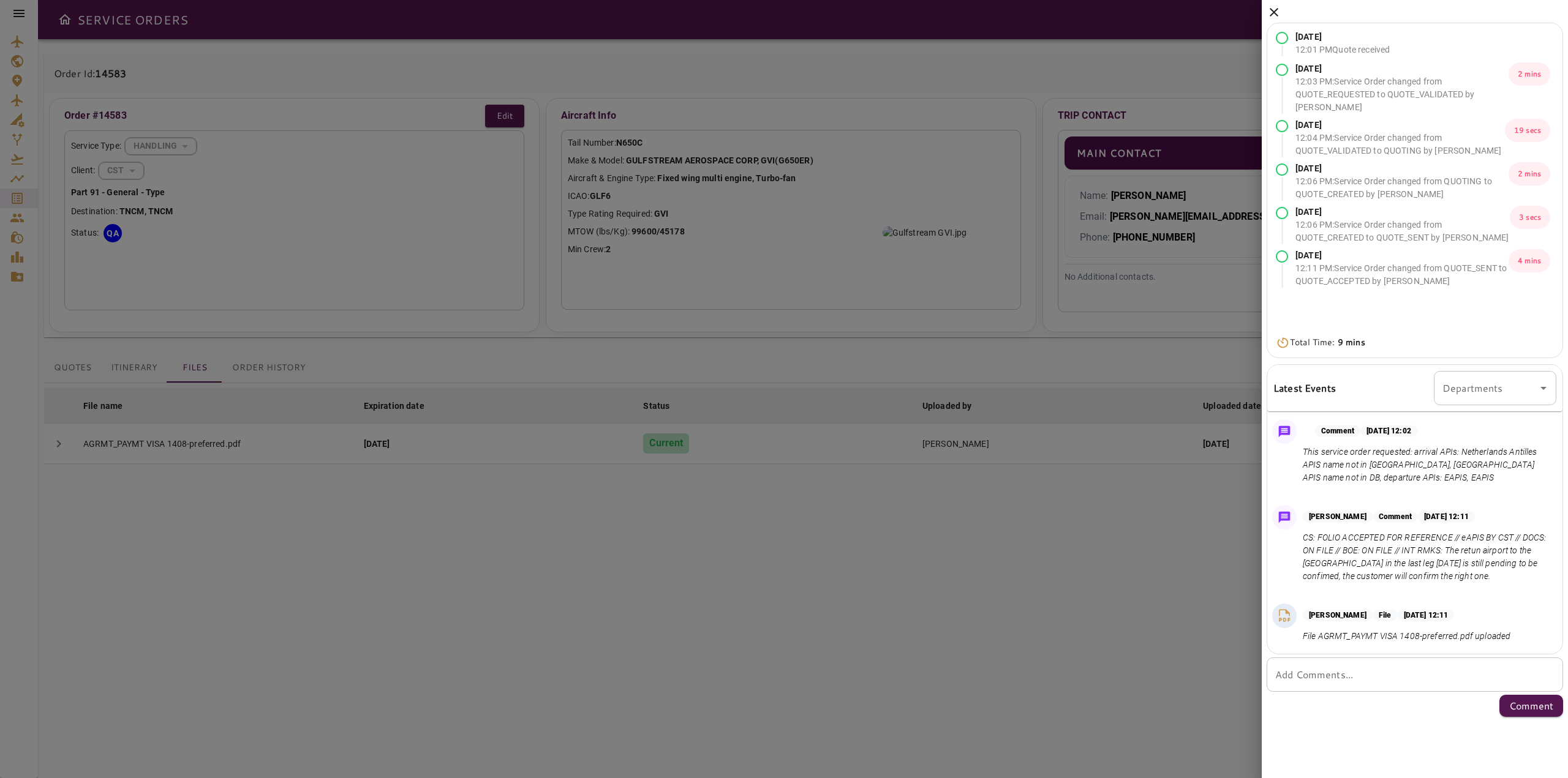
click at [1514, 393] on input "Departments" at bounding box center [1486, 388] width 93 height 24
click at [1487, 482] on li "QUOTES" at bounding box center [1495, 487] width 122 height 22
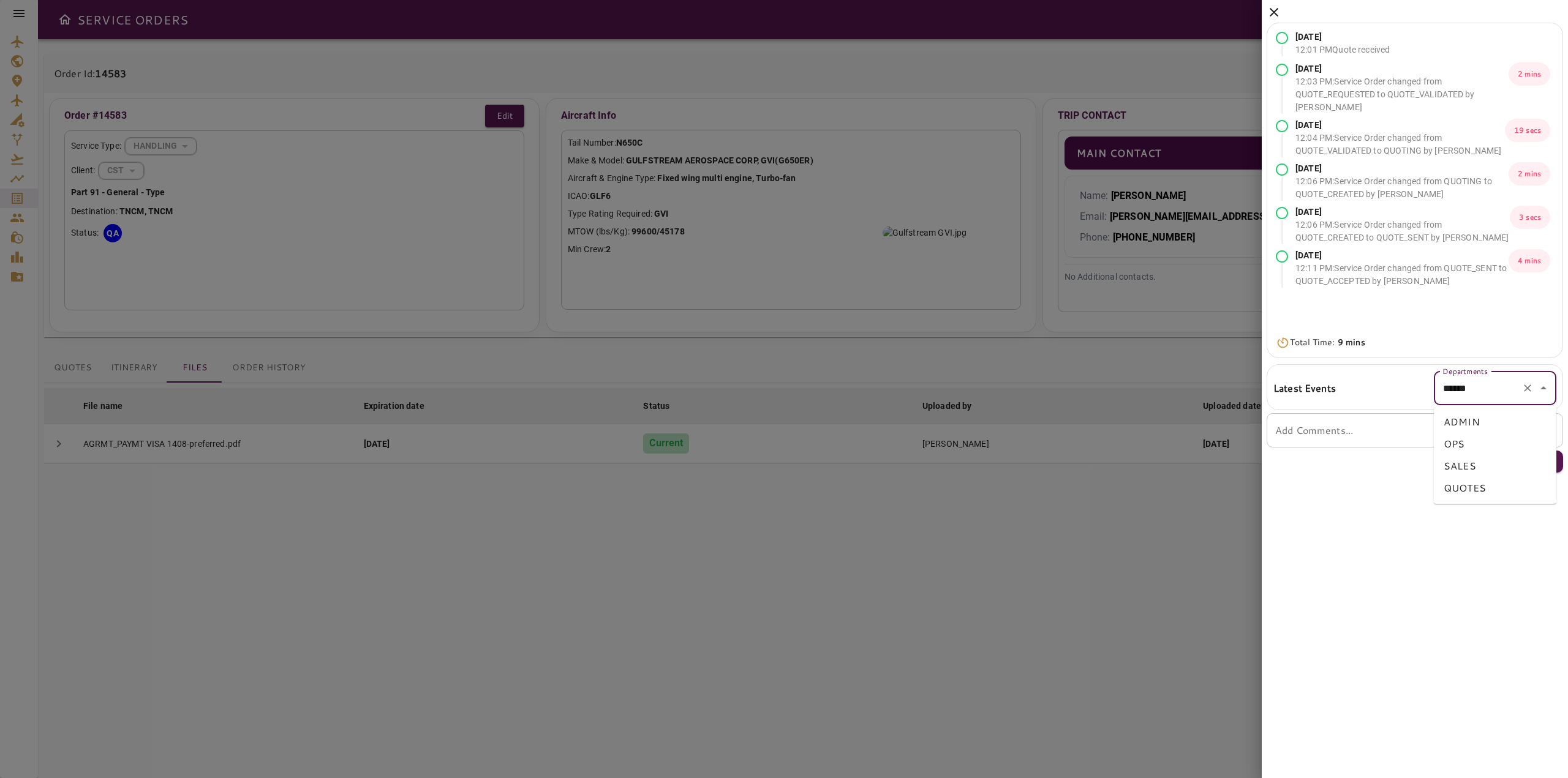
click at [1487, 400] on input "******" at bounding box center [1477, 388] width 77 height 24
click at [1485, 434] on li "OPS" at bounding box center [1495, 443] width 122 height 22
type input "***"
click at [1526, 387] on div "*** Departments" at bounding box center [1495, 388] width 122 height 34
drag, startPoint x: 1526, startPoint y: 388, endPoint x: 1510, endPoint y: 408, distance: 25.6
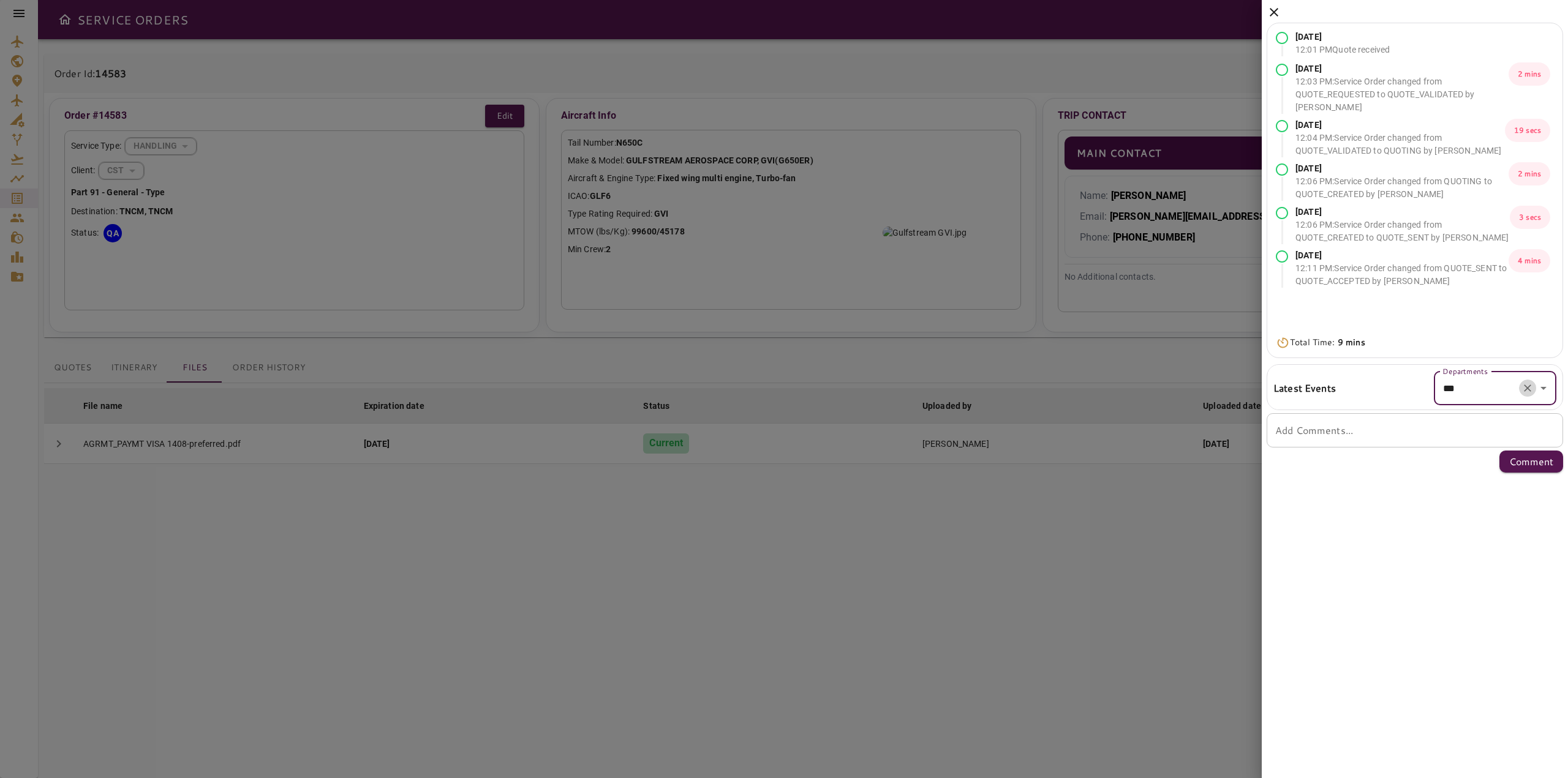
click at [1526, 389] on icon "Clear" at bounding box center [1528, 388] width 12 height 12
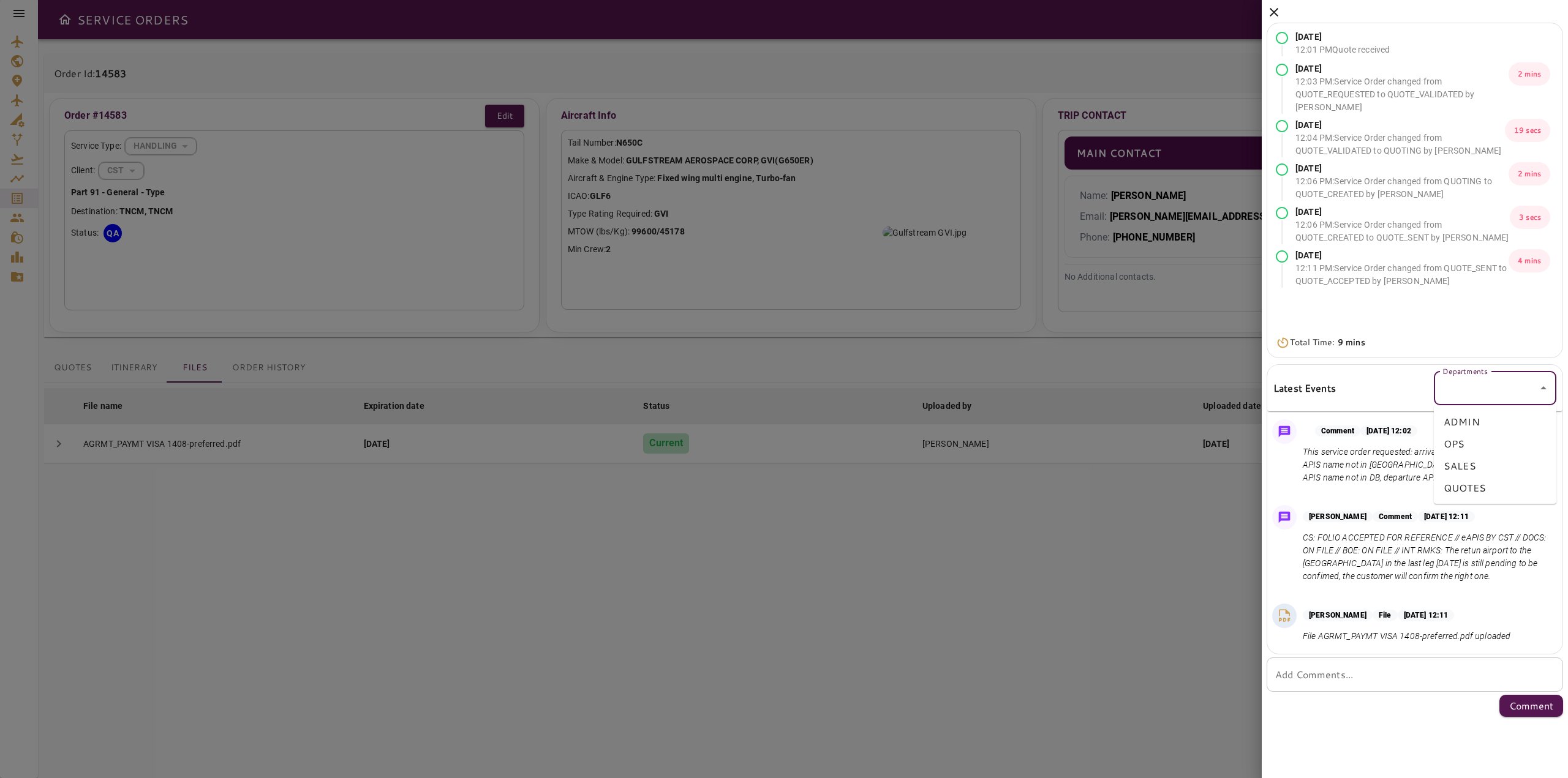
click at [1484, 393] on input "Departments" at bounding box center [1486, 388] width 93 height 24
click at [1477, 469] on li "SALES" at bounding box center [1495, 465] width 122 height 22
type input "*****"
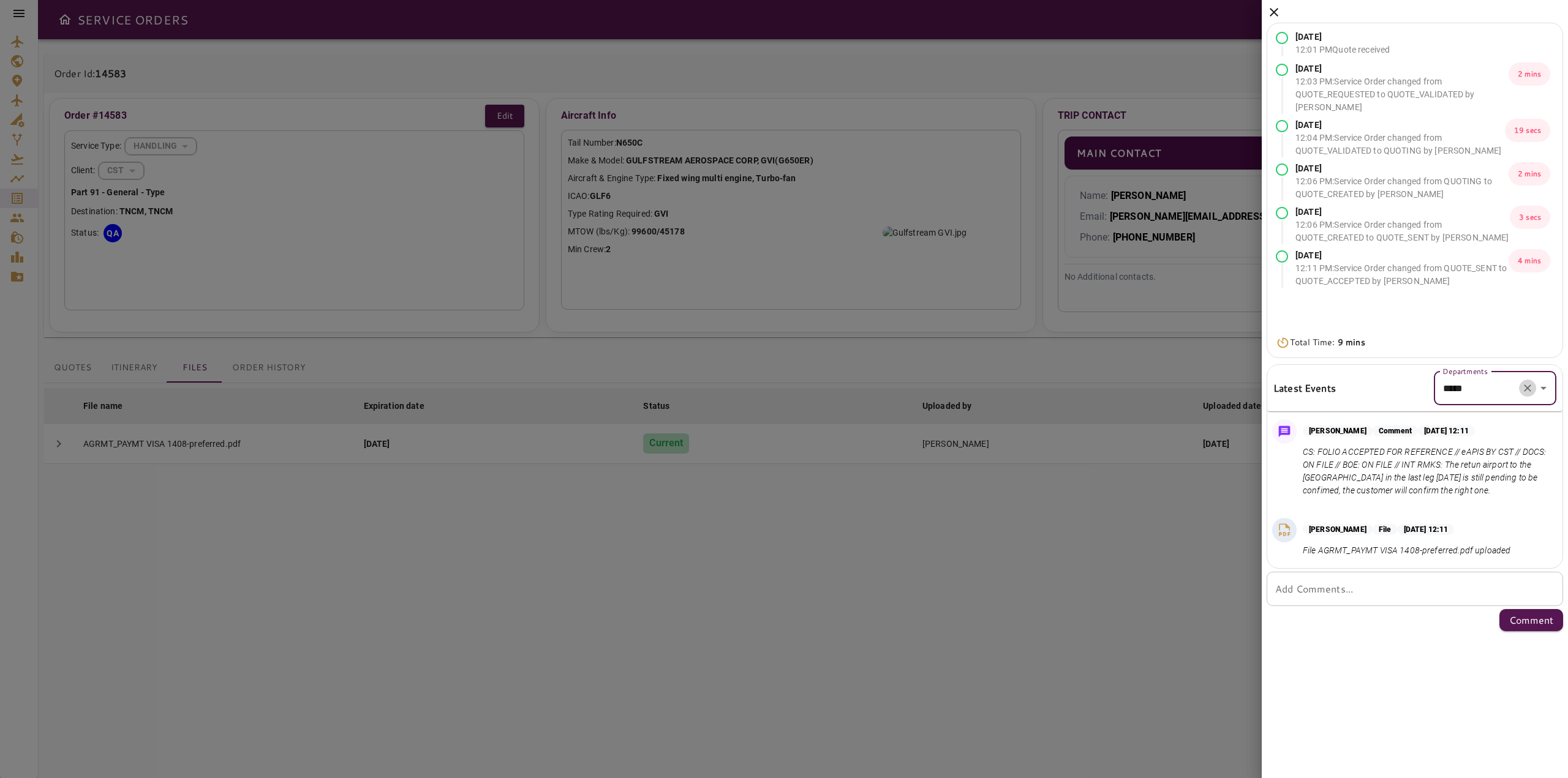
click at [1529, 388] on icon "Clear" at bounding box center [1528, 388] width 12 height 12
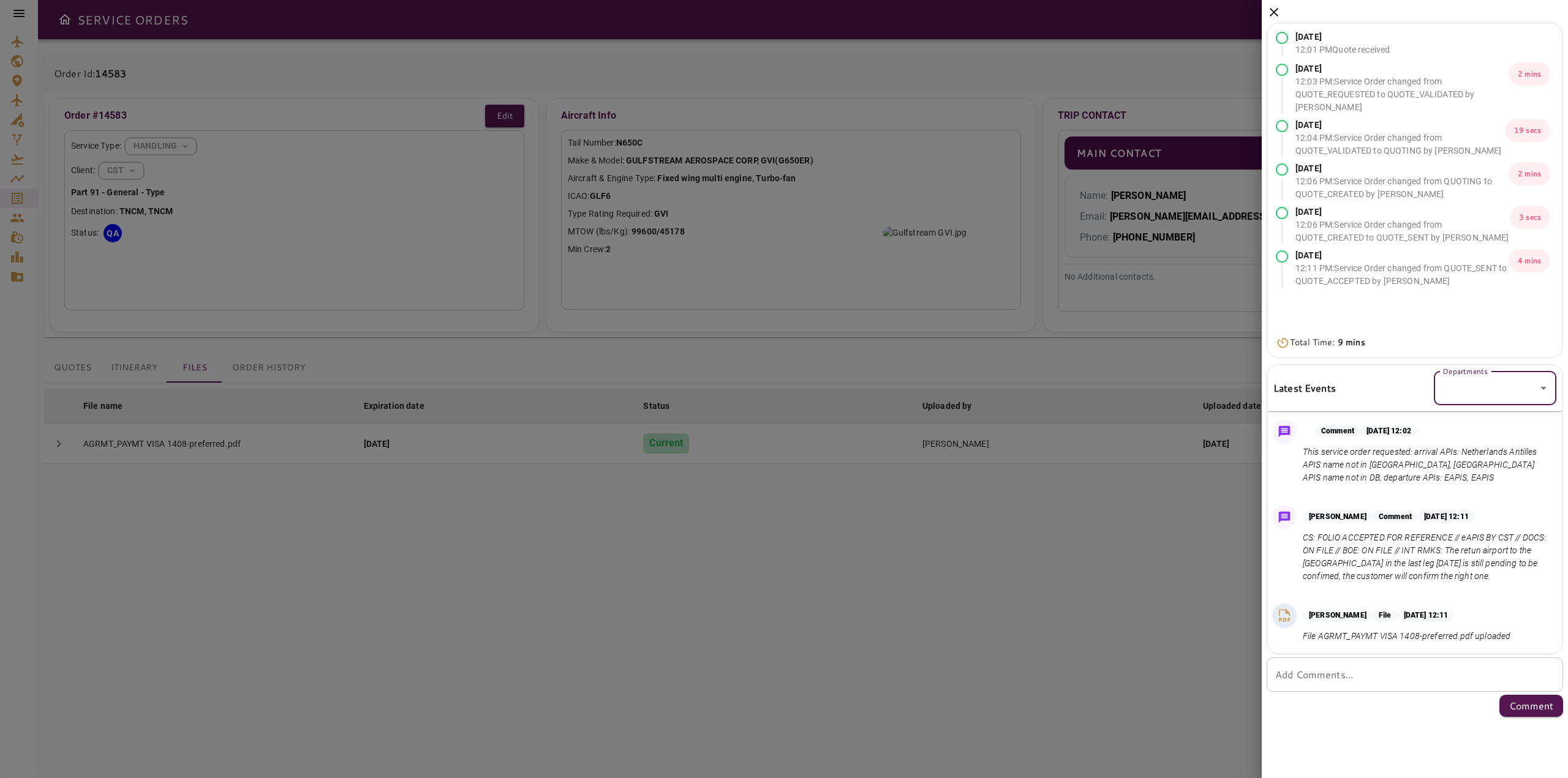
click at [1274, 12] on icon at bounding box center [1274, 11] width 8 height 8
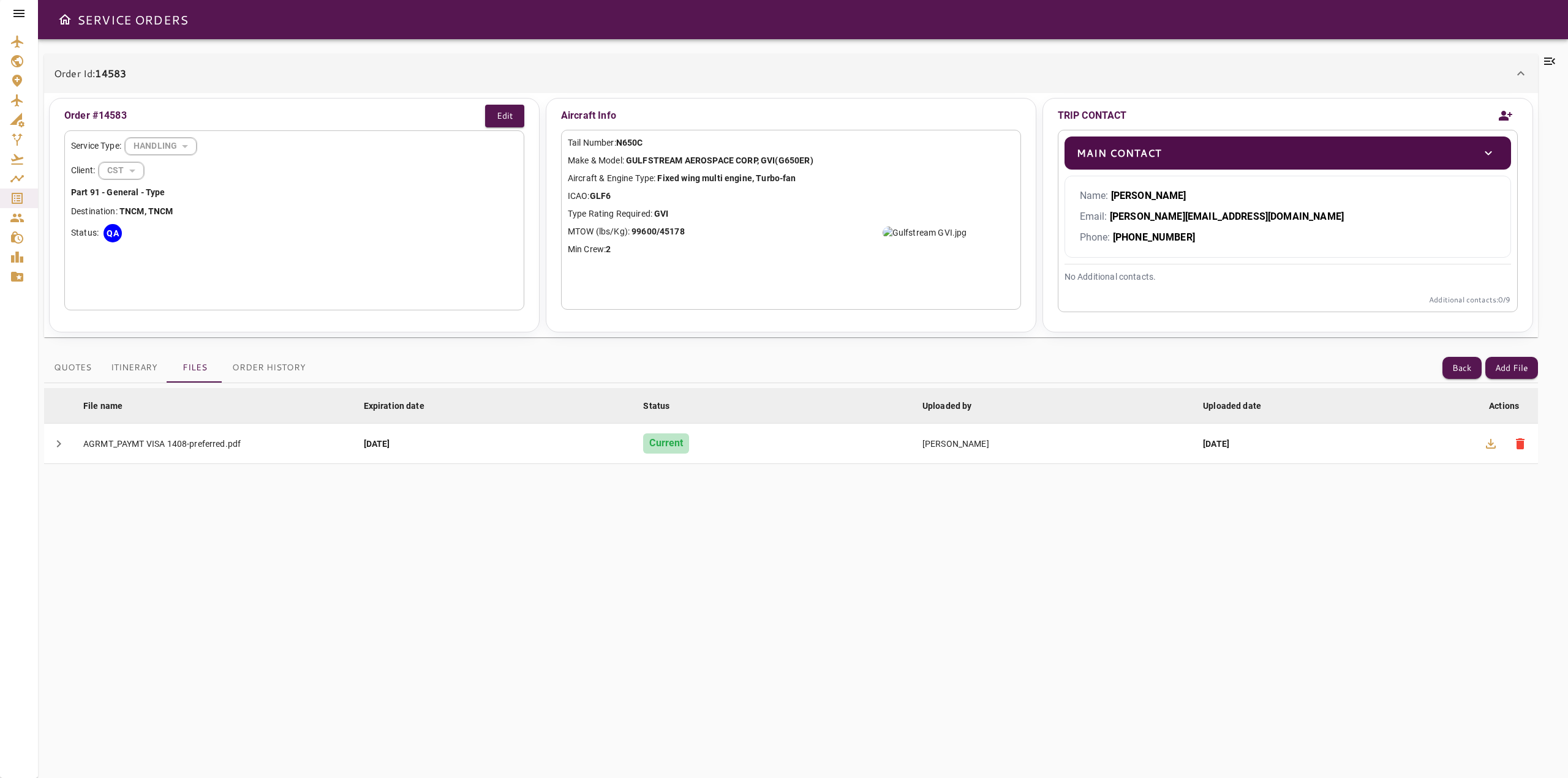
click at [29, 201] on link "Service Orders" at bounding box center [19, 198] width 38 height 20
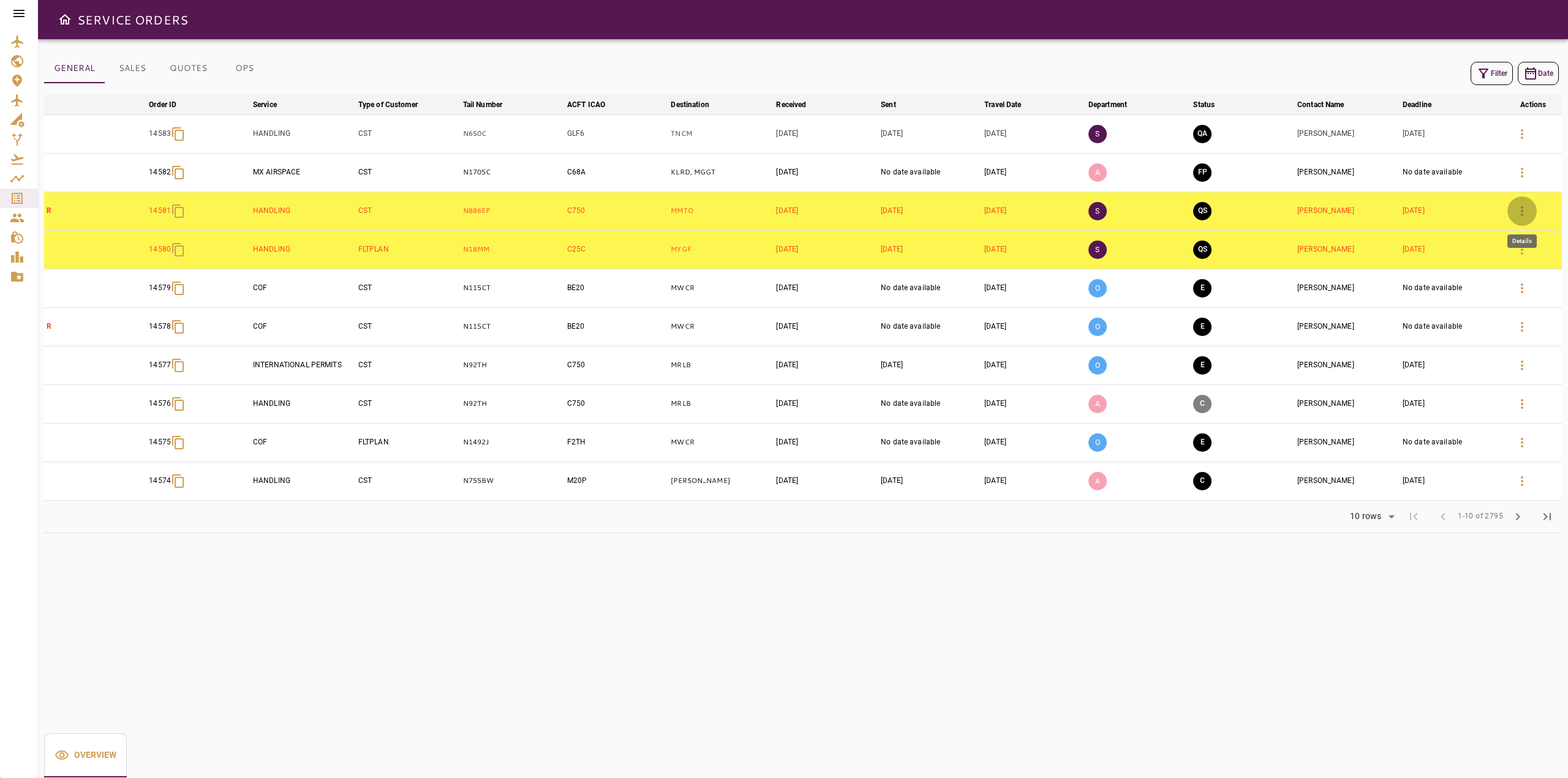
click at [1514, 212] on button "button" at bounding box center [1522, 211] width 30 height 30
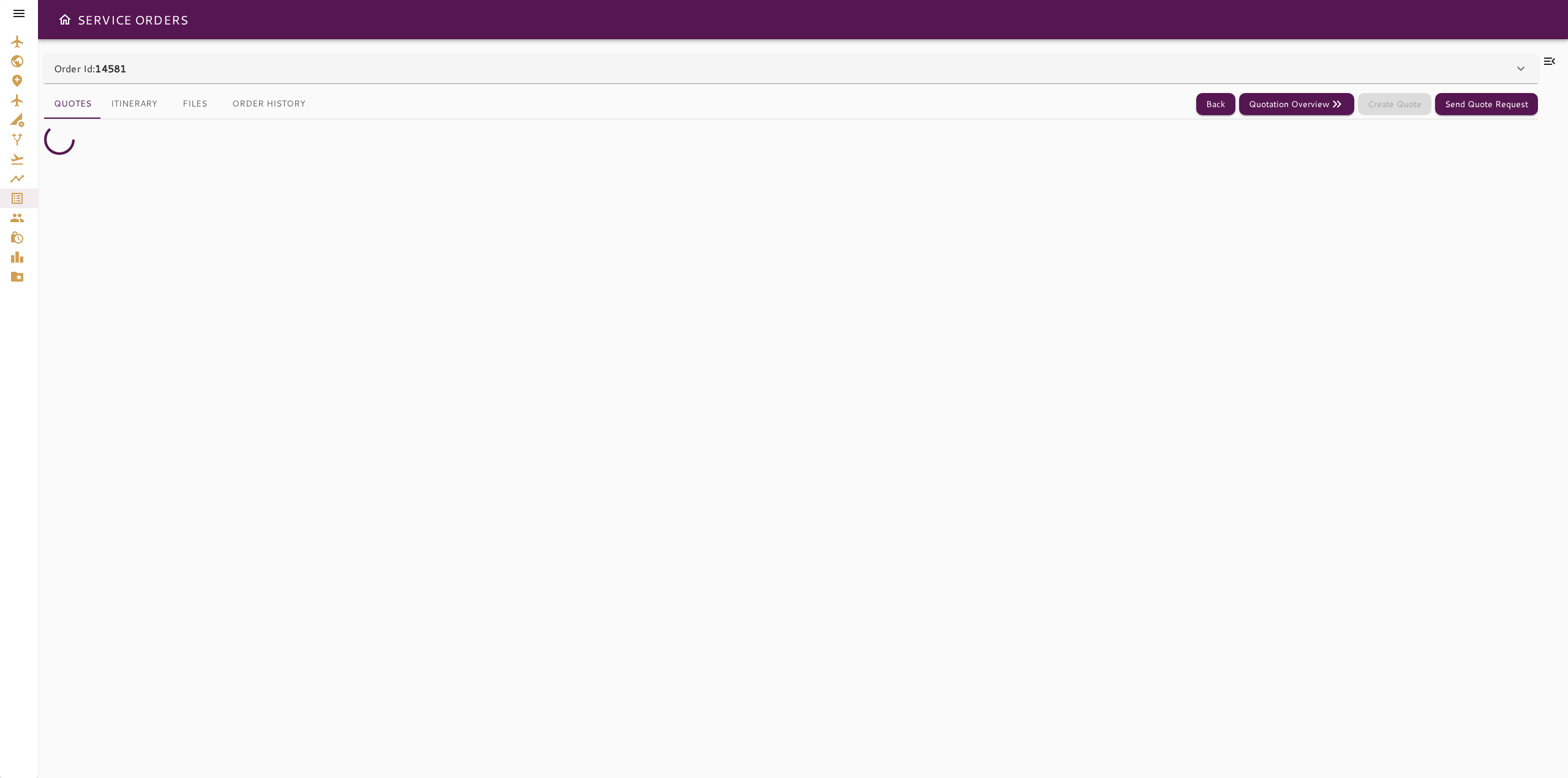
click at [1553, 59] on icon at bounding box center [1549, 61] width 14 height 14
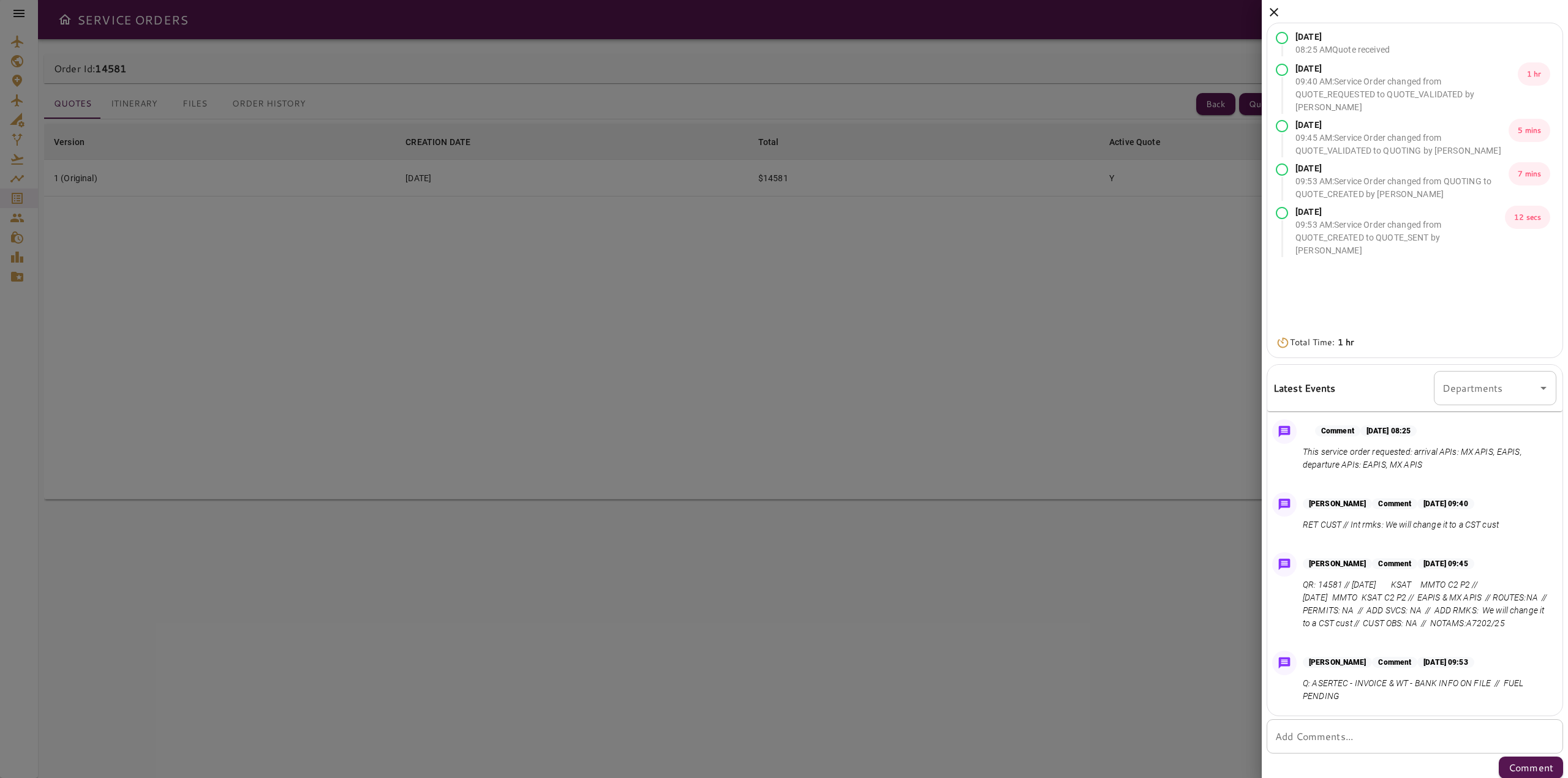
click at [1535, 381] on div at bounding box center [1542, 388] width 16 height 17
click at [1519, 394] on input "Departments" at bounding box center [1486, 388] width 93 height 24
click at [1504, 416] on li "ADMIN" at bounding box center [1485, 421] width 122 height 22
type input "*****"
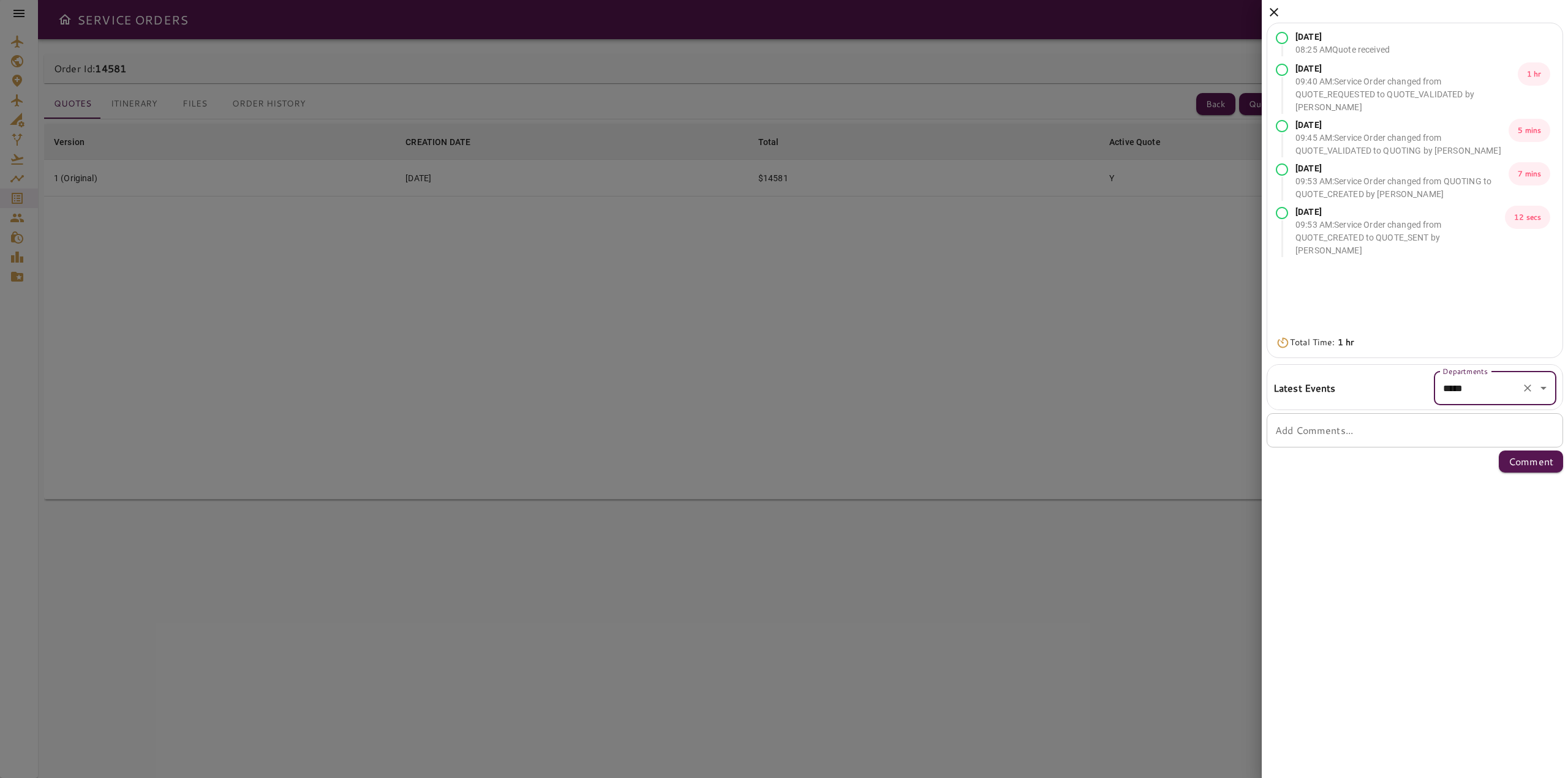
click at [1506, 382] on input "*****" at bounding box center [1477, 388] width 77 height 24
click at [1536, 394] on icon "Close" at bounding box center [1543, 388] width 14 height 14
click at [1528, 394] on icon "Clear" at bounding box center [1528, 388] width 12 height 12
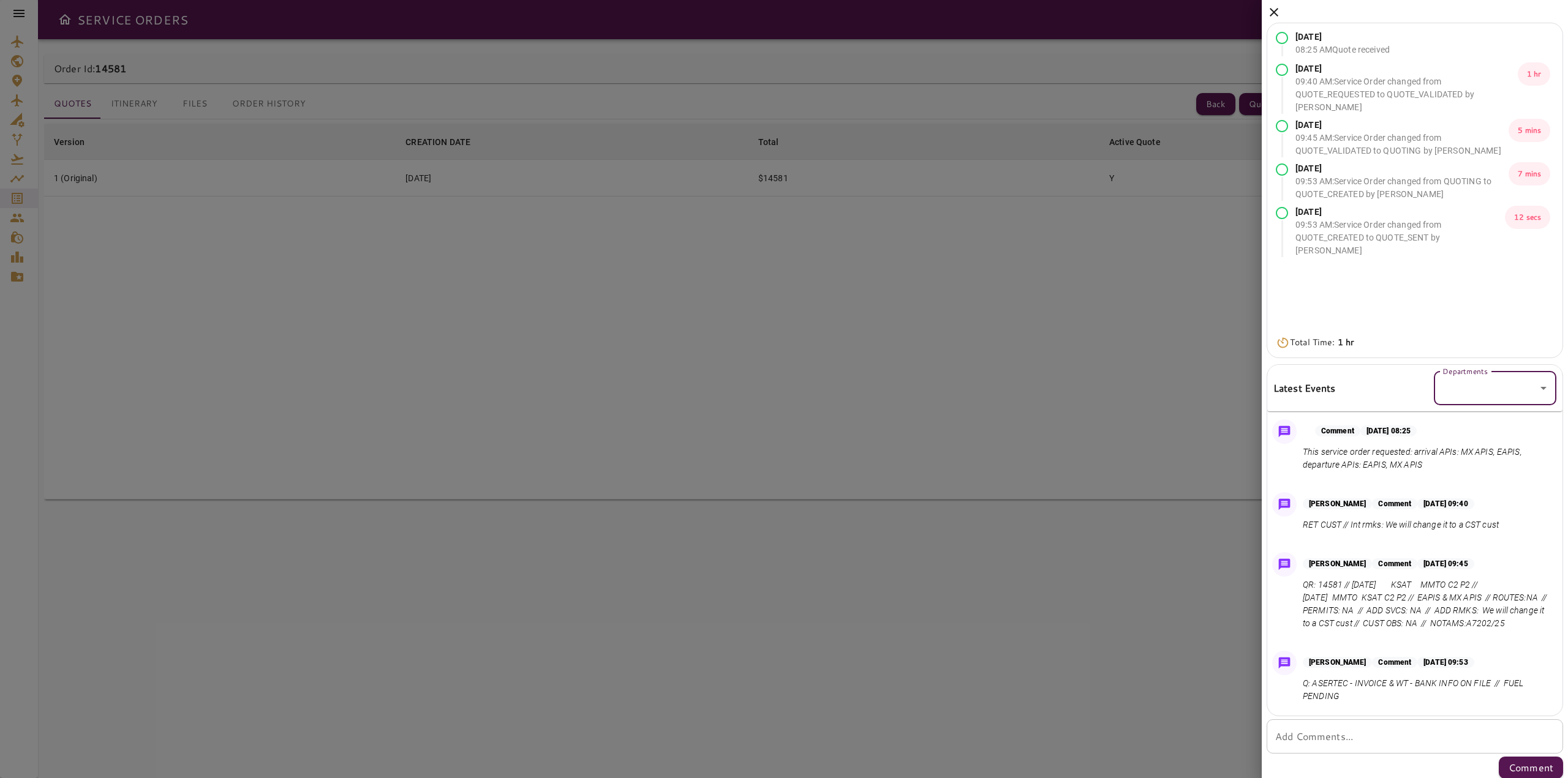
click at [1536, 394] on icon "Open" at bounding box center [1543, 388] width 14 height 14
click at [1480, 452] on li "OPS" at bounding box center [1485, 443] width 122 height 22
type input "***"
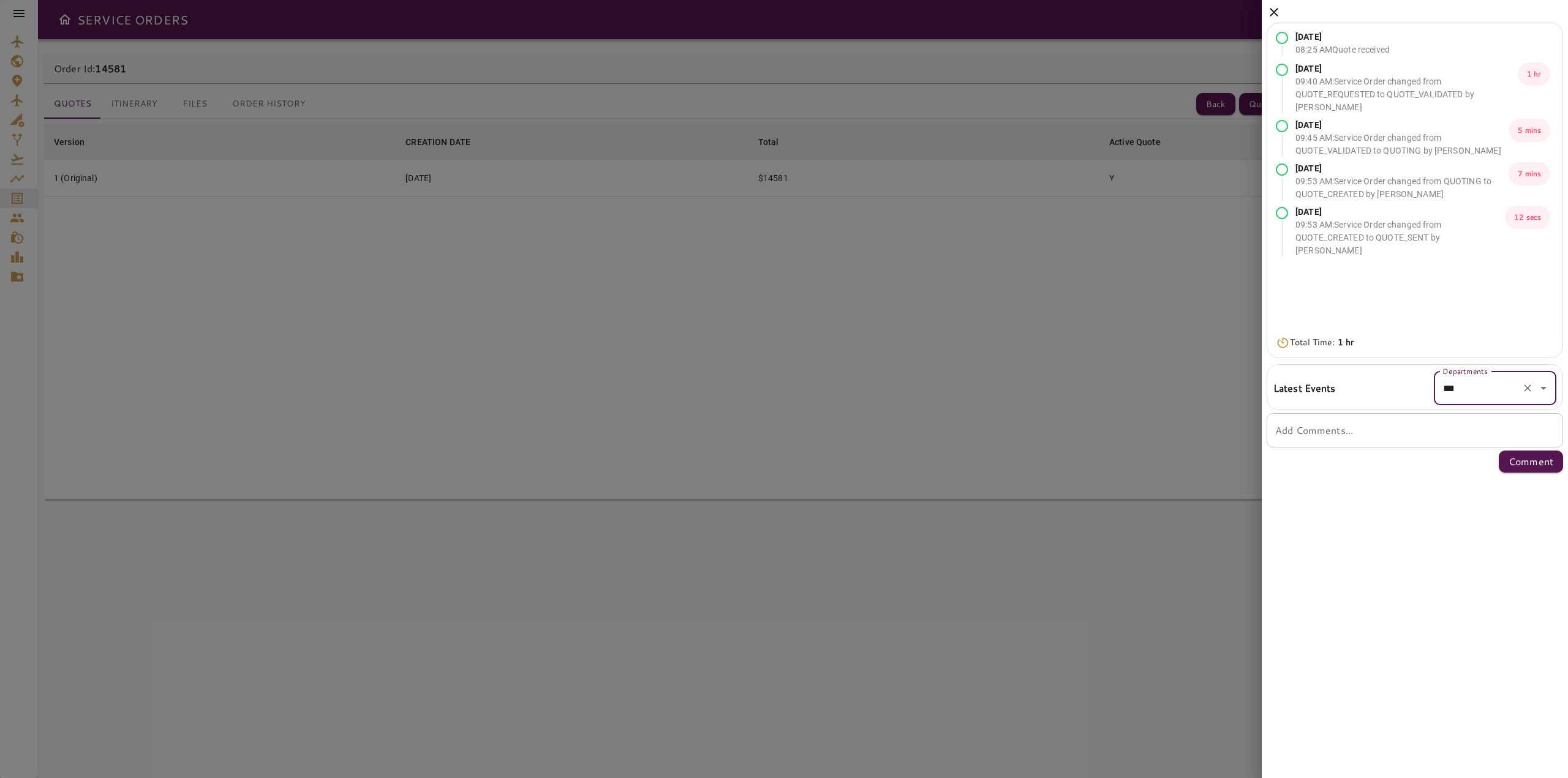
click at [1525, 392] on icon "Clear" at bounding box center [1528, 389] width 8 height 8
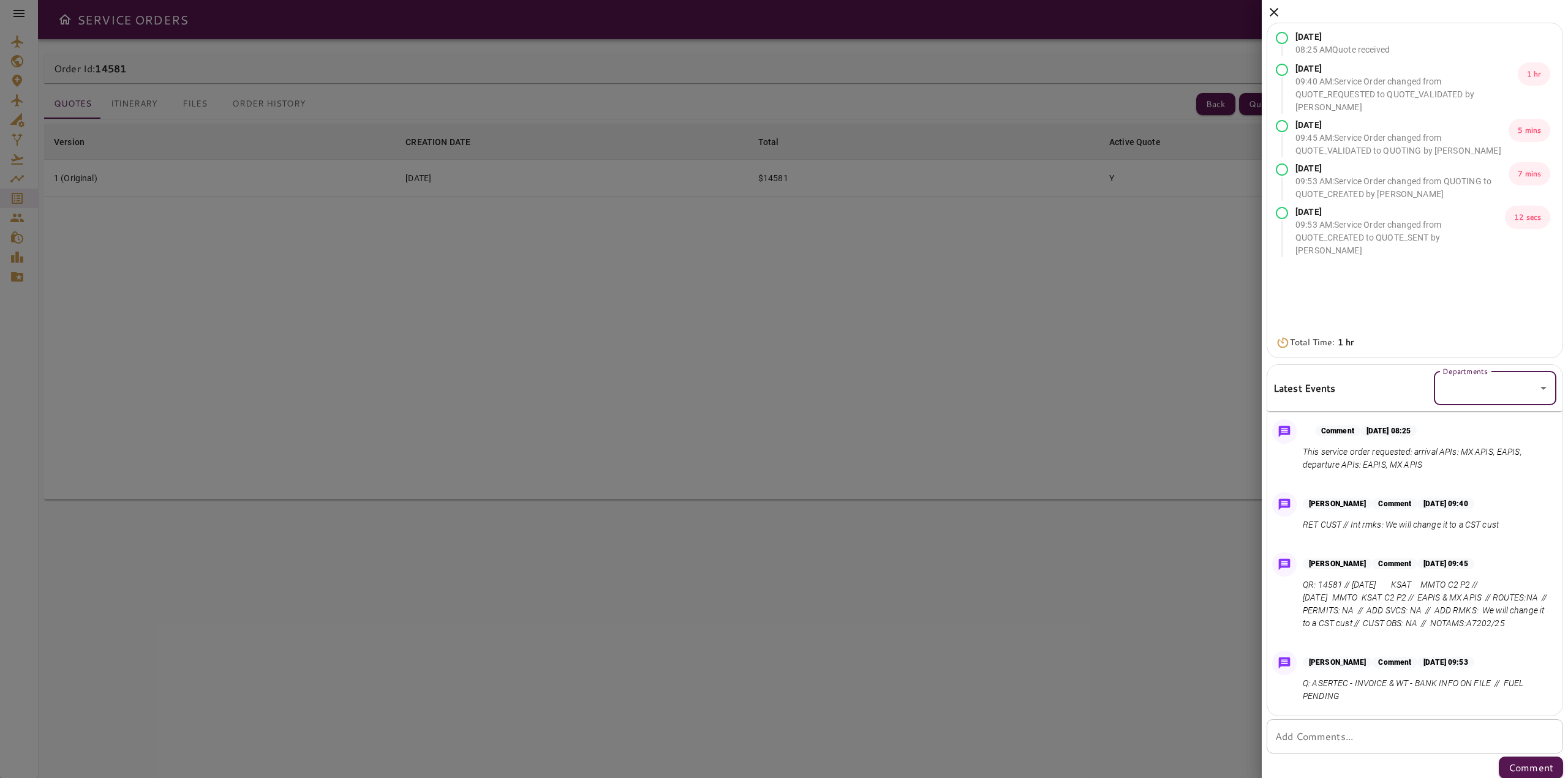
click at [1536, 395] on icon "Open" at bounding box center [1543, 388] width 14 height 14
click at [1489, 464] on li "SALES" at bounding box center [1485, 465] width 122 height 22
type input "*****"
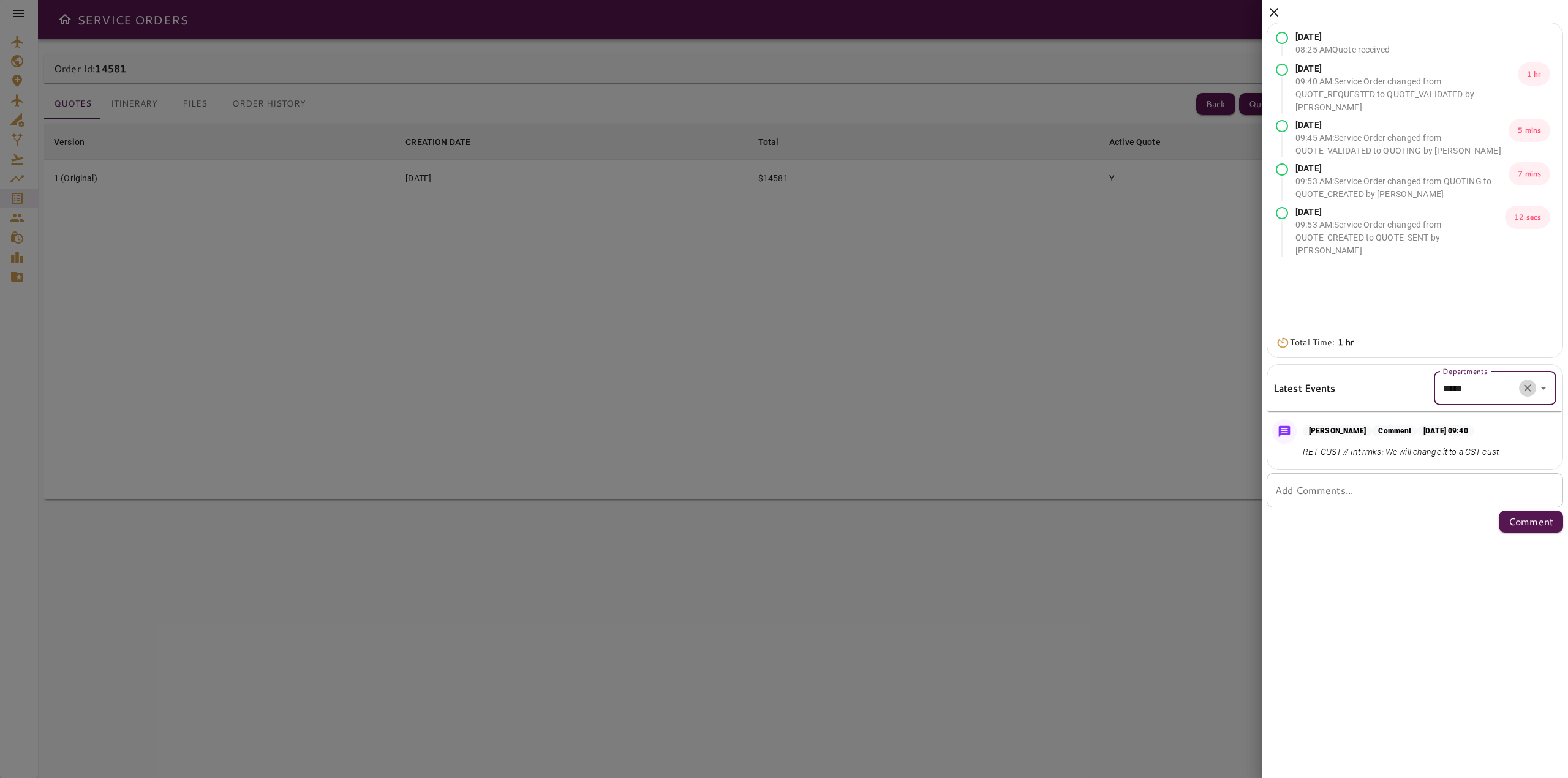
click at [1525, 394] on icon "Clear" at bounding box center [1528, 388] width 12 height 12
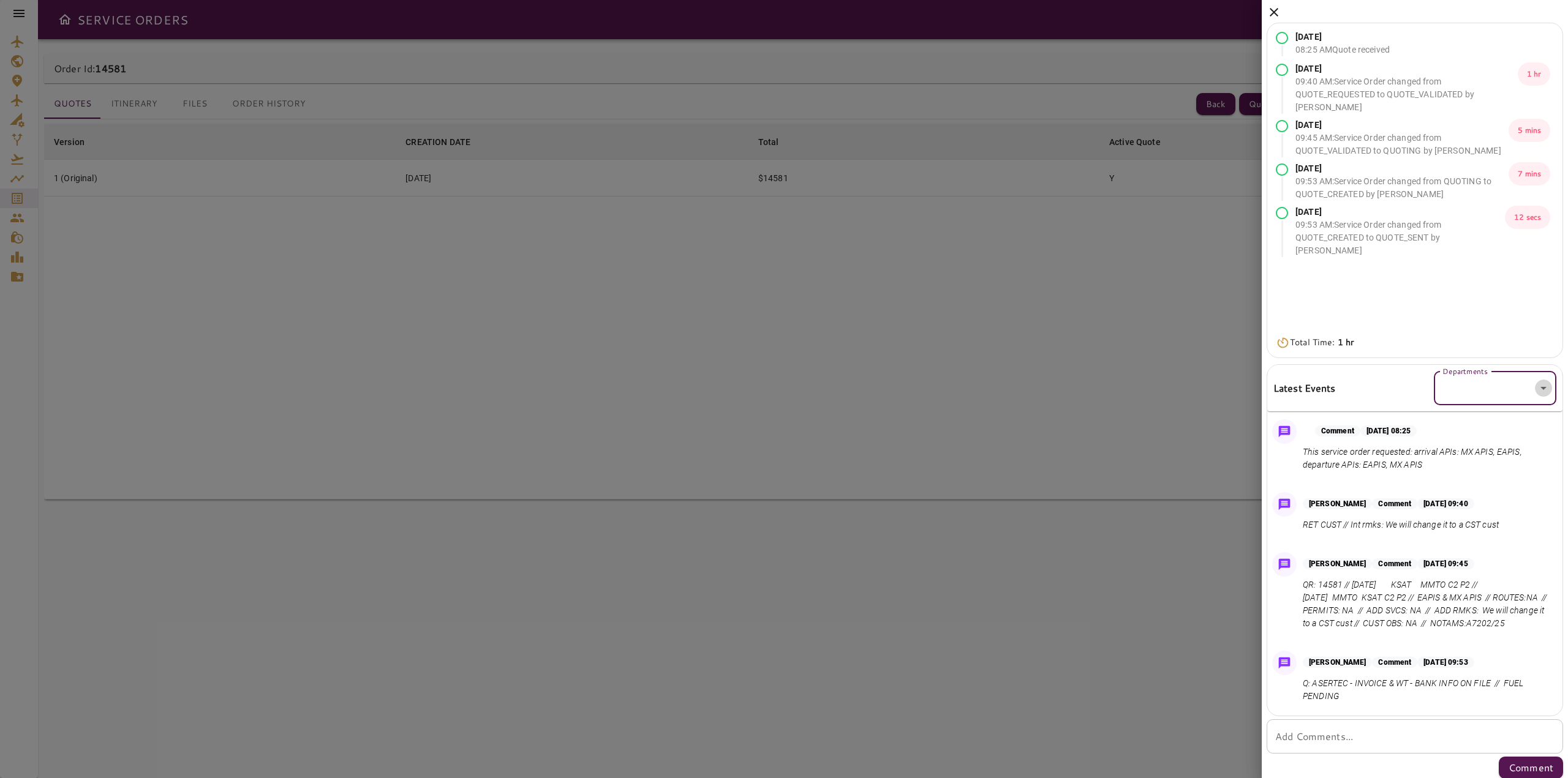
click at [1536, 391] on icon "Open" at bounding box center [1543, 388] width 14 height 14
click at [1489, 489] on li "QUOTES" at bounding box center [1485, 487] width 122 height 22
type input "******"
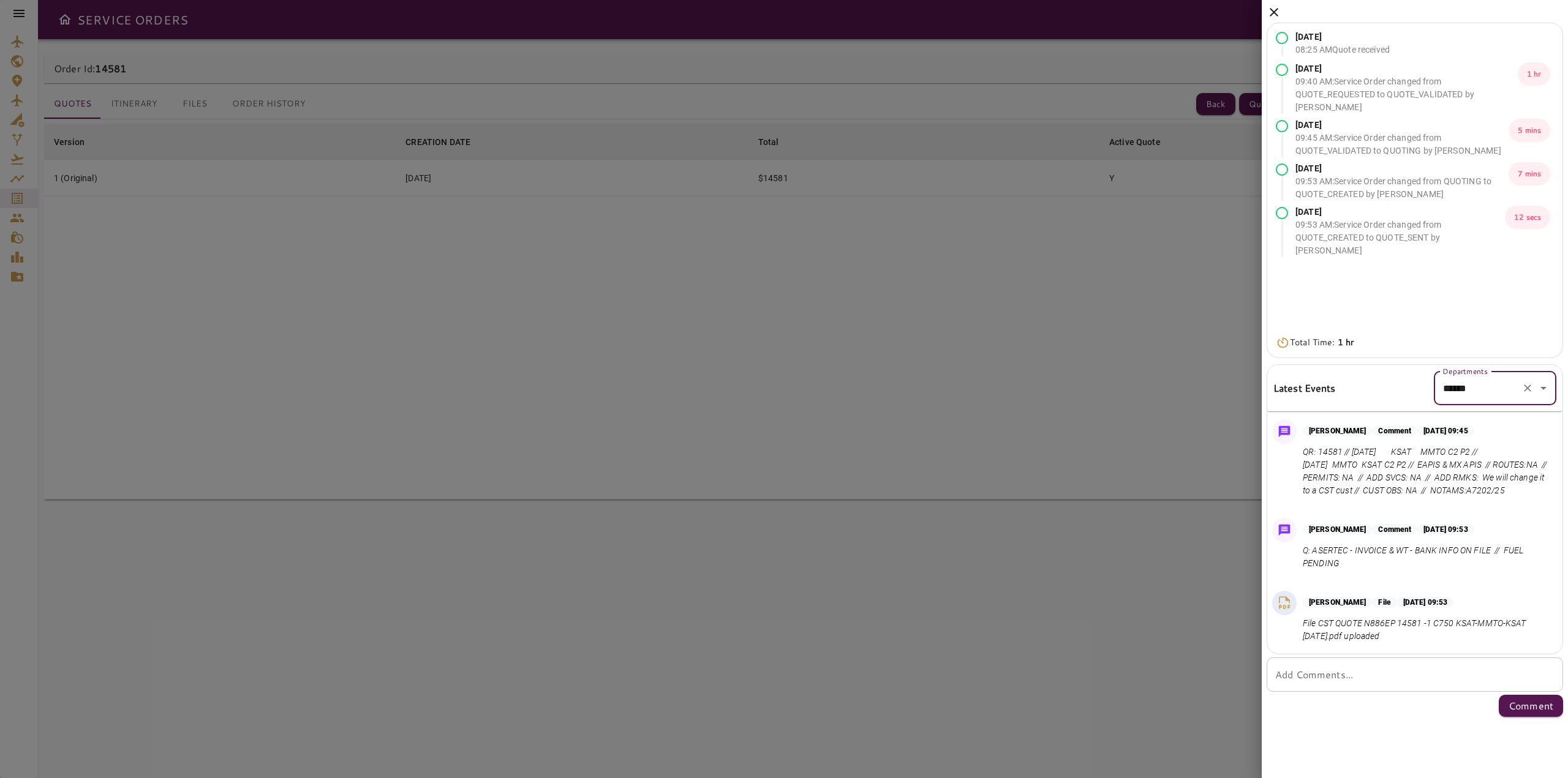
click at [1528, 391] on icon "Clear" at bounding box center [1528, 388] width 12 height 12
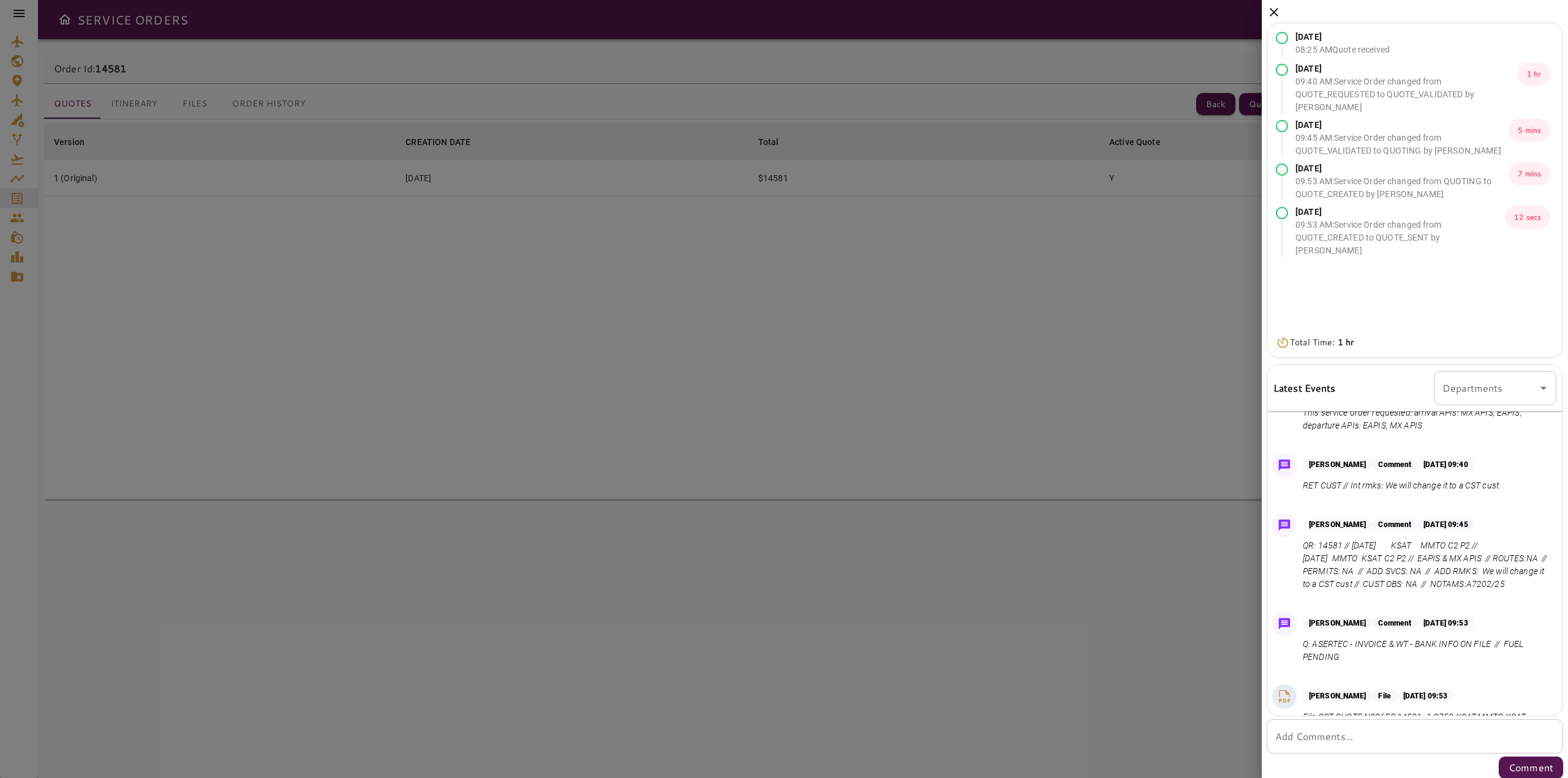
scroll to position [84, 0]
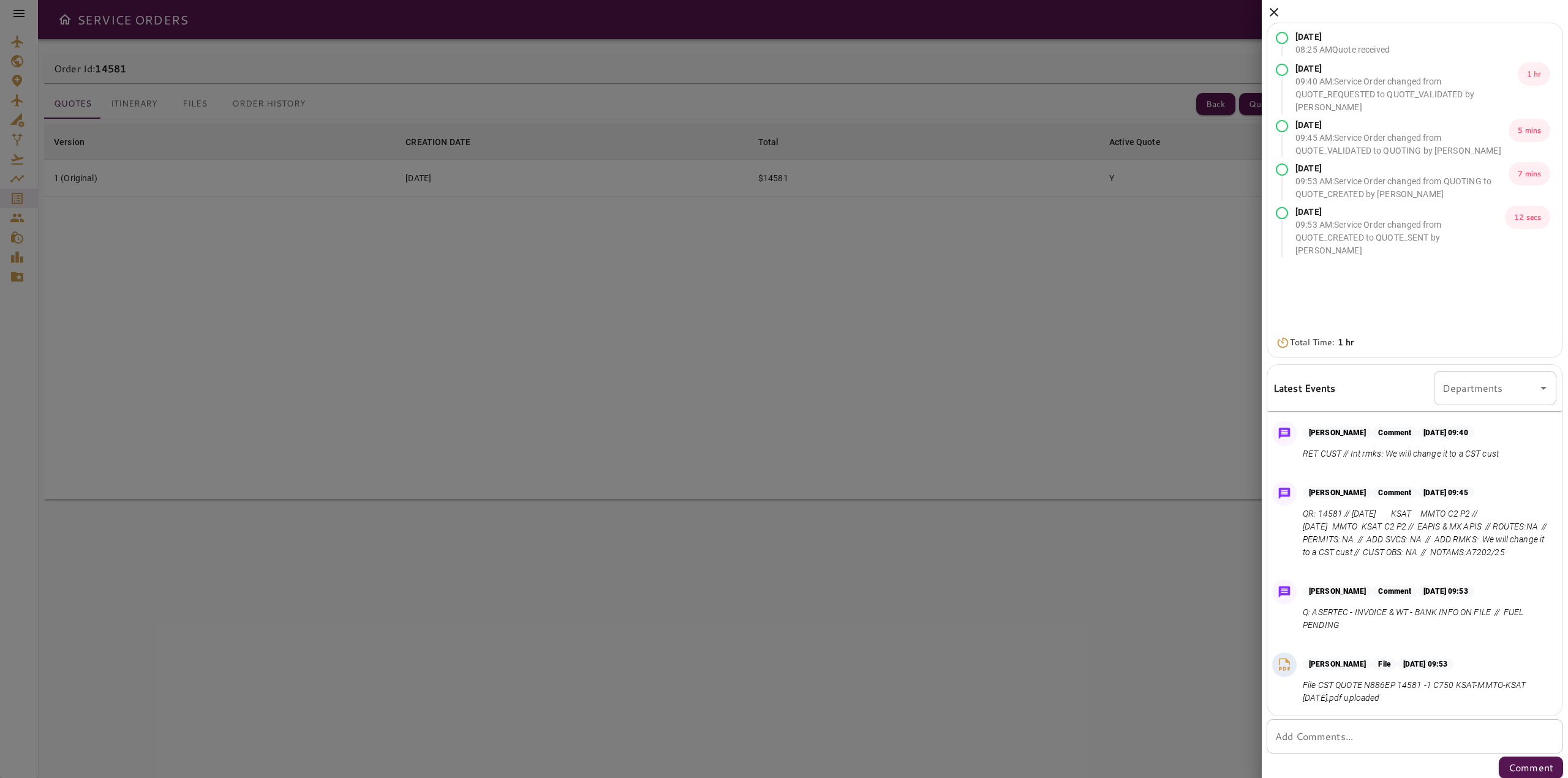
click at [1270, 14] on icon at bounding box center [1274, 11] width 14 height 14
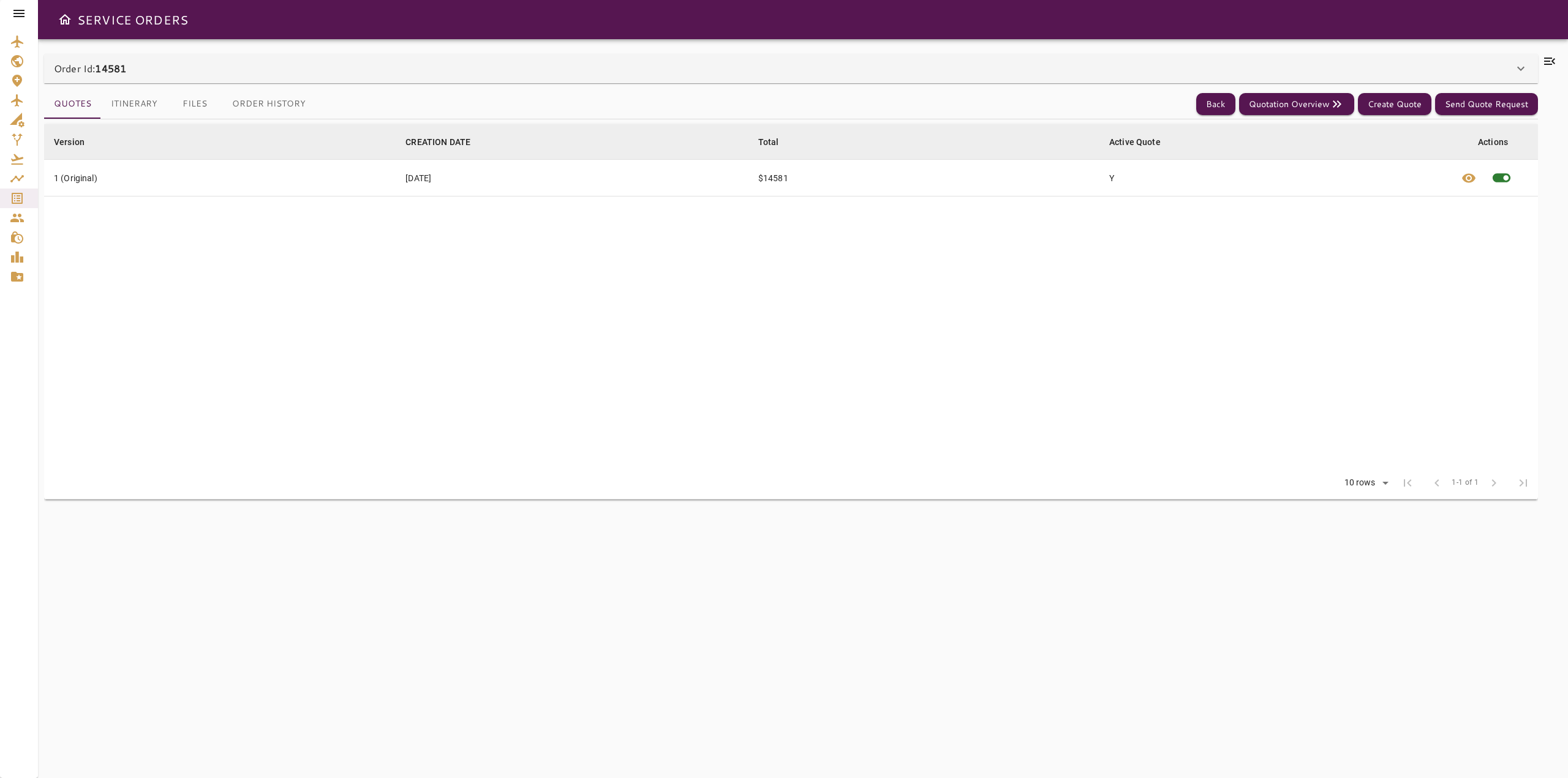
click at [159, 103] on button "Itinerary" at bounding box center [134, 104] width 66 height 30
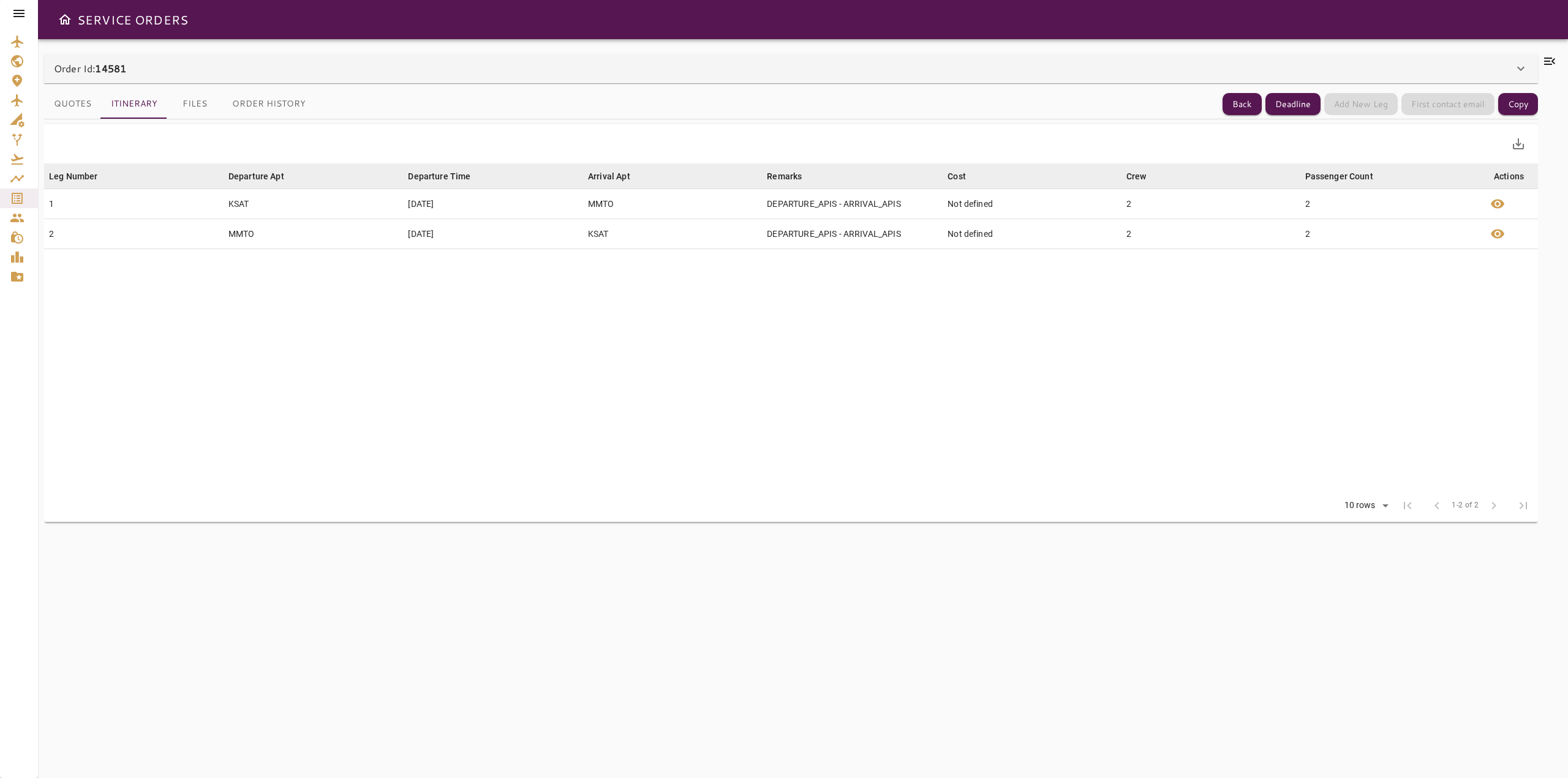
click at [154, 59] on div "Order Id: 14581" at bounding box center [790, 68] width 1493 height 30
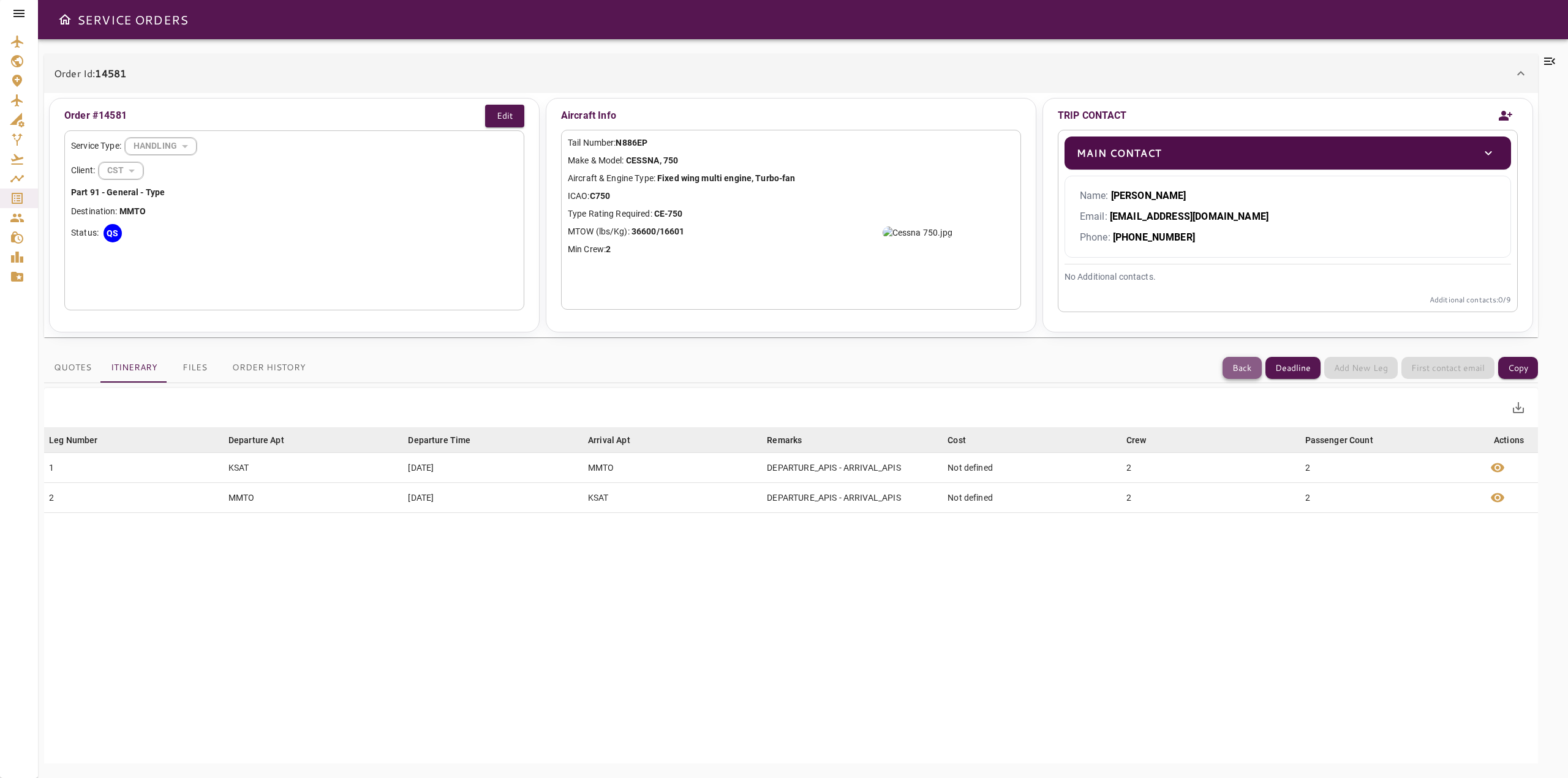
click at [1234, 375] on button "Back" at bounding box center [1242, 368] width 40 height 23
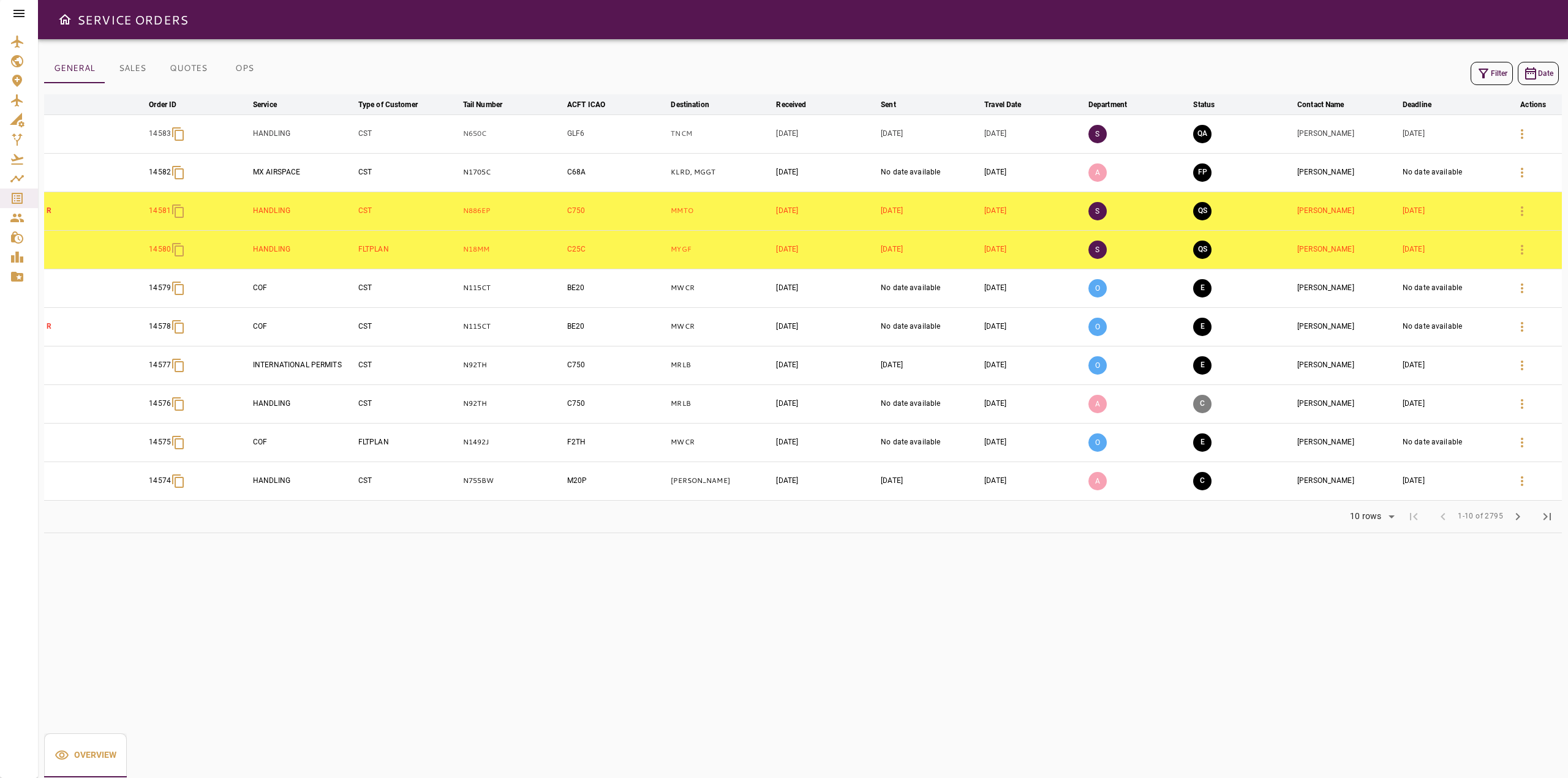
click at [1532, 376] on div at bounding box center [1533, 365] width 52 height 30
click at [1532, 375] on div at bounding box center [1533, 365] width 52 height 30
click at [1530, 373] on button "button" at bounding box center [1522, 365] width 30 height 30
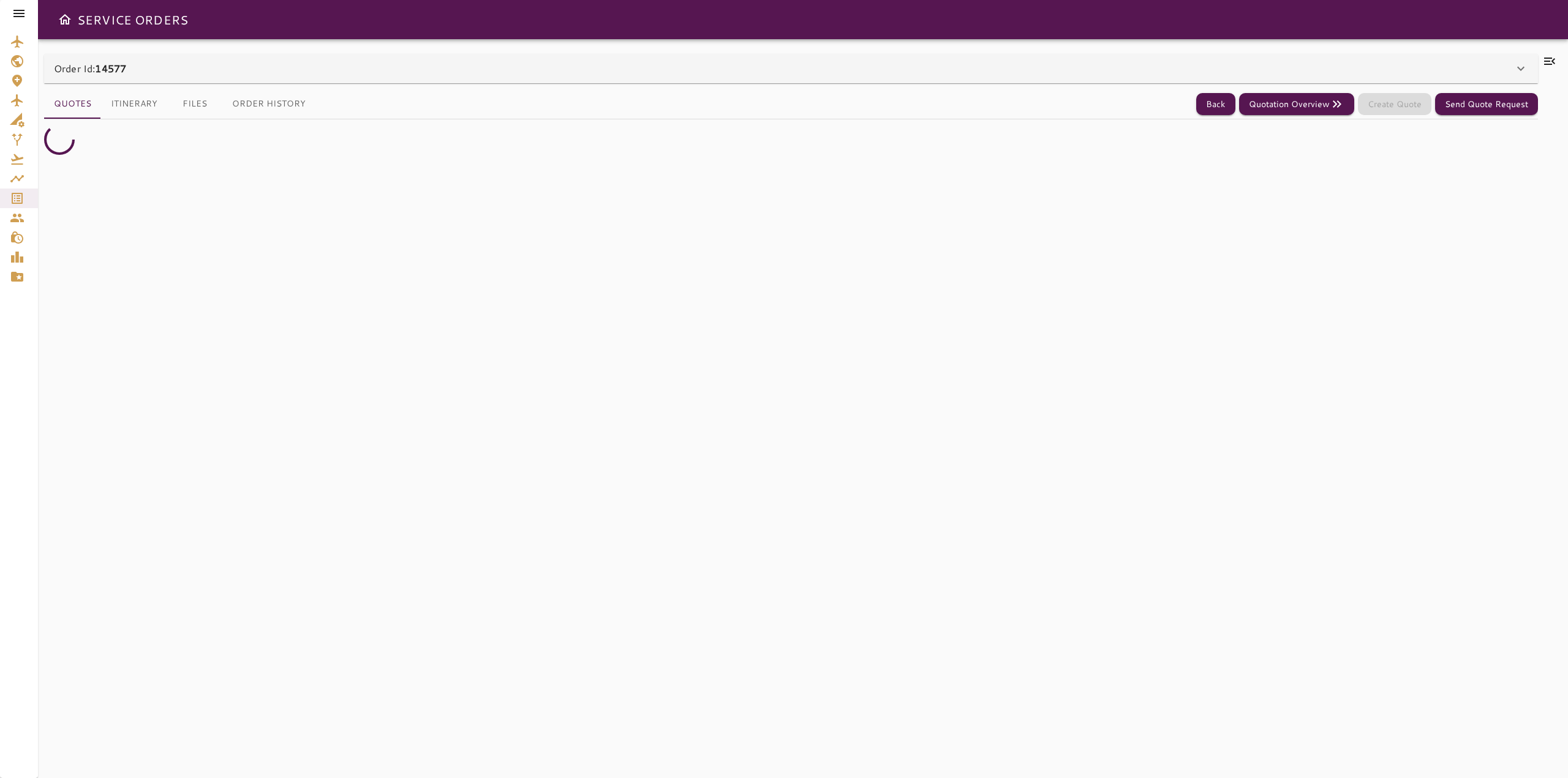
click at [1455, 68] on div "Order Id: 14577" at bounding box center [784, 68] width 1459 height 14
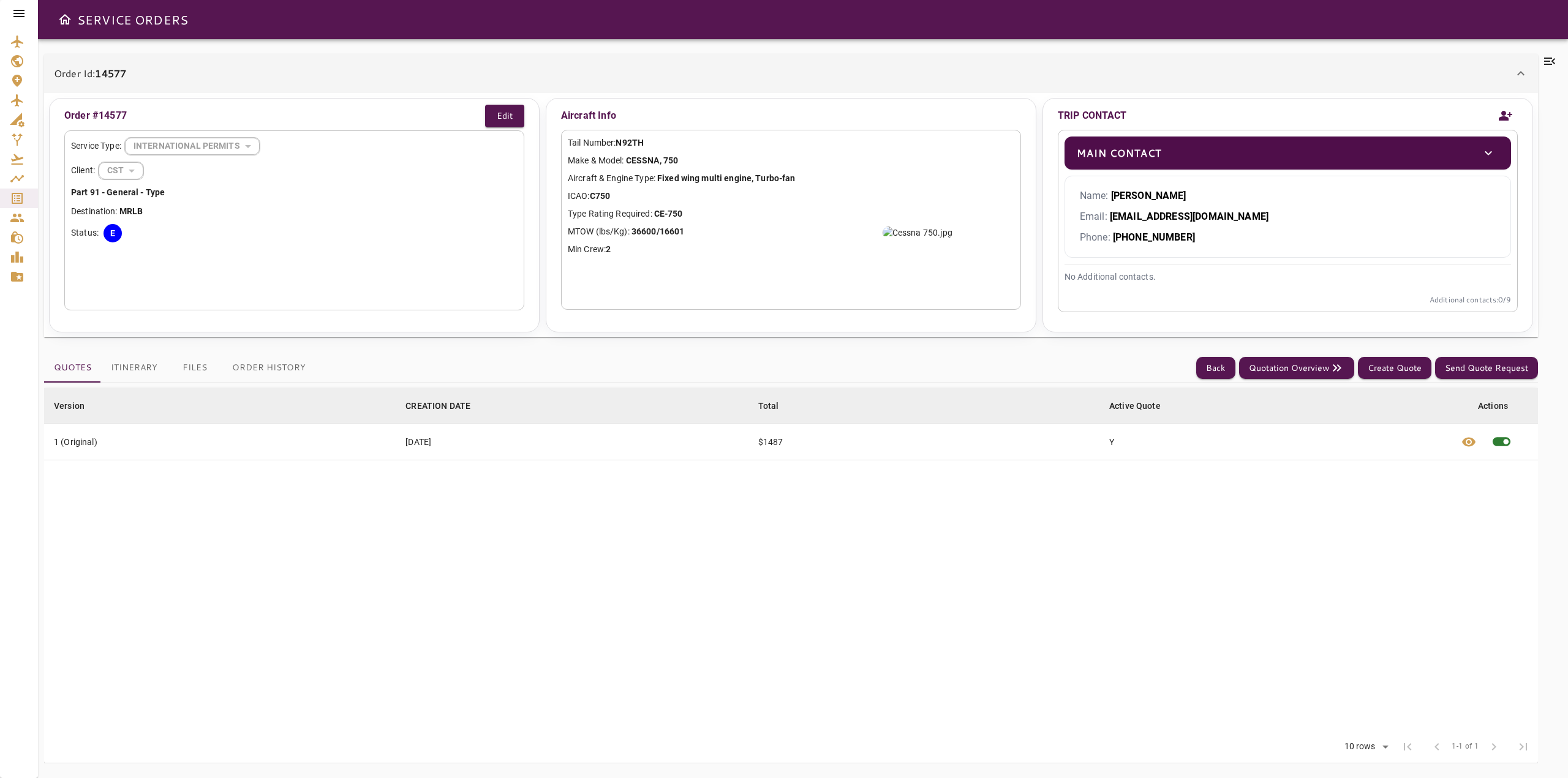
click at [1551, 58] on icon at bounding box center [1549, 62] width 11 height 8
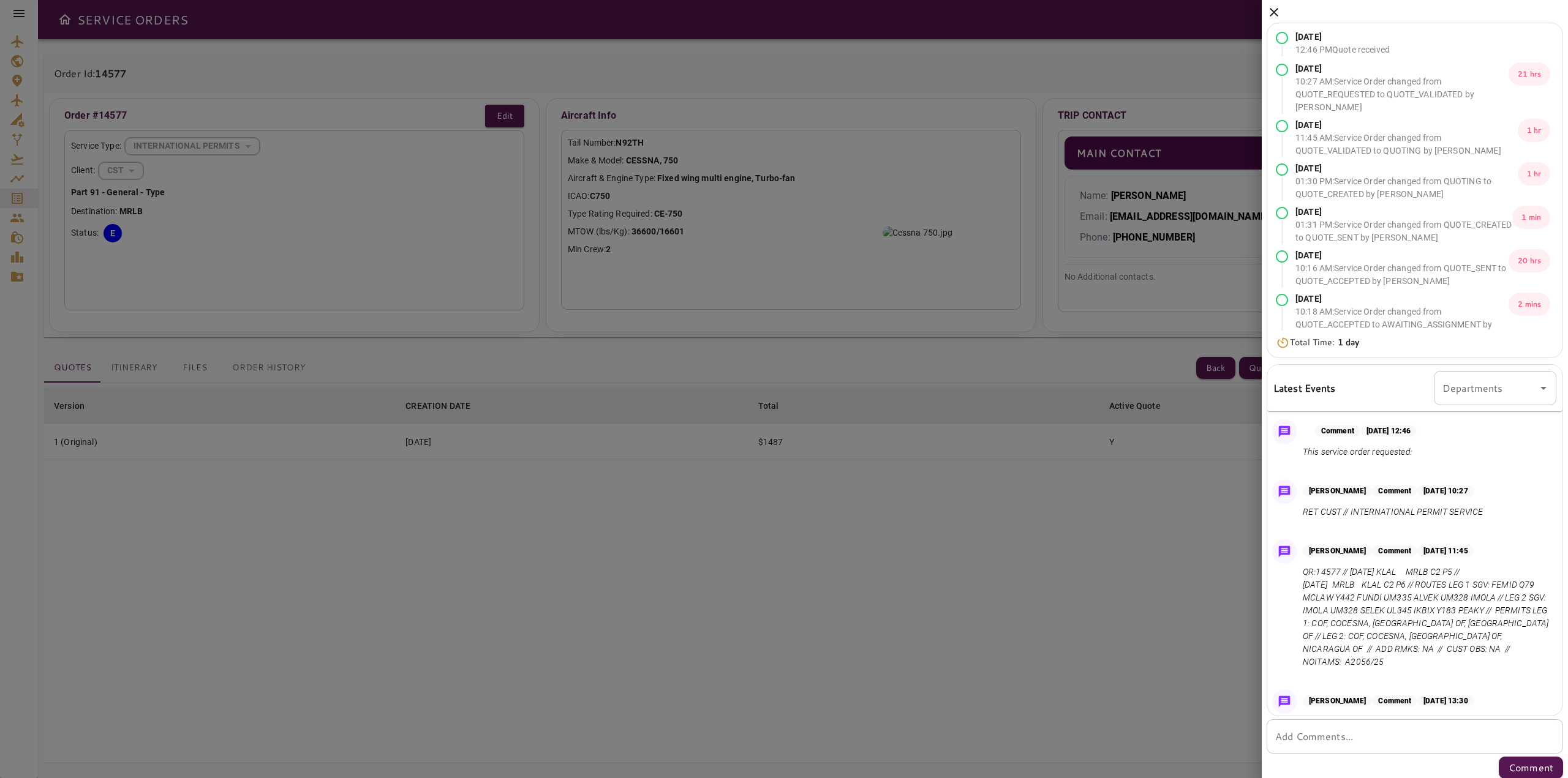
drag, startPoint x: 1280, startPoint y: 11, endPoint x: 1290, endPoint y: 143, distance: 132.4
click at [1280, 11] on icon at bounding box center [1274, 11] width 14 height 14
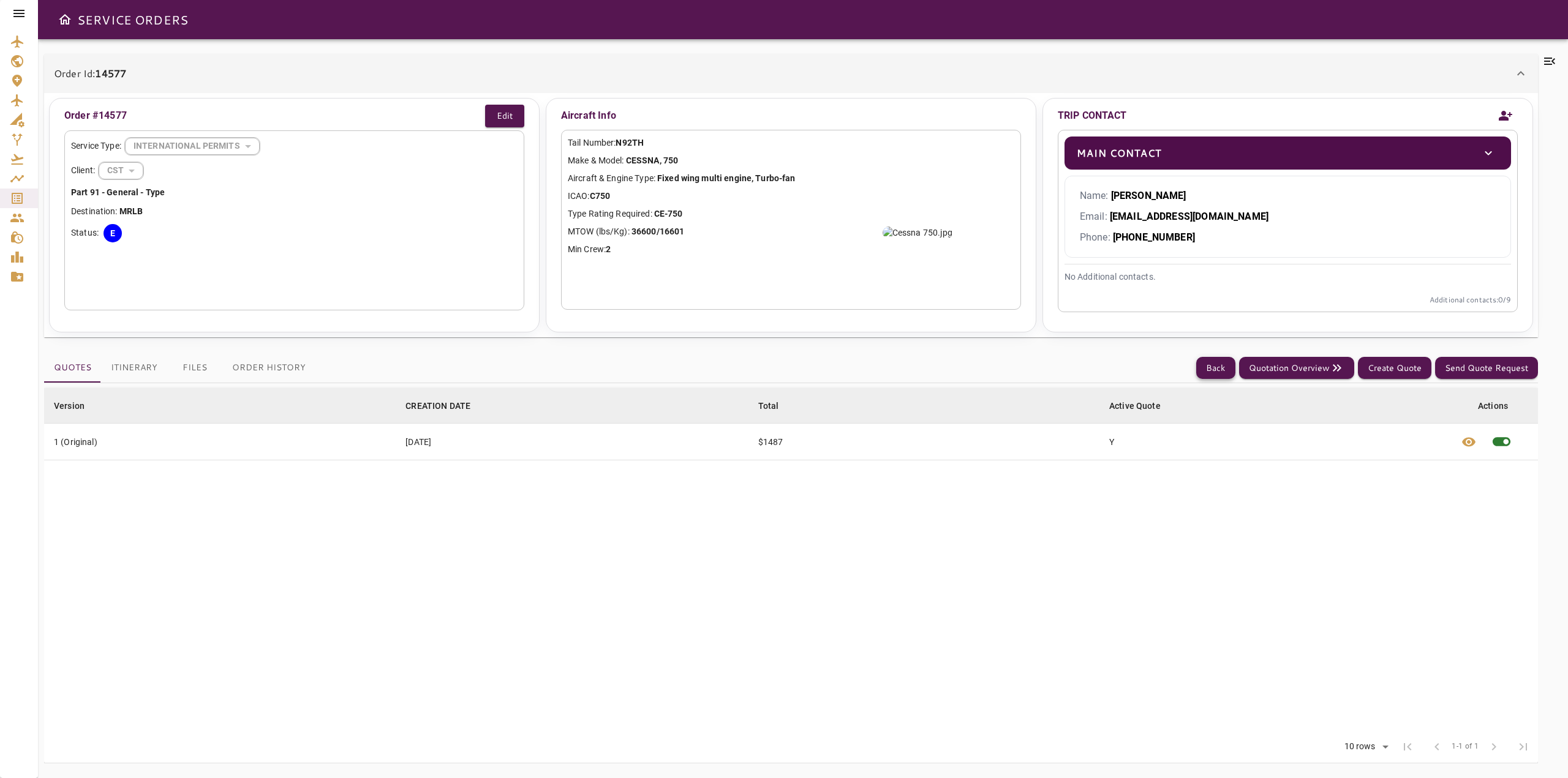
click at [1218, 367] on button "Back" at bounding box center [1216, 368] width 40 height 23
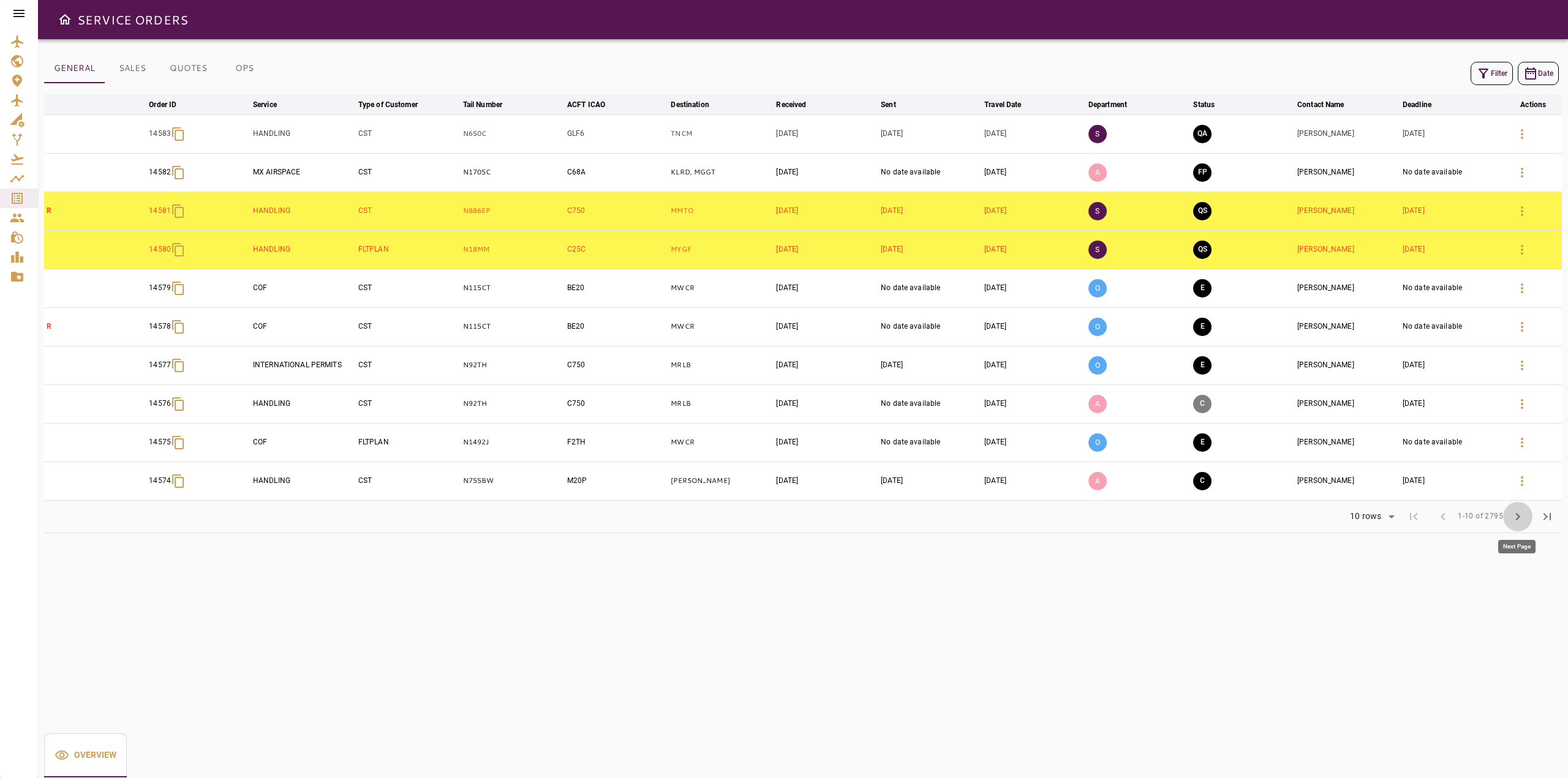
click at [1509, 519] on button "chevron_right" at bounding box center [1517, 516] width 30 height 30
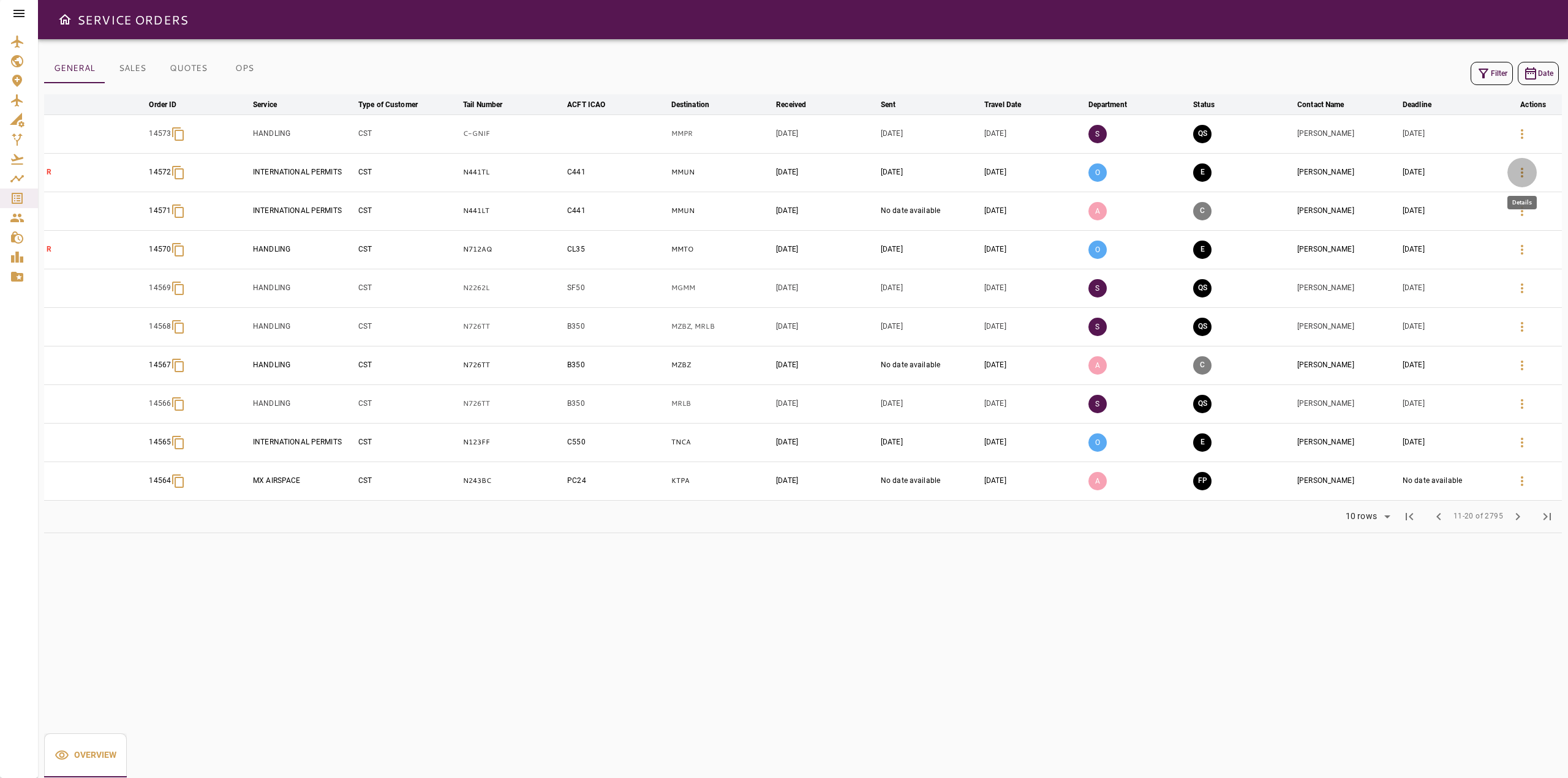
click at [1526, 168] on icon "button" at bounding box center [1522, 172] width 14 height 14
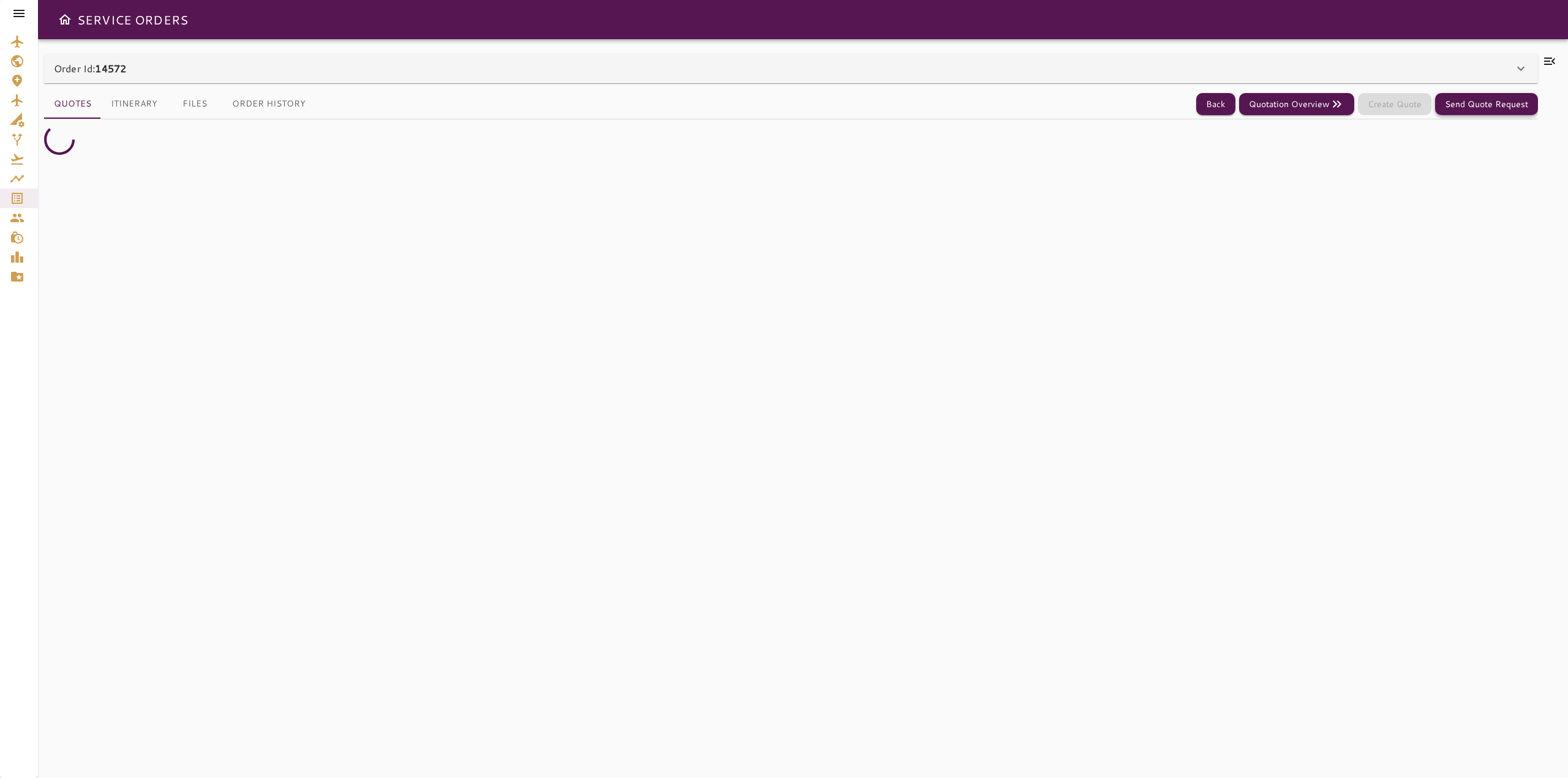
click at [1529, 63] on div "Order Id: 14572" at bounding box center [790, 68] width 1493 height 30
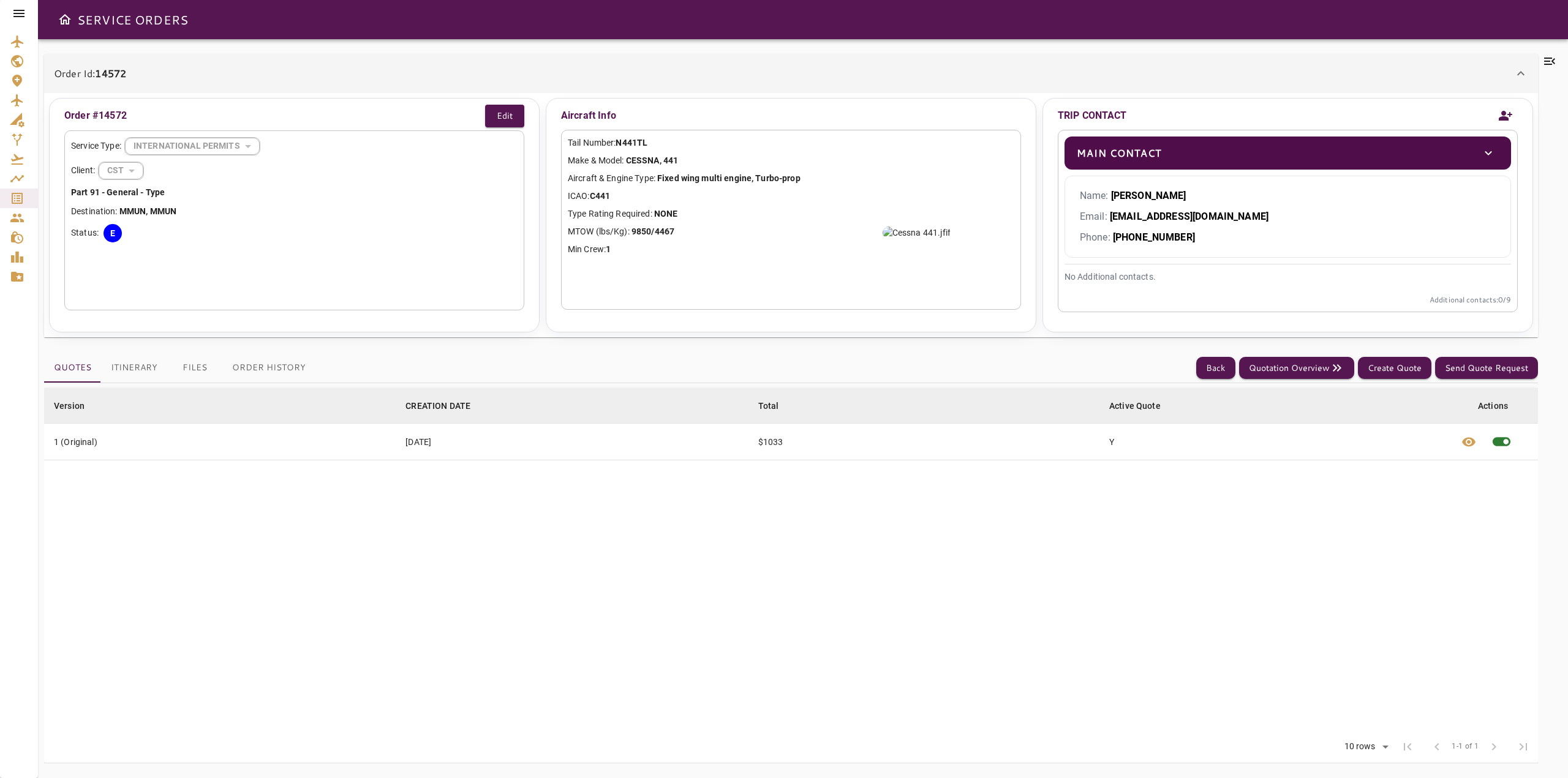
click at [1548, 65] on icon at bounding box center [1549, 62] width 11 height 8
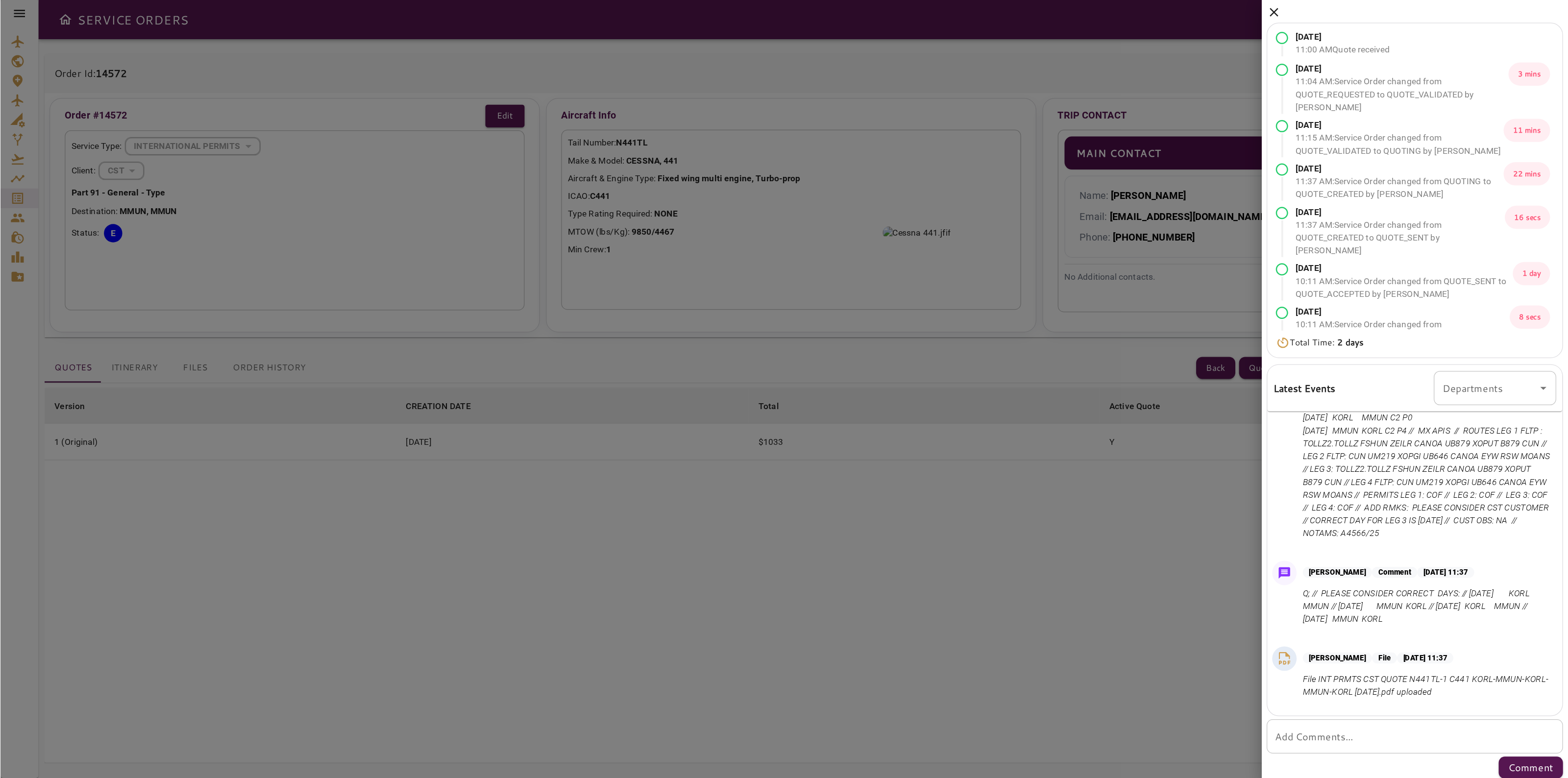
scroll to position [269, 0]
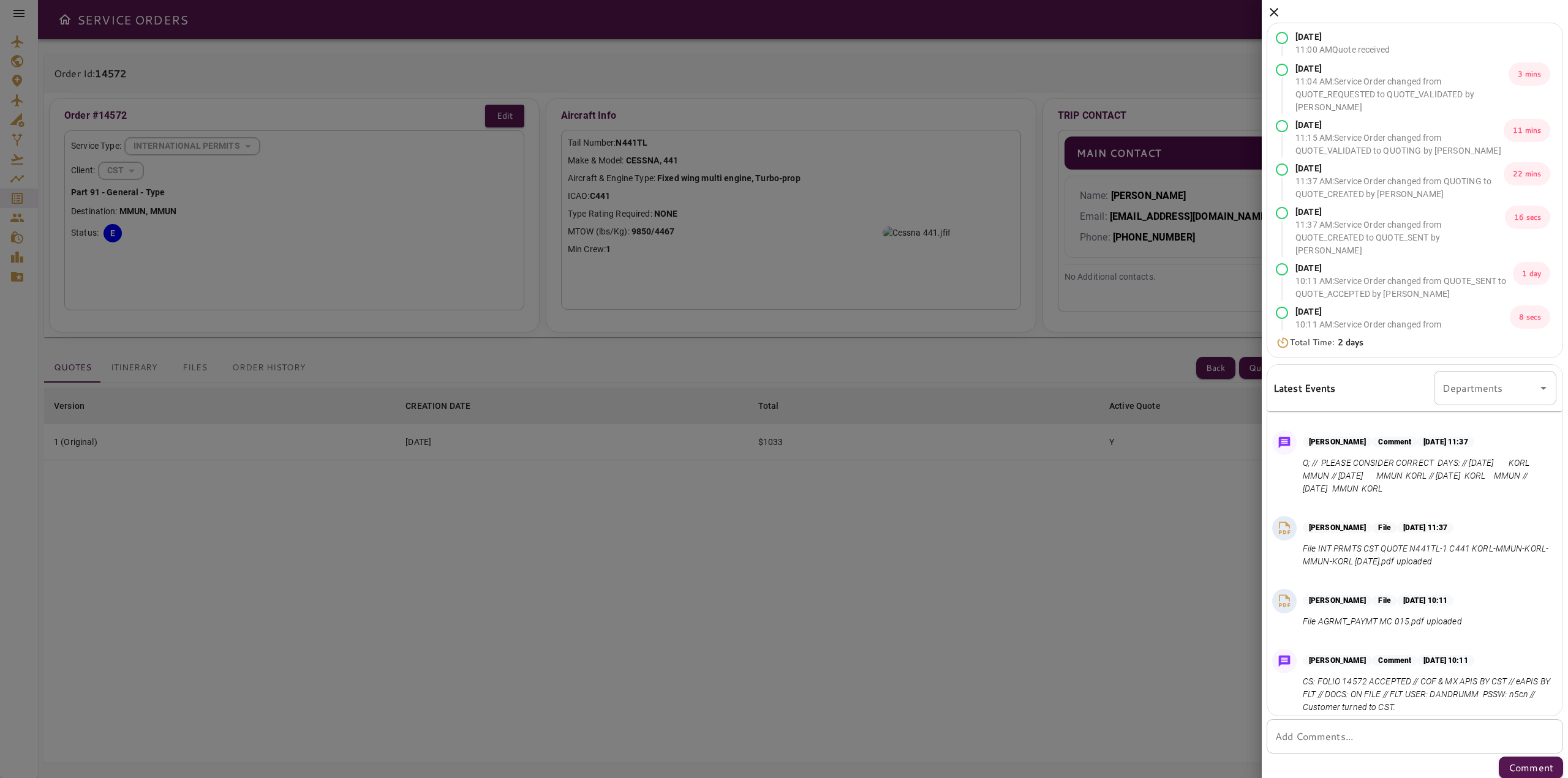
click at [1280, 11] on div "Sep 15, 2025 11:00 AM Quote received Sep 15, 2025 11:04 AM : Service Order chan…" at bounding box center [1414, 392] width 306 height 783
click at [1277, 12] on icon at bounding box center [1274, 11] width 14 height 14
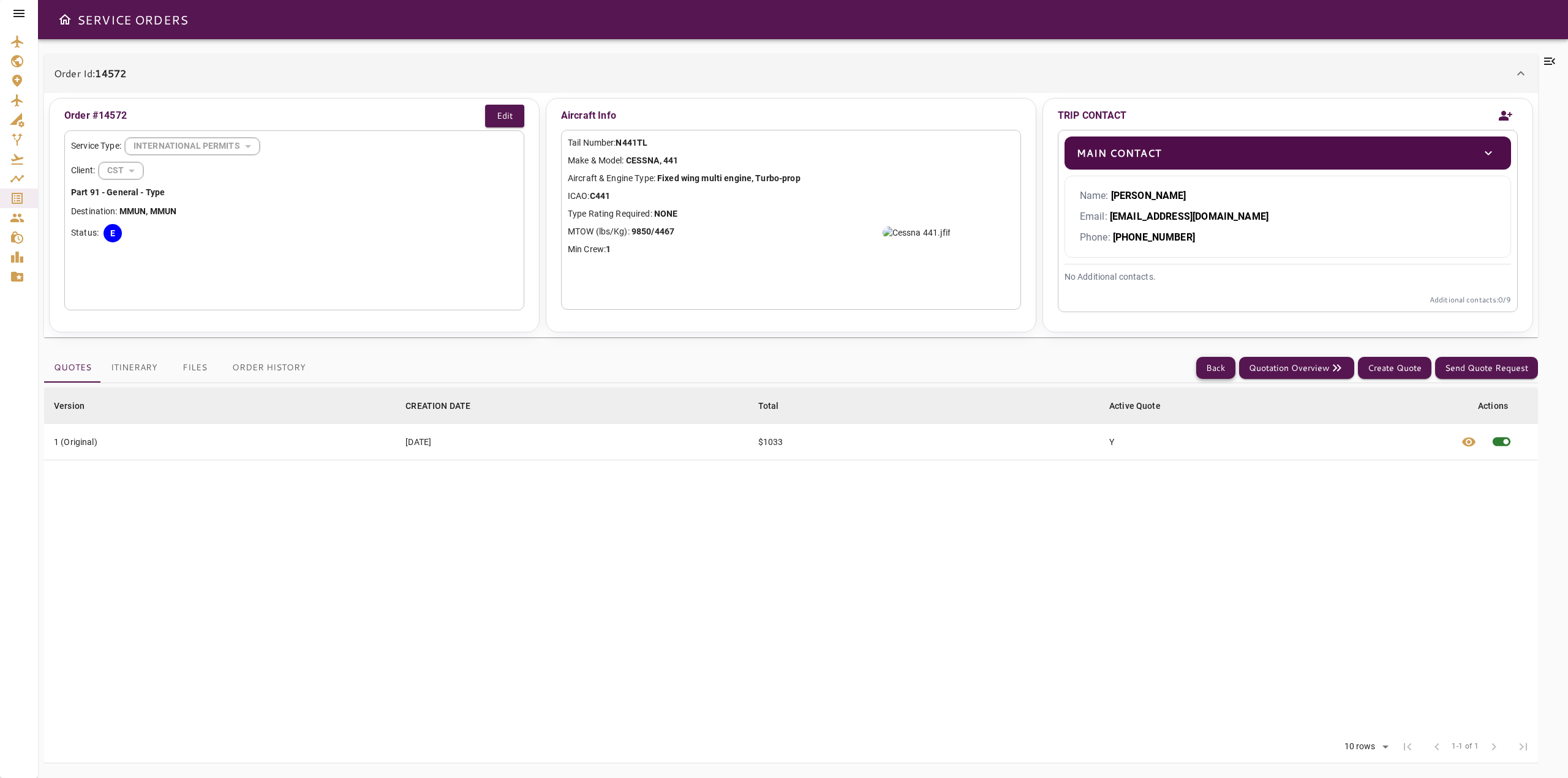
click at [1211, 370] on button "Back" at bounding box center [1216, 368] width 40 height 23
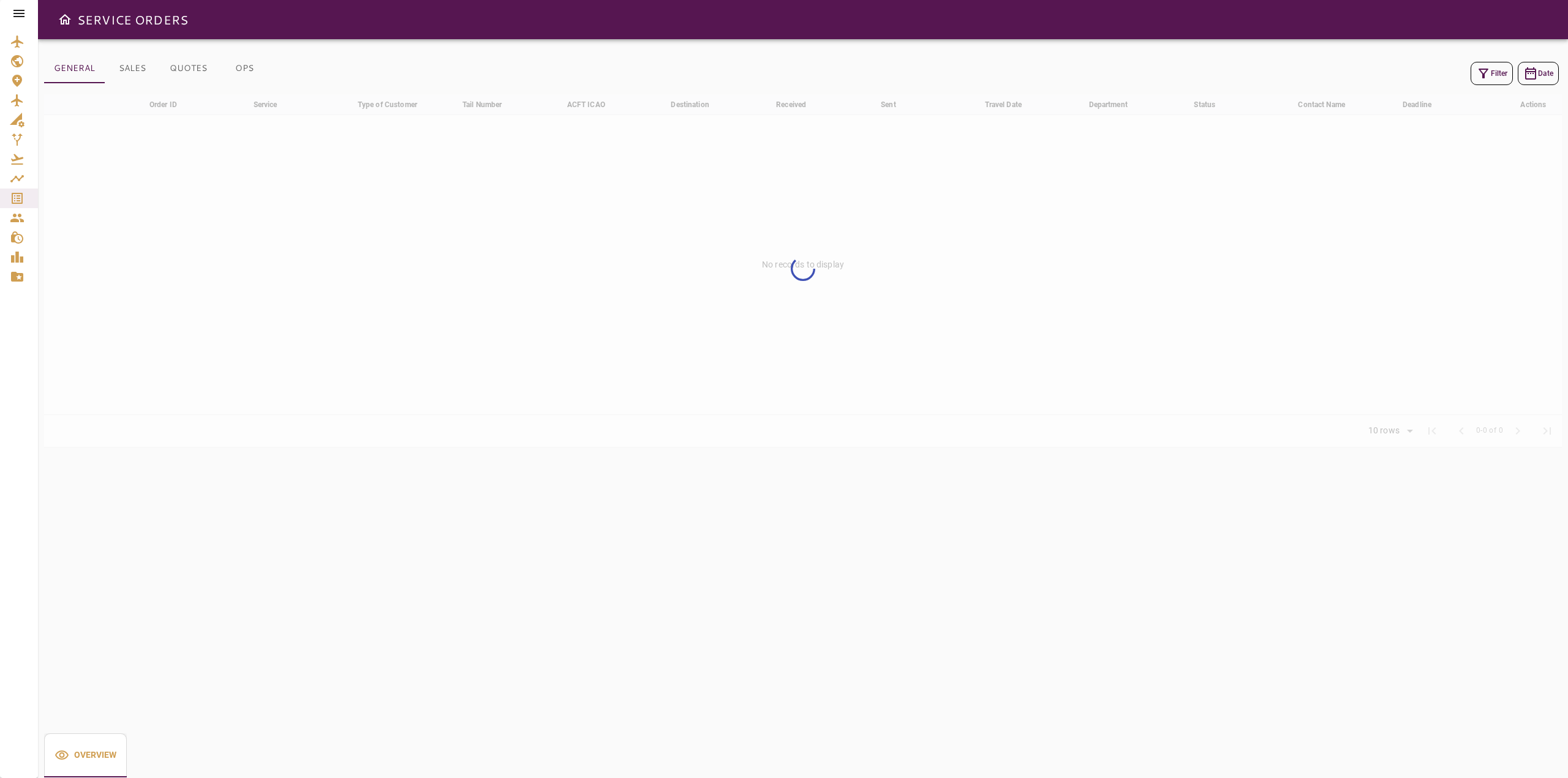
click at [1501, 62] on button "Filter" at bounding box center [1492, 73] width 43 height 24
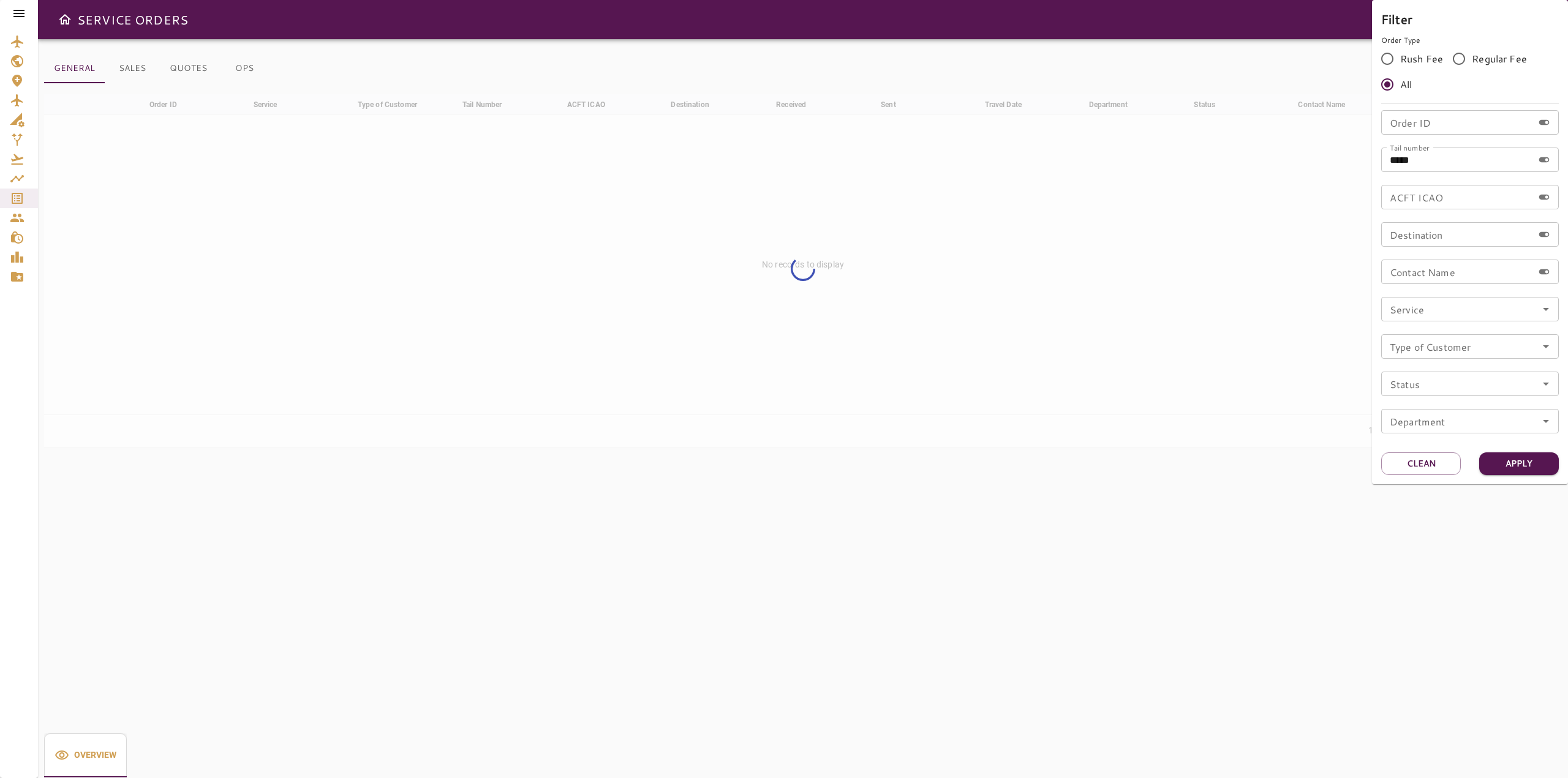
drag, startPoint x: 1477, startPoint y: 160, endPoint x: 1242, endPoint y: 167, distance: 235.1
click at [1242, 167] on div "Filter Order Type Rush Fee Regular Fee All Order ID Order ID Tail number ***** …" at bounding box center [784, 389] width 1568 height 778
paste input "text"
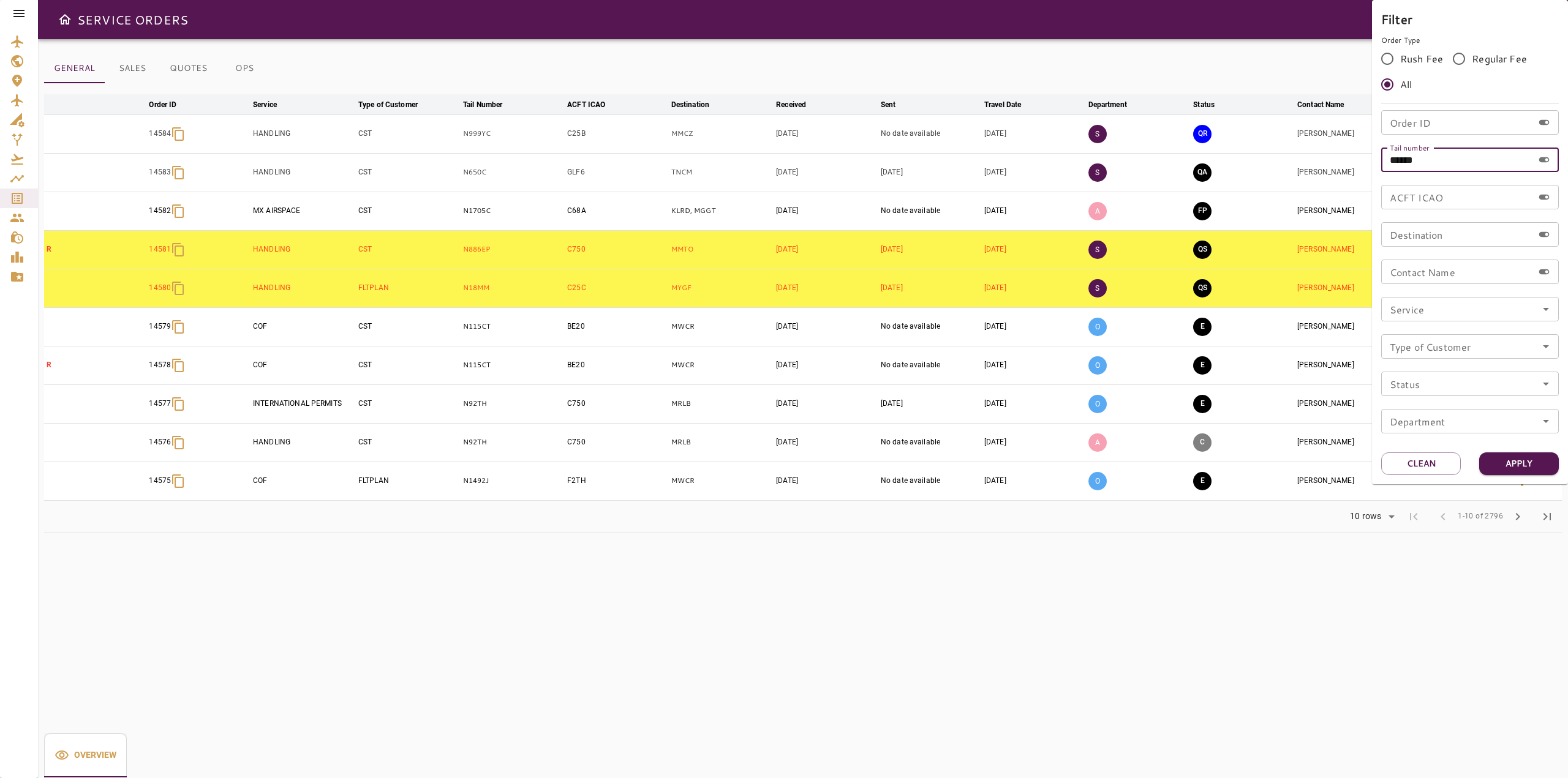
type input "*****"
click at [1525, 456] on button "Apply" at bounding box center [1519, 464] width 80 height 23
click at [1506, 462] on button "Apply" at bounding box center [1519, 464] width 80 height 23
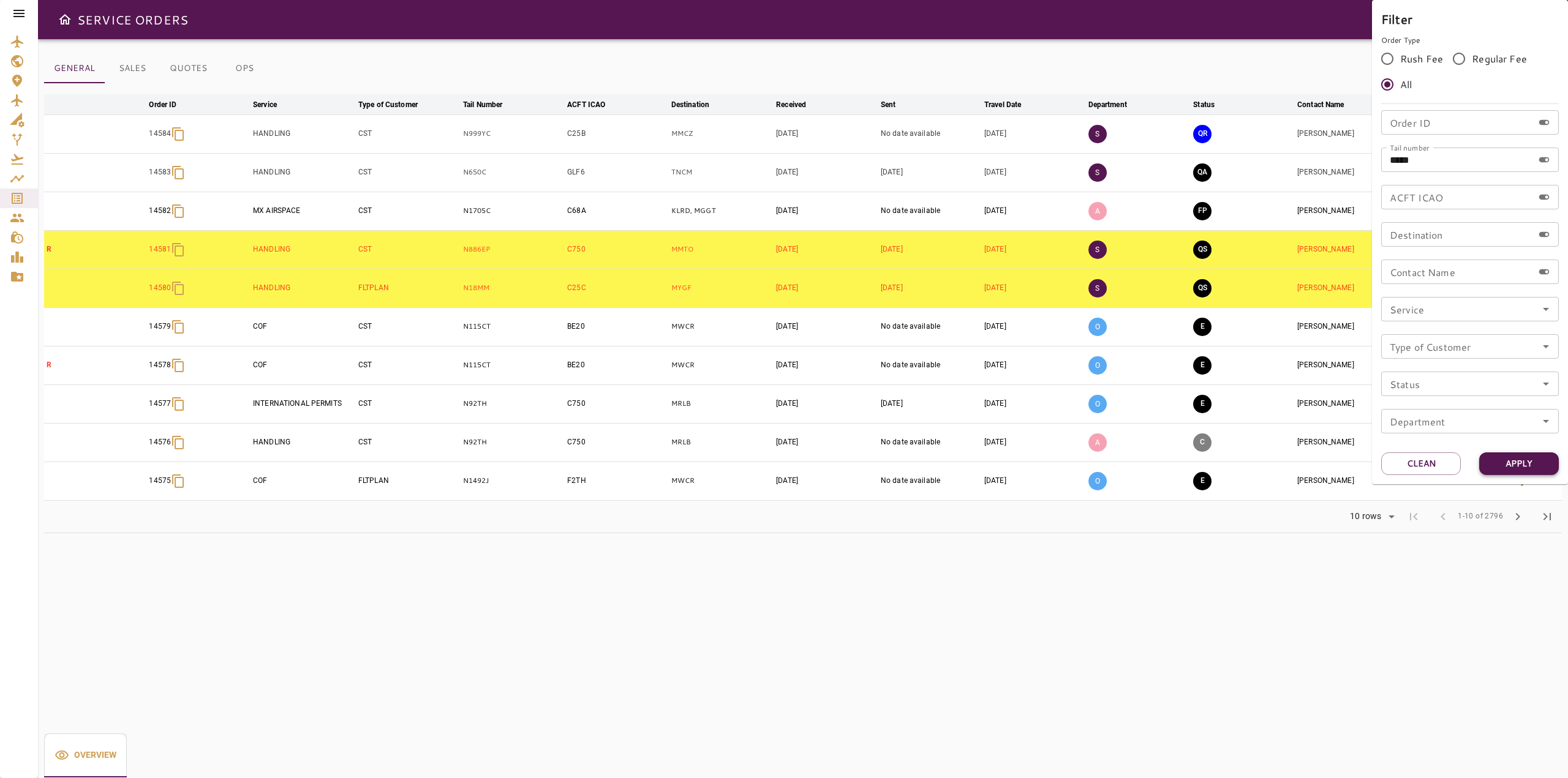
click at [1506, 462] on button "Apply" at bounding box center [1519, 464] width 80 height 23
click at [1398, 466] on button "Clean" at bounding box center [1420, 464] width 80 height 23
click at [1022, 602] on div at bounding box center [784, 389] width 1568 height 778
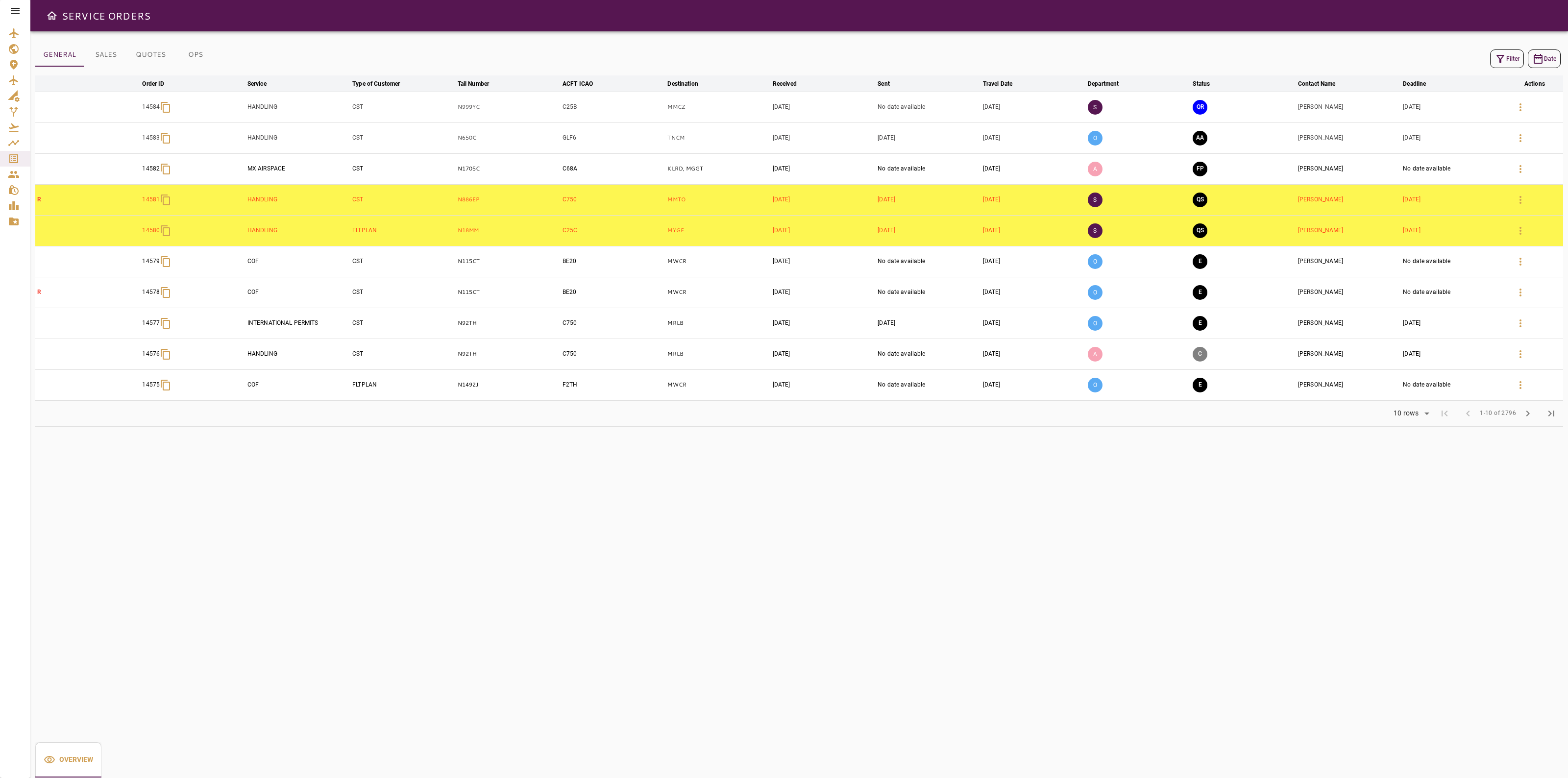
drag, startPoint x: 1237, startPoint y: 1, endPoint x: 290, endPoint y: 60, distance: 948.8
click at [290, 60] on div "Filter Date" at bounding box center [799, 58] width 1528 height 24
drag, startPoint x: 153, startPoint y: 109, endPoint x: 173, endPoint y: 111, distance: 20.1
click at [173, 111] on tr "14584 HANDLING CST N999YC C25B MMCZ Sep 18, 2025 No date available Sep 30, 2025…" at bounding box center [799, 107] width 1528 height 31
copy p "14584"
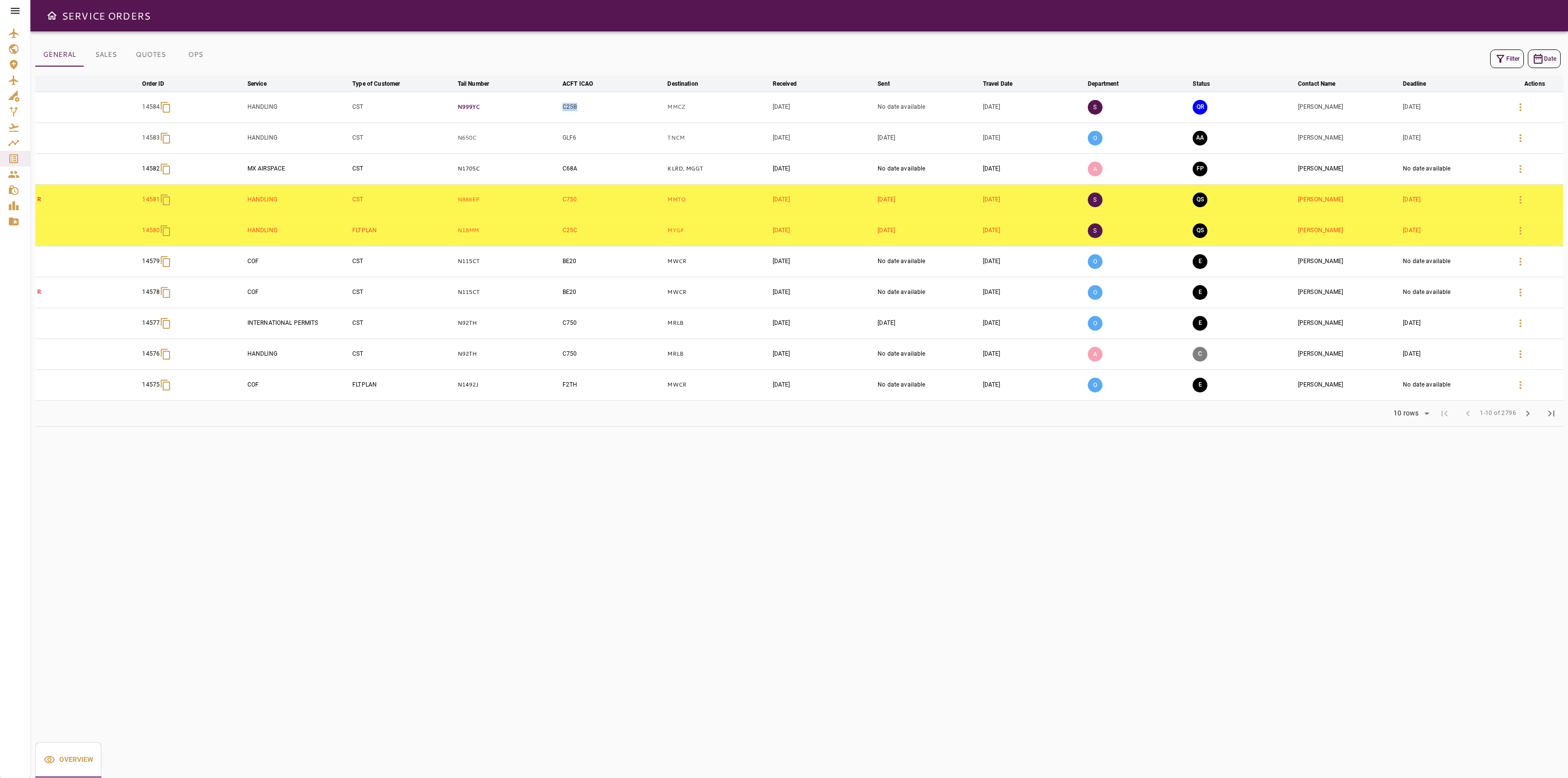
drag, startPoint x: 598, startPoint y: 110, endPoint x: 534, endPoint y: 108, distance: 64.0
click at [534, 108] on tr "14584 HANDLING CST N999YC C25B MMCZ Sep 18, 2025 No date available Sep 30, 2025…" at bounding box center [799, 107] width 1528 height 31
copy tr "C25B"
